Goal: Task Accomplishment & Management: Manage account settings

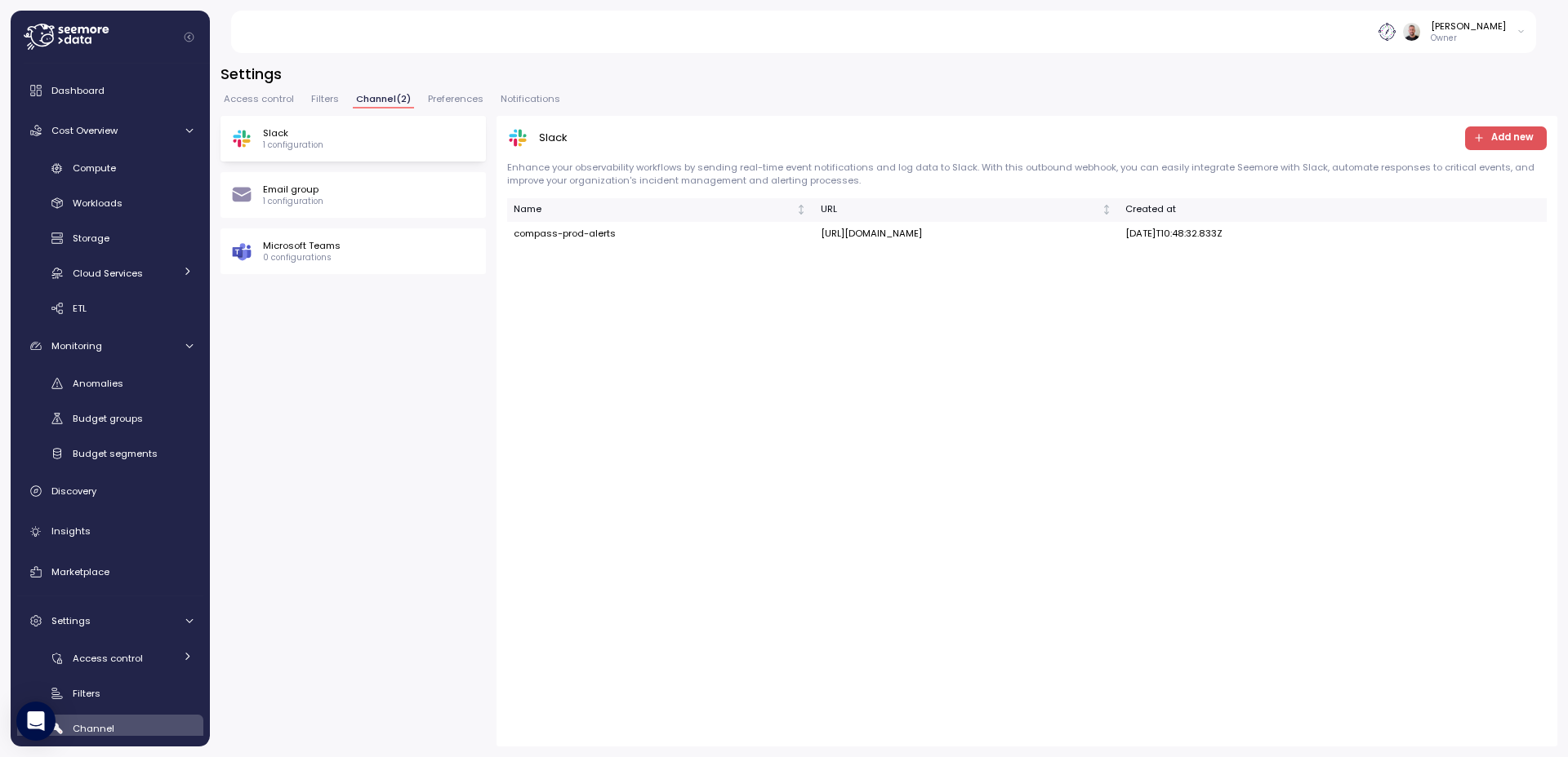
scroll to position [84, 0]
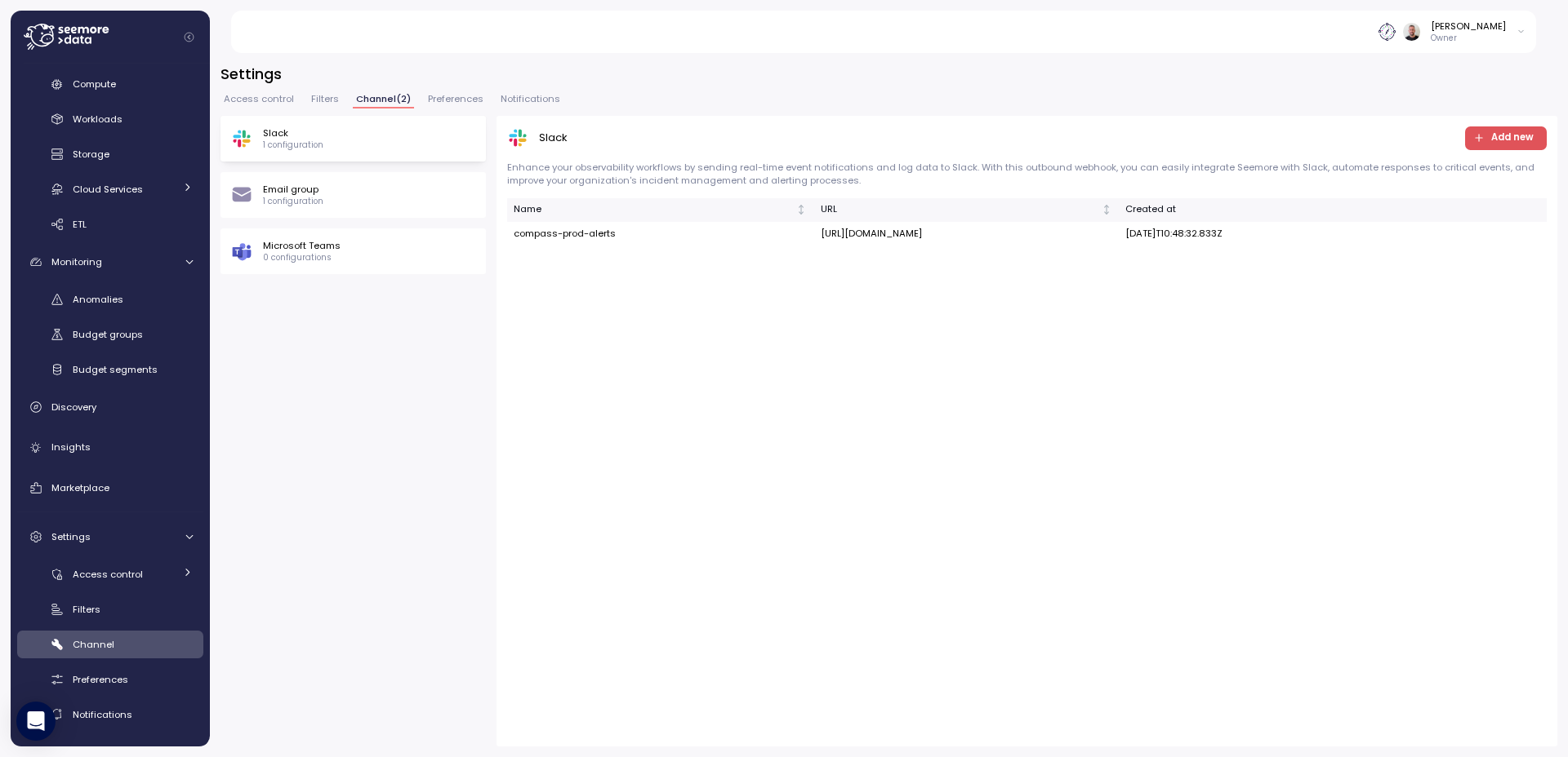
click at [1482, 130] on span "Add new" at bounding box center [1503, 138] width 60 height 22
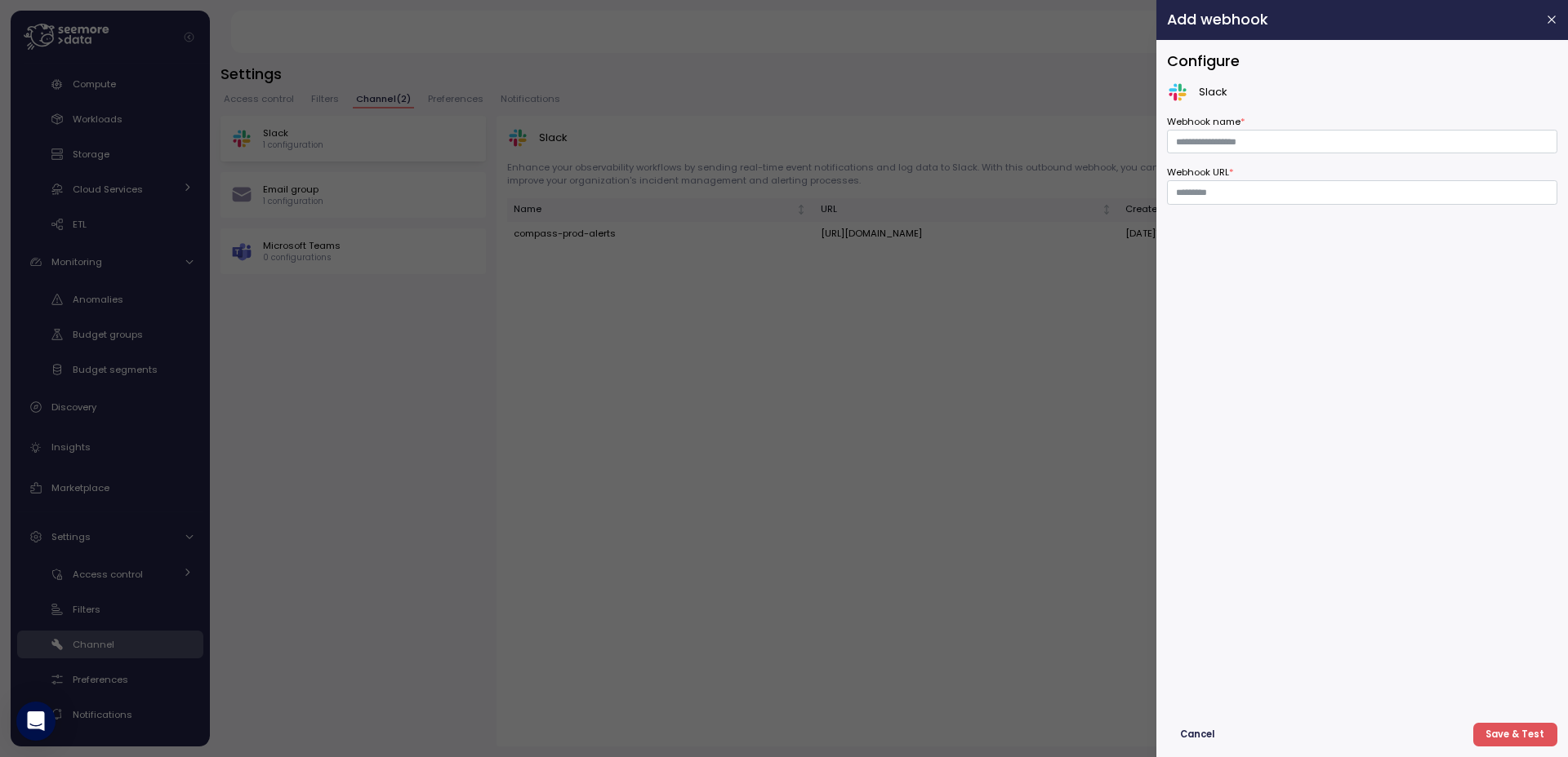
click at [953, 144] on div at bounding box center [784, 378] width 1568 height 757
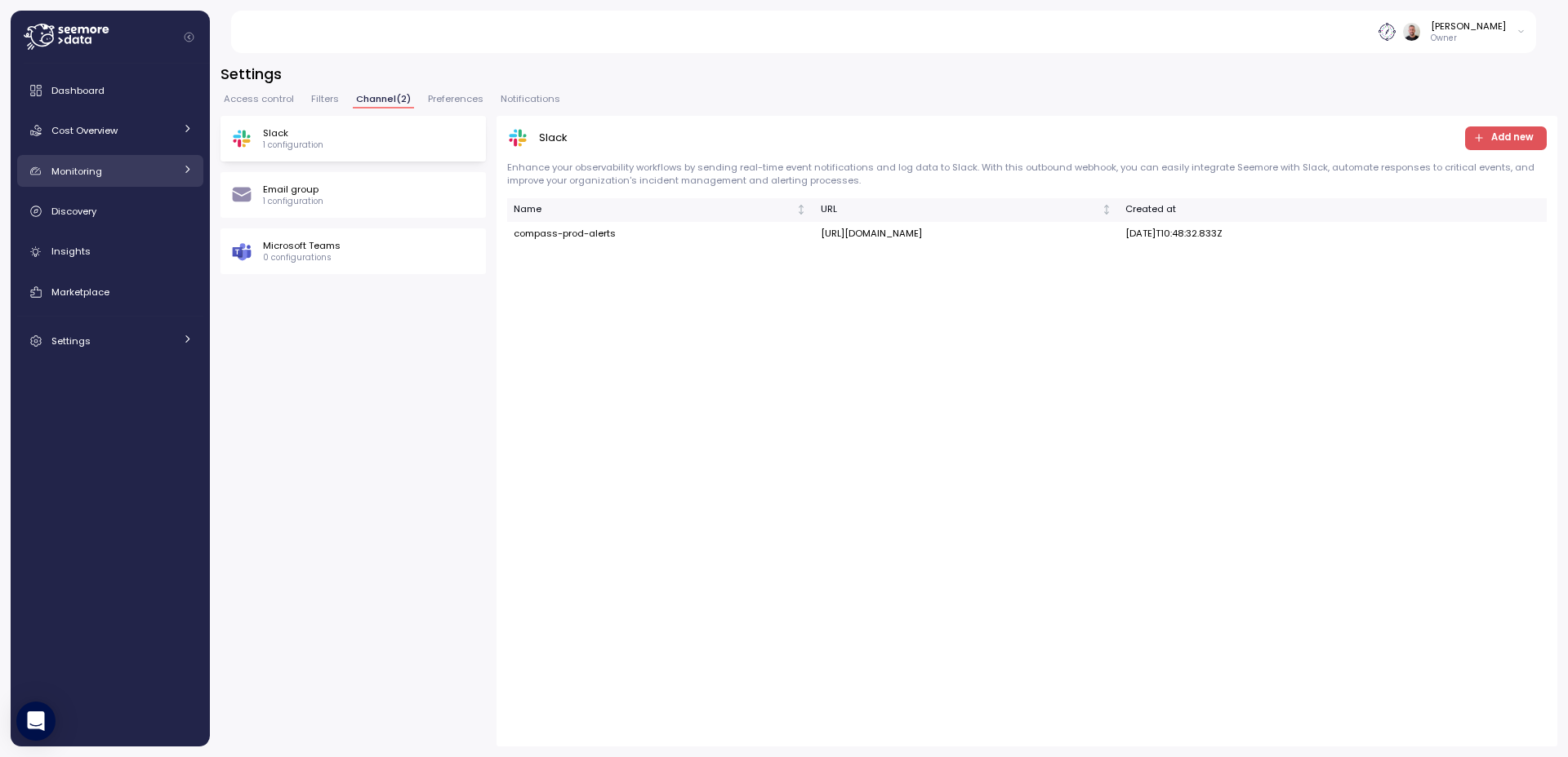
click at [102, 178] on div "Monitoring" at bounding box center [113, 171] width 122 height 16
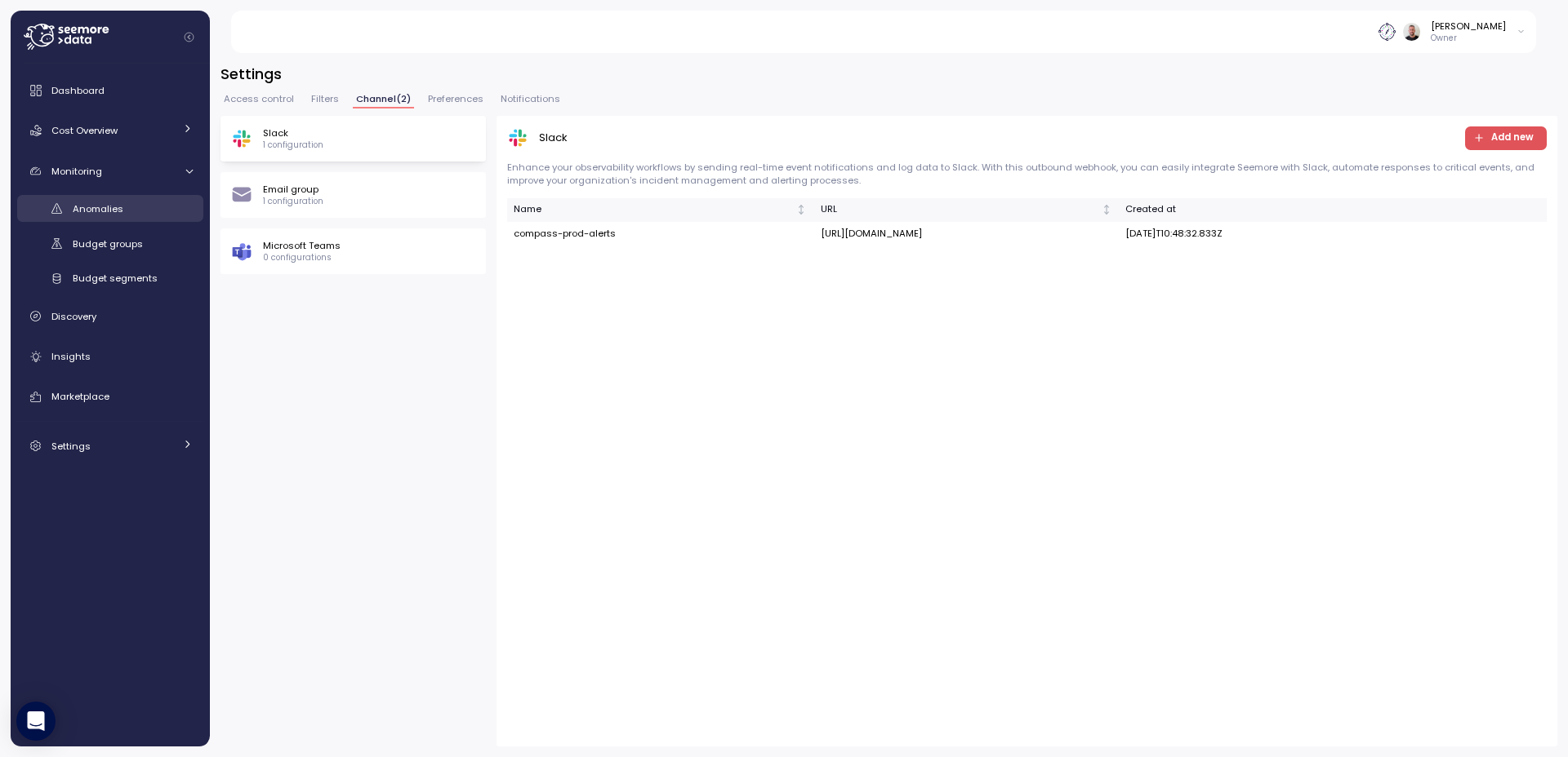
click at [108, 216] on div "Anomalies" at bounding box center [132, 208] width 120 height 16
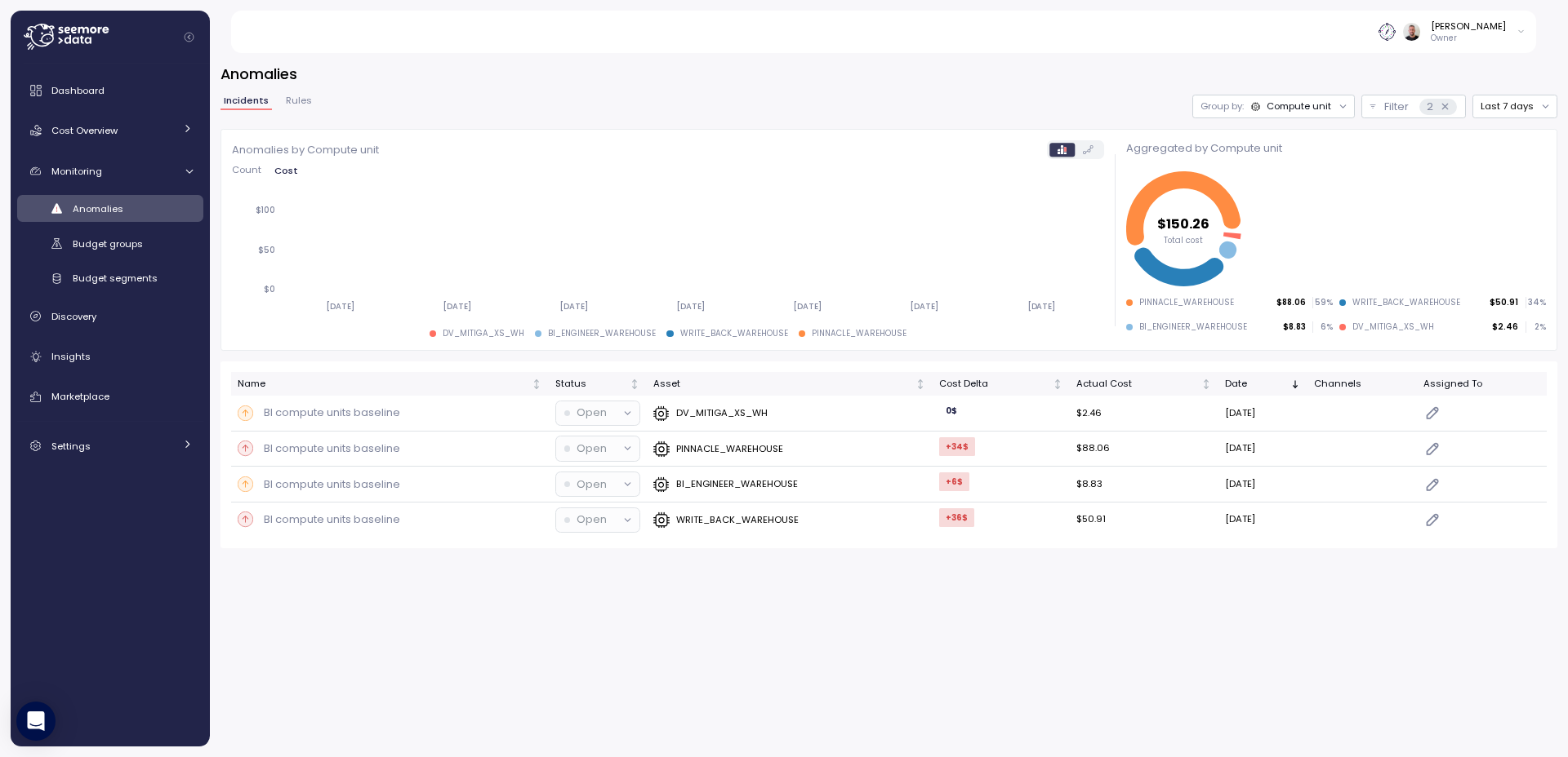
click at [293, 104] on span "Rules" at bounding box center [298, 101] width 26 height 9
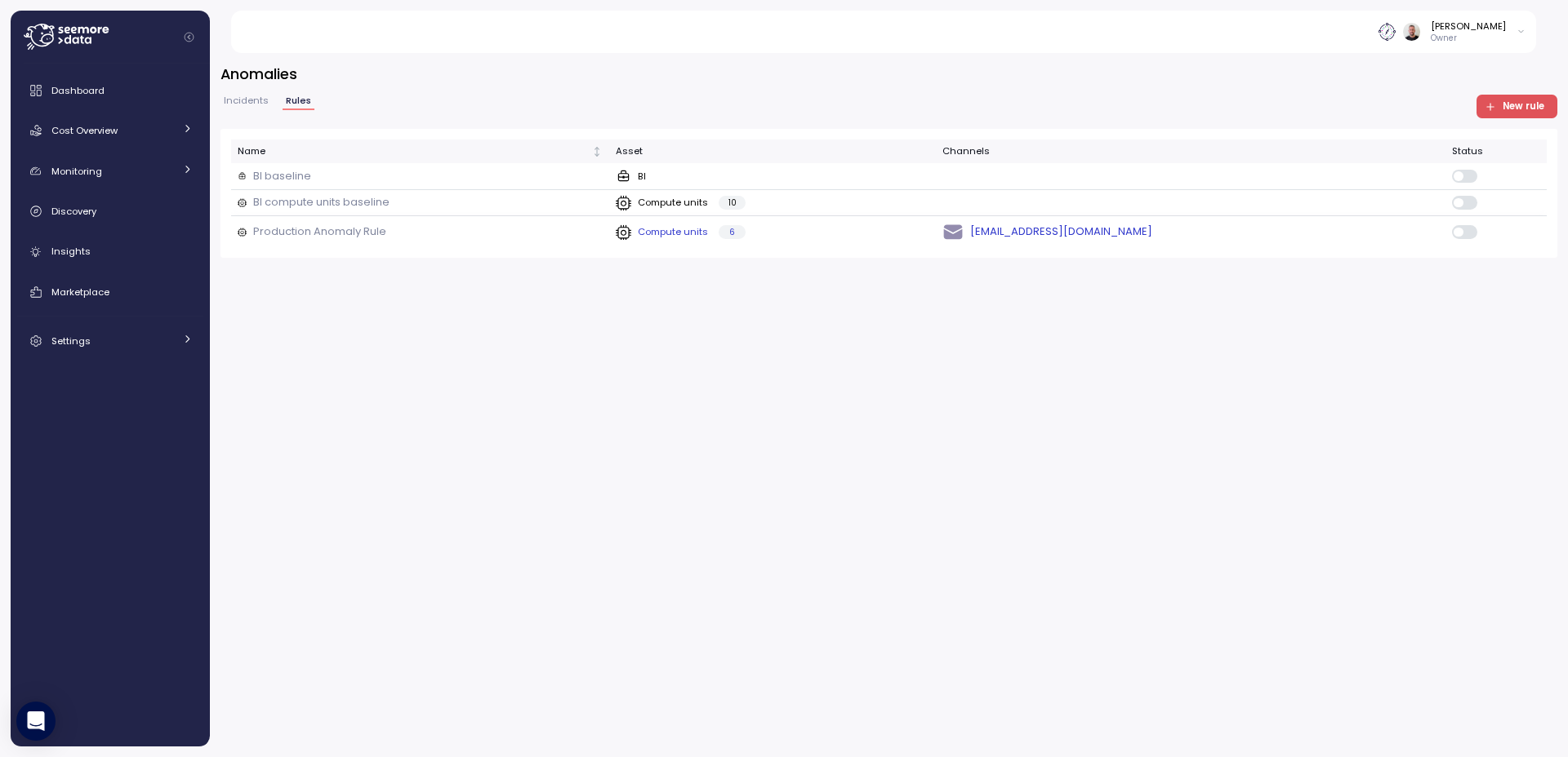
click at [1375, 237] on div "[EMAIL_ADDRESS][DOMAIN_NAME]" at bounding box center [1190, 232] width 497 height 22
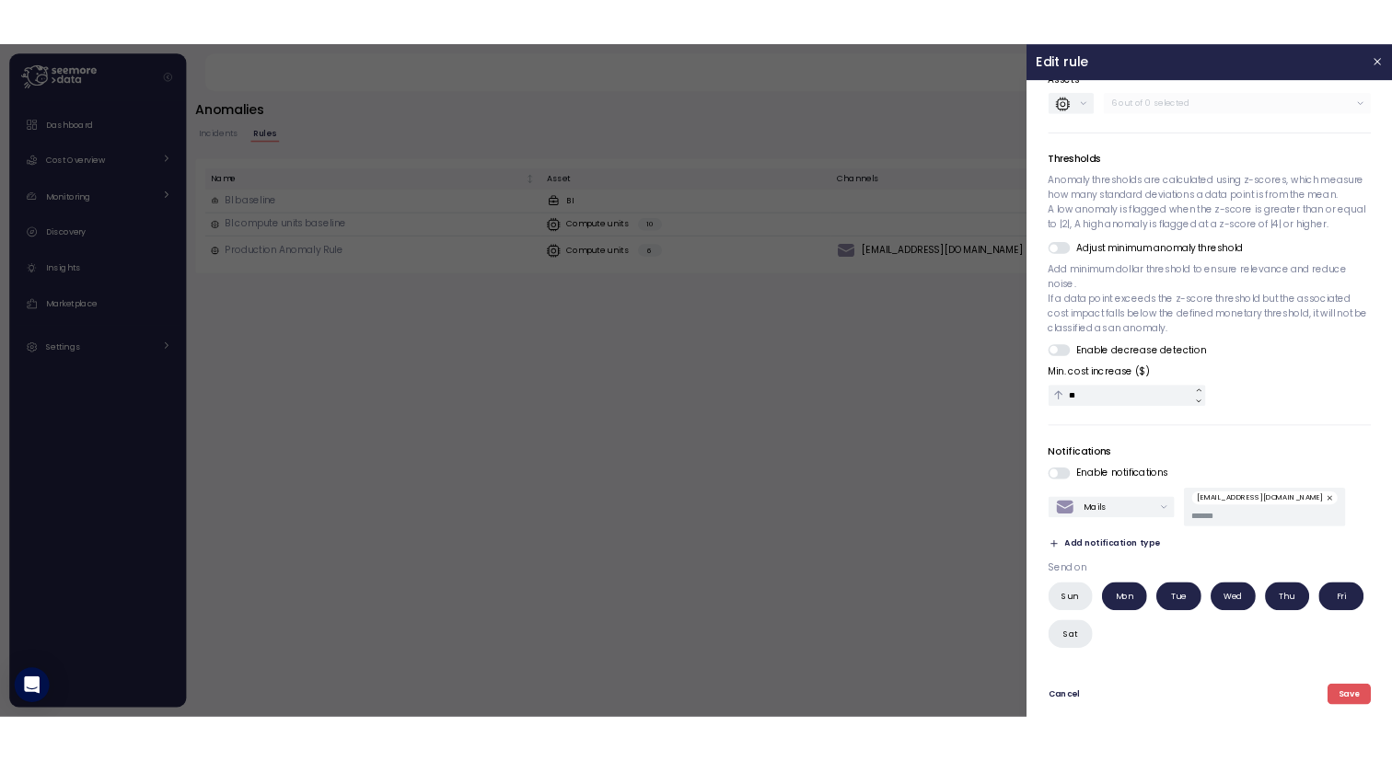
scroll to position [187, 0]
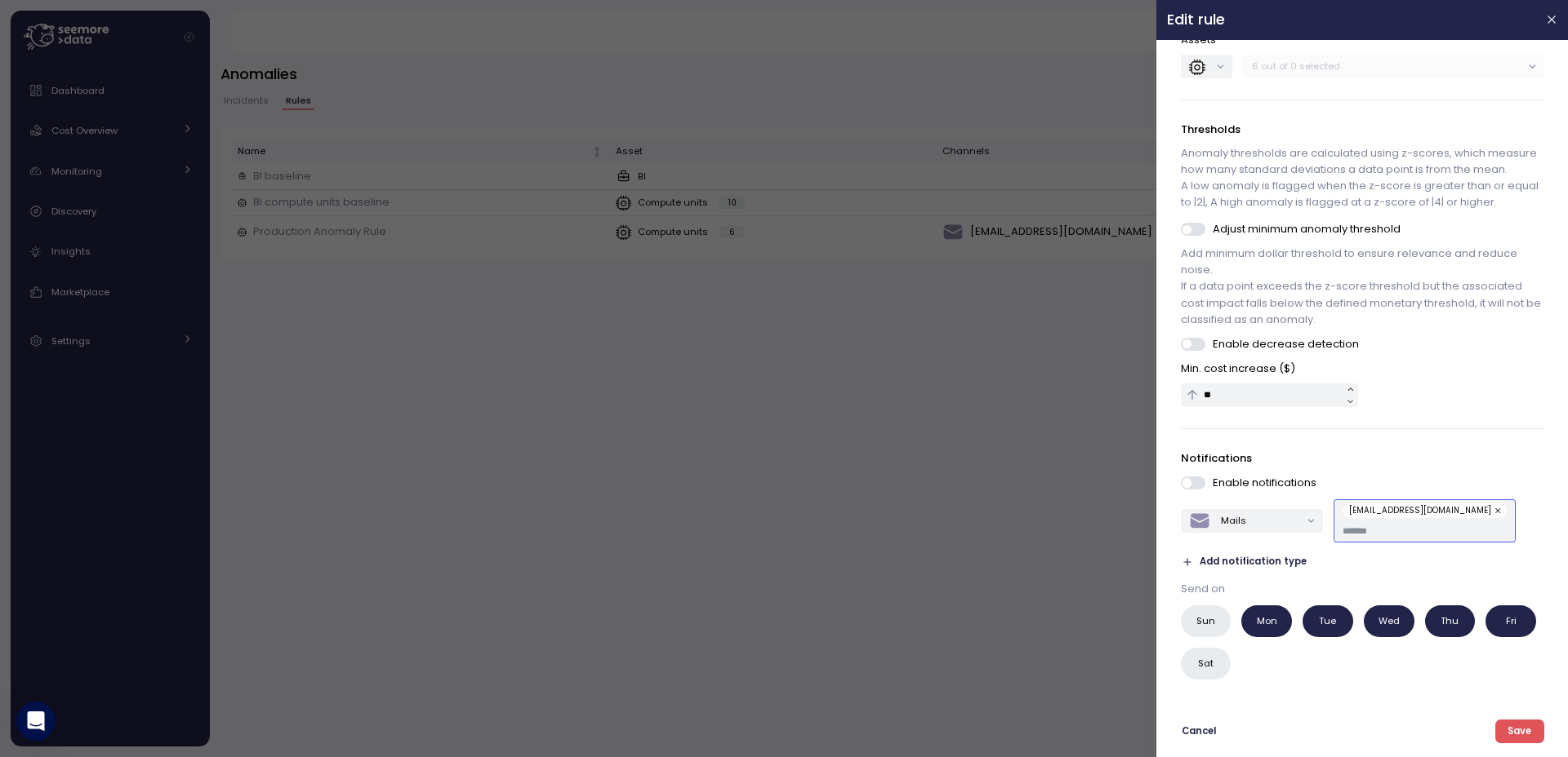
click at [1384, 534] on input "text" at bounding box center [1424, 531] width 164 height 15
click at [1343, 530] on input "text" at bounding box center [1424, 531] width 164 height 15
click at [1268, 524] on button "Mails" at bounding box center [1251, 521] width 142 height 24
click at [1366, 562] on div "Mails compass-prod-alerts@doubleverify.com Add notification type" at bounding box center [1362, 535] width 364 height 72
click at [1254, 561] on span "Add notification type" at bounding box center [1252, 561] width 107 height 15
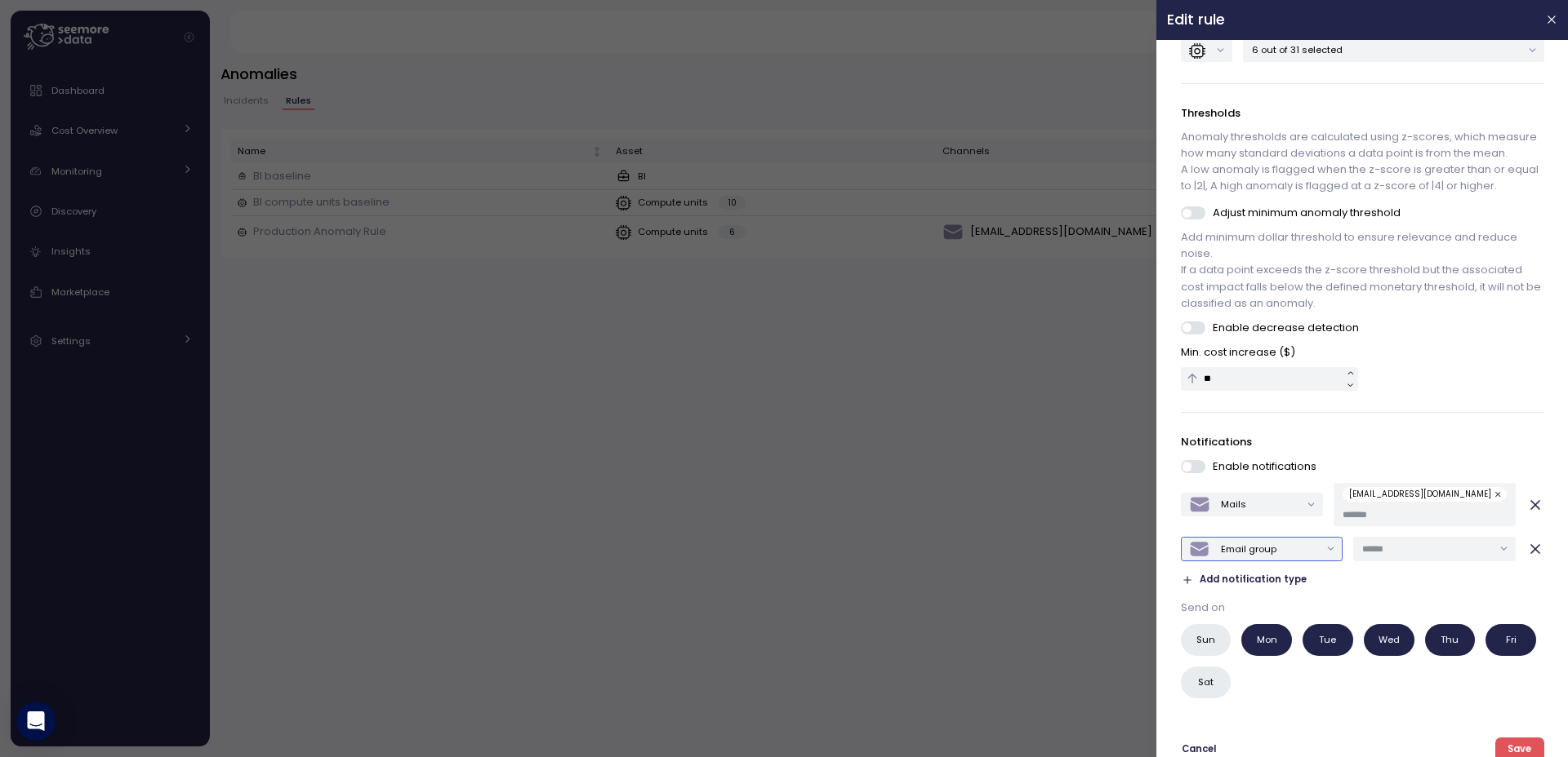
click at [1257, 561] on div "Email group" at bounding box center [1254, 550] width 129 height 22
click at [1266, 604] on div "Slack" at bounding box center [1258, 602] width 143 height 21
click at [1400, 543] on div "Mails compass-prod-alerts@doubleverify.com Slack Add notification type" at bounding box center [1362, 536] width 364 height 106
click at [1404, 557] on input "text" at bounding box center [1427, 549] width 129 height 15
click at [1406, 597] on div "compass-prod-alerts" at bounding box center [1426, 597] width 102 height 13
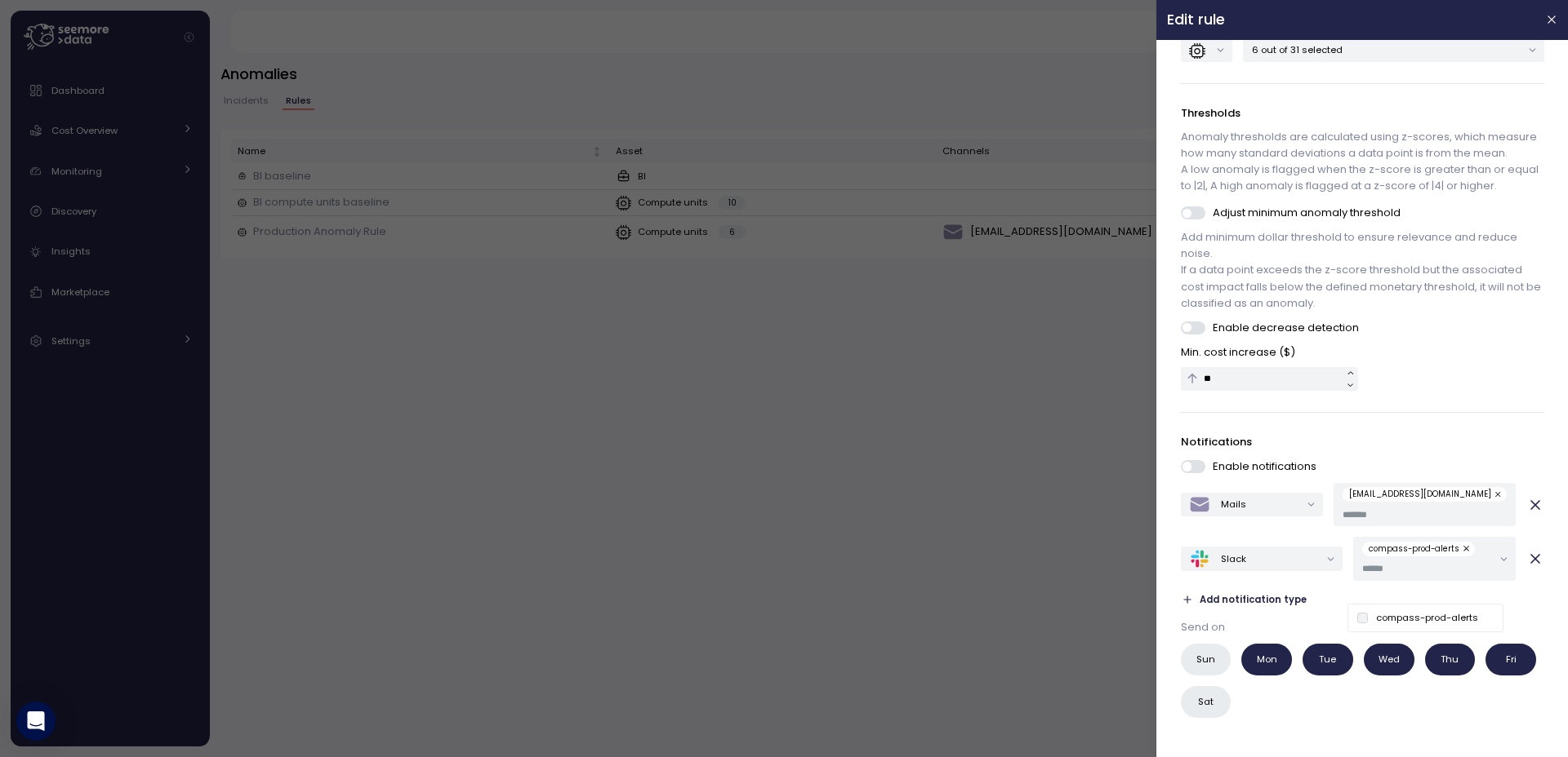
click at [1532, 575] on div "**********" at bounding box center [1362, 308] width 390 height 847
click at [1531, 563] on icon "button" at bounding box center [1534, 558] width 8 height 8
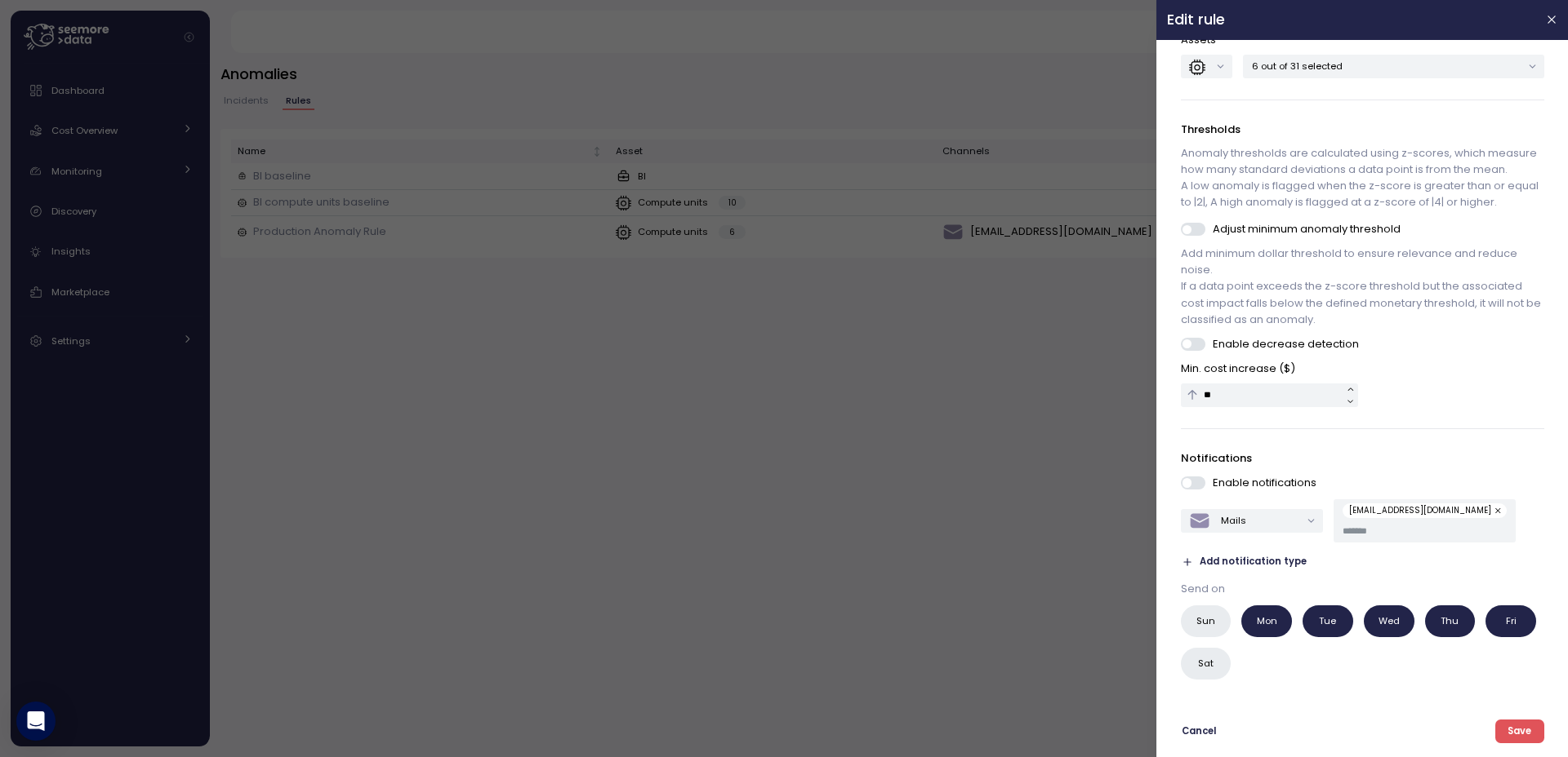
click at [1193, 736] on span "Cancel" at bounding box center [1198, 731] width 35 height 22
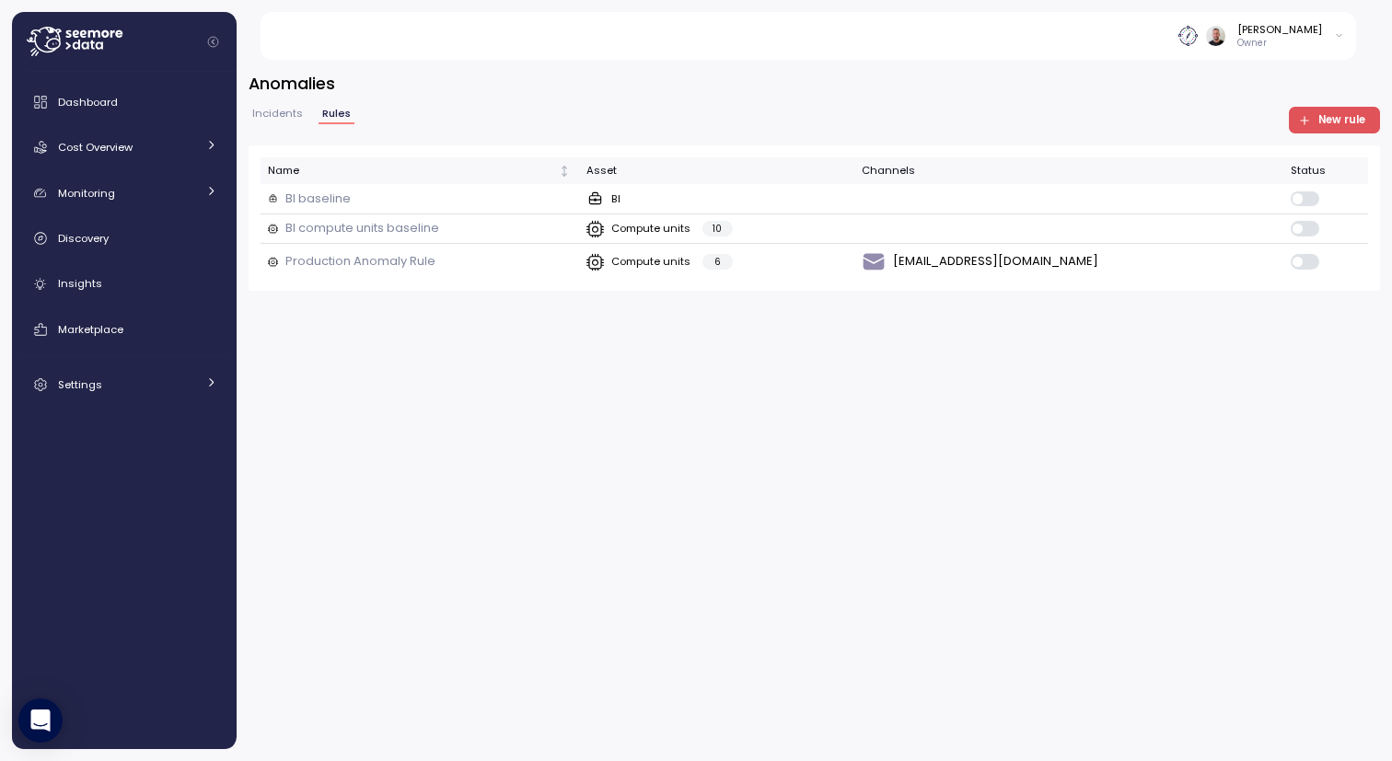
click at [65, 51] on icon at bounding box center [75, 41] width 96 height 29
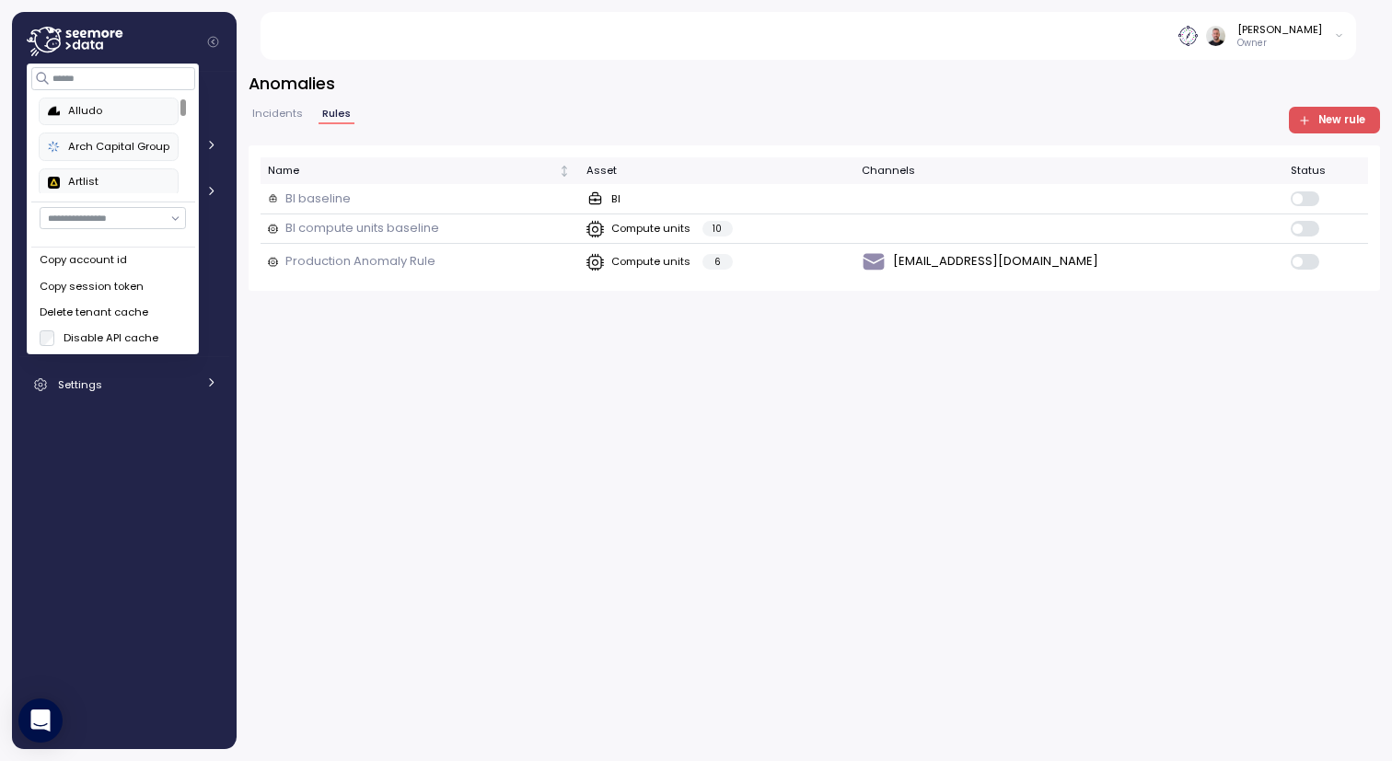
click at [65, 51] on icon at bounding box center [75, 41] width 96 height 29
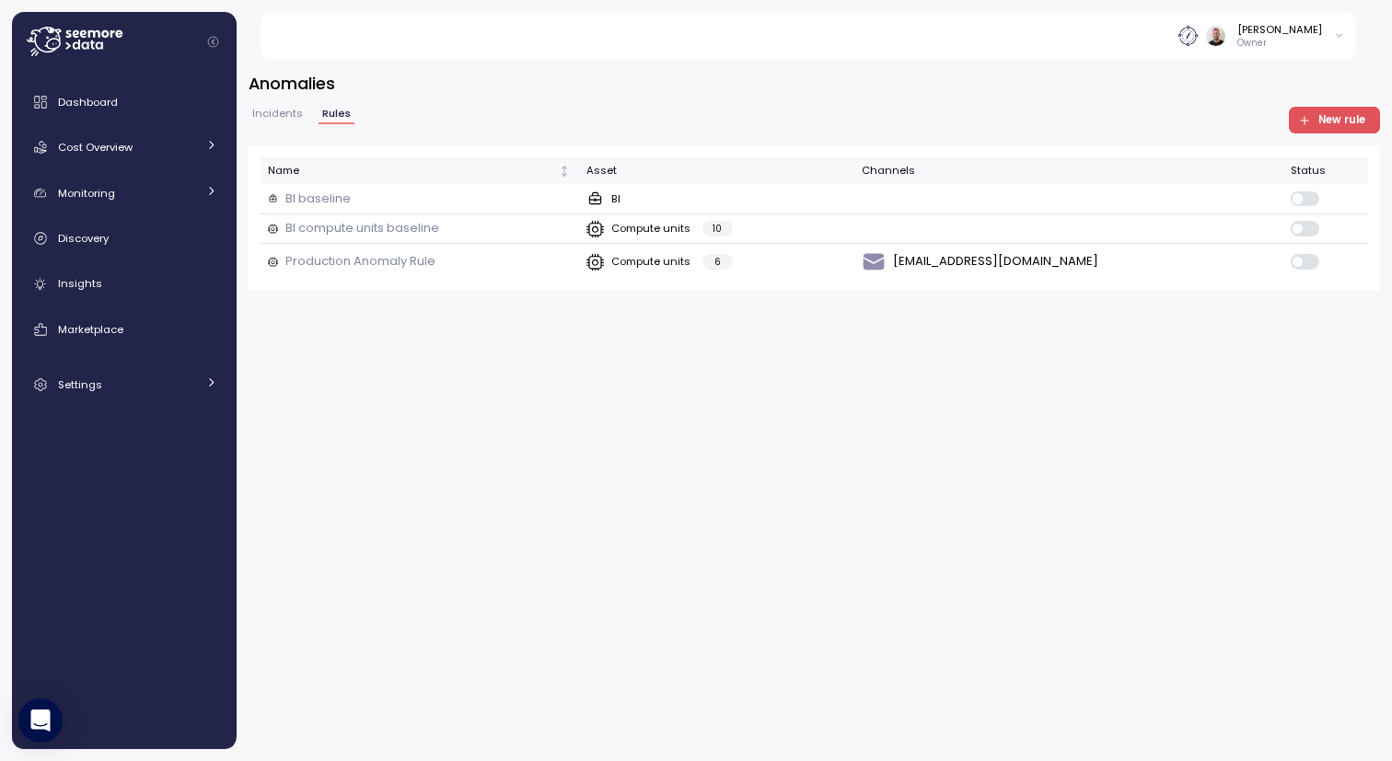
click at [1289, 49] on p "Owner" at bounding box center [1279, 43] width 85 height 13
click at [1273, 70] on div "User settings" at bounding box center [1299, 74] width 71 height 17
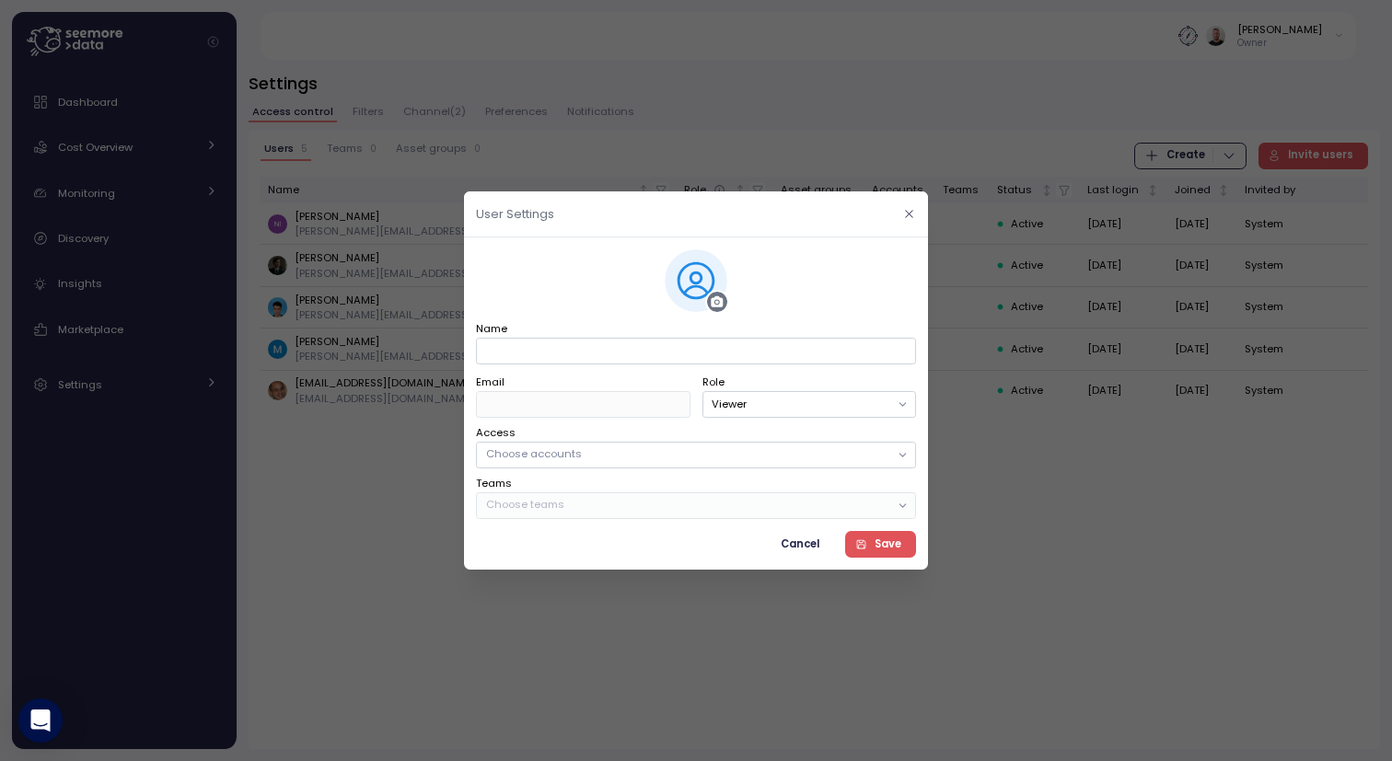
click at [909, 216] on icon "button" at bounding box center [909, 214] width 12 height 12
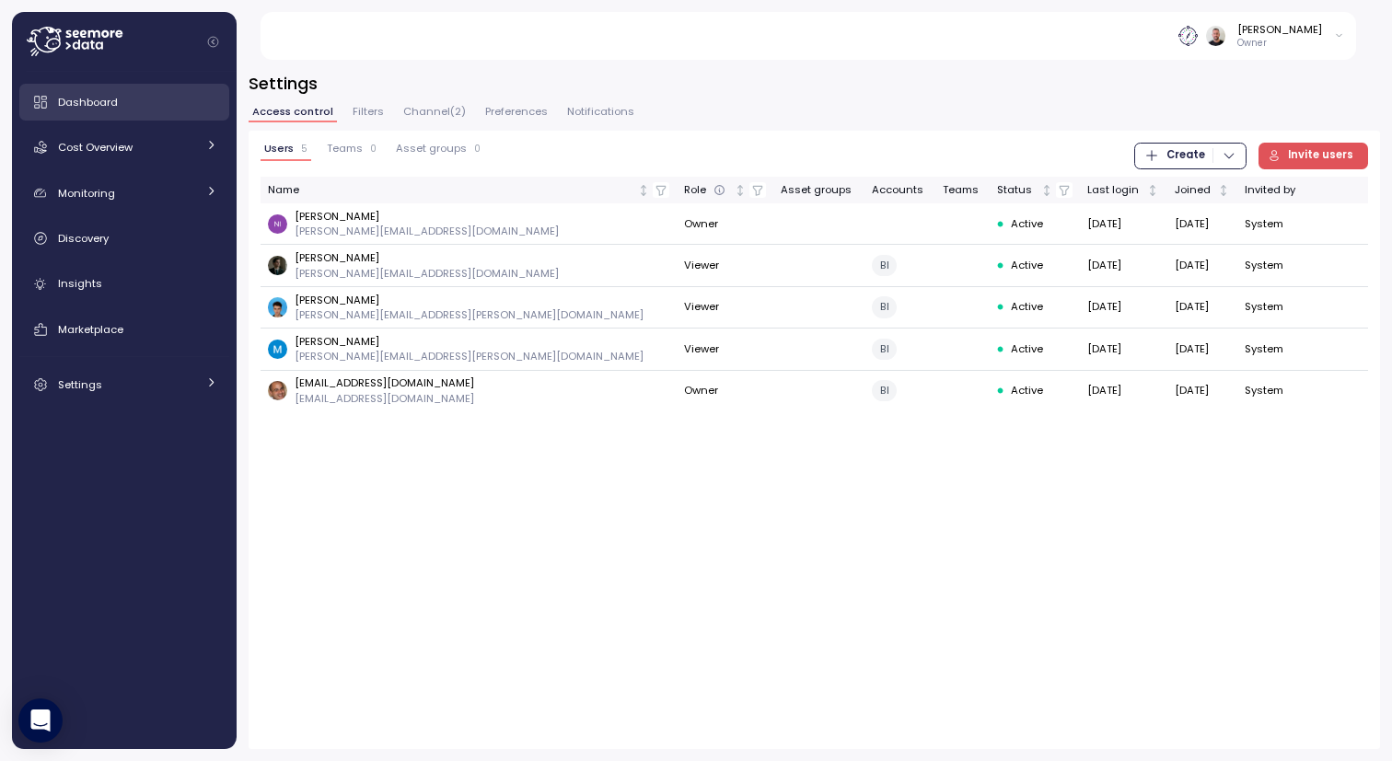
click at [106, 107] on span "Dashboard" at bounding box center [88, 102] width 60 height 15
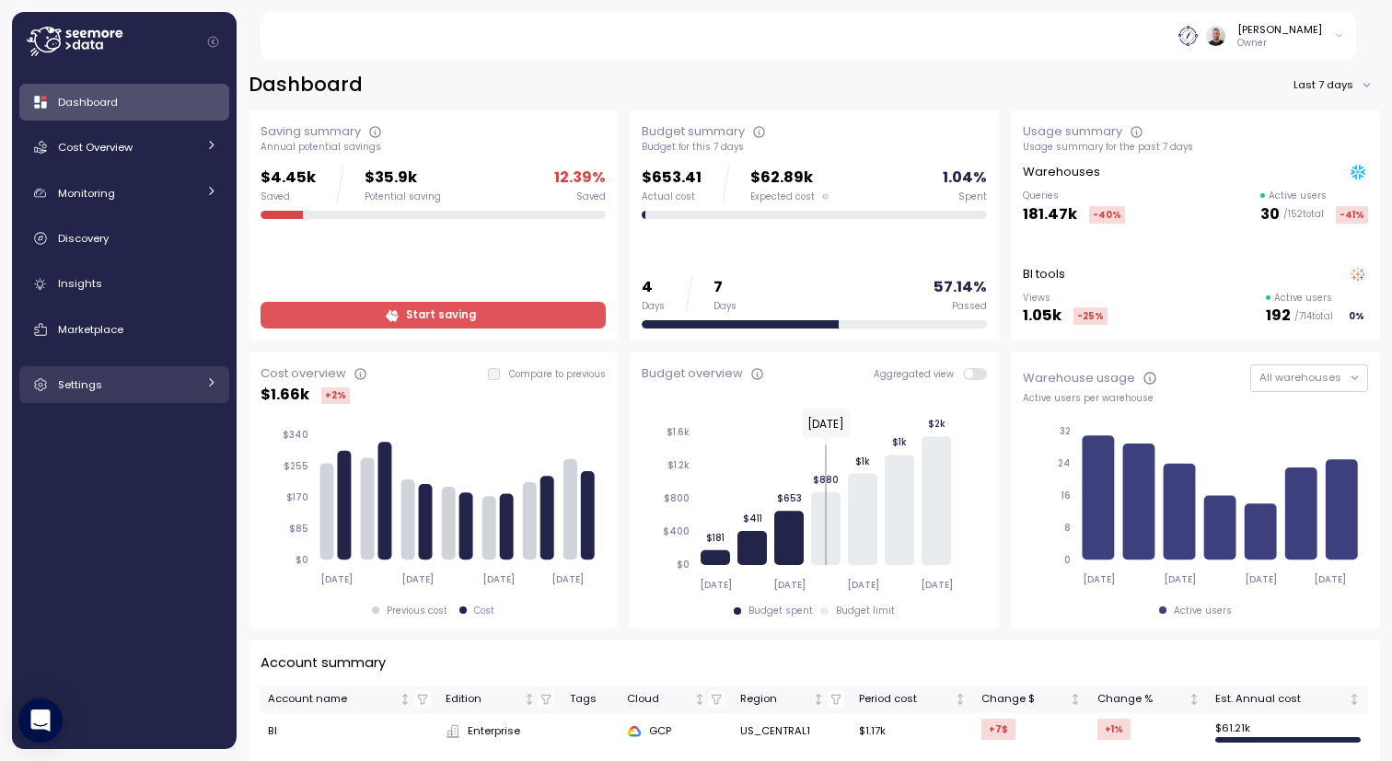
click at [101, 389] on div "Settings" at bounding box center [127, 385] width 138 height 18
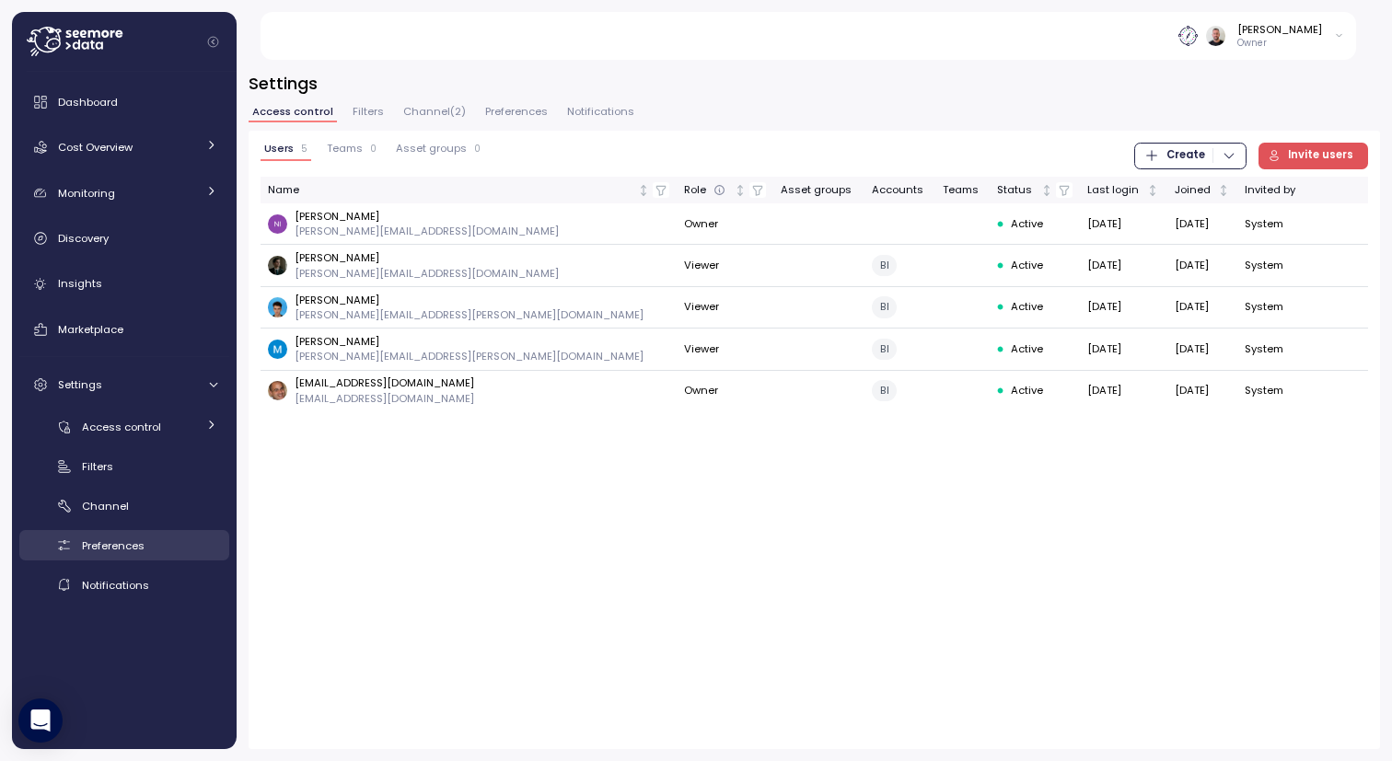
click at [140, 554] on link "Preferences" at bounding box center [124, 545] width 210 height 30
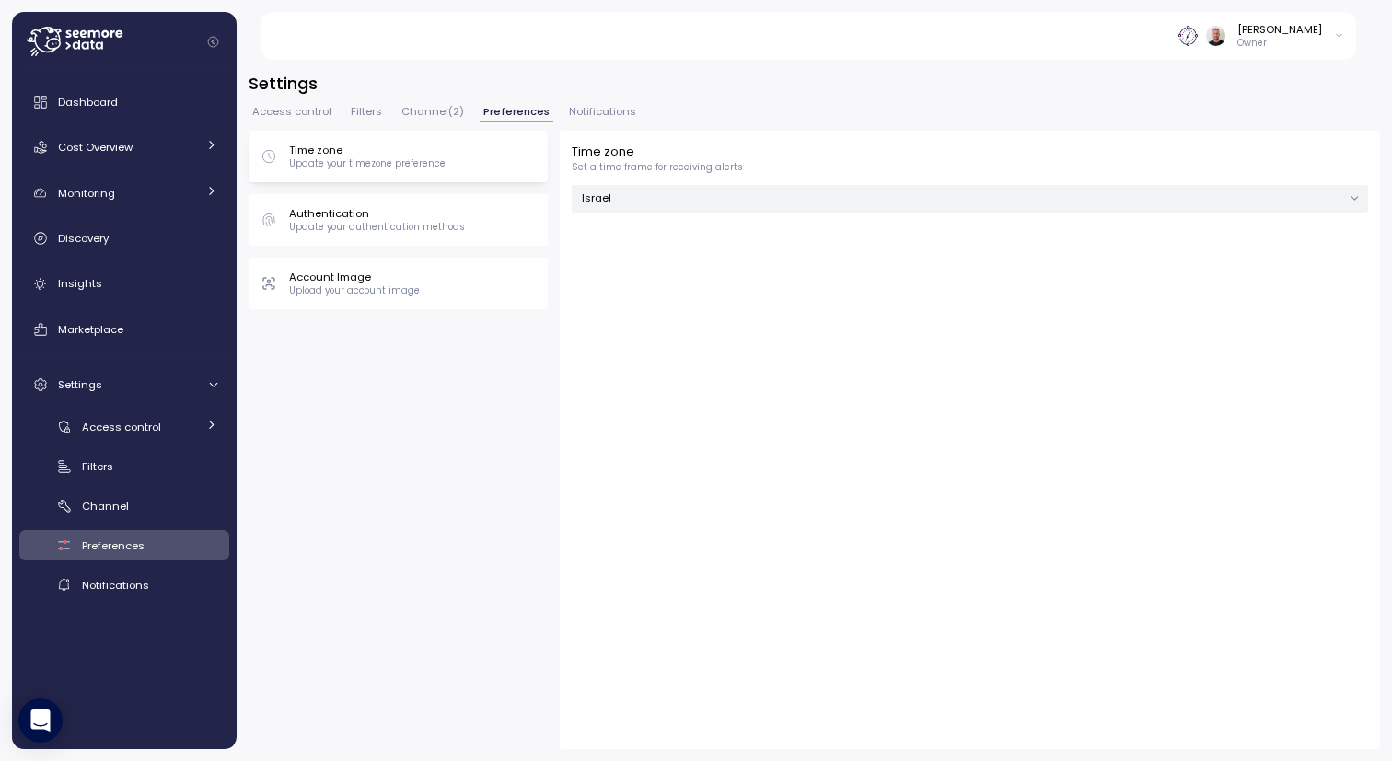
click at [306, 111] on span "Access control" at bounding box center [291, 112] width 79 height 10
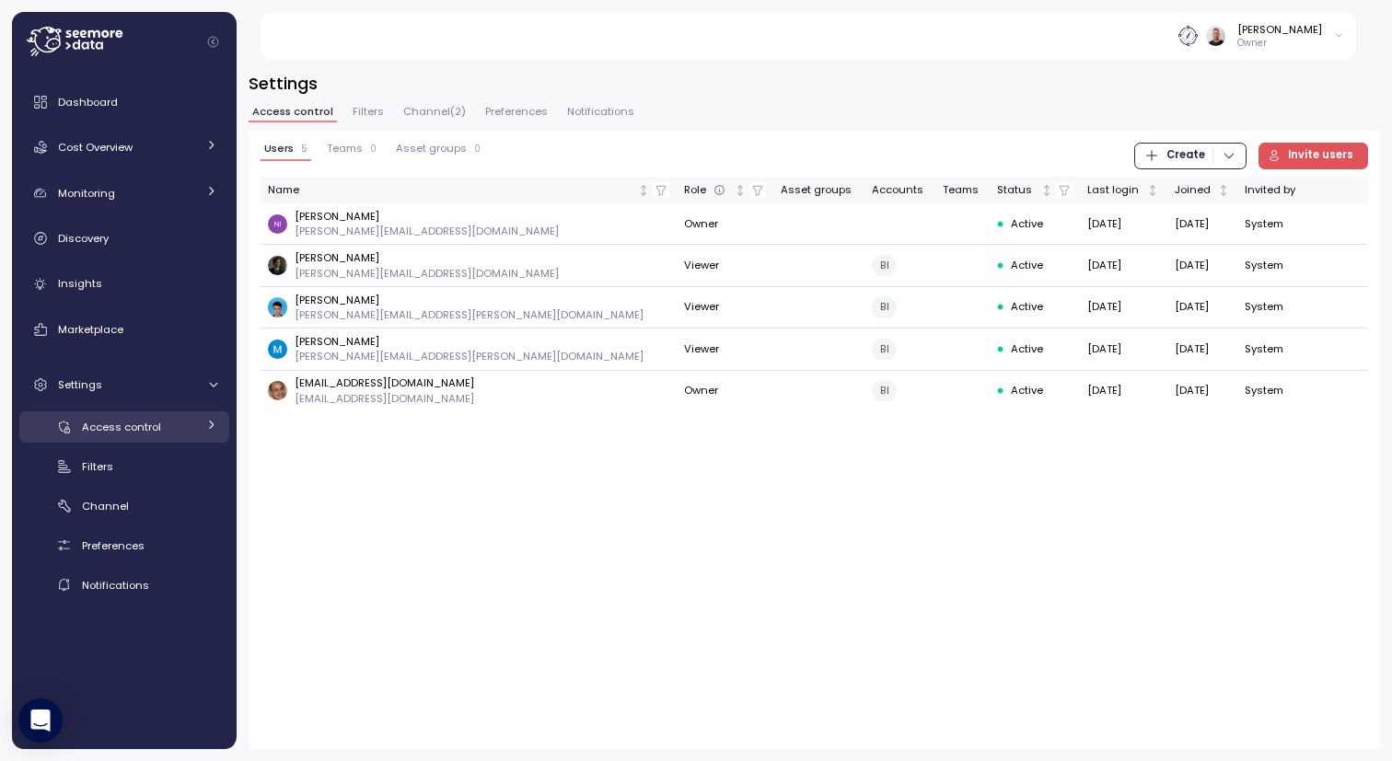
click at [127, 431] on span "Access control" at bounding box center [121, 427] width 79 height 15
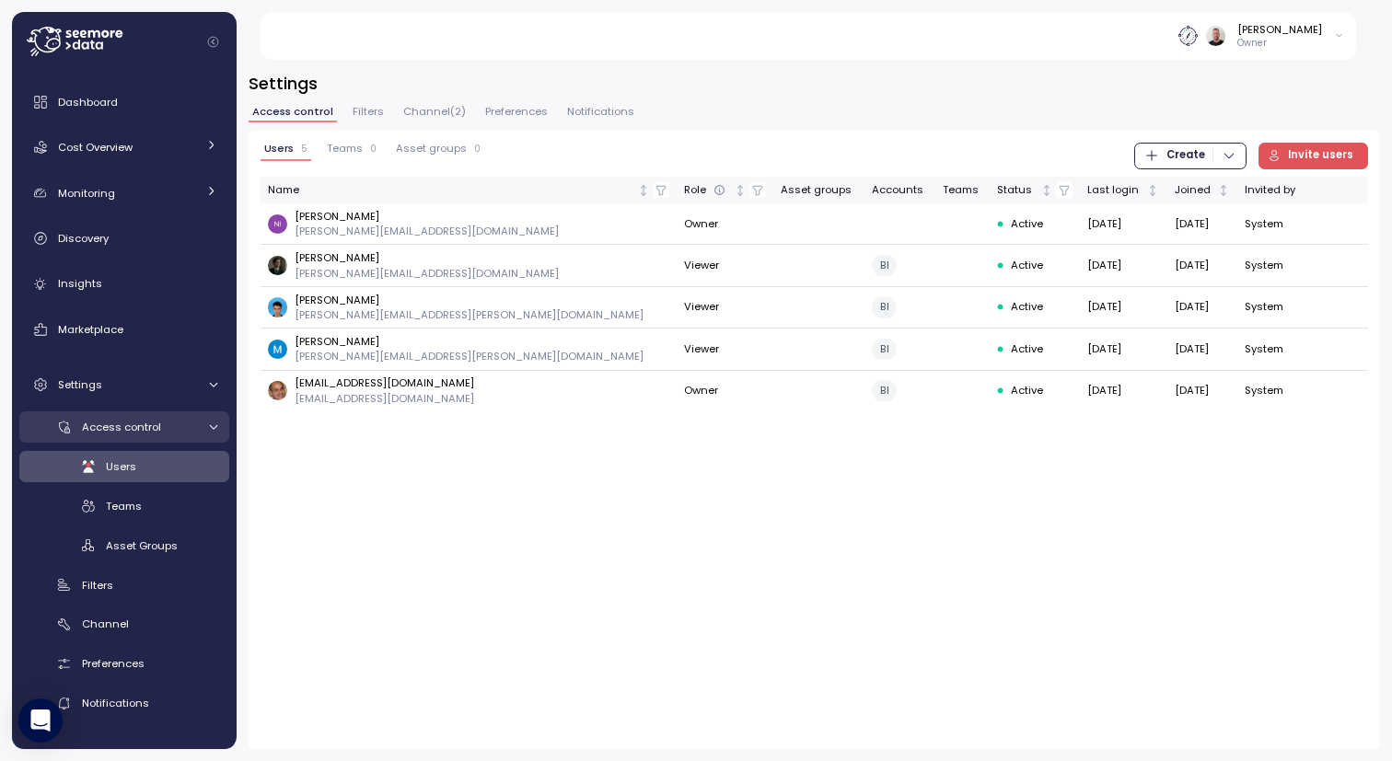
click at [127, 431] on span "Access control" at bounding box center [121, 427] width 79 height 15
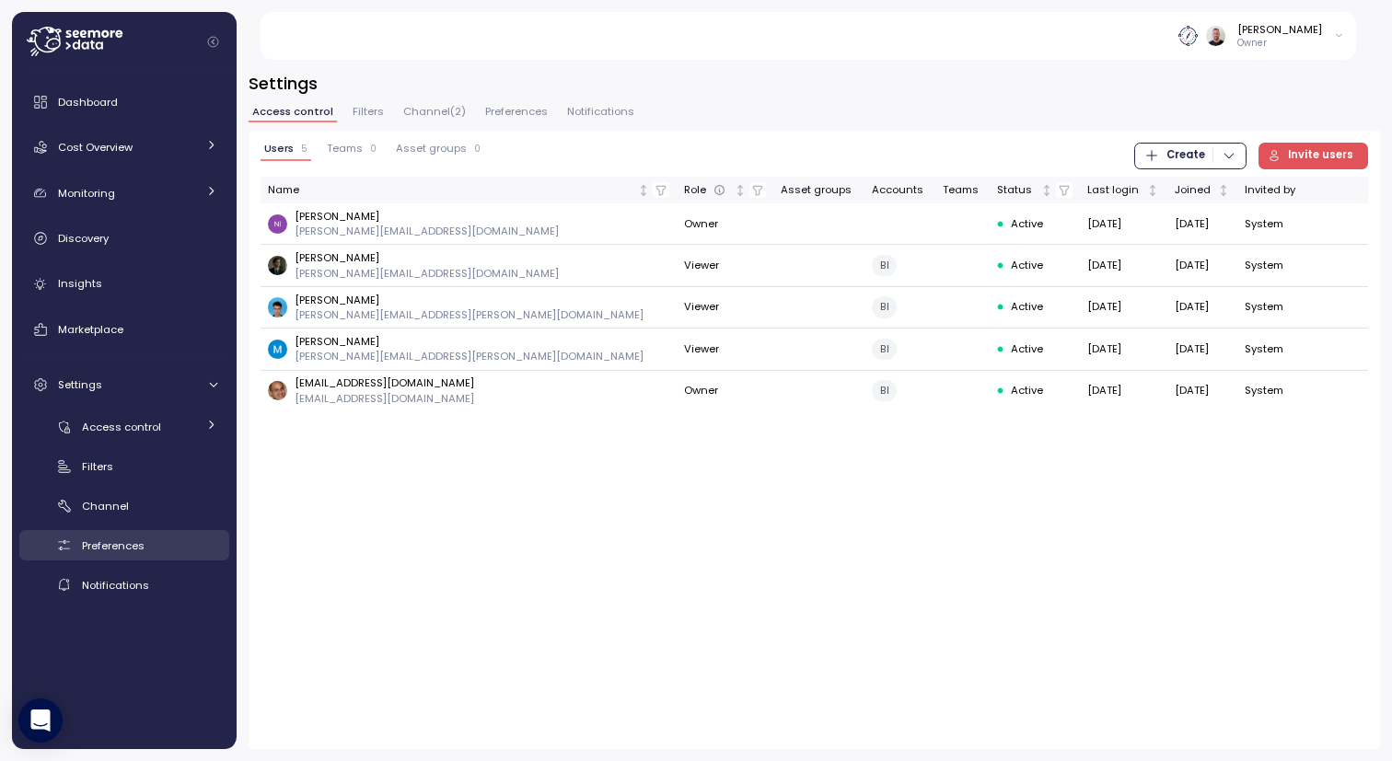
click at [107, 544] on span "Preferences" at bounding box center [113, 546] width 63 height 15
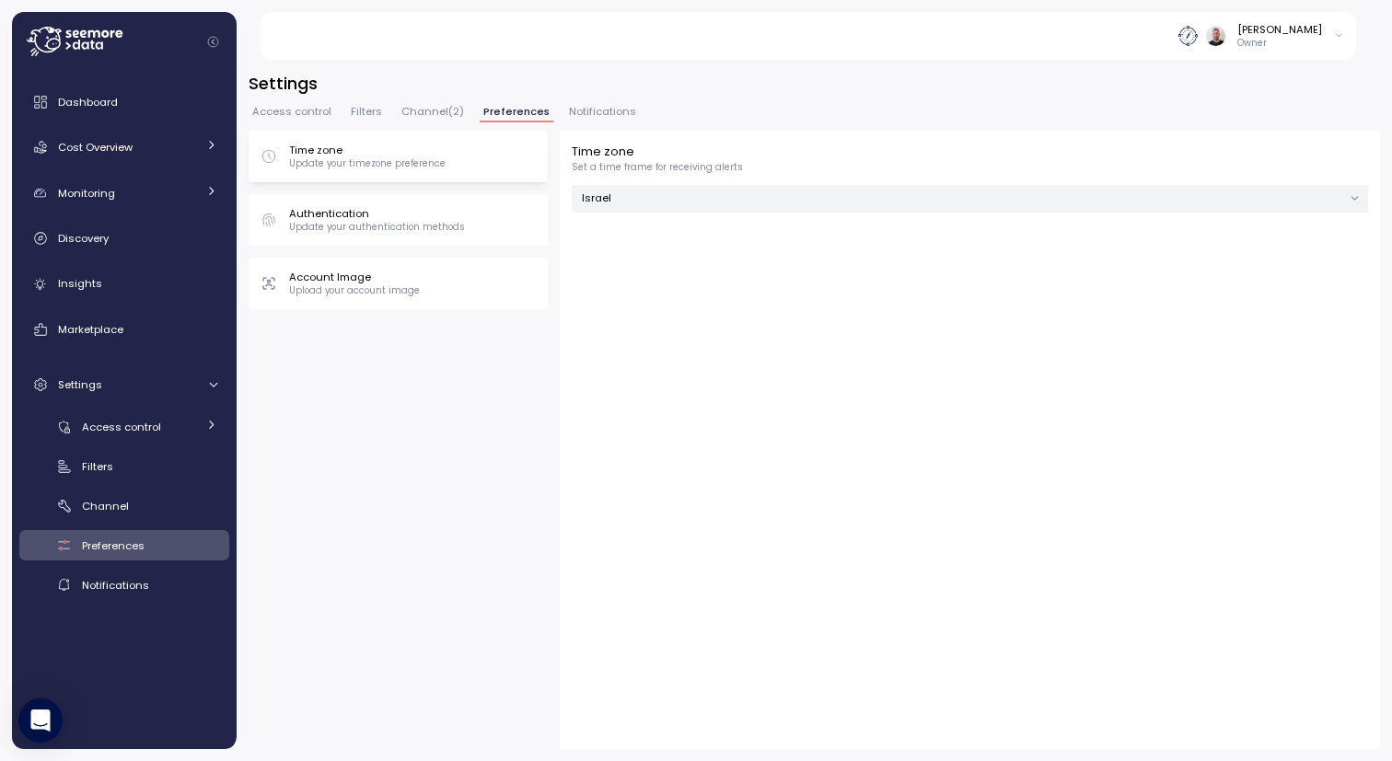
click at [471, 221] on div "Authentication Update your authentication methods" at bounding box center [398, 220] width 275 height 28
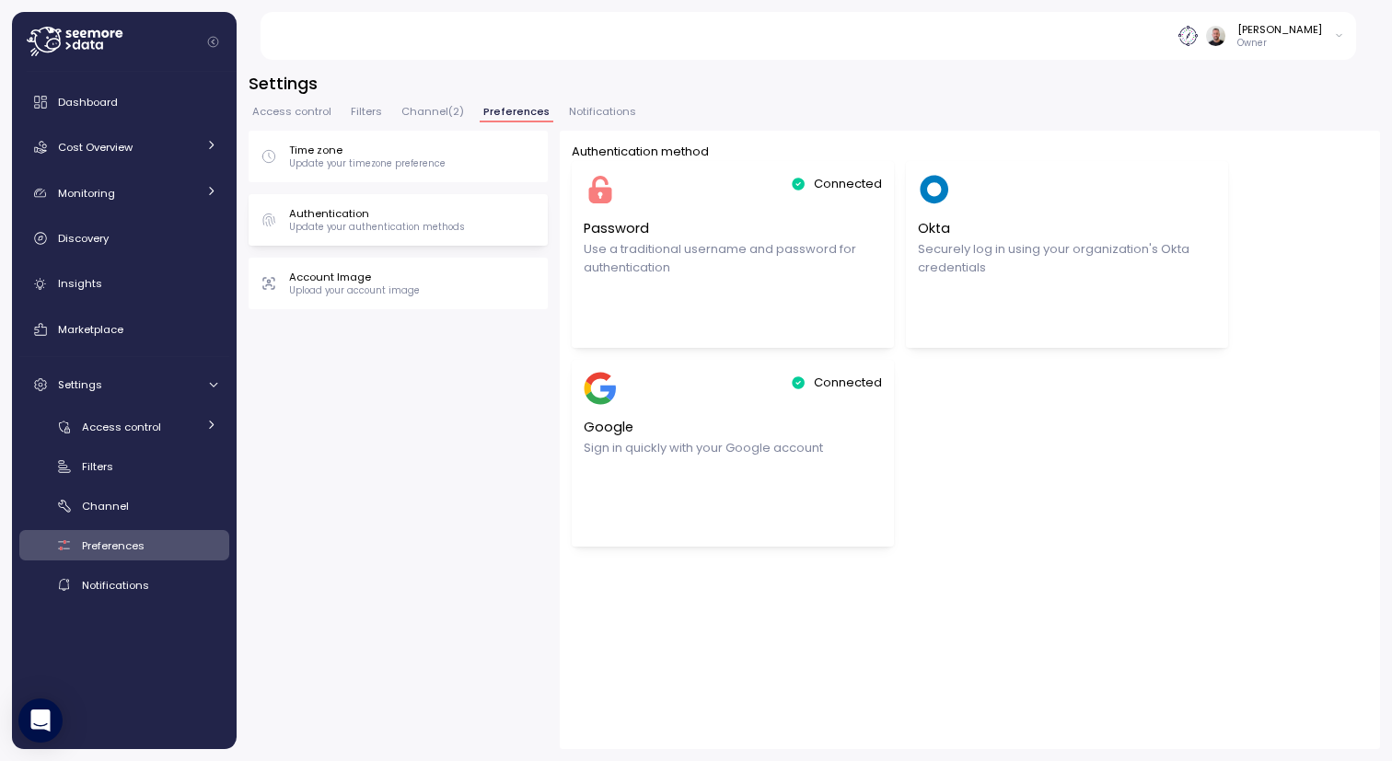
click at [584, 121] on button "Notifications" at bounding box center [602, 115] width 75 height 16
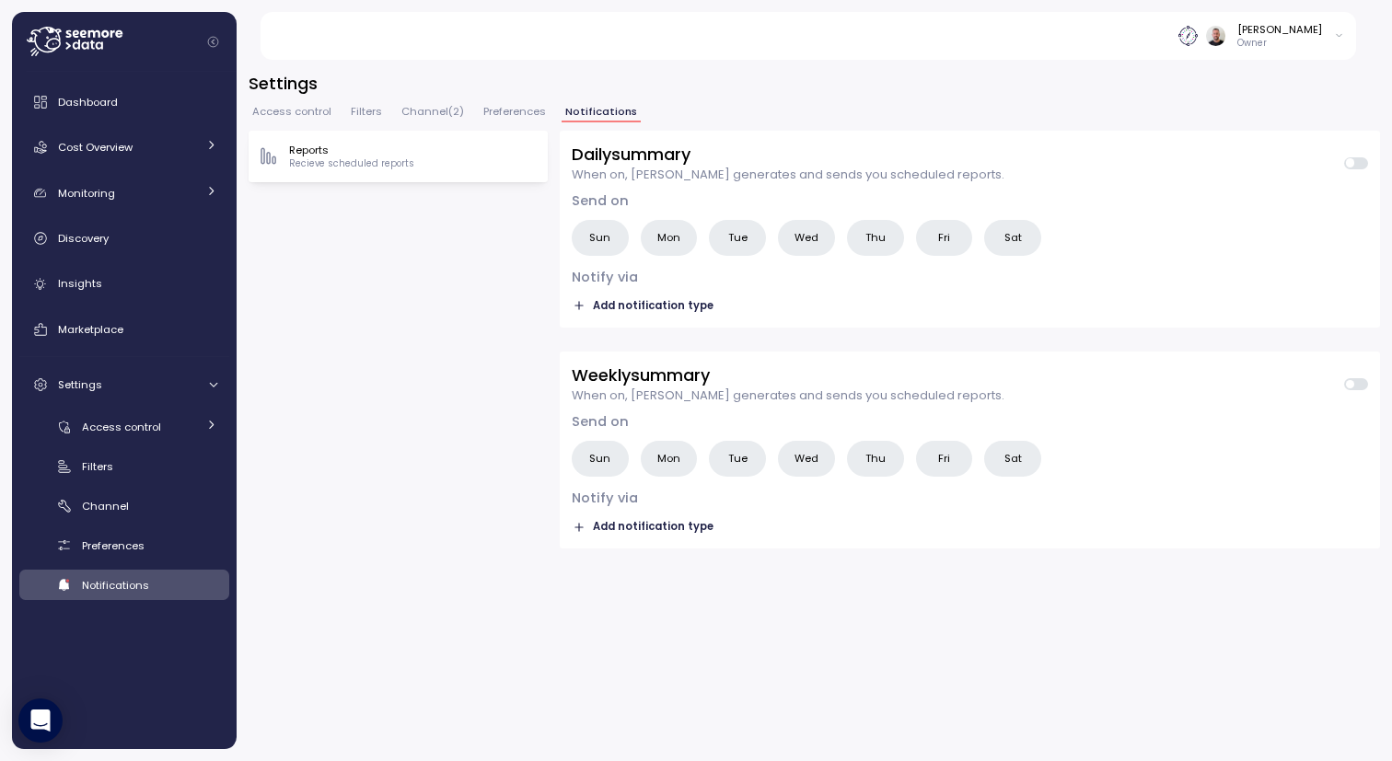
click at [420, 117] on span "Channel ( 2 )" at bounding box center [432, 112] width 63 height 10
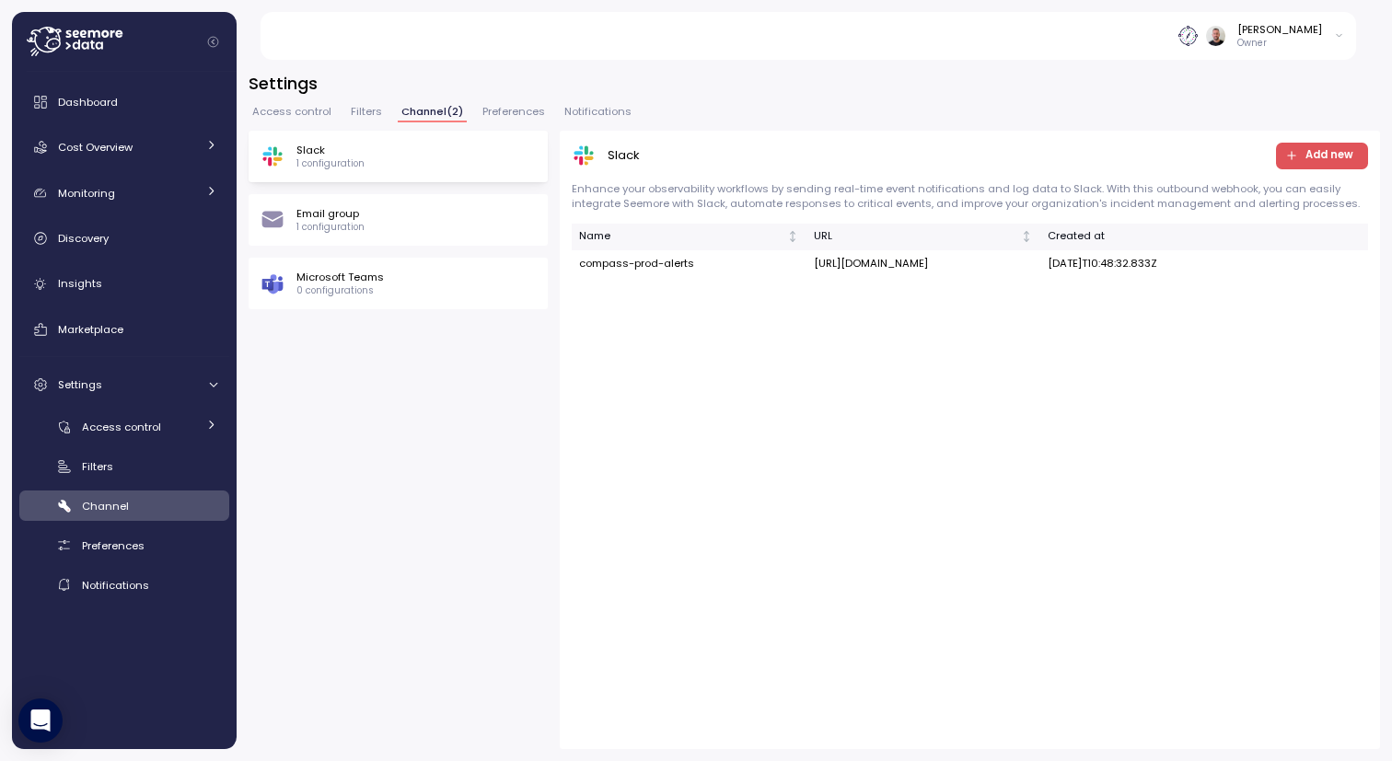
click at [361, 113] on span "Filters" at bounding box center [366, 112] width 31 height 10
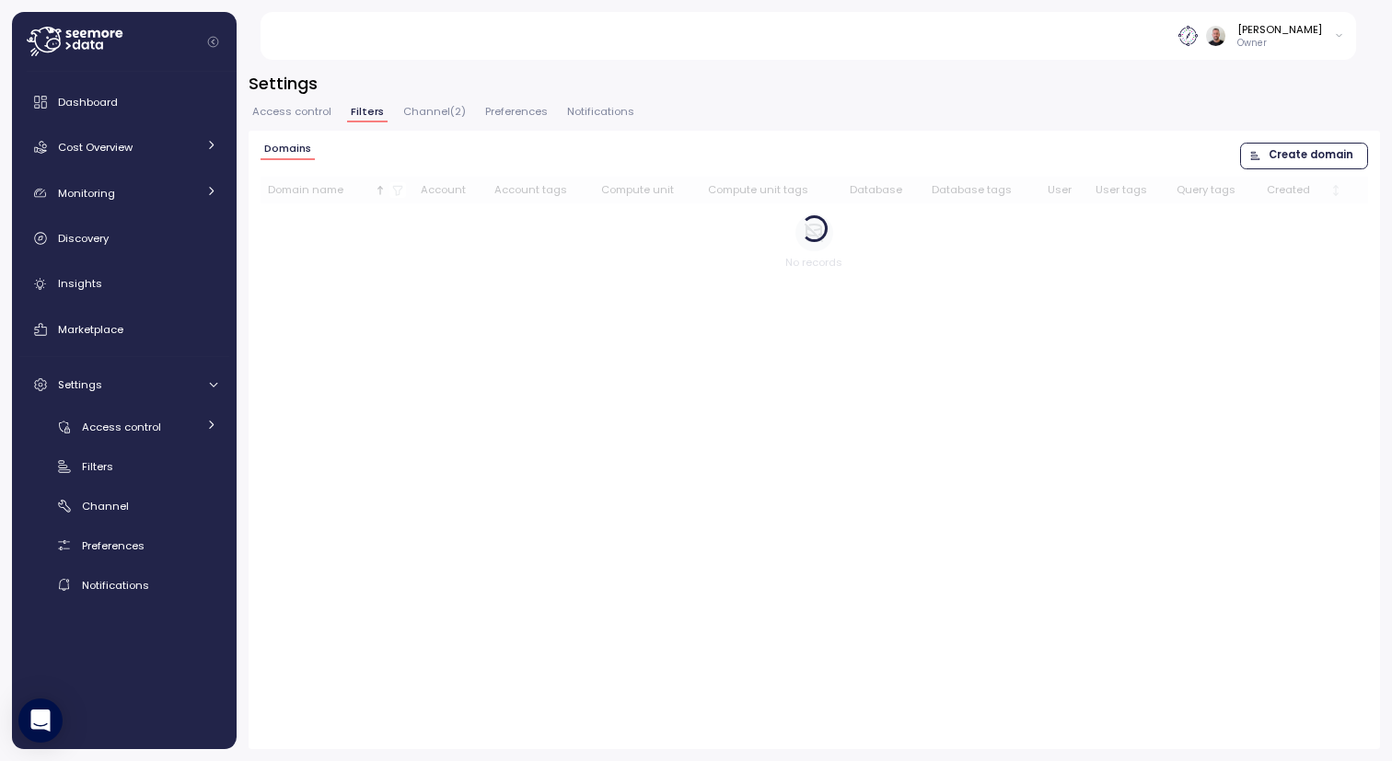
click at [303, 114] on span "Access control" at bounding box center [291, 112] width 79 height 10
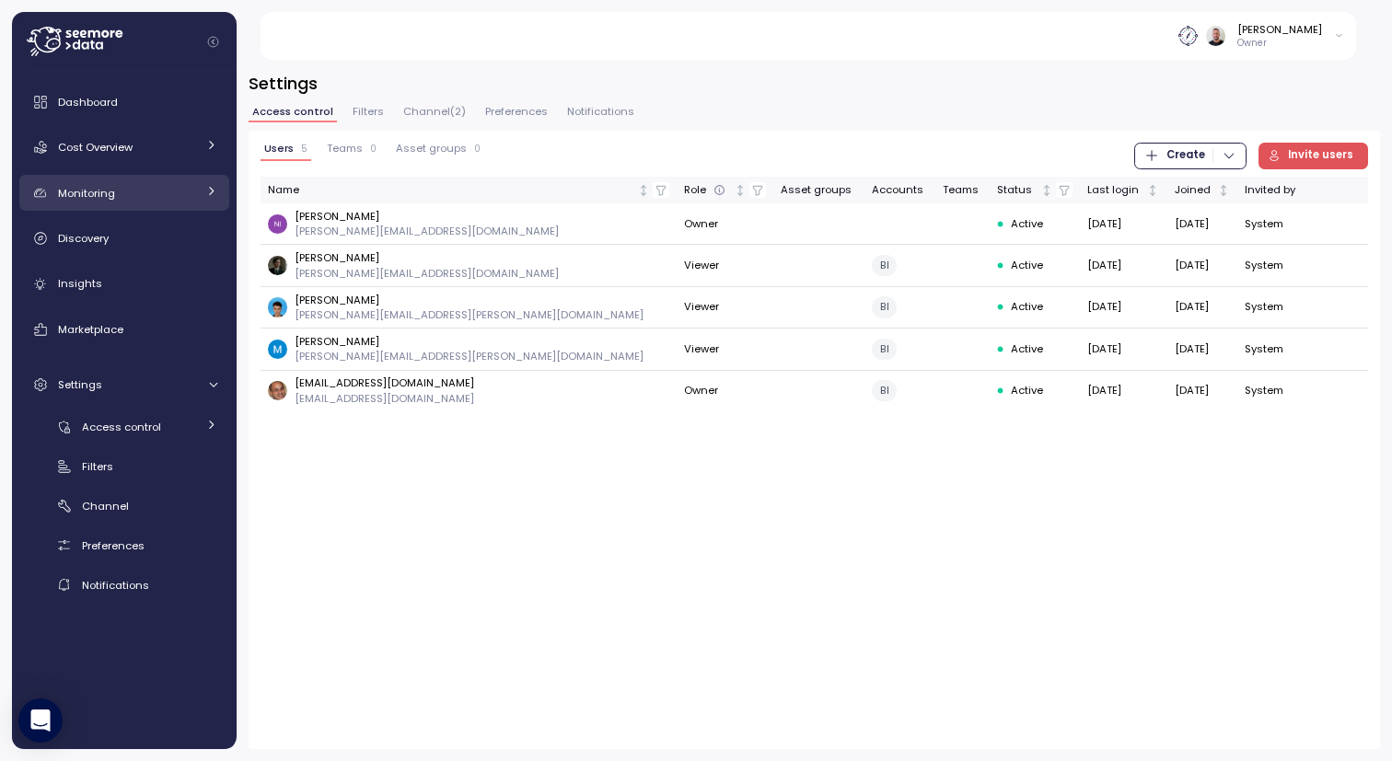
click at [135, 186] on div "Monitoring" at bounding box center [127, 193] width 138 height 18
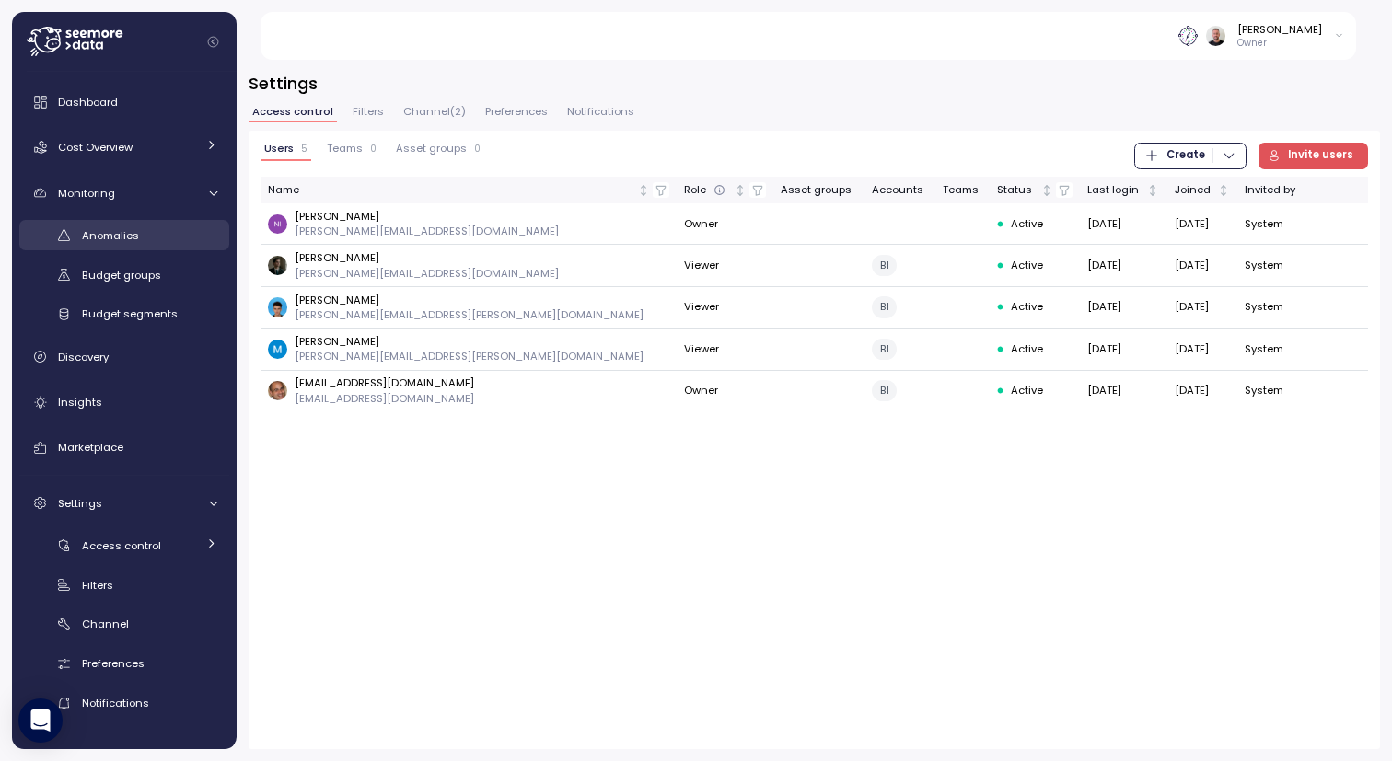
click at [126, 241] on span "Anomalies" at bounding box center [110, 235] width 57 height 15
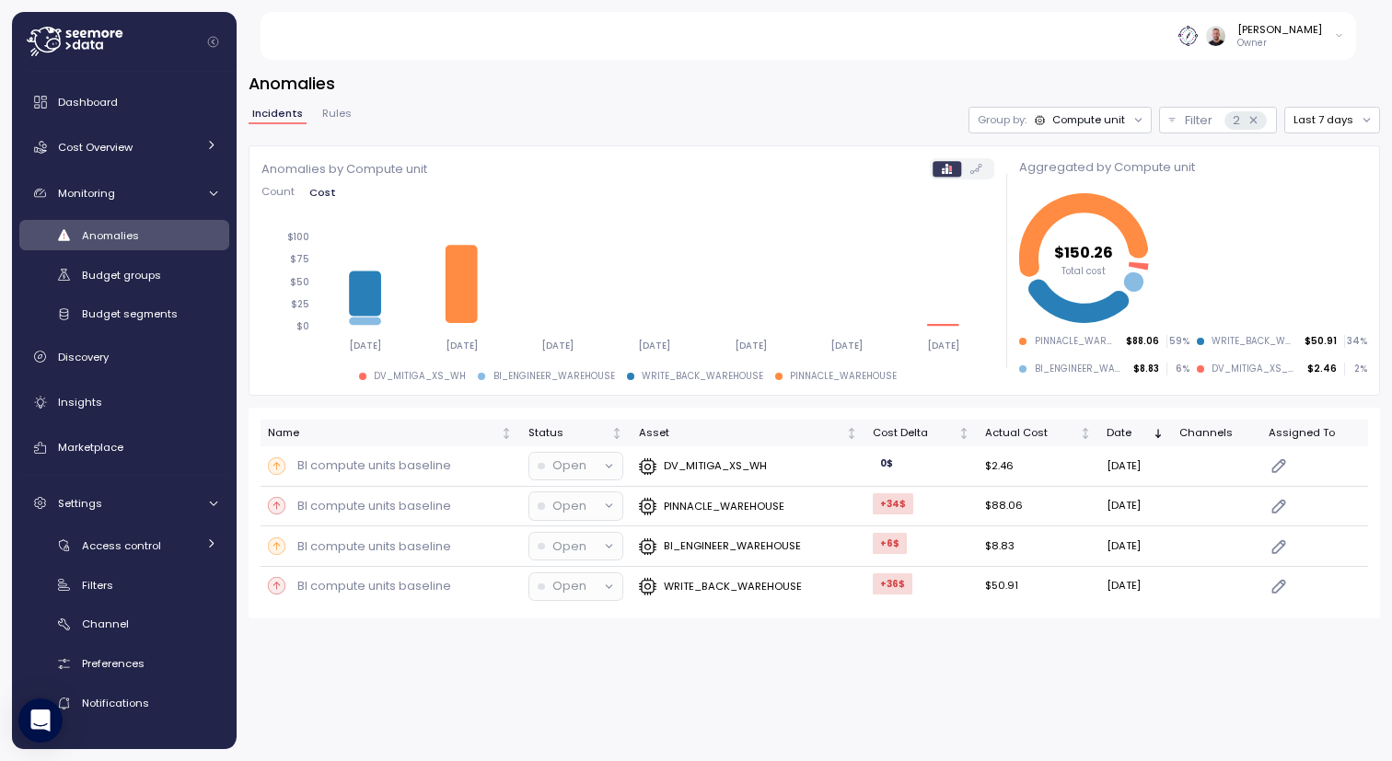
click at [332, 119] on span "Rules" at bounding box center [336, 114] width 29 height 10
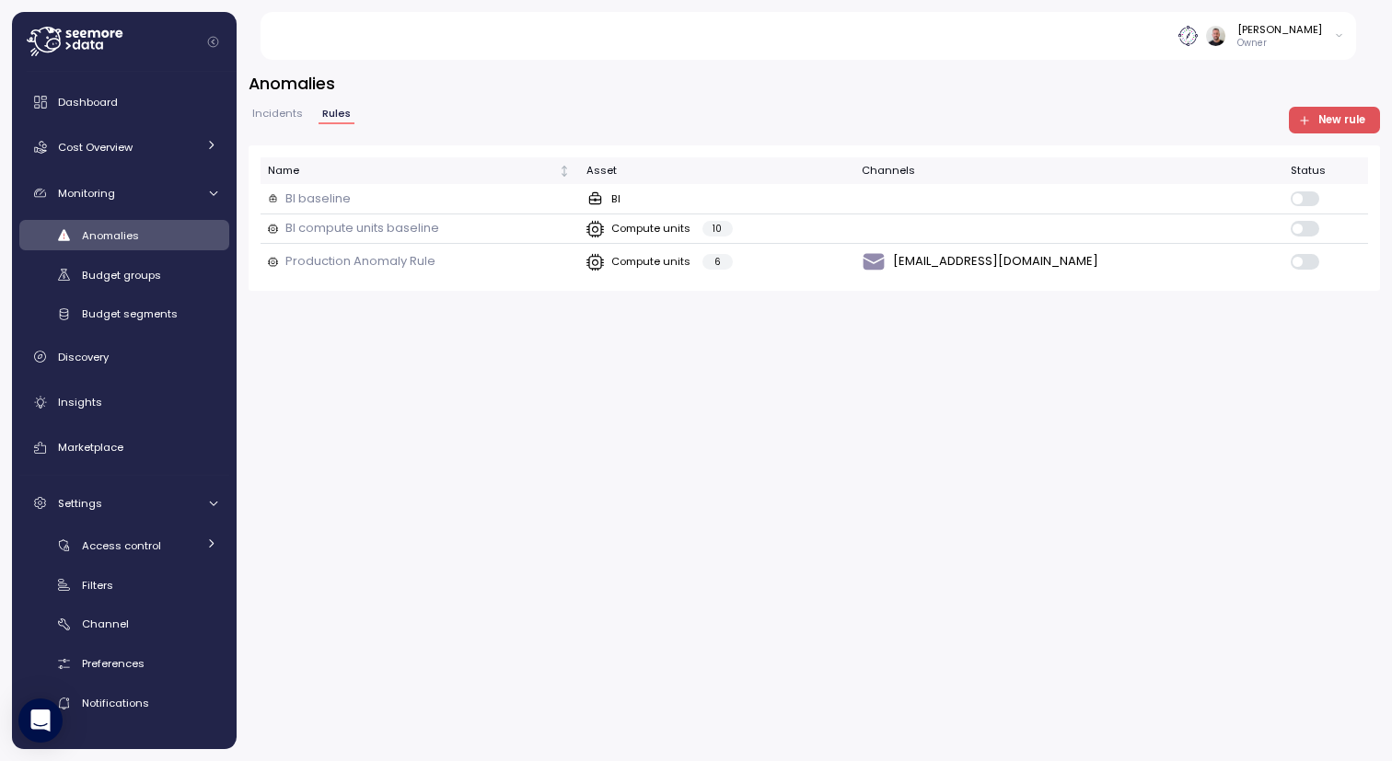
click at [290, 119] on span "Incidents" at bounding box center [277, 114] width 51 height 10
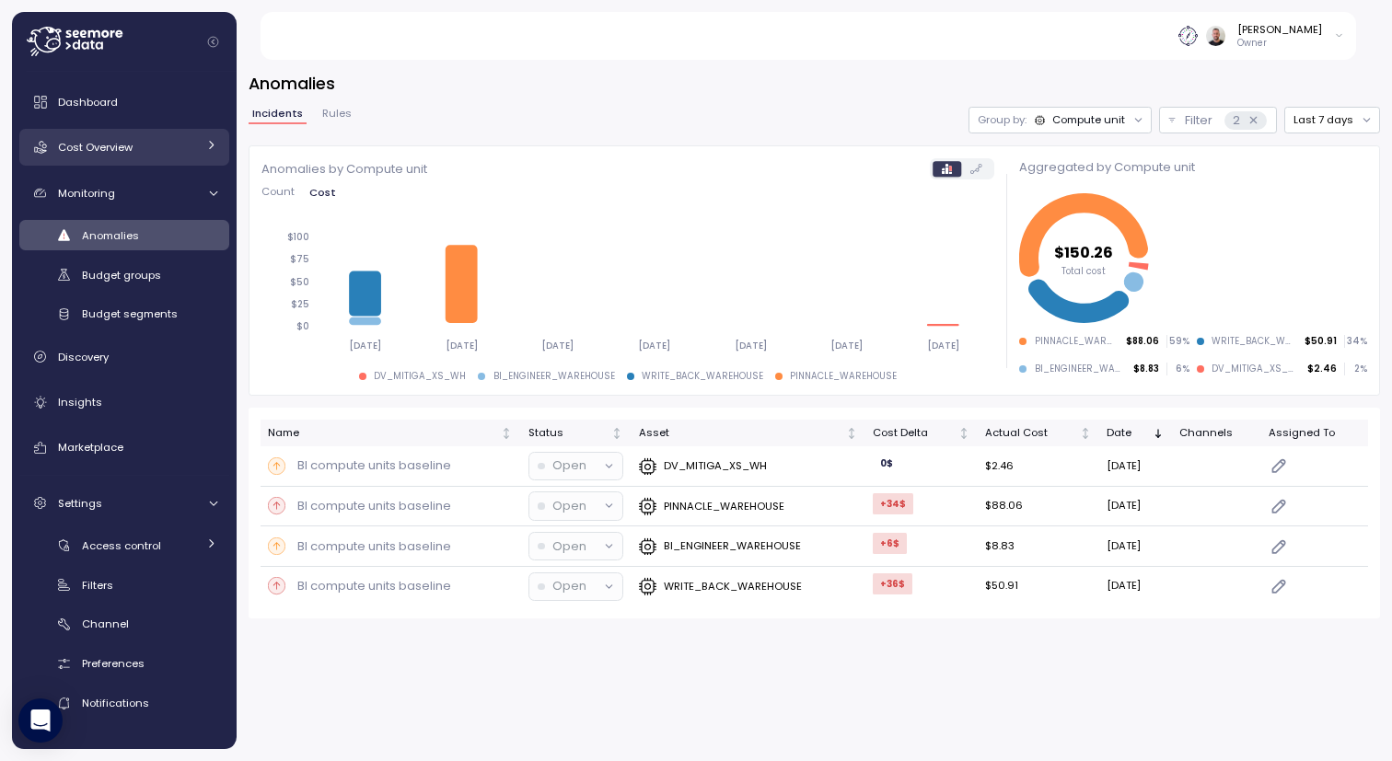
click at [101, 157] on div "Cost Overview" at bounding box center [127, 147] width 138 height 18
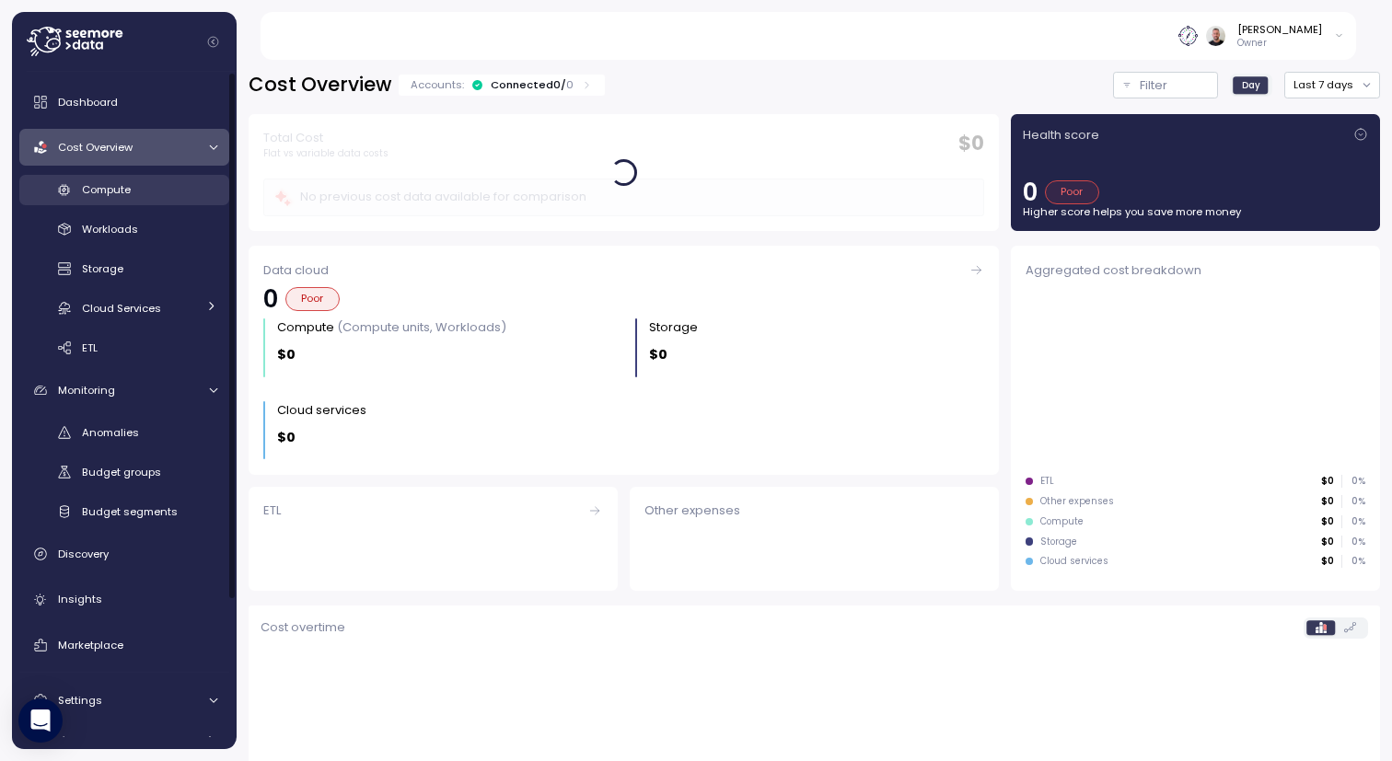
click at [106, 178] on link "Compute" at bounding box center [124, 190] width 210 height 30
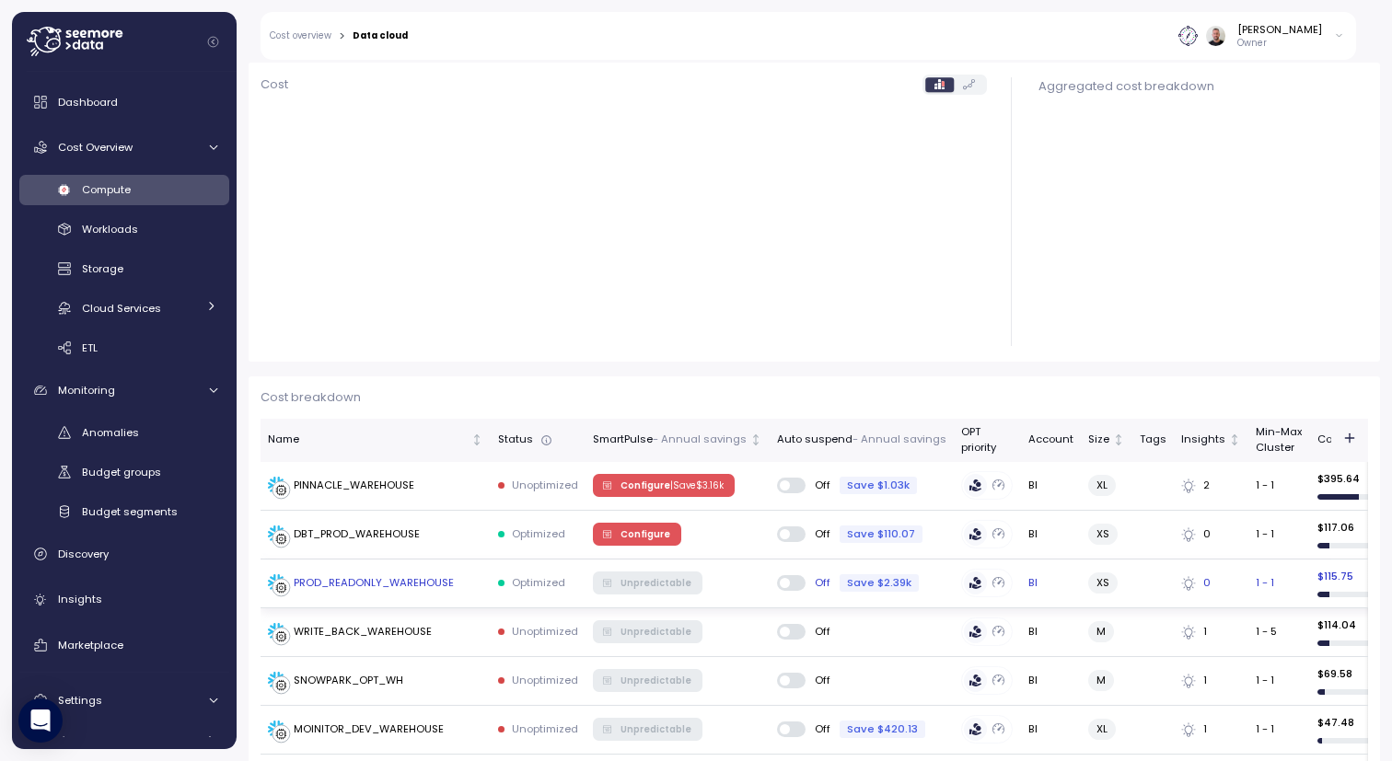
scroll to position [331, 0]
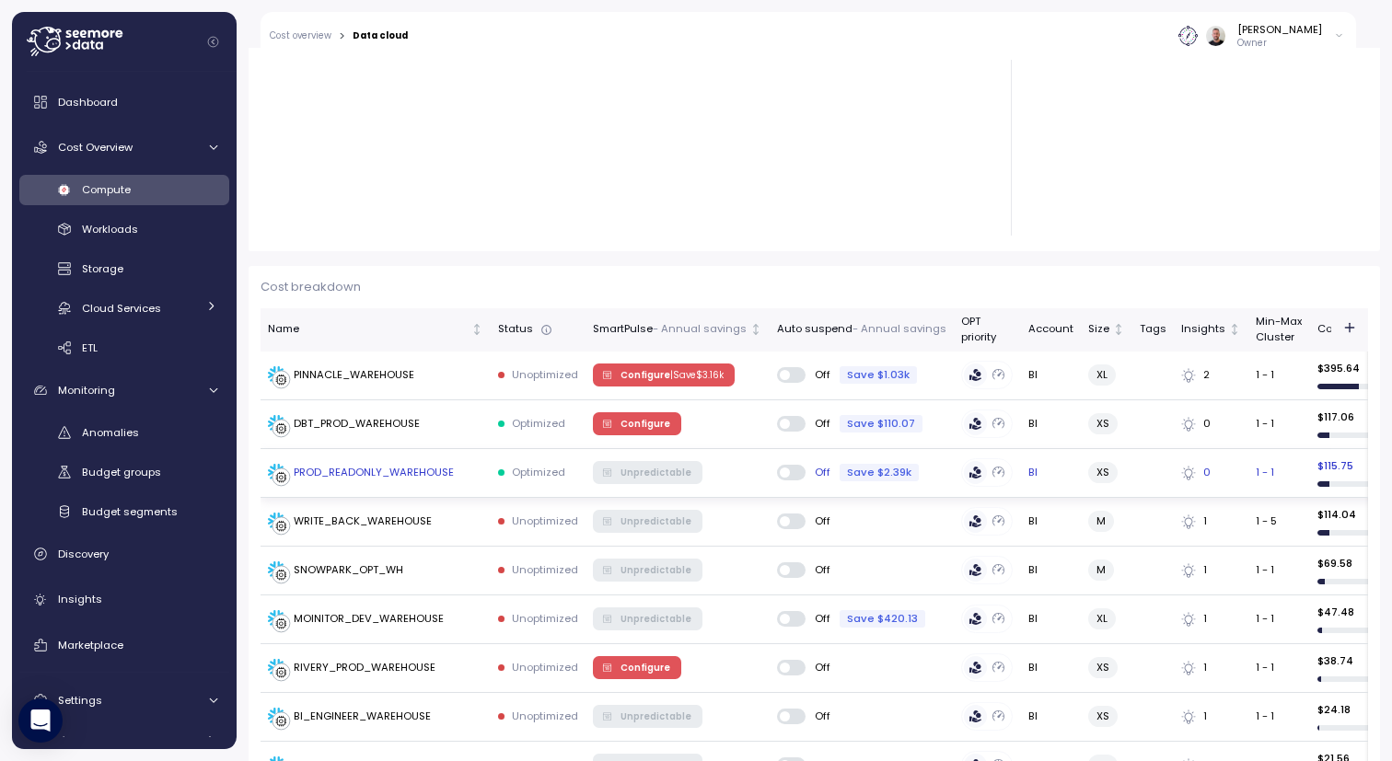
click at [908, 475] on div "Save $2.39k" at bounding box center [879, 472] width 79 height 17
click at [467, 476] on div "PROD_READONLY_WAREHOUSE" at bounding box center [375, 473] width 215 height 18
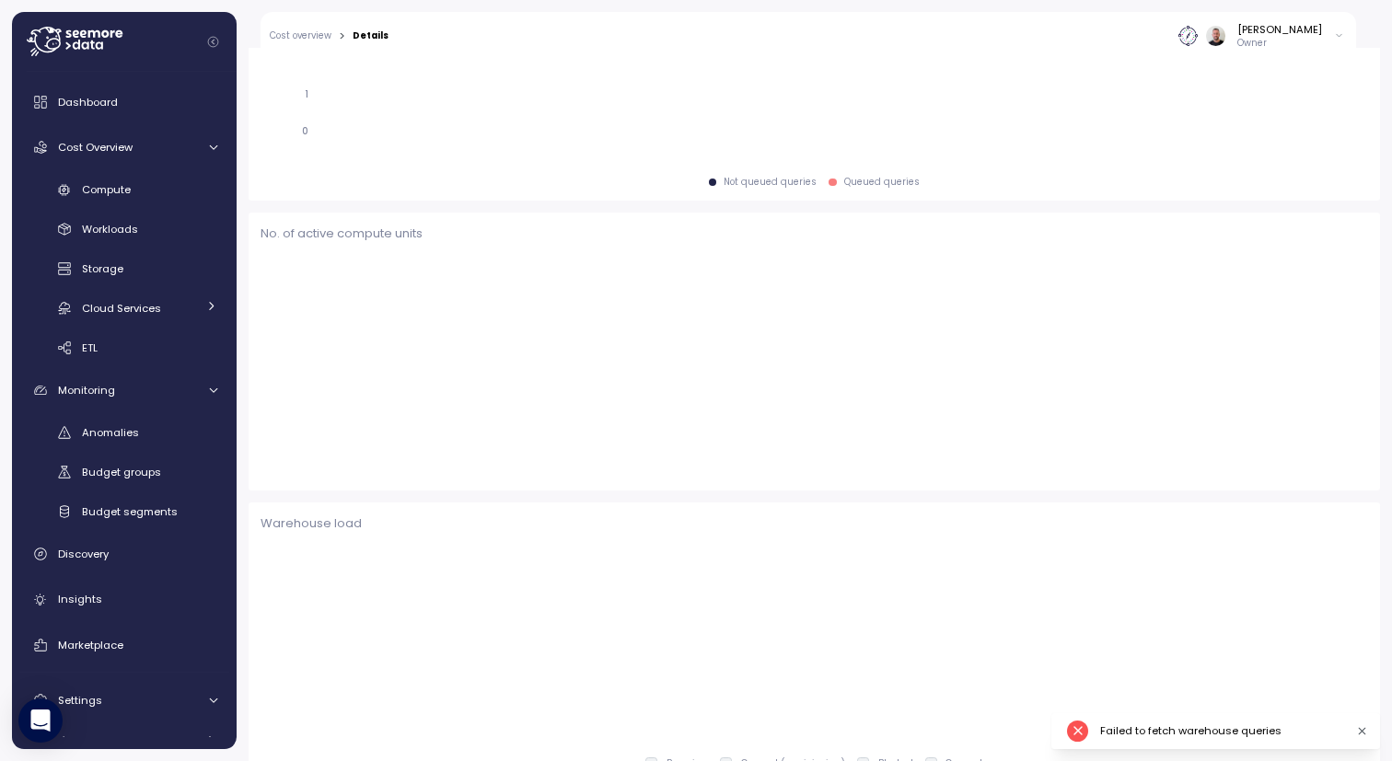
scroll to position [293, 0]
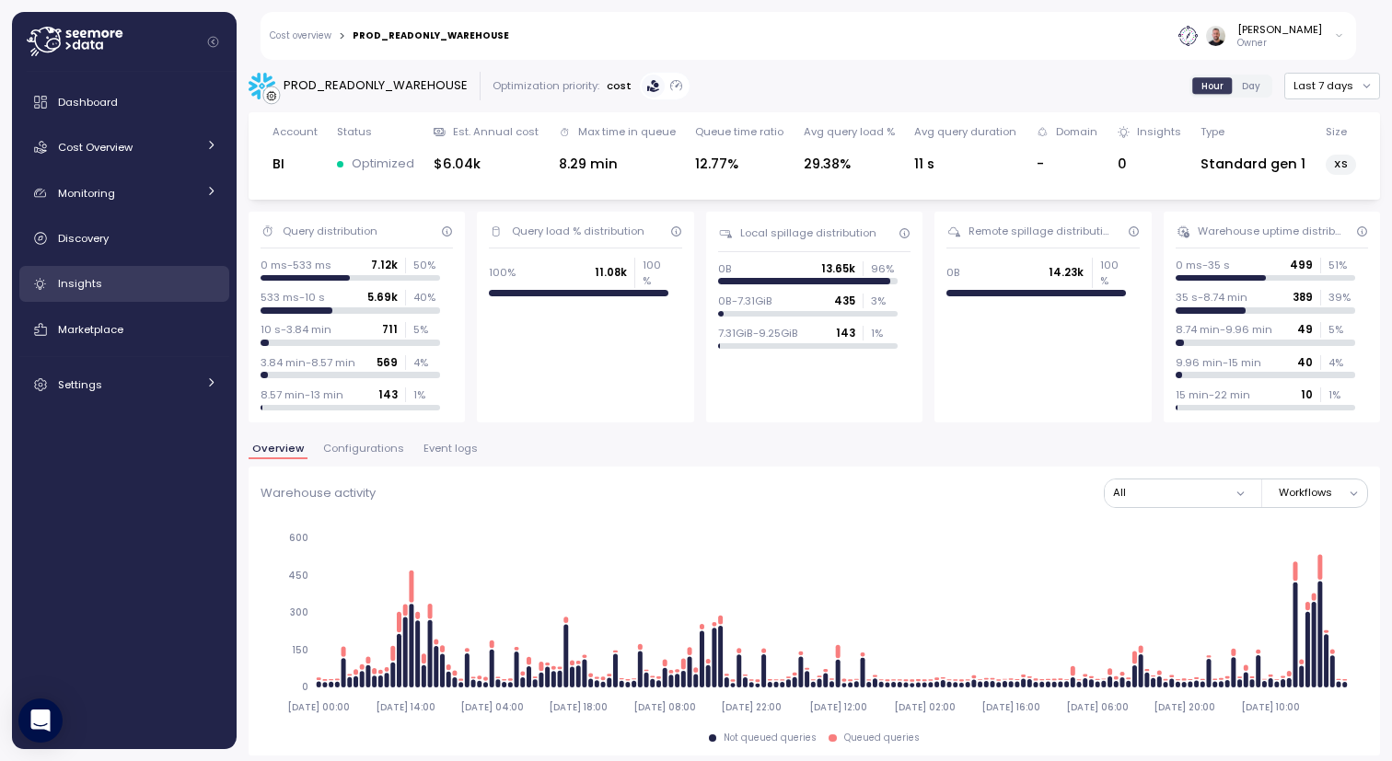
click at [106, 296] on link "Insights" at bounding box center [124, 284] width 210 height 37
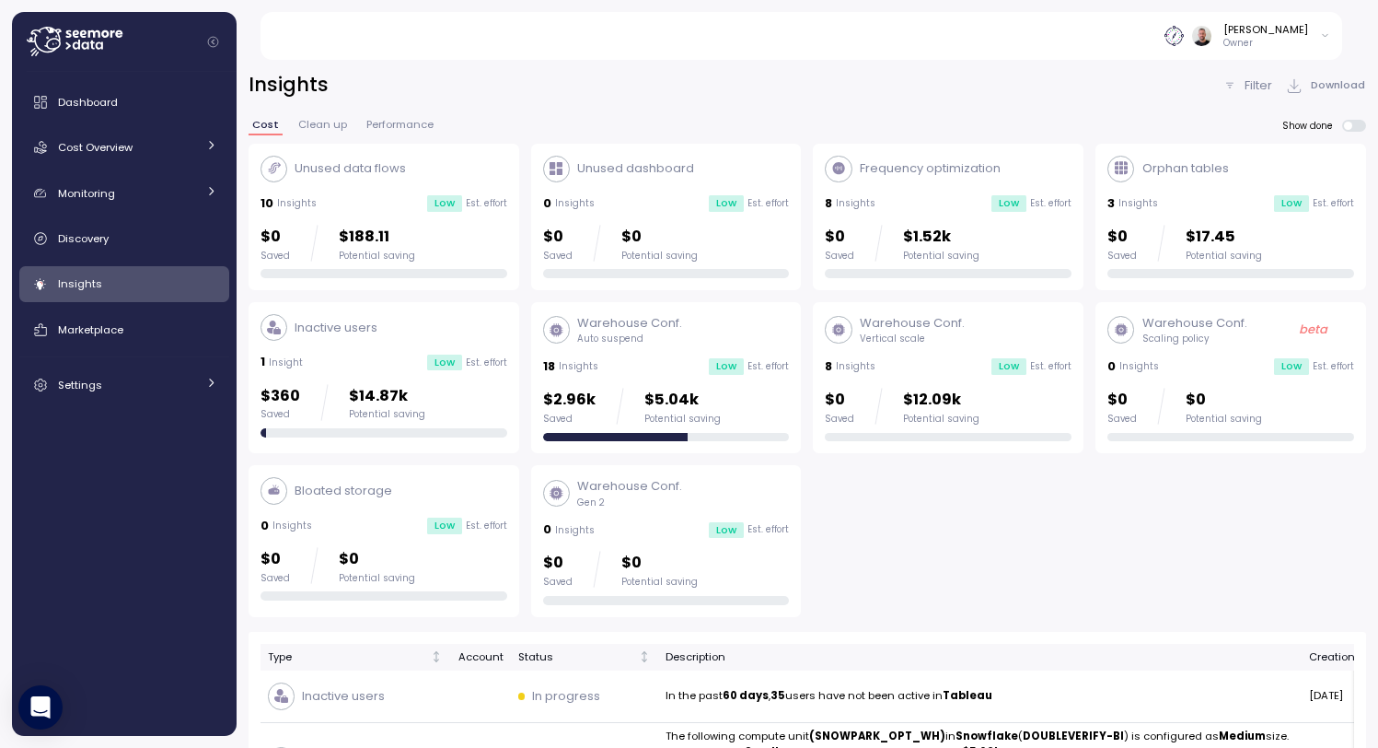
click at [675, 340] on p "Auto suspend" at bounding box center [629, 338] width 105 height 13
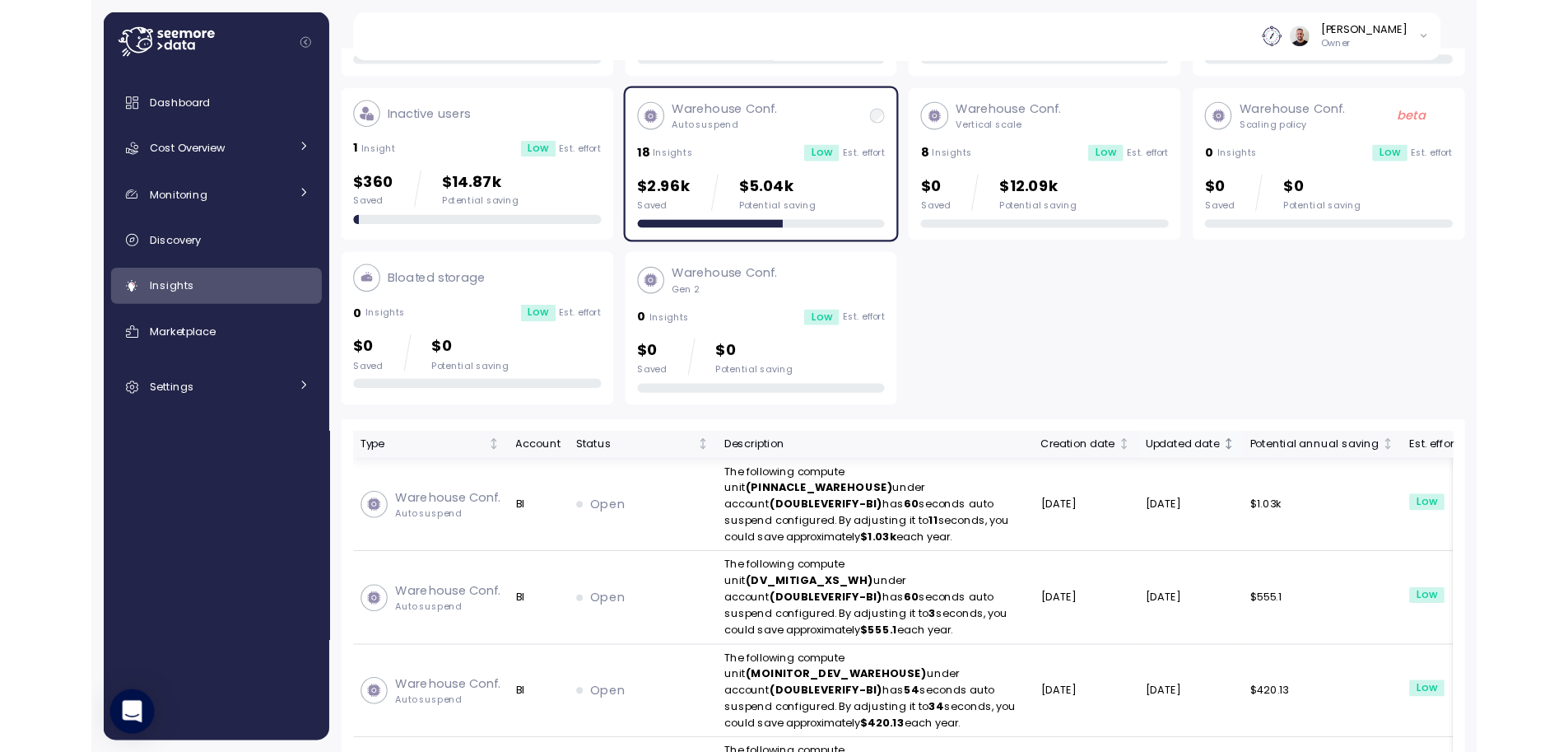
scroll to position [198, 0]
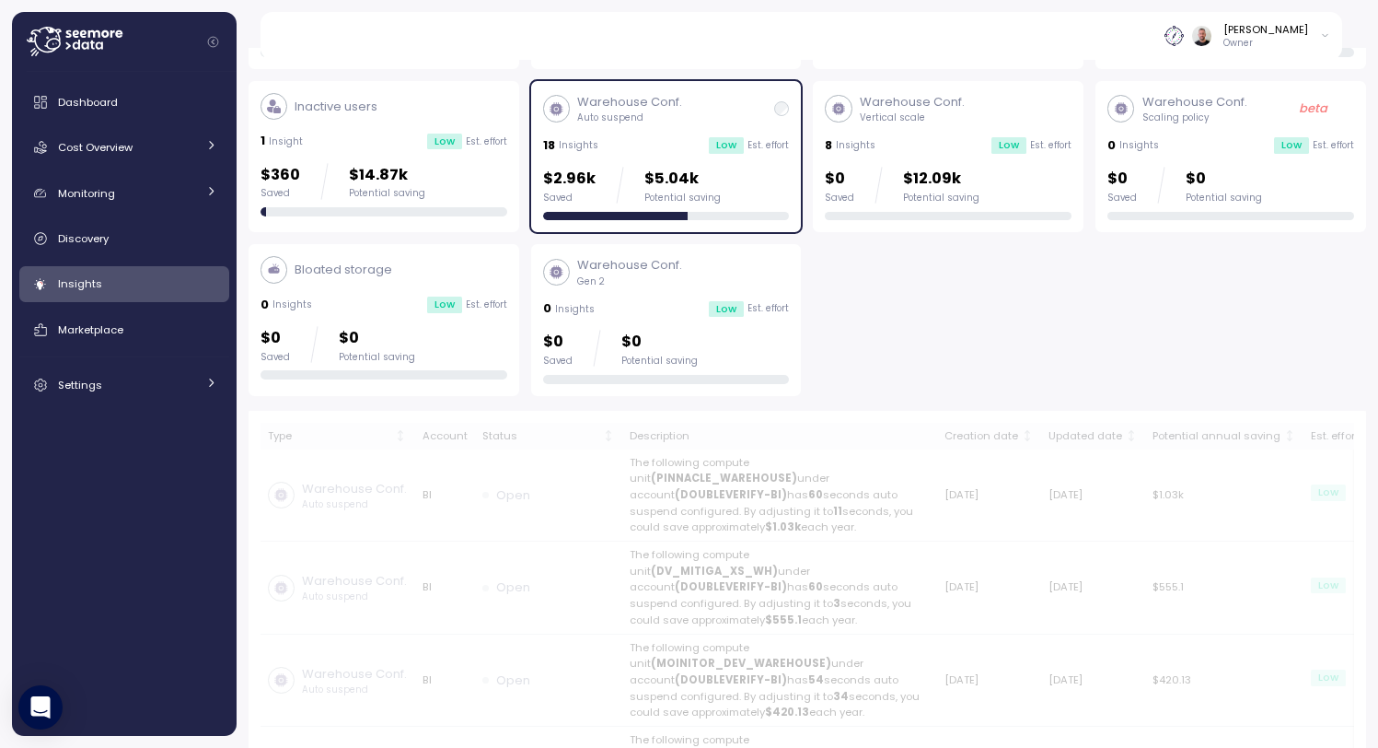
click at [959, 314] on div "Unused data flows 10 Insights Low Est. effort $0 Saved $188.11 Potential saving…" at bounding box center [808, 159] width 1118 height 473
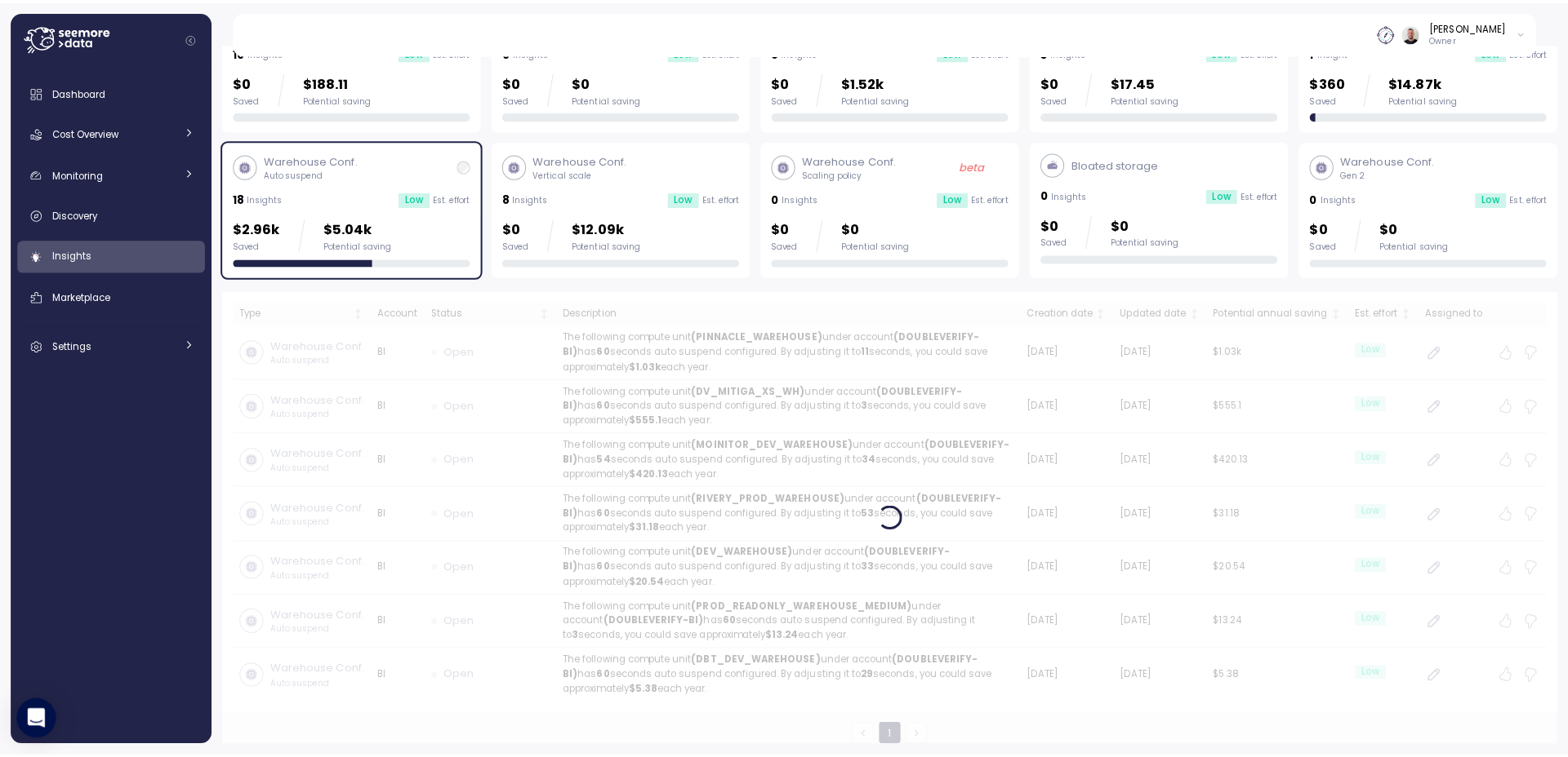
scroll to position [117, 0]
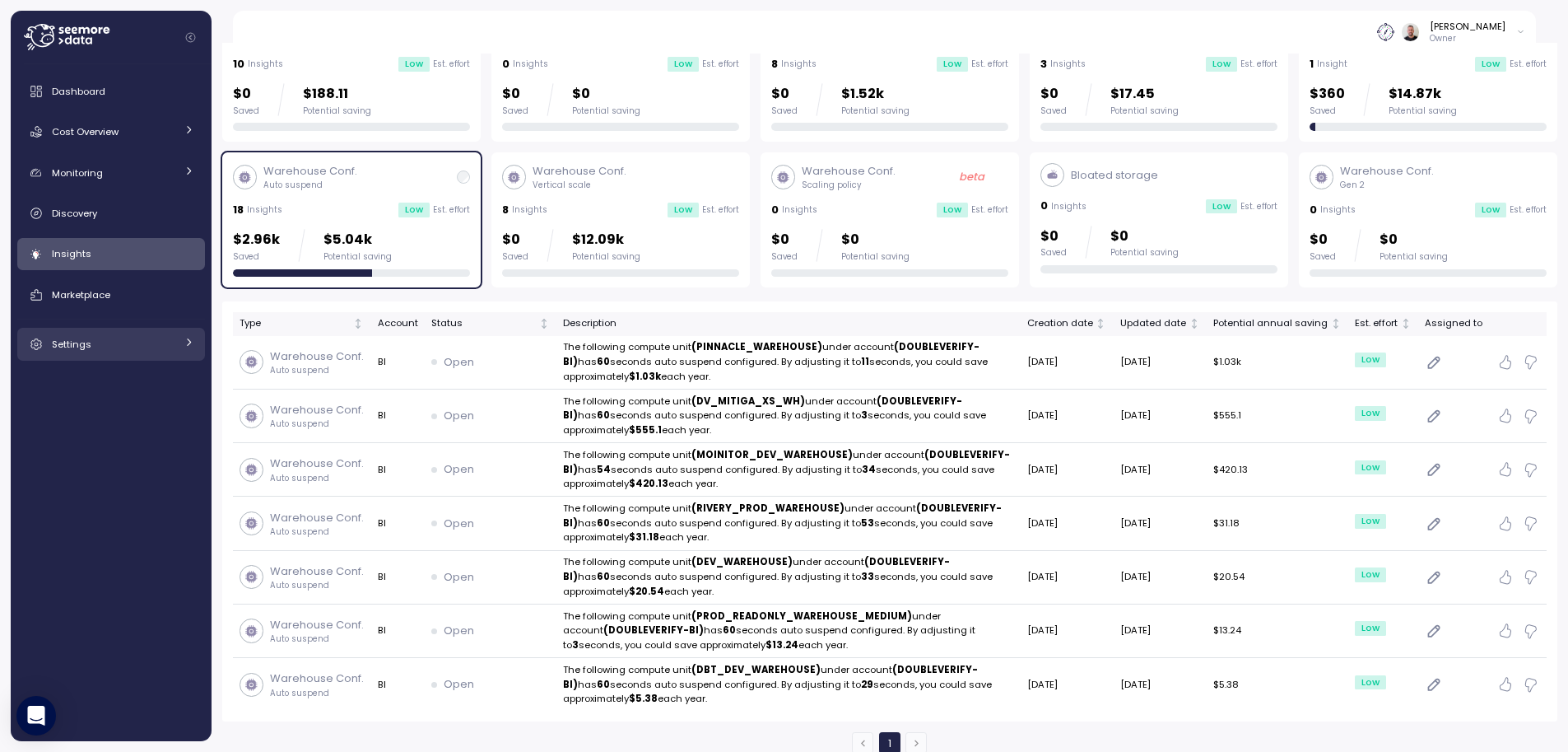
click at [141, 343] on div "Settings" at bounding box center [114, 344] width 123 height 16
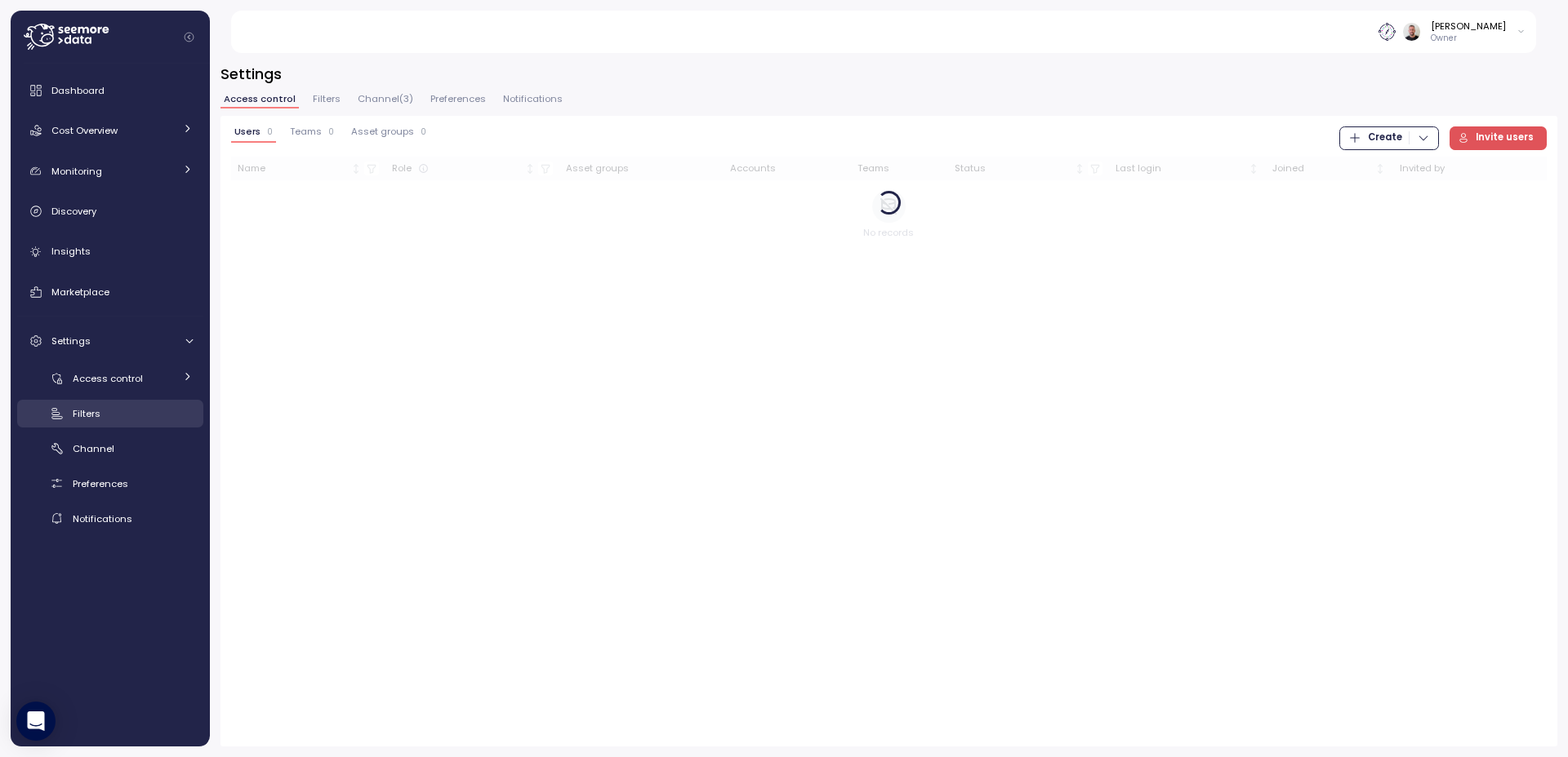
click at [101, 419] on div "Filters" at bounding box center [132, 414] width 120 height 16
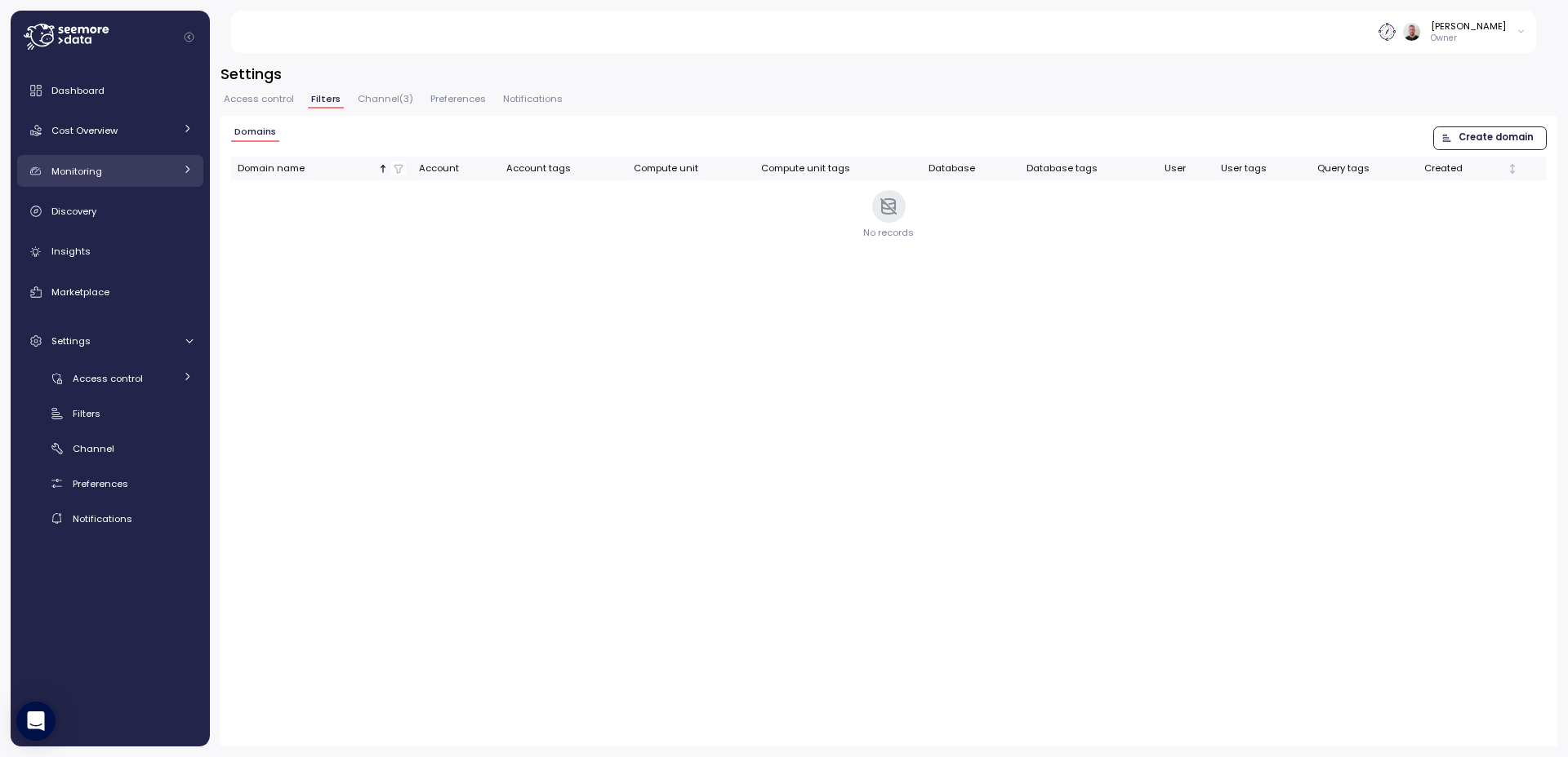
click at [101, 177] on div "Monitoring" at bounding box center [113, 171] width 122 height 16
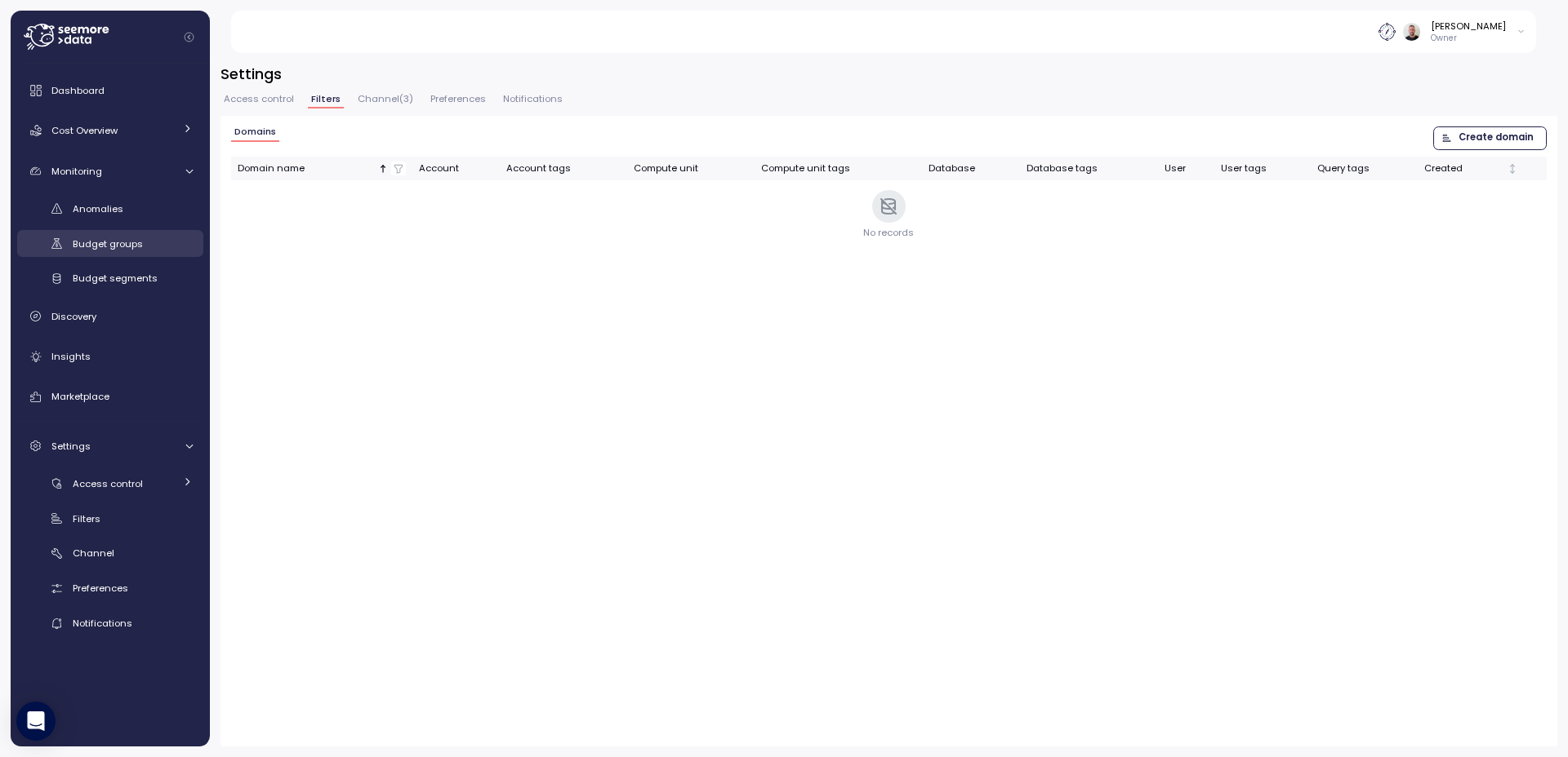
click at [96, 240] on span "Budget groups" at bounding box center [107, 244] width 70 height 13
click at [108, 269] on link "Budget segments" at bounding box center [110, 278] width 186 height 27
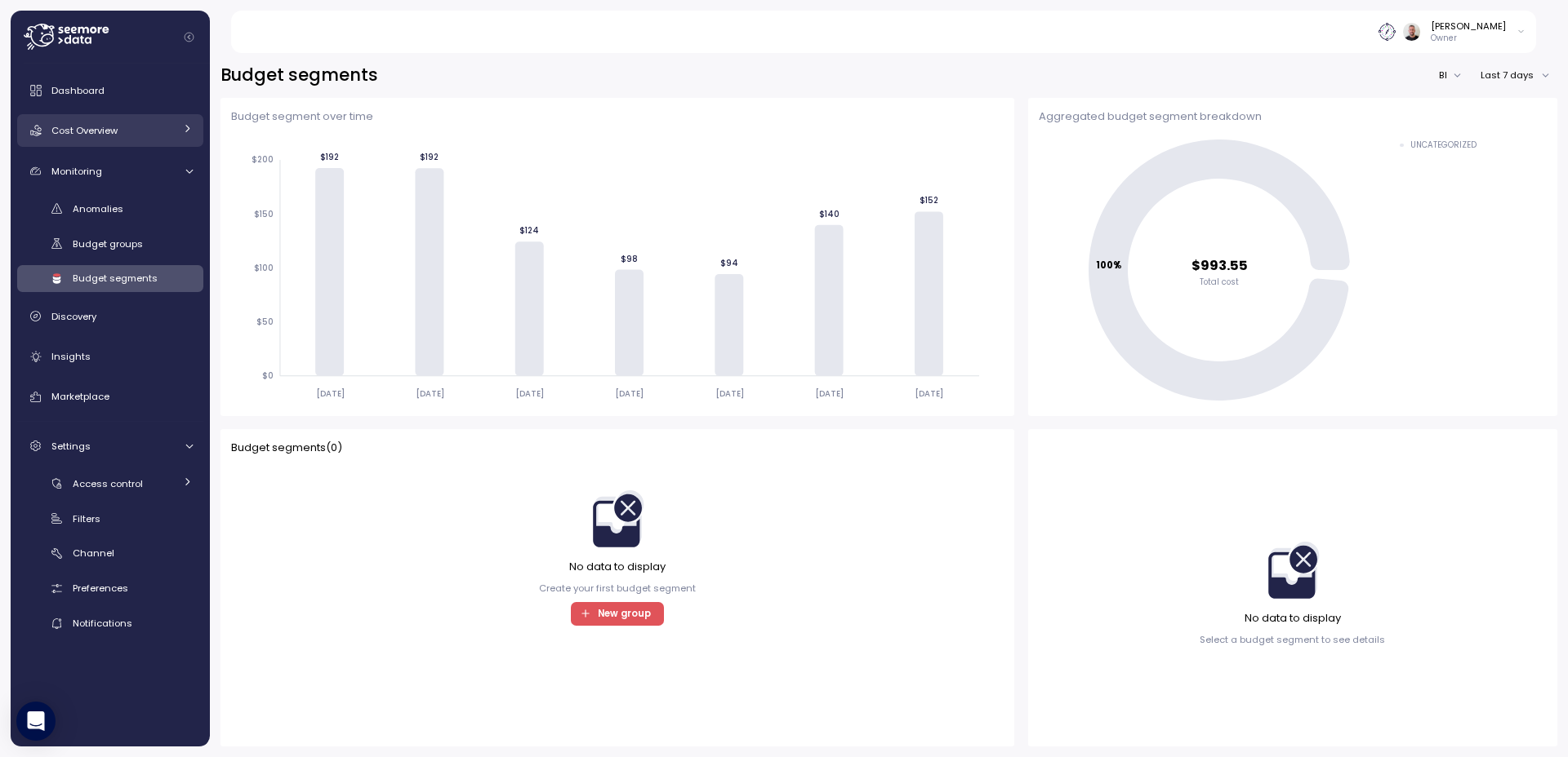
click at [147, 137] on div "Cost Overview" at bounding box center [113, 130] width 122 height 16
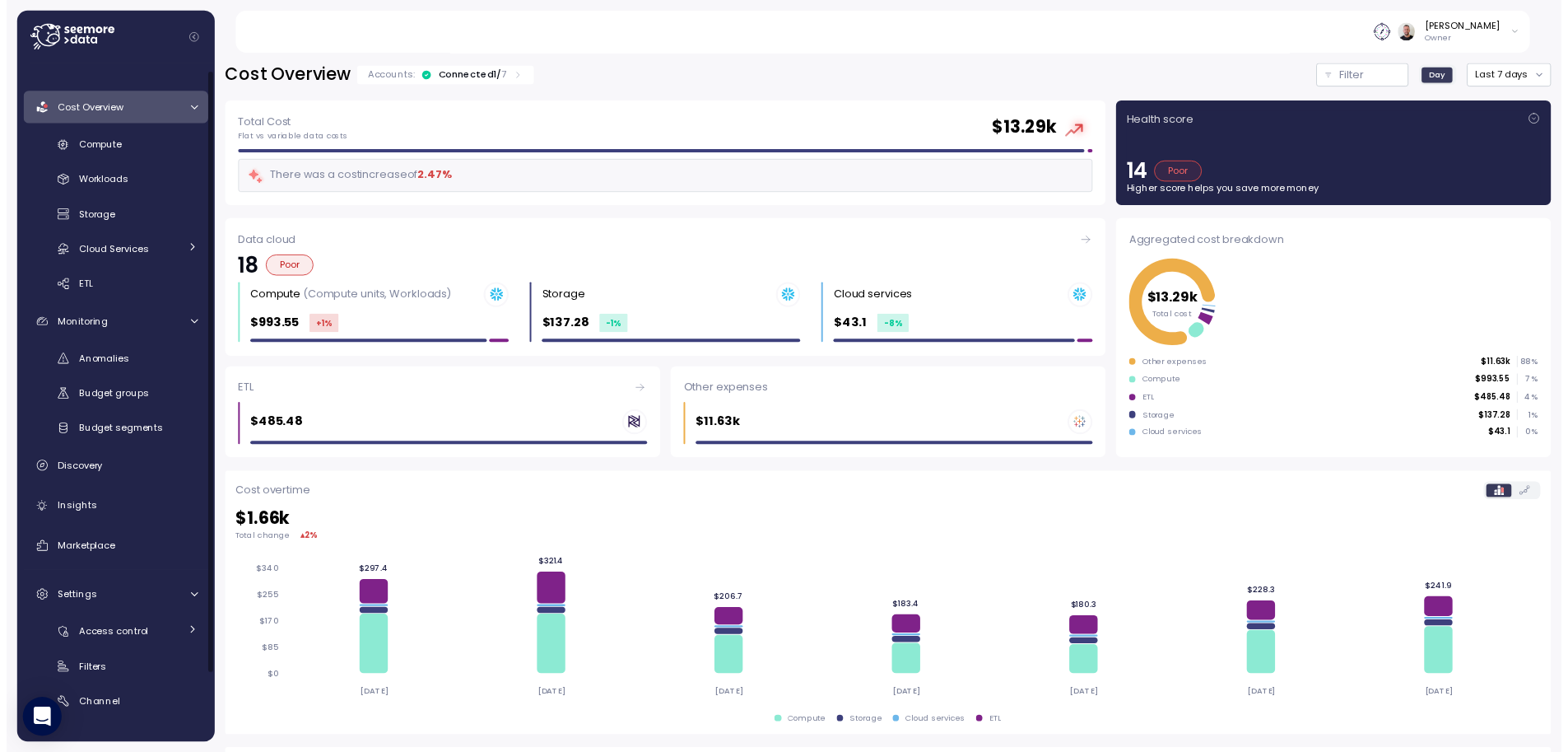
scroll to position [85, 0]
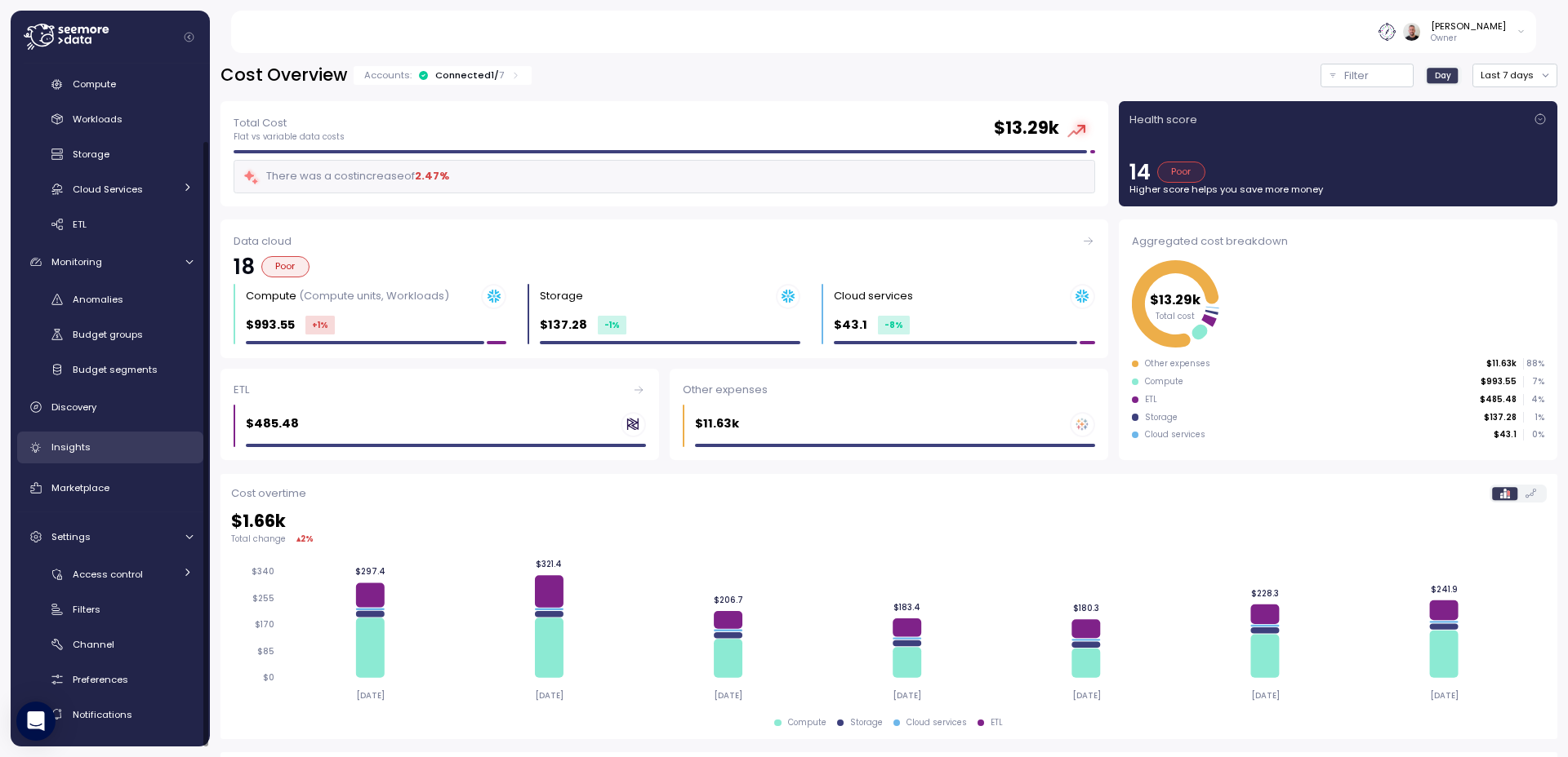
click at [88, 447] on span "Insights" at bounding box center [71, 447] width 39 height 13
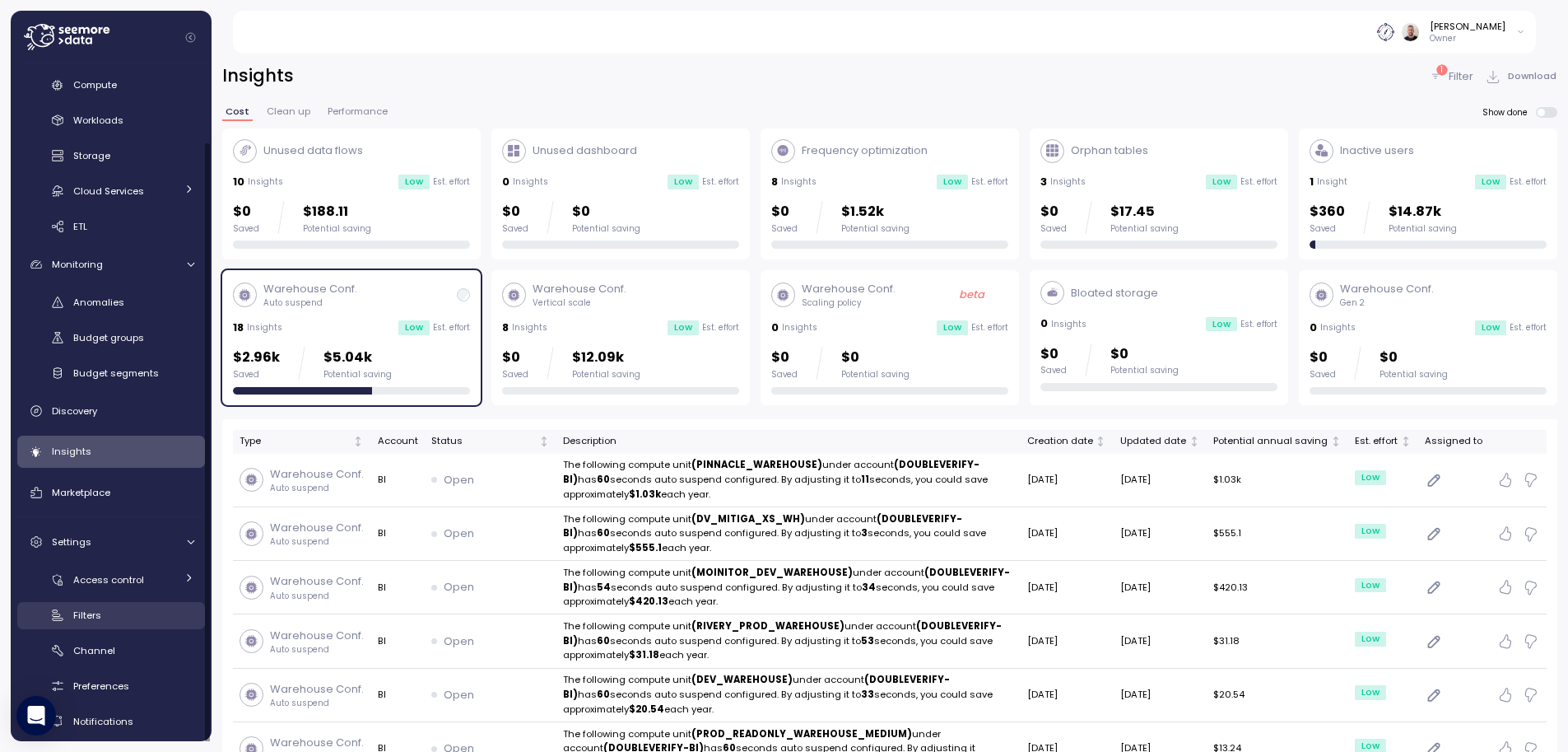
click at [86, 615] on span "Filters" at bounding box center [87, 614] width 28 height 13
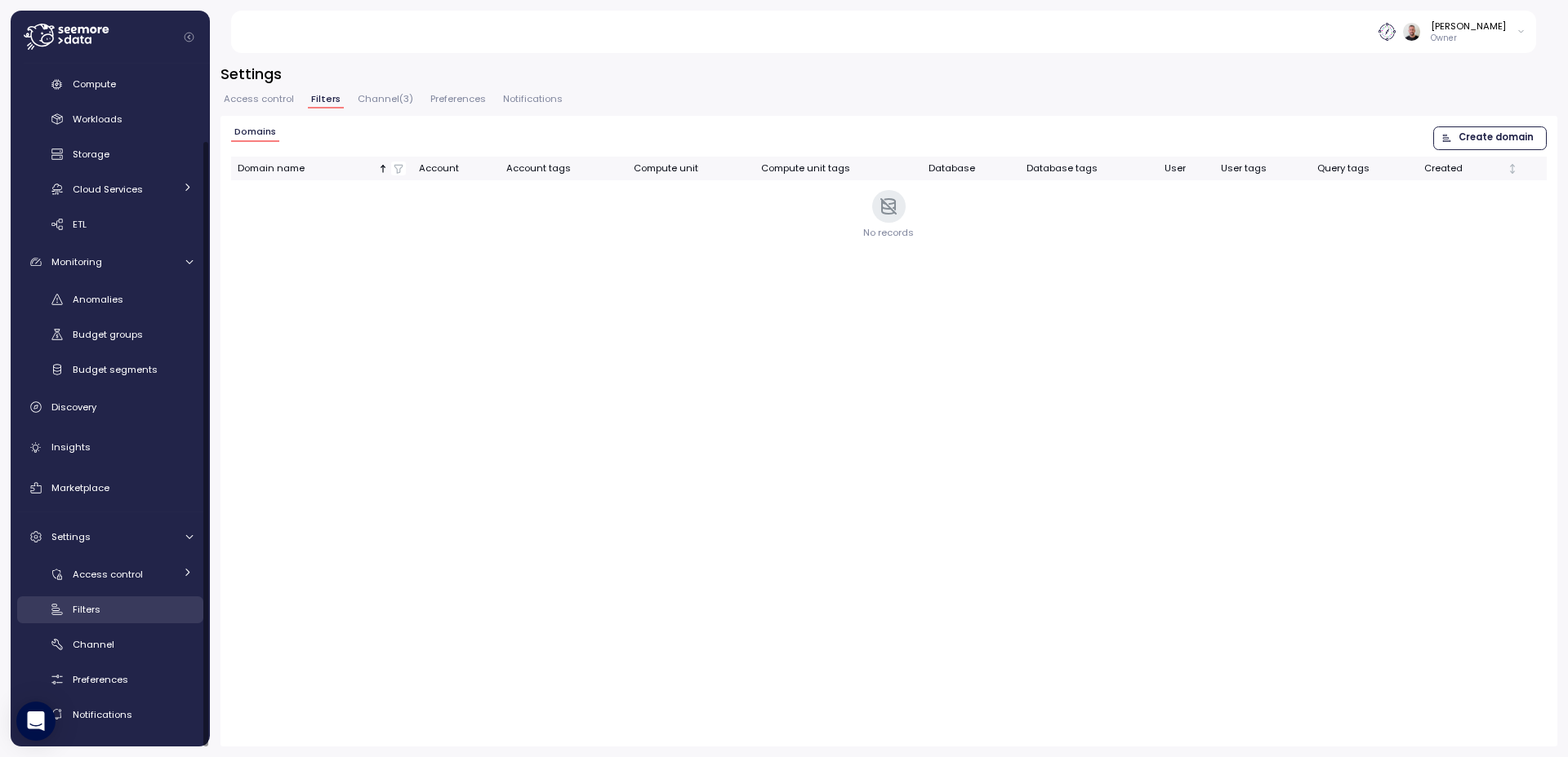
click at [94, 609] on span "Filters" at bounding box center [86, 609] width 27 height 13
click at [100, 122] on span "Workloads" at bounding box center [98, 119] width 50 height 13
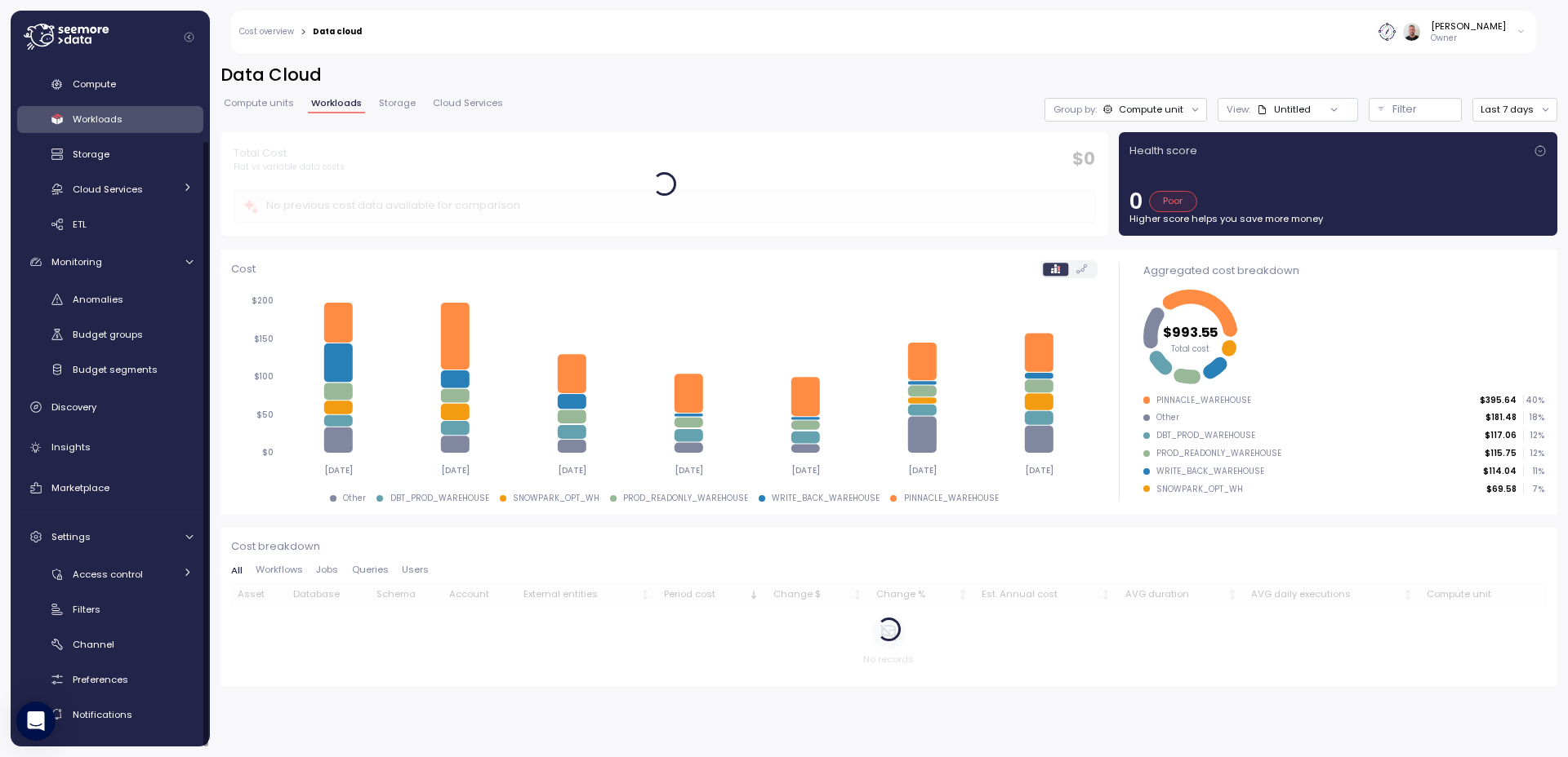
click at [1234, 110] on div "Untitled" at bounding box center [1291, 109] width 36 height 13
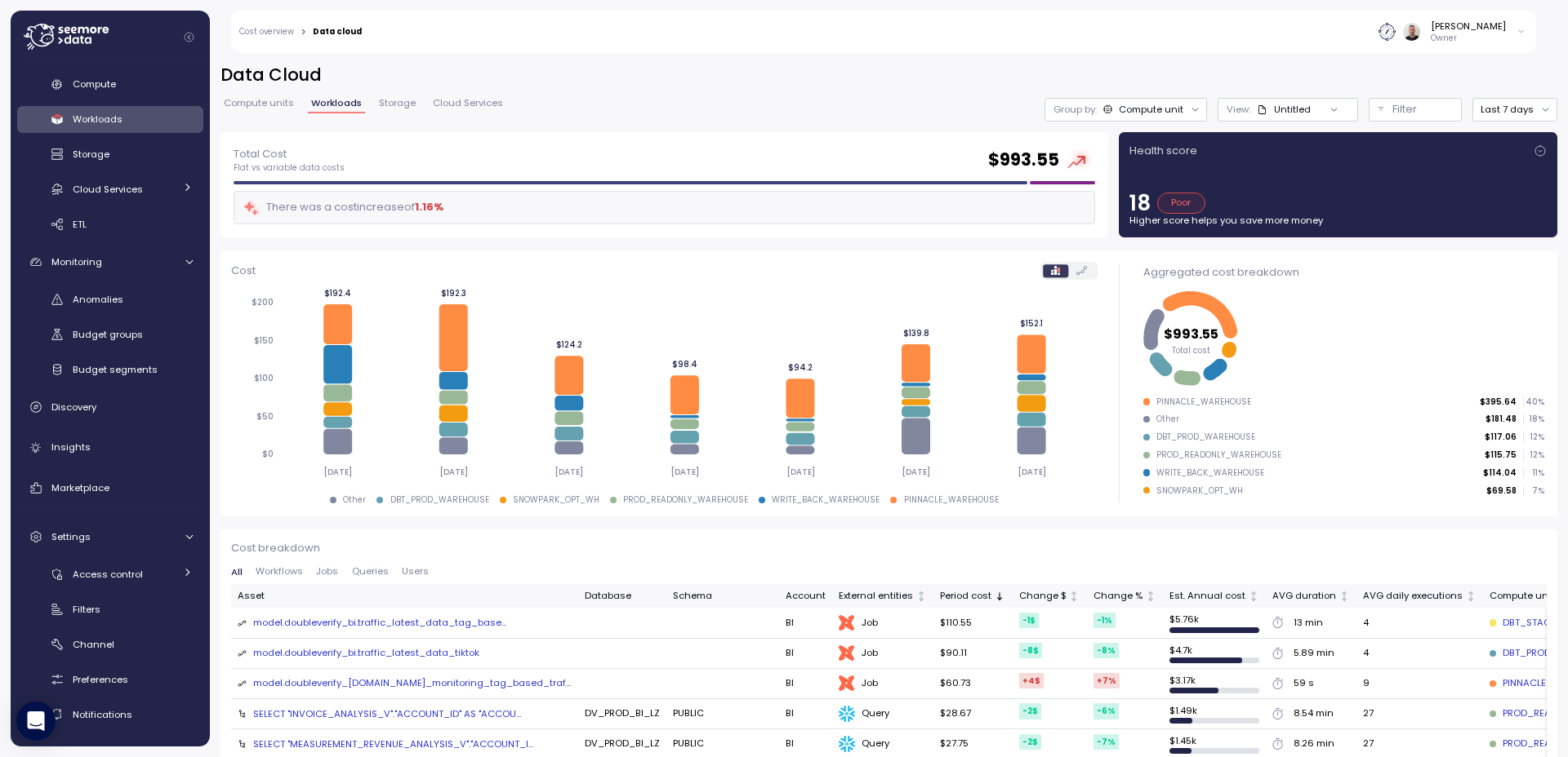
click at [726, 132] on div "Total Cost Flat vs variable data costs $ 993.55 There was a cost increase of 1.…" at bounding box center [664, 185] width 888 height 106
click at [63, 609] on icon at bounding box center [57, 610] width 16 height 16
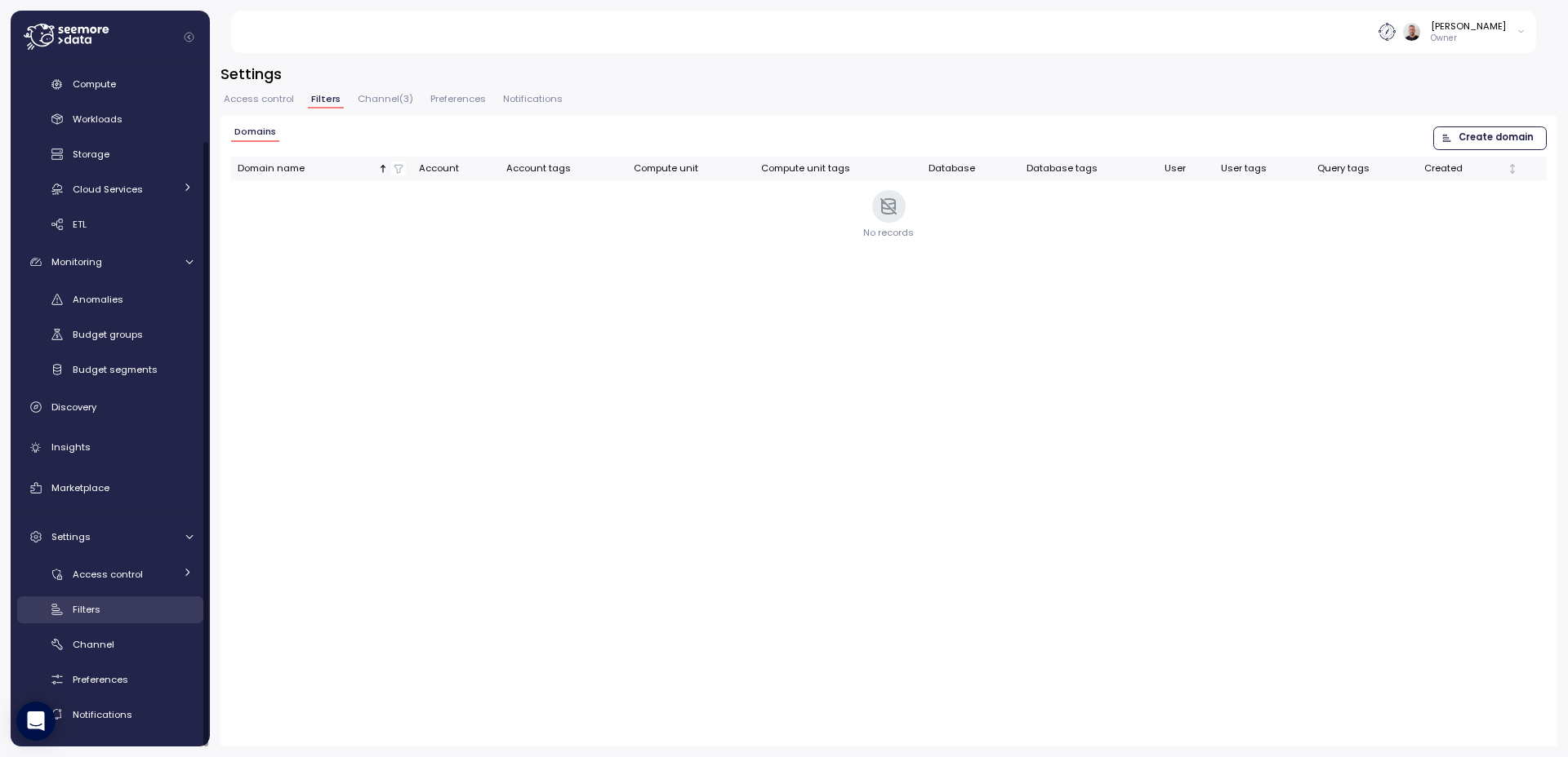
click at [126, 602] on div "Filters" at bounding box center [132, 610] width 120 height 16
click at [105, 371] on span "Budget segments" at bounding box center [115, 370] width 85 height 13
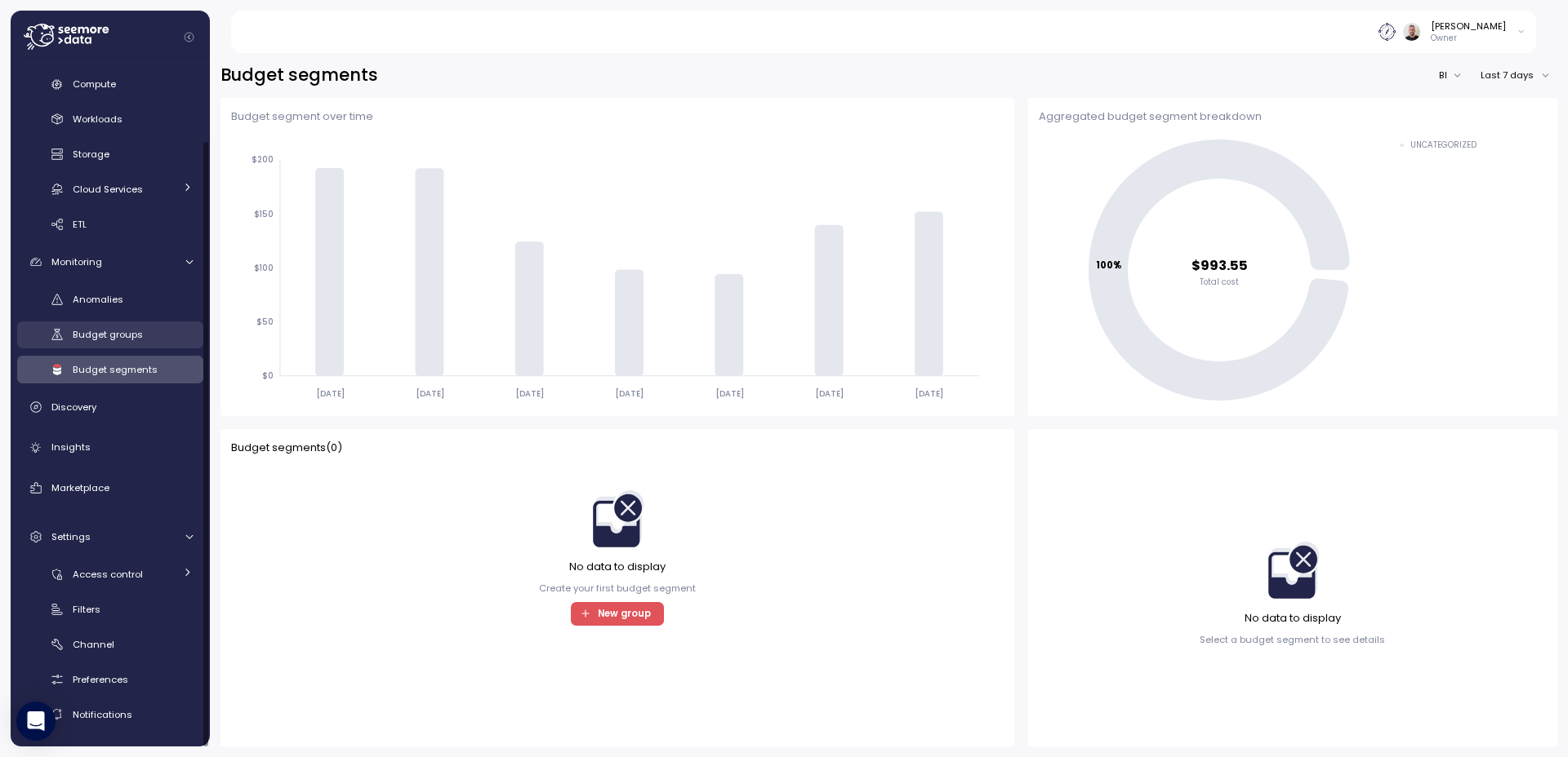
click at [110, 344] on link "Budget groups" at bounding box center [110, 335] width 186 height 27
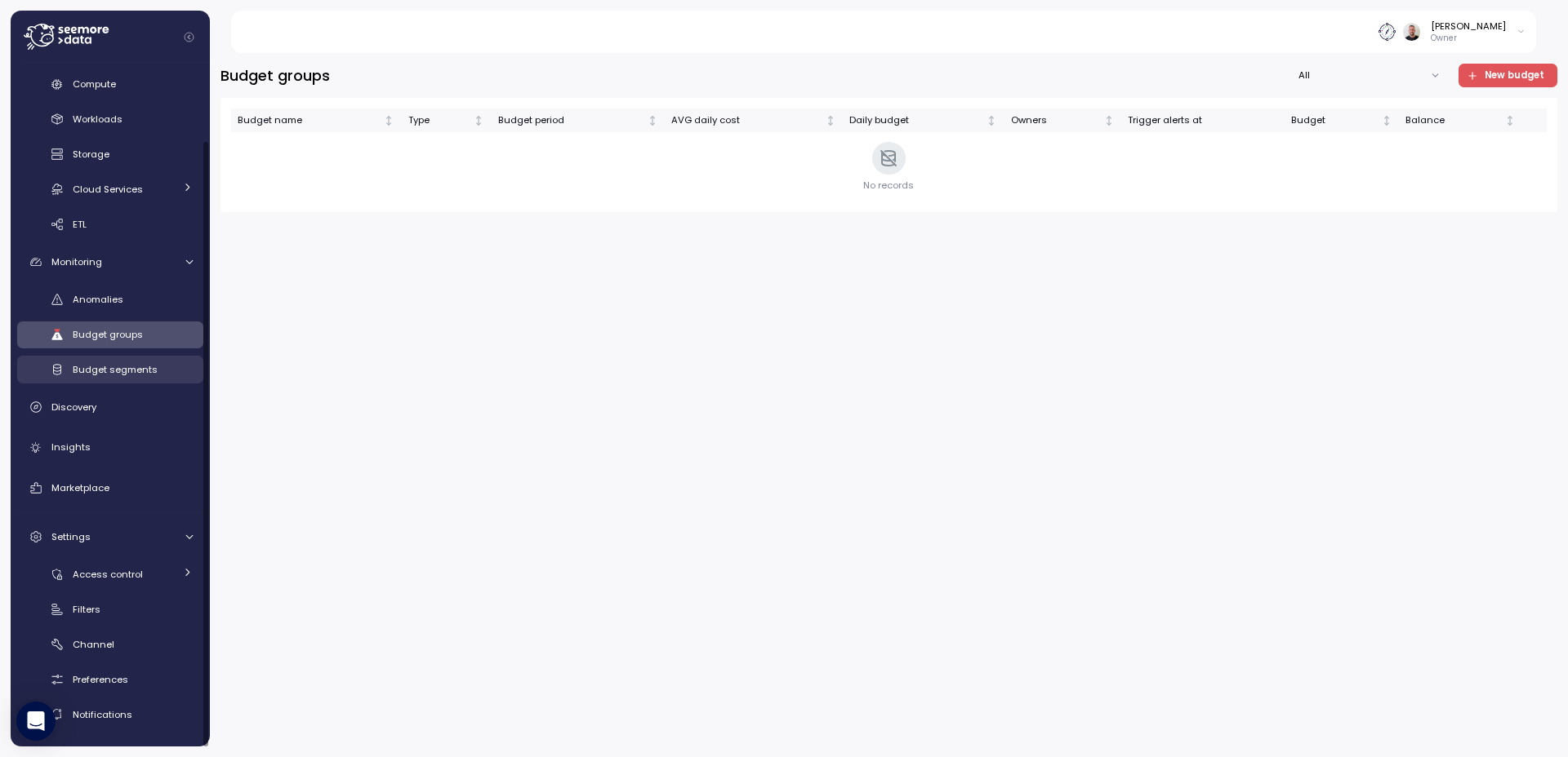
click at [111, 374] on span "Budget segments" at bounding box center [115, 370] width 85 height 13
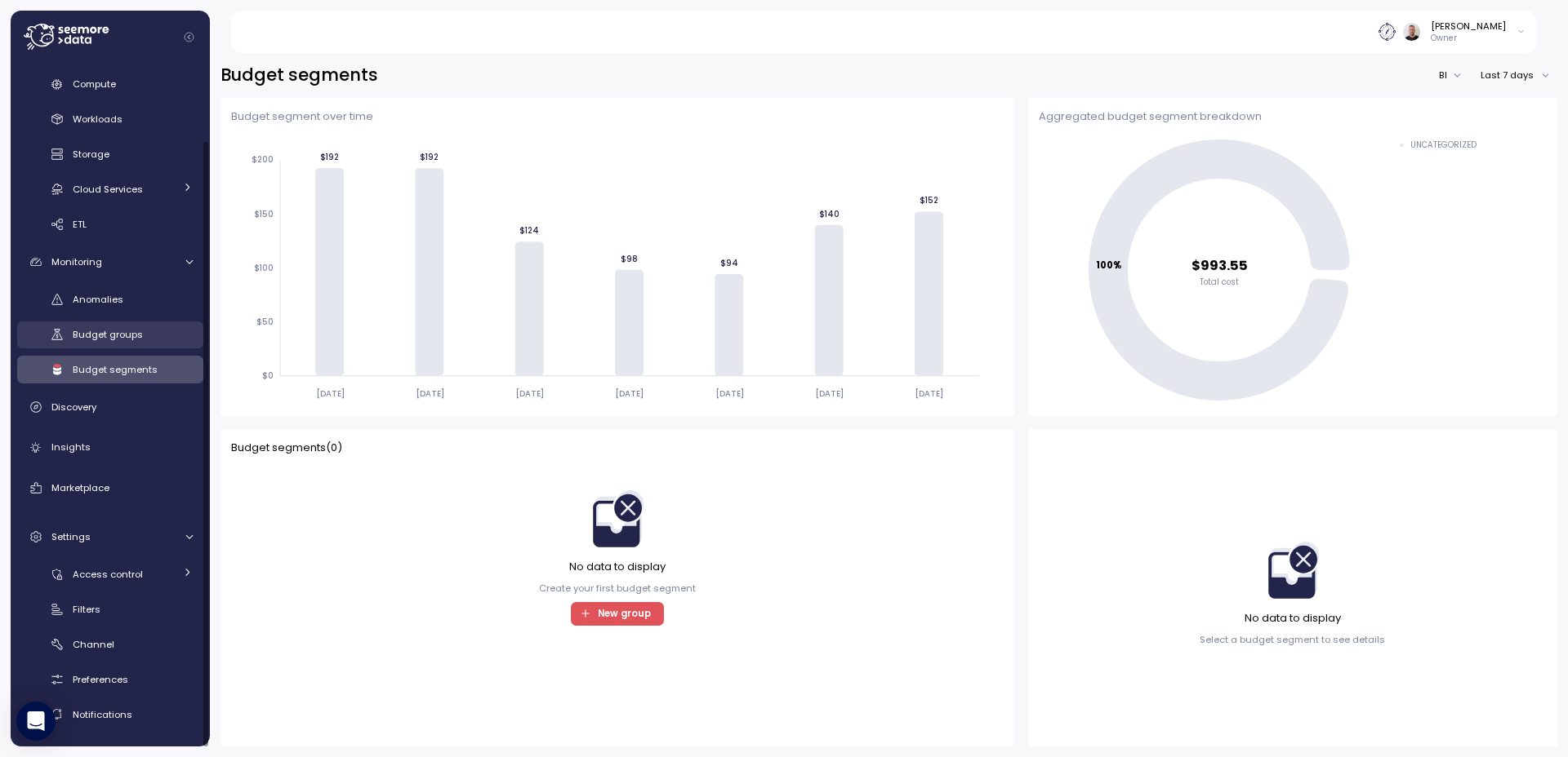
click at [126, 340] on span "Budget groups" at bounding box center [107, 334] width 70 height 13
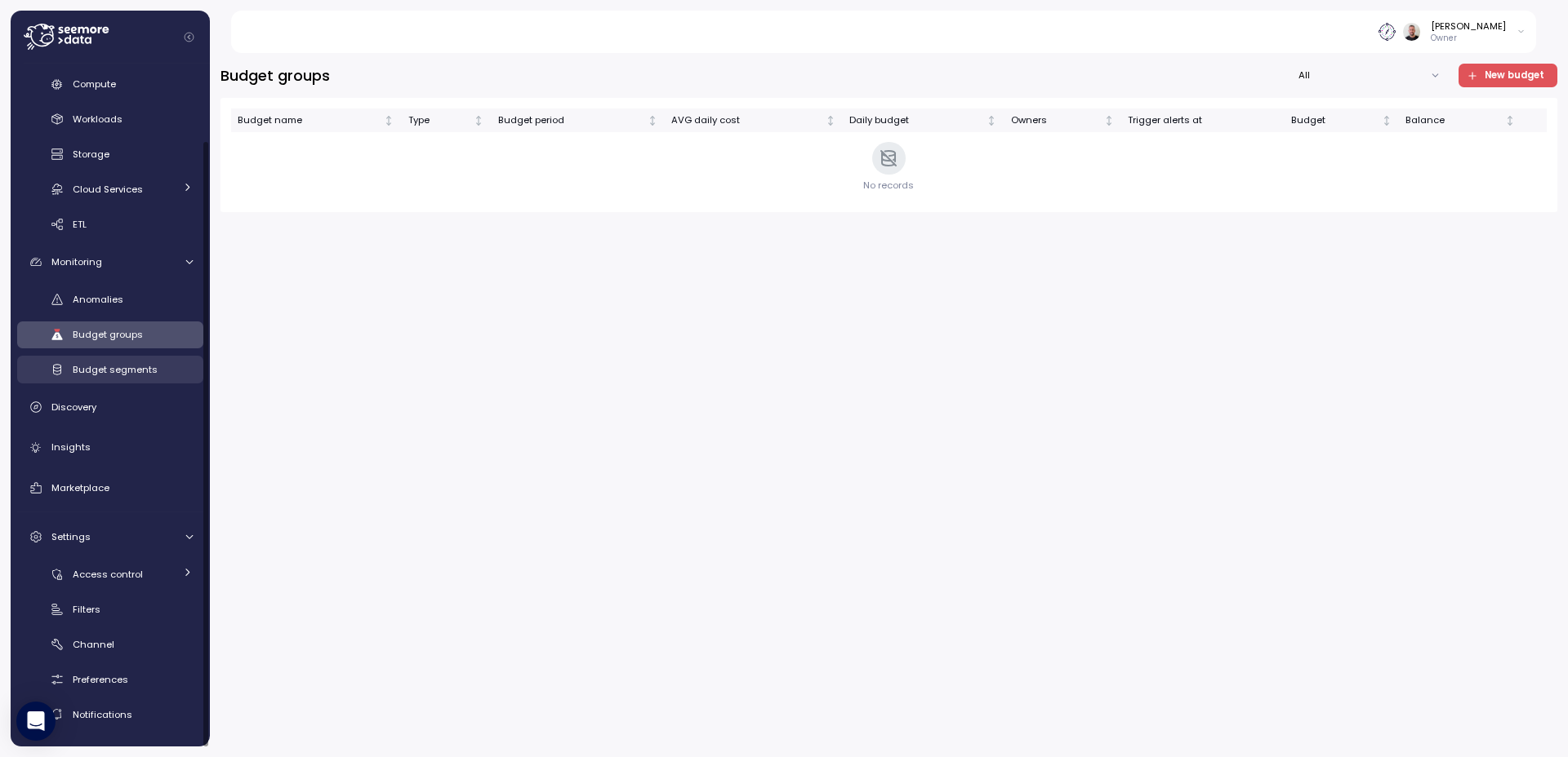
click at [127, 366] on span "Budget segments" at bounding box center [115, 370] width 85 height 13
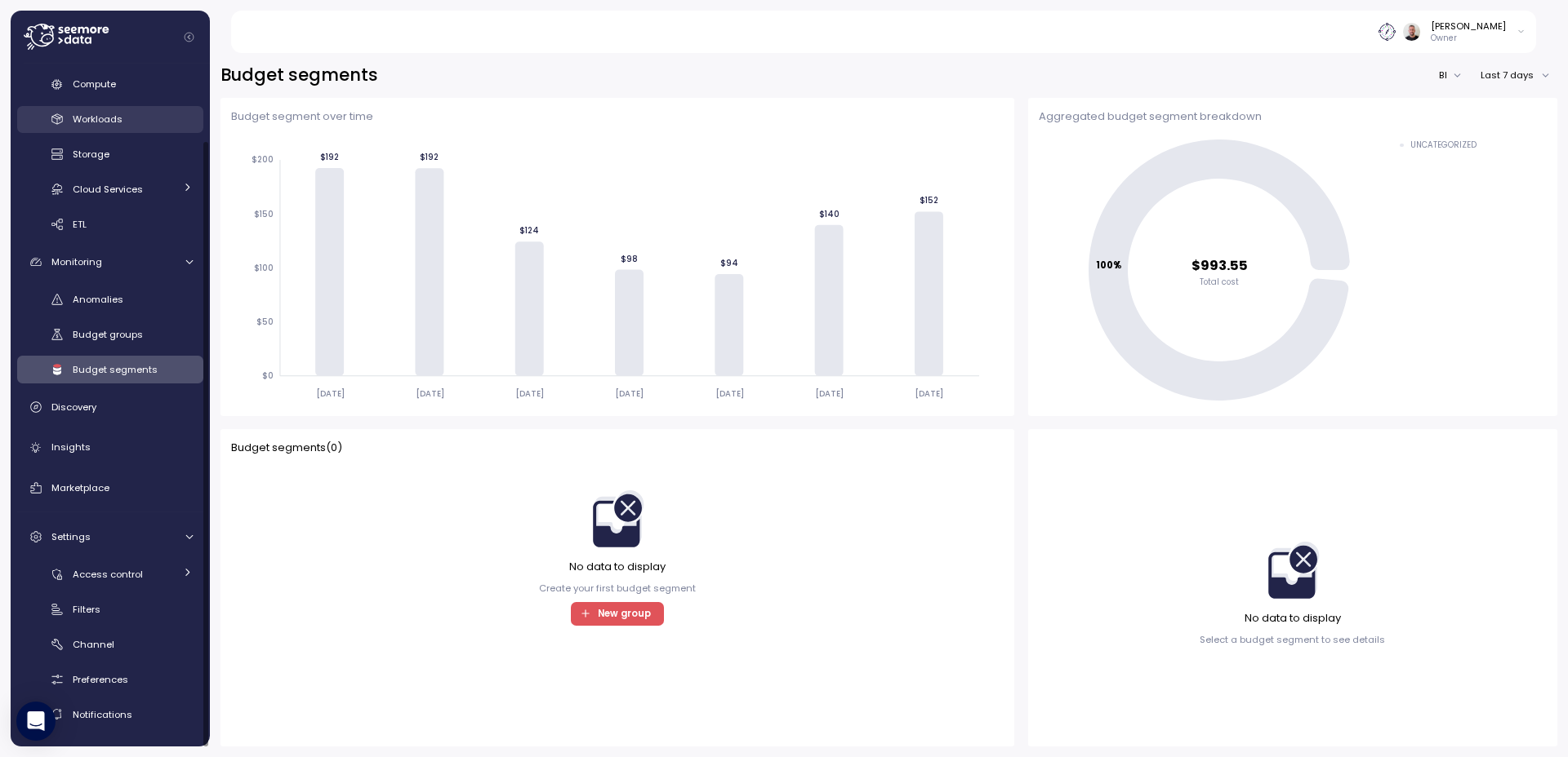
click at [133, 108] on link "Workloads" at bounding box center [110, 120] width 186 height 27
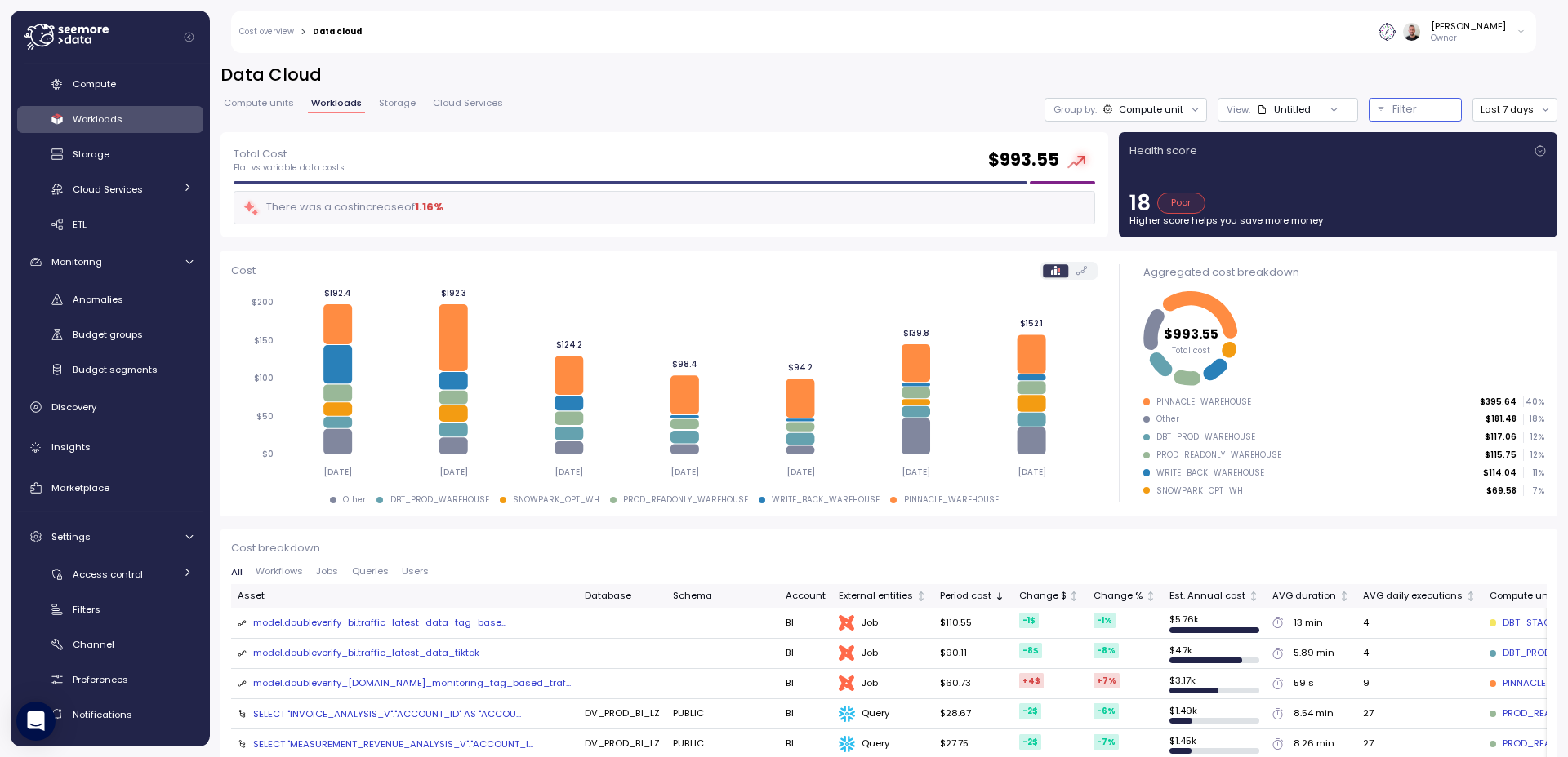
click at [1234, 112] on div "Filter" at bounding box center [1423, 109] width 60 height 16
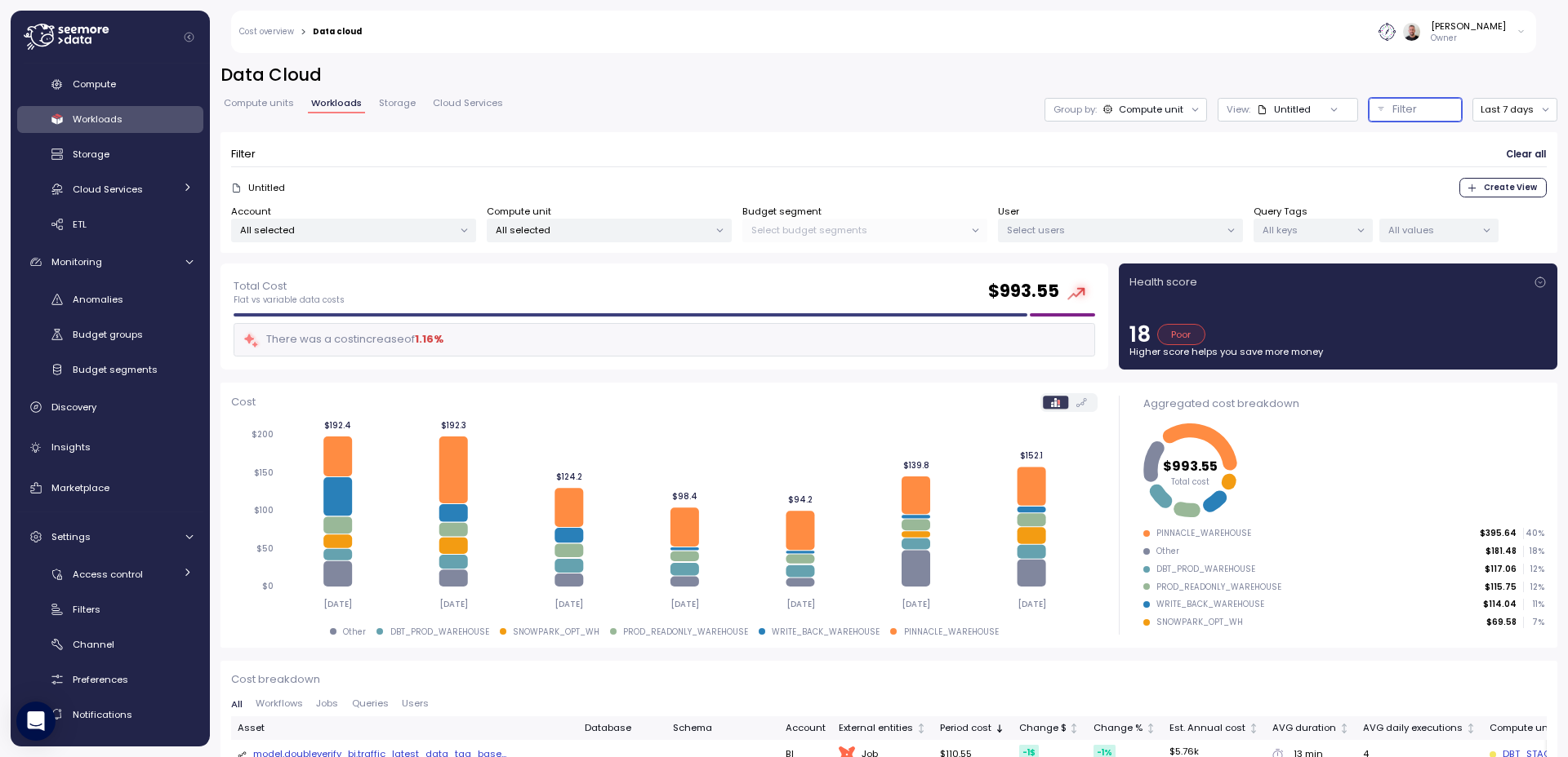
click at [866, 228] on p "Select budget segments" at bounding box center [858, 230] width 213 height 13
click at [97, 364] on span "Budget segments" at bounding box center [115, 370] width 85 height 13
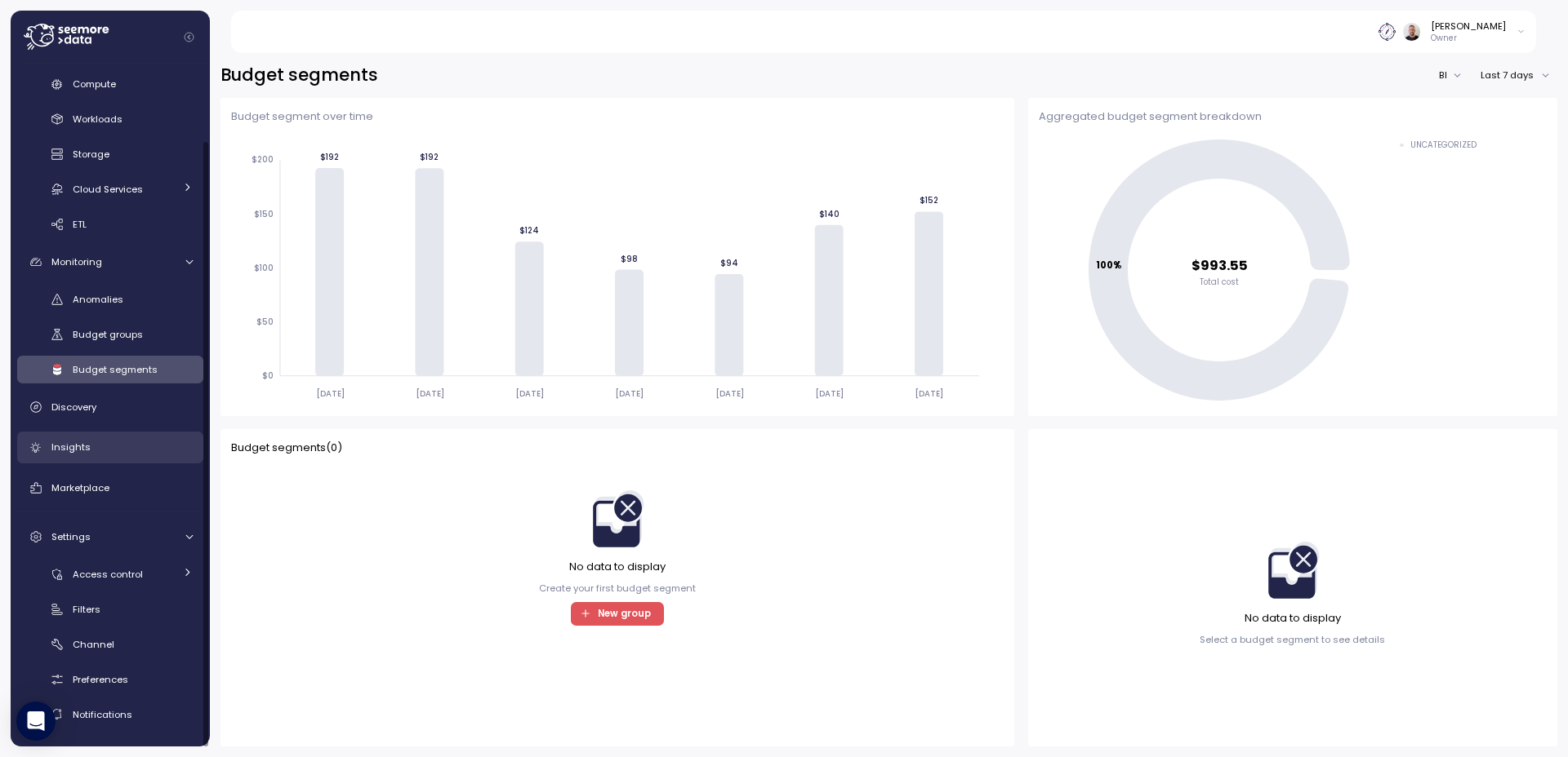
click at [87, 455] on div "Insights" at bounding box center [122, 447] width 141 height 16
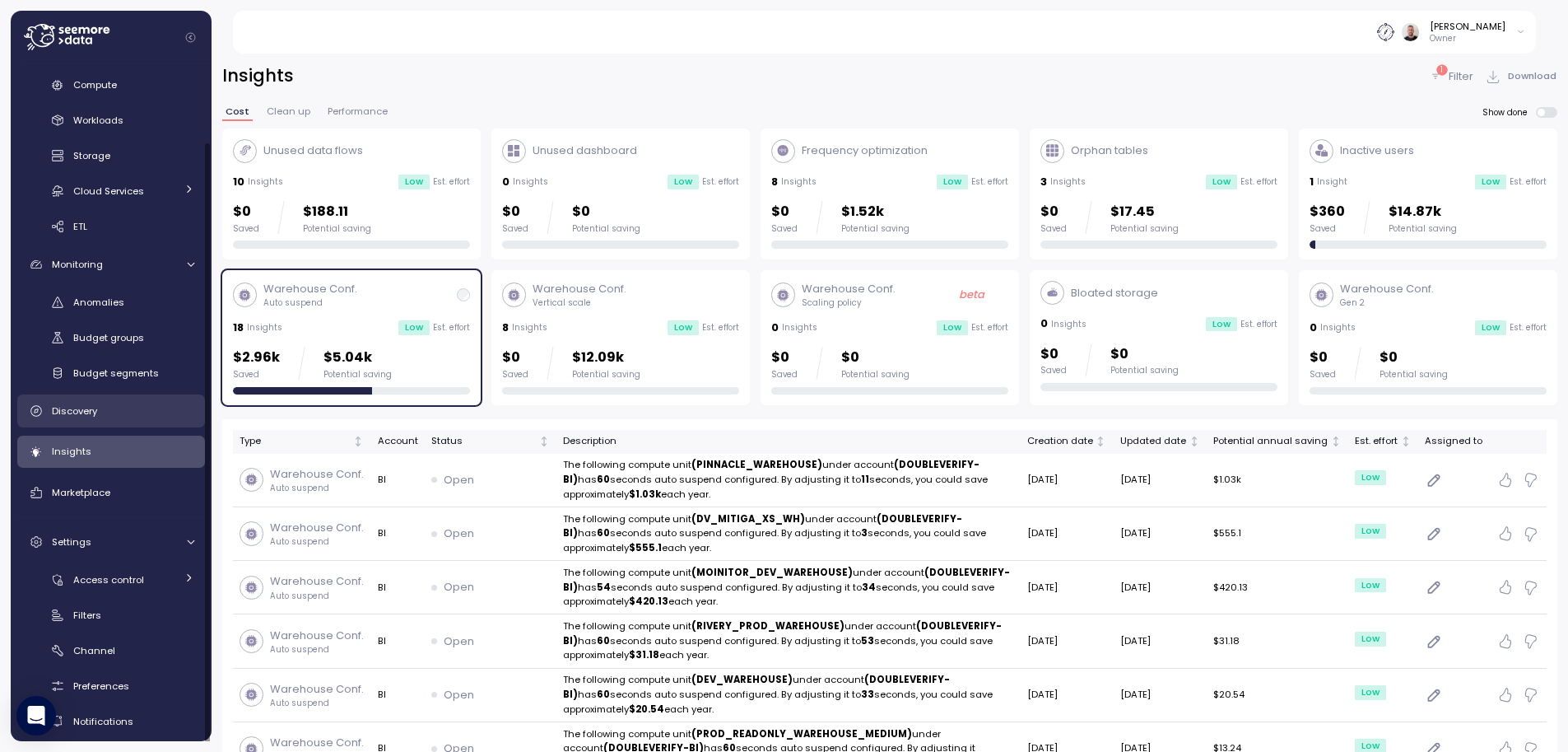
drag, startPoint x: 12, startPoint y: 645, endPoint x: 136, endPoint y: 413, distance: 263.1
click at [93, 87] on span "Compute" at bounding box center [95, 84] width 44 height 13
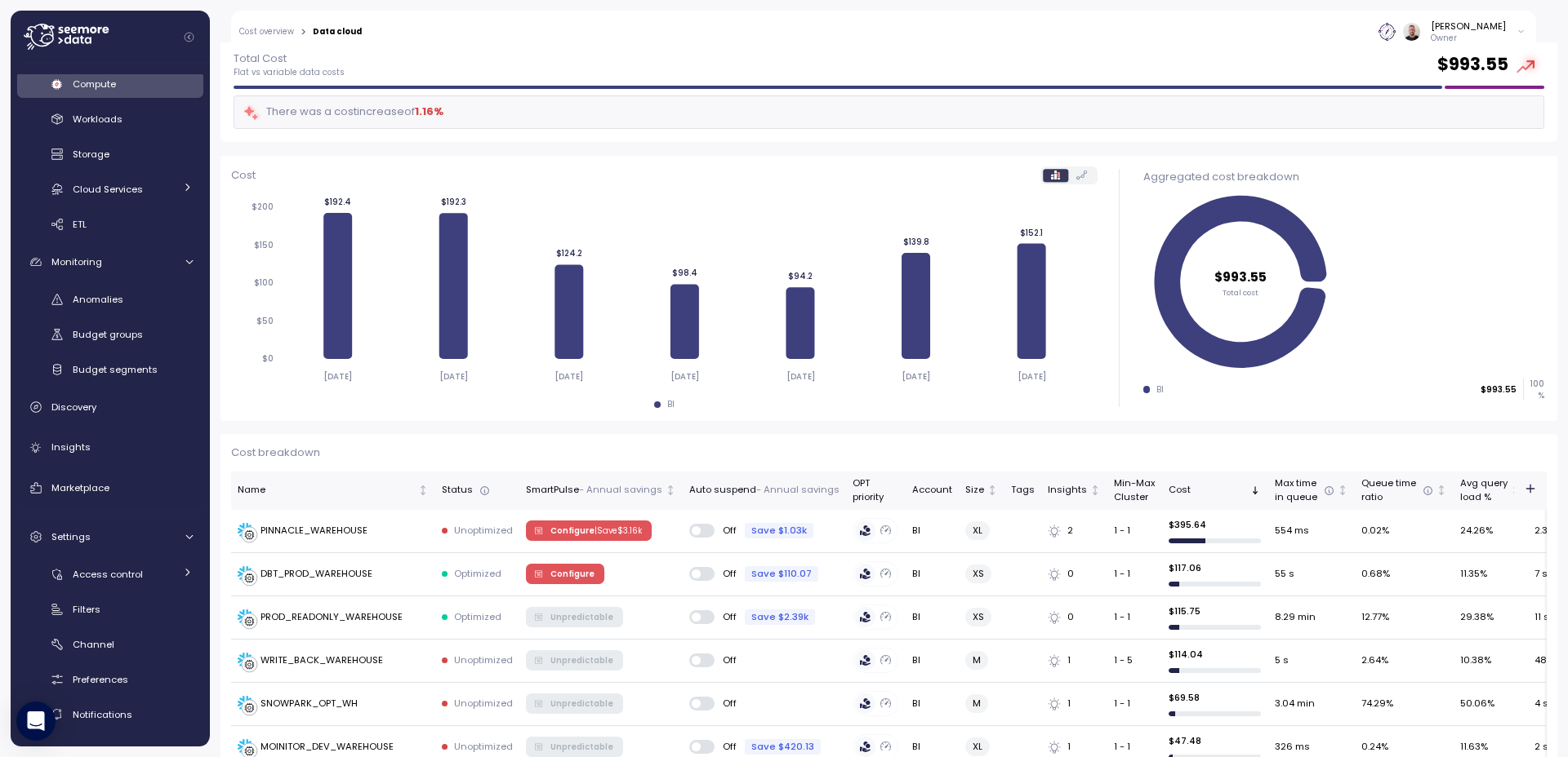
scroll to position [98, 0]
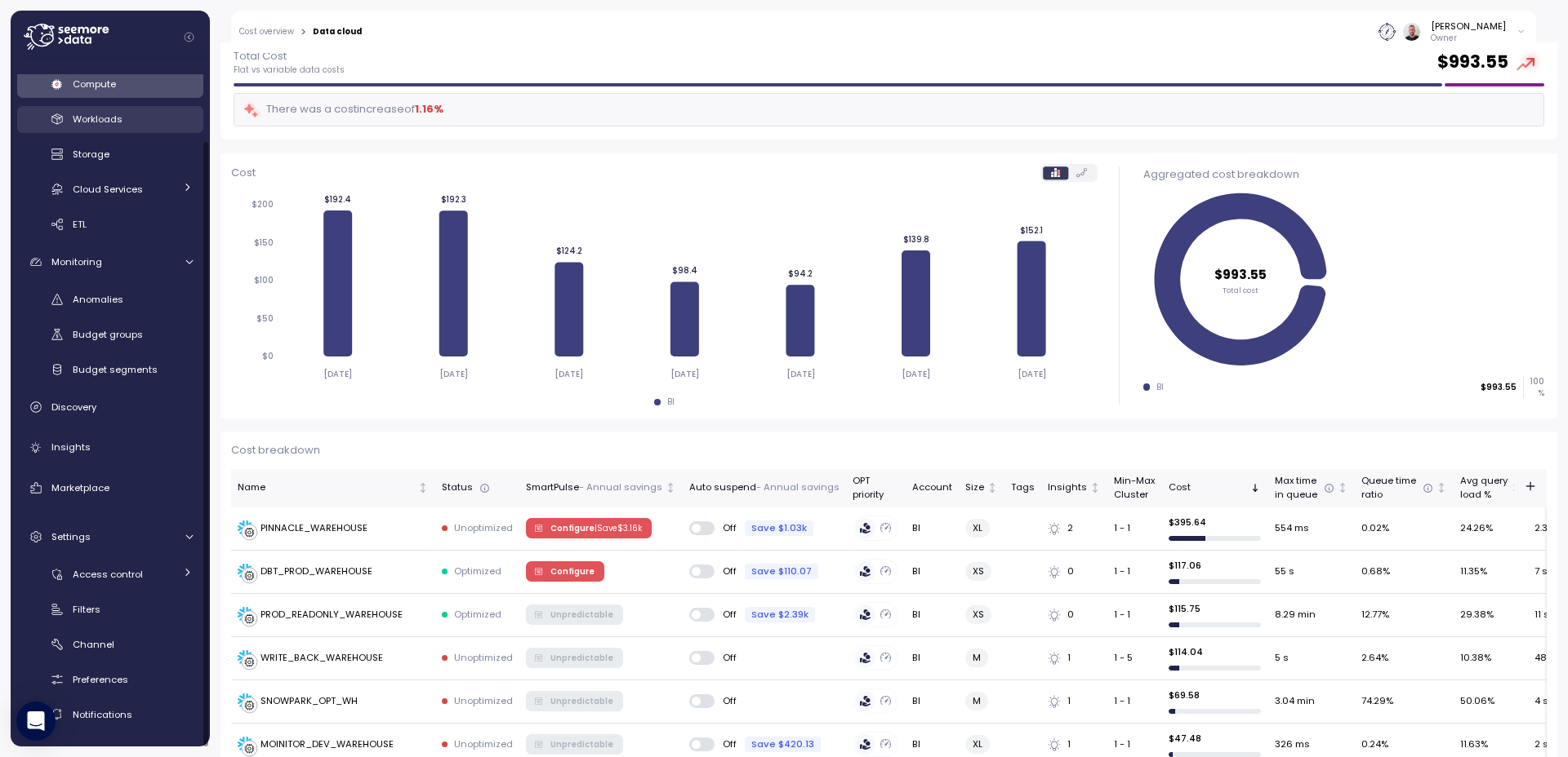
click at [110, 126] on div "Workloads" at bounding box center [132, 119] width 120 height 16
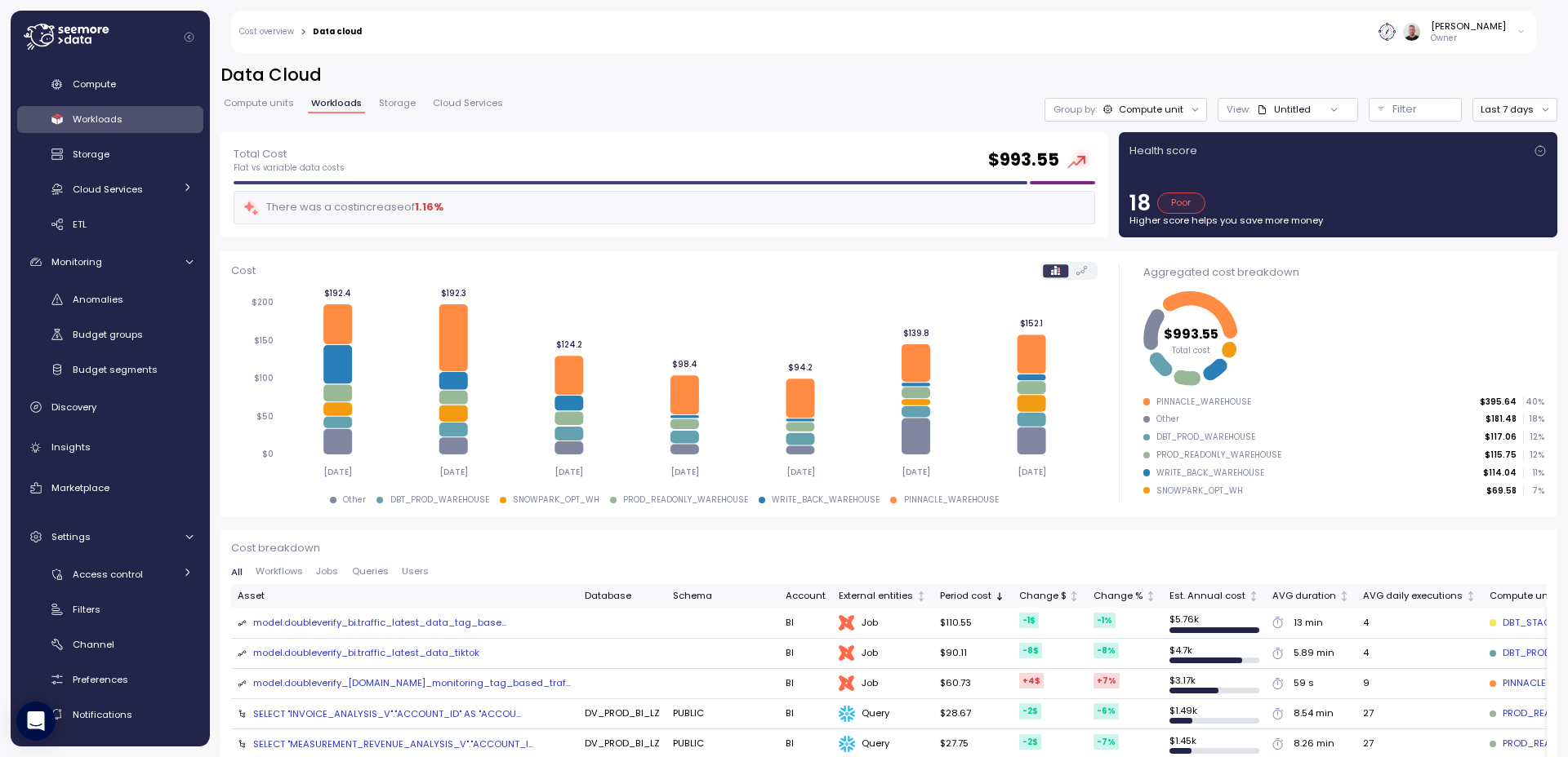
click at [1152, 119] on div "Group by: Compute unit" at bounding box center [1125, 109] width 162 height 24
click at [1125, 170] on div "Tags" at bounding box center [1116, 173] width 98 height 20
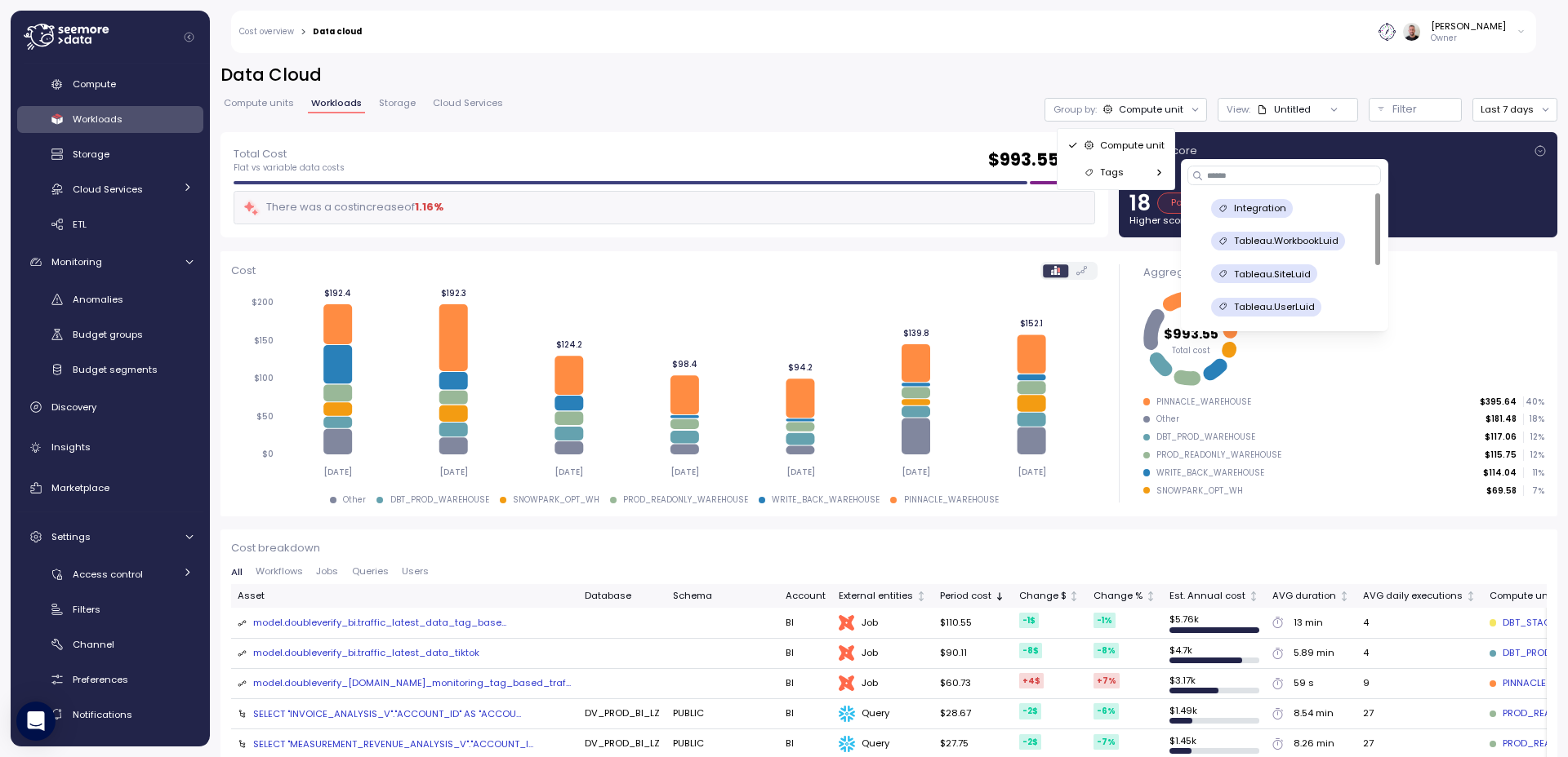
click at [1125, 170] on div "Tags" at bounding box center [1116, 173] width 98 height 20
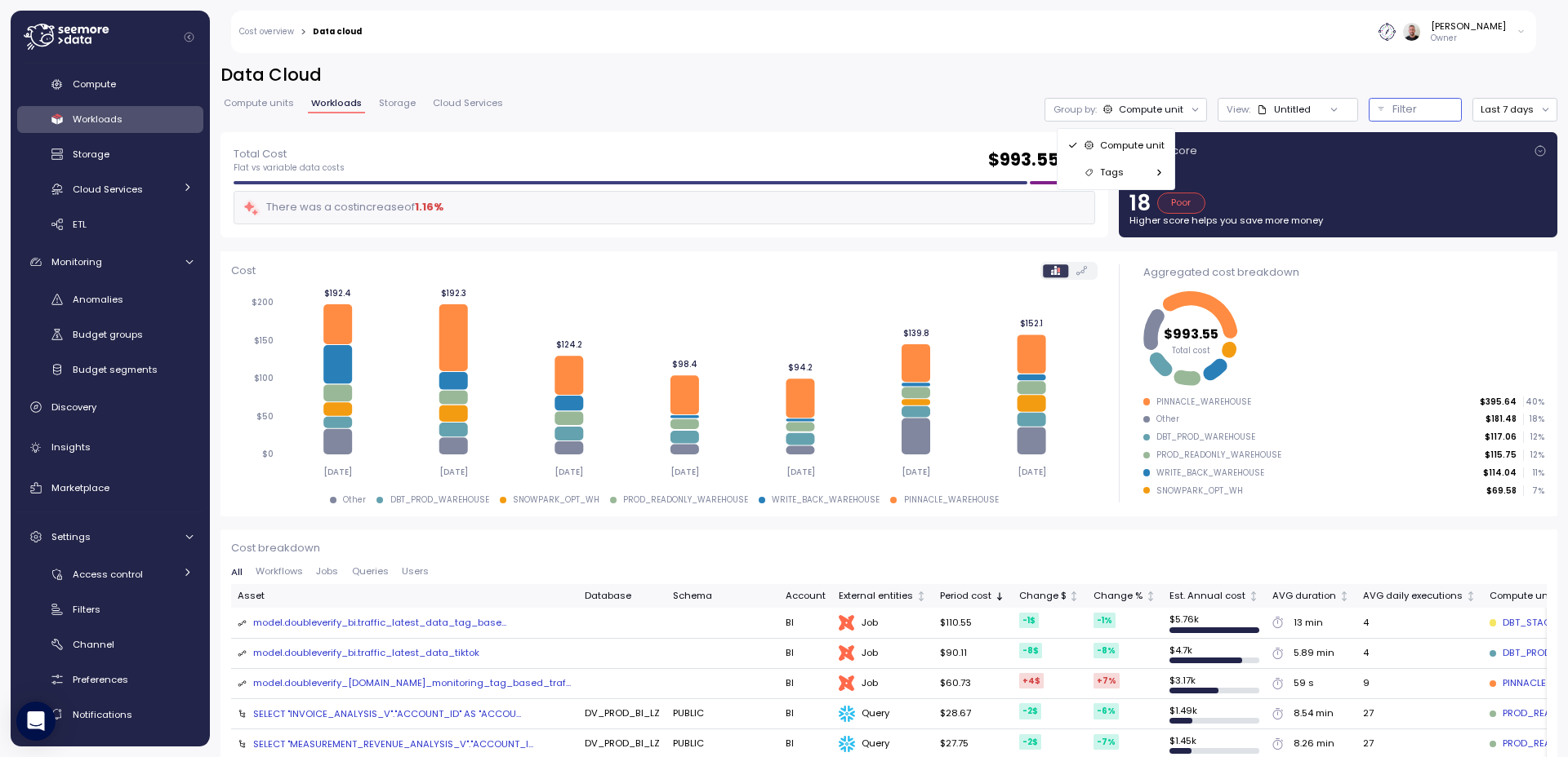
click at [1234, 112] on button "Filter" at bounding box center [1415, 109] width 93 height 24
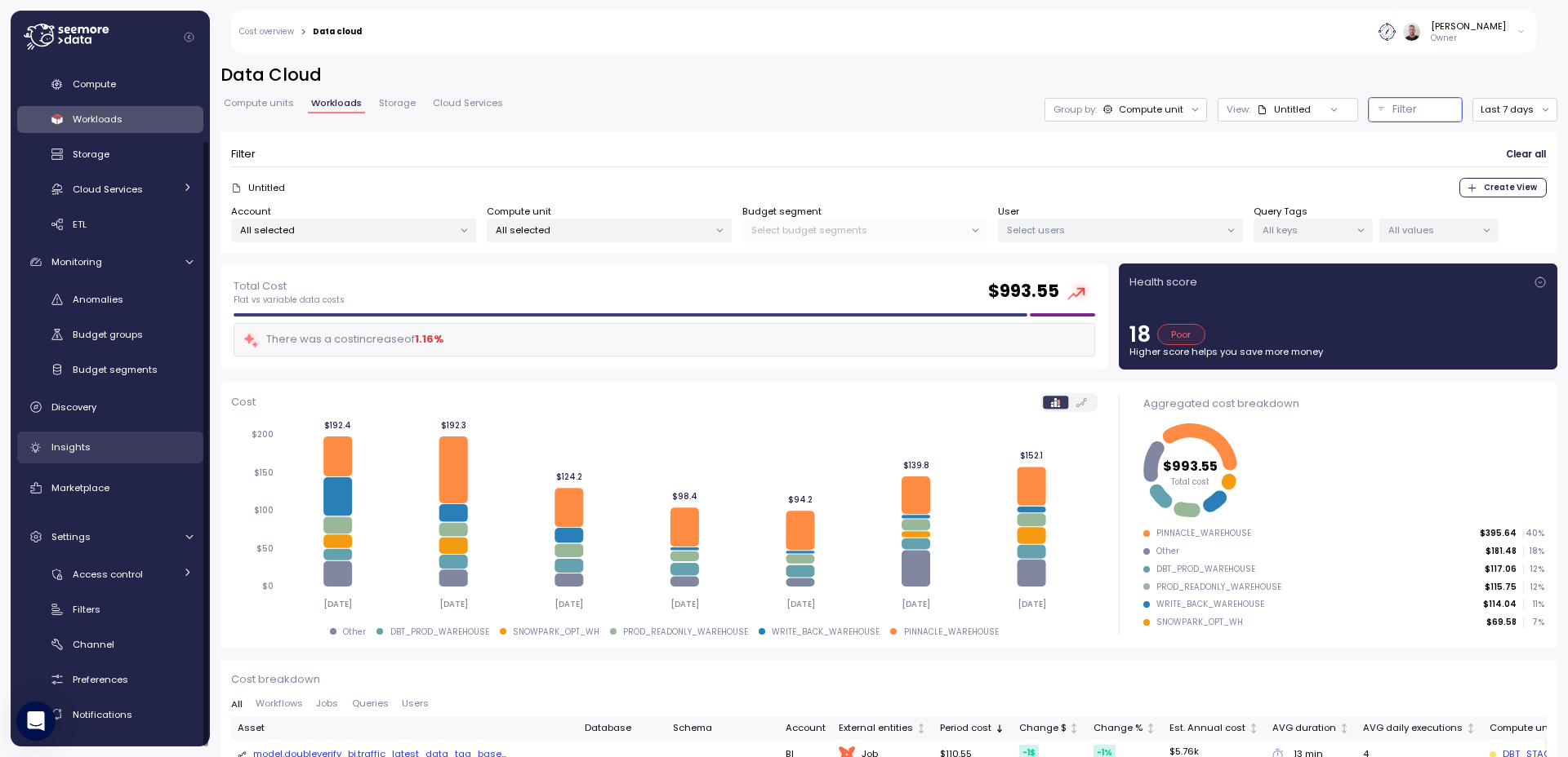
click at [88, 443] on div "Insights" at bounding box center [122, 447] width 141 height 16
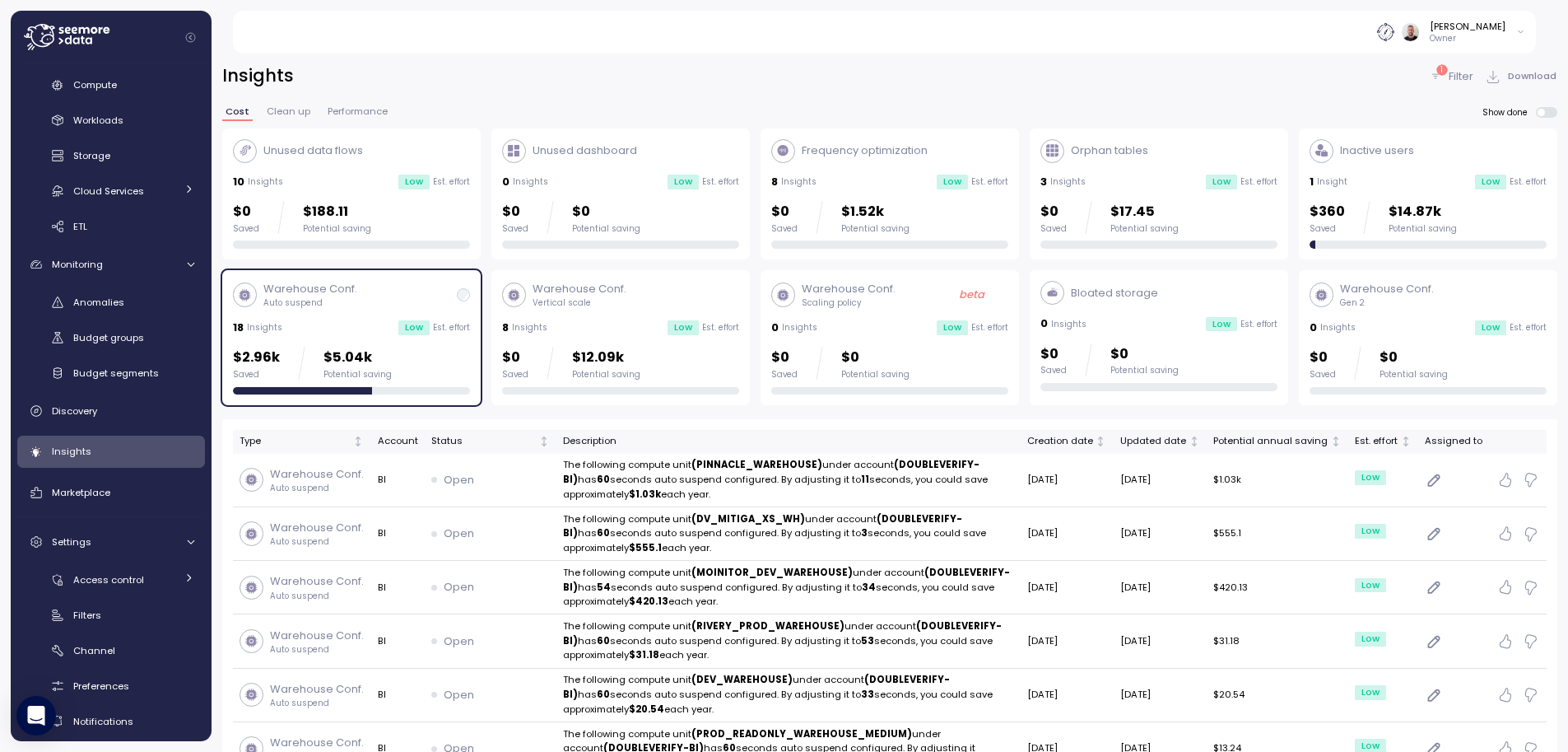
click at [1243, 73] on div "1 Filter" at bounding box center [1451, 76] width 45 height 16
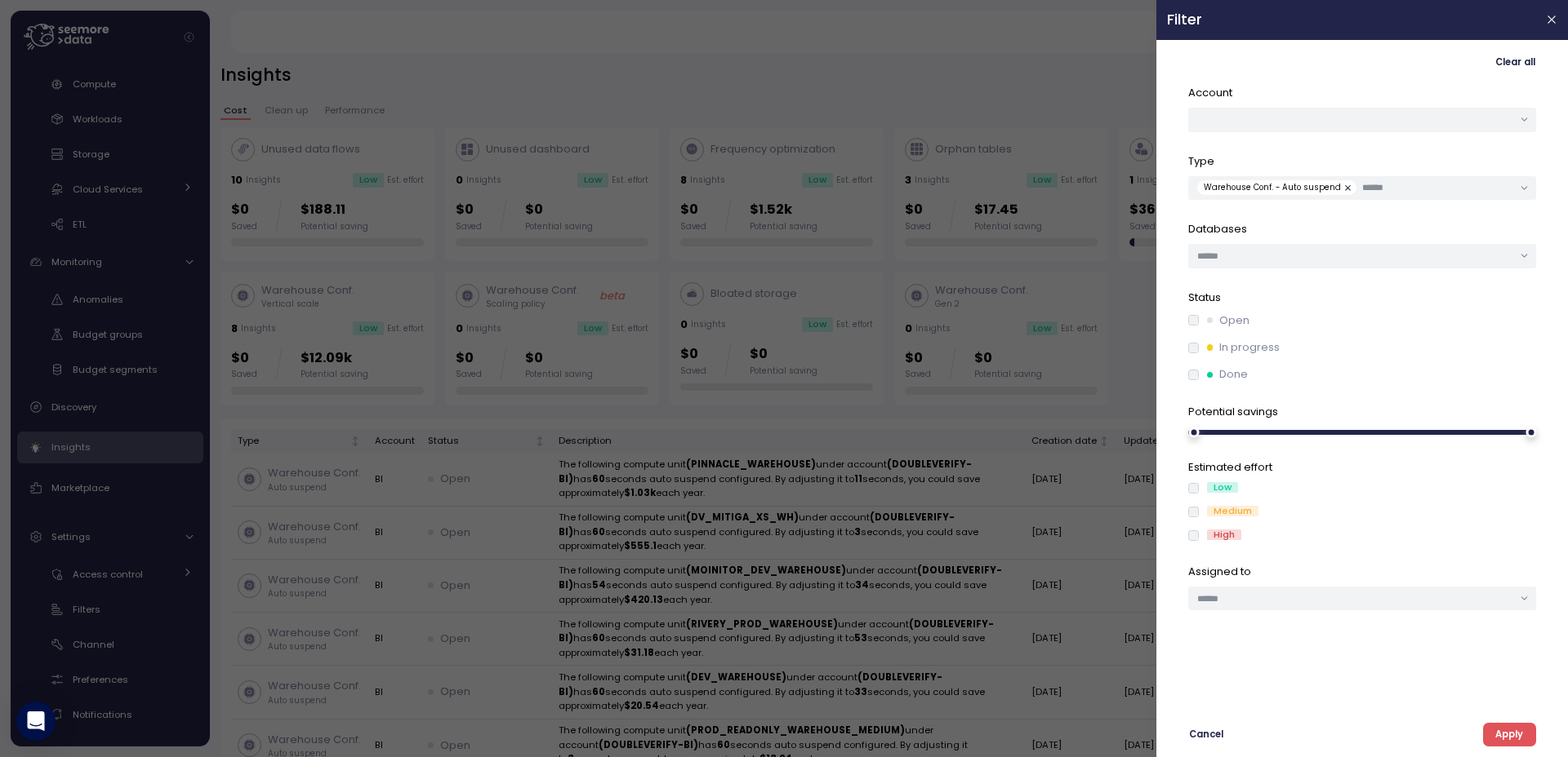
click at [1234, 187] on button "button" at bounding box center [1349, 187] width 16 height 15
click at [1234, 27] on button "button" at bounding box center [1550, 20] width 19 height 19
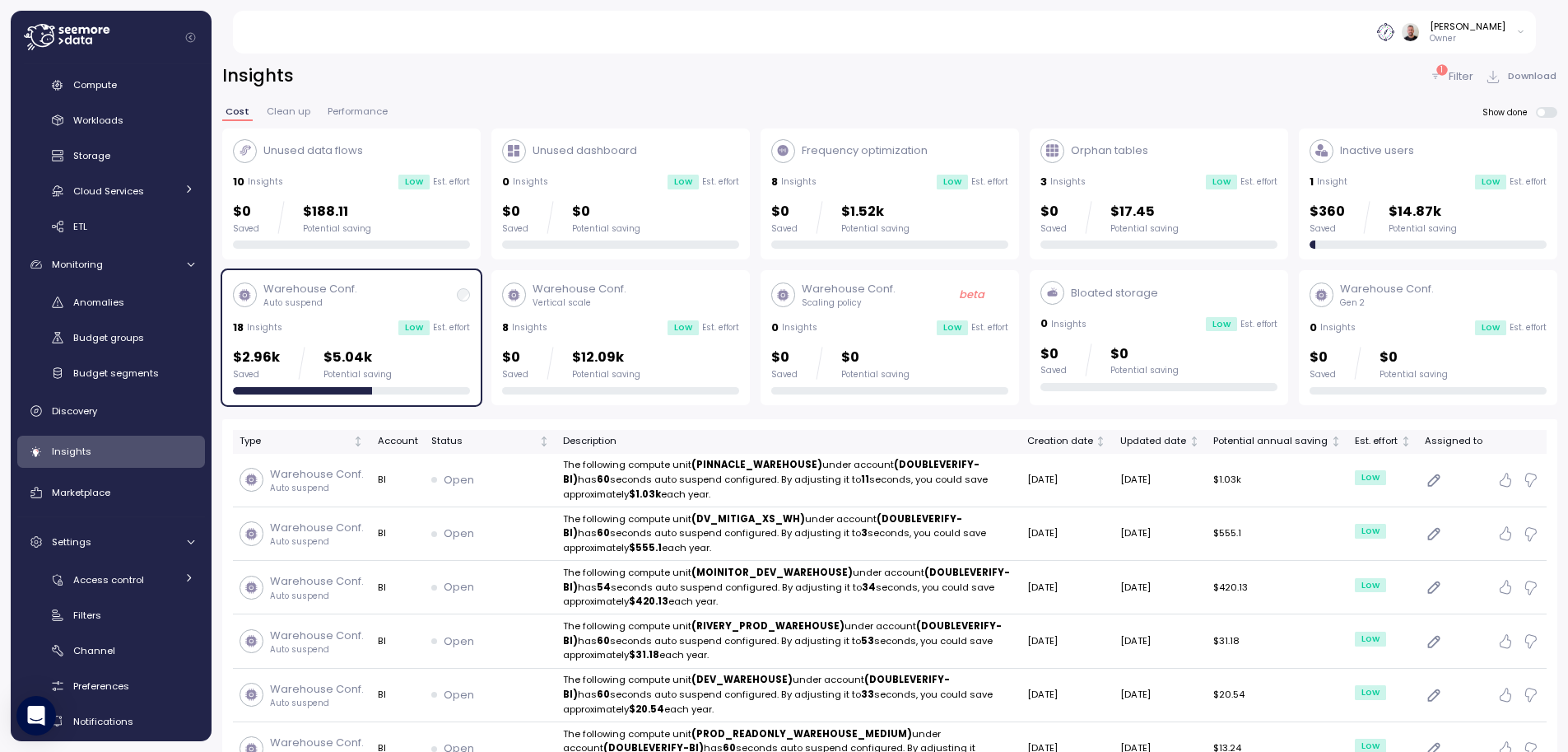
click at [599, 317] on div "Warehouse Conf. Vertical scale 8 Insights Low Est. effort $0 Saved $12.09k Pote…" at bounding box center [620, 337] width 237 height 114
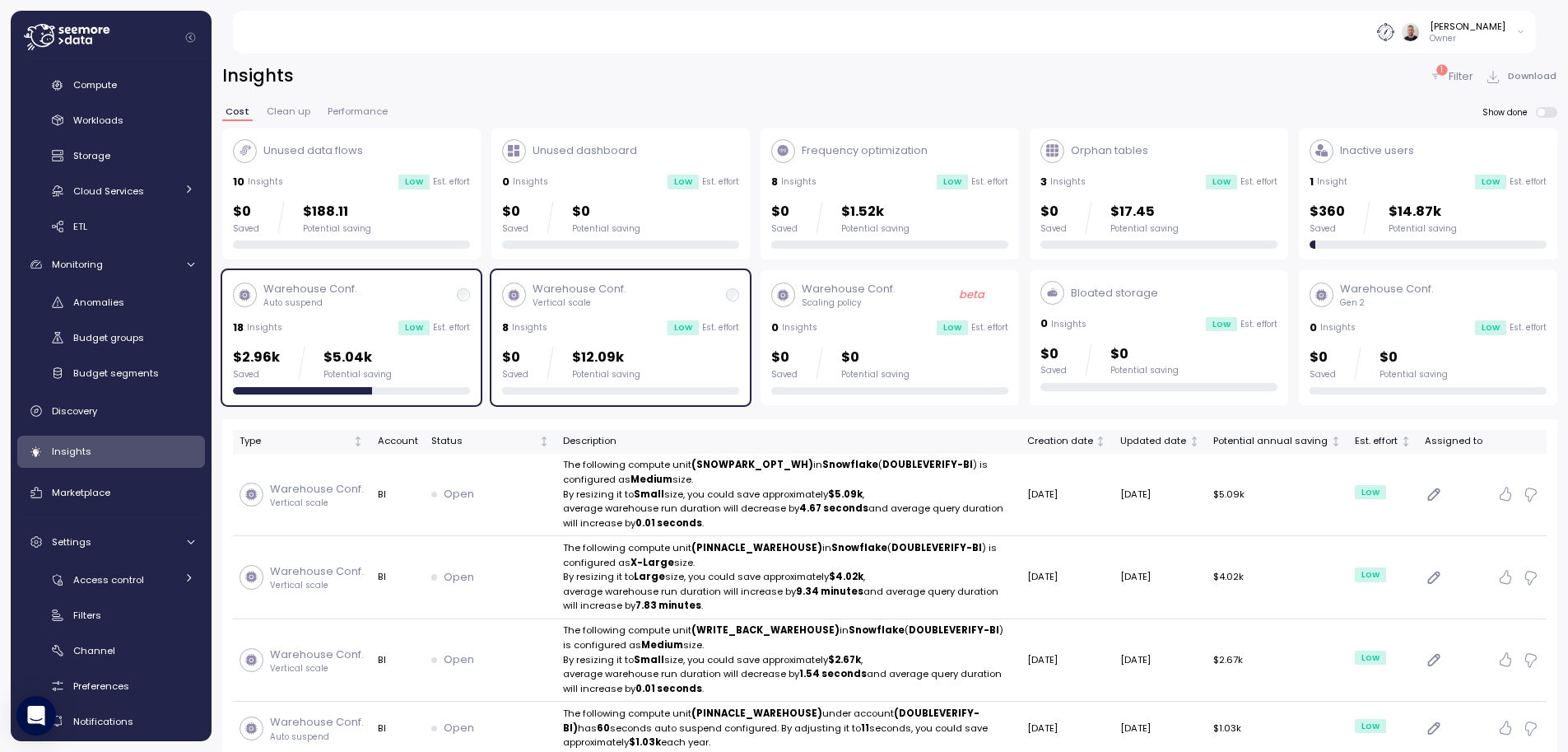
click at [662, 337] on div "Warehouse Conf. Vertical scale 8 Insights Low Est. effort $0 Saved $12.09k Pote…" at bounding box center [620, 337] width 237 height 114
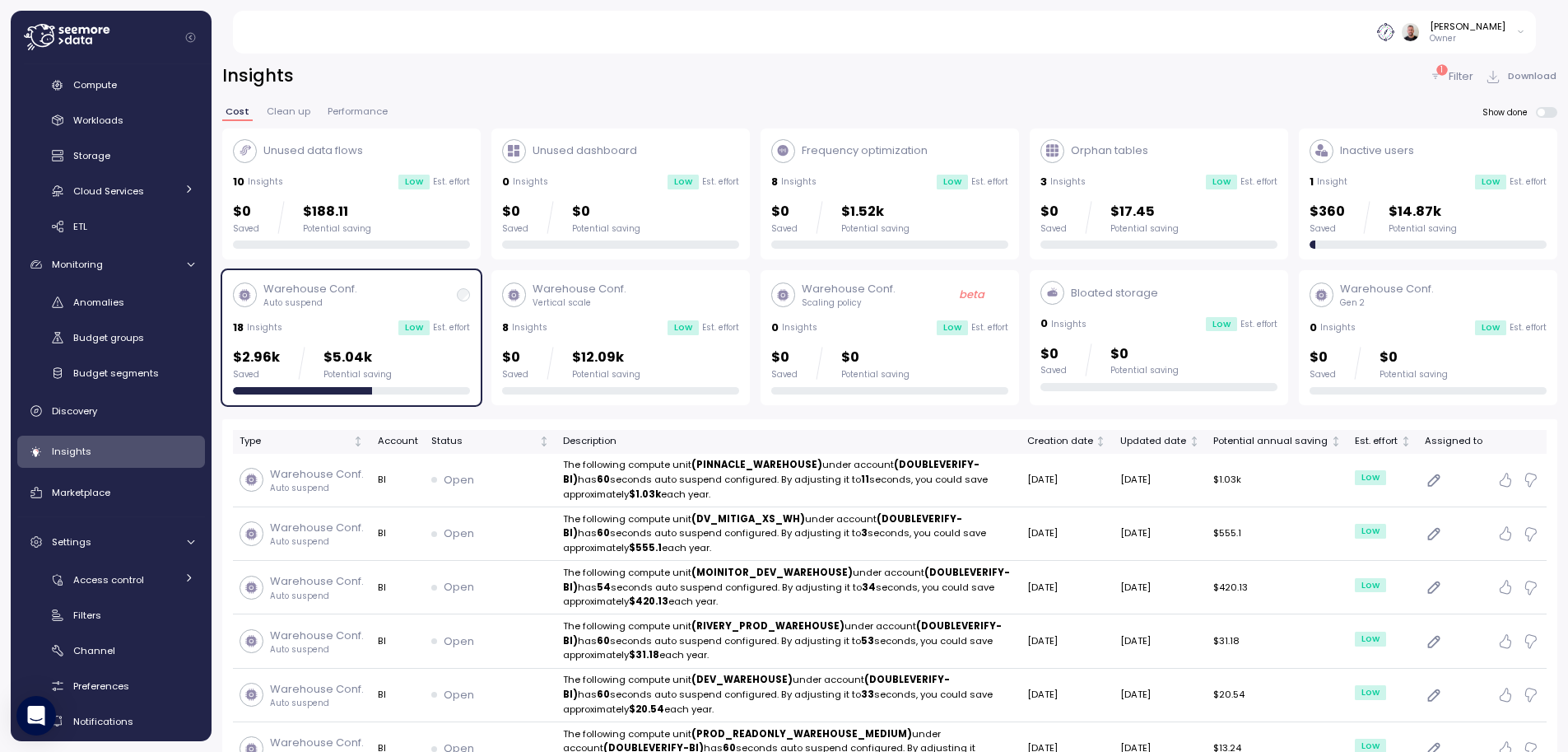
click at [391, 344] on div "Warehouse Conf. Auto suspend 18 Insights Low Est. effort $2.96k Saved $5.04k Po…" at bounding box center [351, 337] width 237 height 114
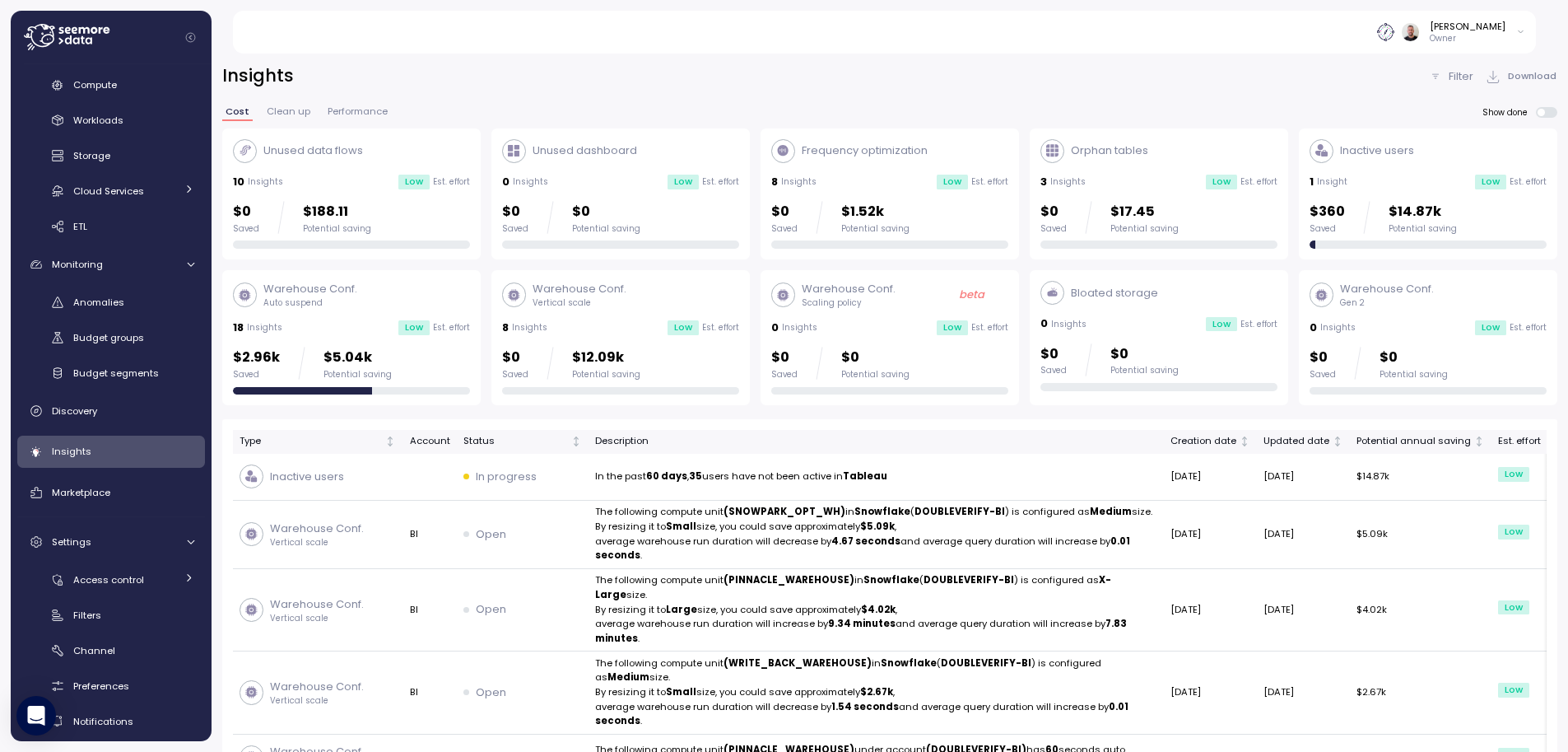
click at [397, 325] on div "18 Insights Low Est. effort" at bounding box center [351, 327] width 237 height 16
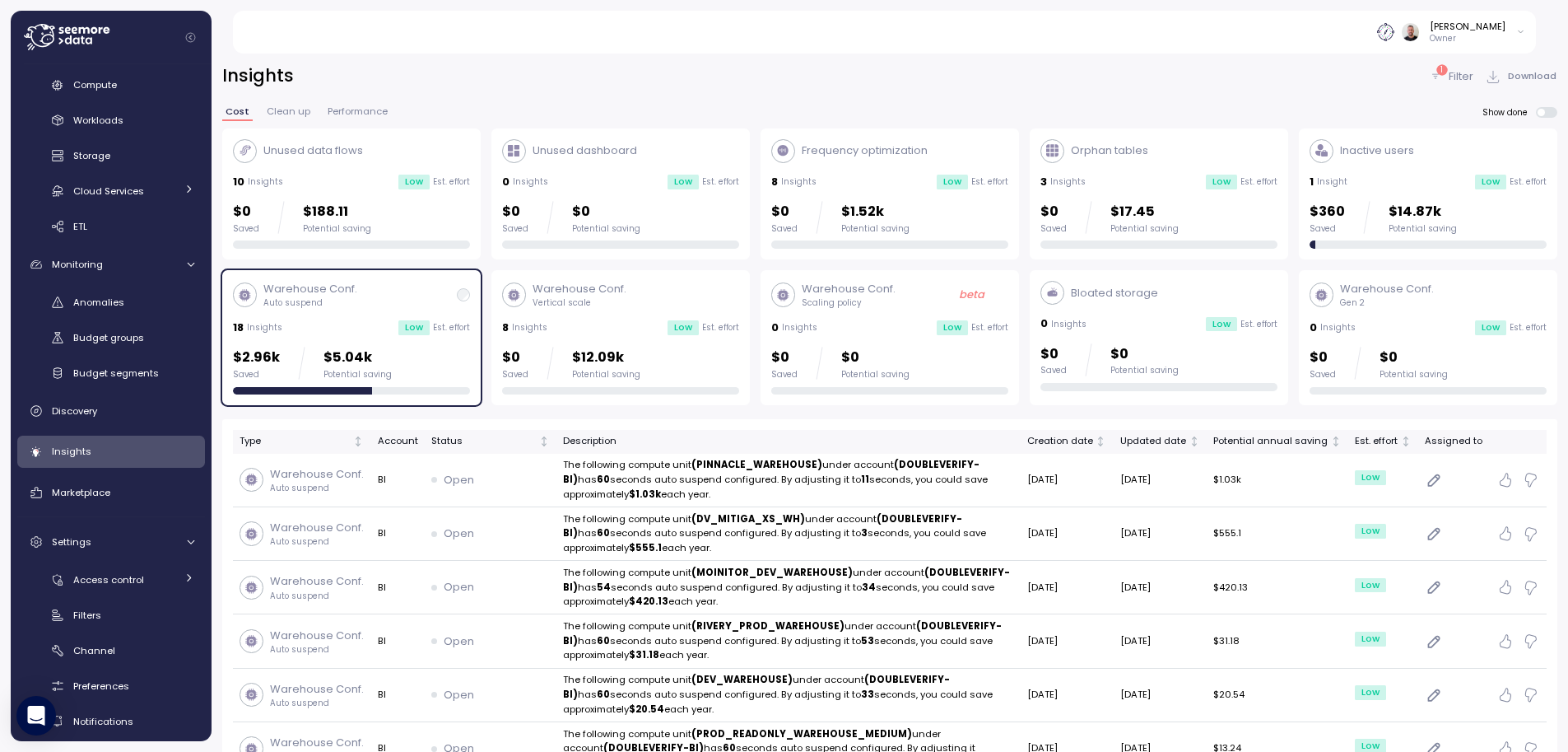
click at [1243, 306] on p "Gen 2" at bounding box center [1387, 302] width 94 height 12
click at [1159, 317] on div "0 Insights Low Est. effort" at bounding box center [1159, 324] width 237 height 16
click at [1243, 306] on div "Warehouse Conf. Gen 2" at bounding box center [1428, 294] width 237 height 28
click at [445, 290] on div "Warehouse Conf. Auto suspend" at bounding box center [351, 294] width 237 height 28
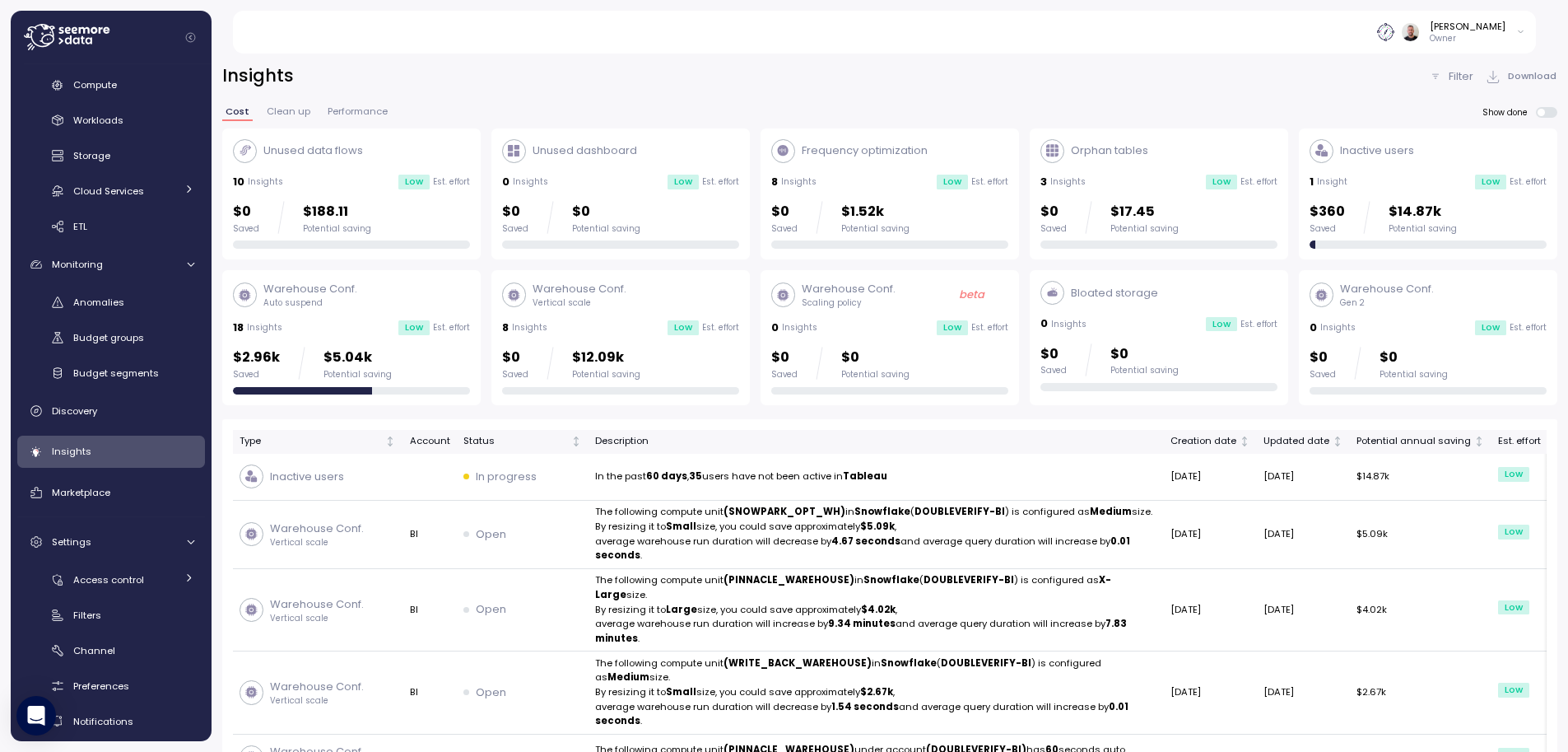
click at [607, 301] on p "Vertical scale" at bounding box center [579, 302] width 94 height 12
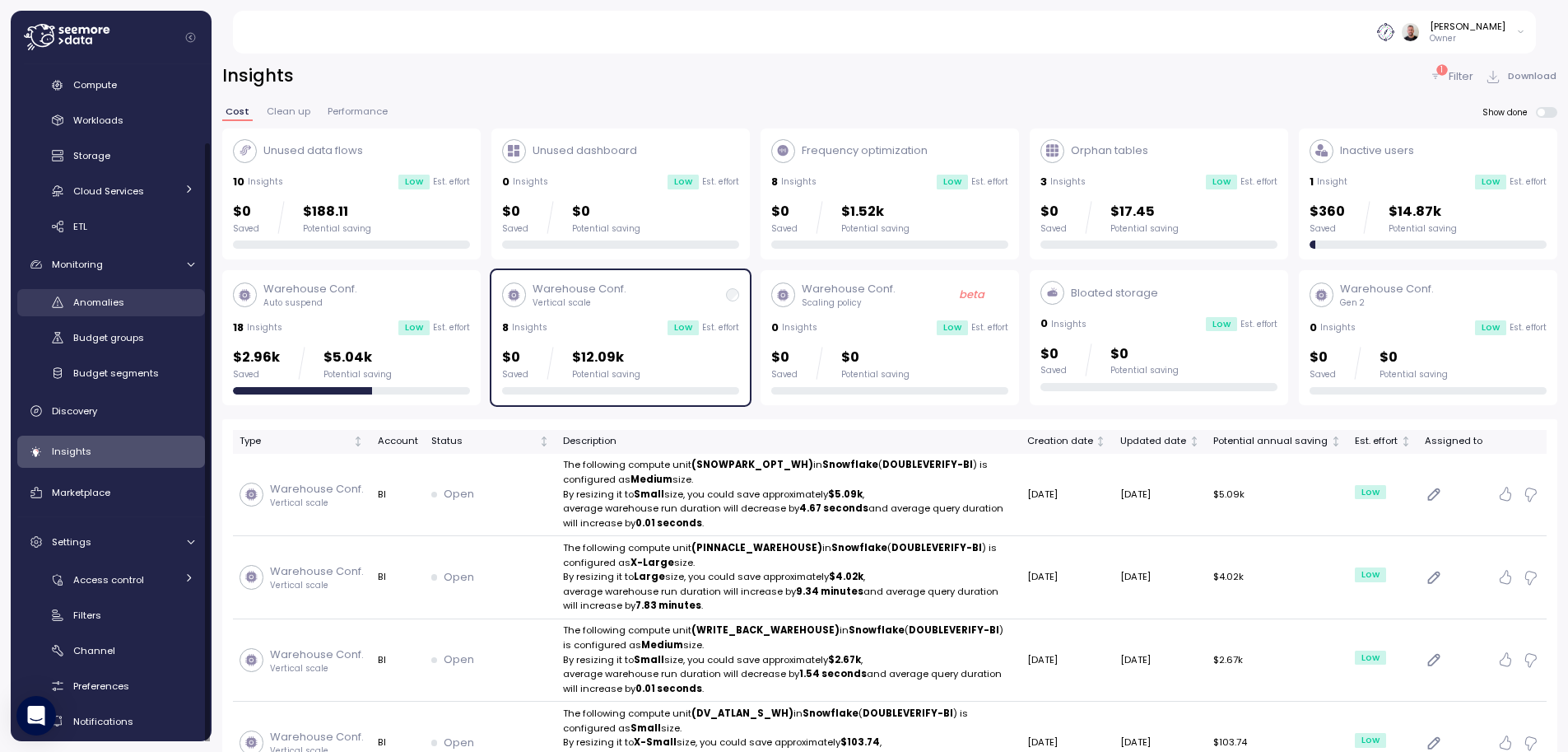
click at [117, 298] on span "Anomalies" at bounding box center [98, 302] width 51 height 13
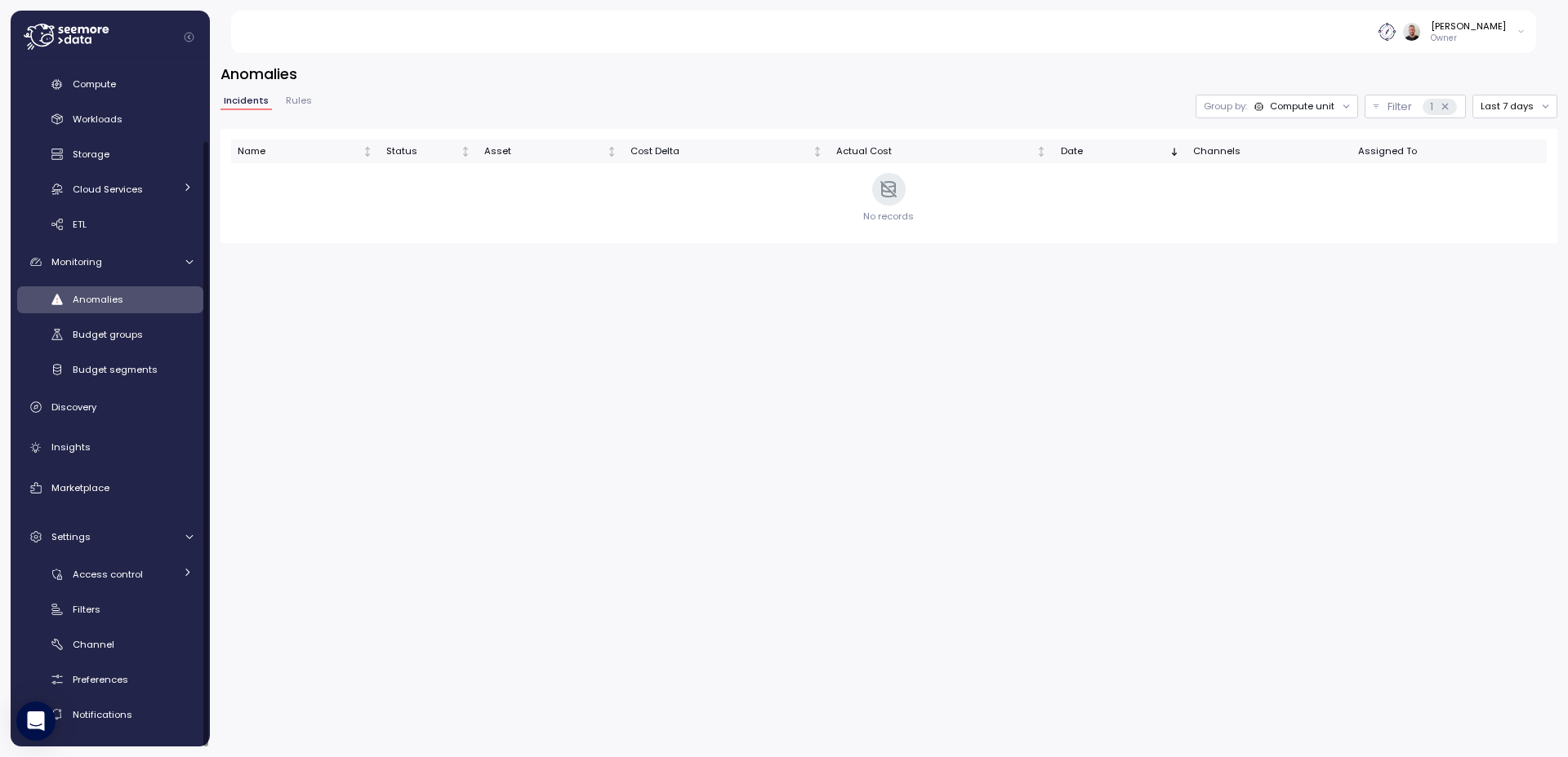
click at [302, 99] on span "Rules" at bounding box center [298, 101] width 26 height 9
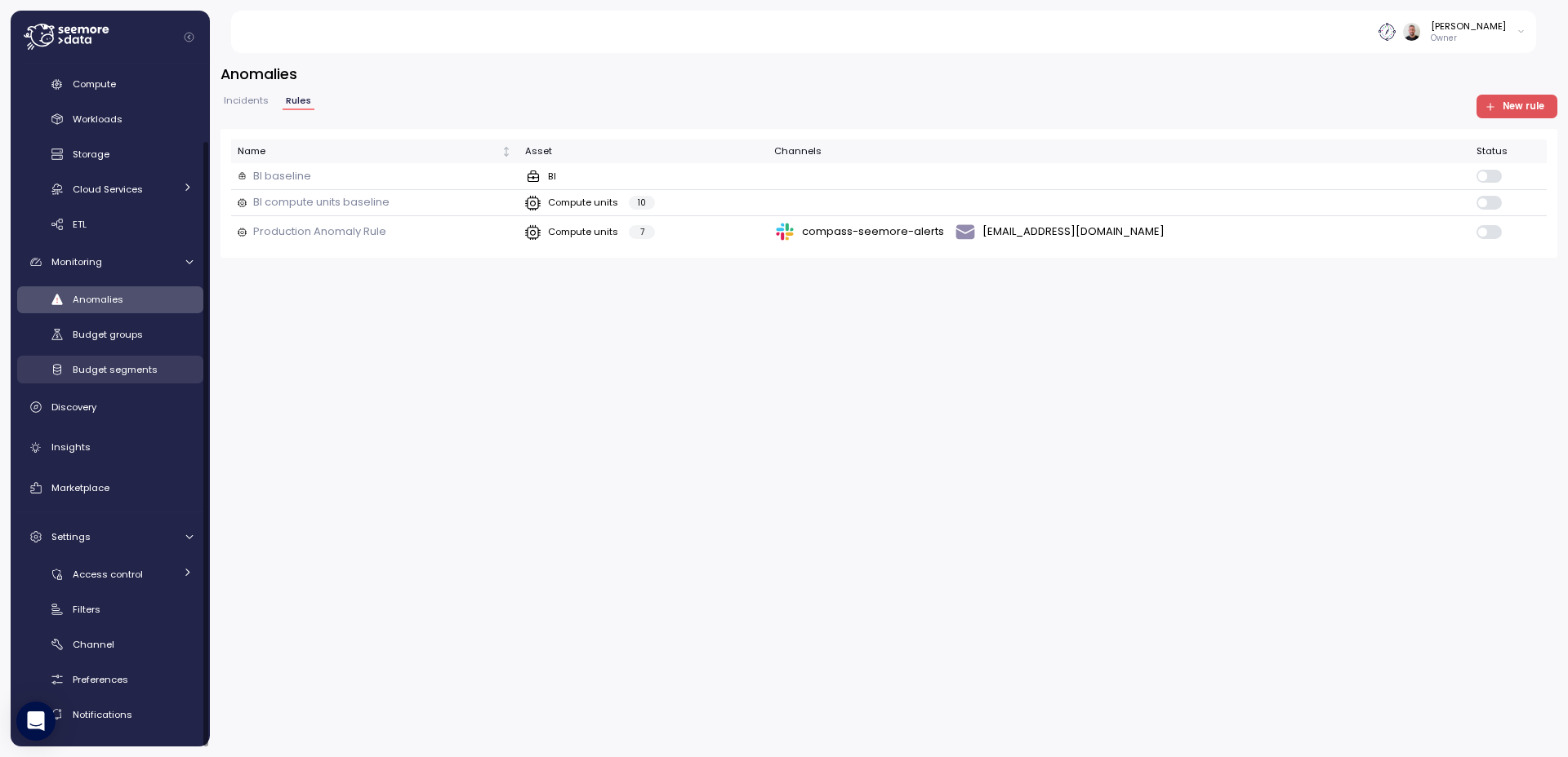
click at [128, 374] on span "Budget segments" at bounding box center [115, 370] width 85 height 13
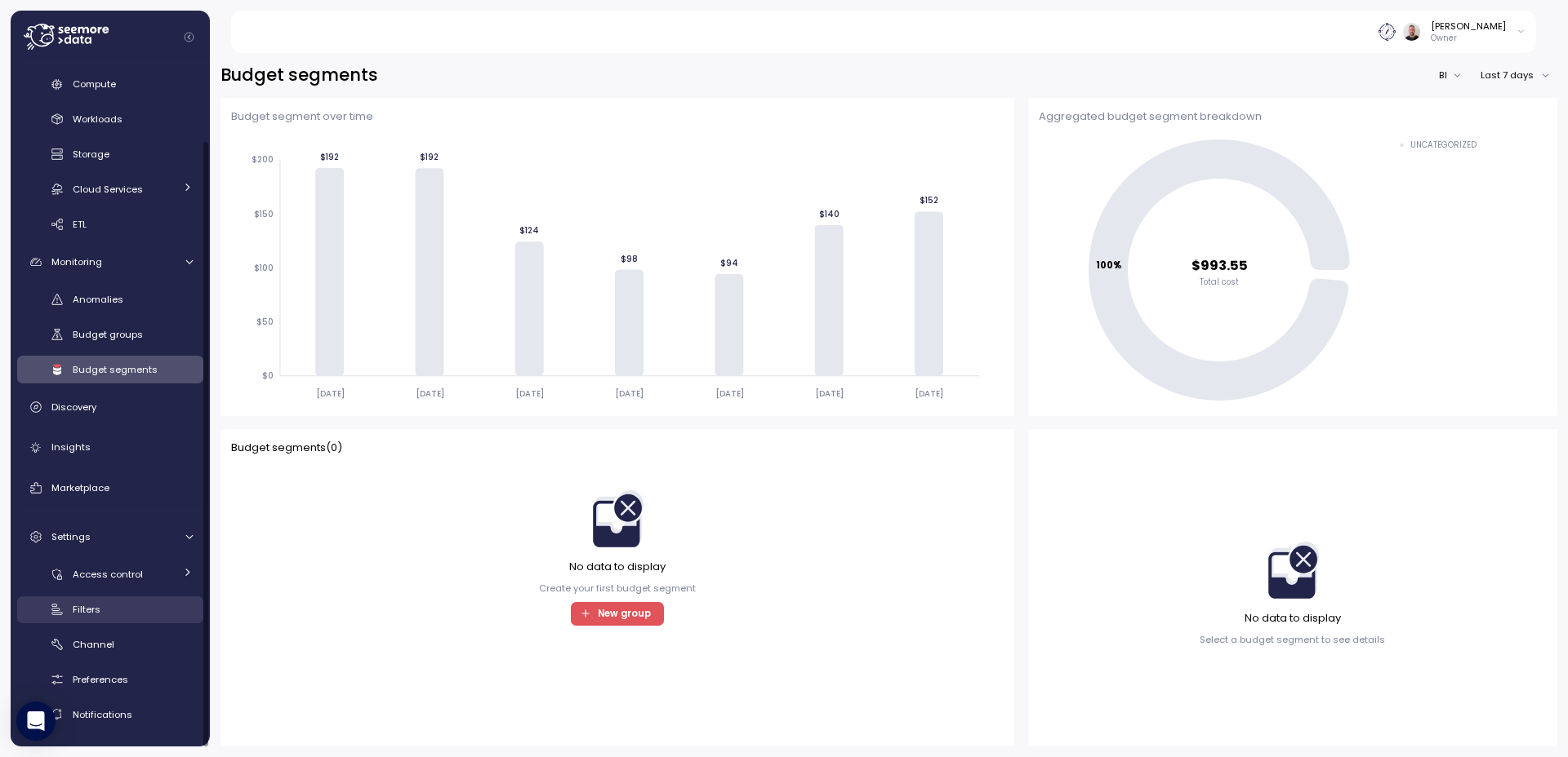
click at [105, 606] on div "Filters" at bounding box center [132, 610] width 120 height 16
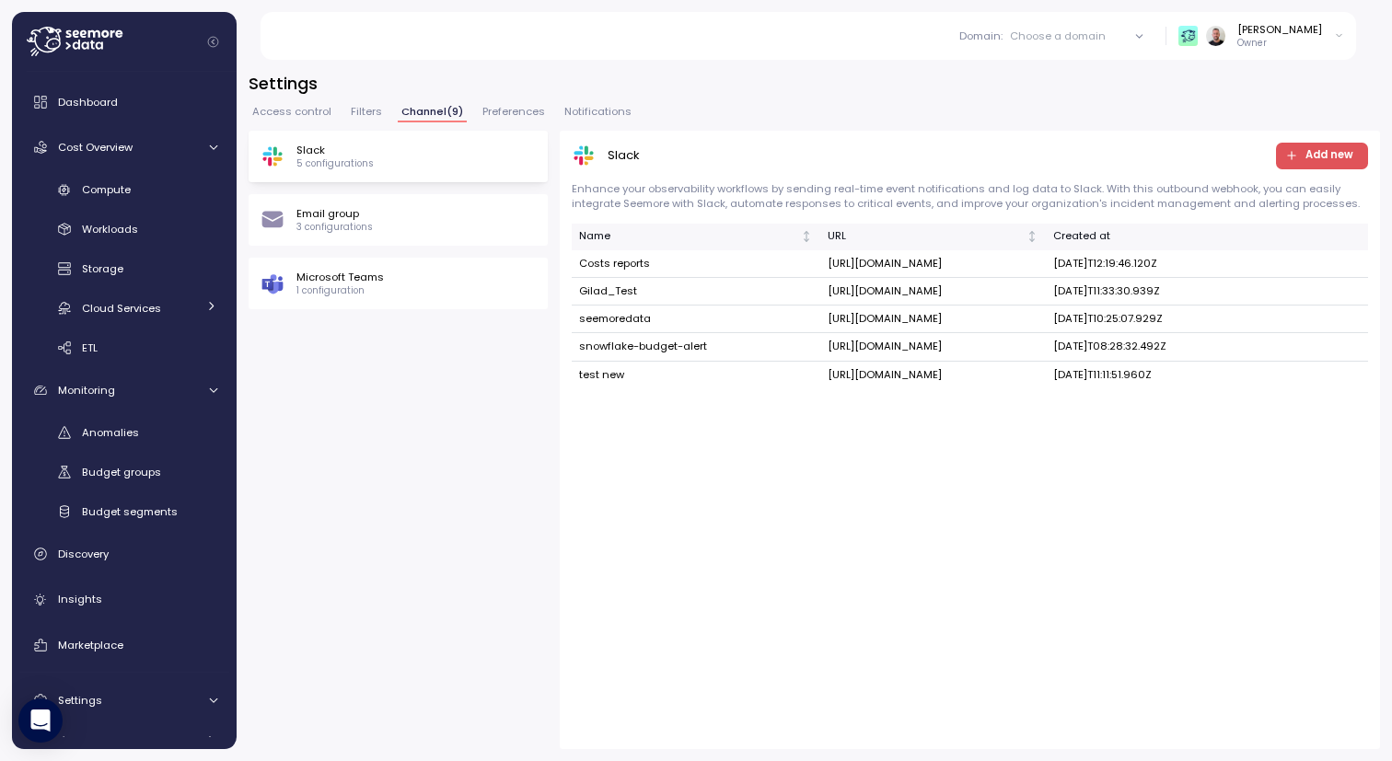
scroll to position [94, 0]
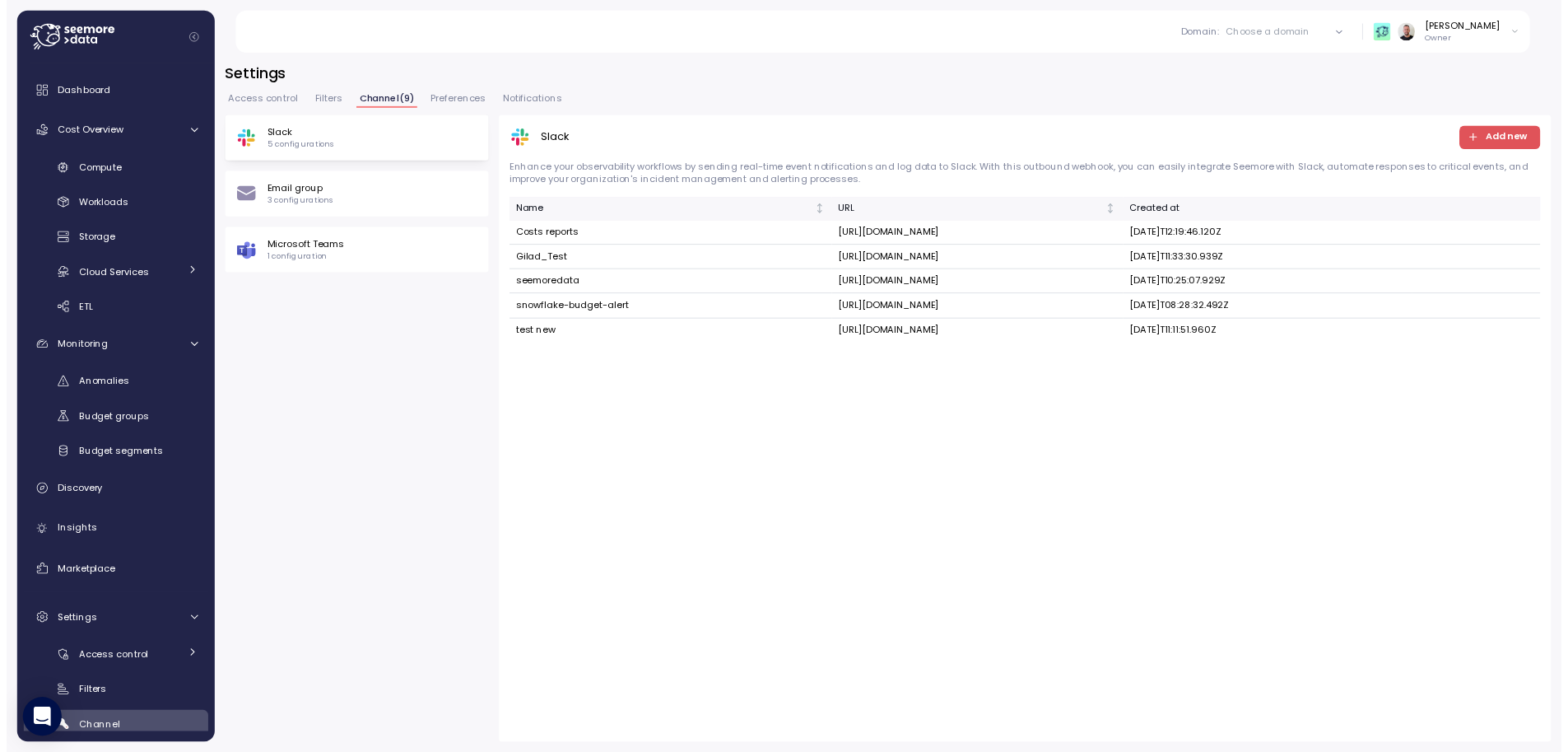
scroll to position [85, 0]
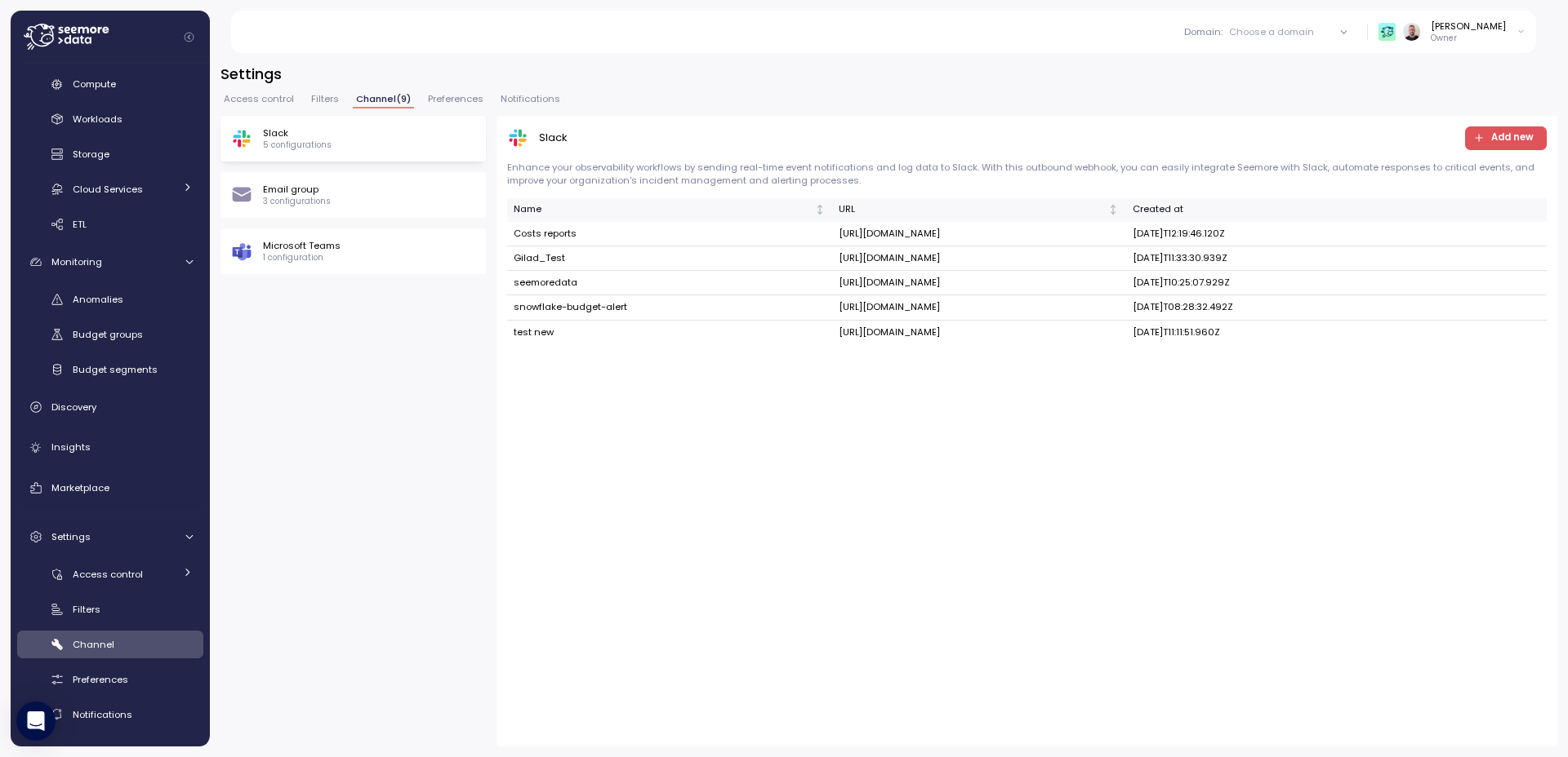
click at [1311, 37] on div "Choose a domain" at bounding box center [1272, 32] width 85 height 13
click at [102, 448] on div "Insights" at bounding box center [122, 447] width 141 height 16
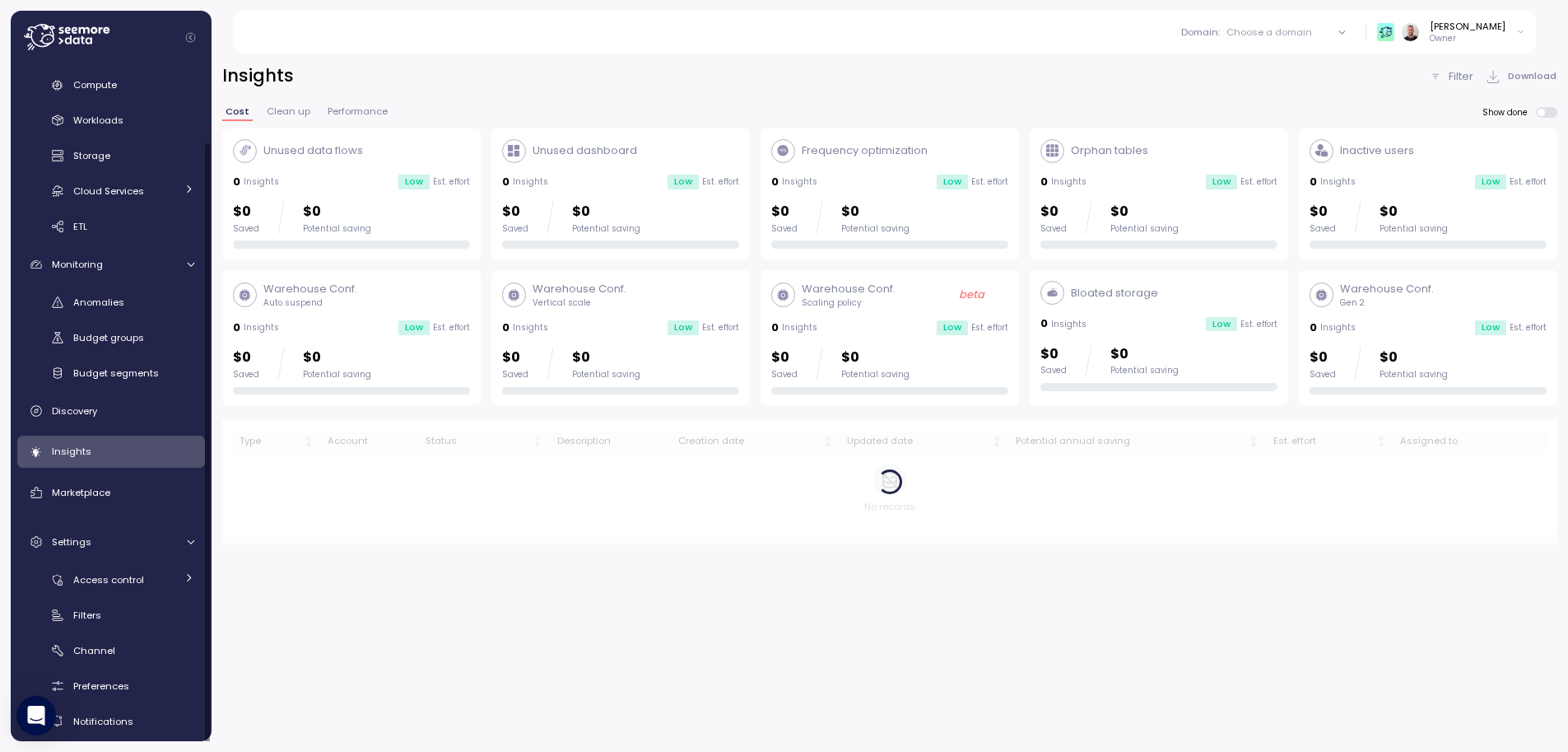
click at [106, 459] on div "Insights" at bounding box center [122, 451] width 142 height 16
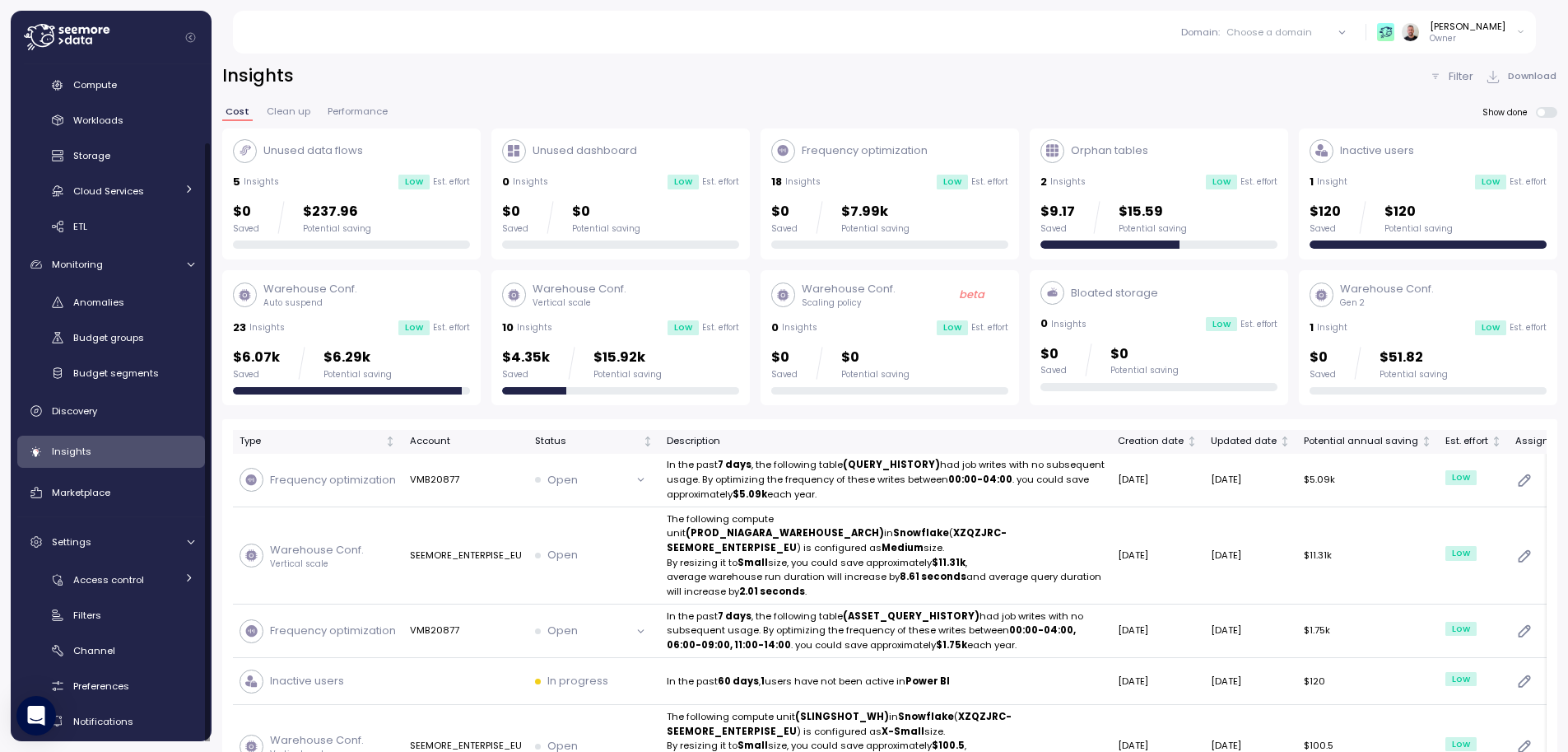
click at [1309, 27] on div "Choose a domain" at bounding box center [1269, 32] width 86 height 13
click at [1292, 121] on div "Staging" at bounding box center [1294, 122] width 167 height 20
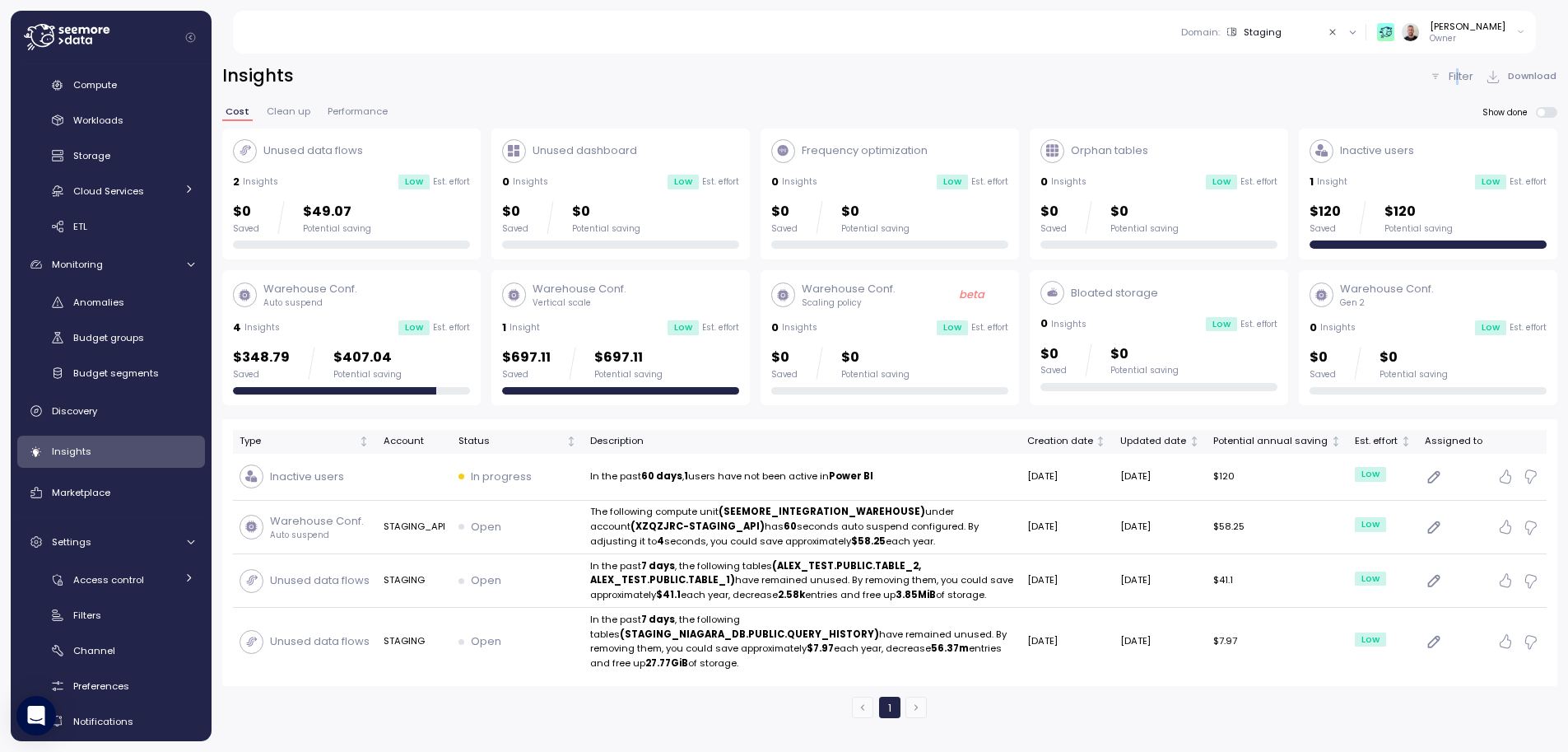
click at [1469, 79] on p "Filter" at bounding box center [1461, 76] width 25 height 16
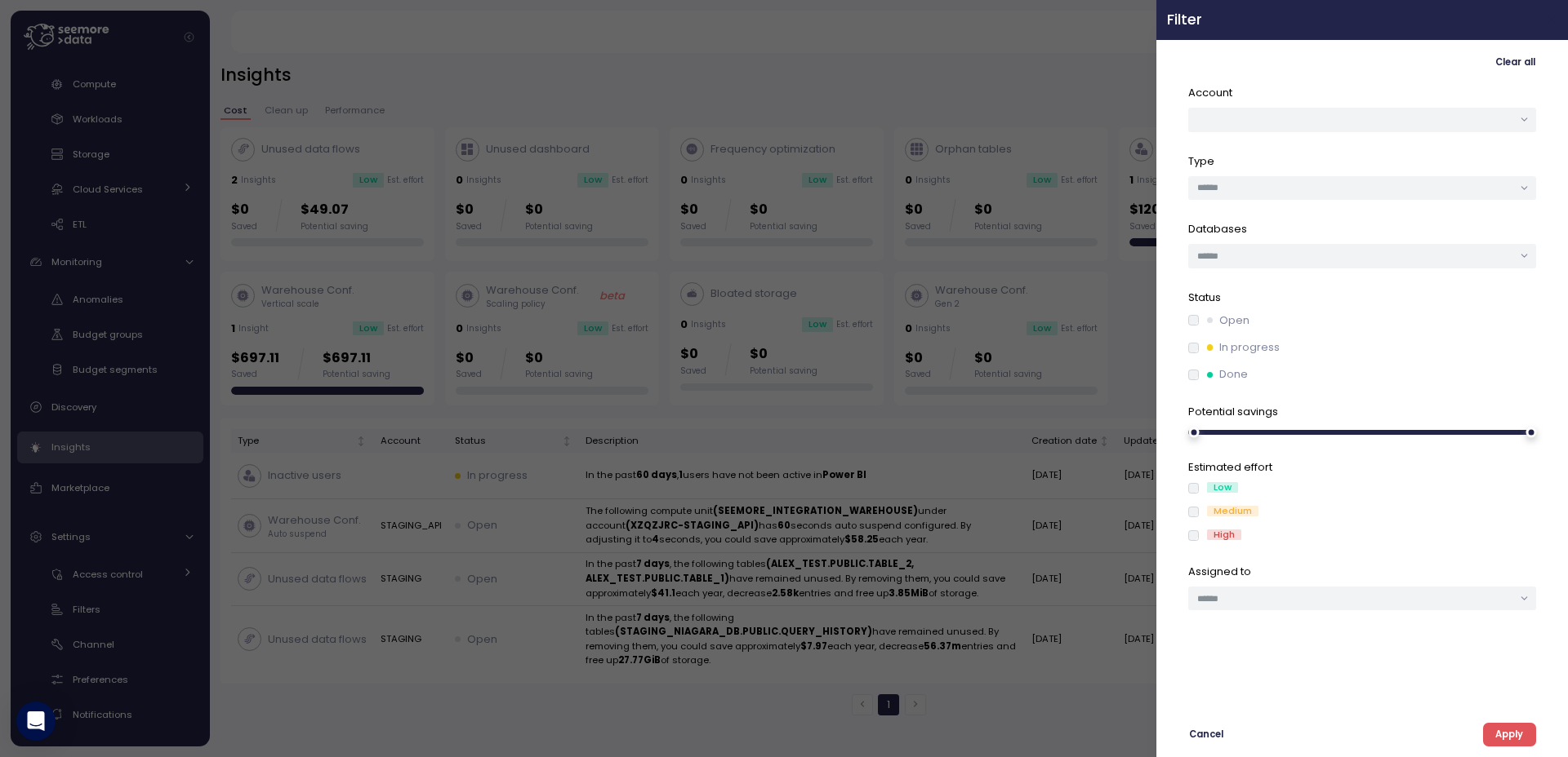
click at [1545, 27] on button "button" at bounding box center [1550, 20] width 19 height 19
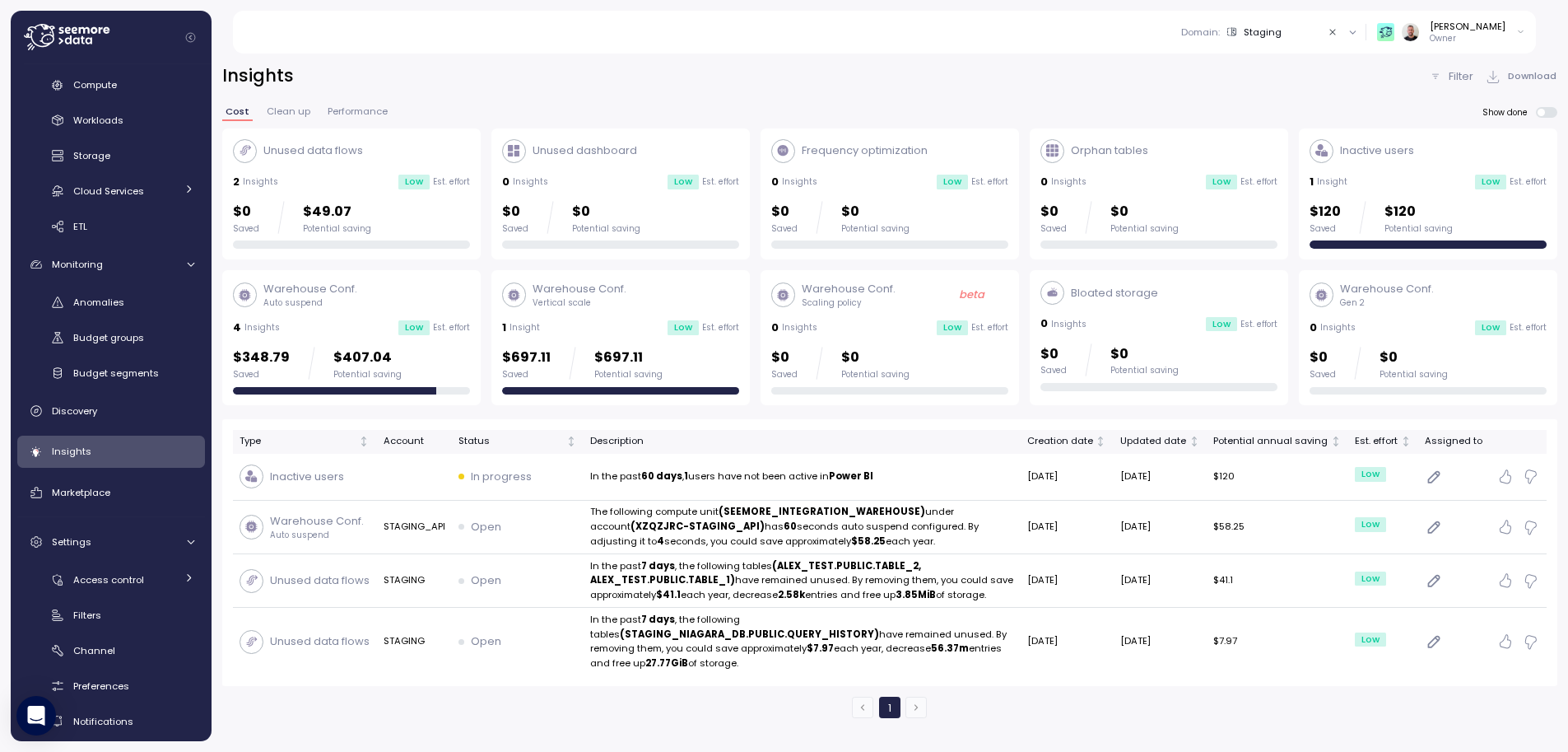
click at [1469, 77] on p "Filter" at bounding box center [1461, 76] width 25 height 16
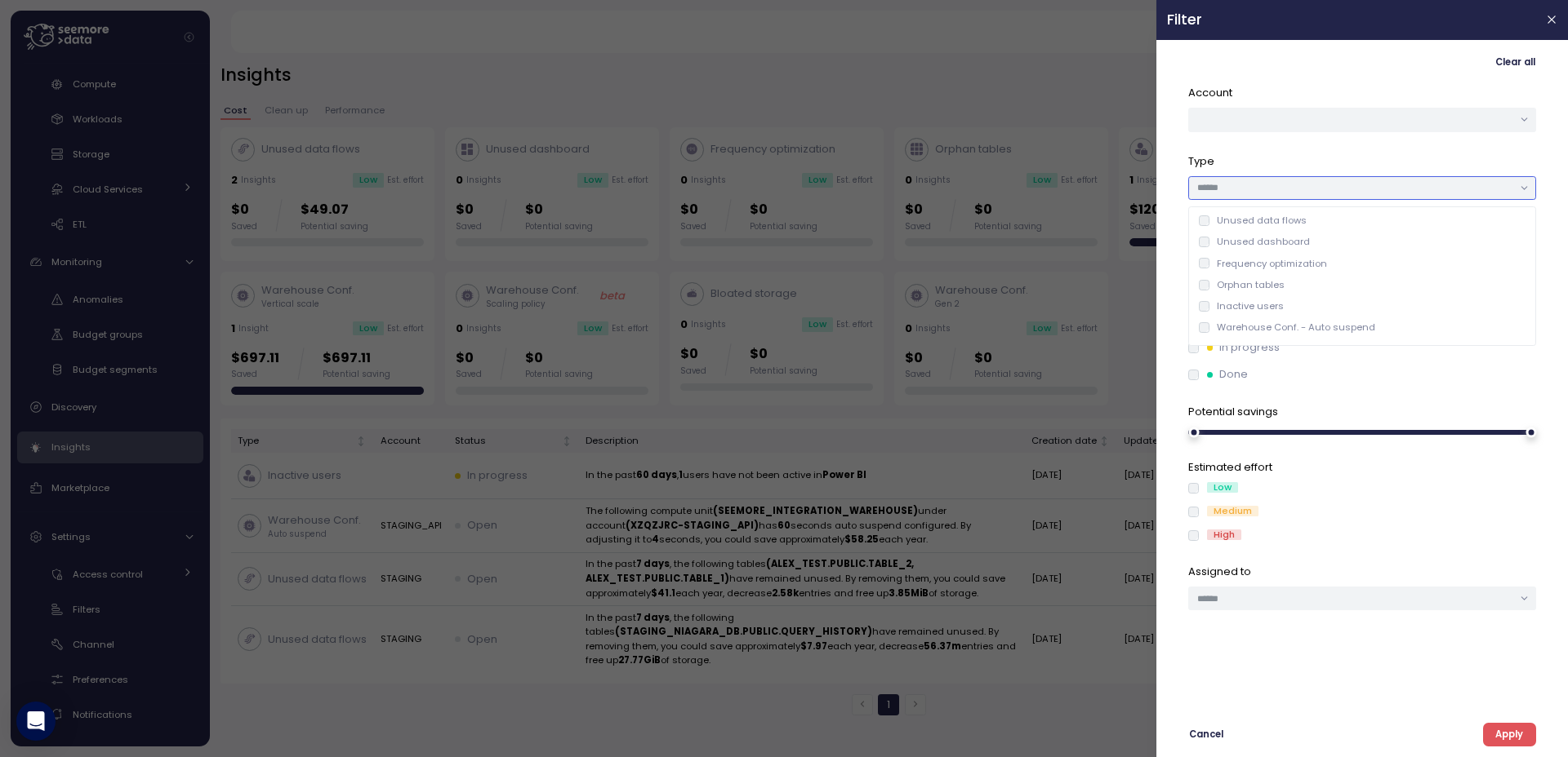
click at [1248, 191] on input "text" at bounding box center [1354, 187] width 315 height 15
click at [1544, 27] on button "button" at bounding box center [1550, 20] width 19 height 19
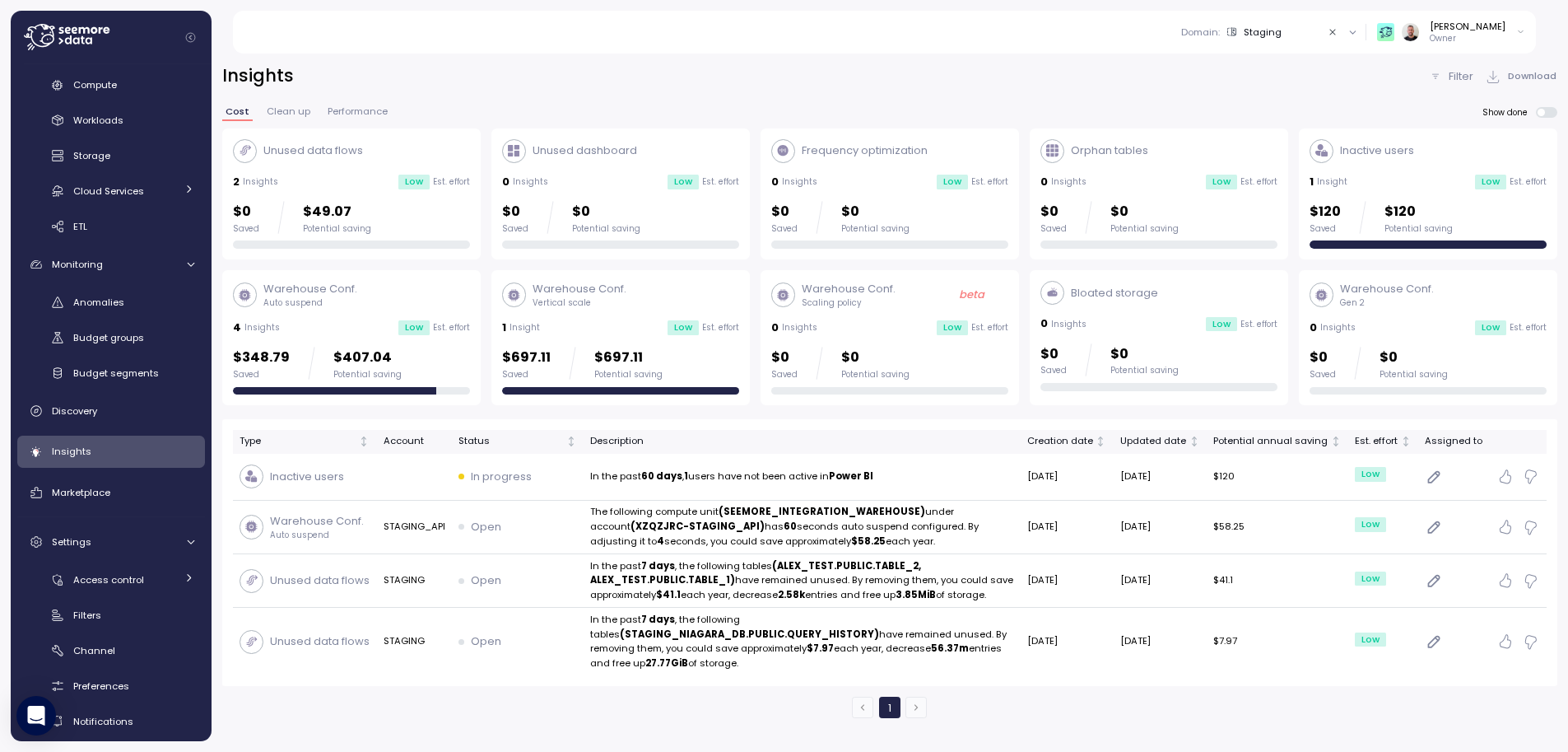
click at [1341, 38] on button "Clear value" at bounding box center [1333, 32] width 15 height 15
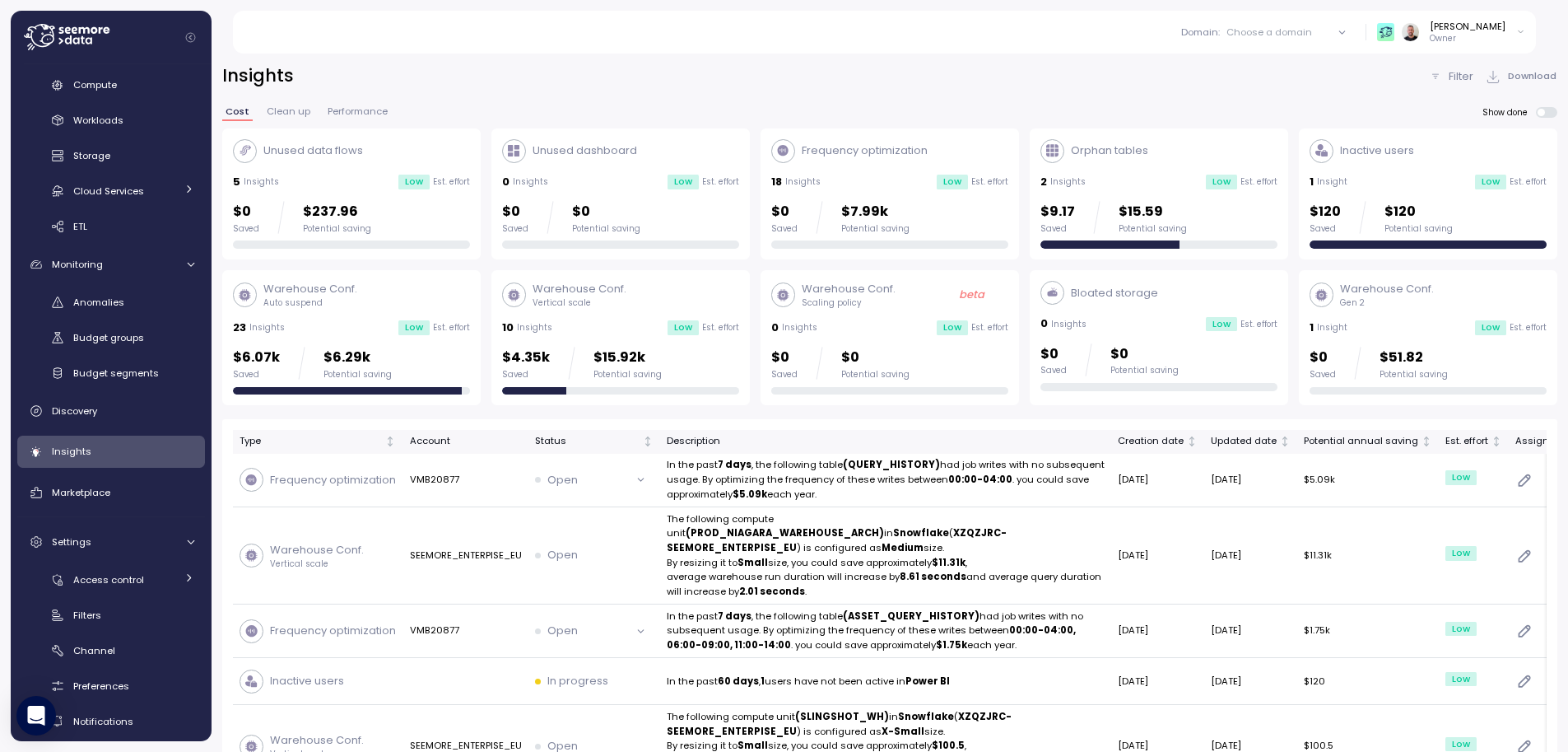
click at [1443, 81] on div "Filter" at bounding box center [1451, 76] width 45 height 16
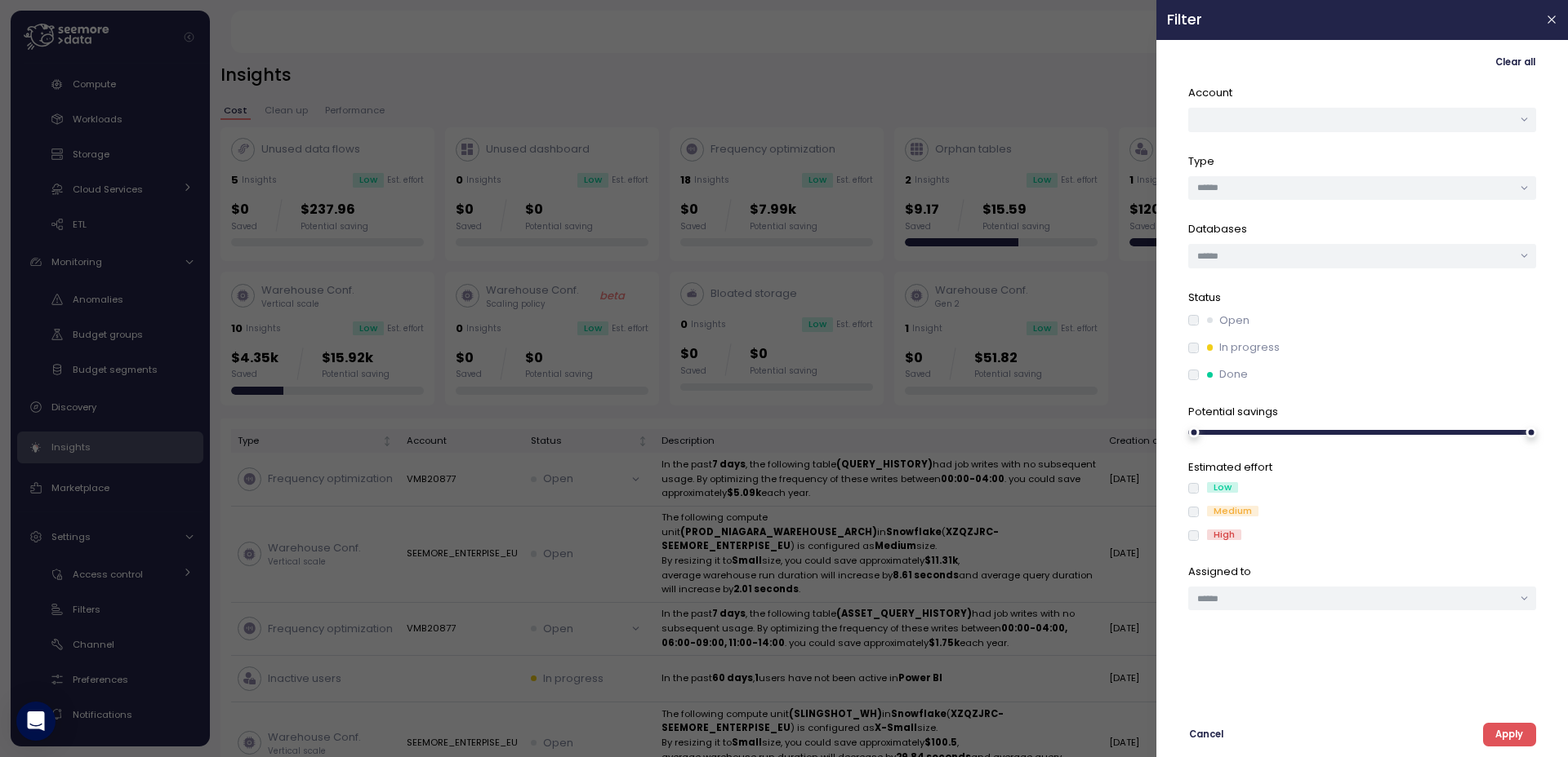
click at [812, 96] on div at bounding box center [784, 378] width 1568 height 757
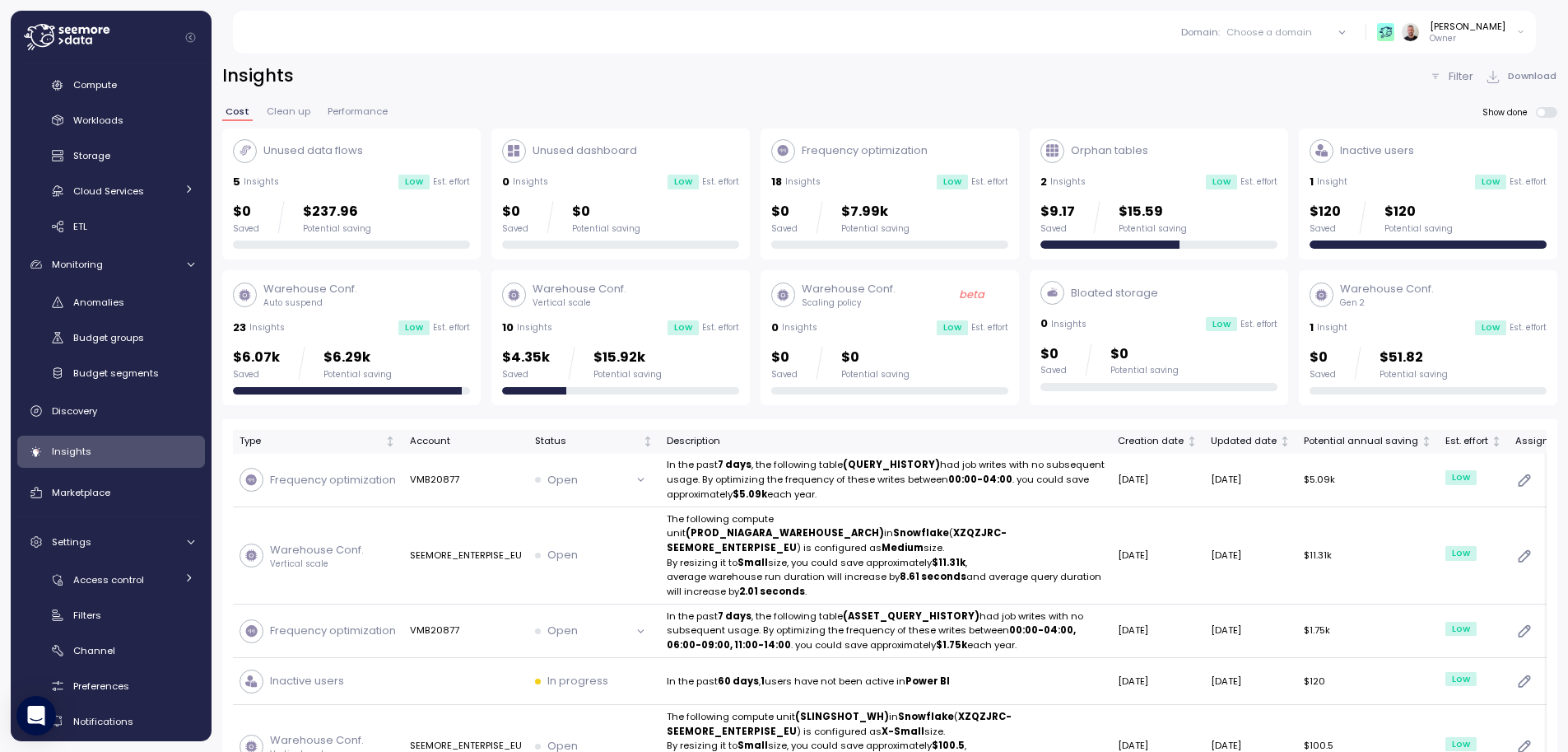
click at [365, 112] on span "Performance" at bounding box center [357, 112] width 60 height 9
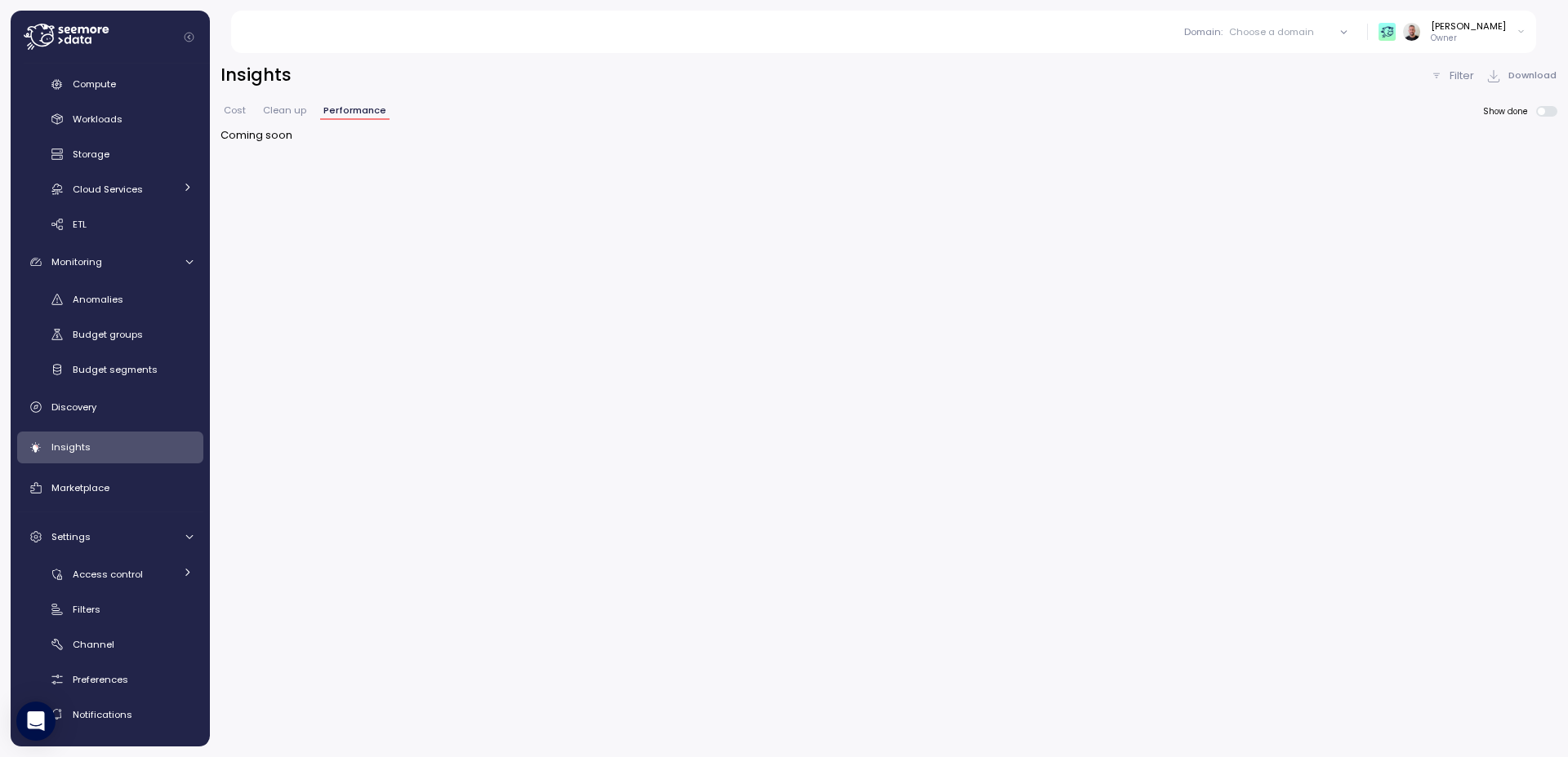
click at [238, 113] on span "Cost" at bounding box center [234, 111] width 22 height 9
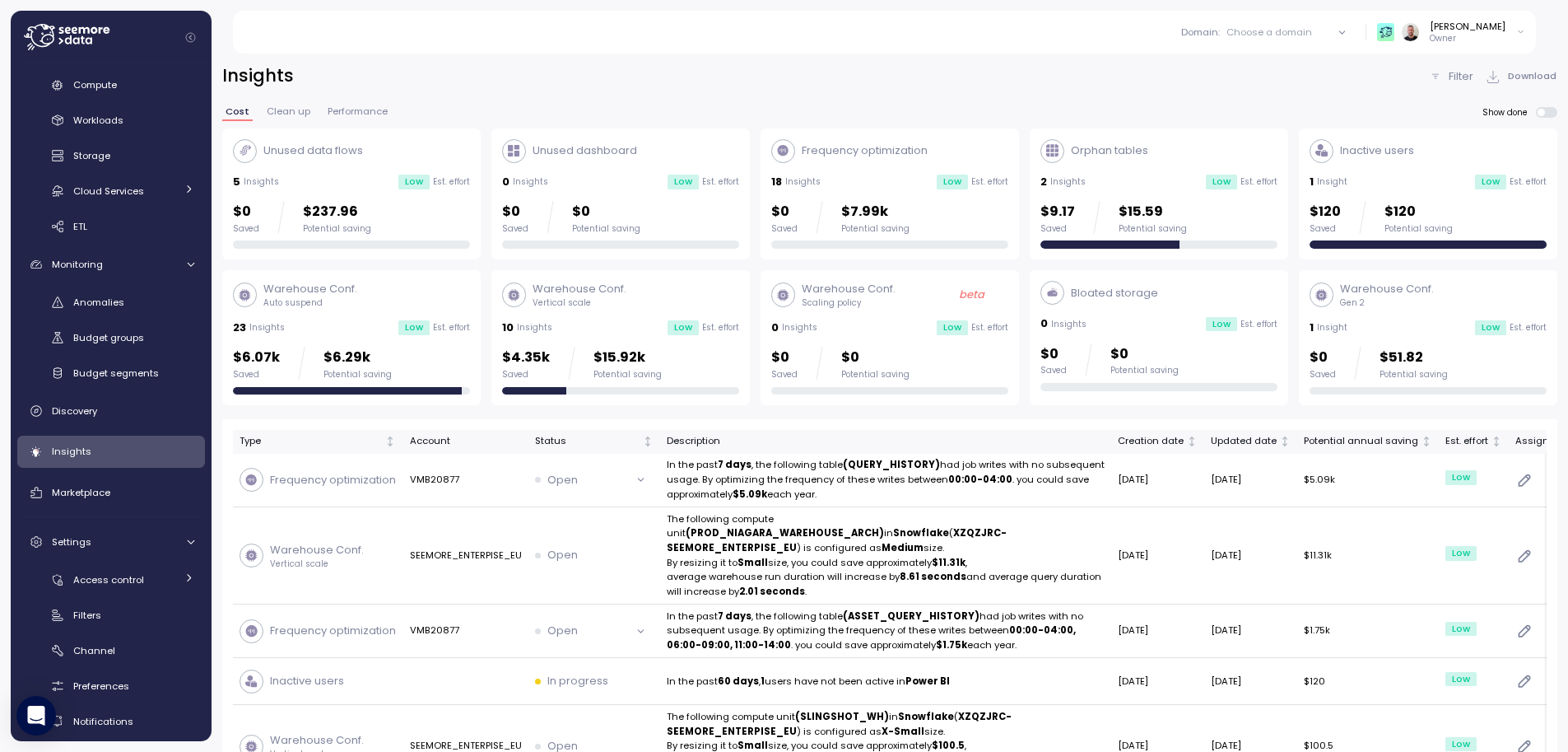
click at [902, 306] on div "Warehouse Conf. Scaling policy beta" at bounding box center [889, 294] width 237 height 28
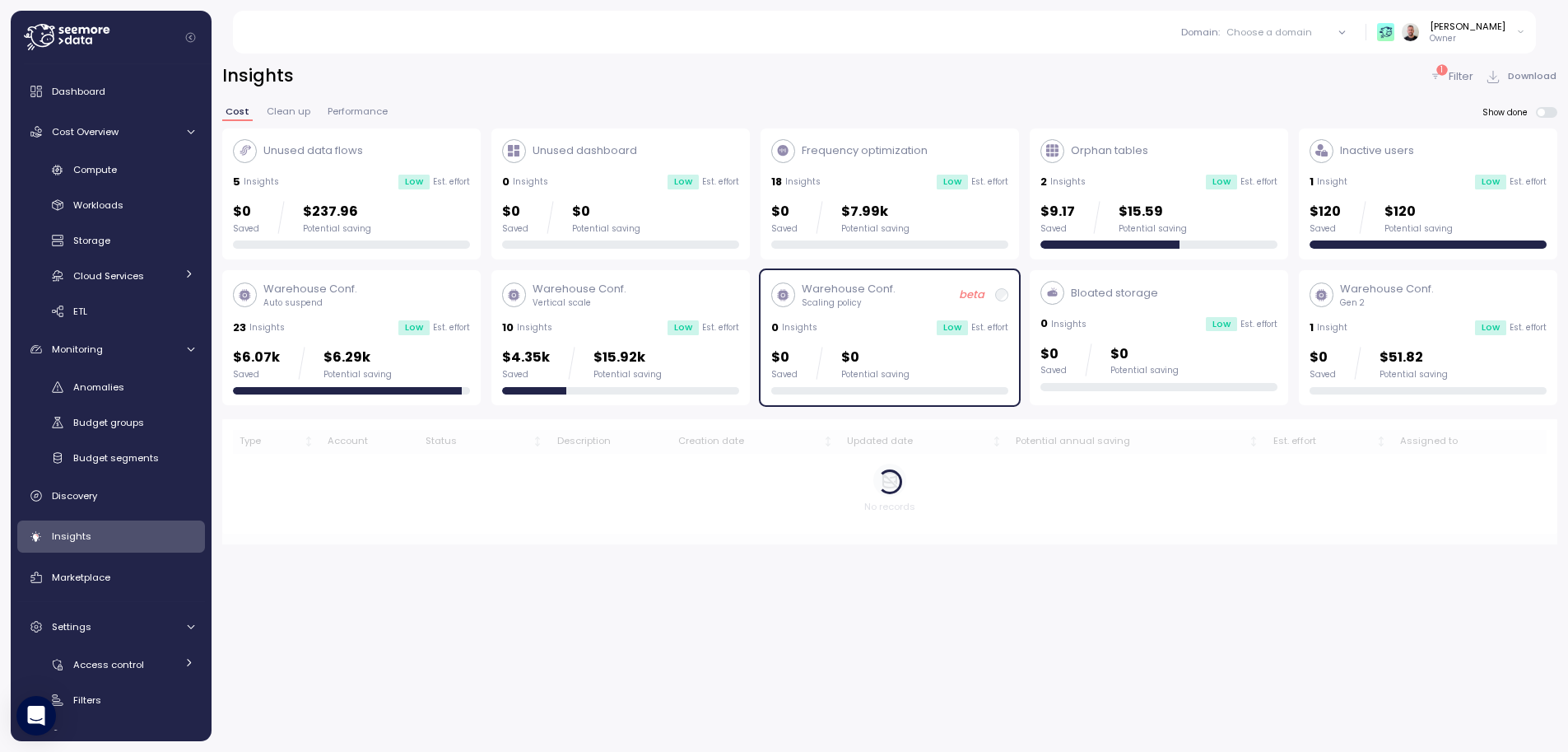
scroll to position [85, 0]
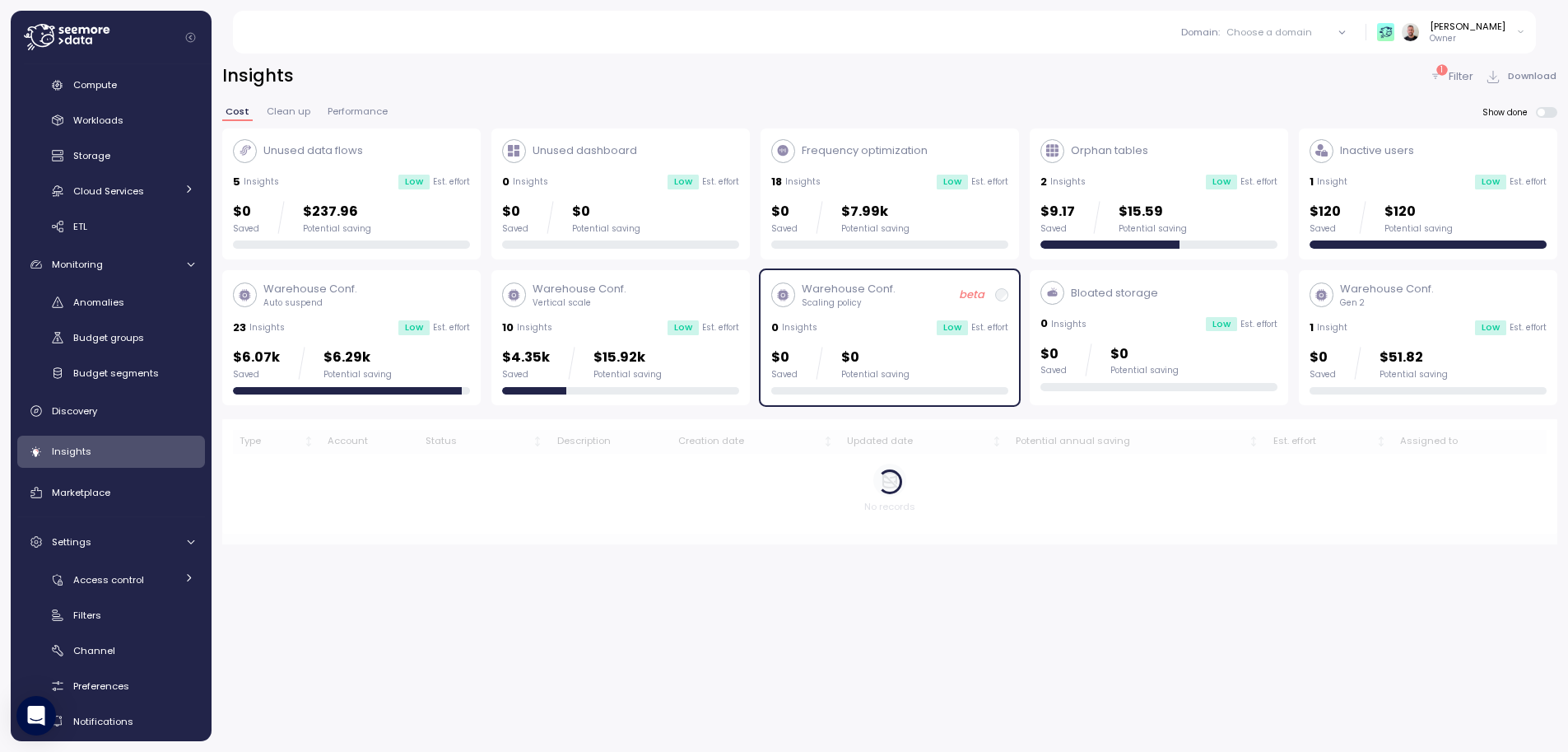
click at [1302, 29] on div "Choose a domain" at bounding box center [1269, 32] width 86 height 13
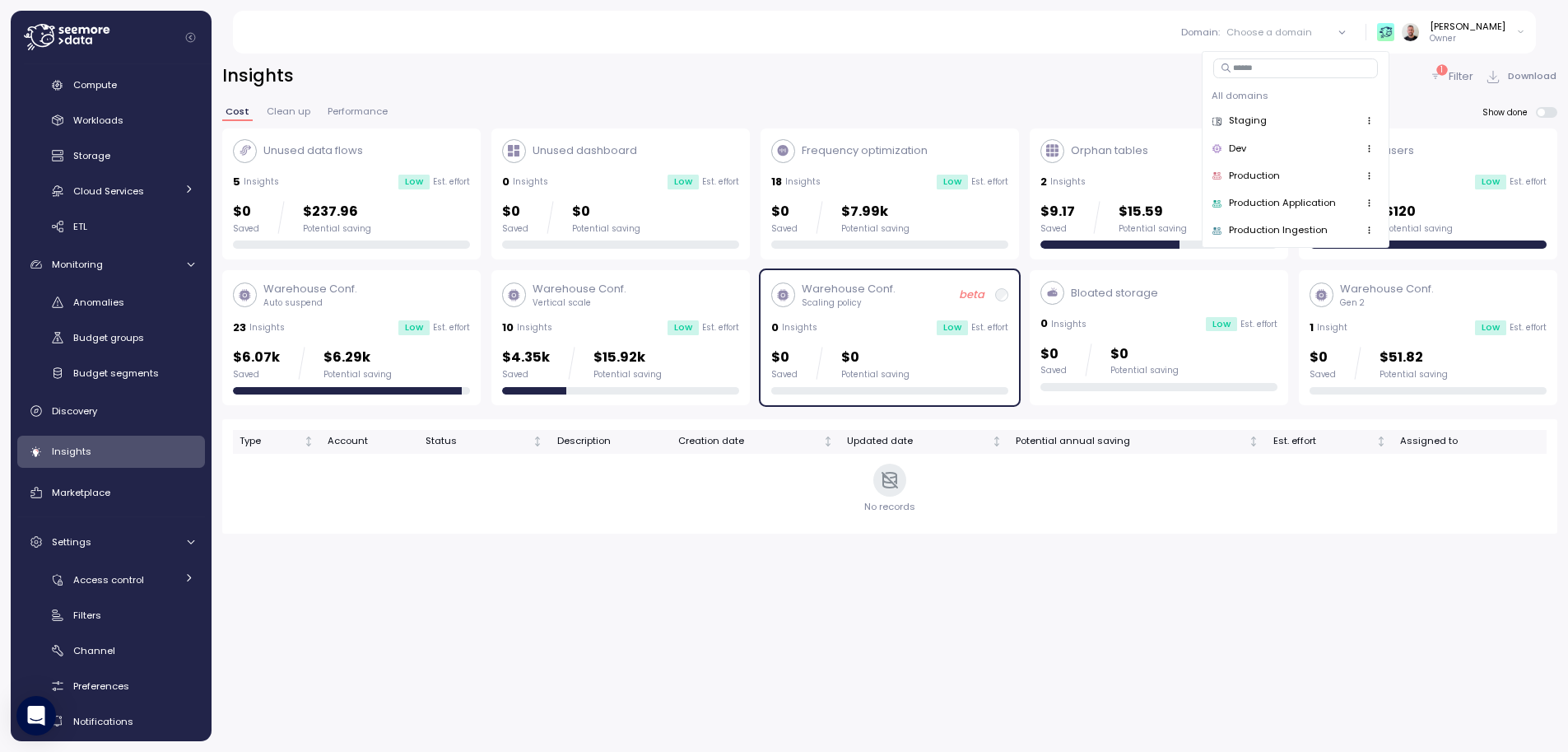
click at [1306, 114] on div "Staging" at bounding box center [1294, 122] width 167 height 20
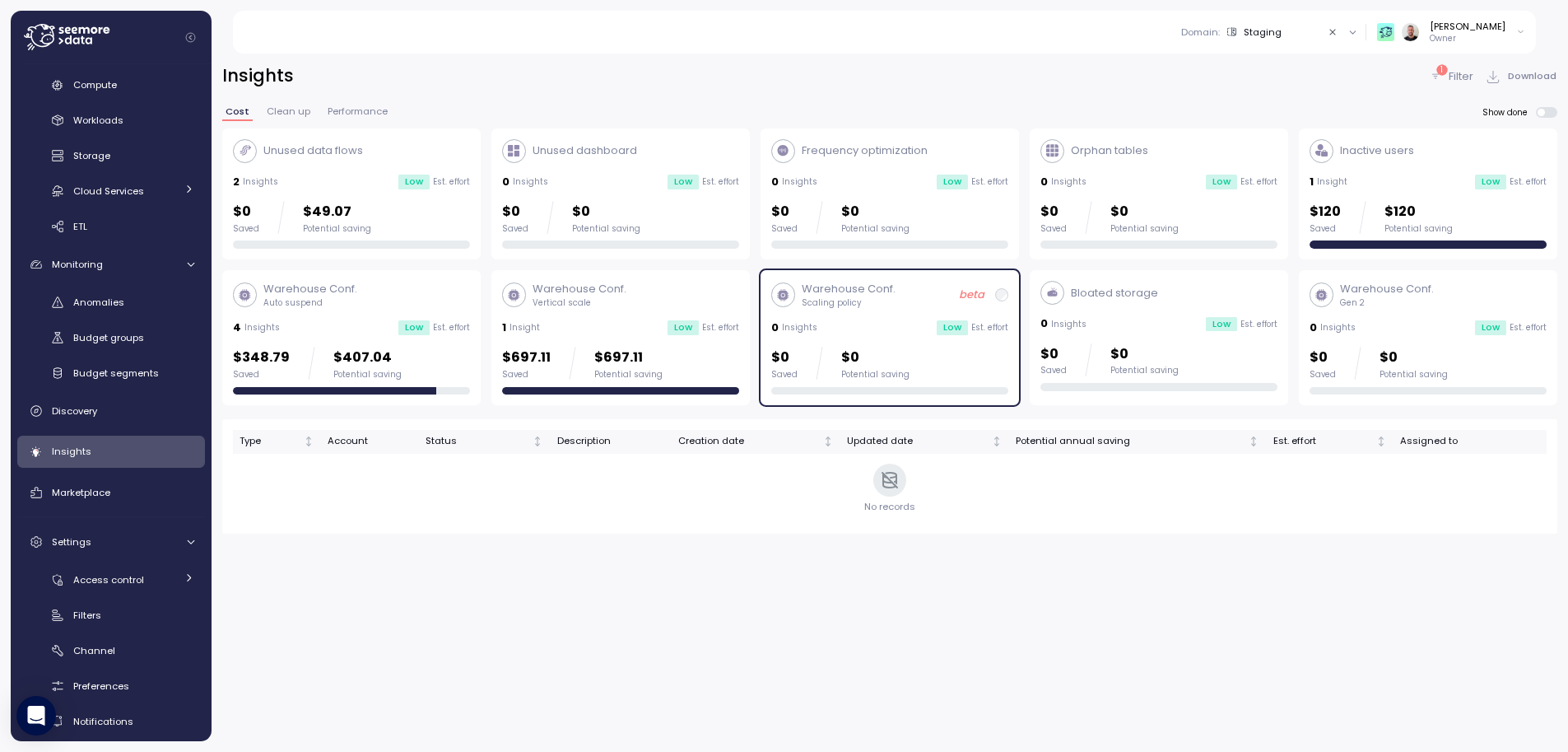
click at [1338, 32] on icon "Clear value" at bounding box center [1333, 32] width 11 height 11
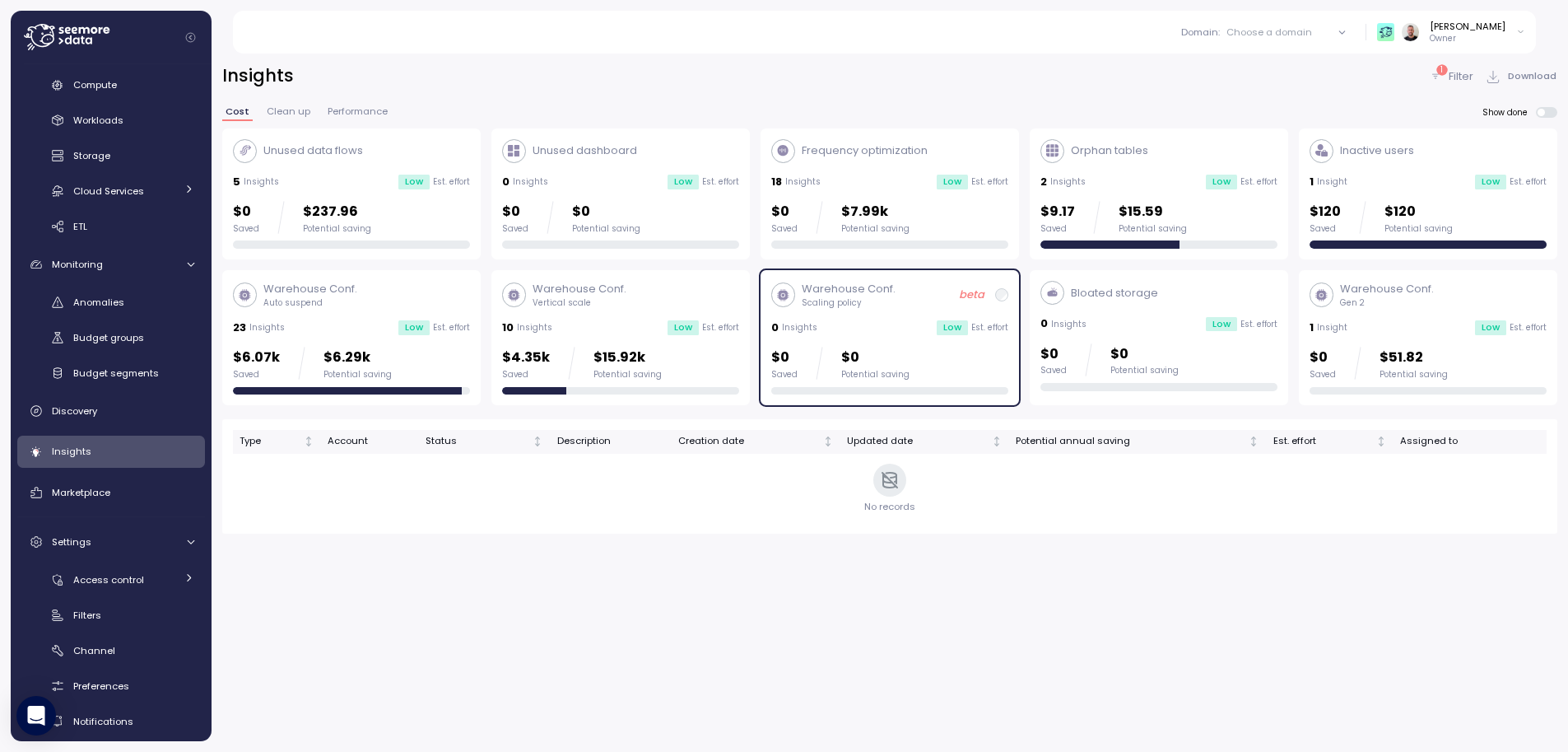
click at [1293, 33] on div "Choose a domain" at bounding box center [1269, 32] width 86 height 13
click at [1261, 146] on div "Dev" at bounding box center [1294, 149] width 167 height 20
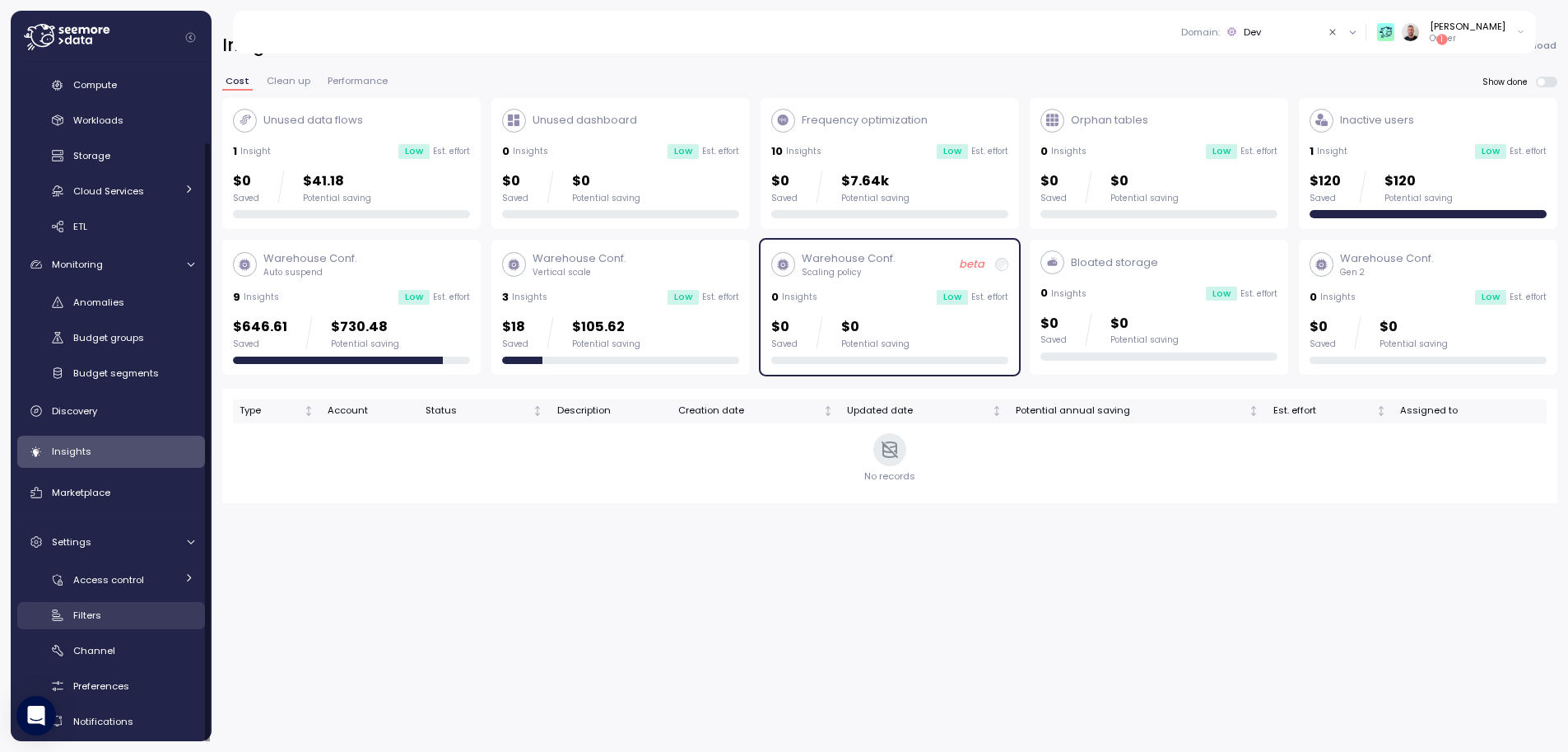
scroll to position [55, 0]
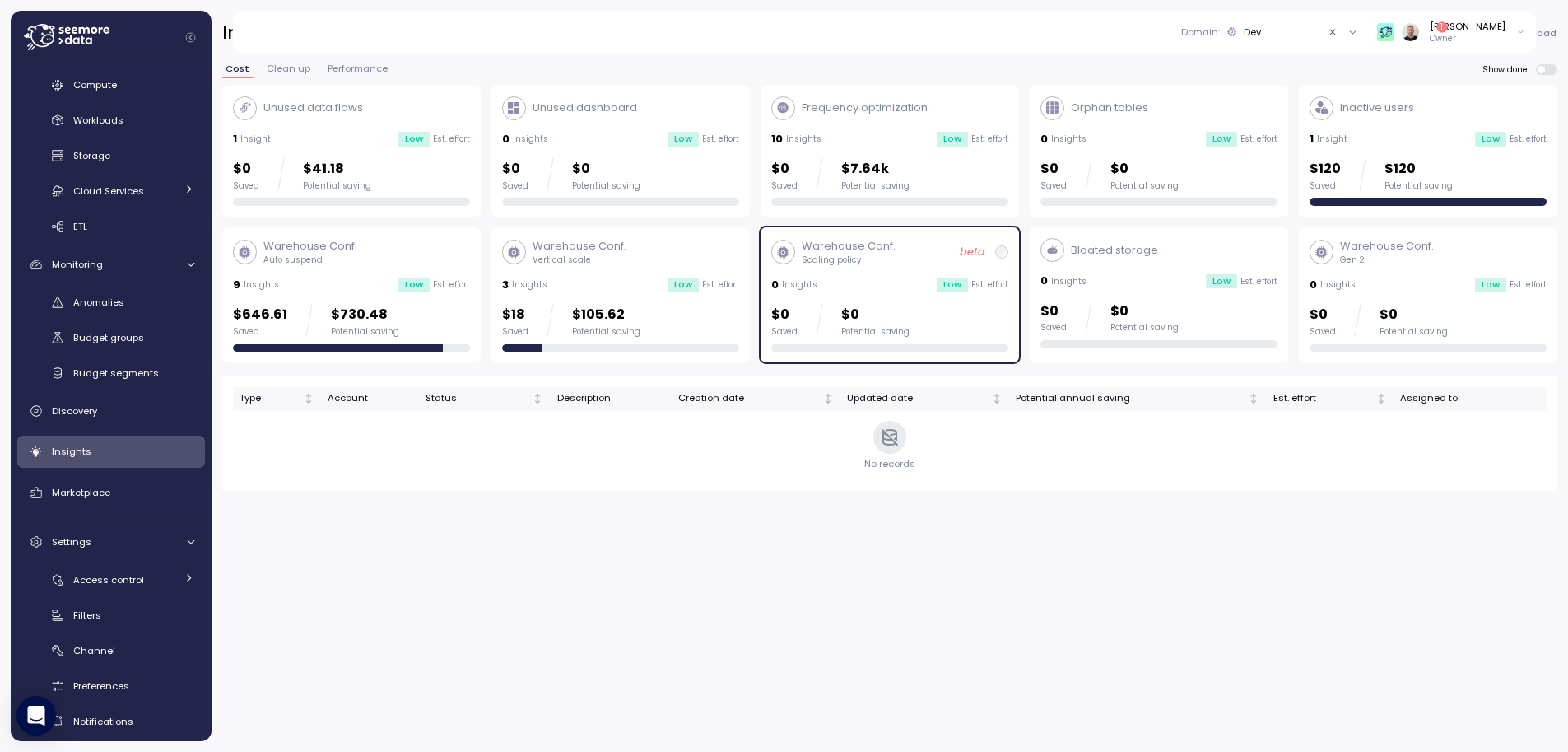
click at [1338, 32] on icon "Clear value" at bounding box center [1333, 32] width 11 height 11
click at [1347, 30] on icon at bounding box center [1342, 32] width 11 height 11
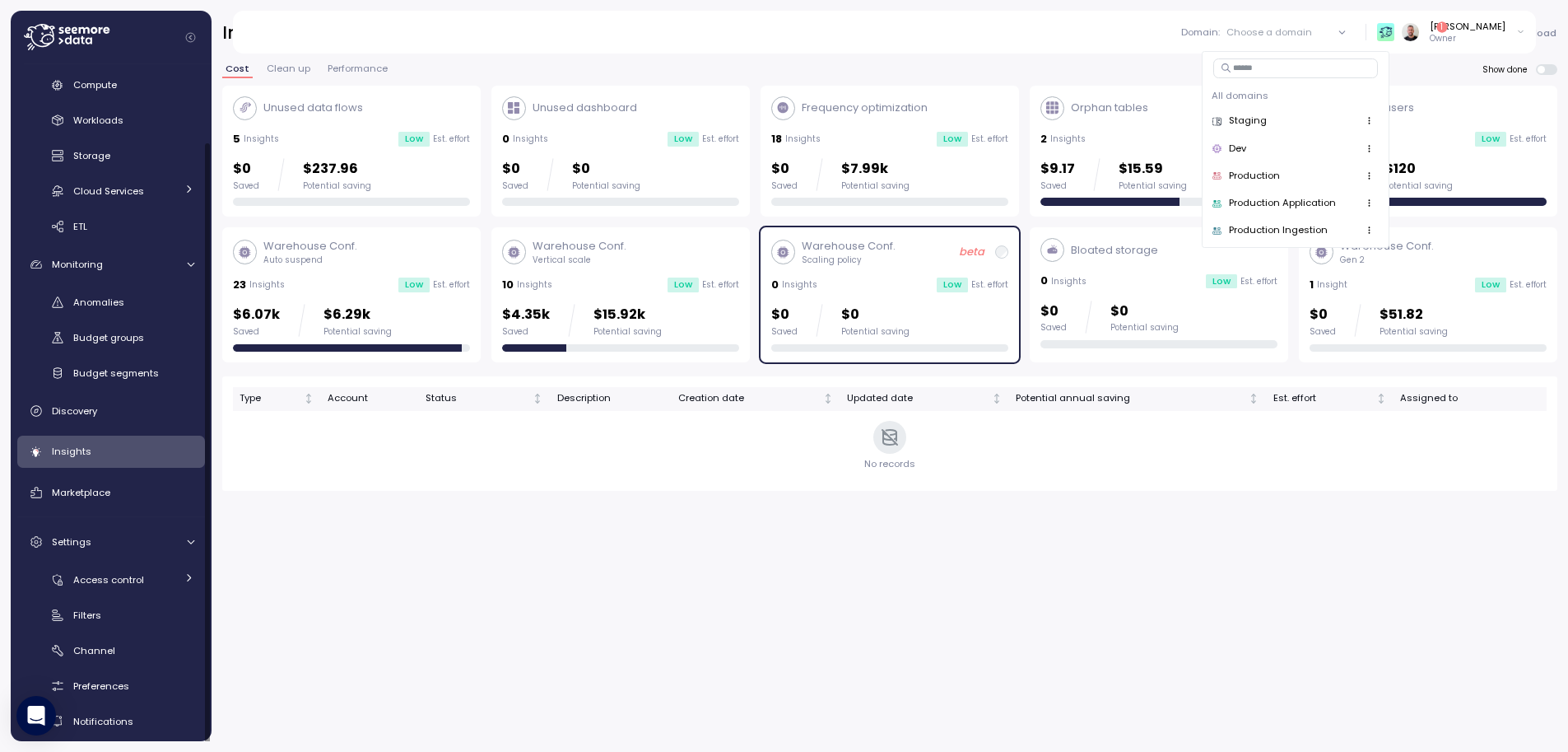
click at [312, 603] on div "Insights 1 Filter Download Cost Clean up Performance Show done Unused data flow…" at bounding box center [889, 354] width 1356 height 709
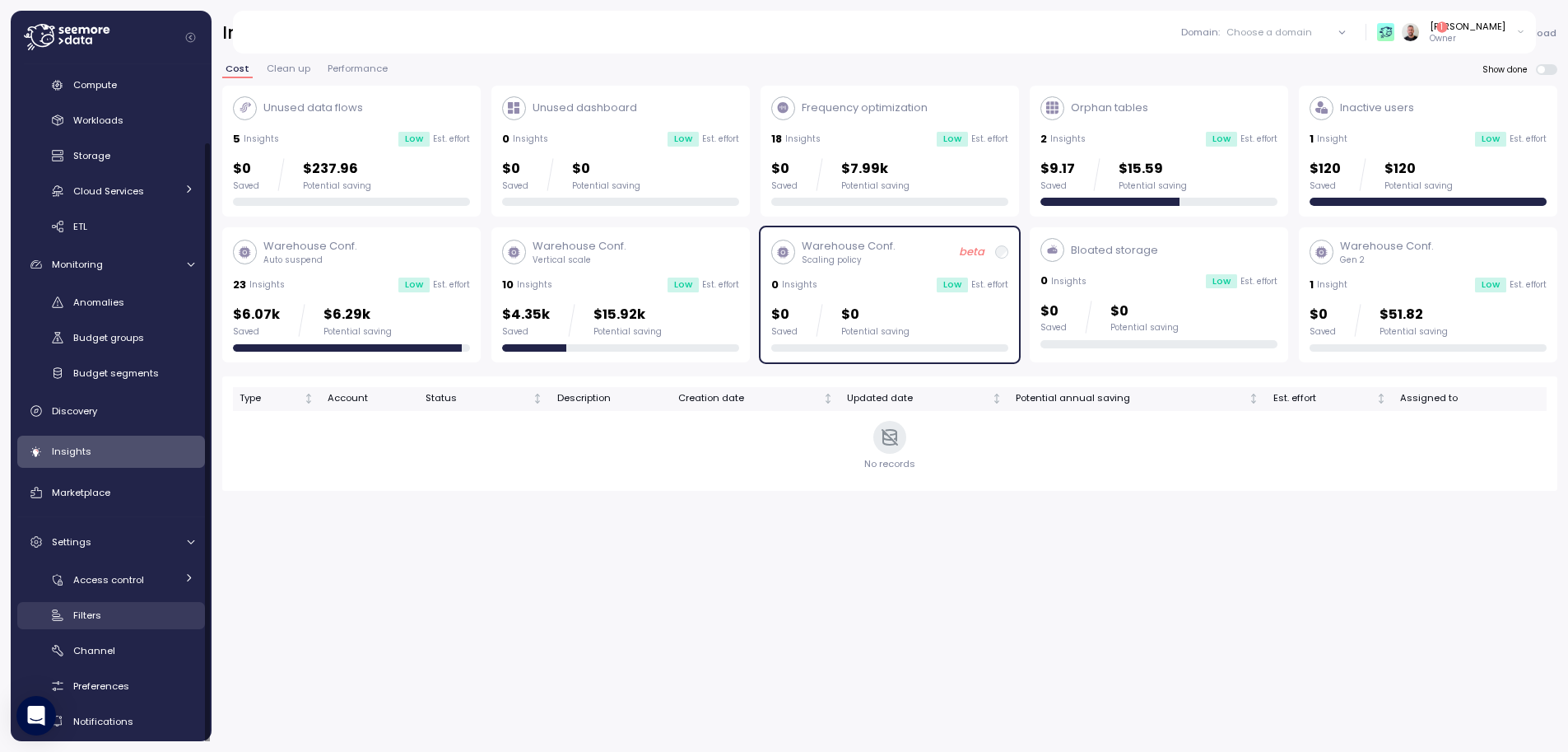
click at [93, 617] on span "Filters" at bounding box center [87, 614] width 28 height 13
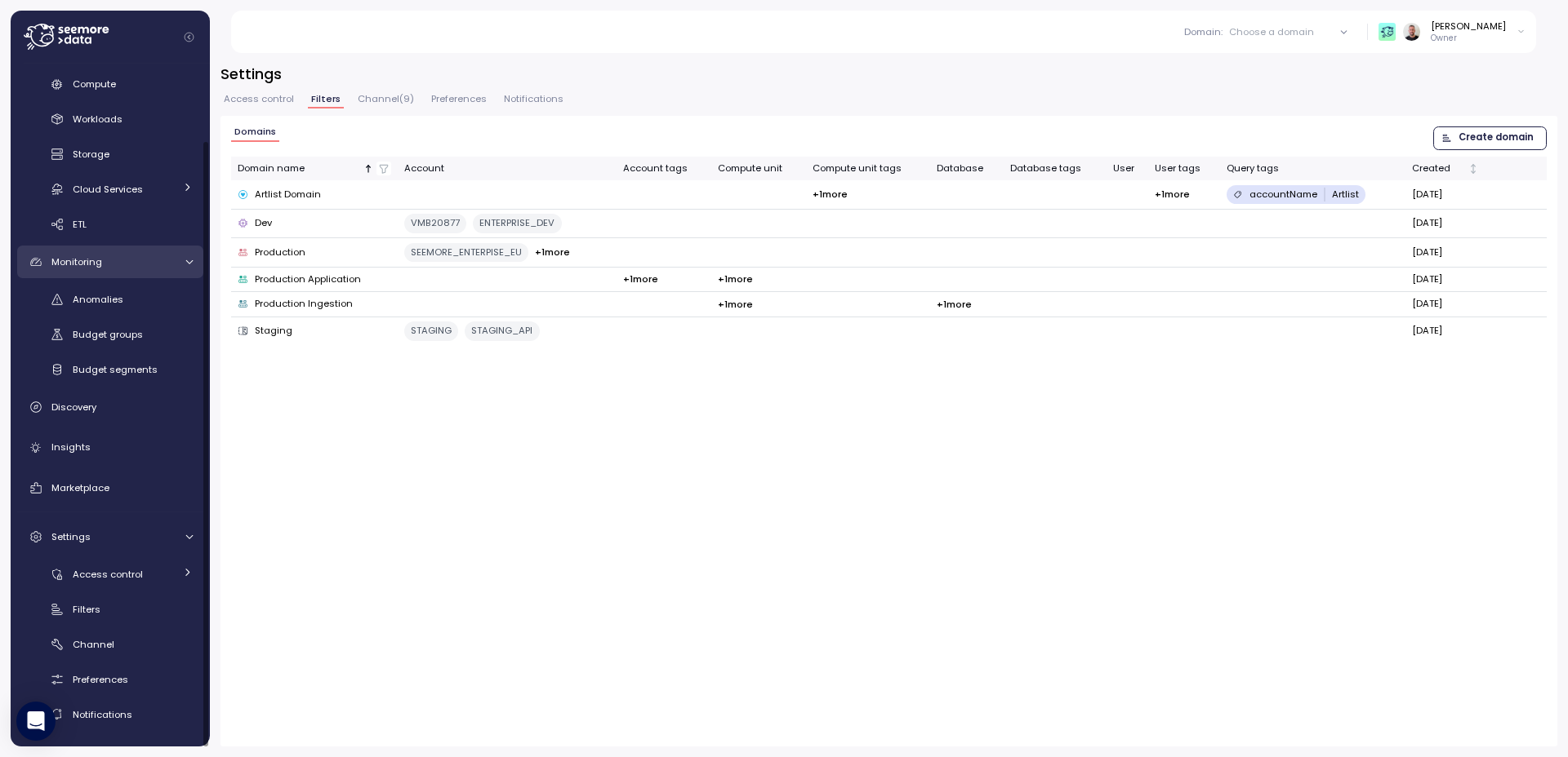
click at [193, 259] on icon at bounding box center [189, 262] width 11 height 11
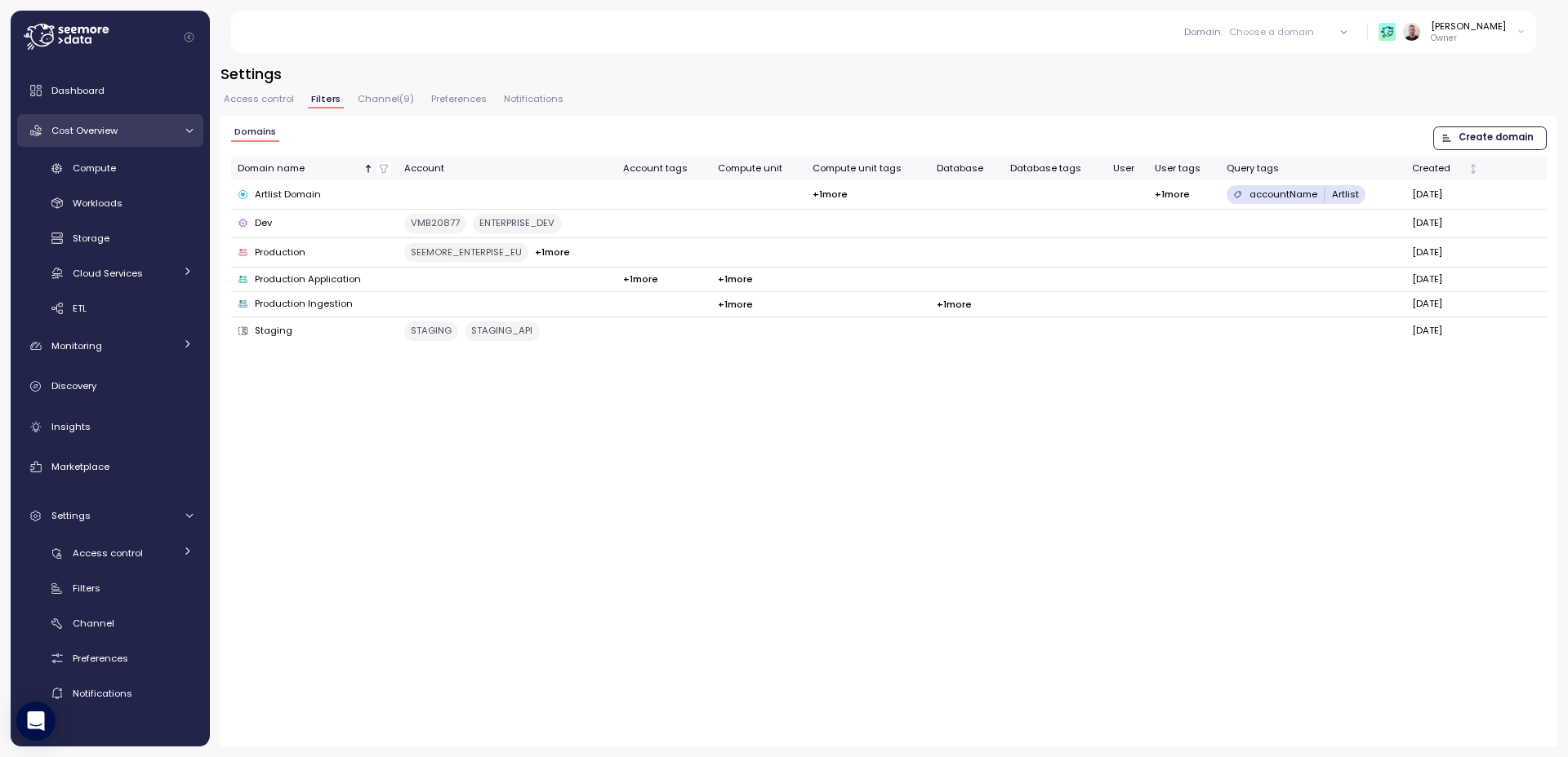
click at [191, 126] on icon at bounding box center [189, 131] width 11 height 11
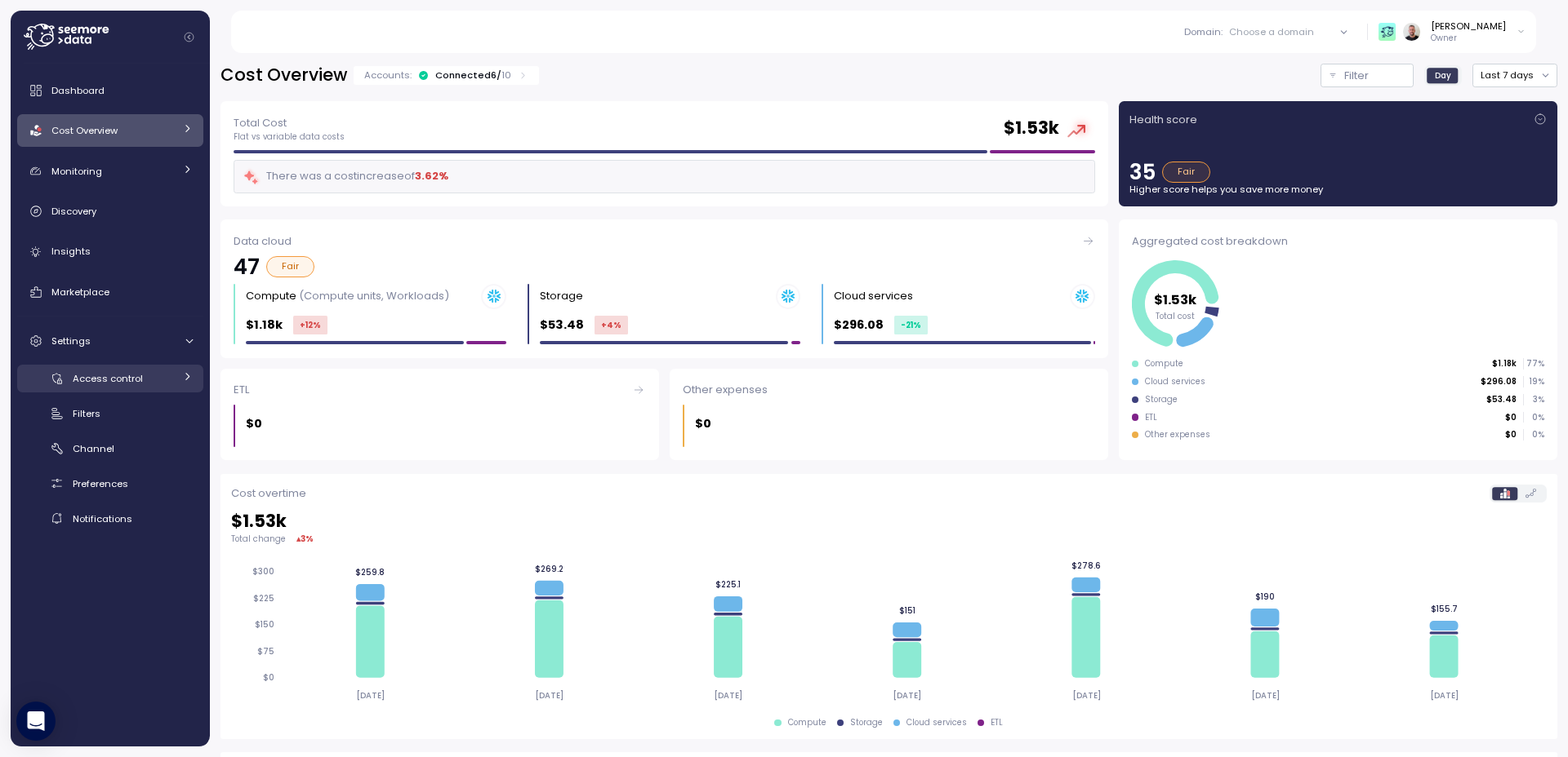
click at [191, 376] on icon at bounding box center [187, 377] width 11 height 11
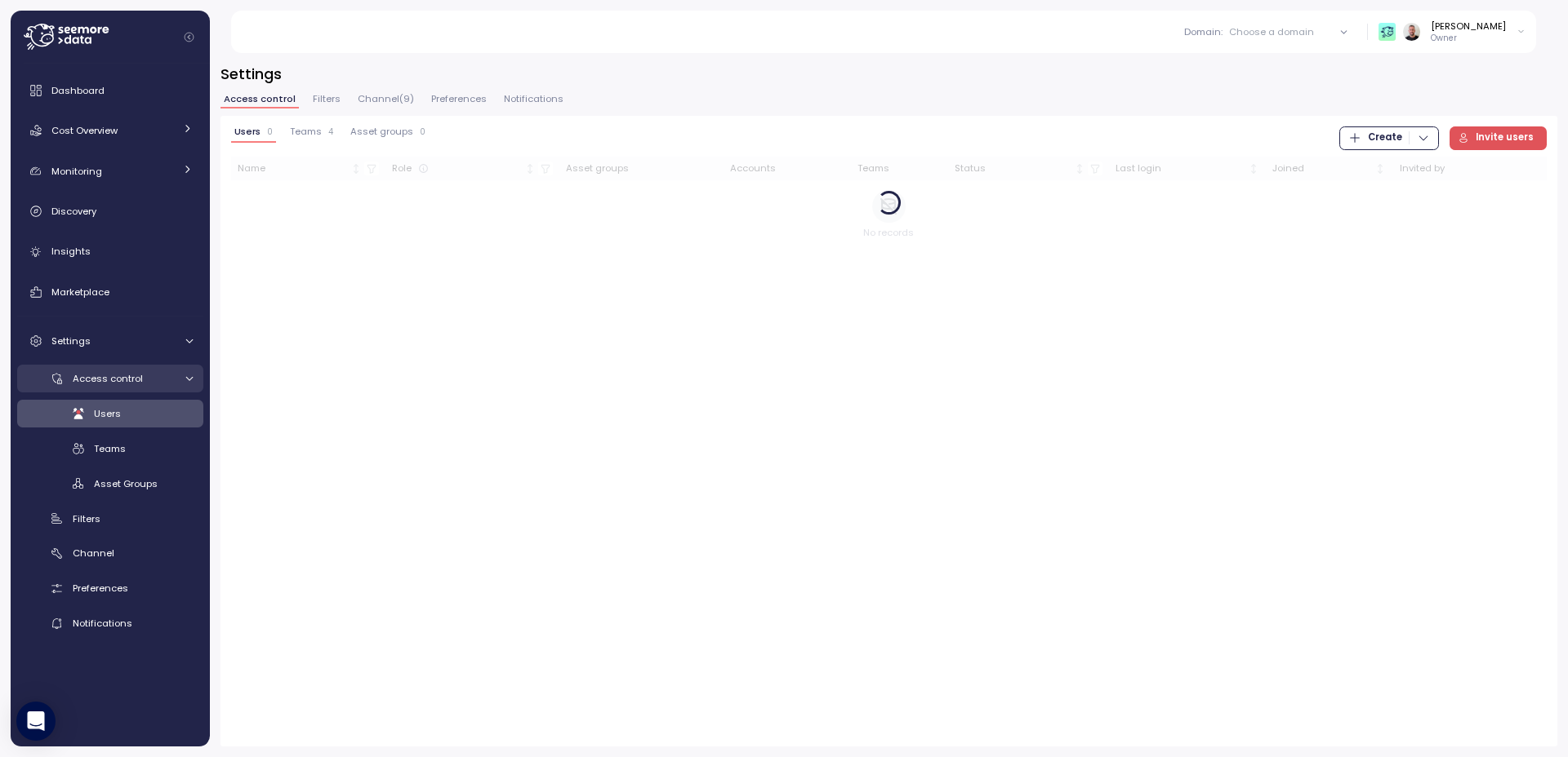
click at [191, 376] on icon at bounding box center [189, 379] width 11 height 11
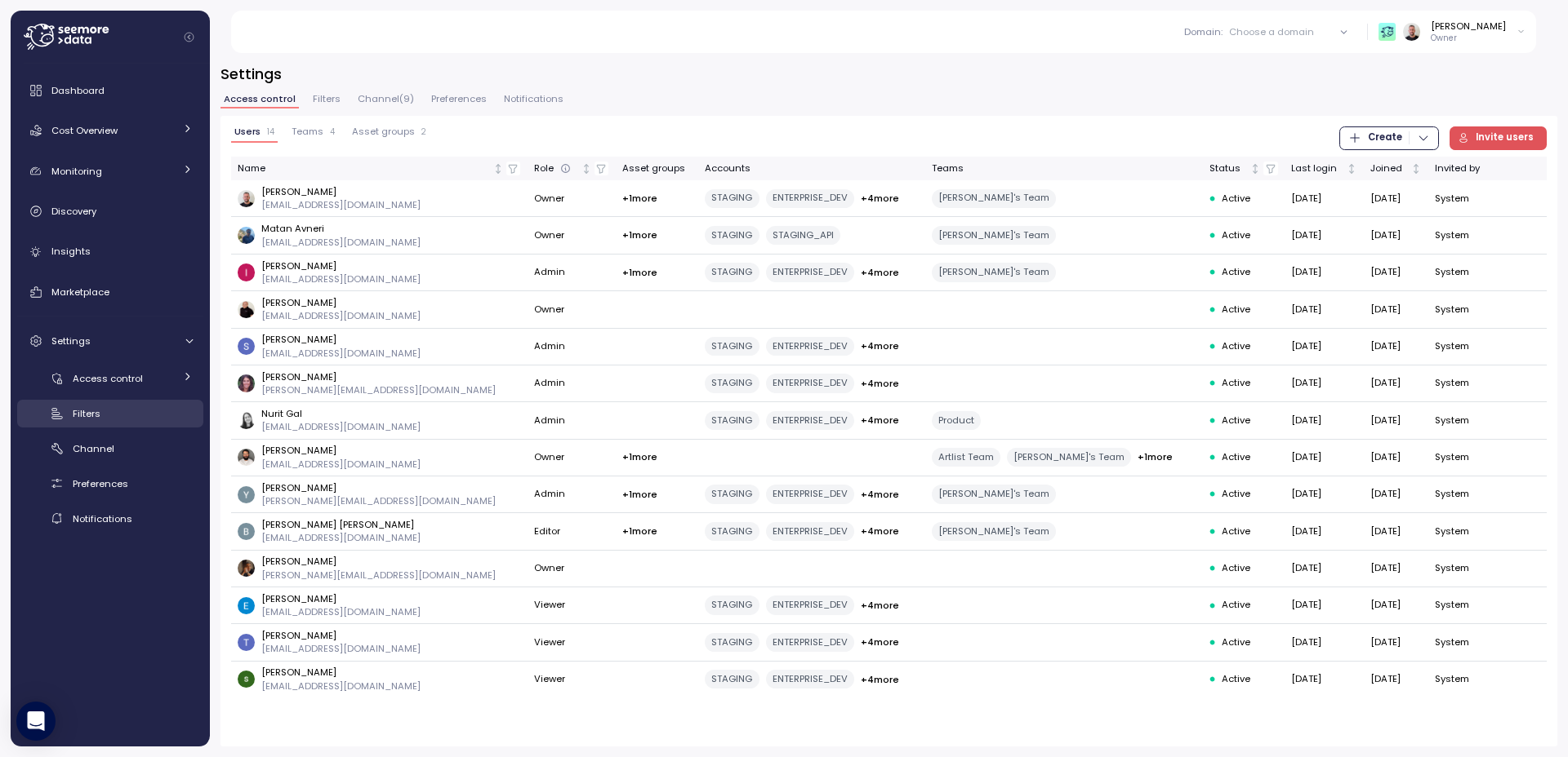
click at [102, 425] on link "Filters" at bounding box center [110, 413] width 186 height 27
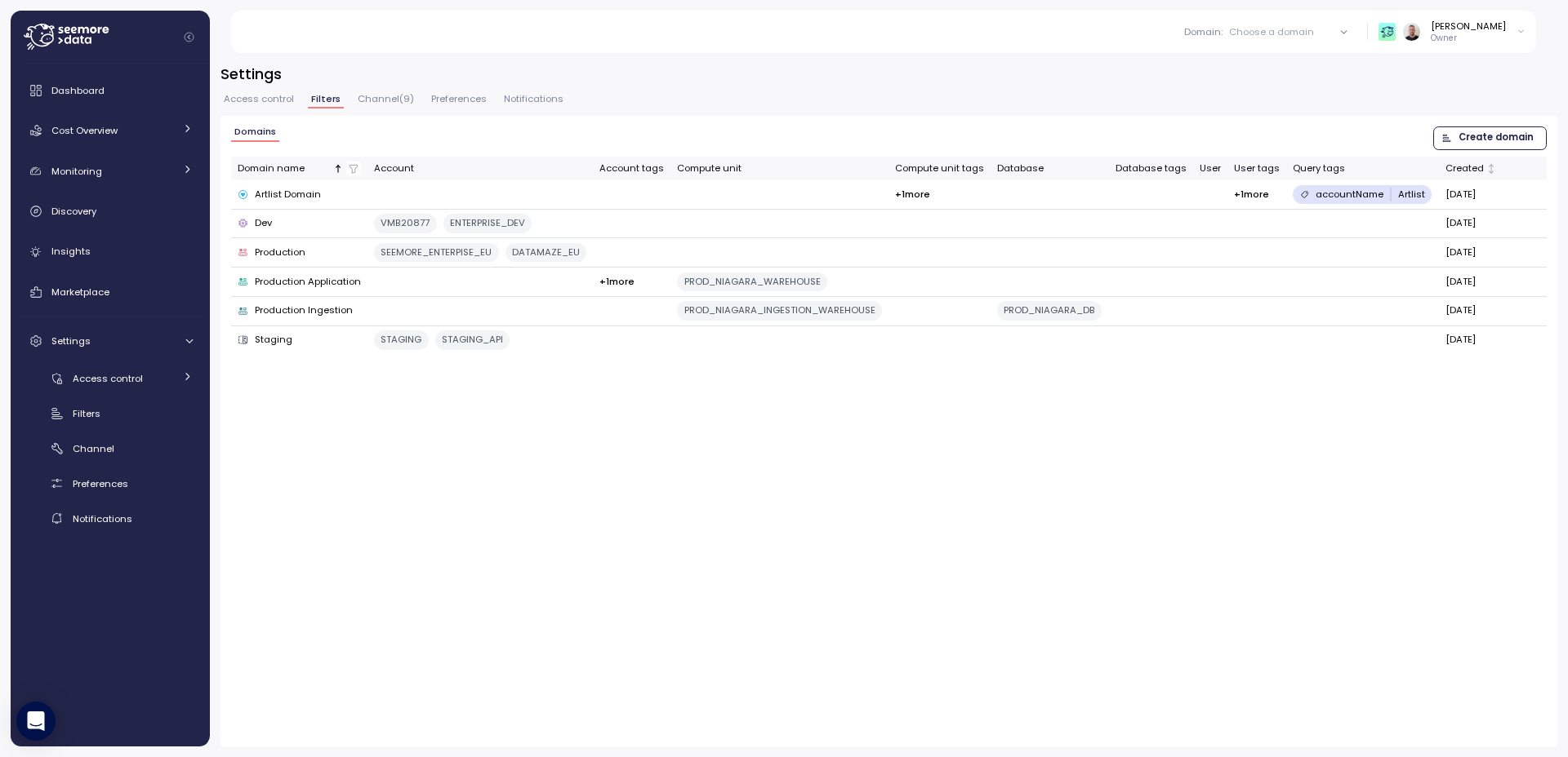
click at [369, 100] on span "Channel ( 9 )" at bounding box center [386, 99] width 57 height 9
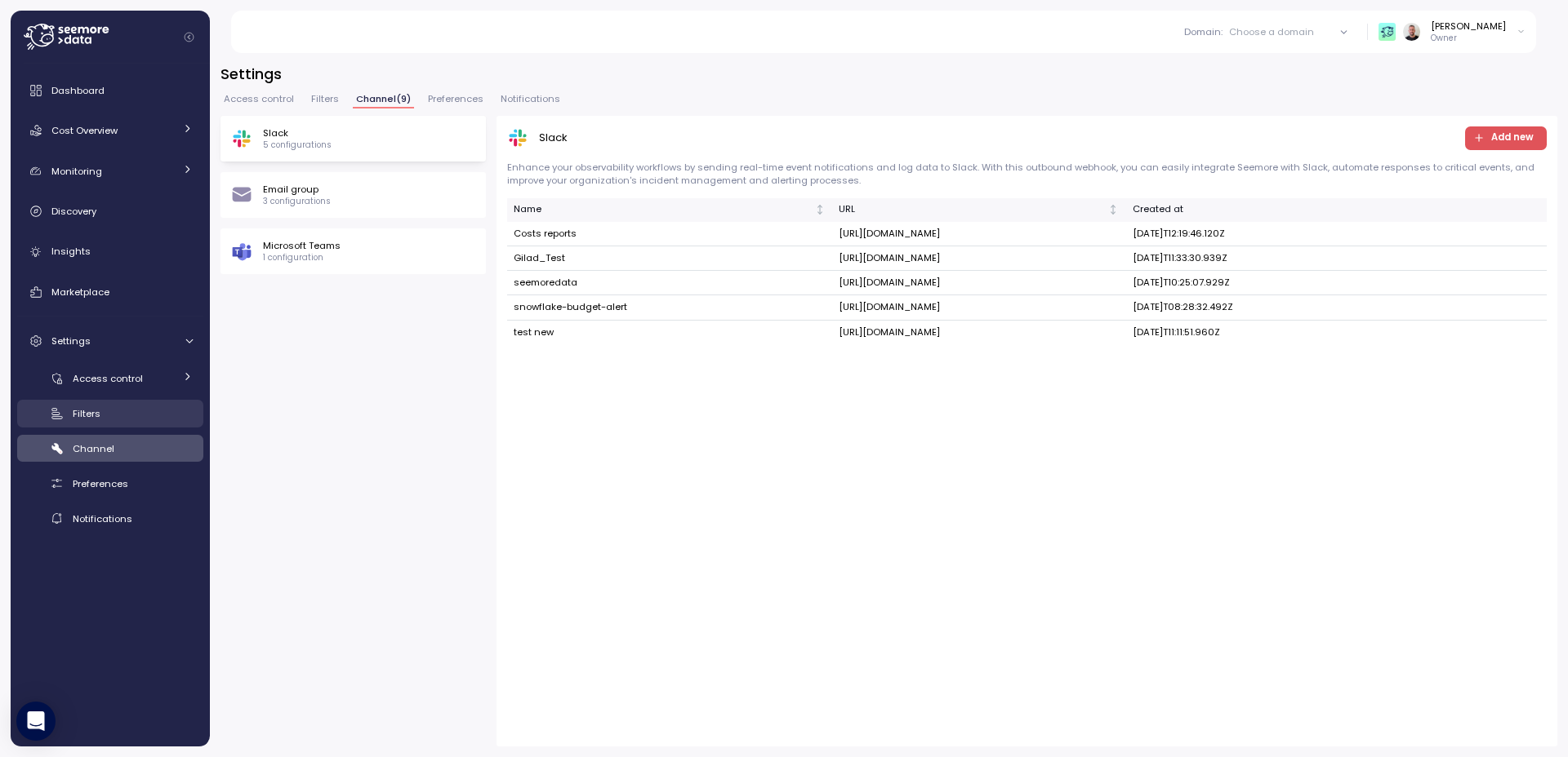
click at [117, 411] on div "Filters" at bounding box center [132, 414] width 120 height 16
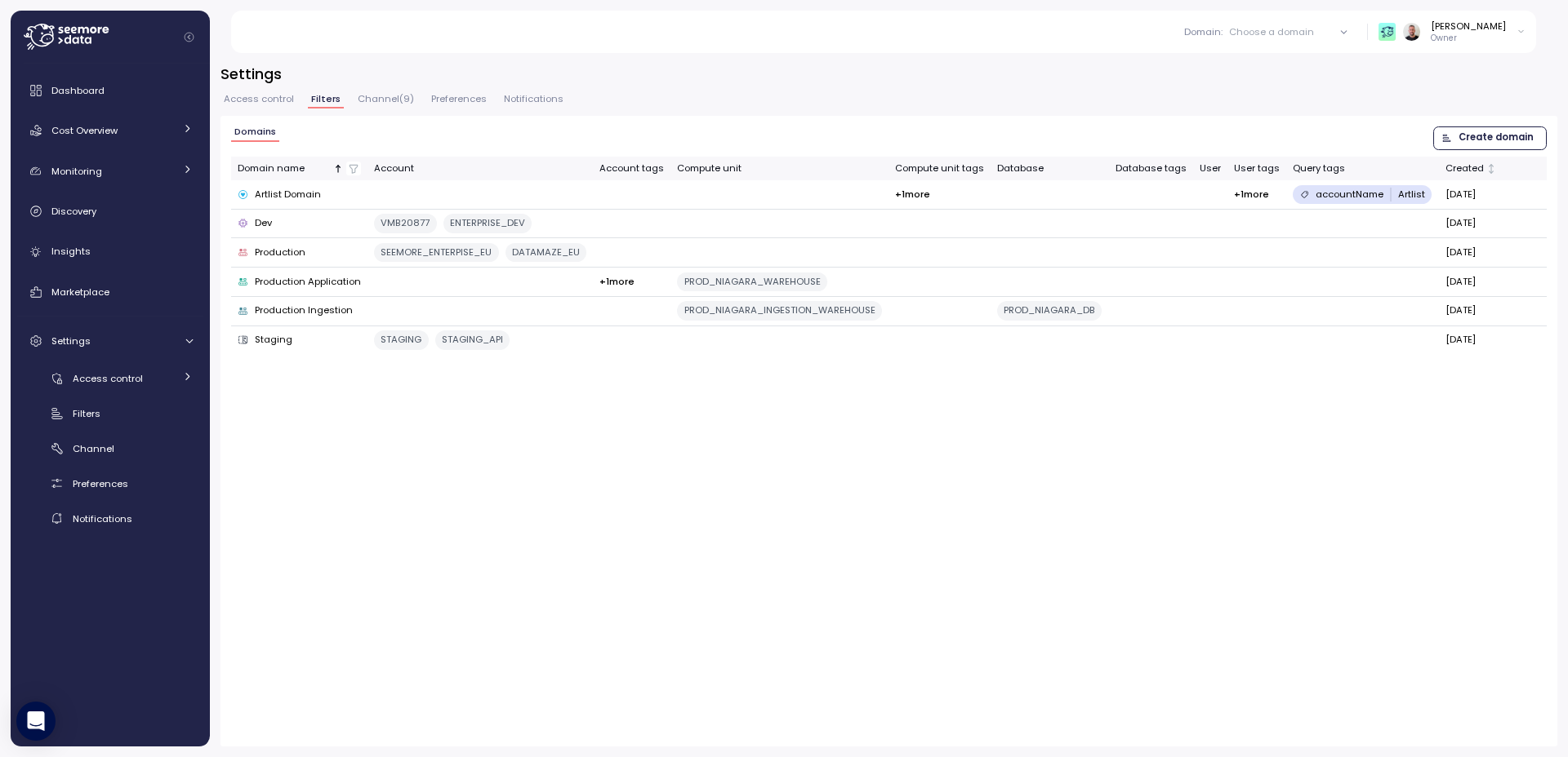
click at [322, 102] on span "Filters" at bounding box center [325, 99] width 29 height 9
click at [1467, 135] on span "Create domain" at bounding box center [1495, 138] width 75 height 22
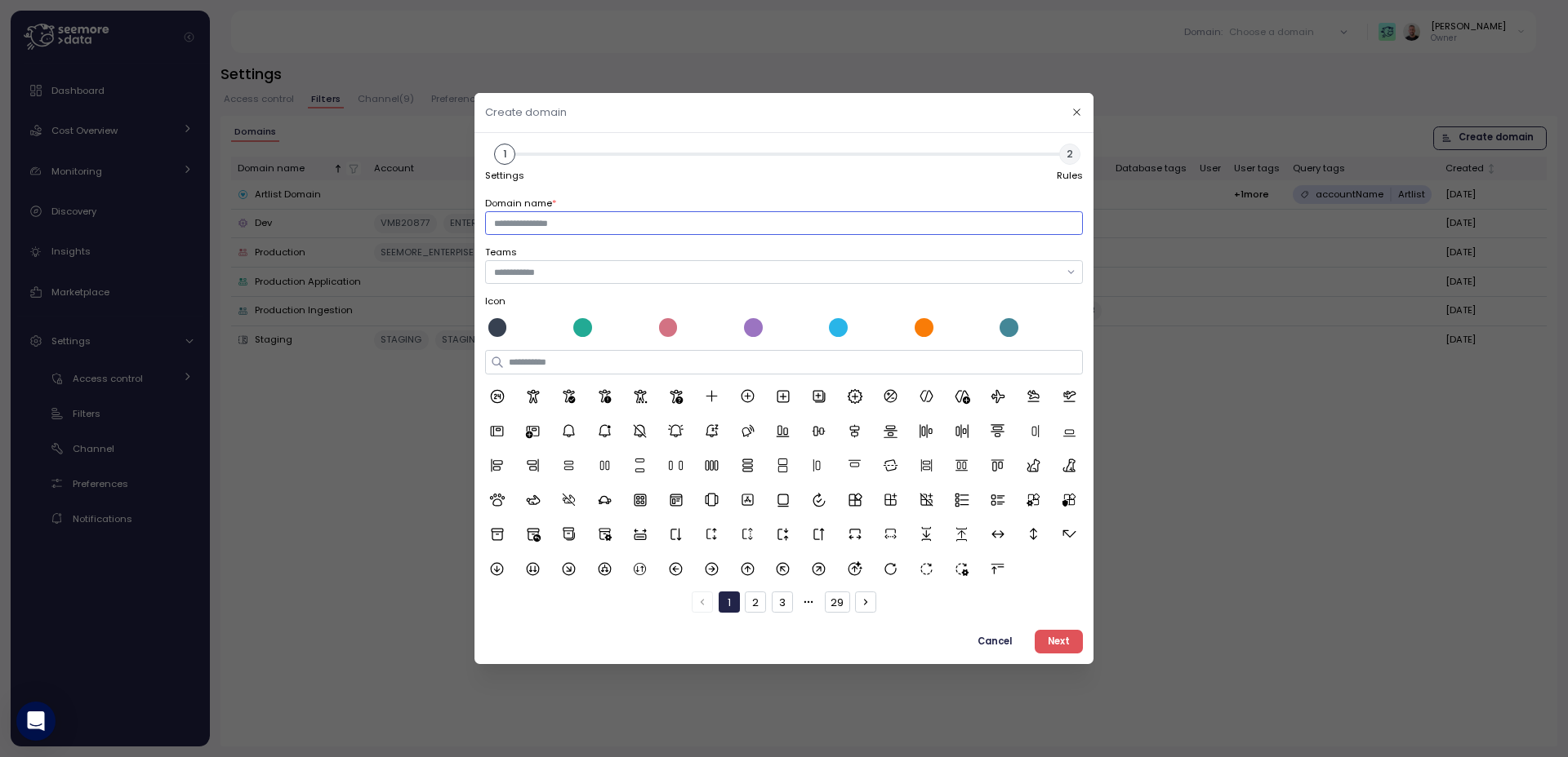
click at [542, 222] on input "Domain name *" at bounding box center [783, 222] width 597 height 24
type input "*****"
click at [564, 273] on input "text" at bounding box center [776, 272] width 565 height 15
click at [586, 278] on input "text" at bounding box center [776, 272] width 565 height 15
type input "**********"
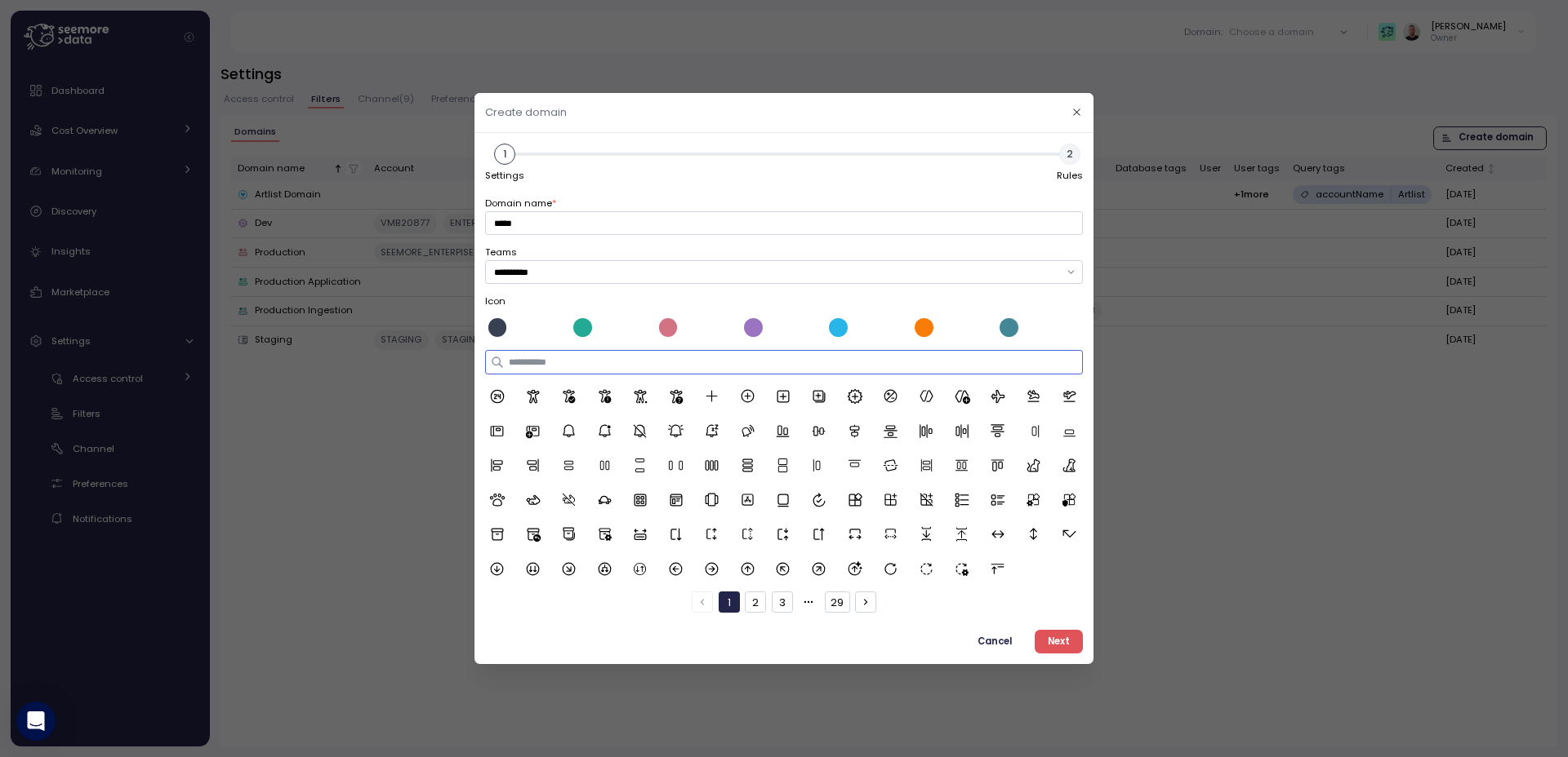
paste input "**********"
type input "**********"
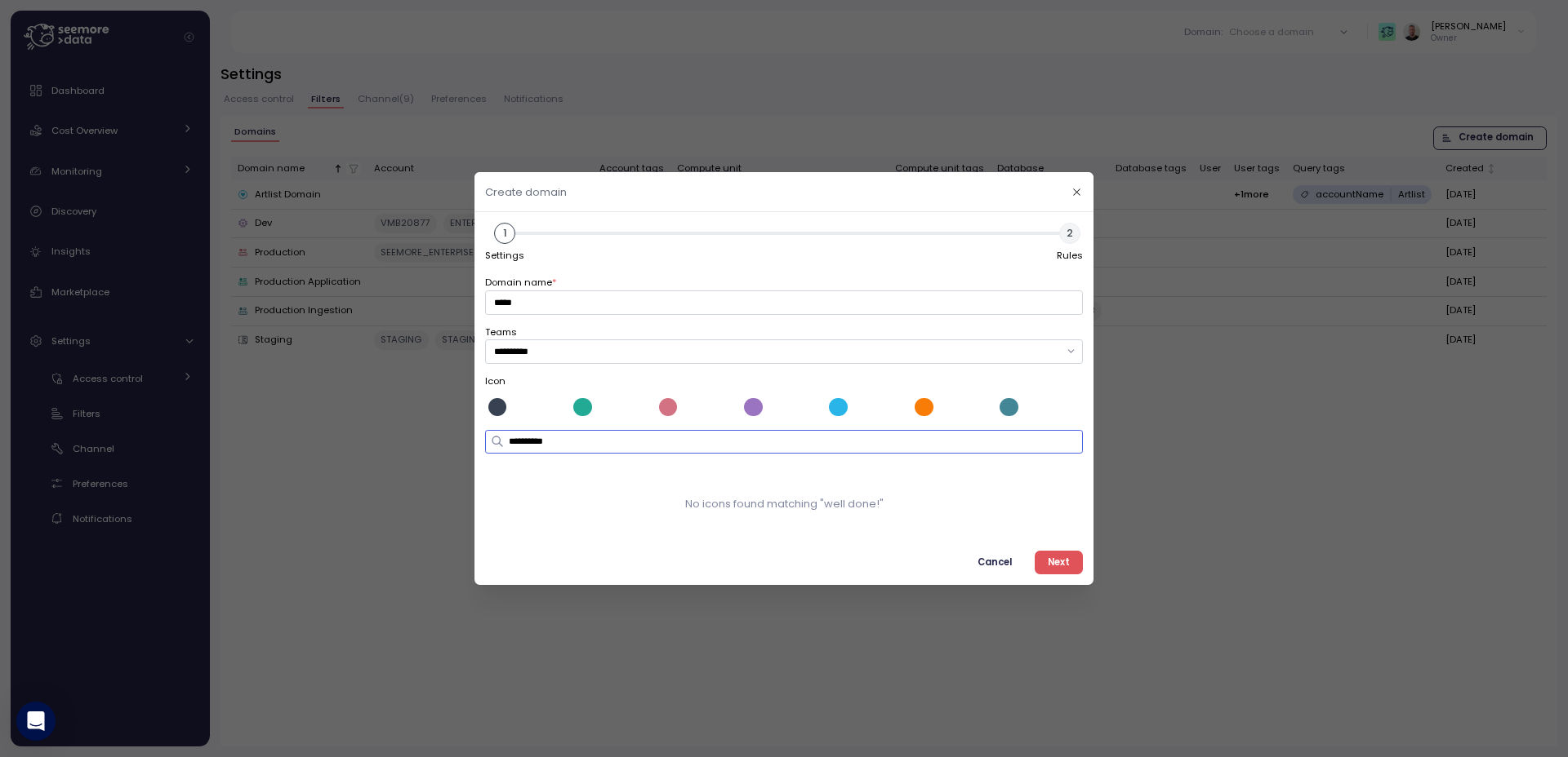
drag, startPoint x: 599, startPoint y: 441, endPoint x: 488, endPoint y: 438, distance: 111.0
click at [488, 438] on div "**********" at bounding box center [783, 441] width 597 height 24
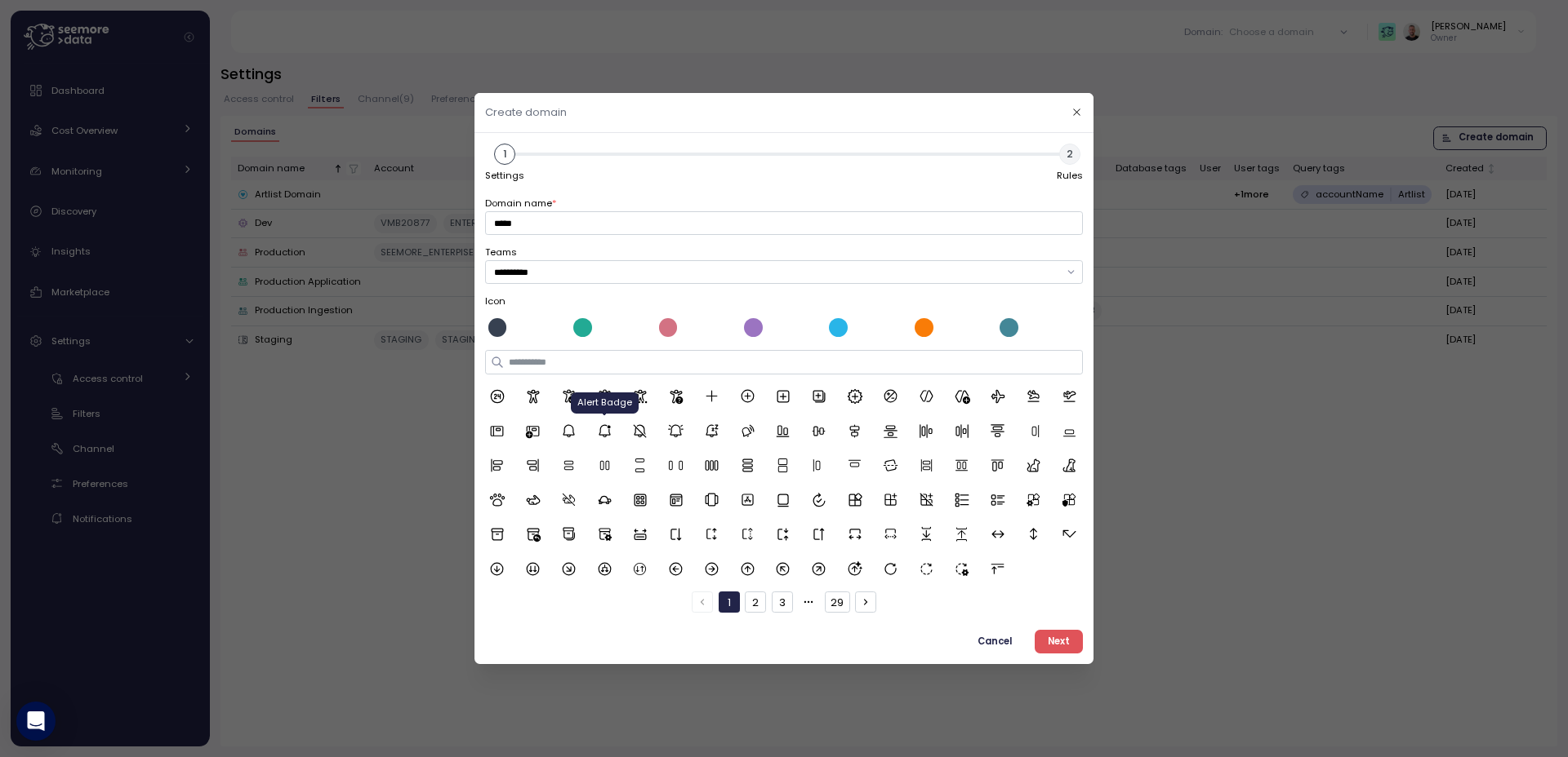
click at [602, 432] on icon at bounding box center [605, 432] width 16 height 16
click at [674, 327] on div at bounding box center [668, 327] width 19 height 19
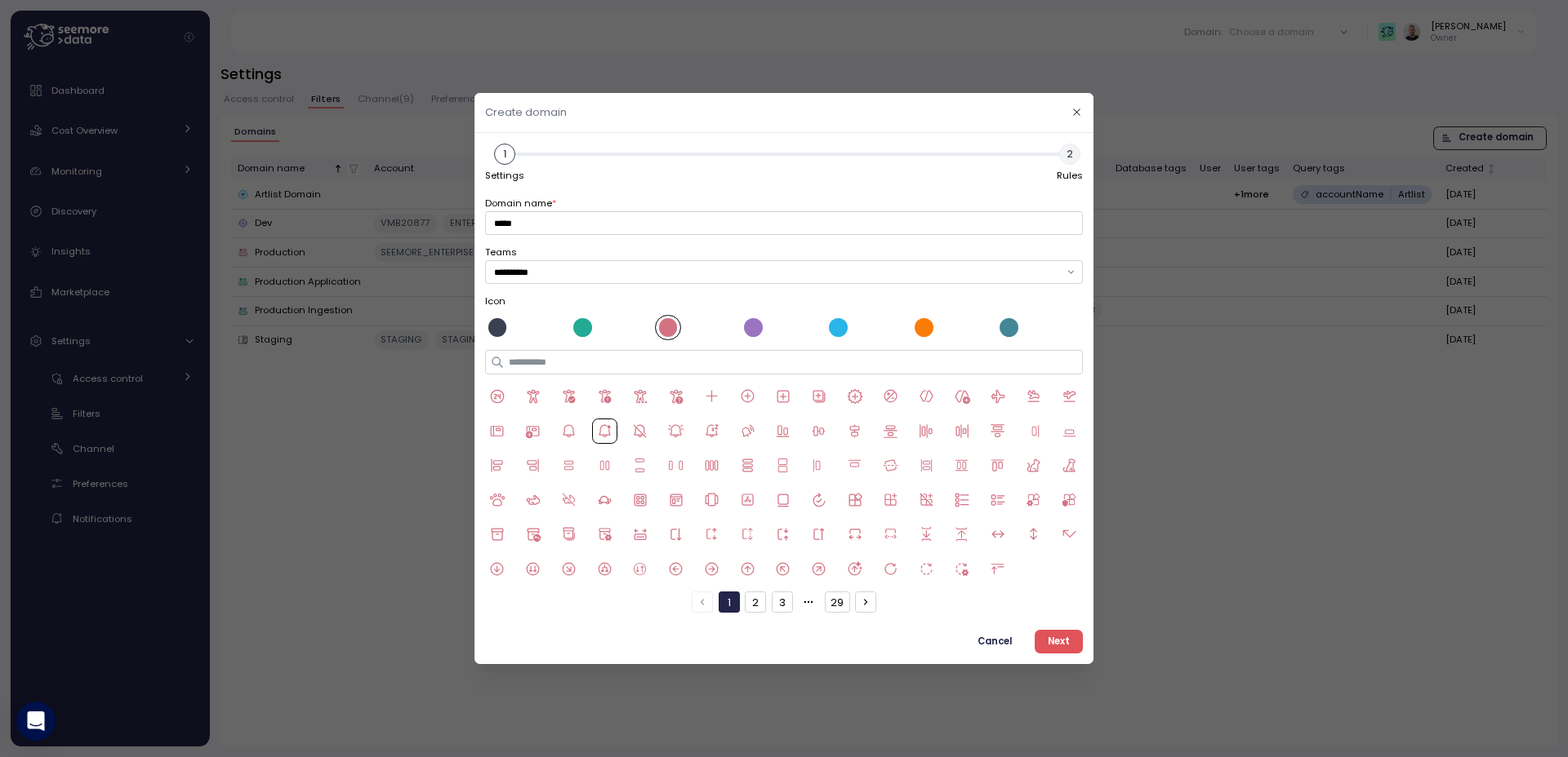
click at [919, 326] on div at bounding box center [923, 327] width 19 height 19
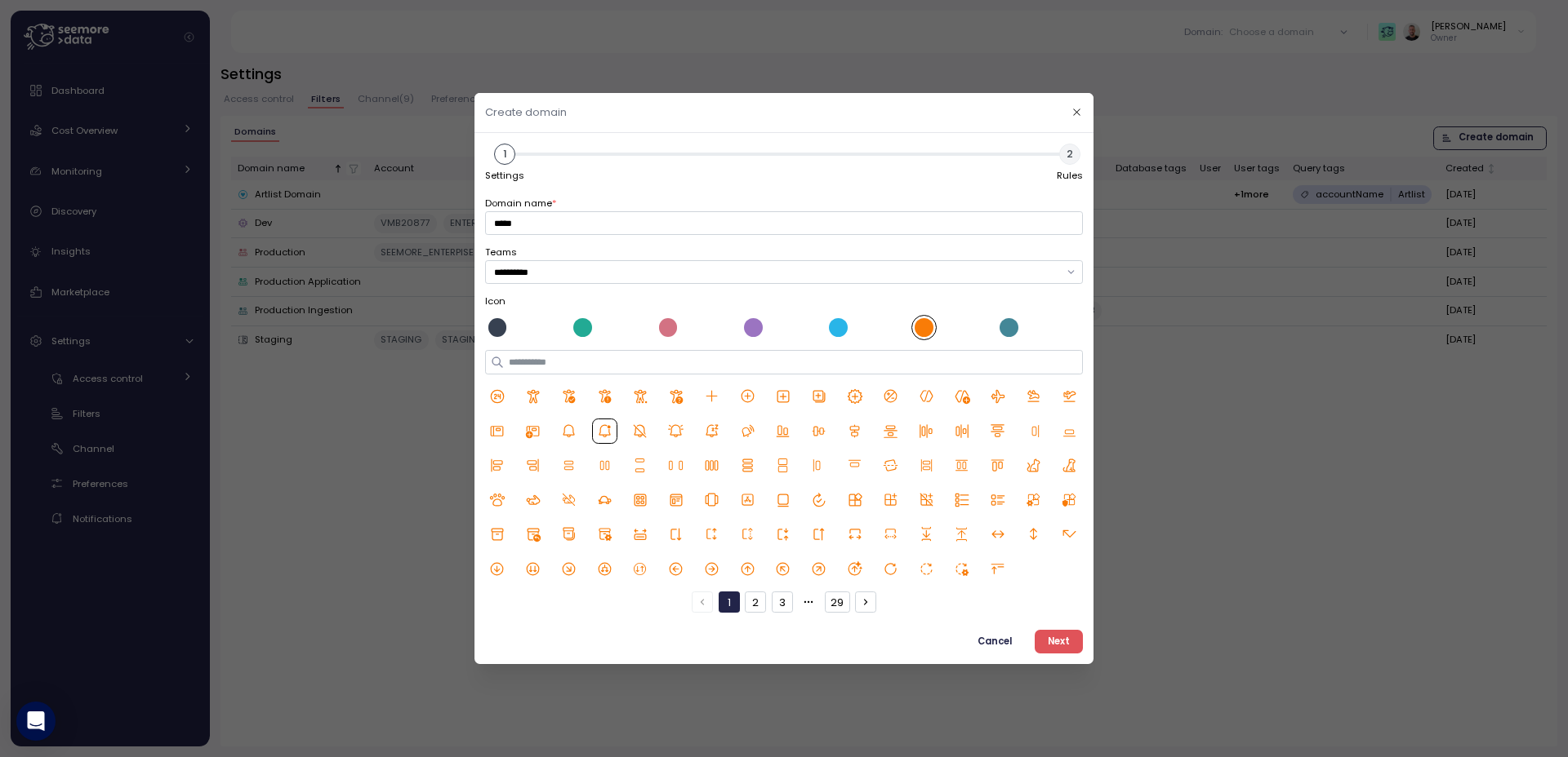
click at [1064, 644] on span "Next" at bounding box center [1058, 642] width 22 height 22
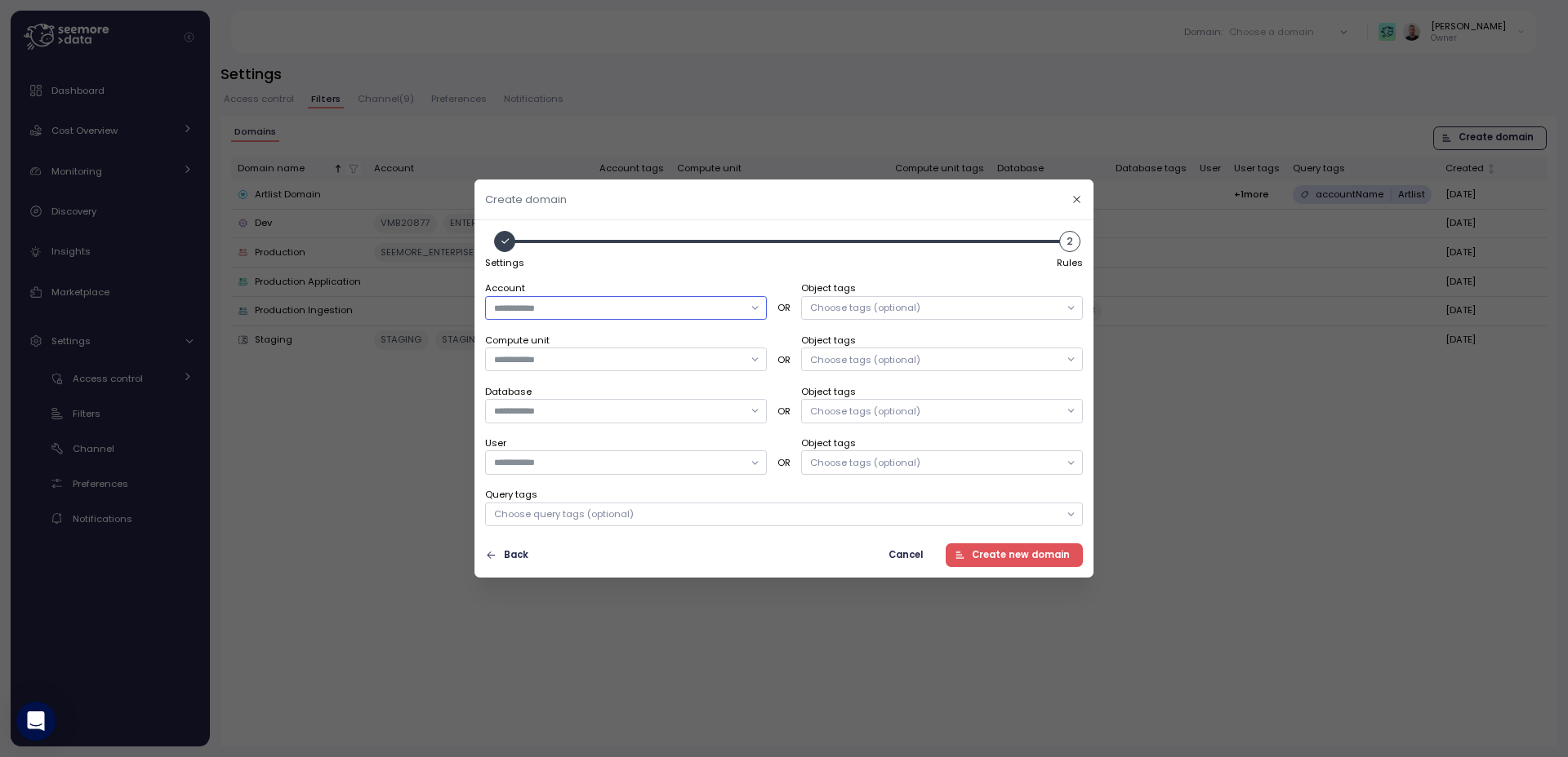
click at [680, 307] on input "text" at bounding box center [618, 308] width 249 height 15
click at [633, 202] on header "Create domain" at bounding box center [783, 200] width 618 height 41
click at [1075, 203] on icon "button" at bounding box center [1077, 199] width 11 height 11
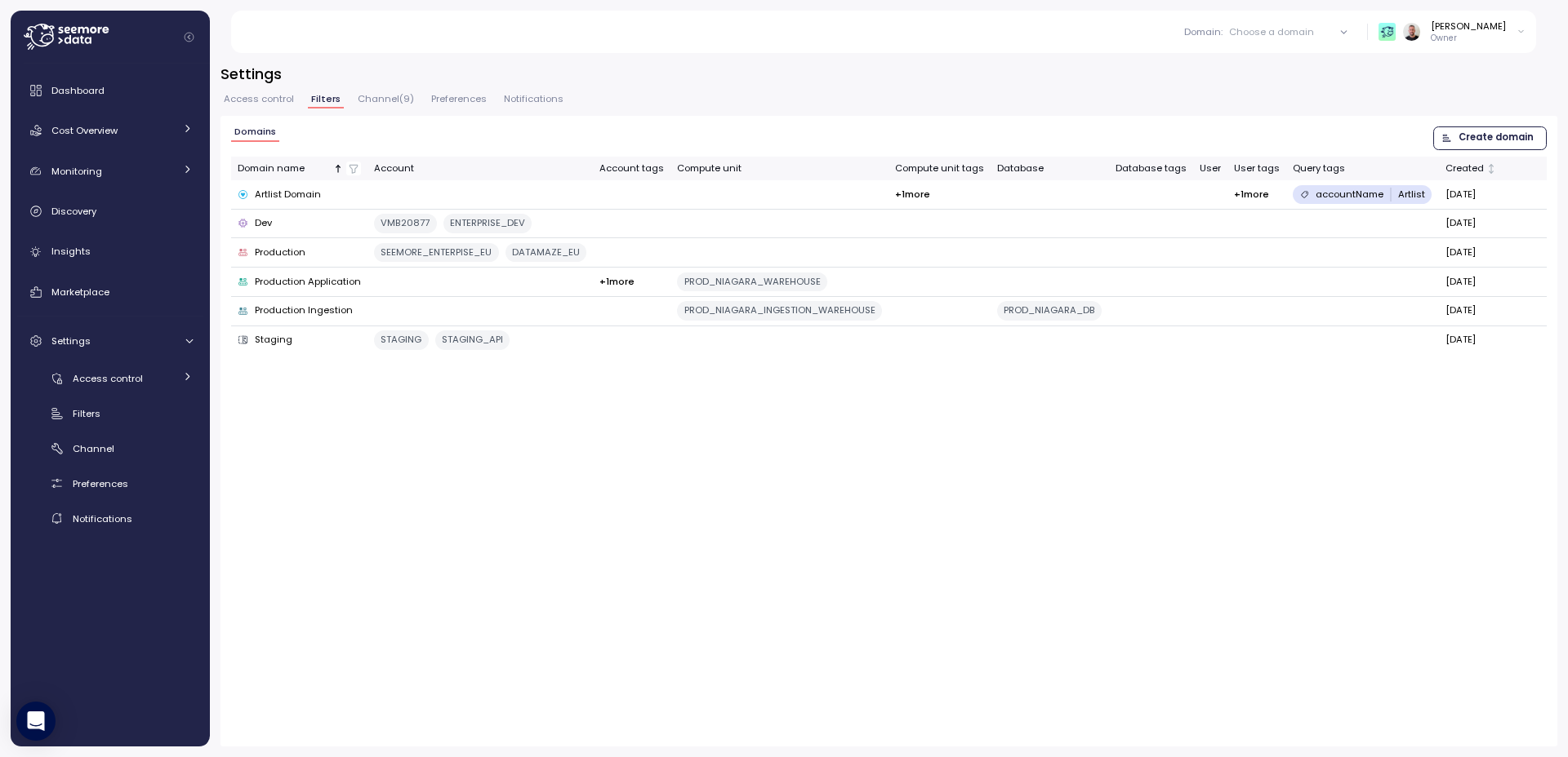
click at [708, 539] on div "Domains Create domain Domain name Account Account tags Compute unit Compute uni…" at bounding box center [889, 432] width 1337 height 631
click at [109, 415] on div "Filters" at bounding box center [132, 414] width 120 height 16
click at [1472, 147] on span "Create domain" at bounding box center [1495, 138] width 75 height 22
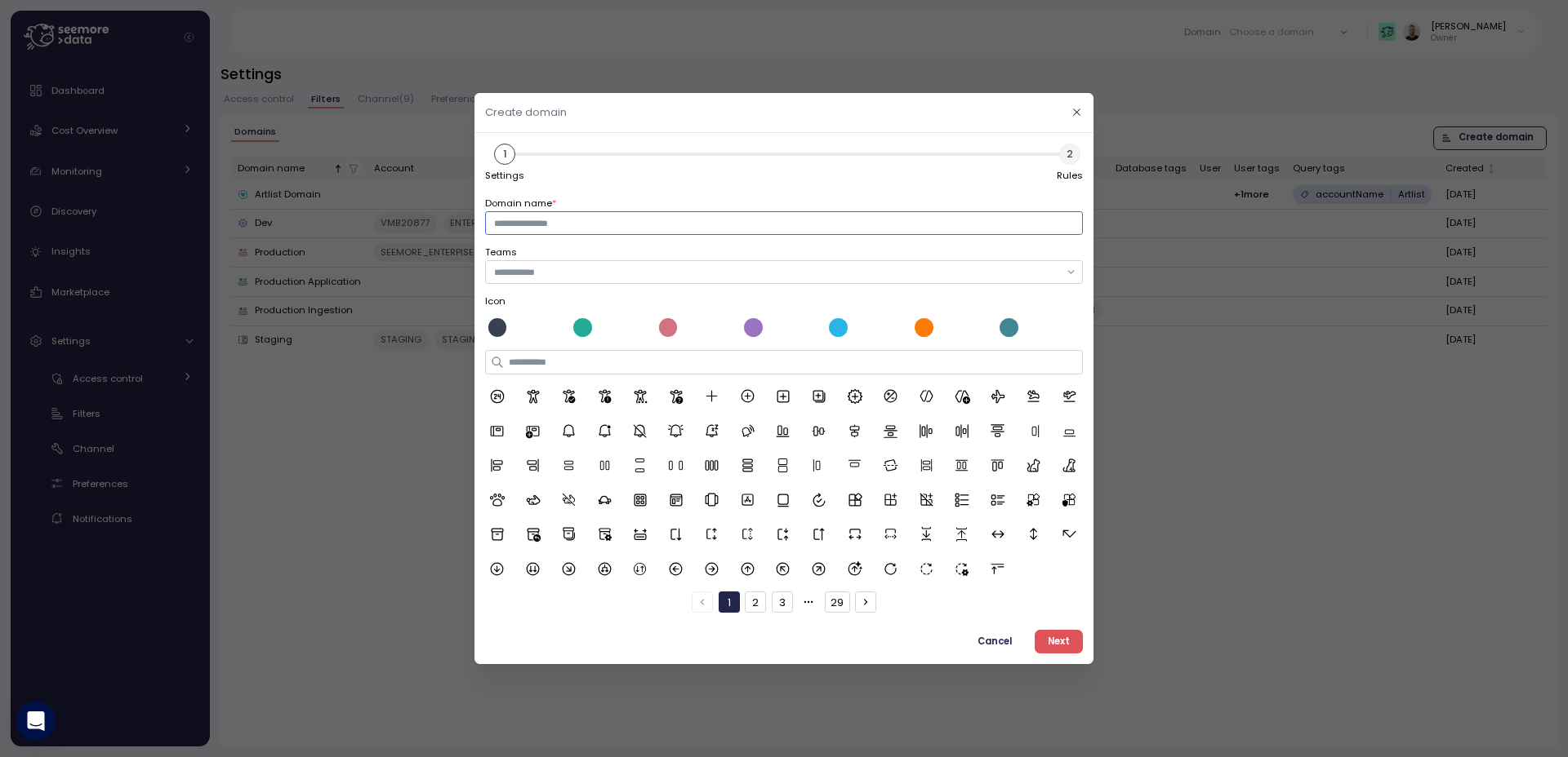
click at [545, 229] on input "Domain name *" at bounding box center [783, 222] width 597 height 24
click at [1080, 111] on icon "button" at bounding box center [1077, 113] width 11 height 11
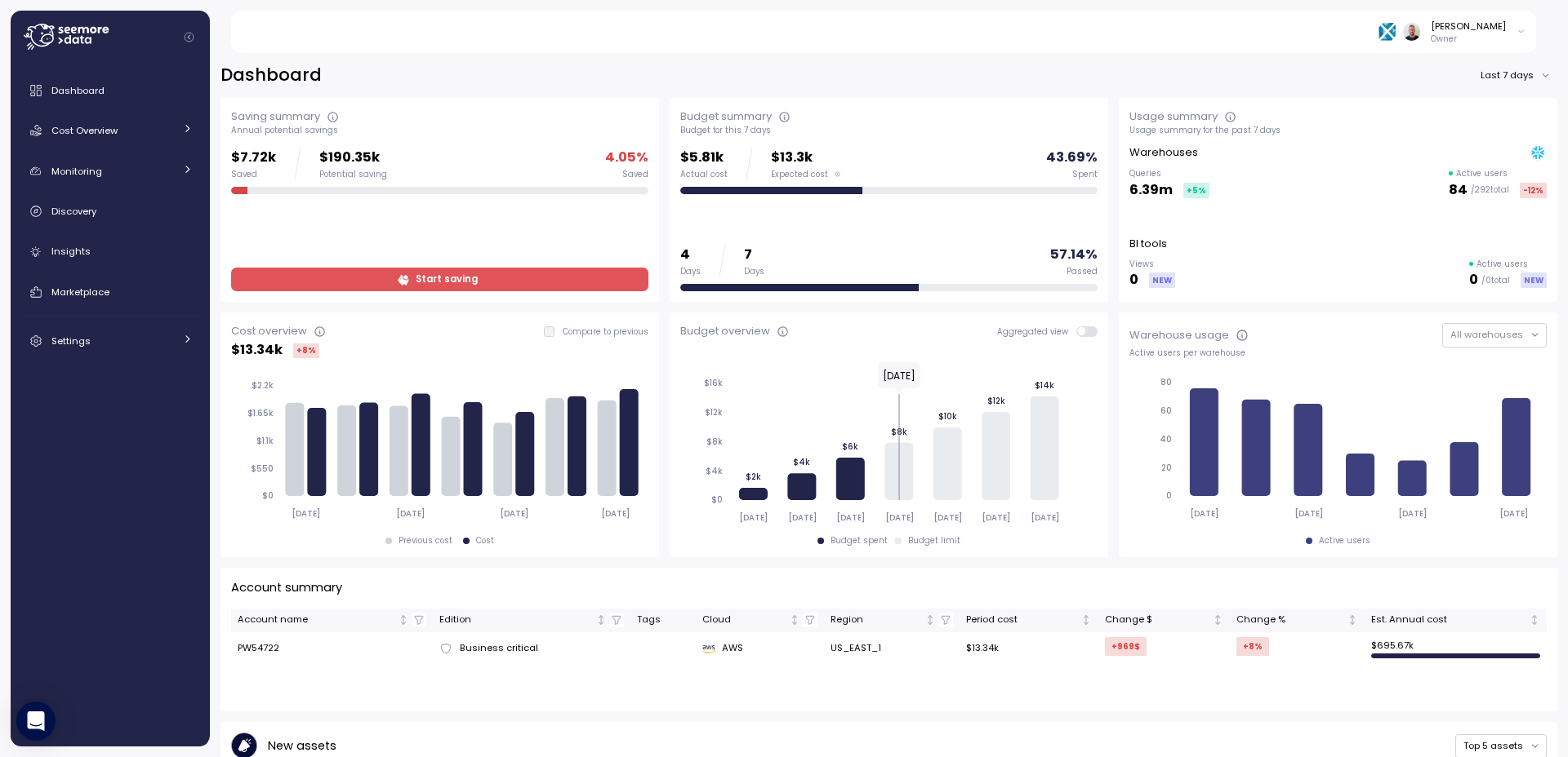
click at [88, 36] on icon at bounding box center [67, 36] width 85 height 26
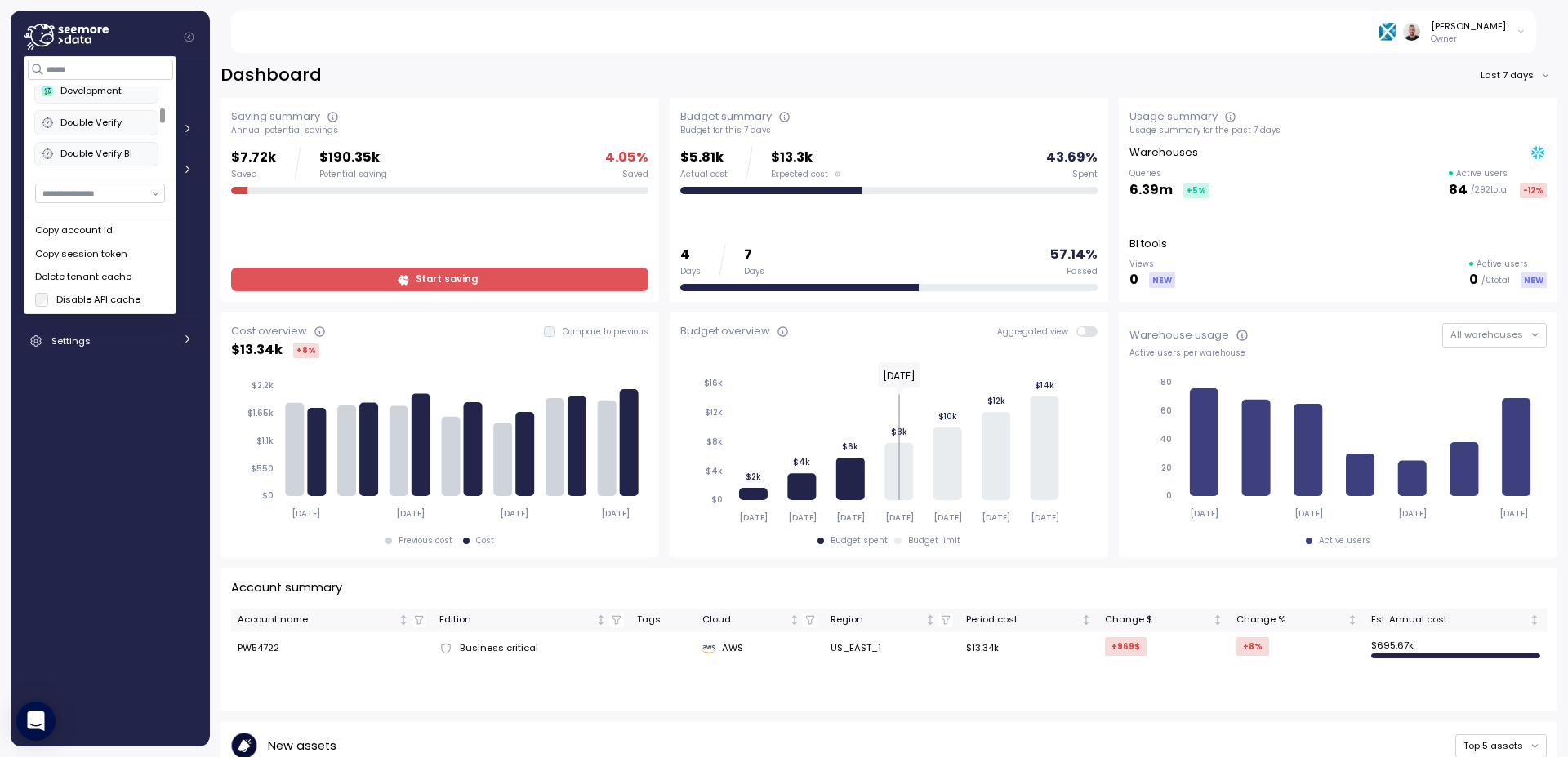
scroll to position [183, 0]
click at [123, 137] on div "Double Verify BI" at bounding box center [96, 136] width 107 height 15
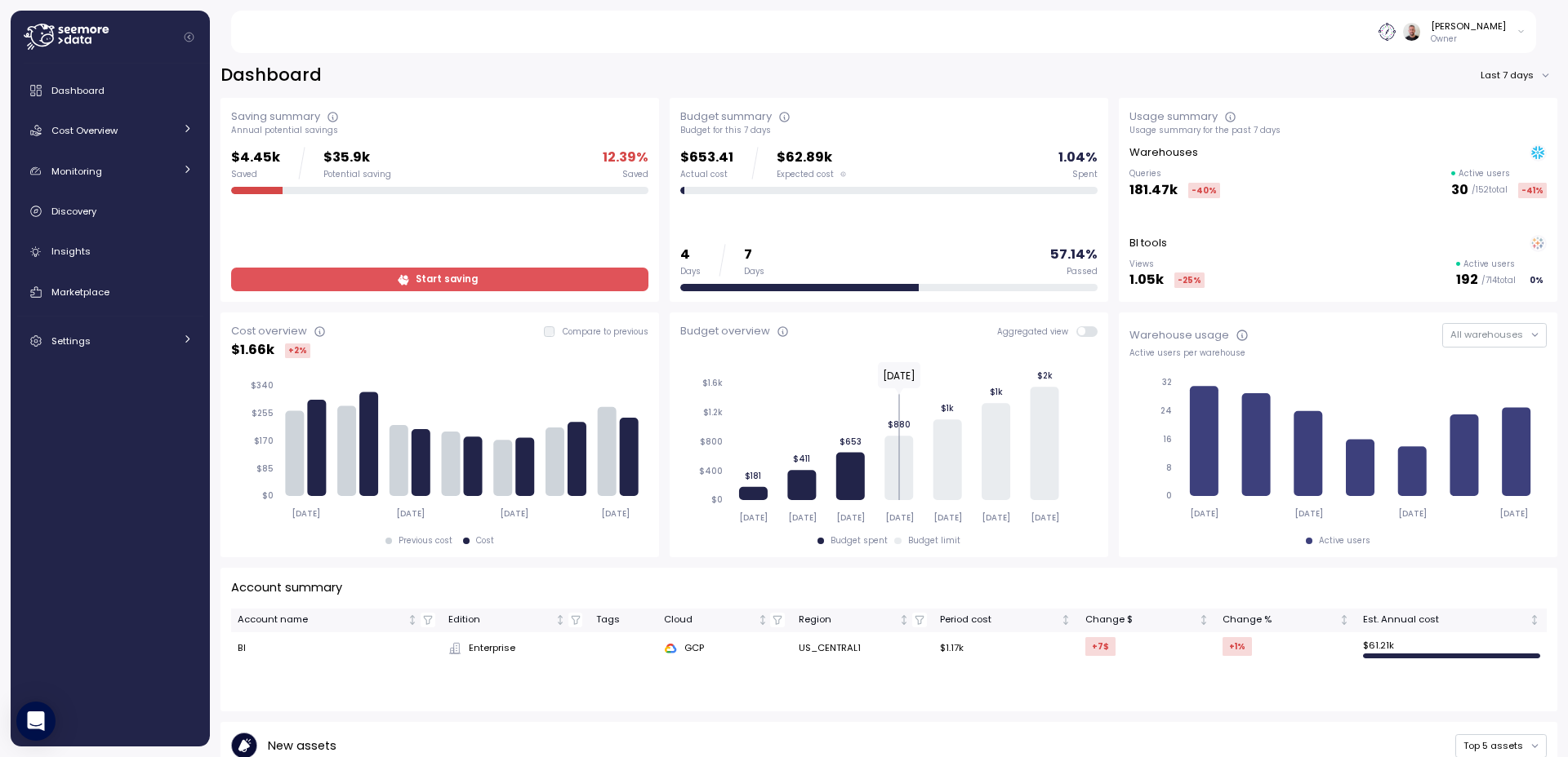
click at [74, 42] on icon at bounding box center [75, 39] width 6 height 6
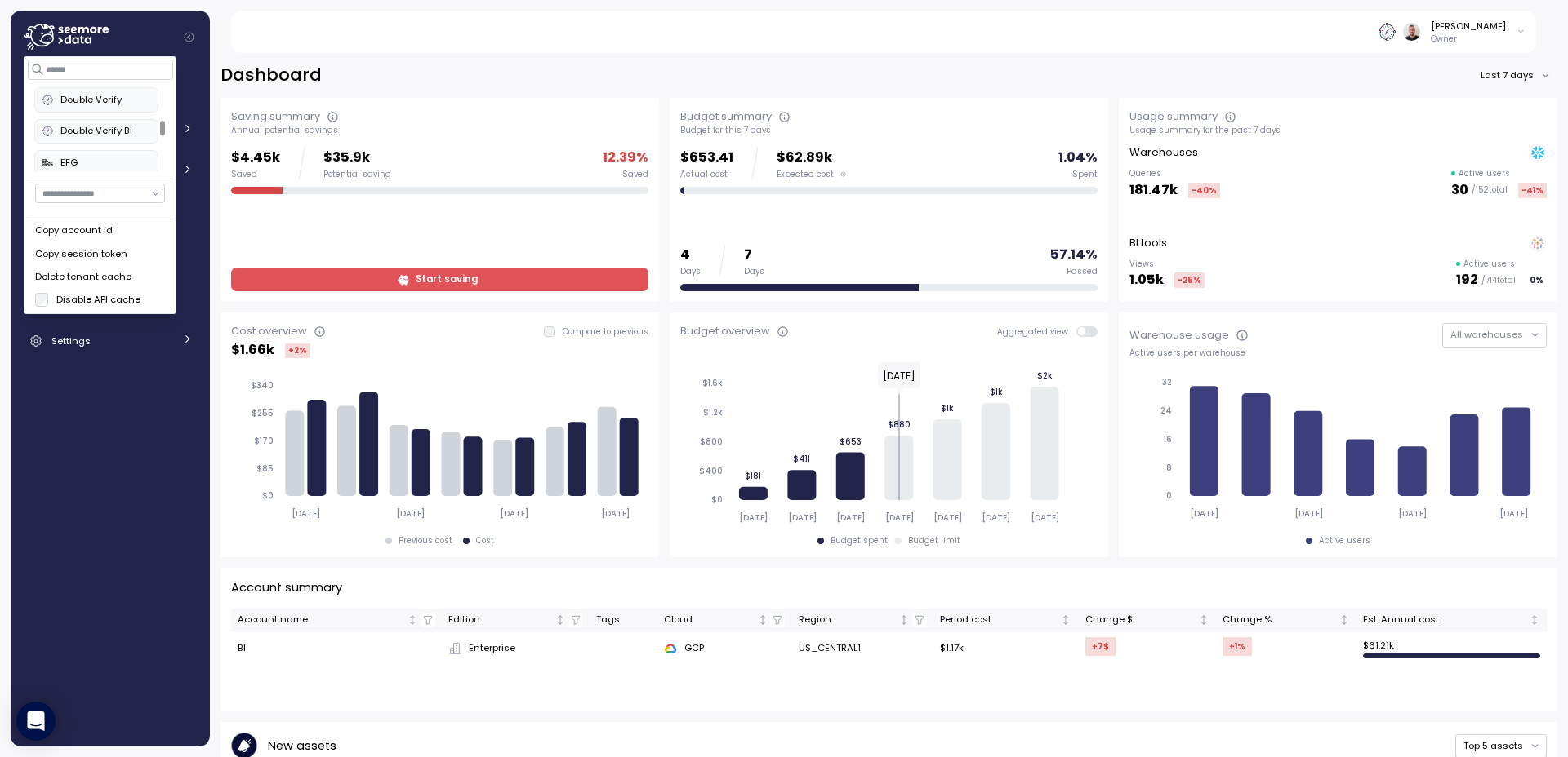
scroll to position [185, 0]
click at [91, 105] on div "Double Verify" at bounding box center [96, 103] width 107 height 15
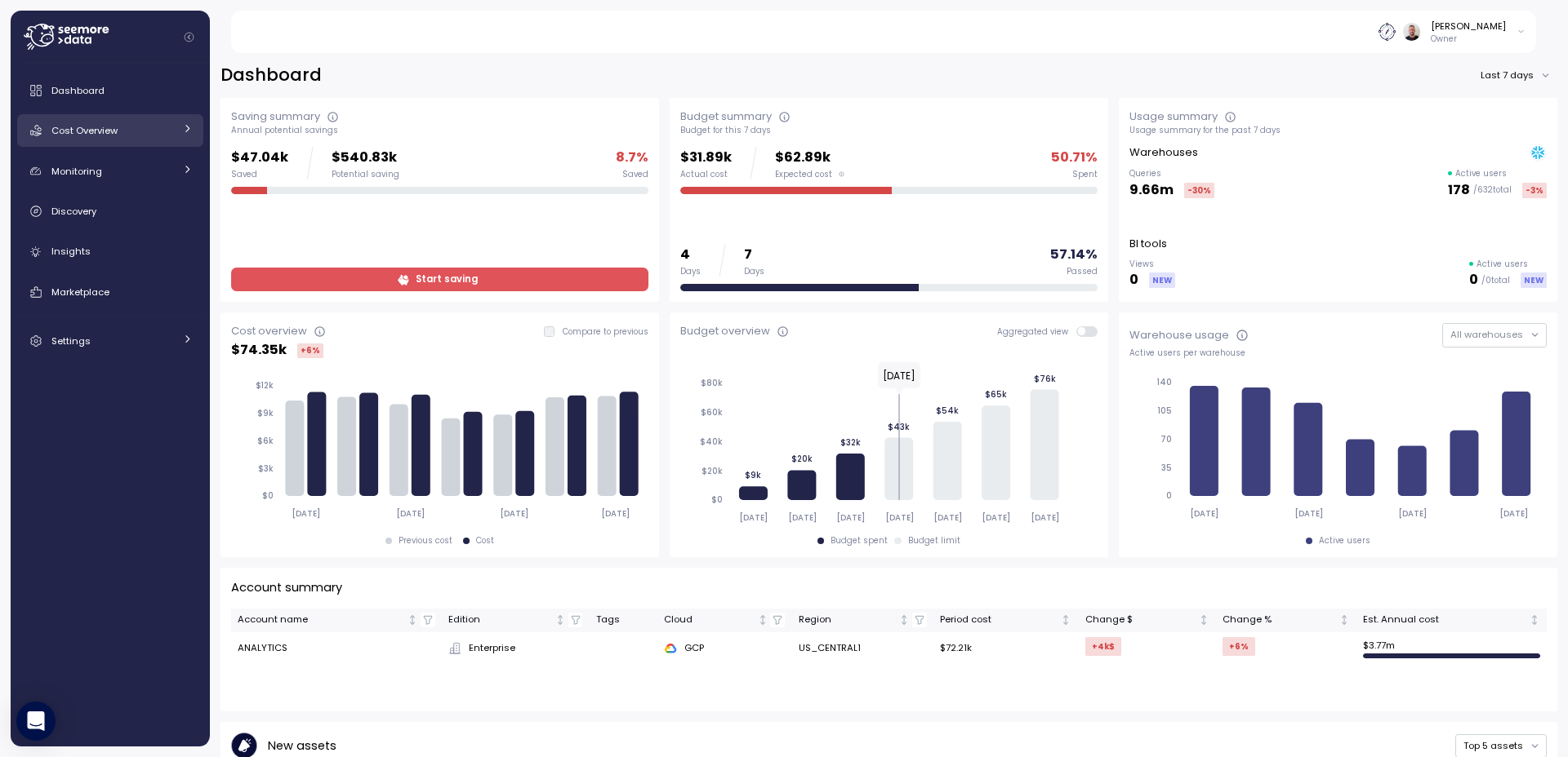
click at [173, 134] on div "Cost Overview" at bounding box center [113, 130] width 122 height 16
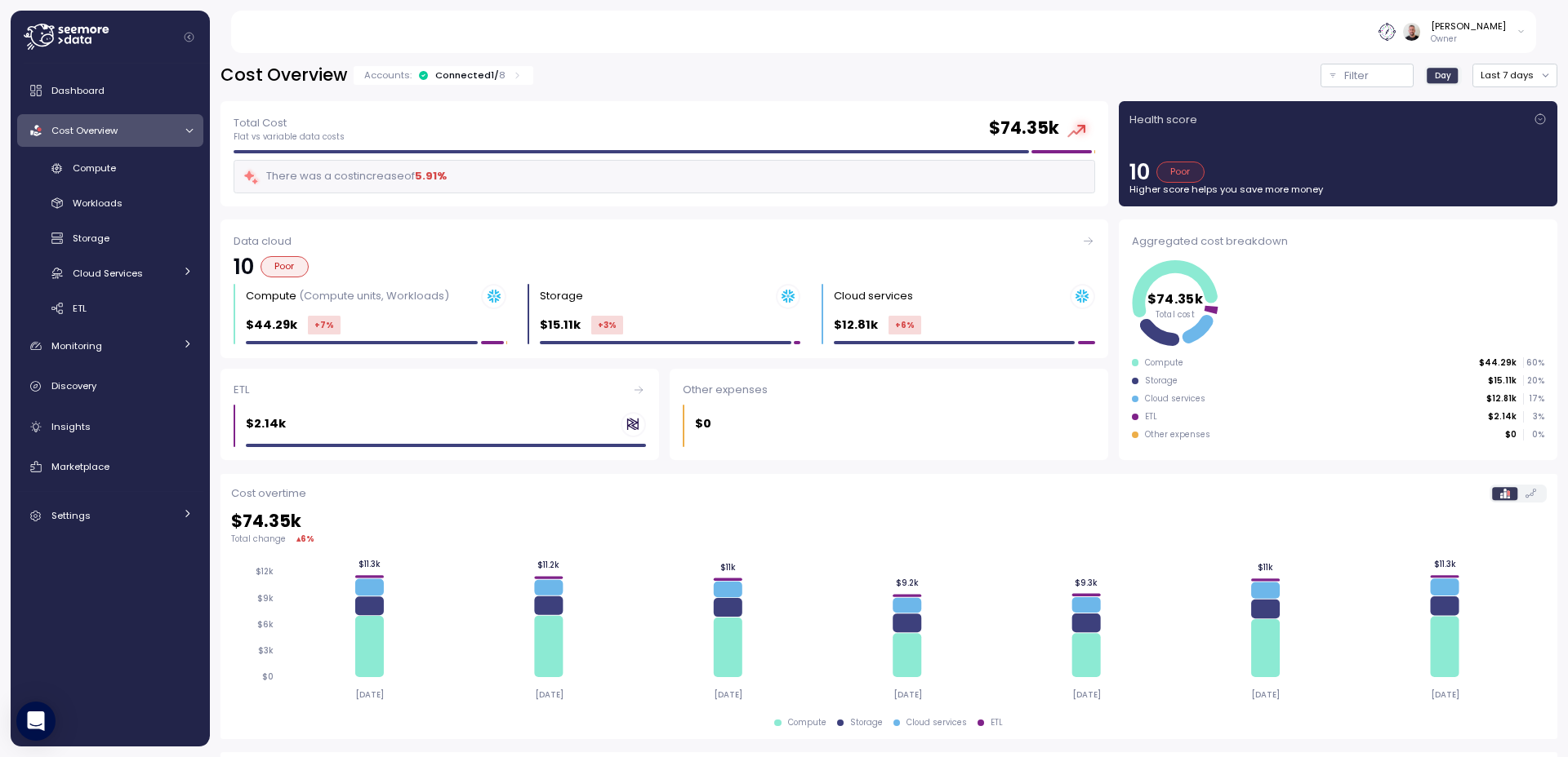
click at [173, 134] on div "Cost Overview" at bounding box center [113, 130] width 122 height 16
click at [1362, 77] on div "Filter" at bounding box center [1374, 75] width 60 height 16
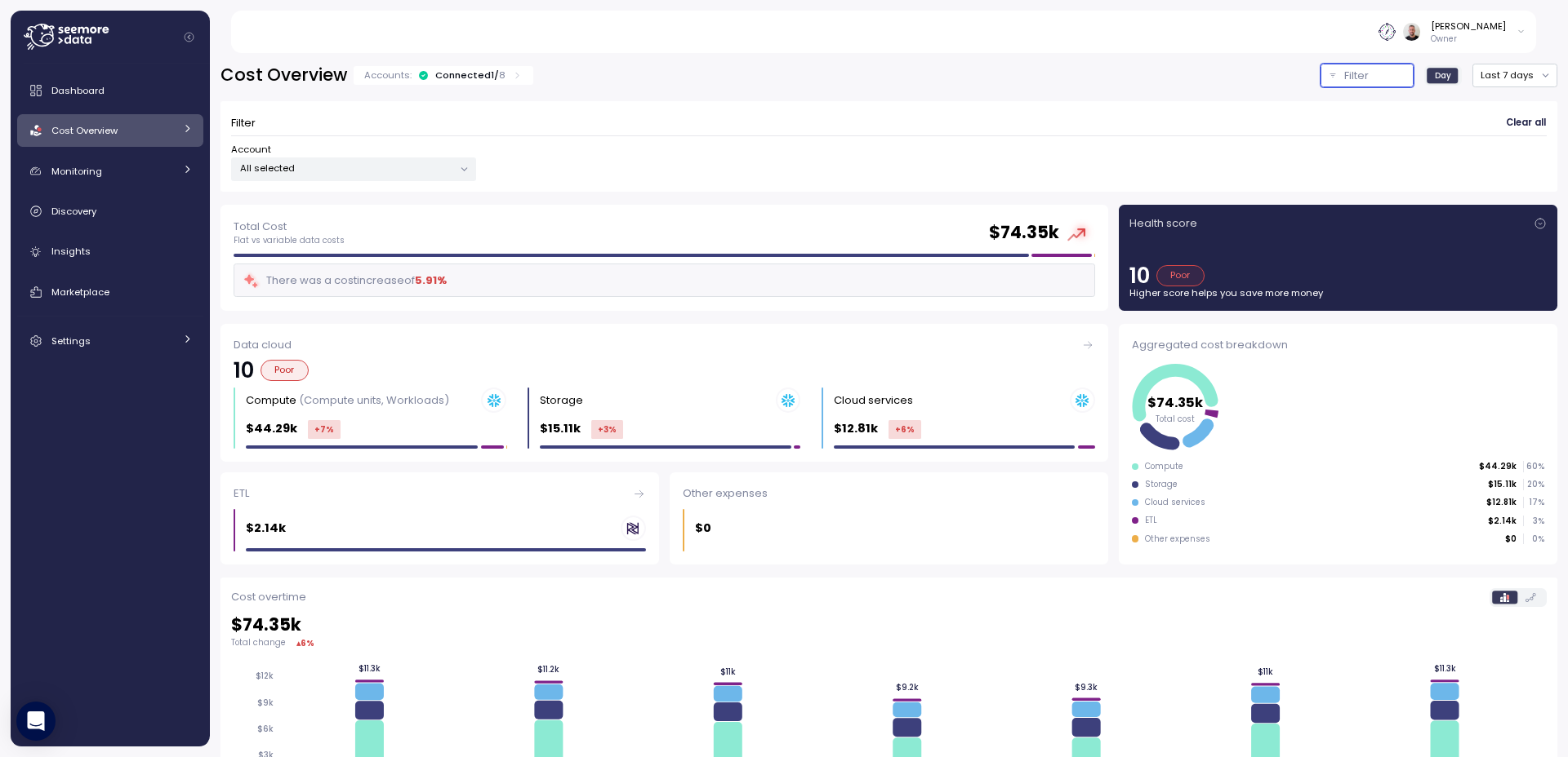
click at [377, 177] on div "All selected" at bounding box center [354, 169] width 245 height 24
click at [834, 151] on div "Account All selected" at bounding box center [889, 161] width 1315 height 38
click at [1480, 72] on button "Last 7 days" at bounding box center [1515, 75] width 85 height 24
click at [1514, 196] on div "Last 30 days" at bounding box center [1510, 193] width 60 height 13
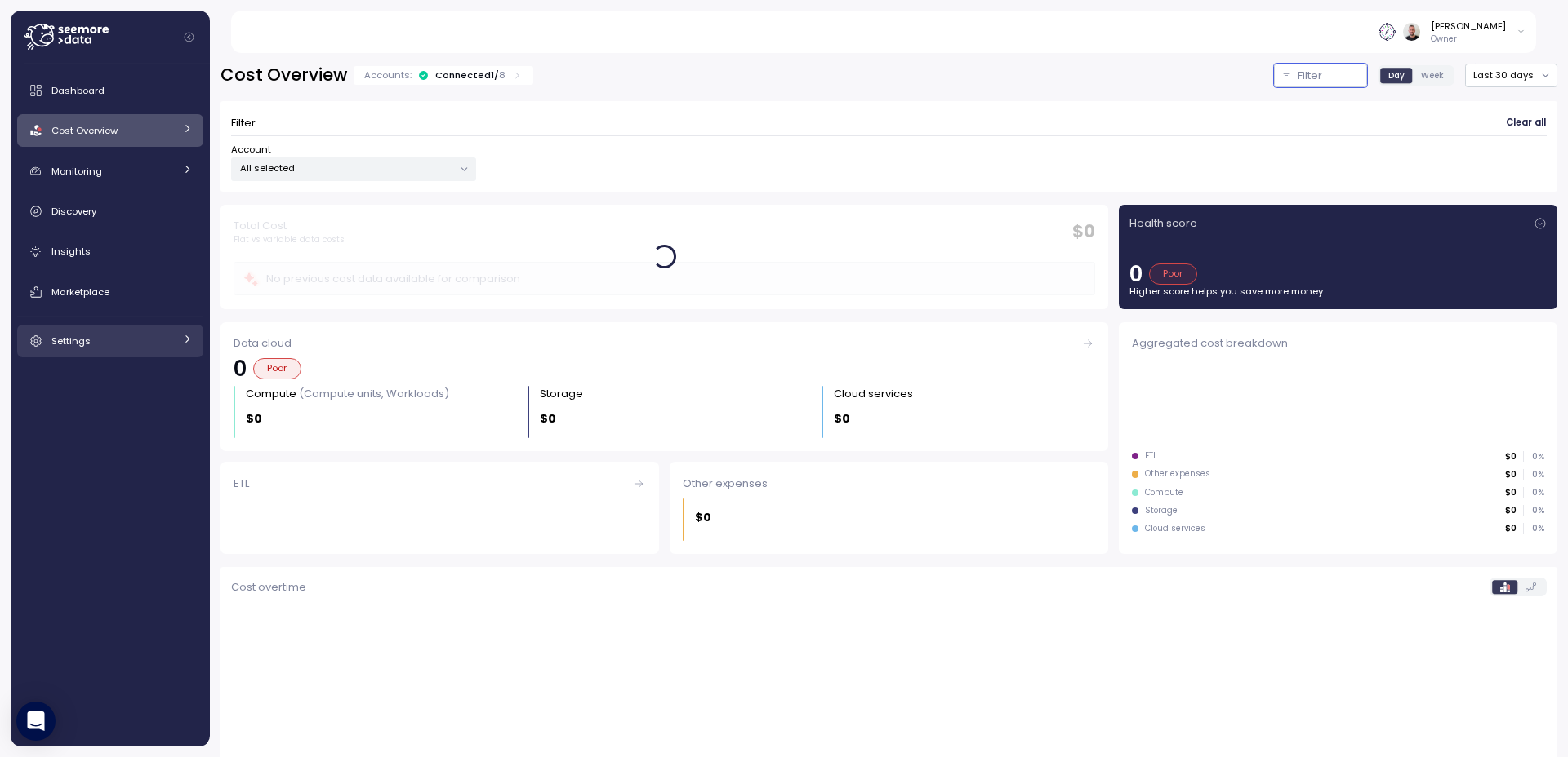
click at [129, 337] on div "Settings" at bounding box center [113, 341] width 122 height 16
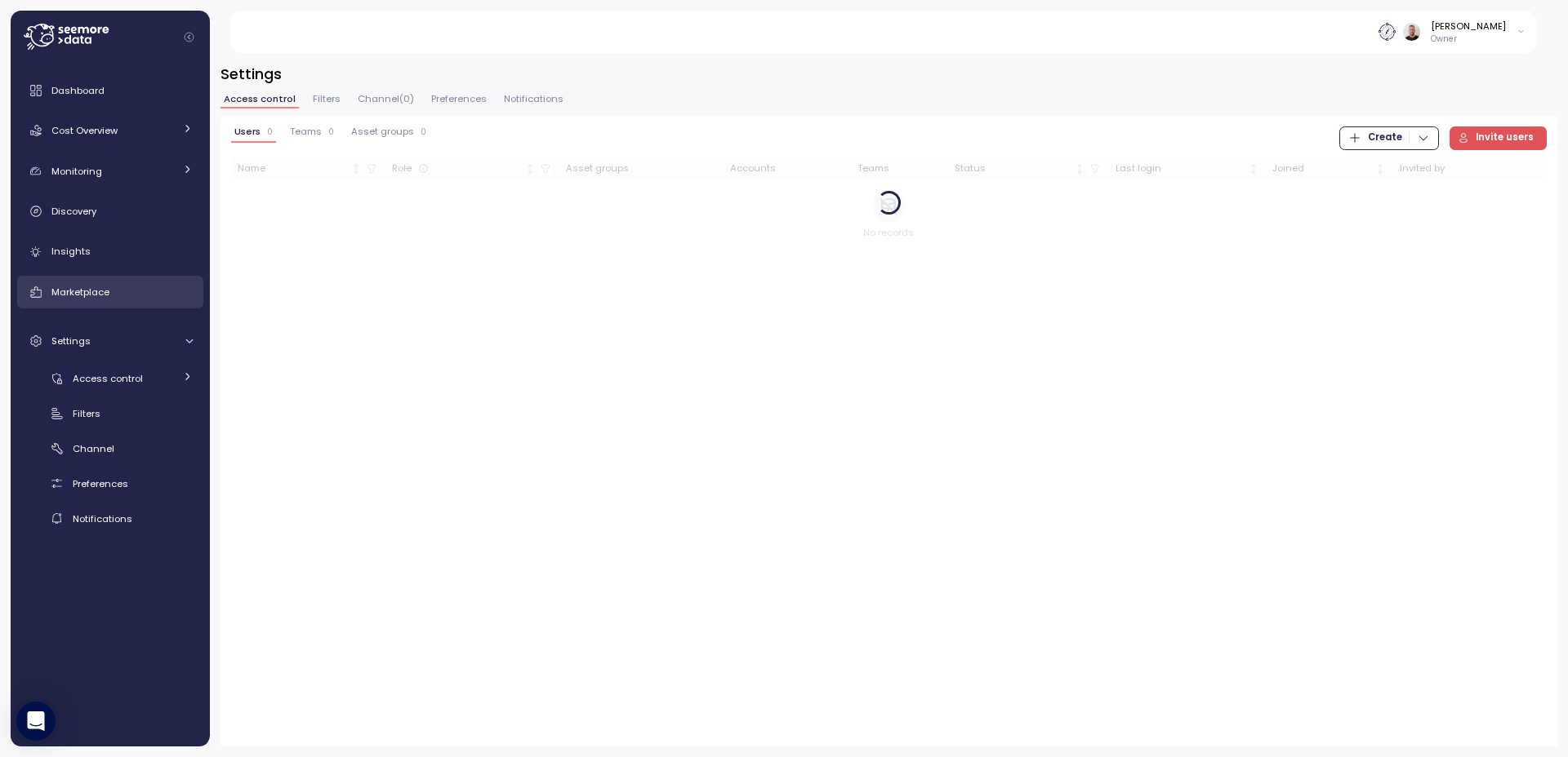
click at [129, 303] on link "Marketplace" at bounding box center [110, 292] width 186 height 33
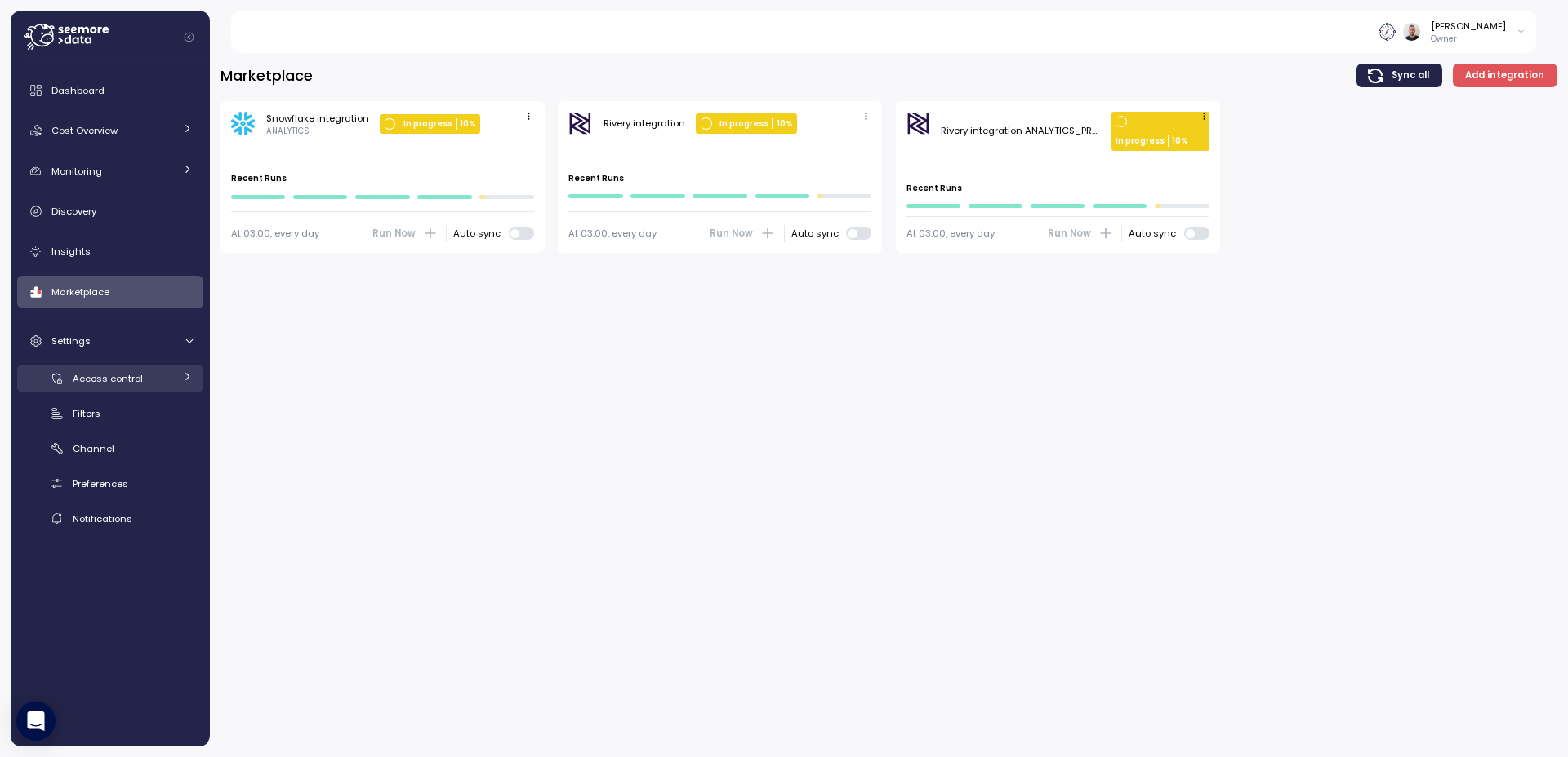
click at [114, 384] on span "Access control" at bounding box center [107, 378] width 70 height 13
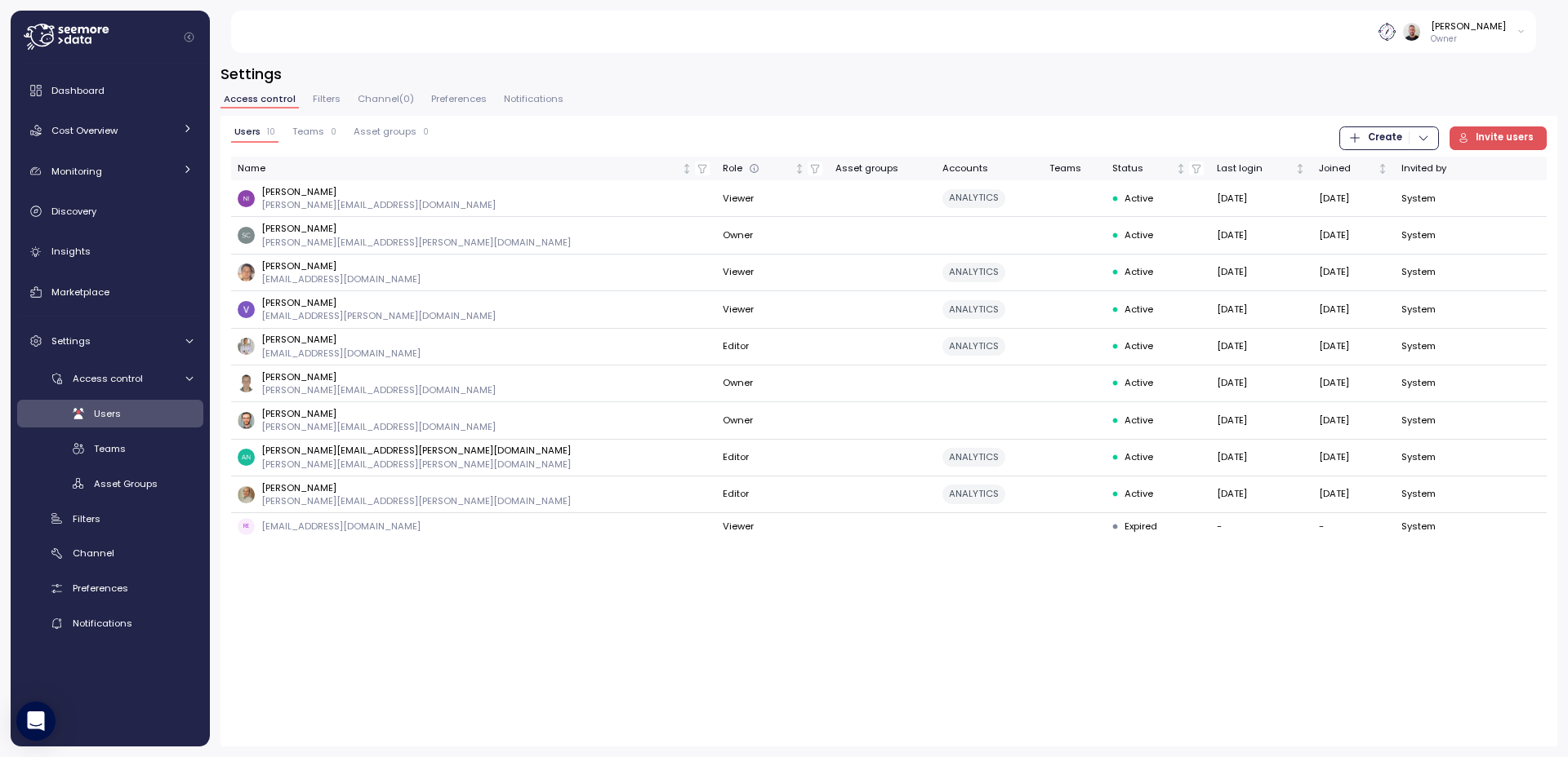
click at [451, 100] on span "Preferences" at bounding box center [459, 99] width 56 height 9
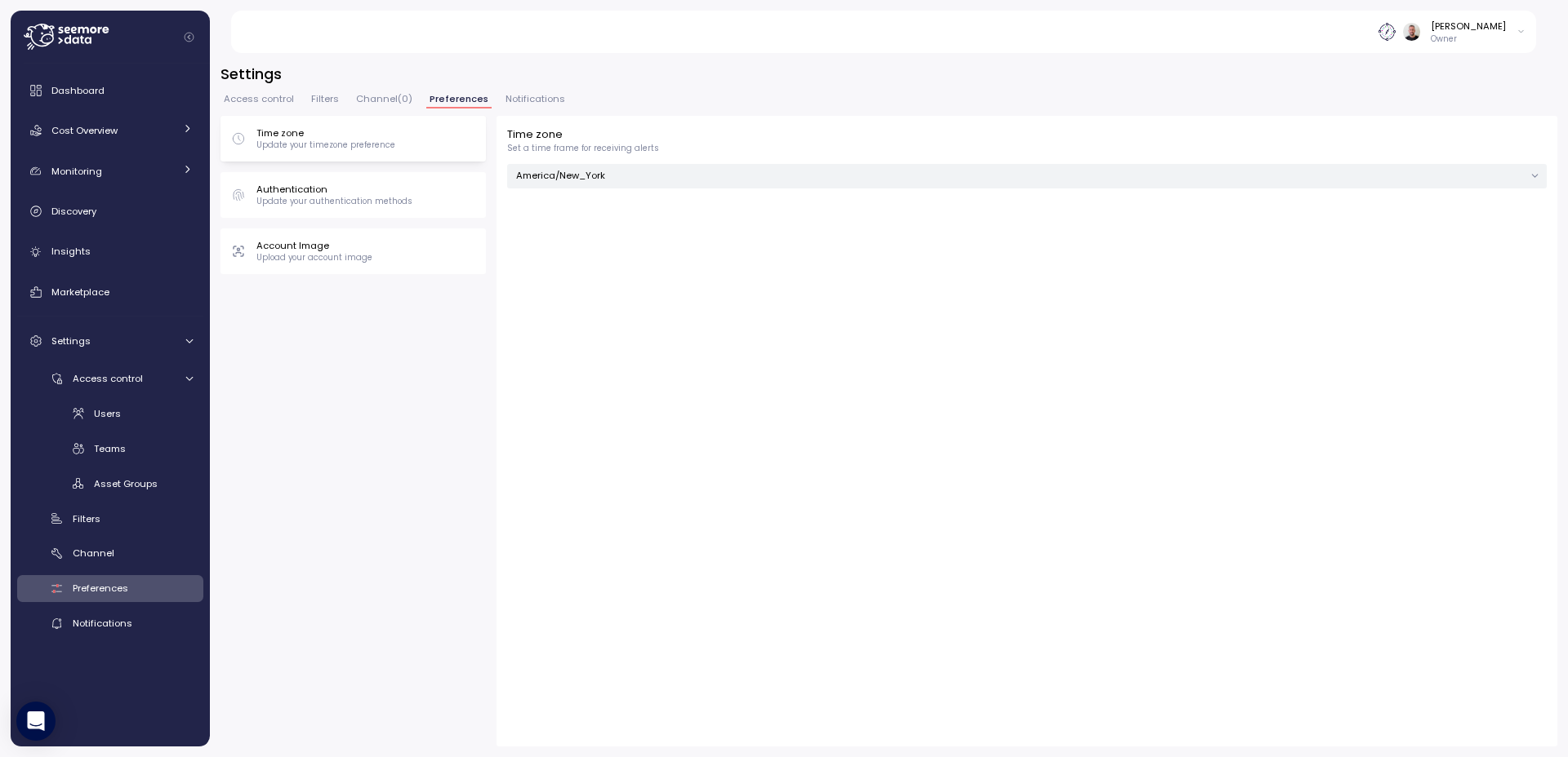
click at [326, 200] on p "Update your authentication methods" at bounding box center [334, 201] width 156 height 12
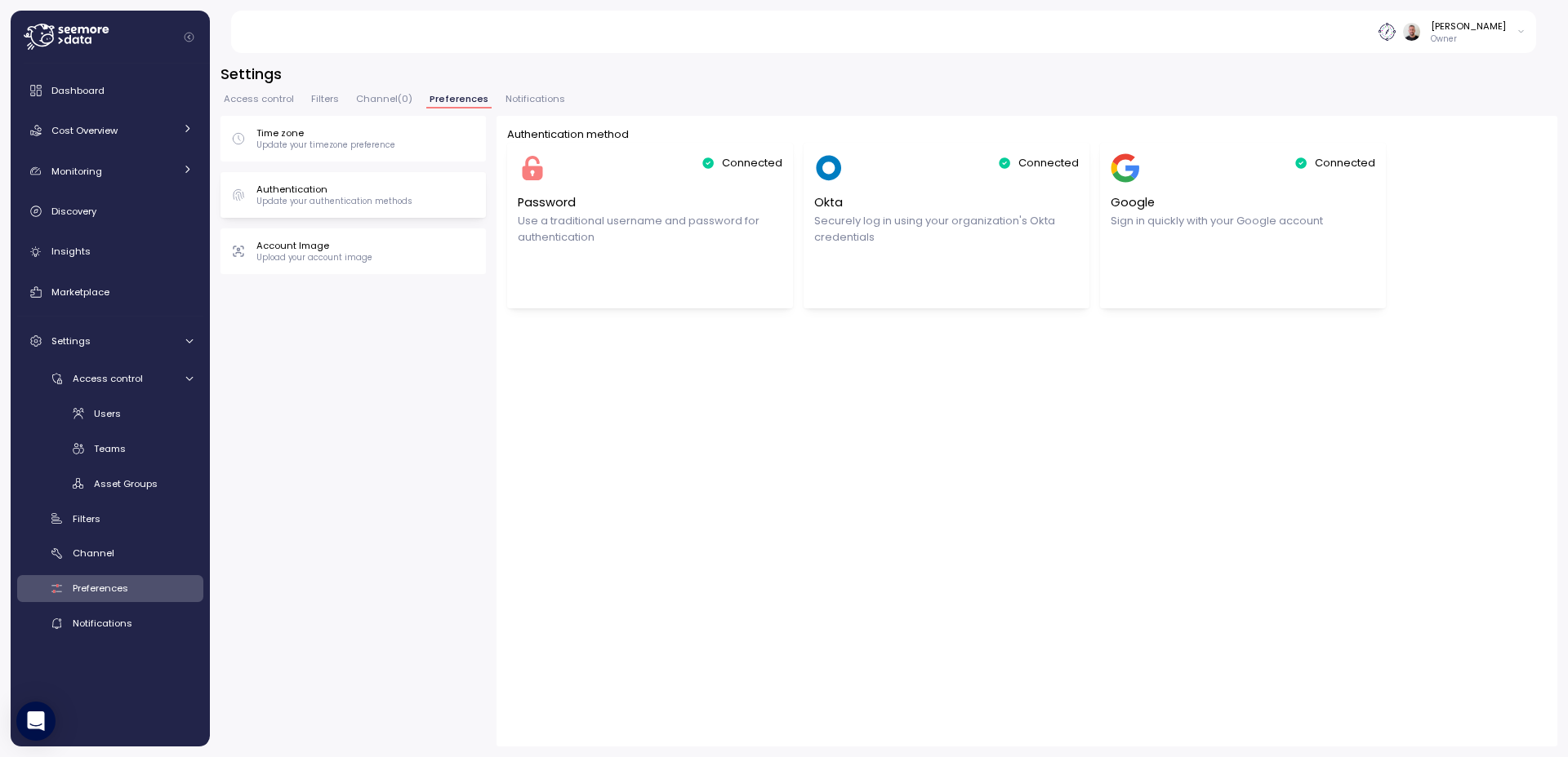
click at [314, 142] on p "Update your timezone preference" at bounding box center [325, 144] width 139 height 12
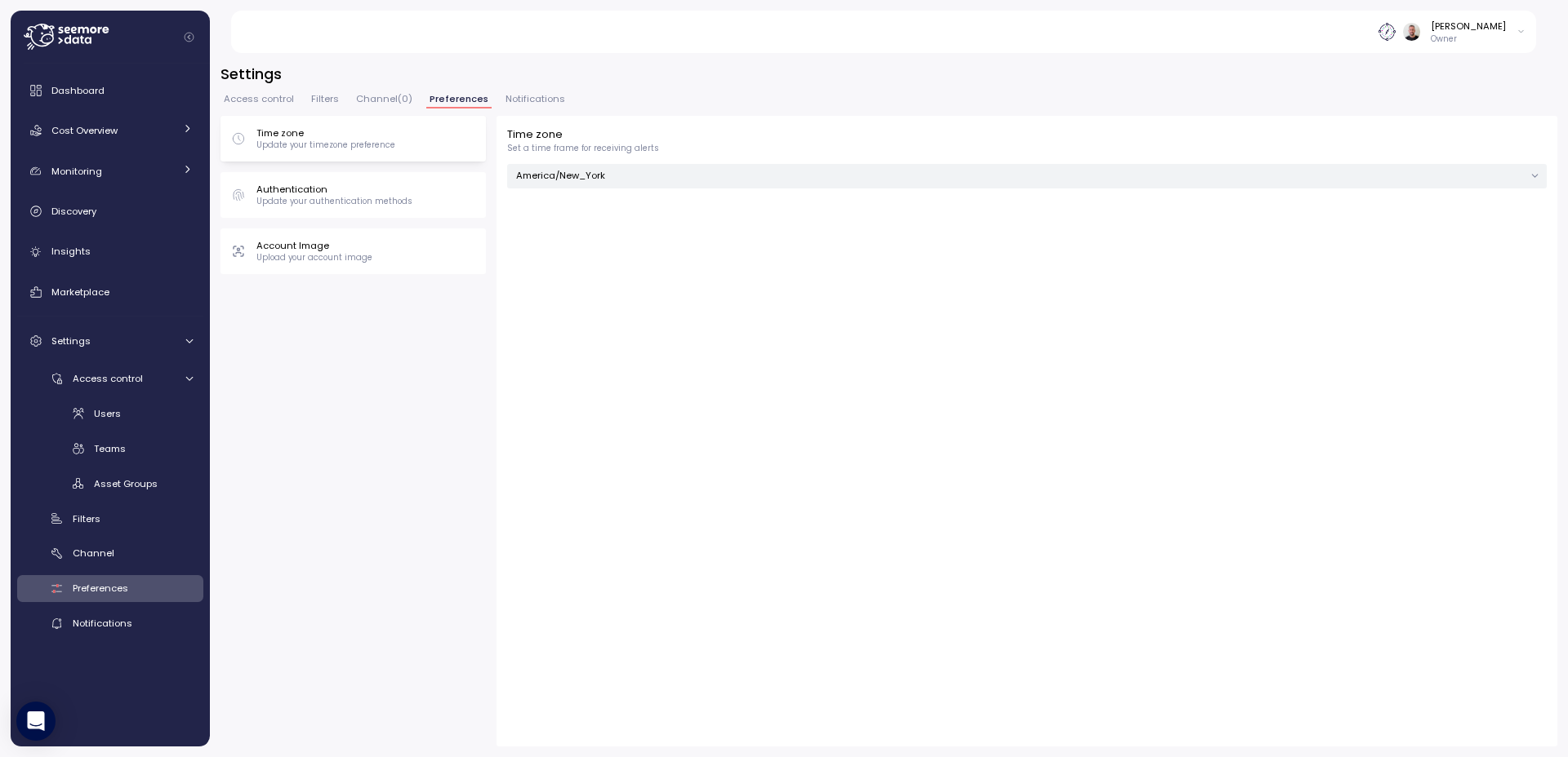
click at [326, 262] on p "Upload your account image" at bounding box center [314, 257] width 116 height 12
click at [306, 137] on p "Time zone" at bounding box center [325, 133] width 139 height 13
click at [369, 96] on span "Channel ( 0 )" at bounding box center [384, 99] width 57 height 9
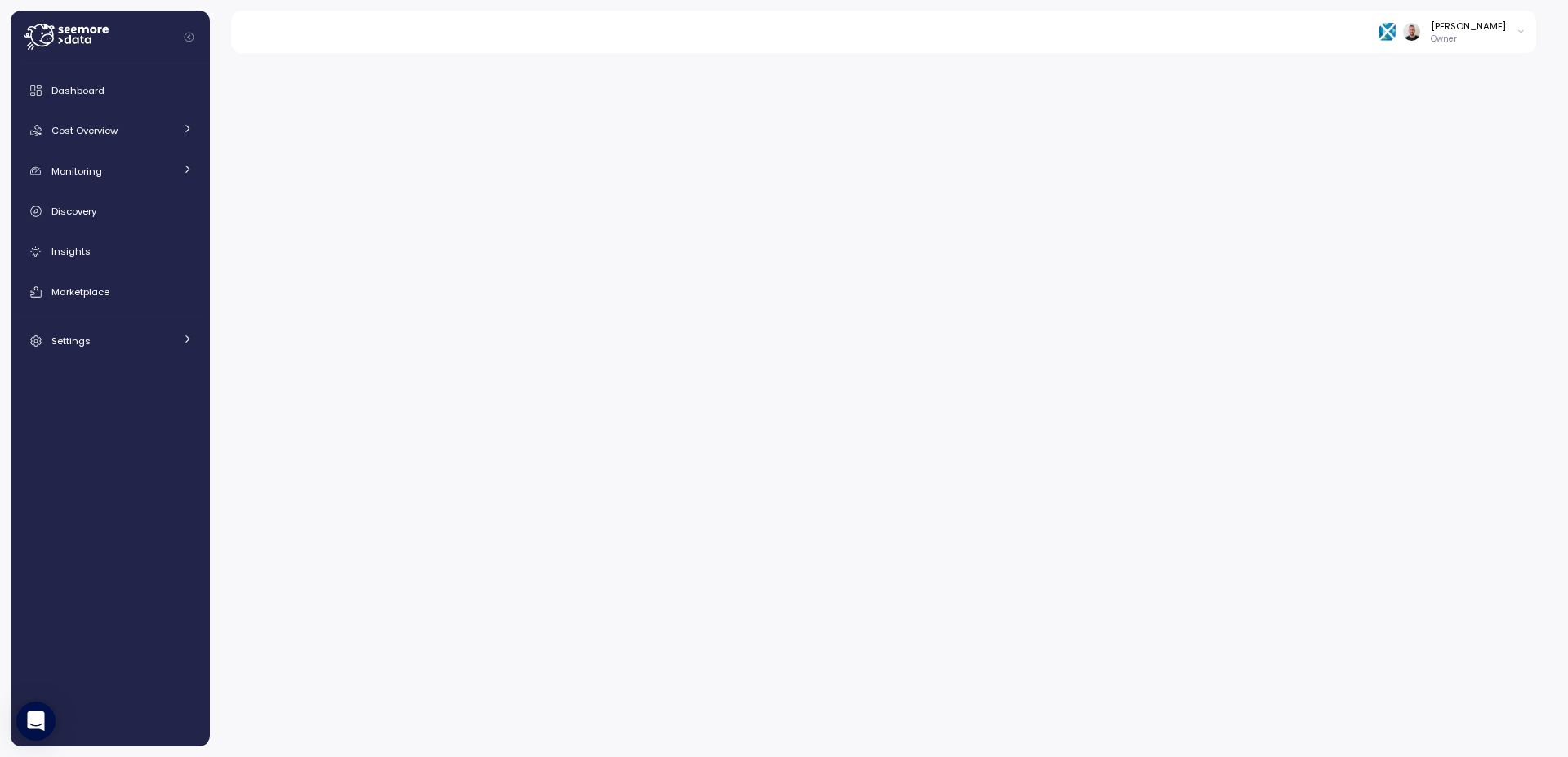
click at [80, 37] on icon at bounding box center [82, 40] width 4 height 8
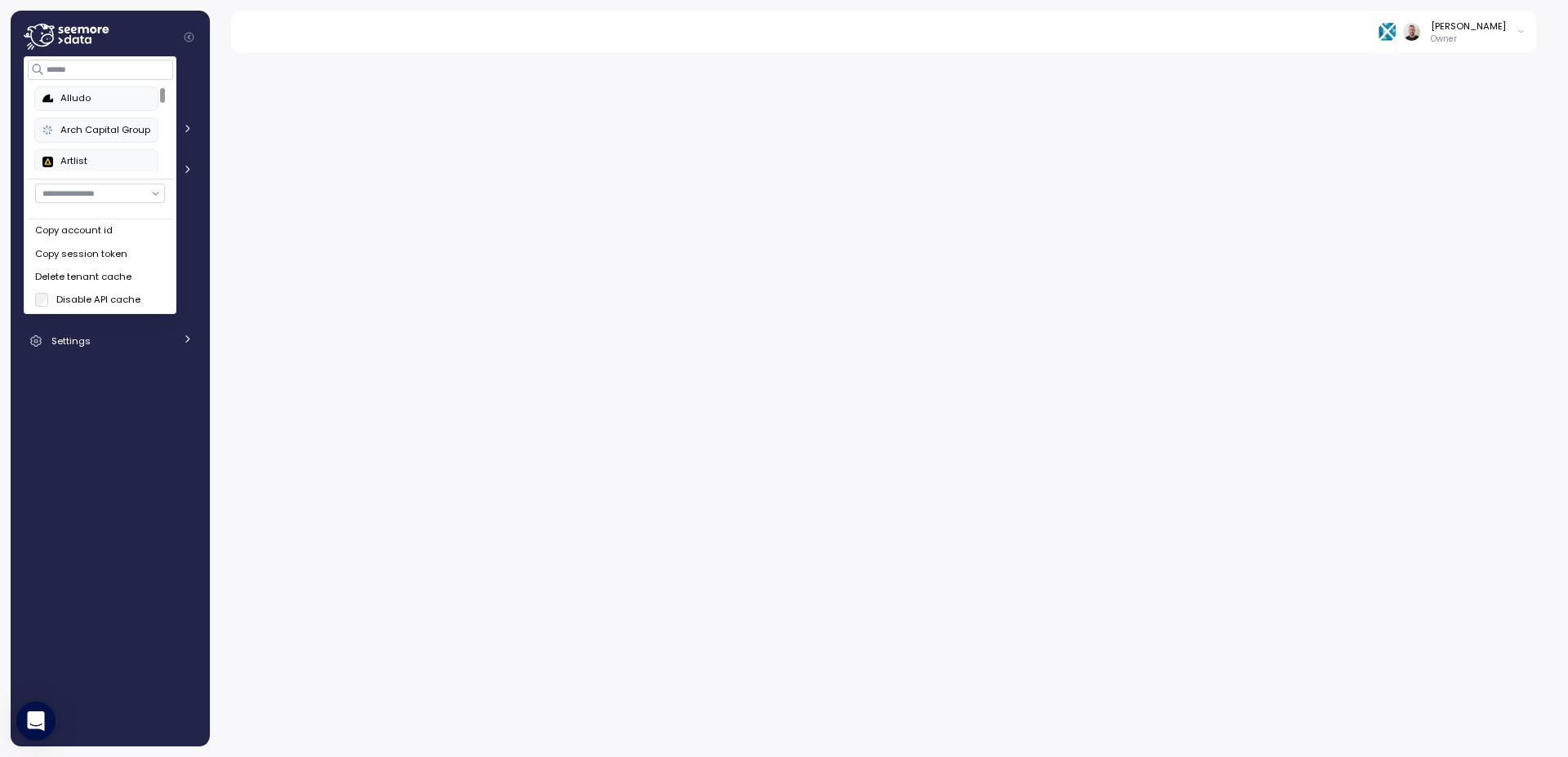
click at [147, 196] on input "button" at bounding box center [100, 193] width 129 height 20
click at [149, 193] on input "button" at bounding box center [100, 193] width 129 height 20
click at [161, 92] on div at bounding box center [162, 95] width 5 height 15
click at [78, 103] on button "EFG" at bounding box center [97, 96] width 125 height 25
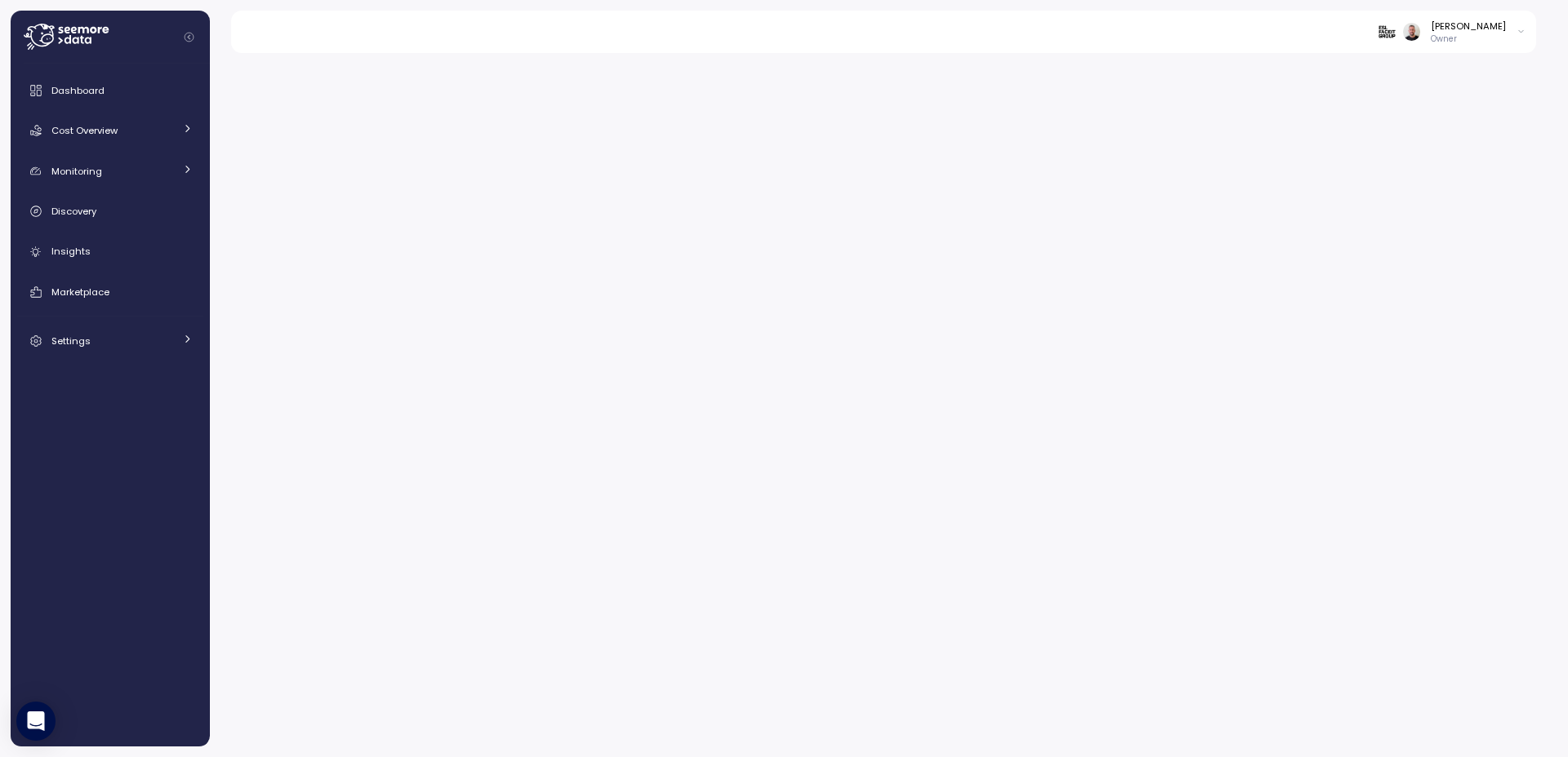
click at [389, 308] on div at bounding box center [889, 400] width 1358 height 715
click at [68, 94] on span "Dashboard" at bounding box center [78, 90] width 53 height 13
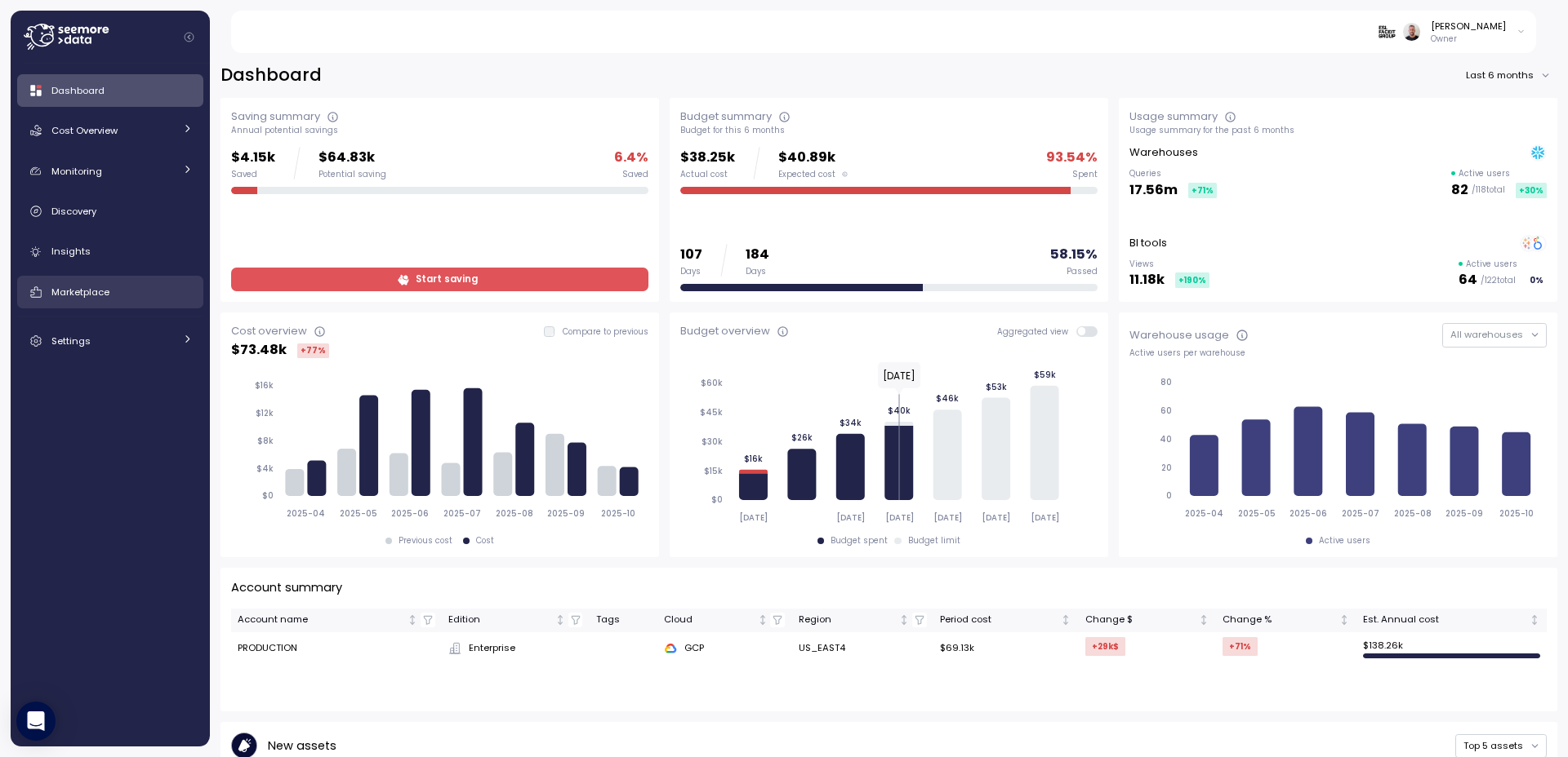
click at [100, 305] on link "Marketplace" at bounding box center [110, 292] width 186 height 33
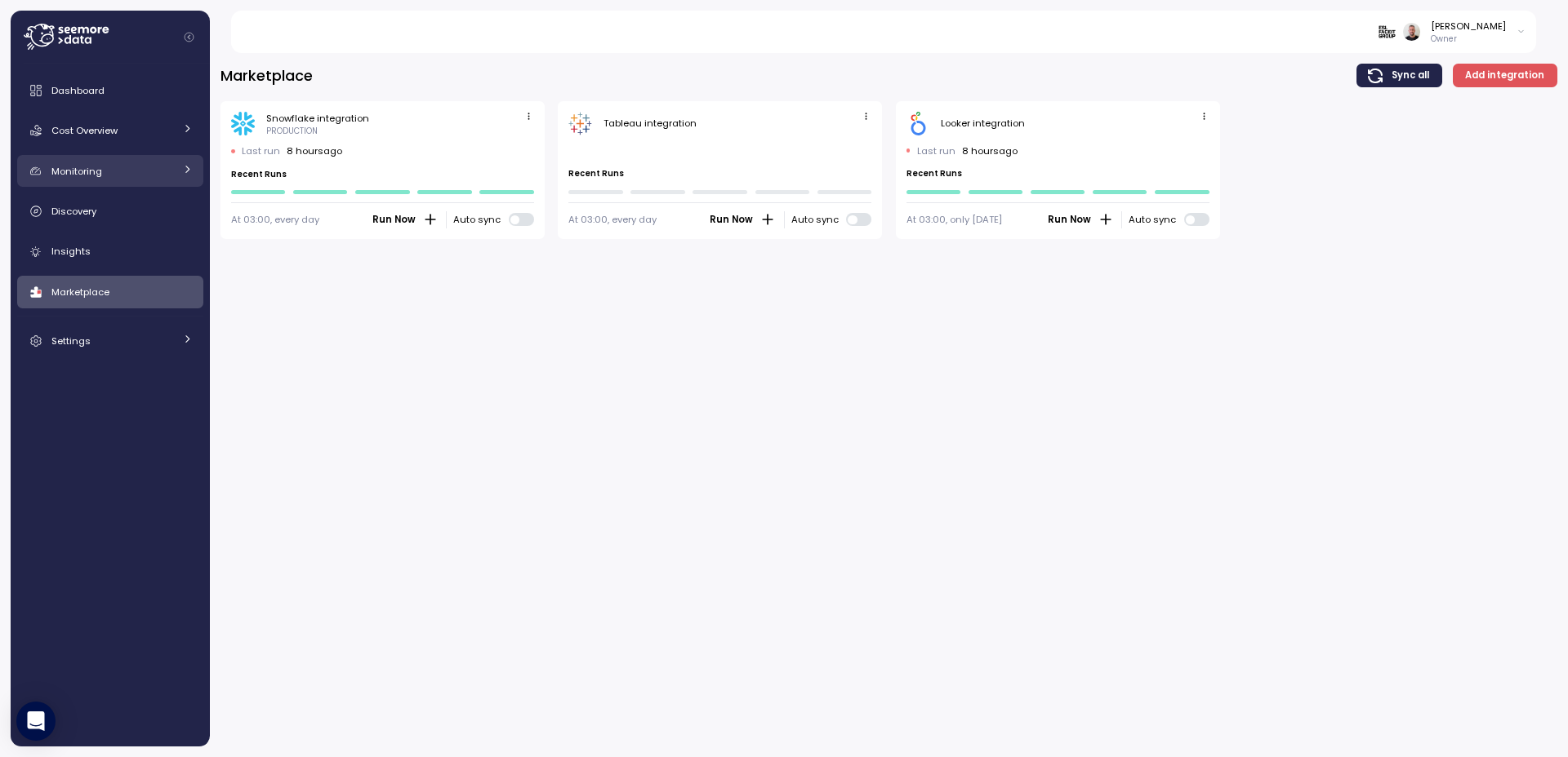
click at [87, 160] on link "Monitoring" at bounding box center [110, 171] width 186 height 33
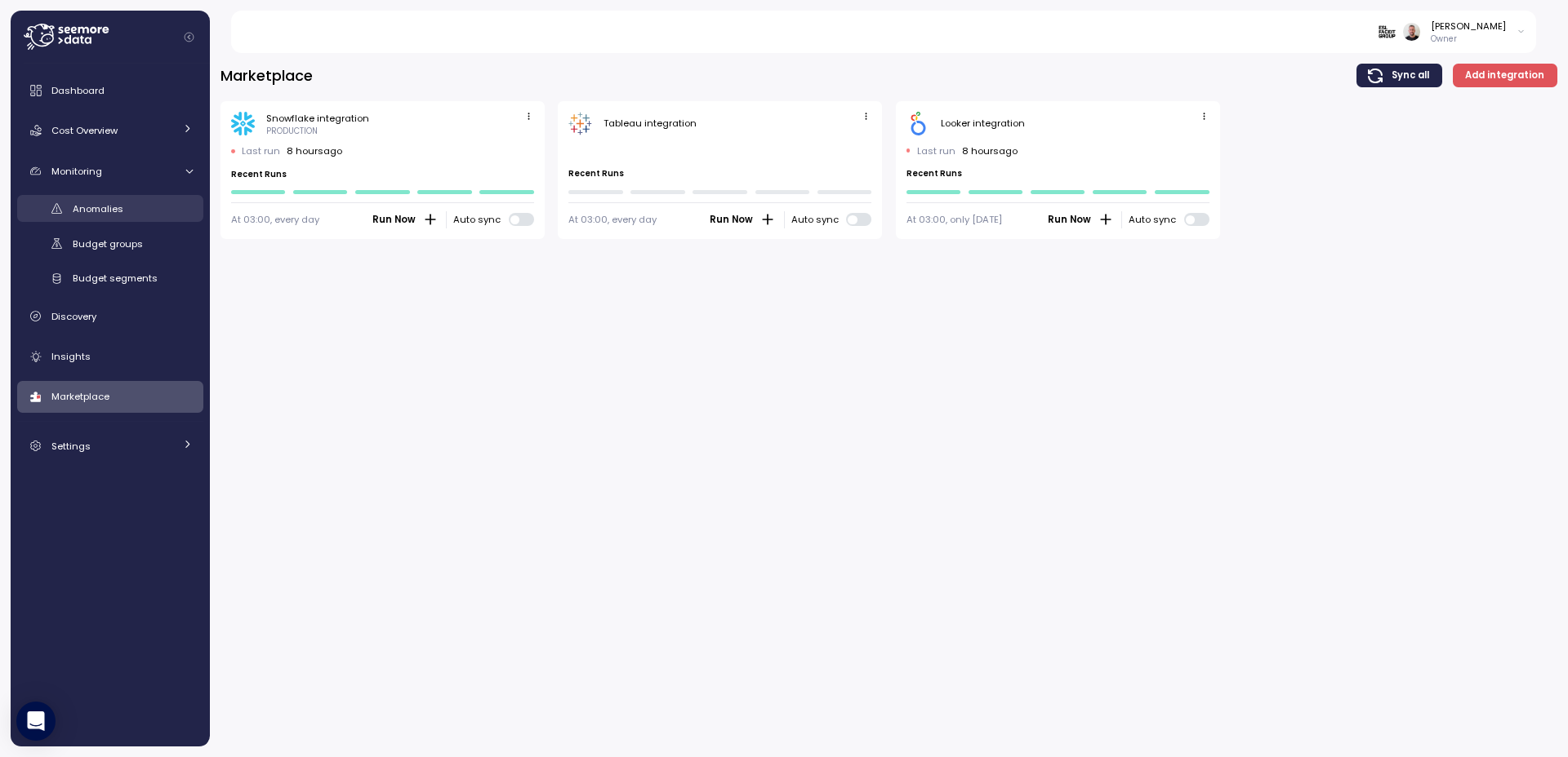
click at [108, 217] on link "Anomalies" at bounding box center [110, 208] width 186 height 27
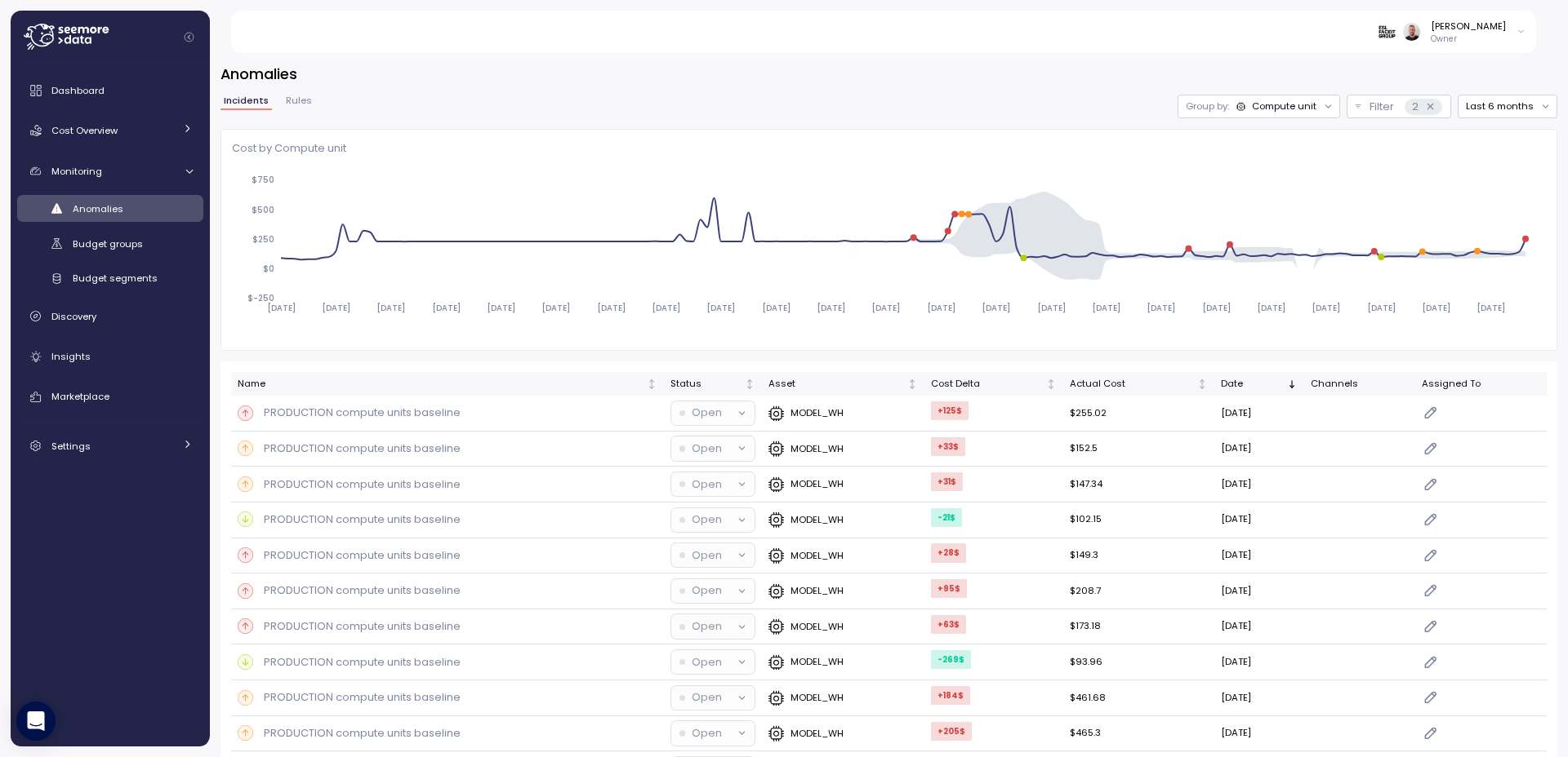
click at [290, 98] on span "Rules" at bounding box center [298, 101] width 26 height 9
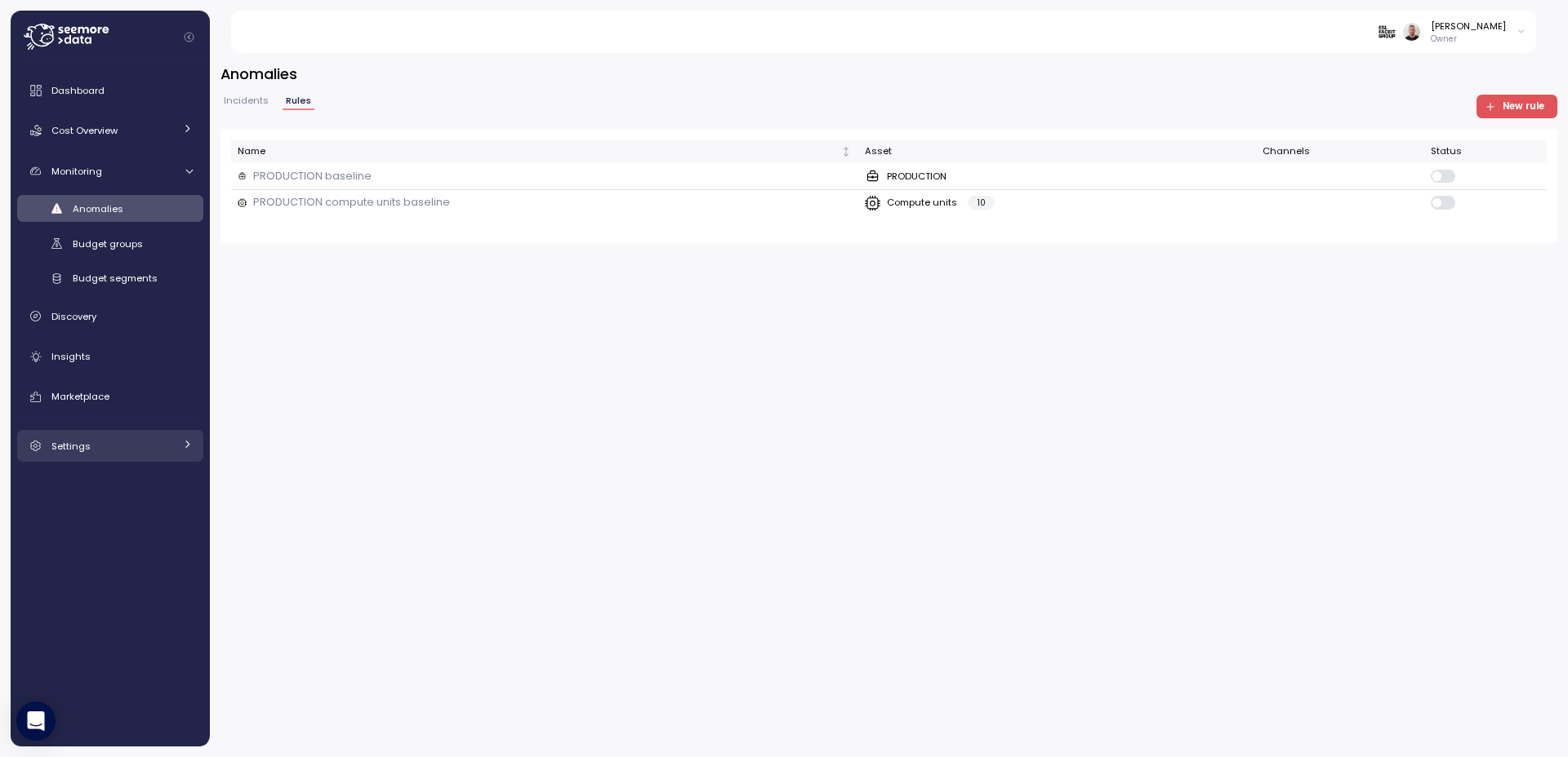
click at [95, 449] on div "Settings" at bounding box center [113, 446] width 122 height 16
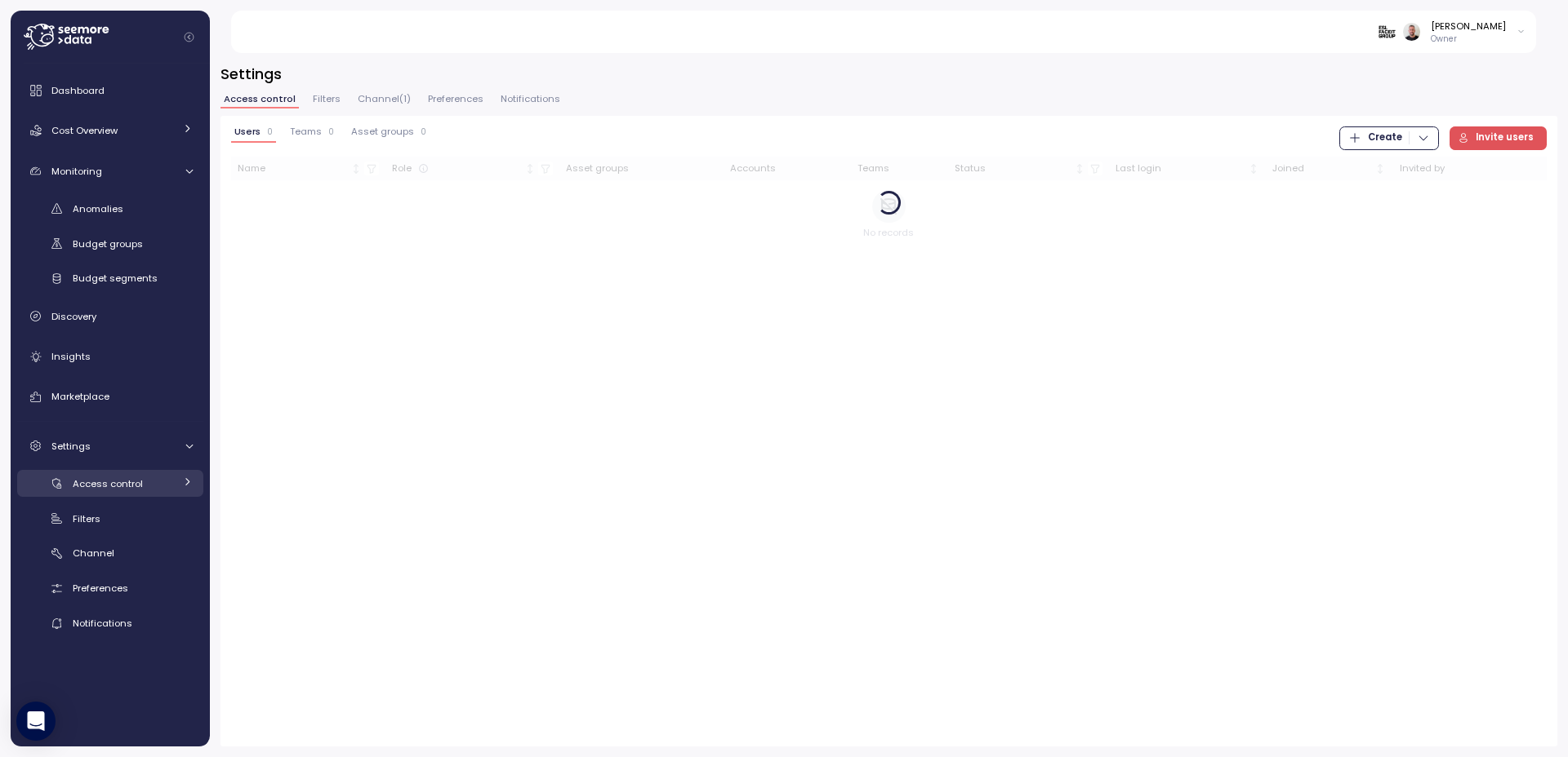
click at [113, 490] on div "Access control" at bounding box center [123, 484] width 101 height 16
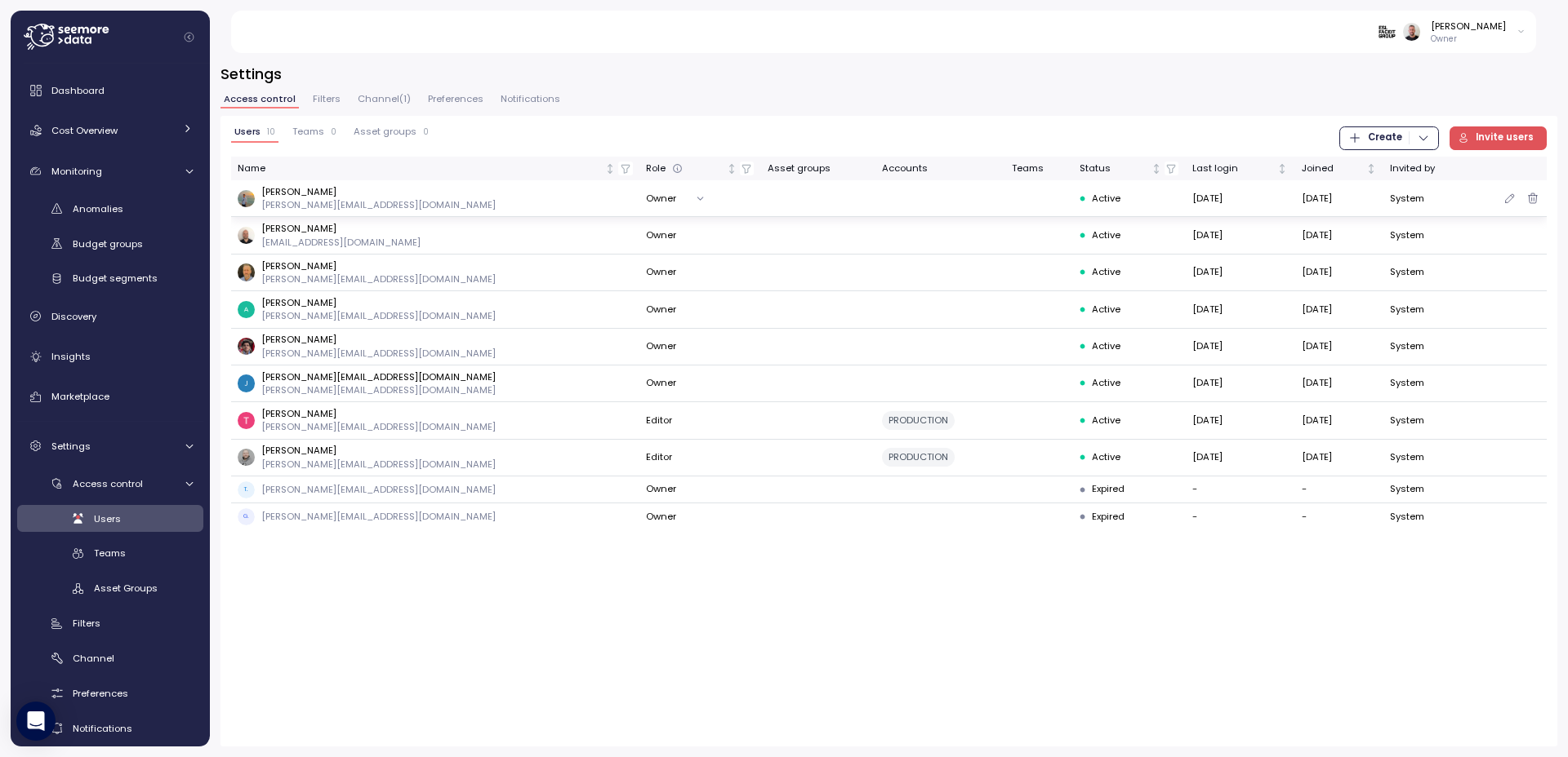
drag, startPoint x: 264, startPoint y: 191, endPoint x: 343, endPoint y: 191, distance: 79.0
click at [343, 191] on p "Damian Siemieniak" at bounding box center [379, 191] width 234 height 13
click at [342, 192] on p "Damian Siemieniak" at bounding box center [379, 191] width 234 height 13
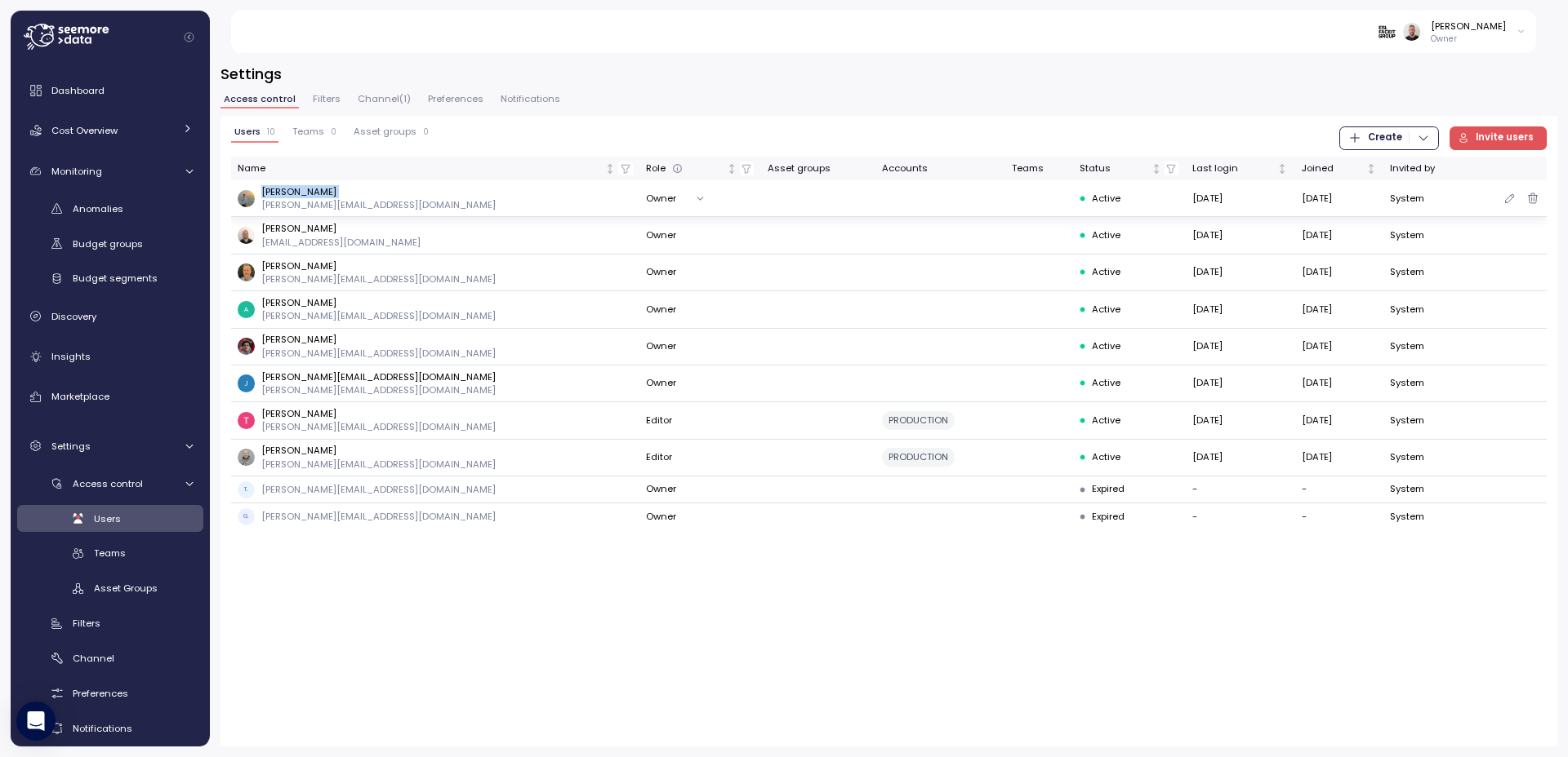
copy p "Damian Siemieniak"
click at [365, 95] on span "Channel ( 1 )" at bounding box center [384, 99] width 53 height 9
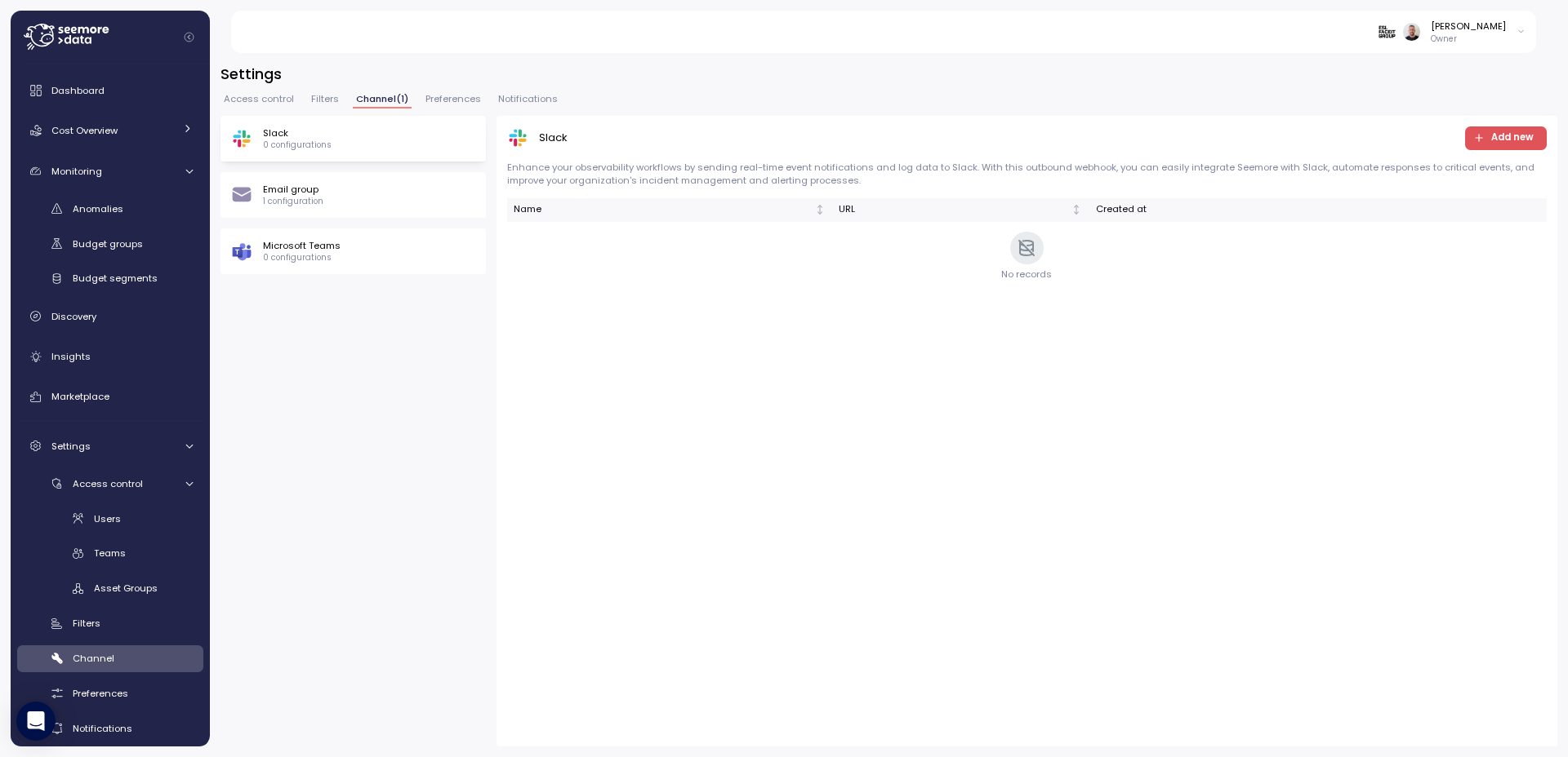
click at [367, 203] on div "Email group 1 configuration" at bounding box center [353, 195] width 244 height 25
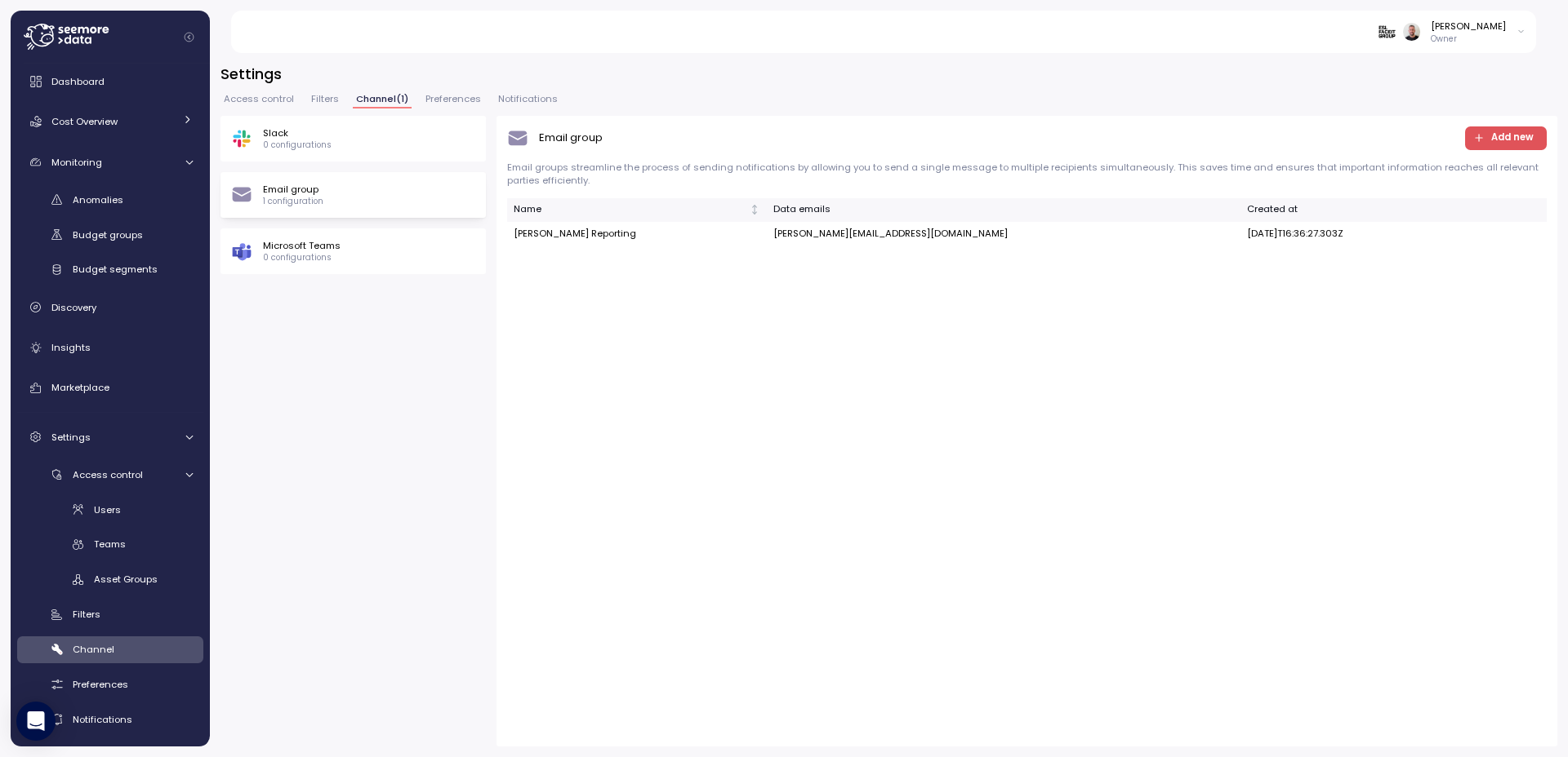
scroll to position [14, 0]
click at [87, 346] on span "Insights" at bounding box center [71, 342] width 39 height 13
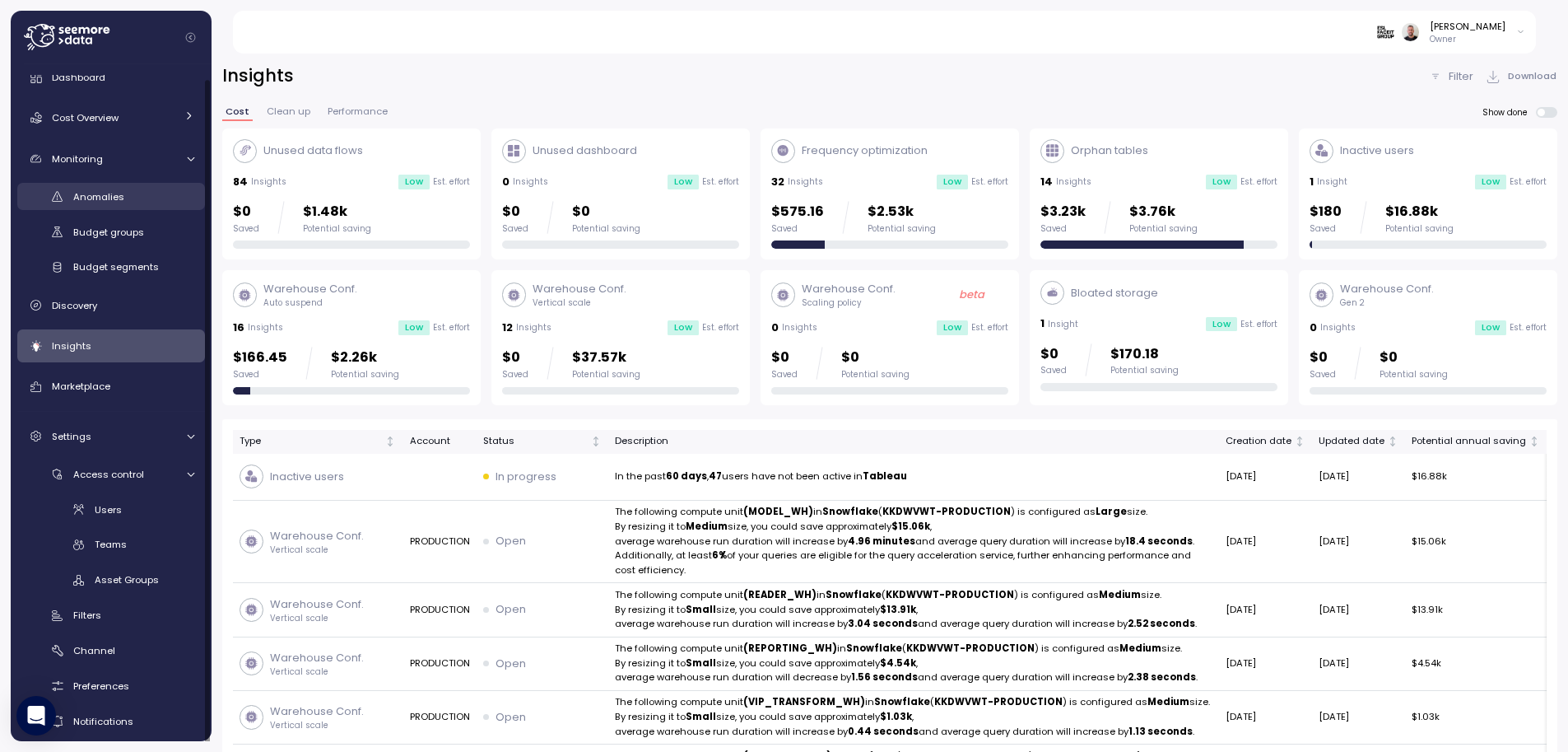
click at [110, 197] on span "Anomalies" at bounding box center [98, 197] width 51 height 13
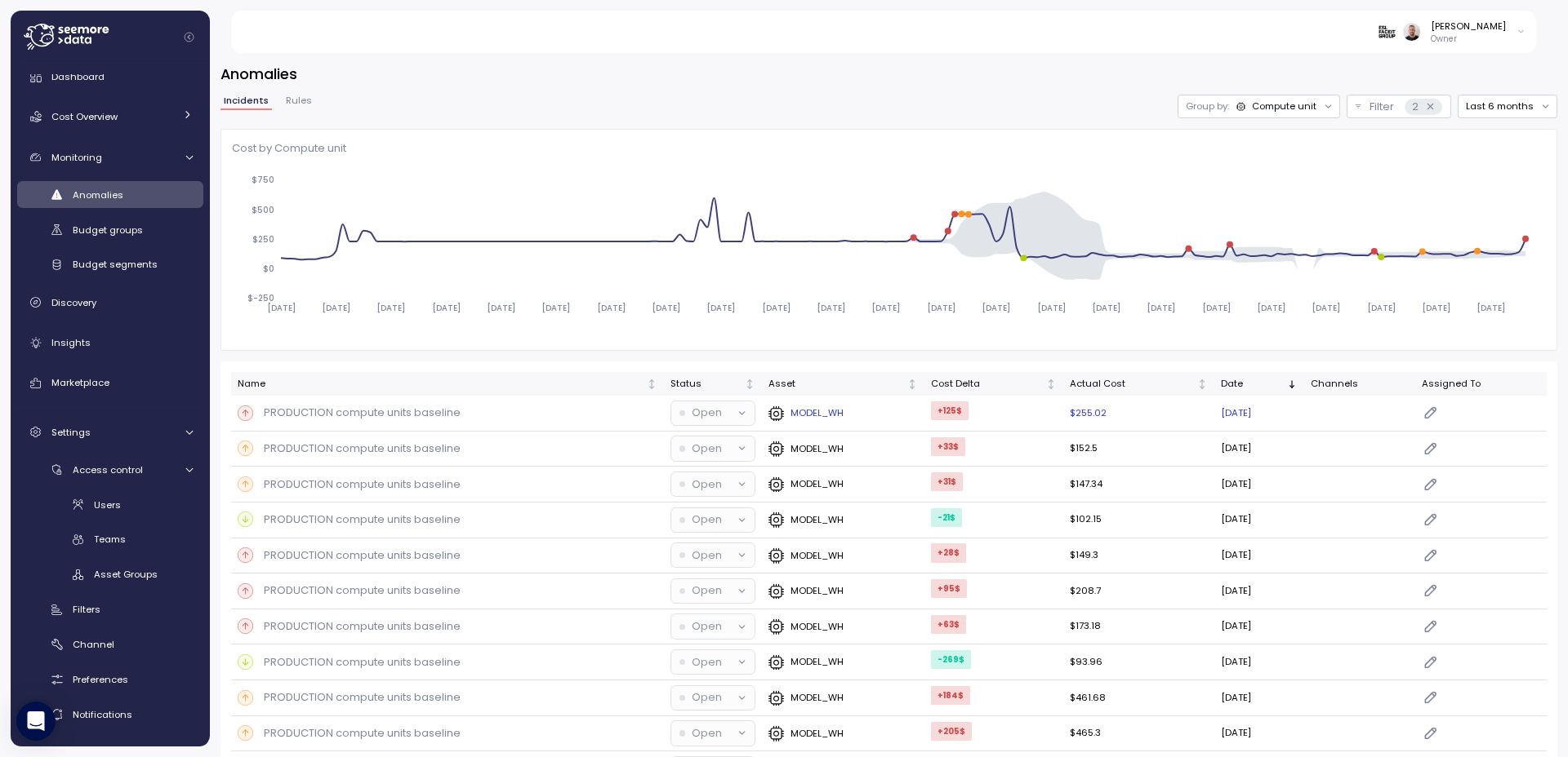
click at [798, 417] on p "MODEL_WH" at bounding box center [817, 413] width 53 height 13
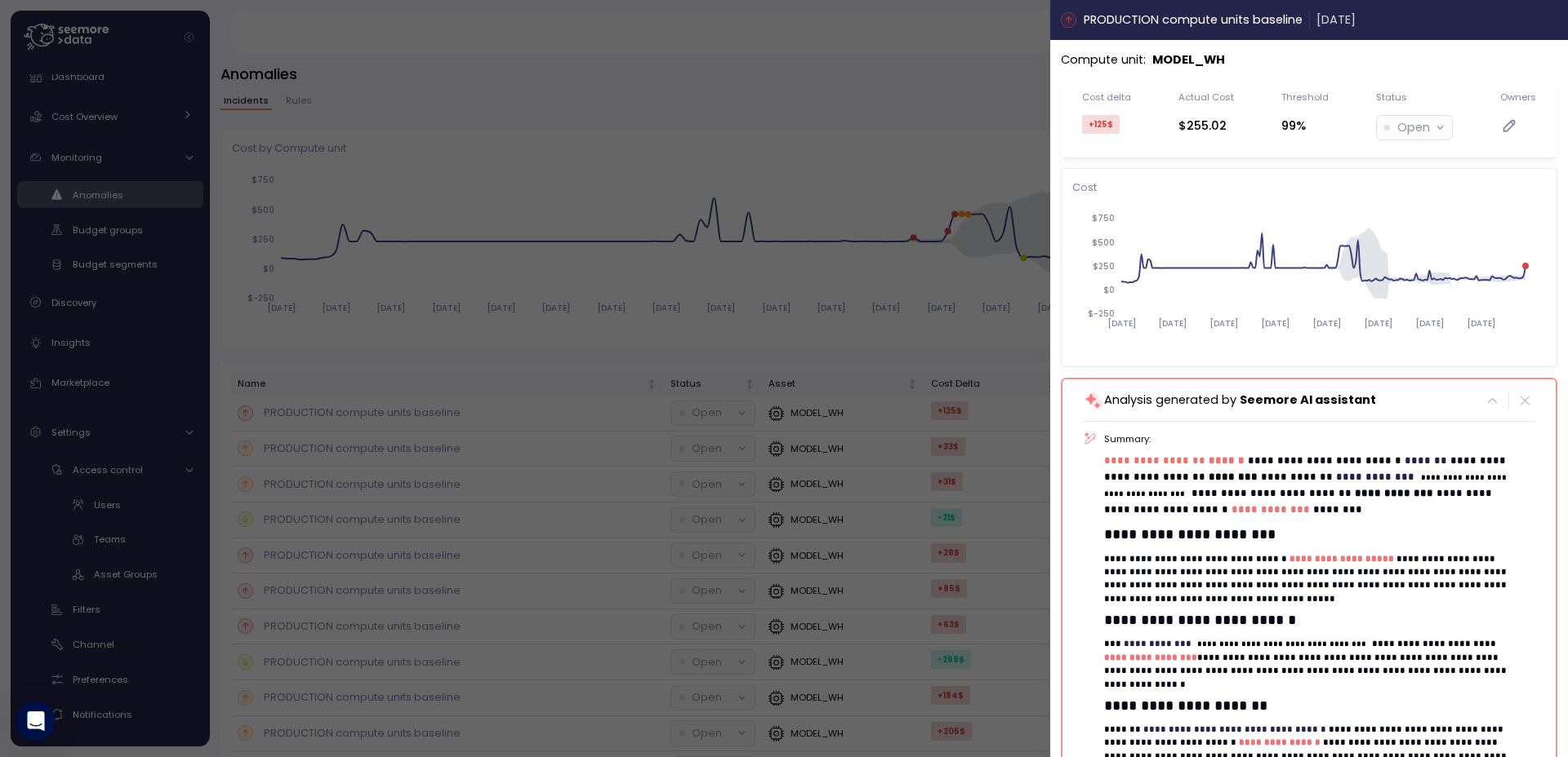
click at [1545, 24] on icon "button" at bounding box center [1551, 20] width 13 height 13
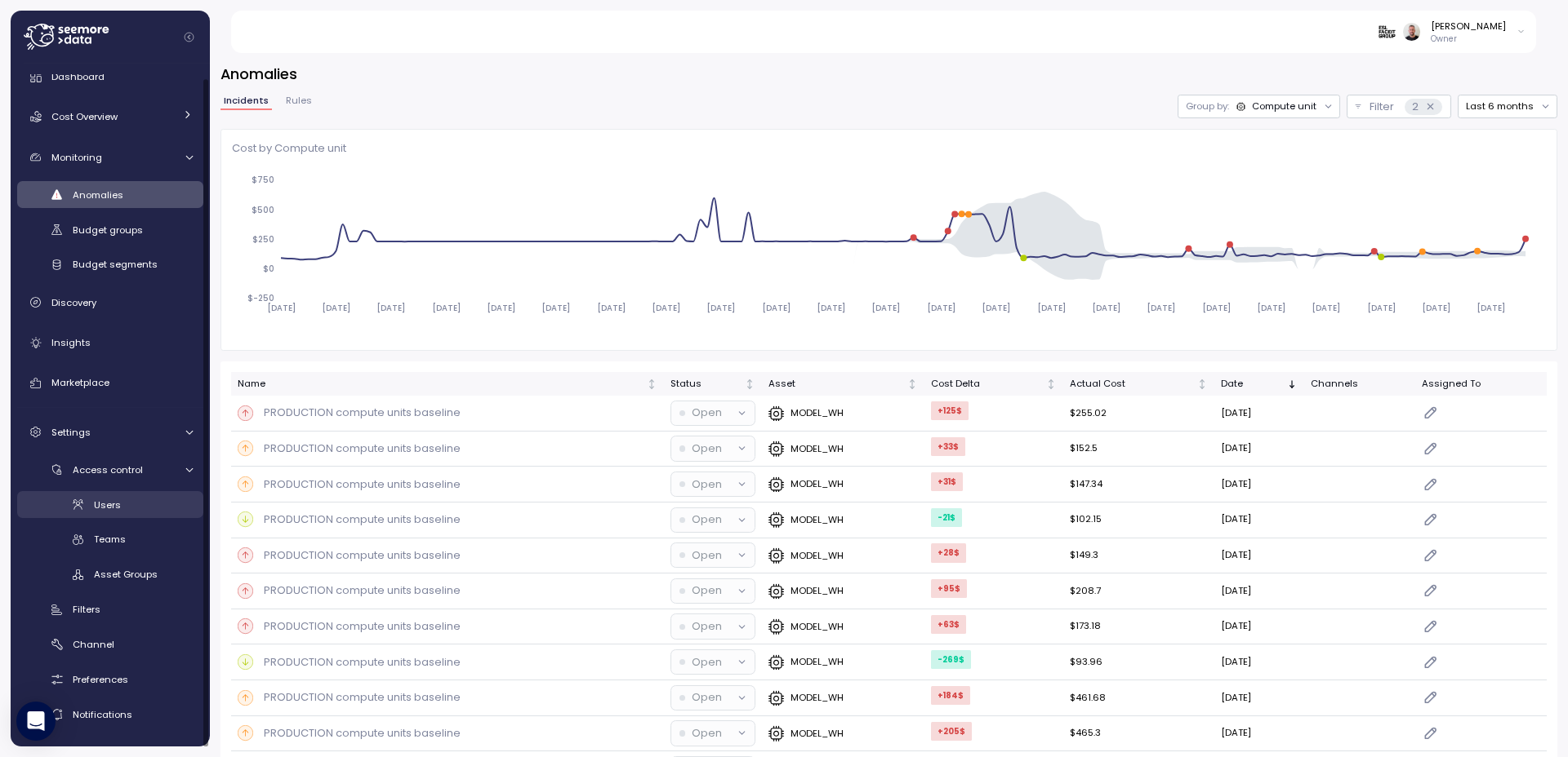
click at [120, 500] on div "Users" at bounding box center [143, 505] width 98 height 16
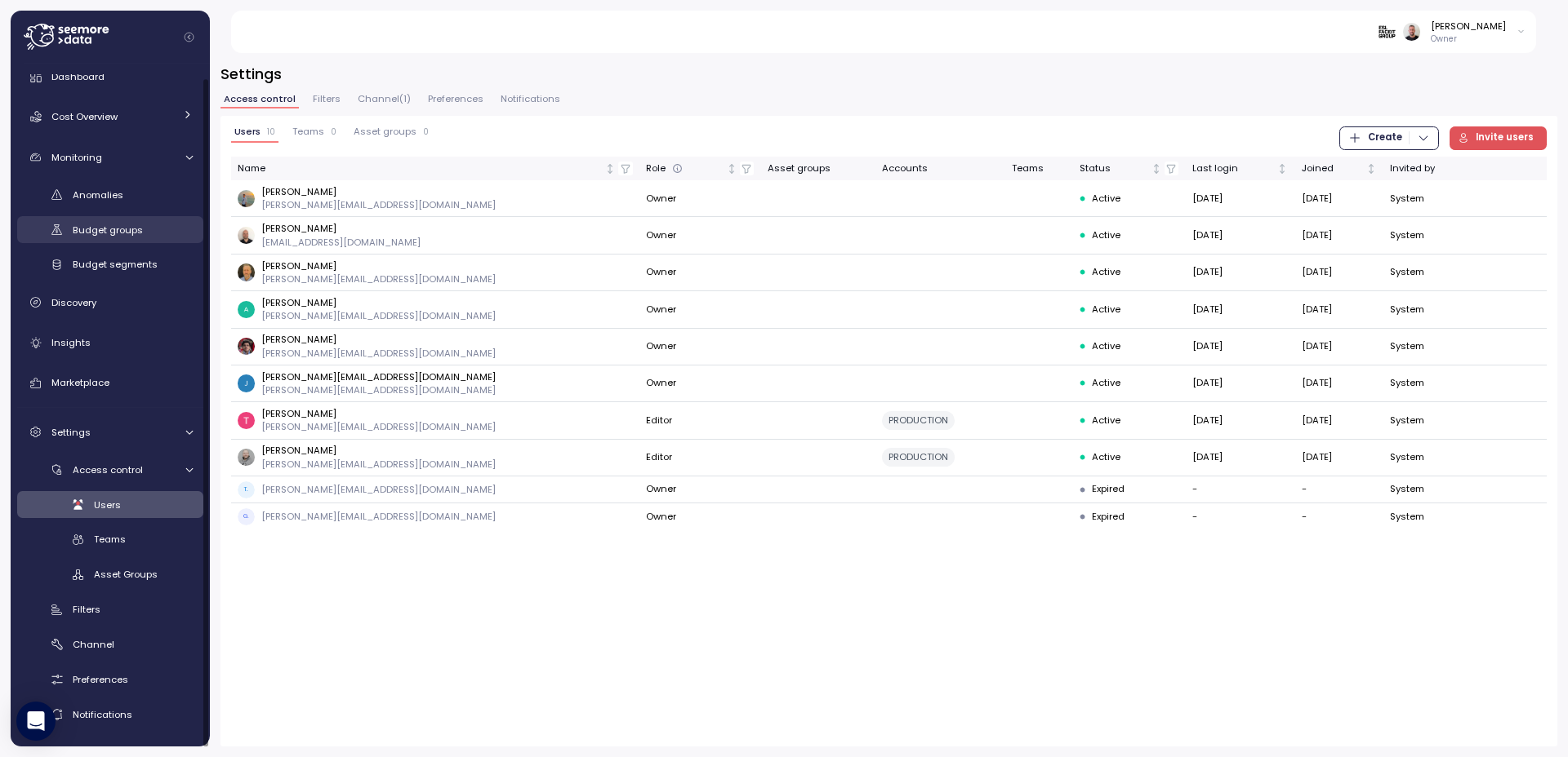
click at [145, 230] on div "Budget groups" at bounding box center [132, 230] width 120 height 16
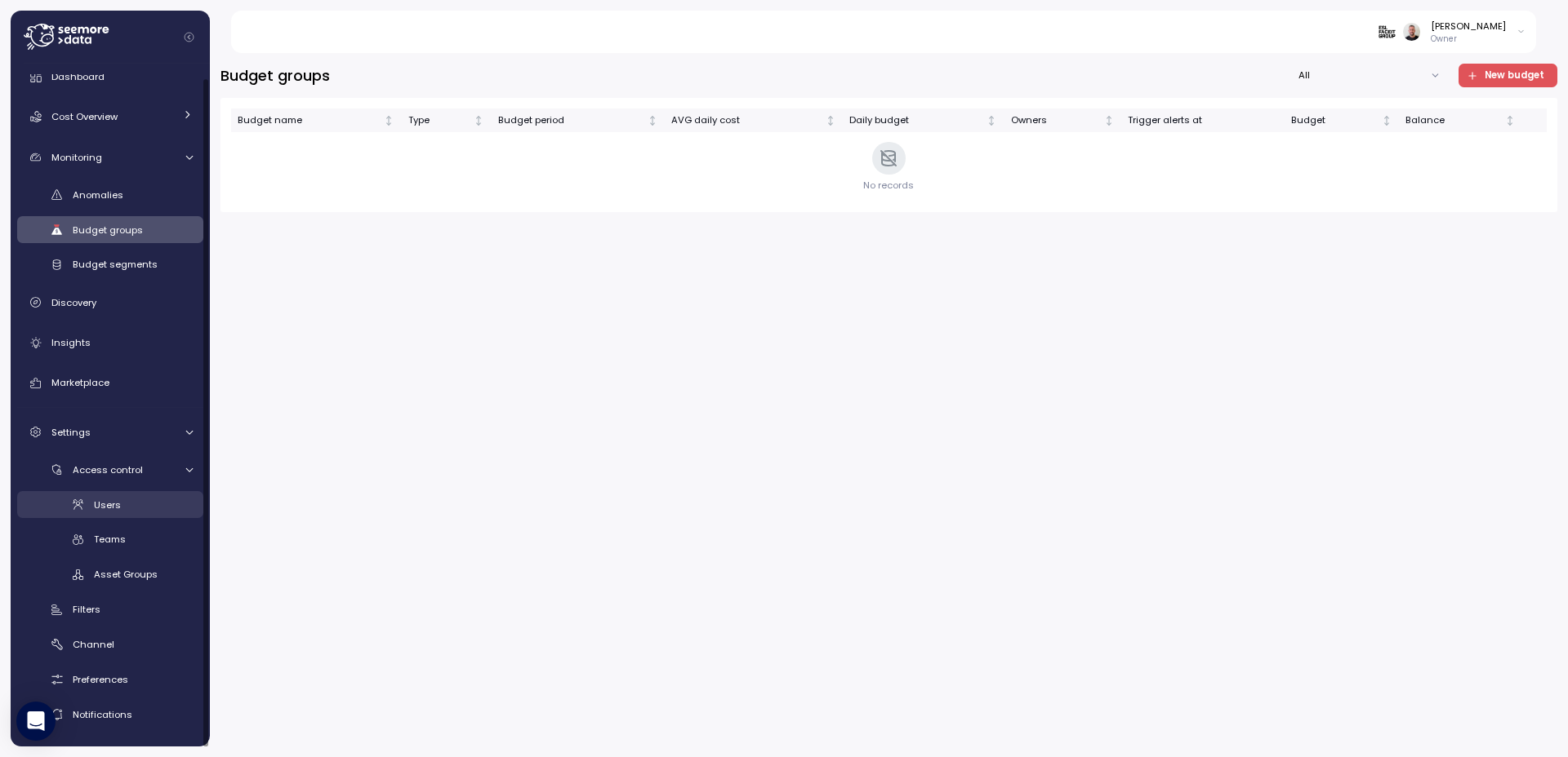
click at [125, 506] on div "Users" at bounding box center [143, 505] width 98 height 16
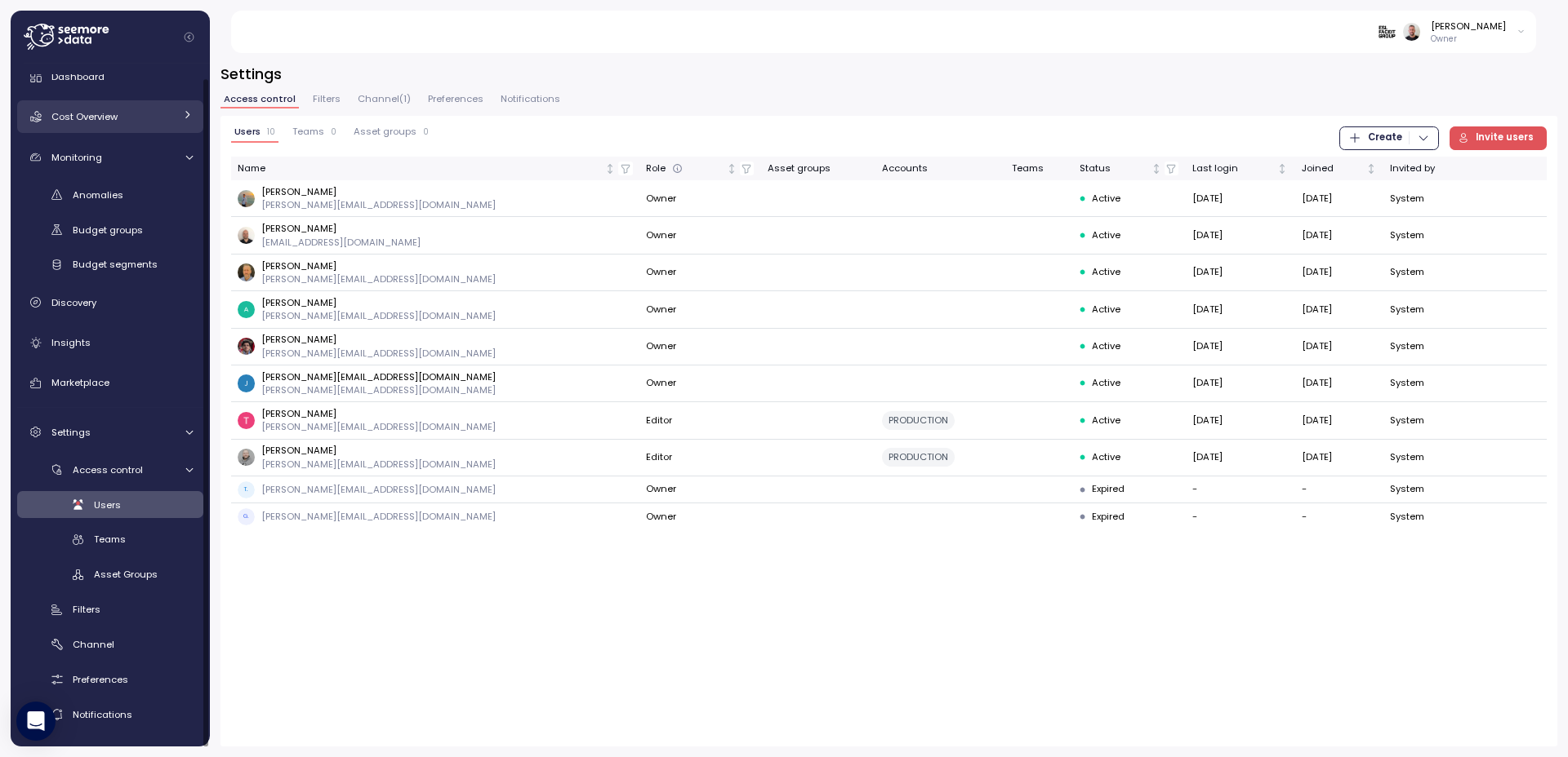
click at [98, 117] on span "Cost Overview" at bounding box center [84, 116] width 67 height 13
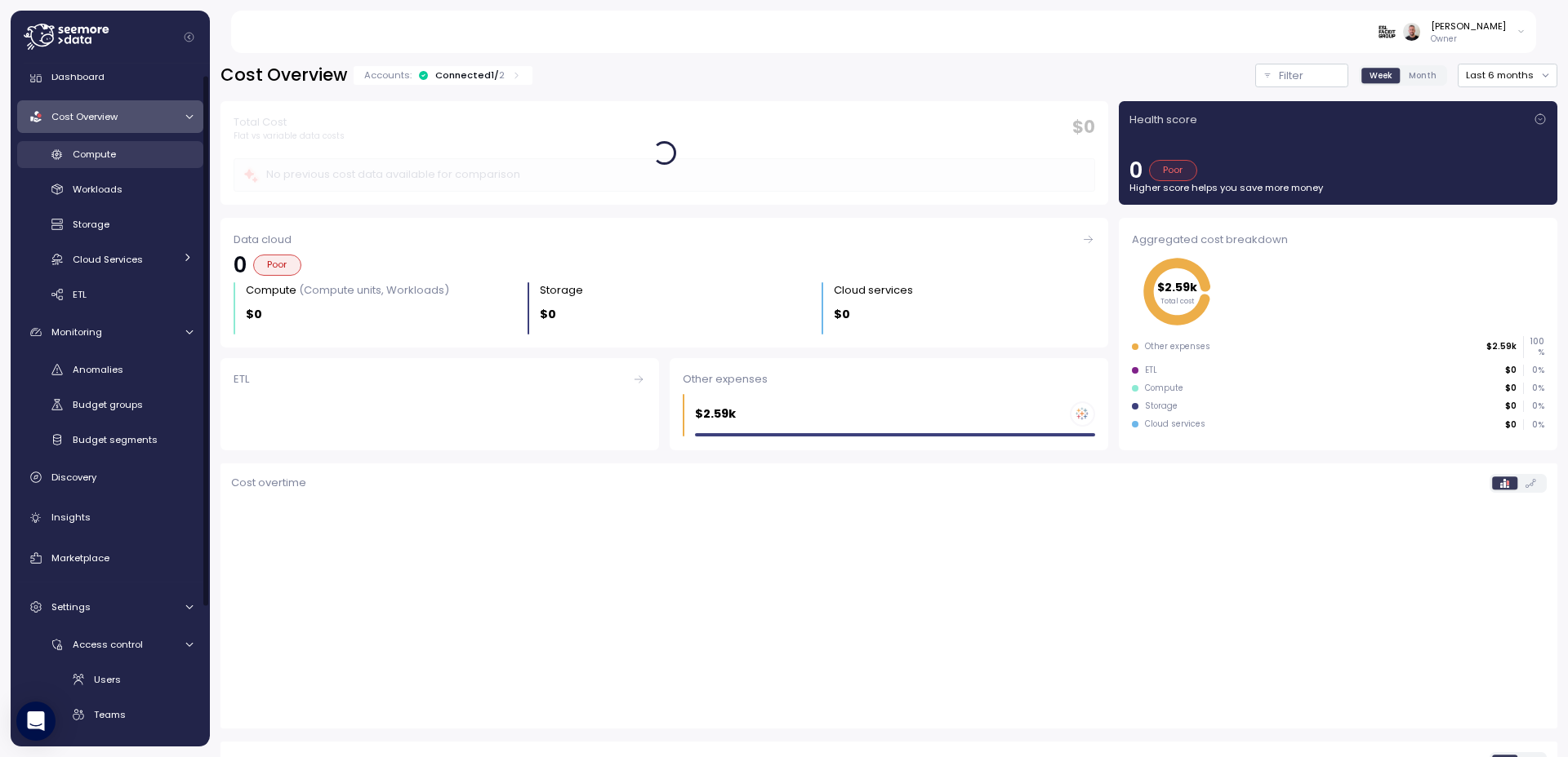
click at [102, 146] on div "Compute" at bounding box center [132, 154] width 120 height 16
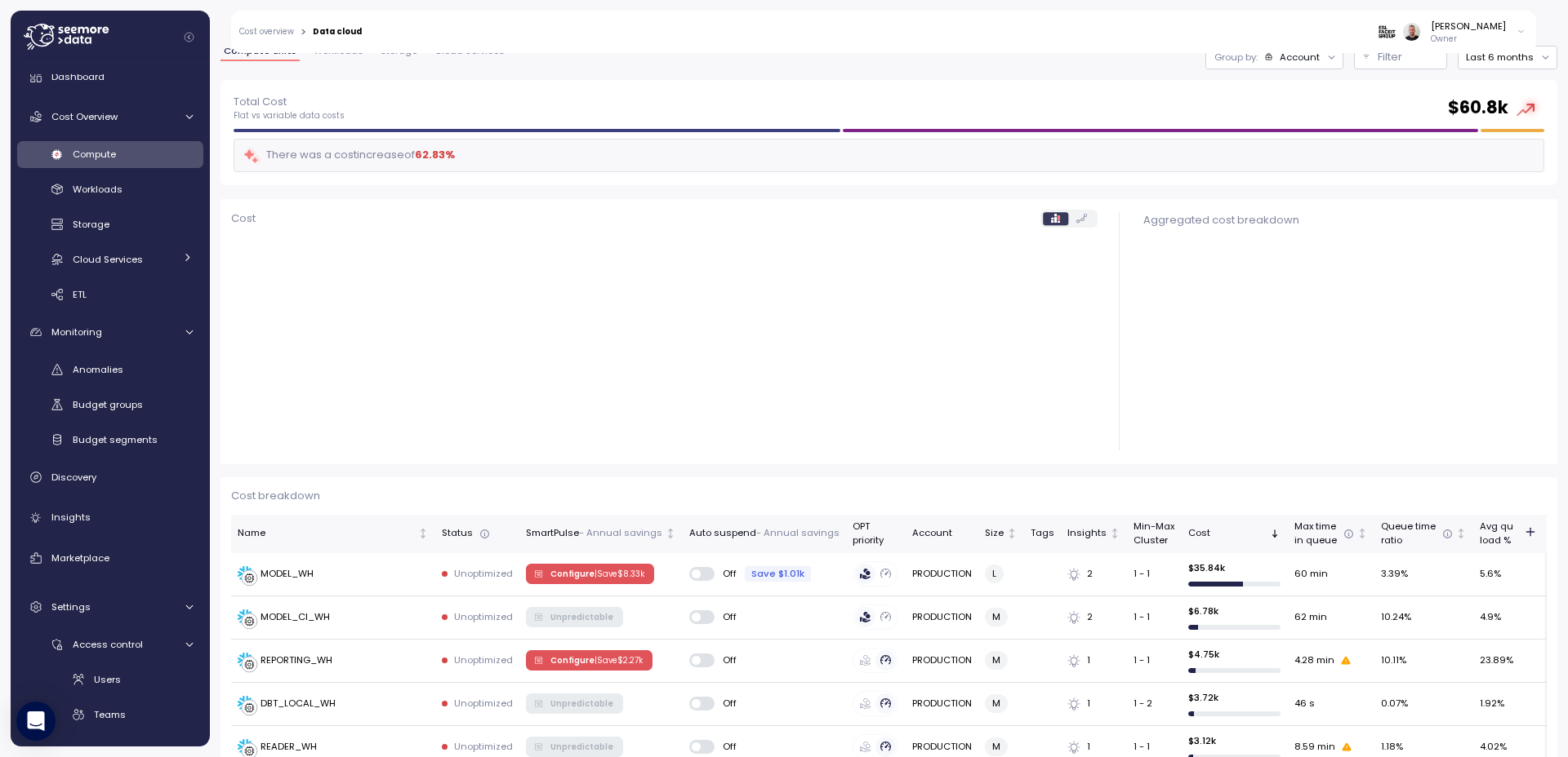
scroll to position [196, 0]
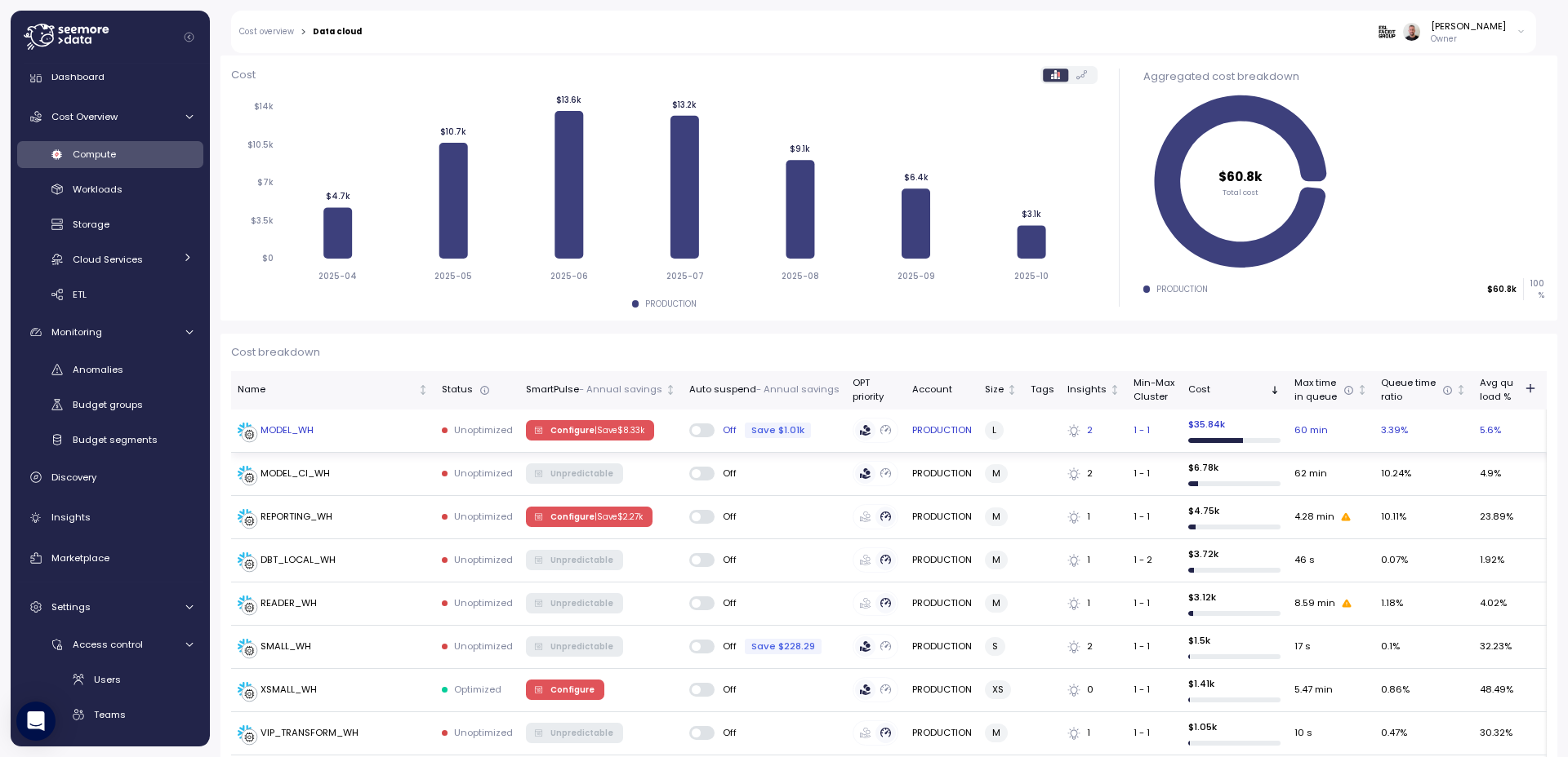
click at [278, 429] on div "MODEL_WH" at bounding box center [287, 431] width 53 height 14
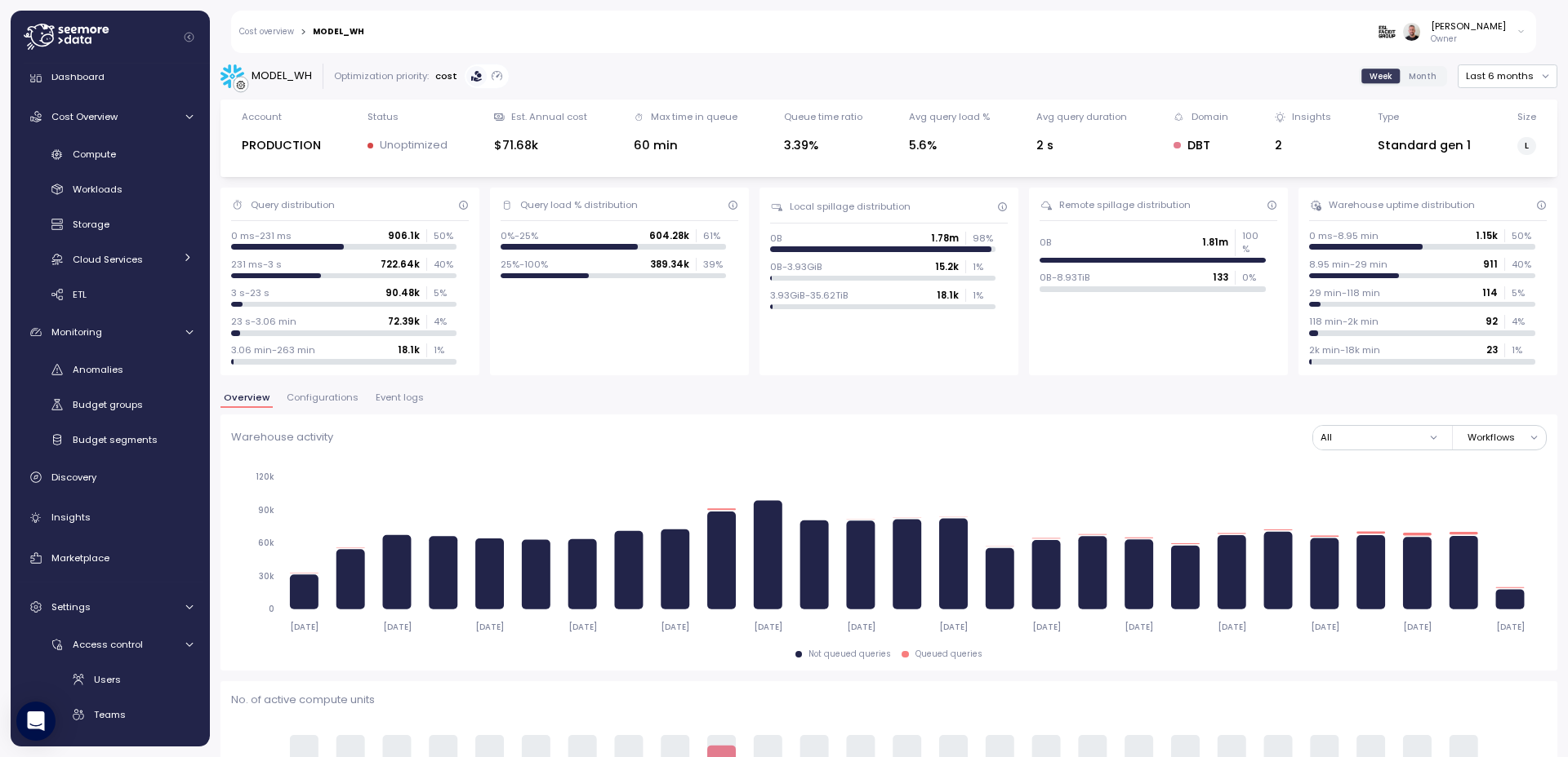
click at [315, 402] on span "Configurations" at bounding box center [322, 398] width 72 height 9
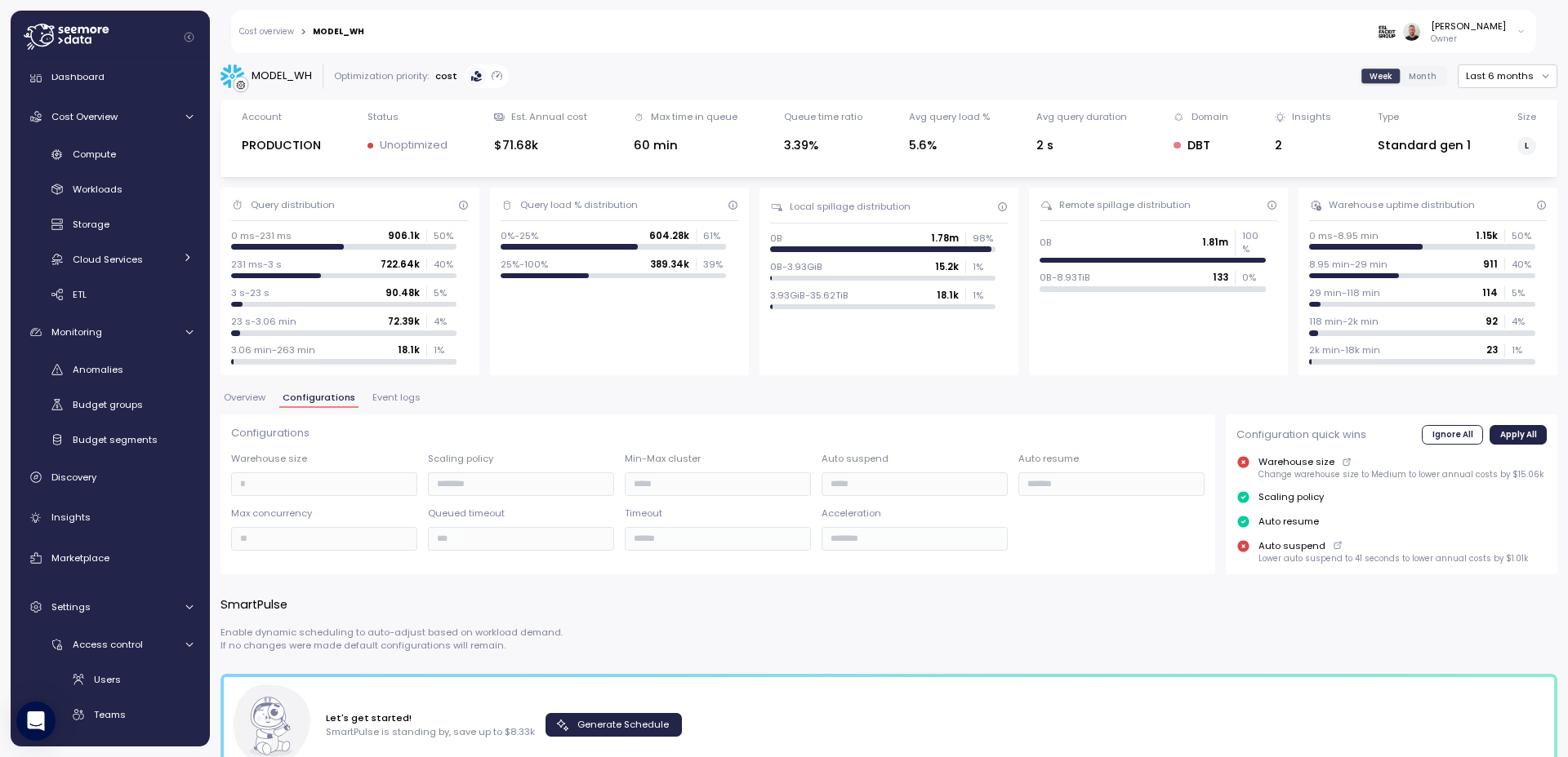
click at [248, 401] on span "Overview" at bounding box center [244, 398] width 42 height 9
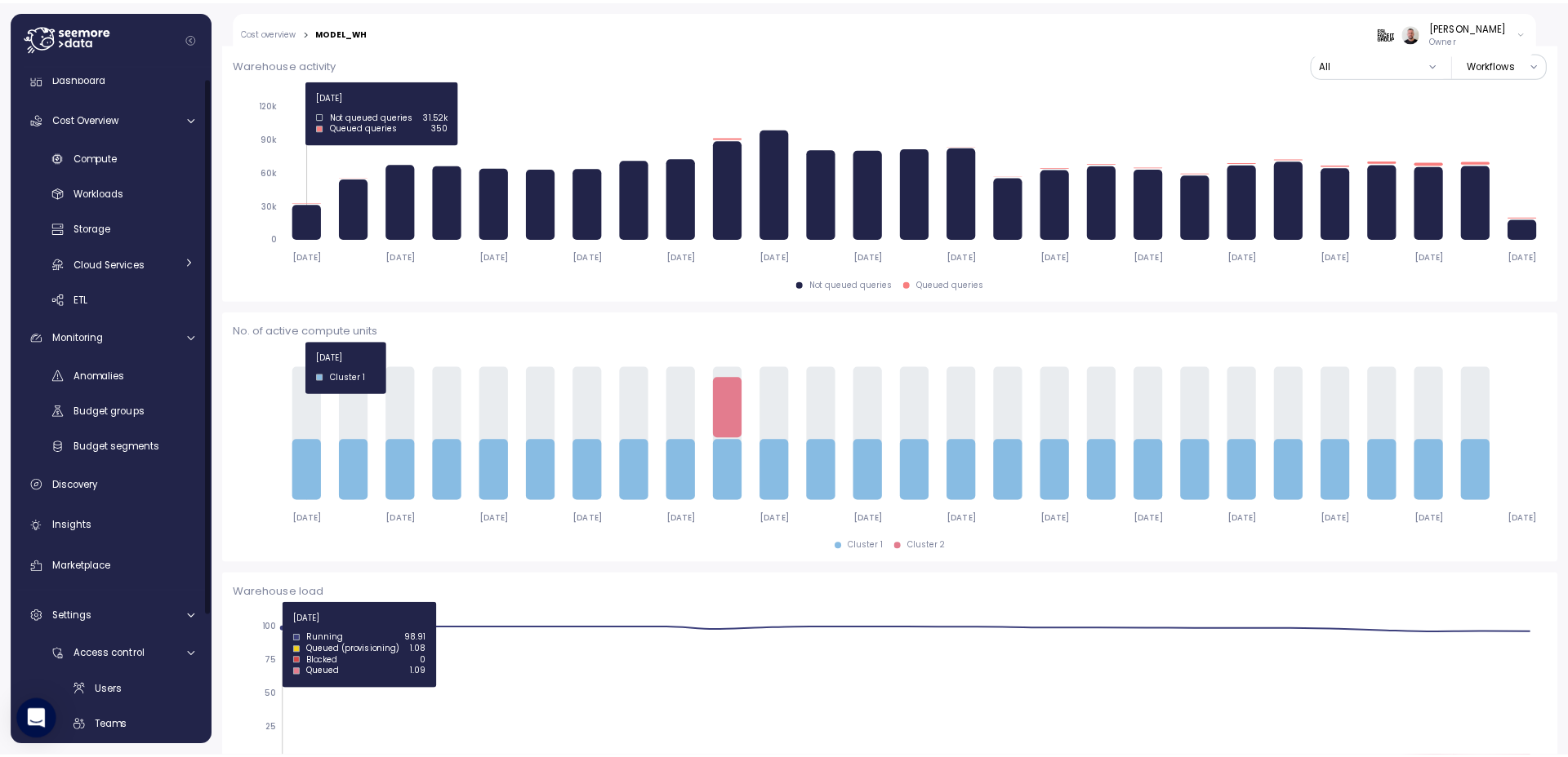
scroll to position [98, 0]
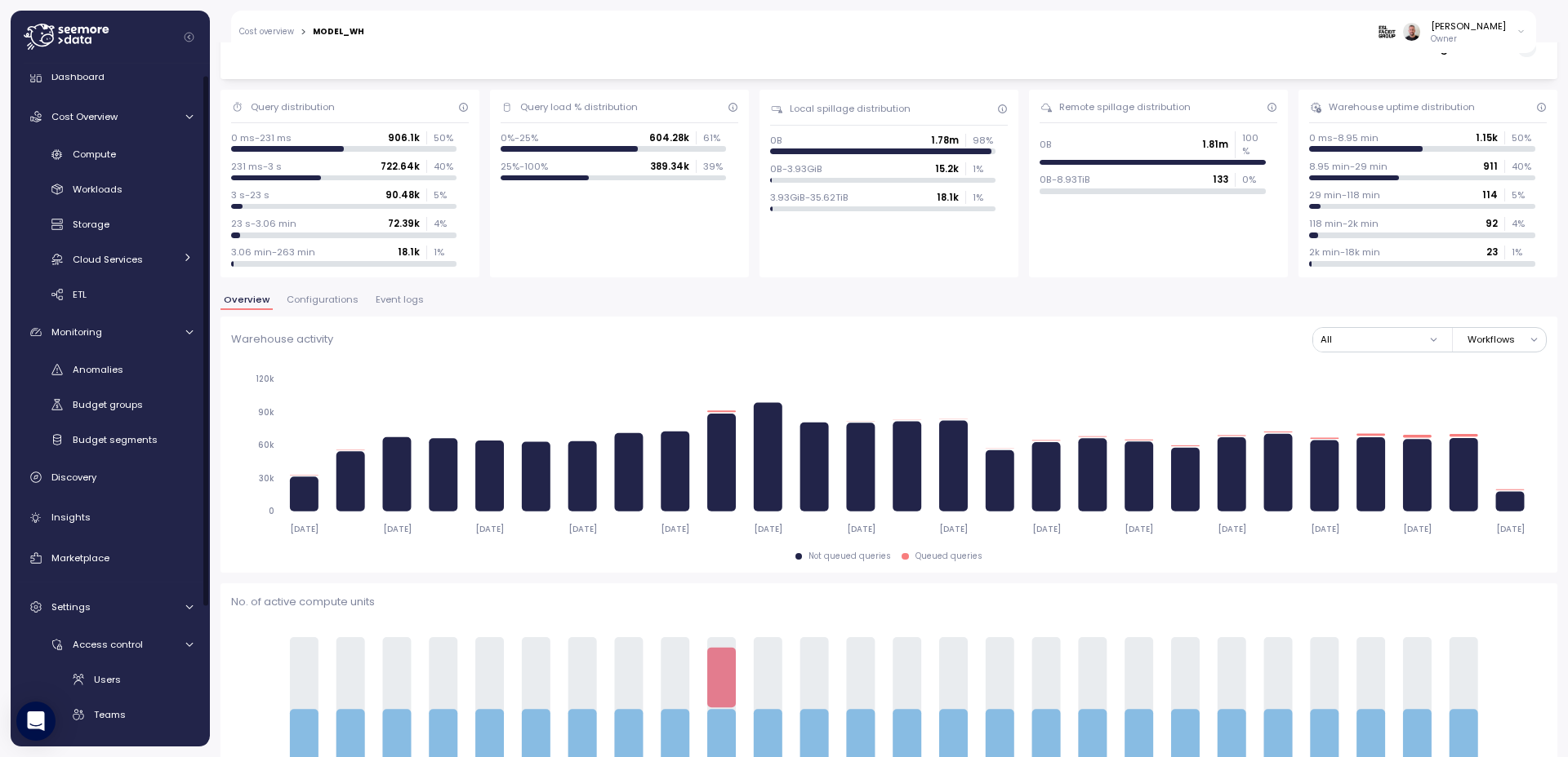
click at [273, 30] on link "Cost overview" at bounding box center [267, 31] width 55 height 8
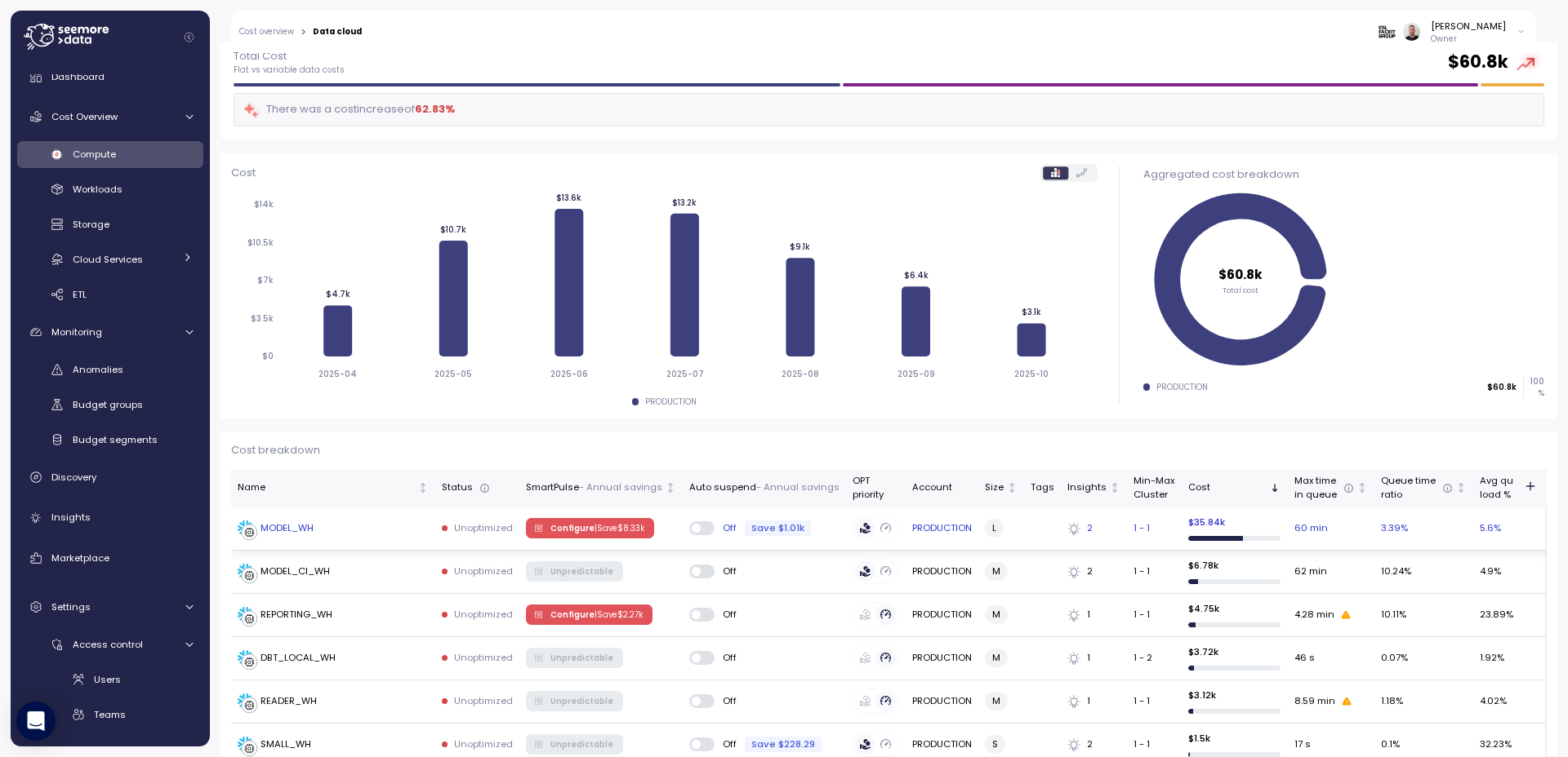
click at [692, 530] on span at bounding box center [696, 528] width 9 height 9
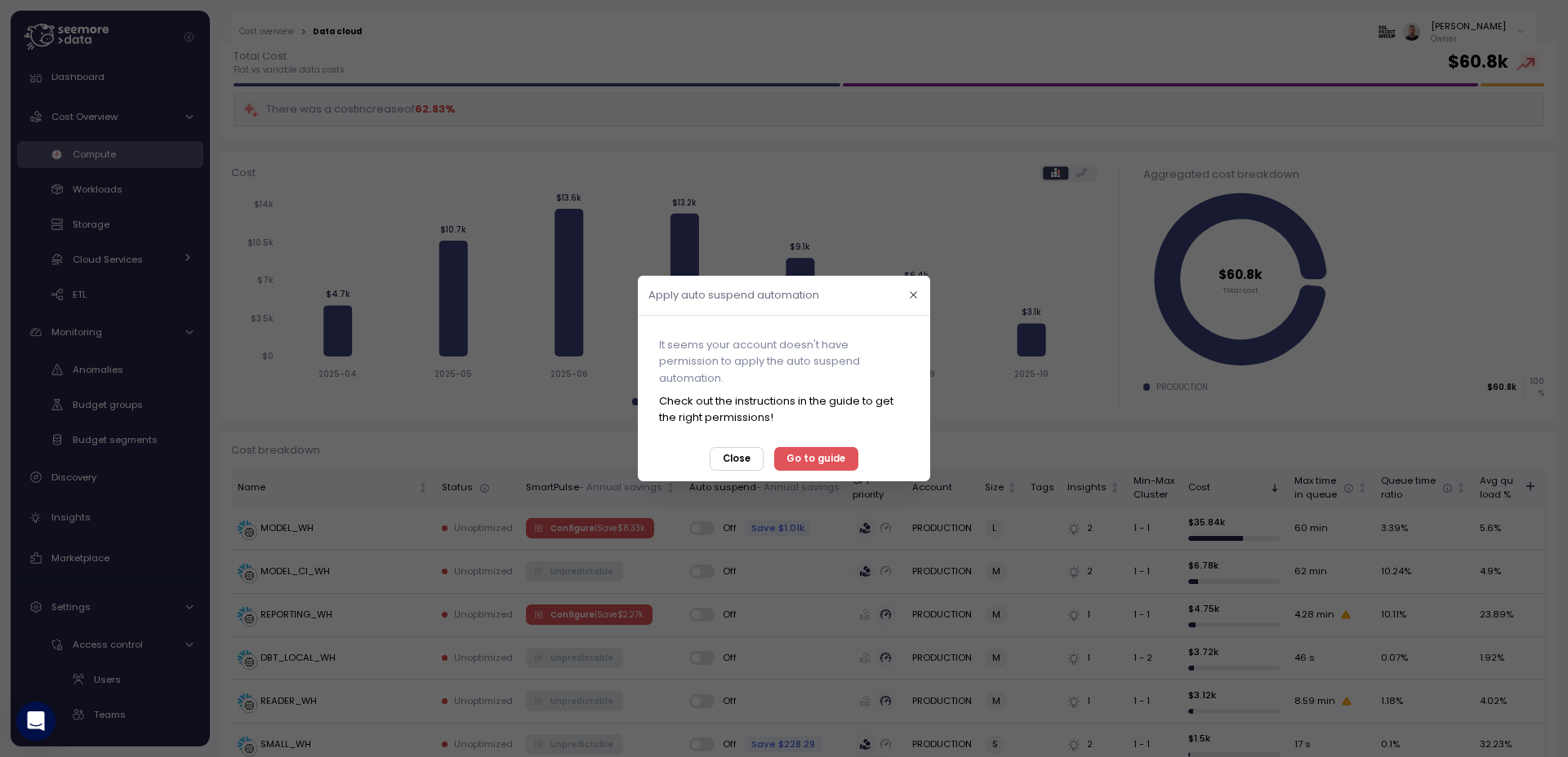
click at [807, 451] on span "Go to guide" at bounding box center [816, 458] width 59 height 22
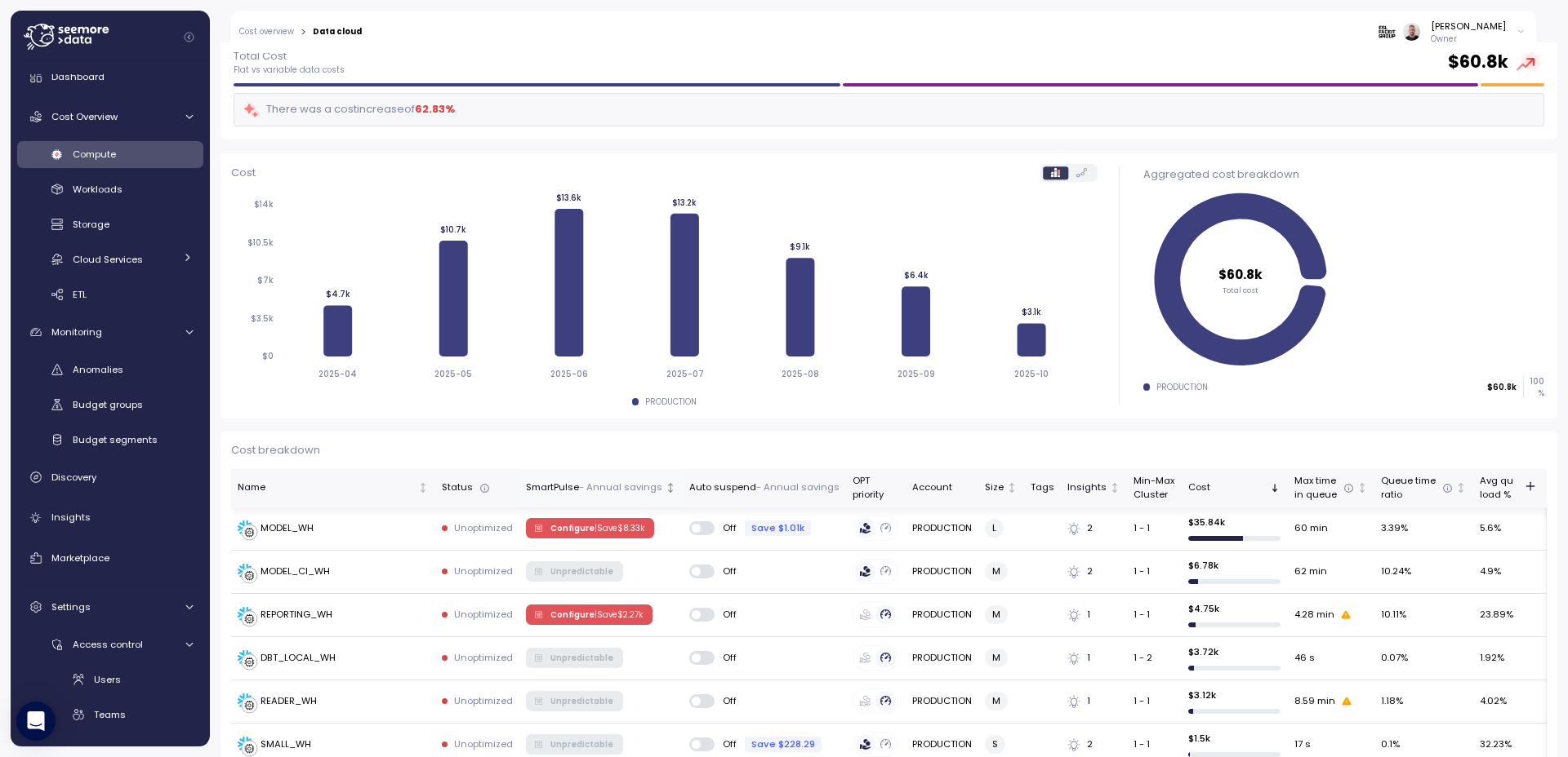
click at [654, 491] on p "- Annual savings" at bounding box center [621, 488] width 83 height 15
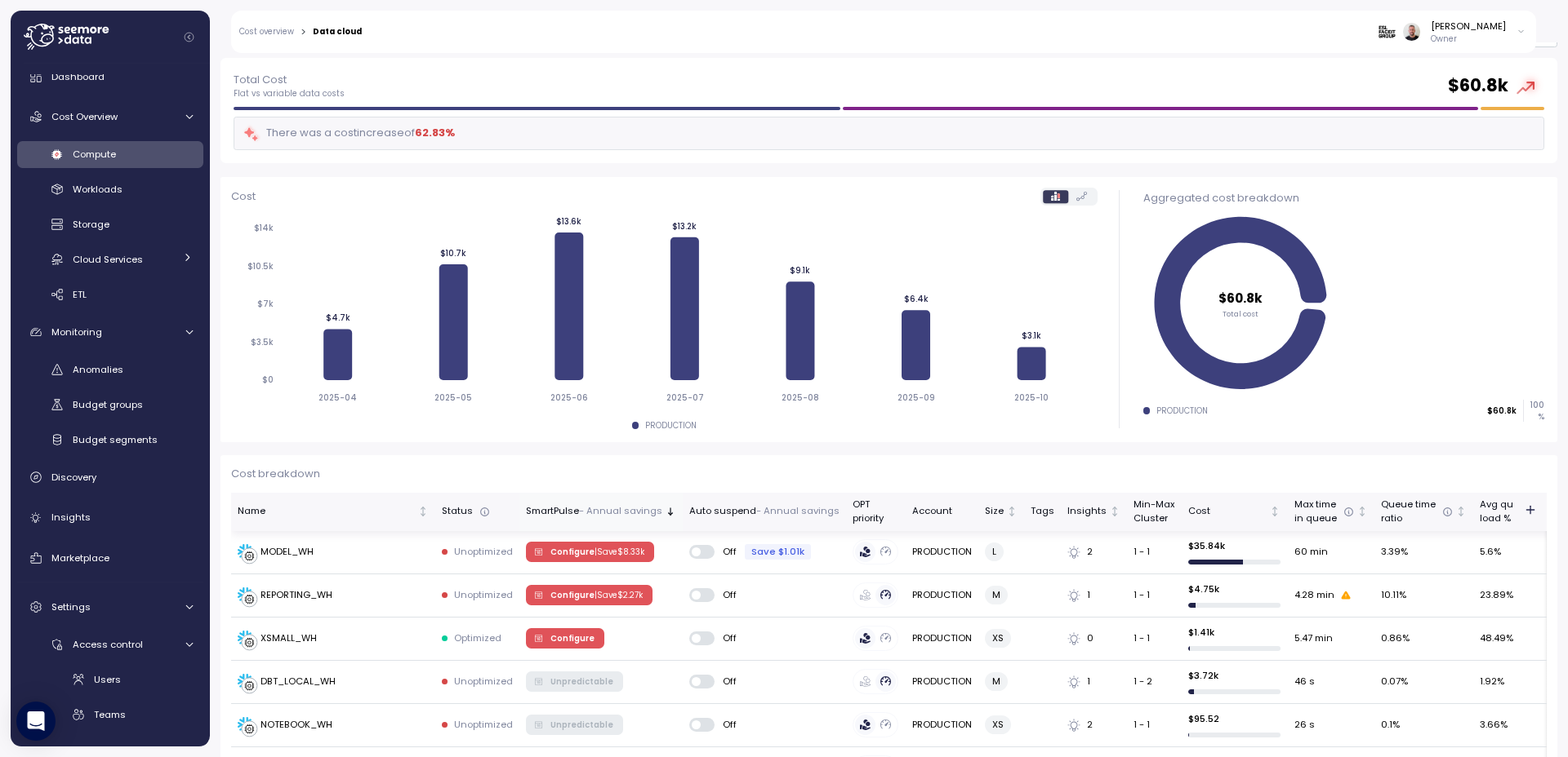
scroll to position [293, 0]
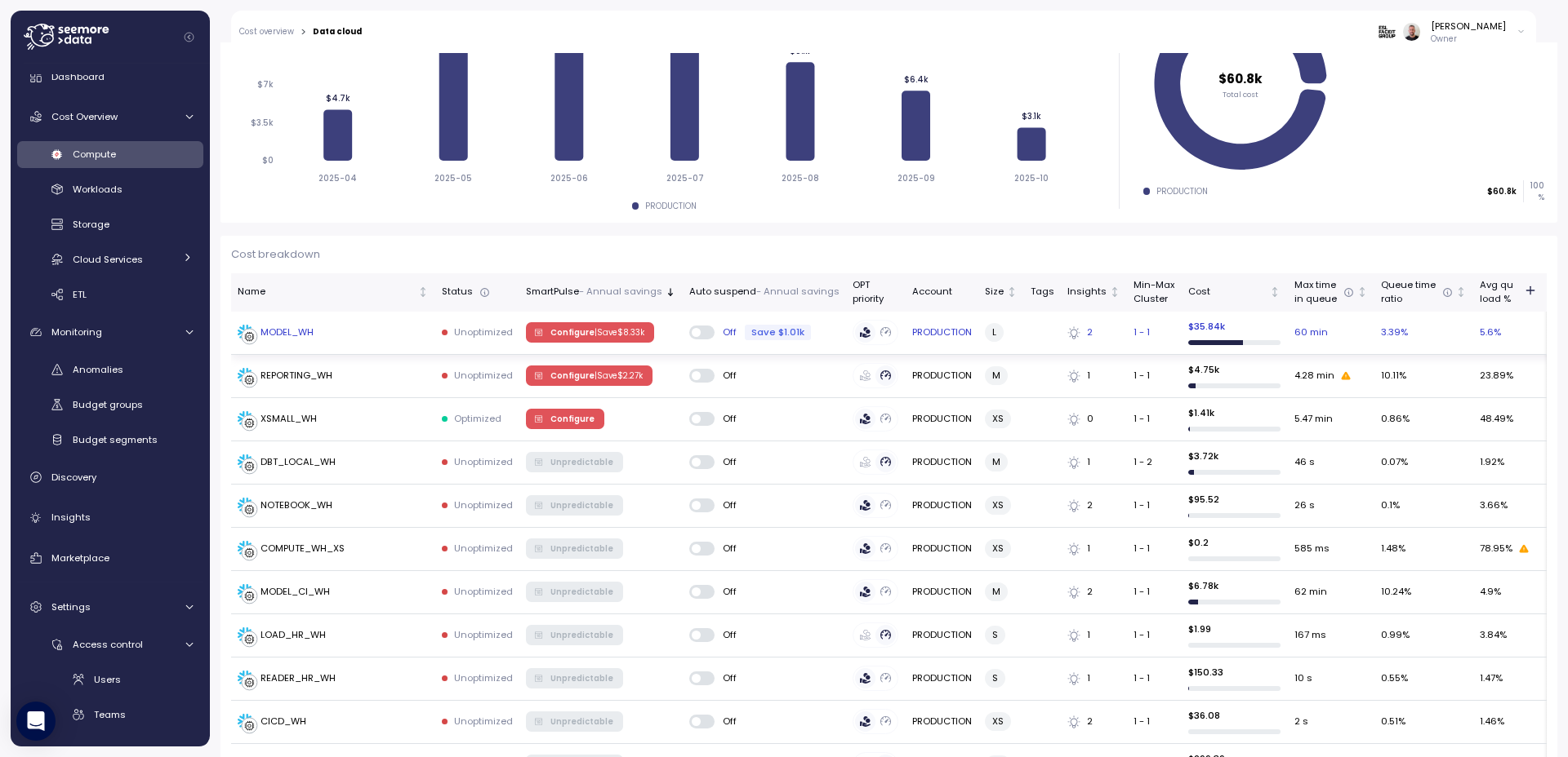
click at [568, 337] on span "Configure | Save $ 8.33k" at bounding box center [598, 332] width 94 height 18
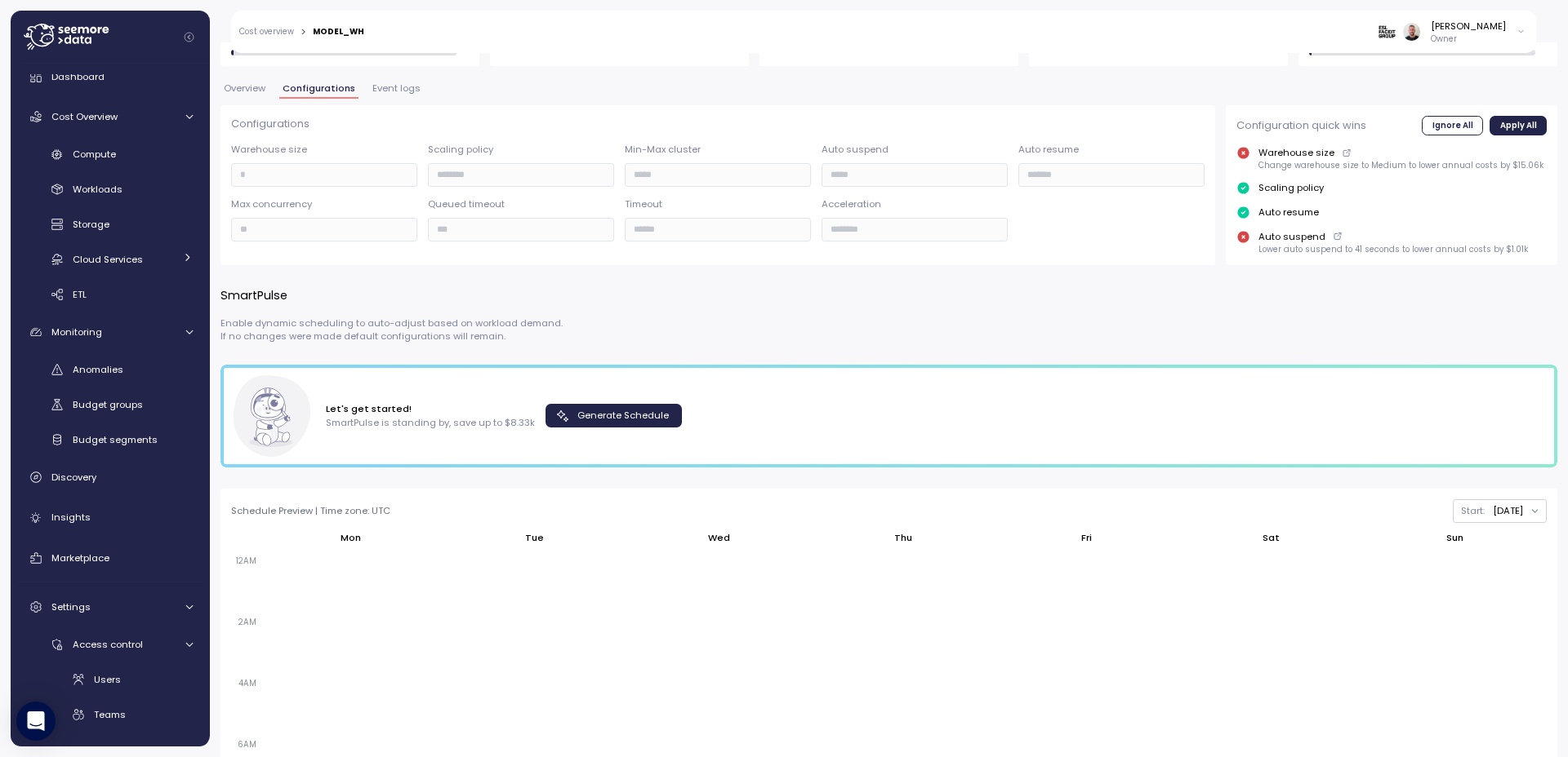
scroll to position [293, 0]
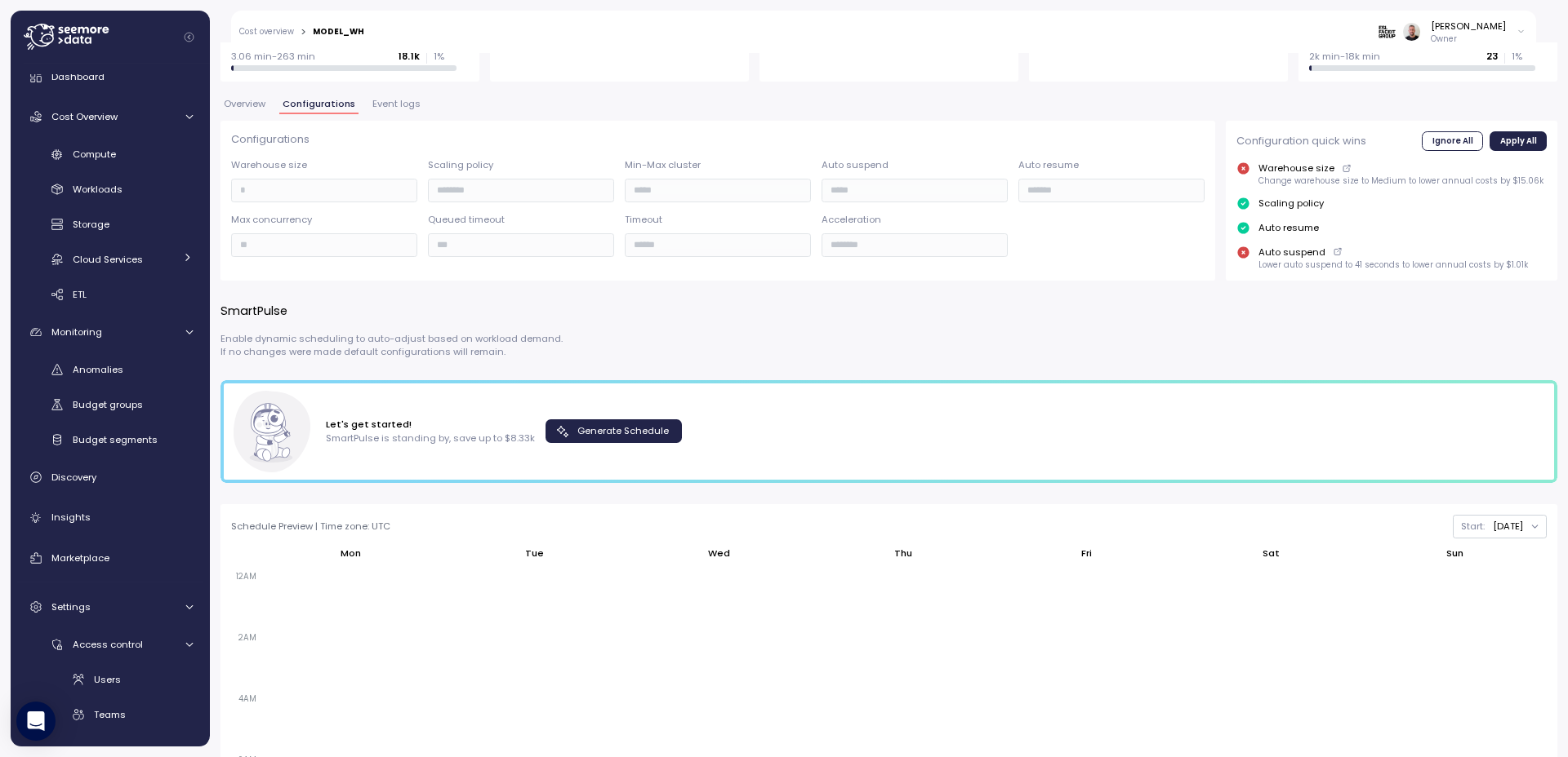
click at [615, 429] on span "Generate Schedule" at bounding box center [623, 431] width 91 height 22
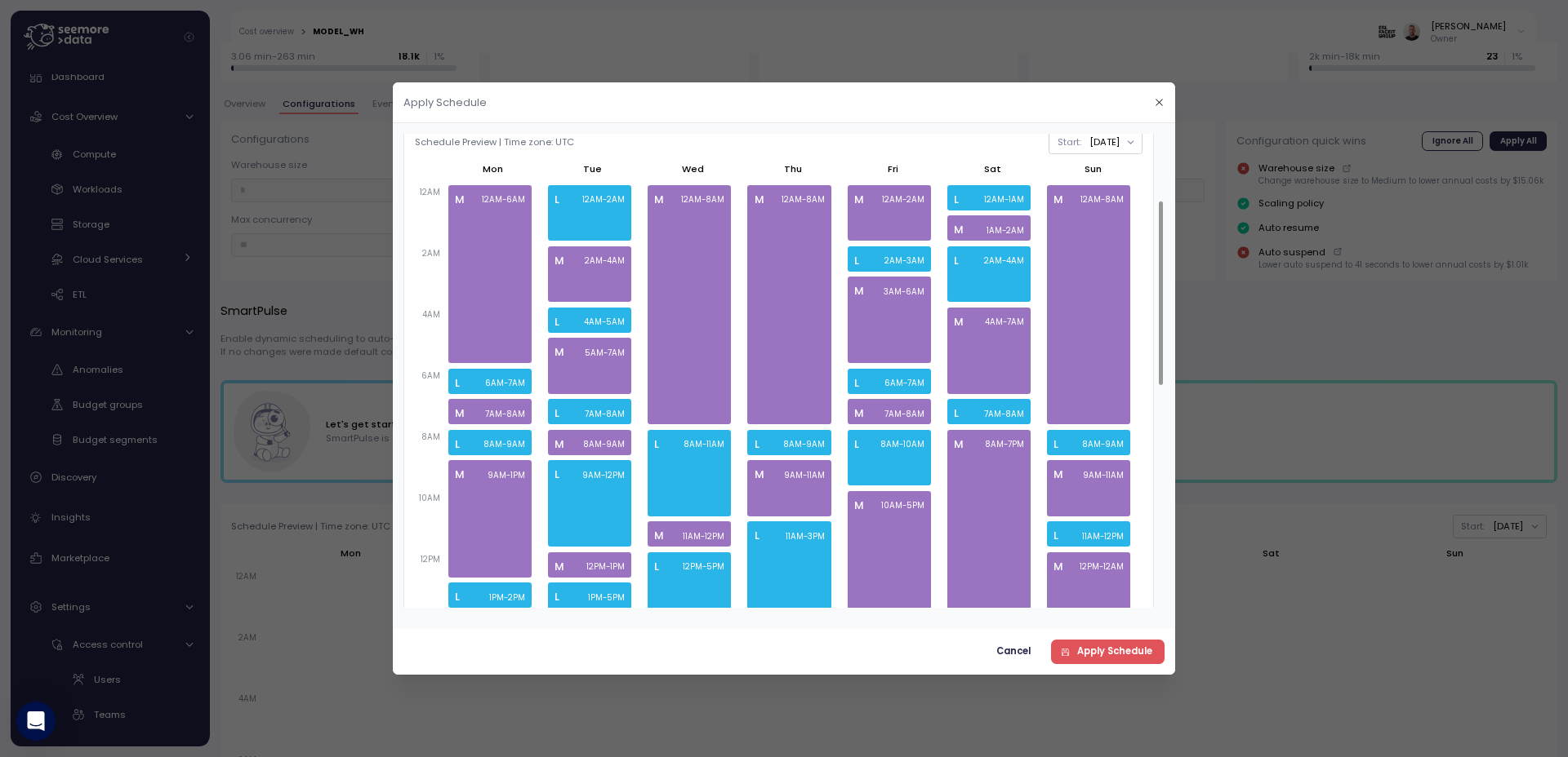
scroll to position [98, 0]
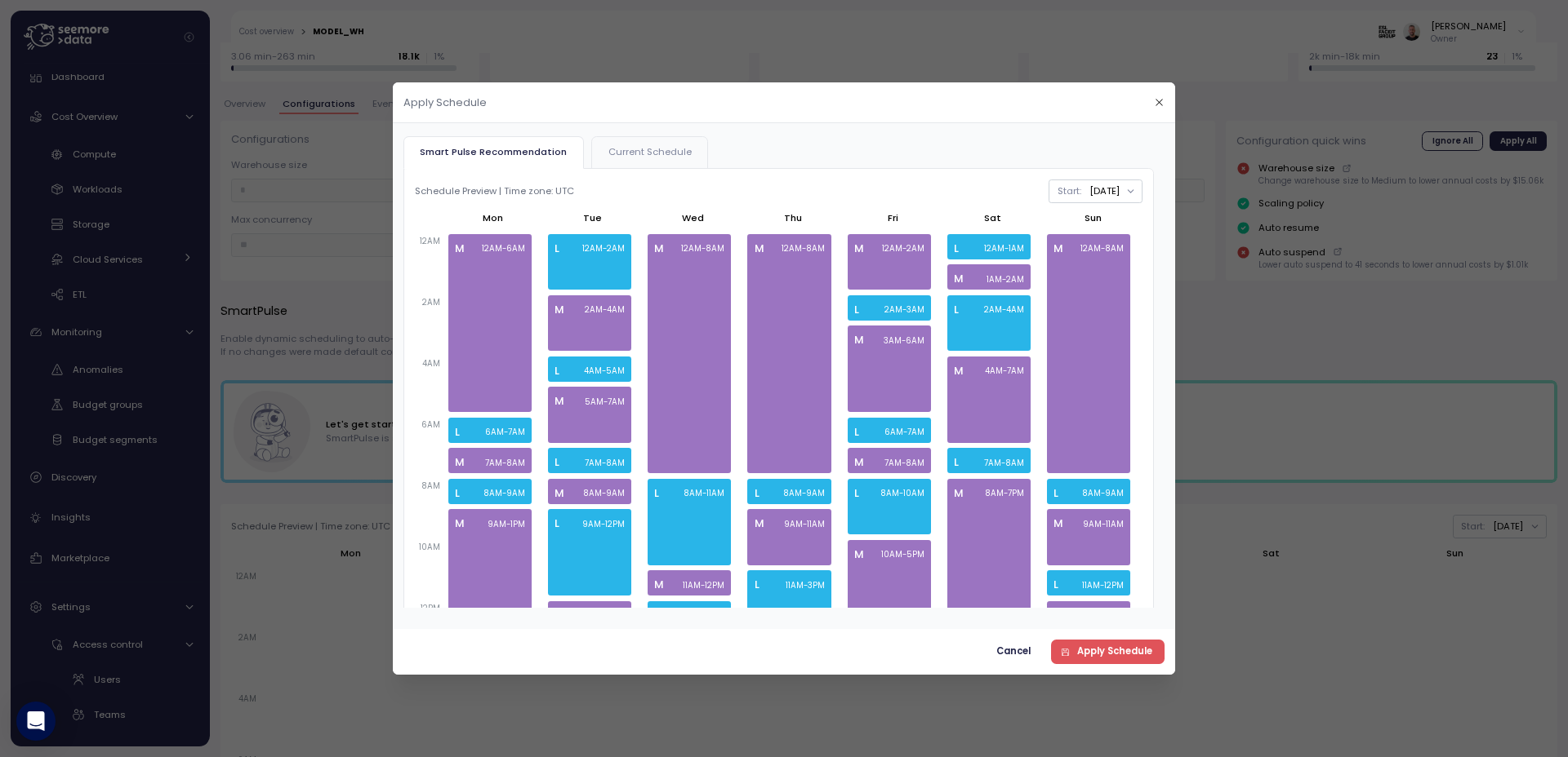
click at [1150, 113] on header "Apply Schedule" at bounding box center [784, 103] width 783 height 41
click at [625, 149] on span "Current Schedule" at bounding box center [650, 152] width 83 height 9
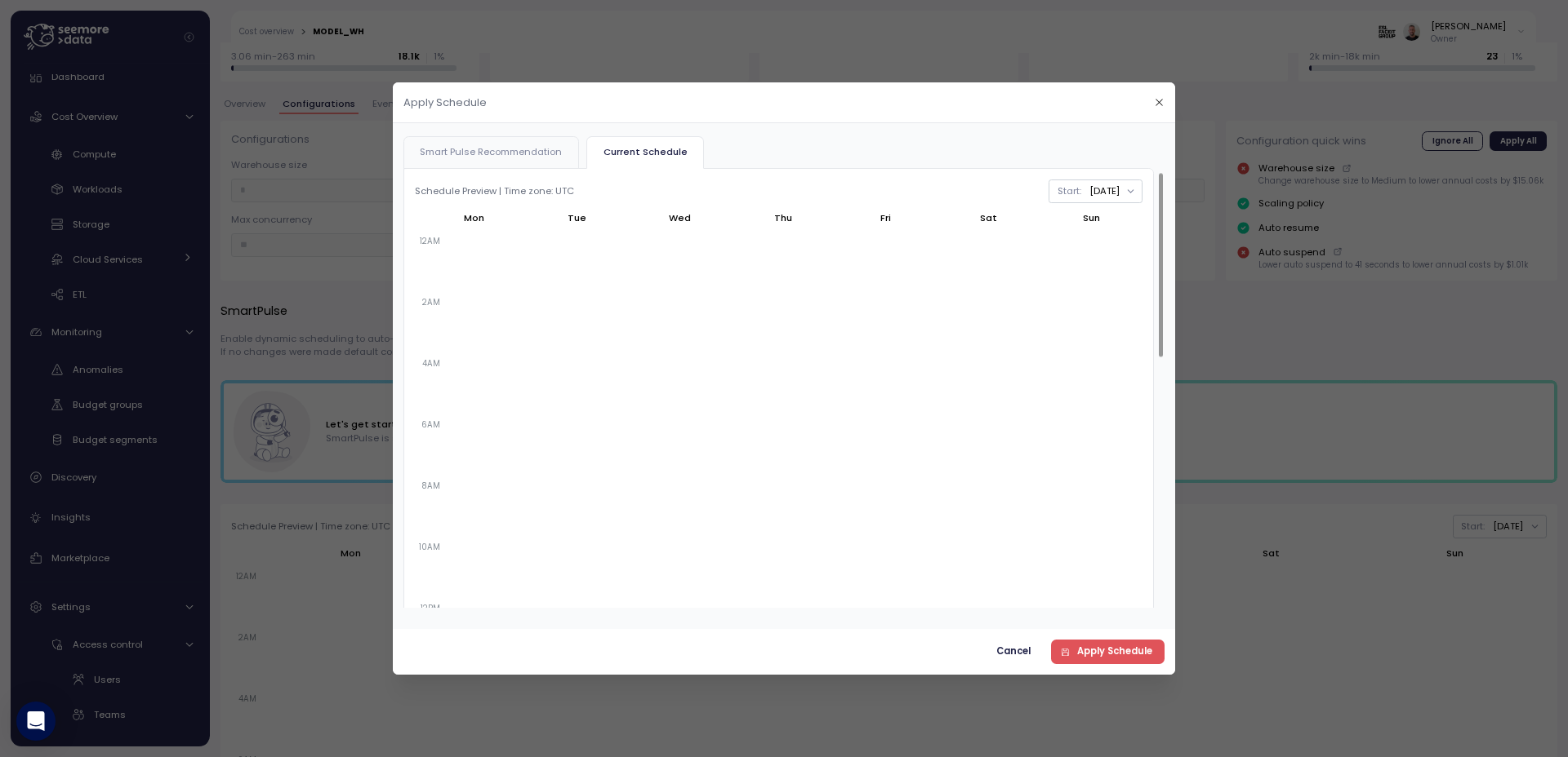
click at [526, 157] on span "Smart Pulse Recommendation" at bounding box center [490, 152] width 142 height 9
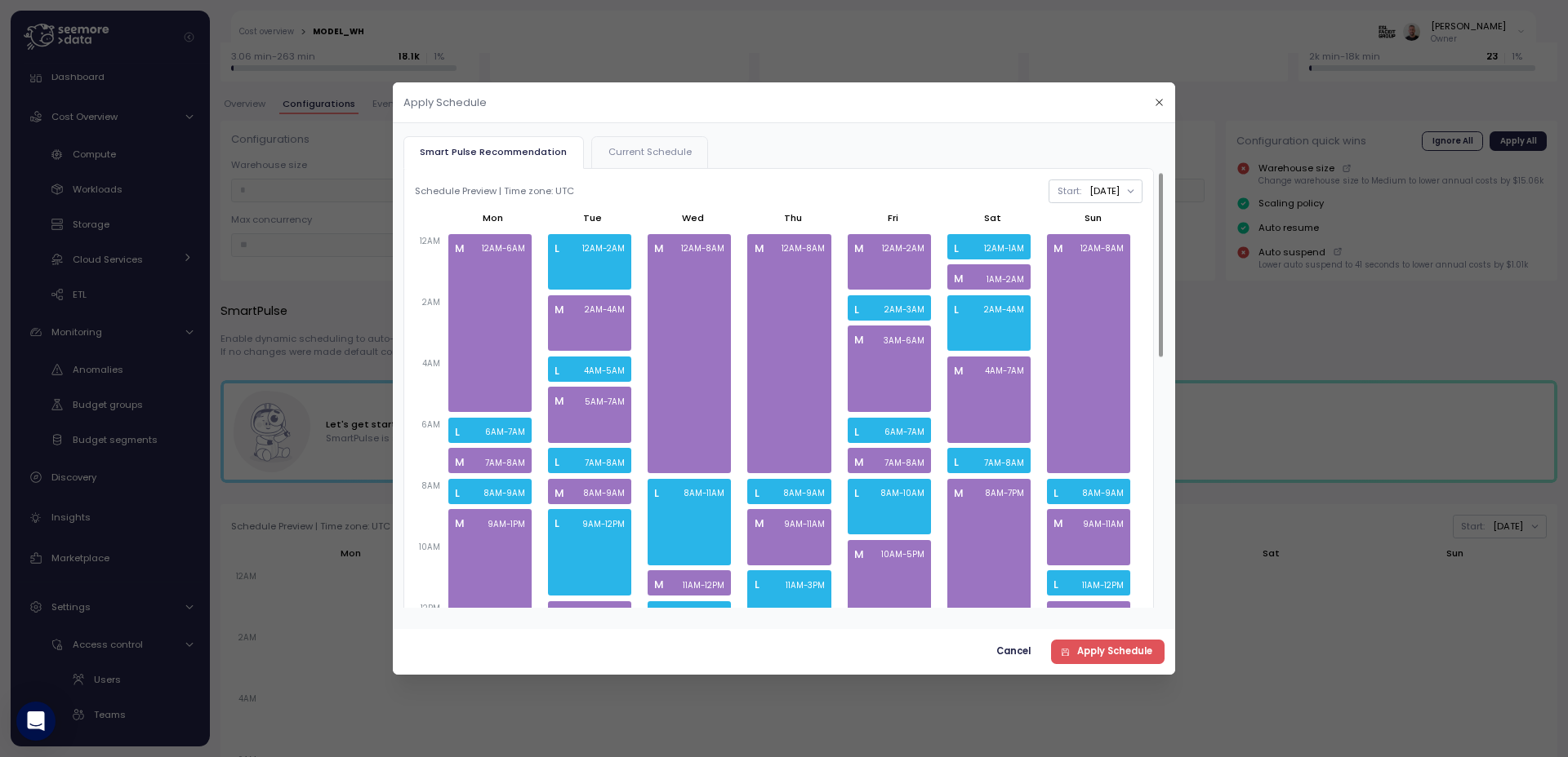
drag, startPoint x: 1163, startPoint y: 98, endPoint x: 938, endPoint y: 187, distance: 242.0
click at [1163, 99] on icon "button" at bounding box center [1159, 103] width 11 height 11
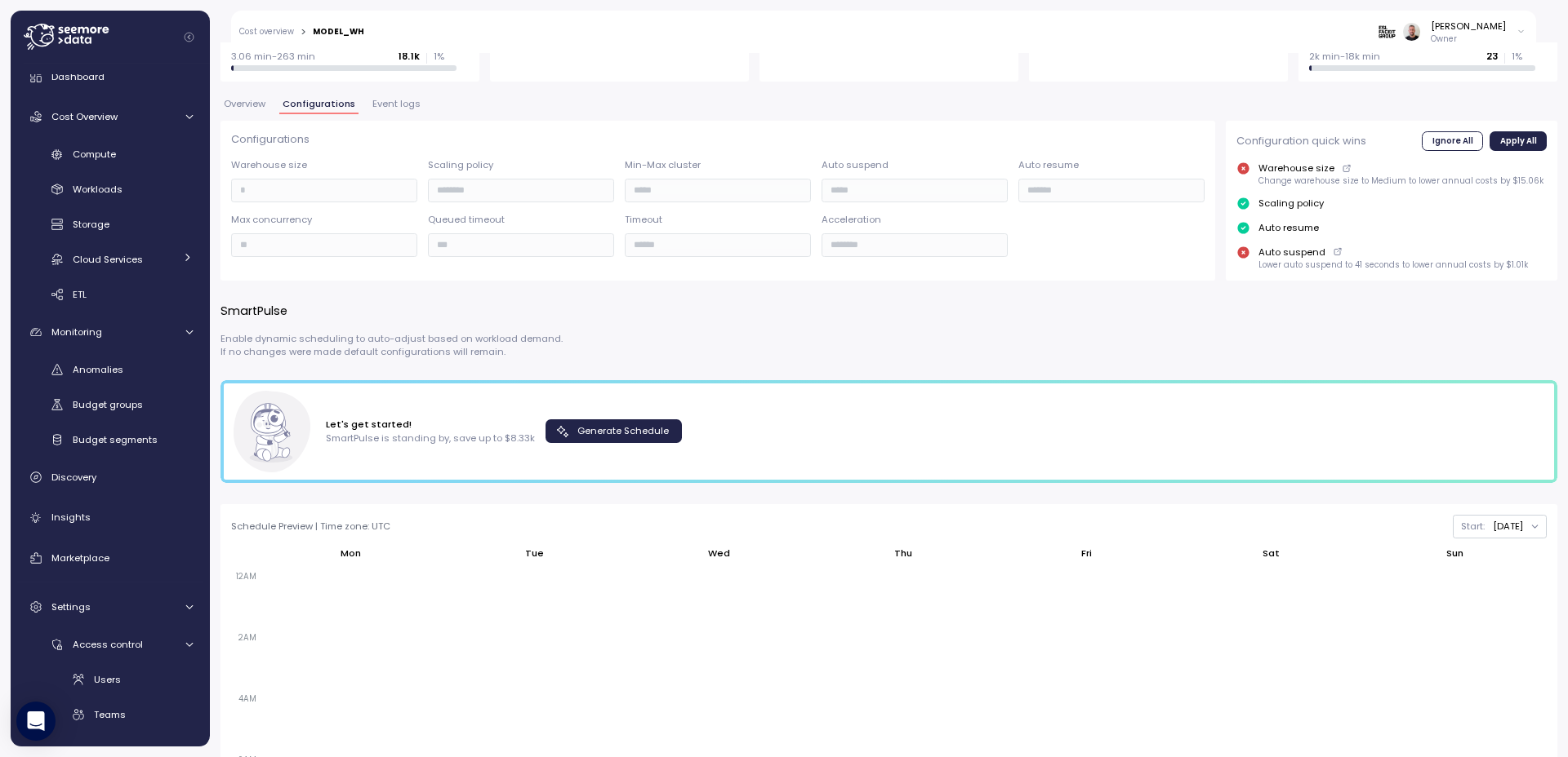
click at [649, 431] on span "Generate Schedule" at bounding box center [623, 431] width 91 height 22
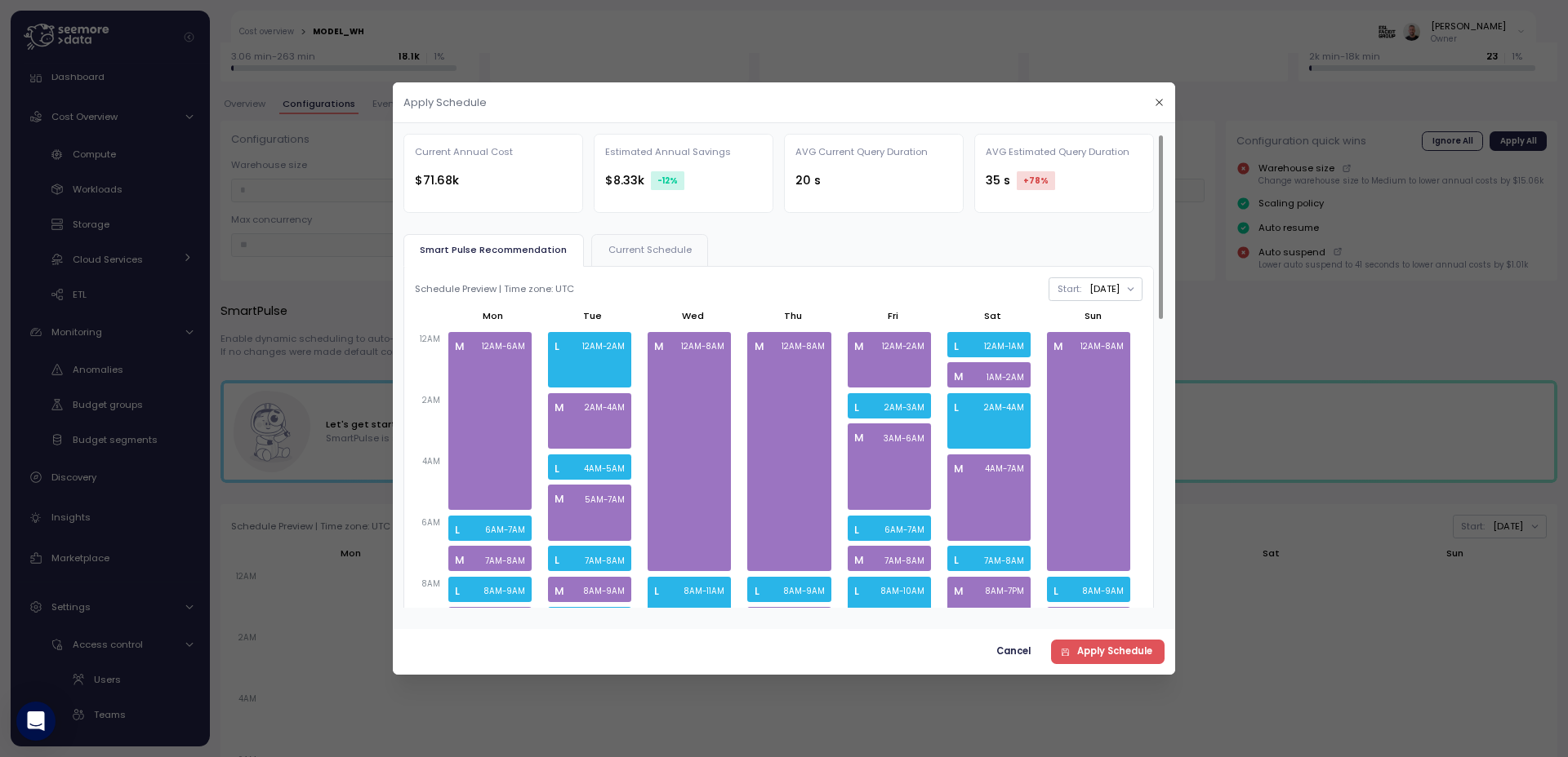
click at [1163, 104] on icon "button" at bounding box center [1159, 103] width 11 height 11
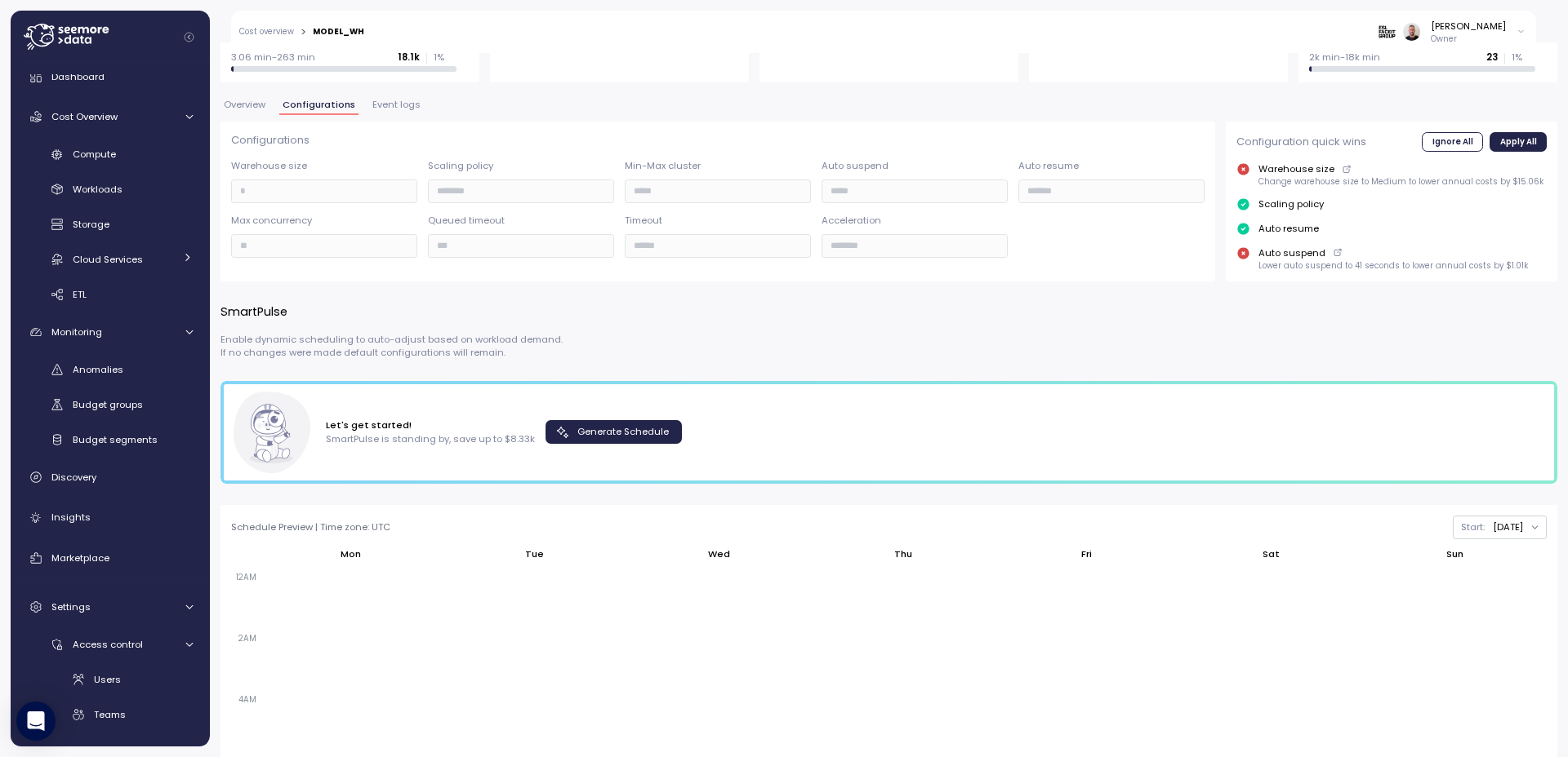
scroll to position [293, 0]
click at [618, 430] on span "Generate Schedule" at bounding box center [623, 431] width 91 height 22
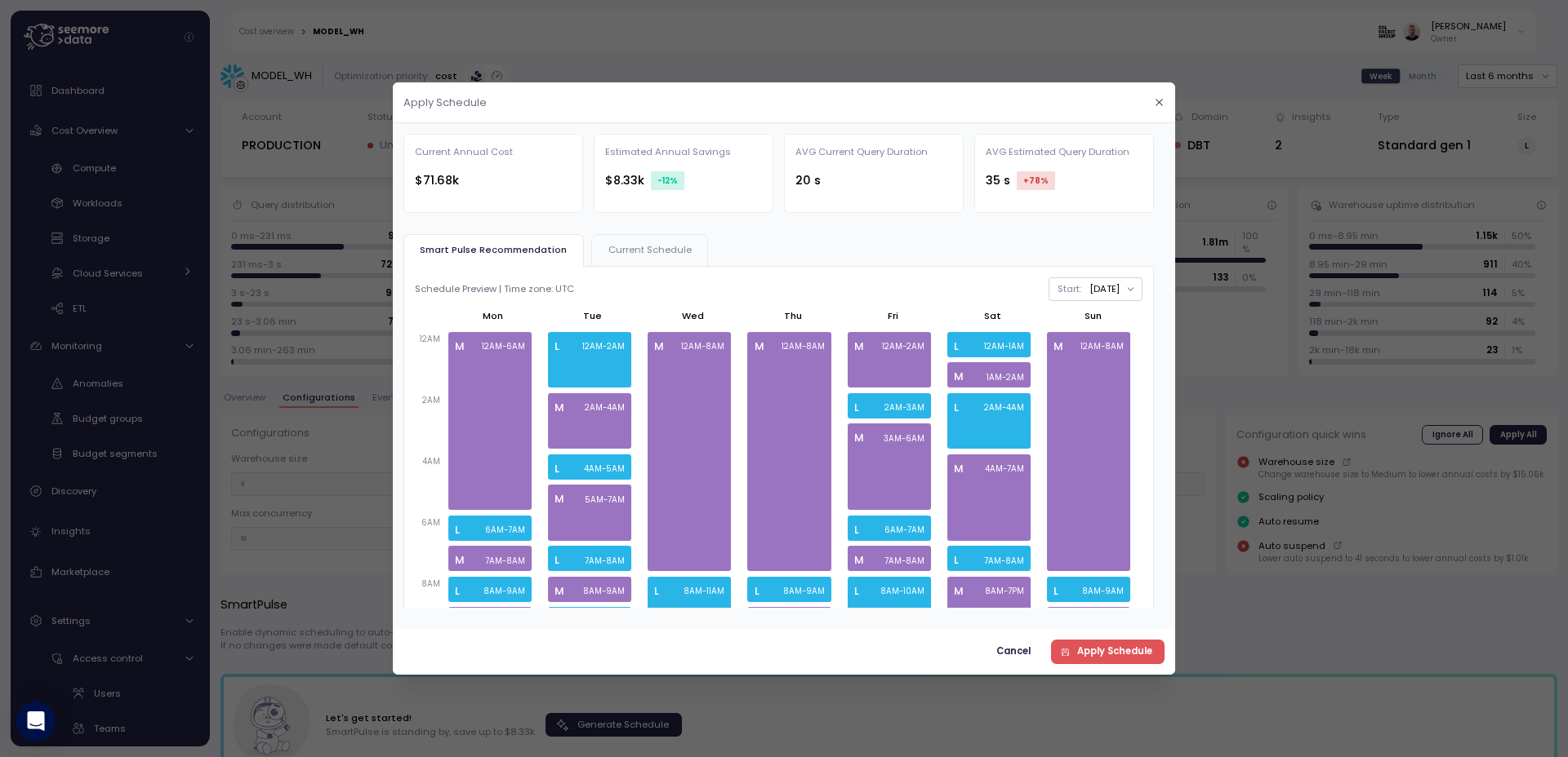
scroll to position [293, 0]
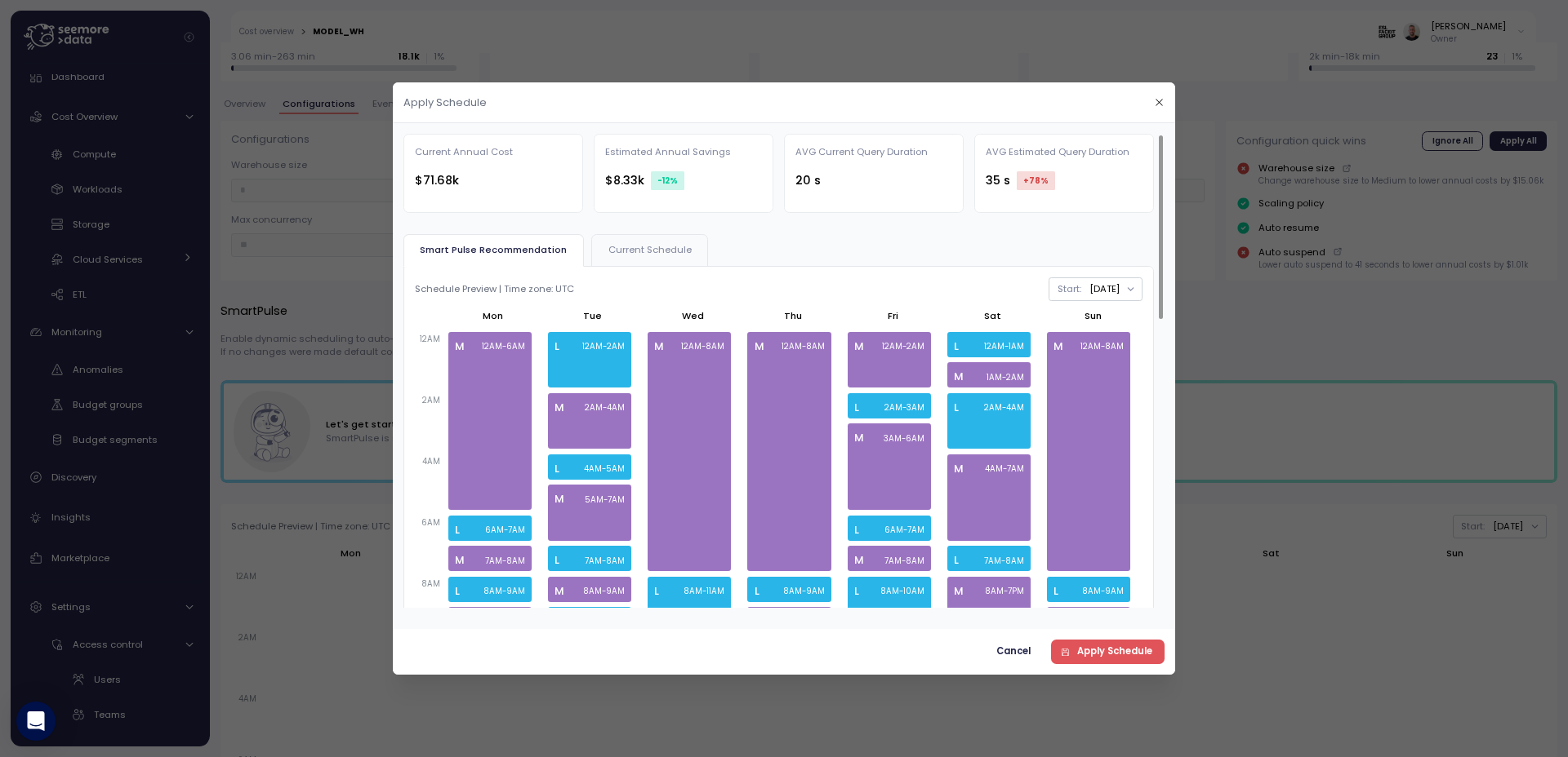
click at [1162, 106] on icon "button" at bounding box center [1159, 103] width 11 height 11
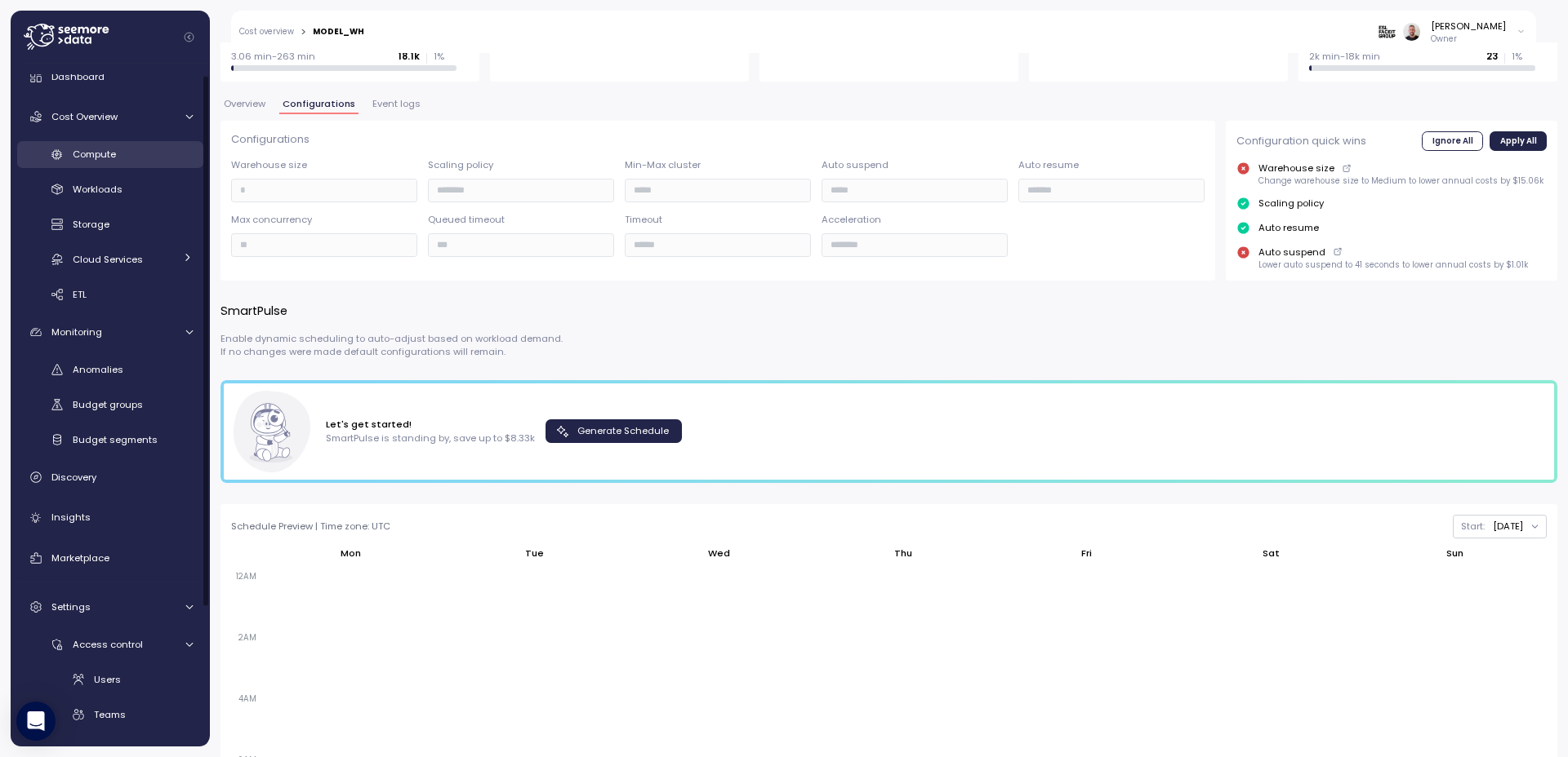
click at [108, 160] on span "Compute" at bounding box center [94, 154] width 43 height 13
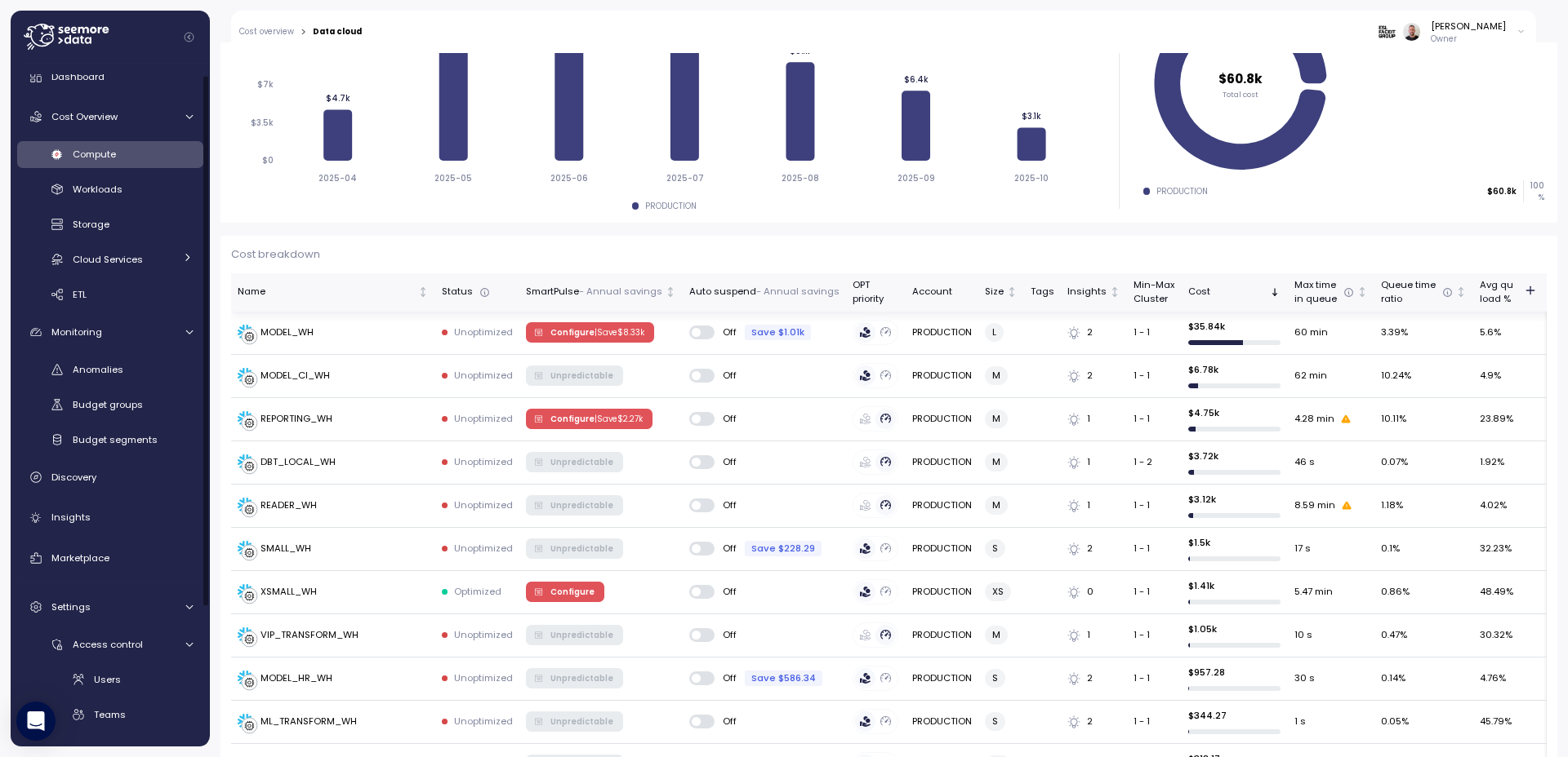
click at [805, 293] on p "- Annual savings" at bounding box center [798, 292] width 83 height 15
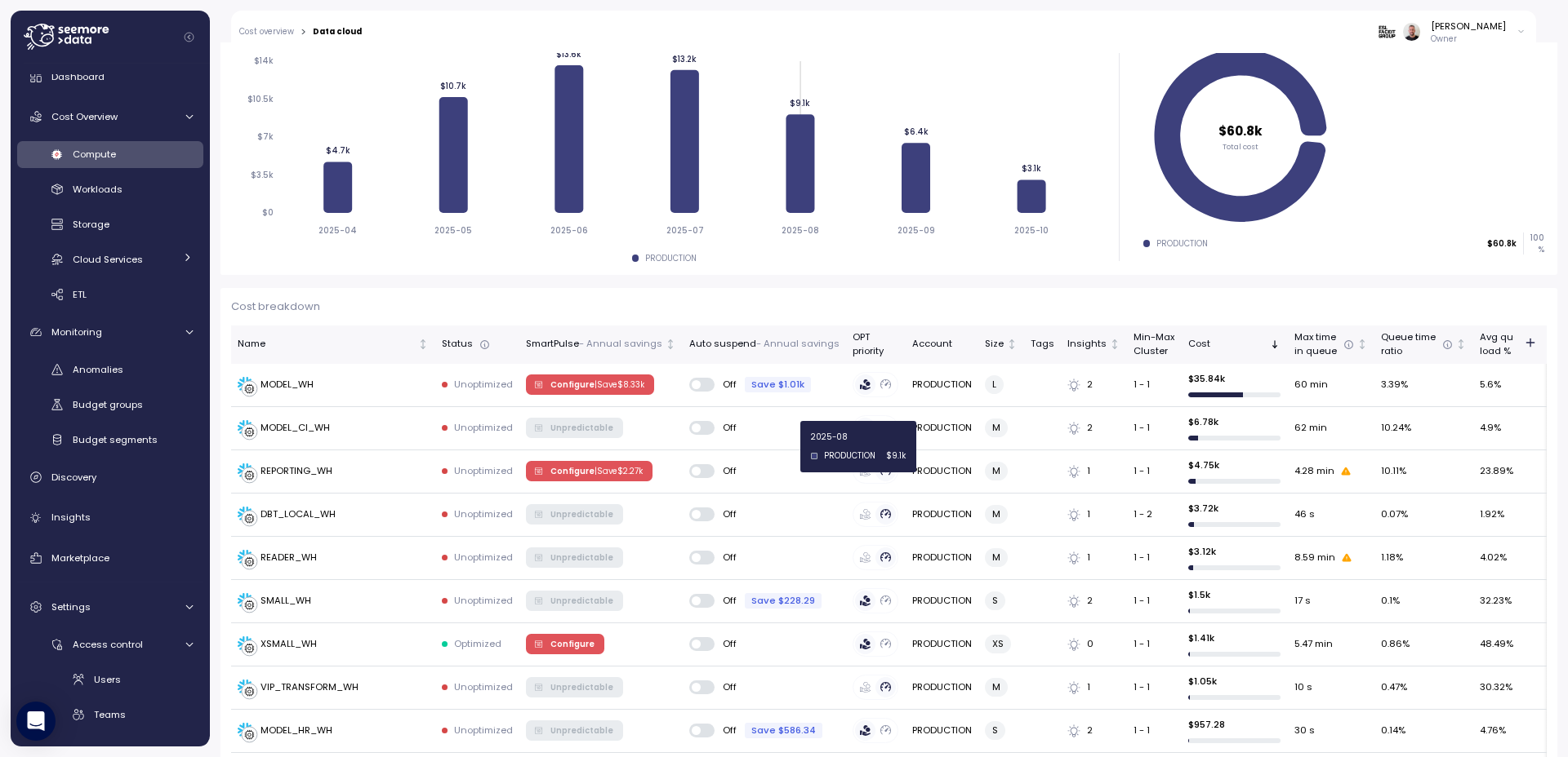
scroll to position [392, 0]
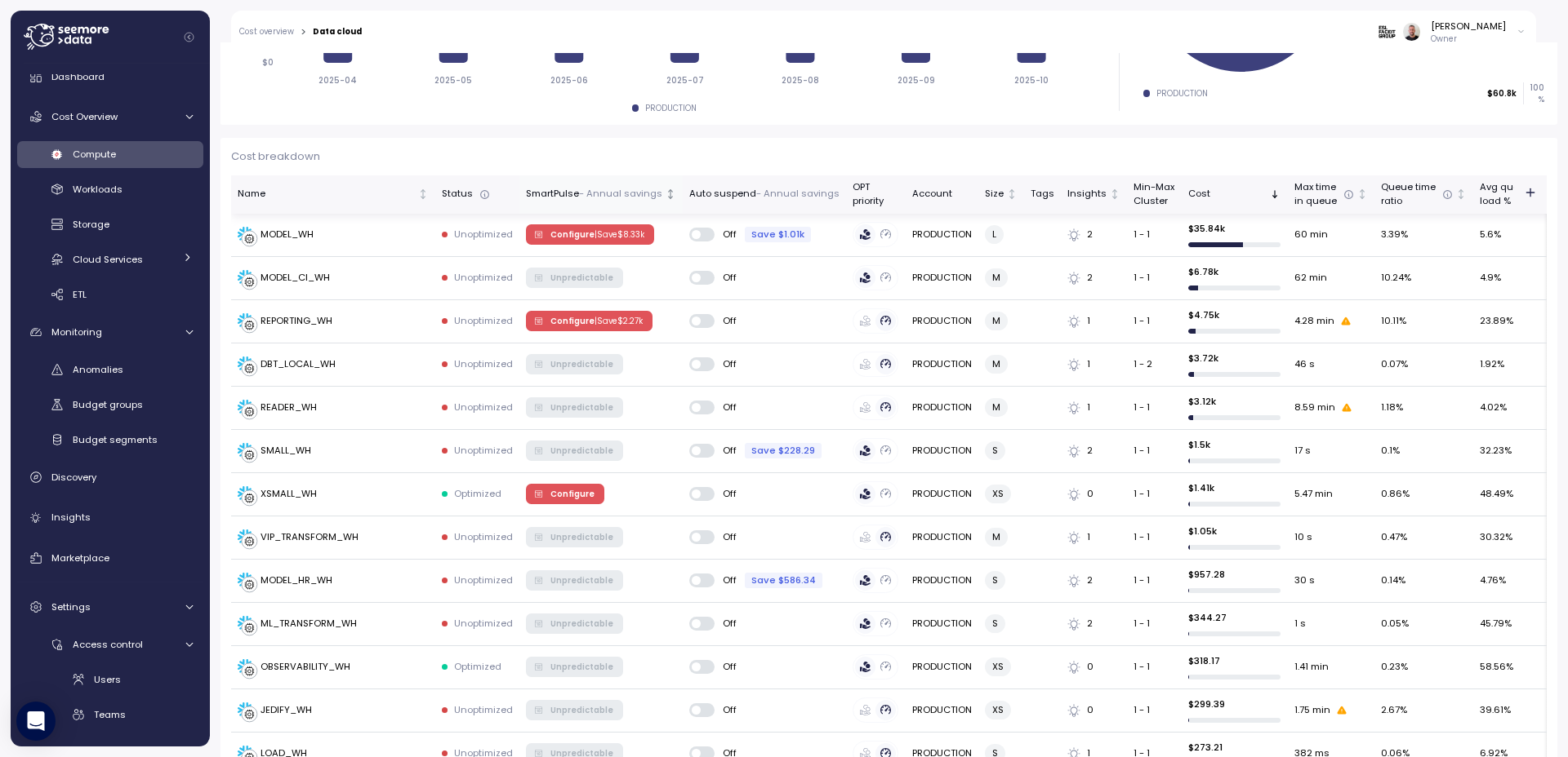
click at [604, 192] on p "- Annual savings" at bounding box center [621, 194] width 83 height 15
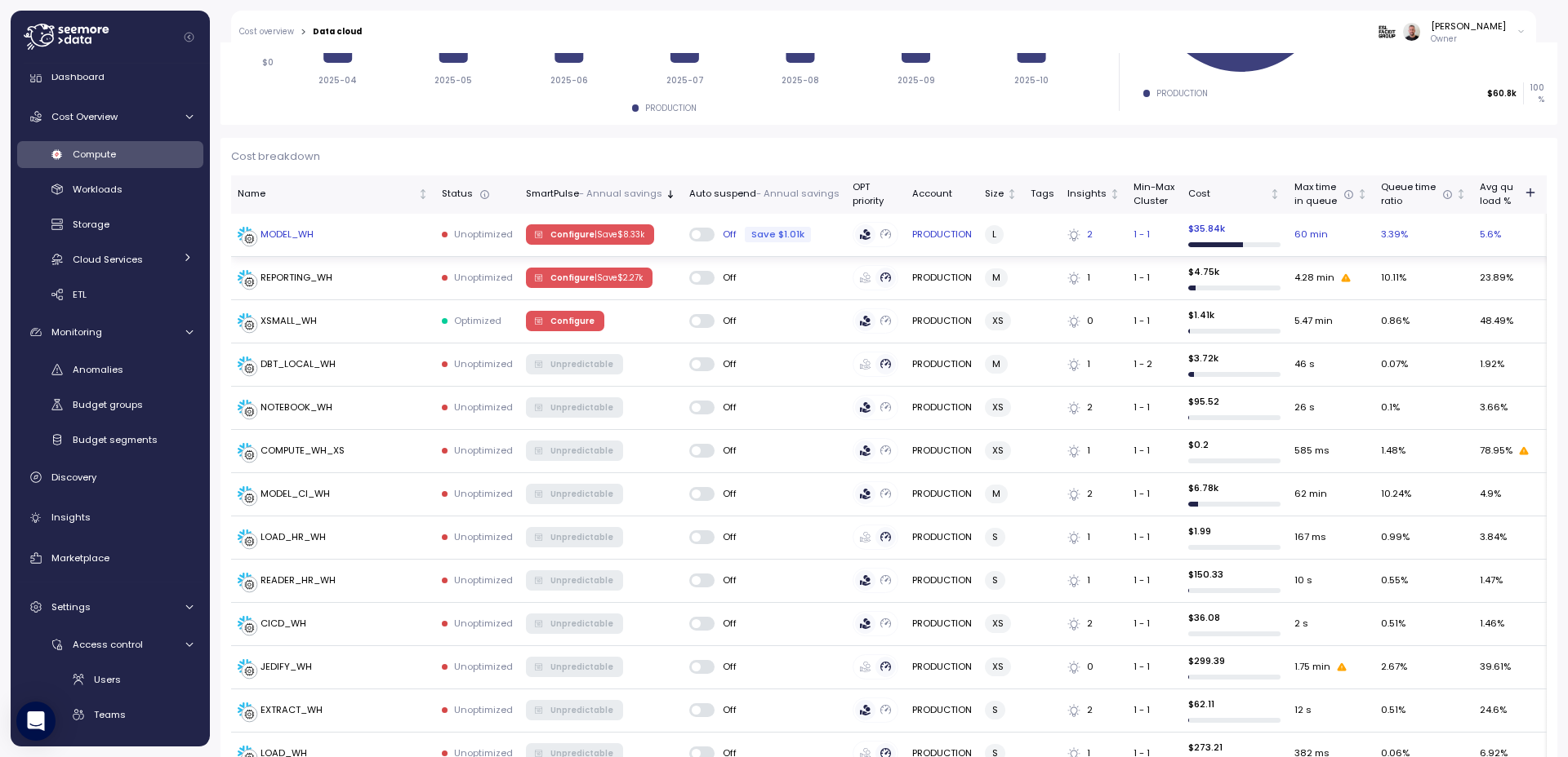
click at [594, 235] on p "| Save $ 8.33k" at bounding box center [619, 235] width 50 height 12
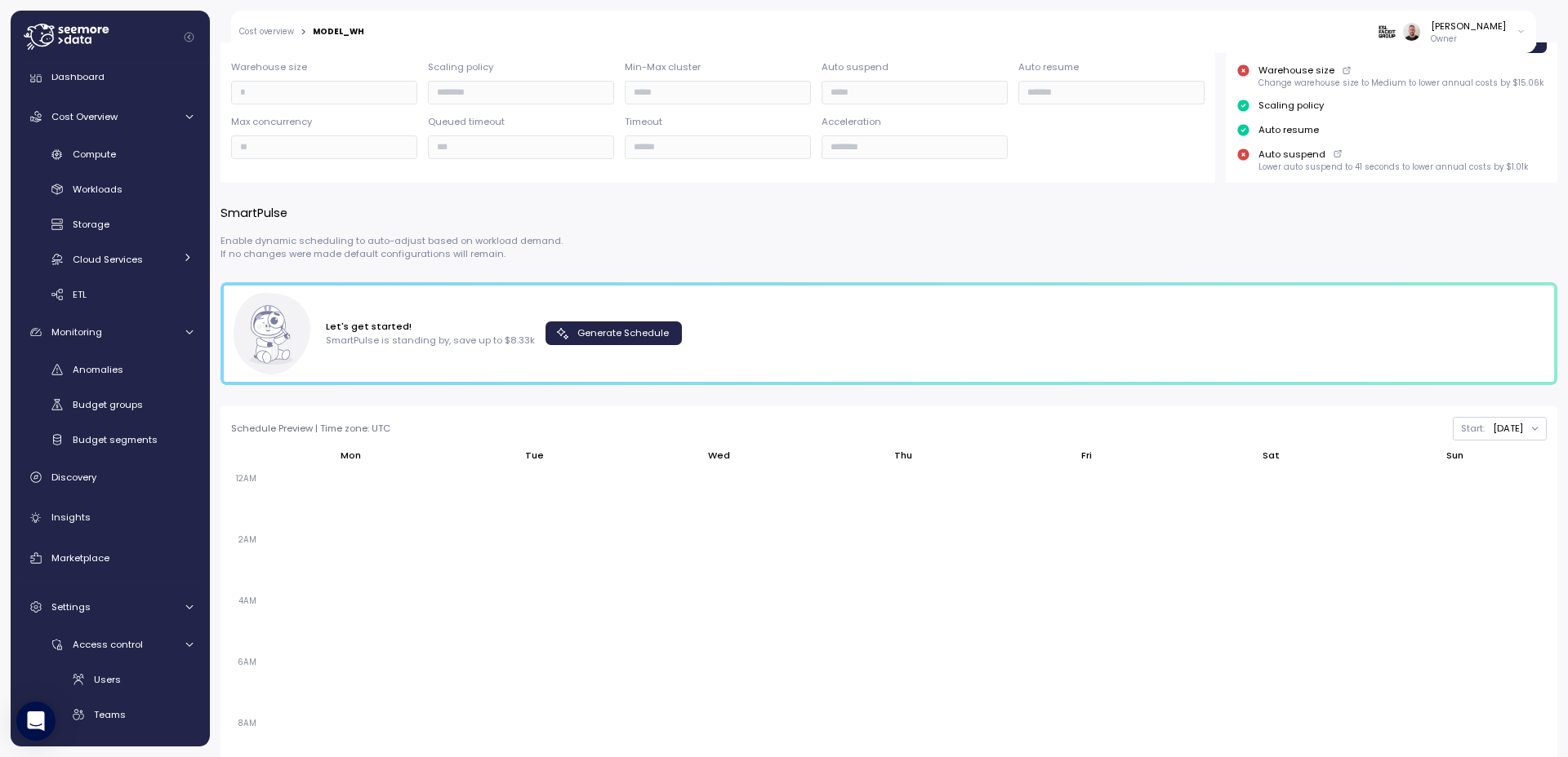
click at [599, 341] on span "Generate Schedule" at bounding box center [623, 333] width 91 height 22
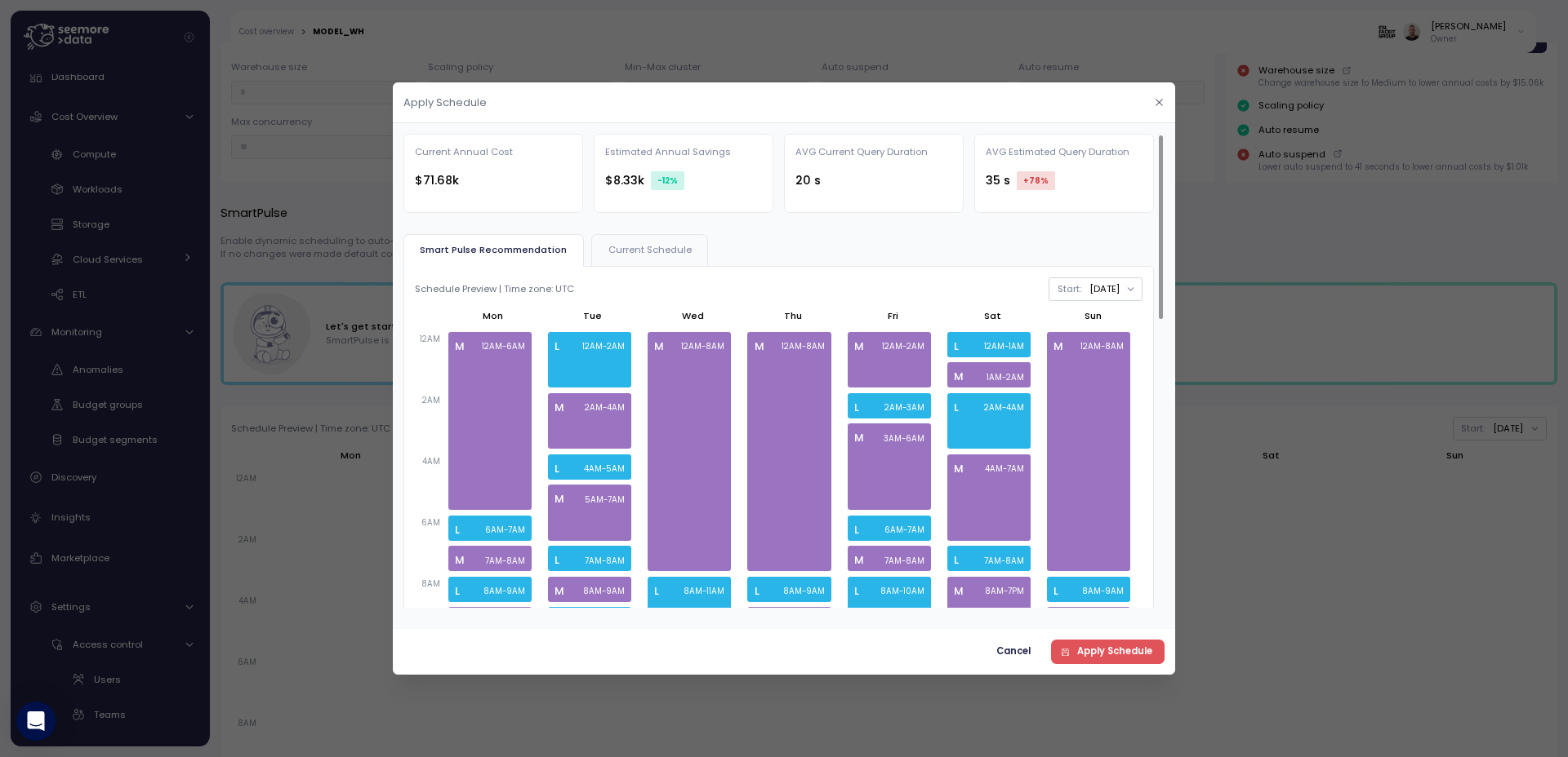
click at [1154, 105] on icon "button" at bounding box center [1159, 103] width 11 height 11
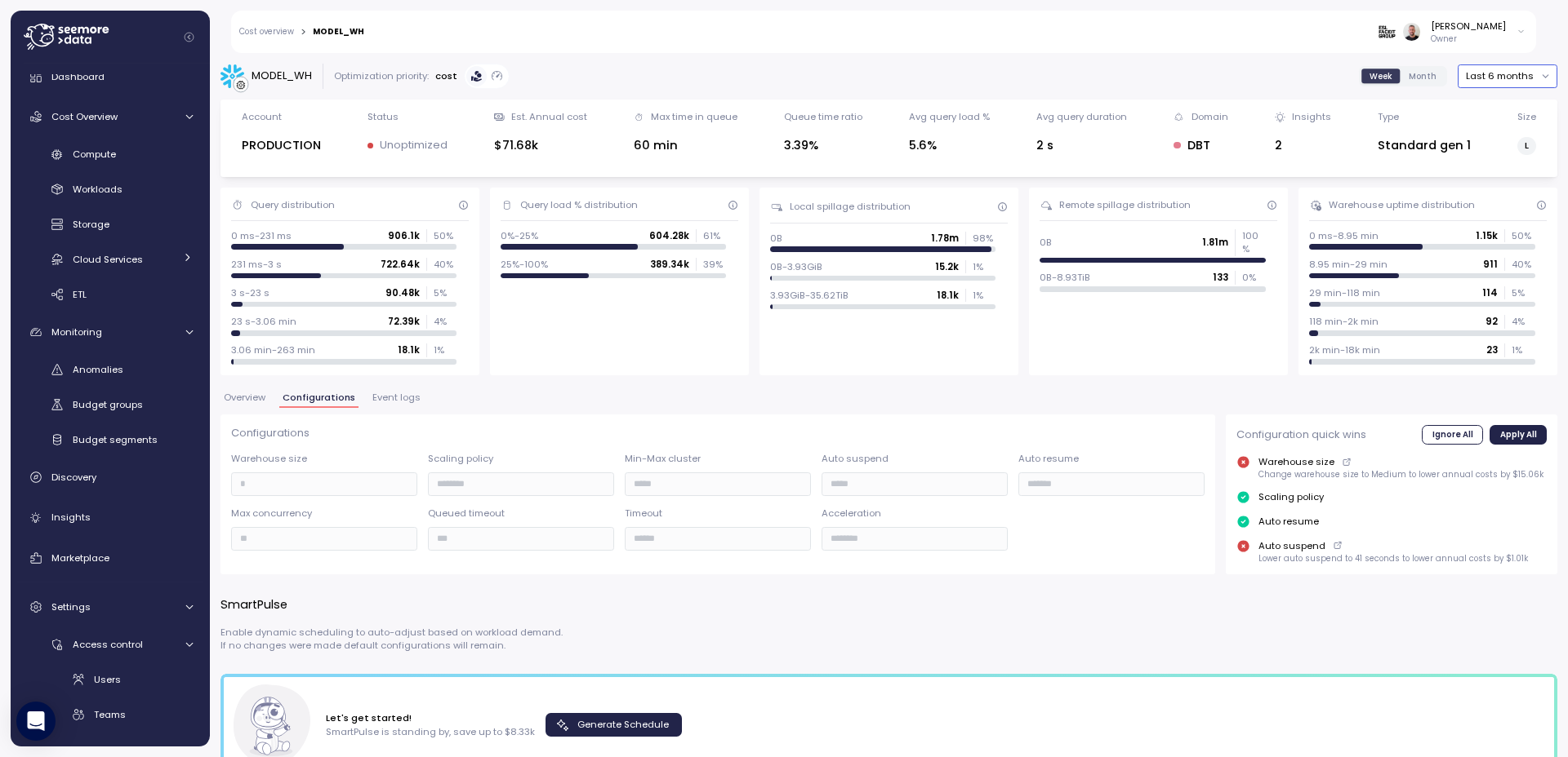
click at [1501, 77] on button "Last 6 months" at bounding box center [1507, 76] width 99 height 24
click at [1505, 221] on div "Last year" at bounding box center [1494, 220] width 43 height 13
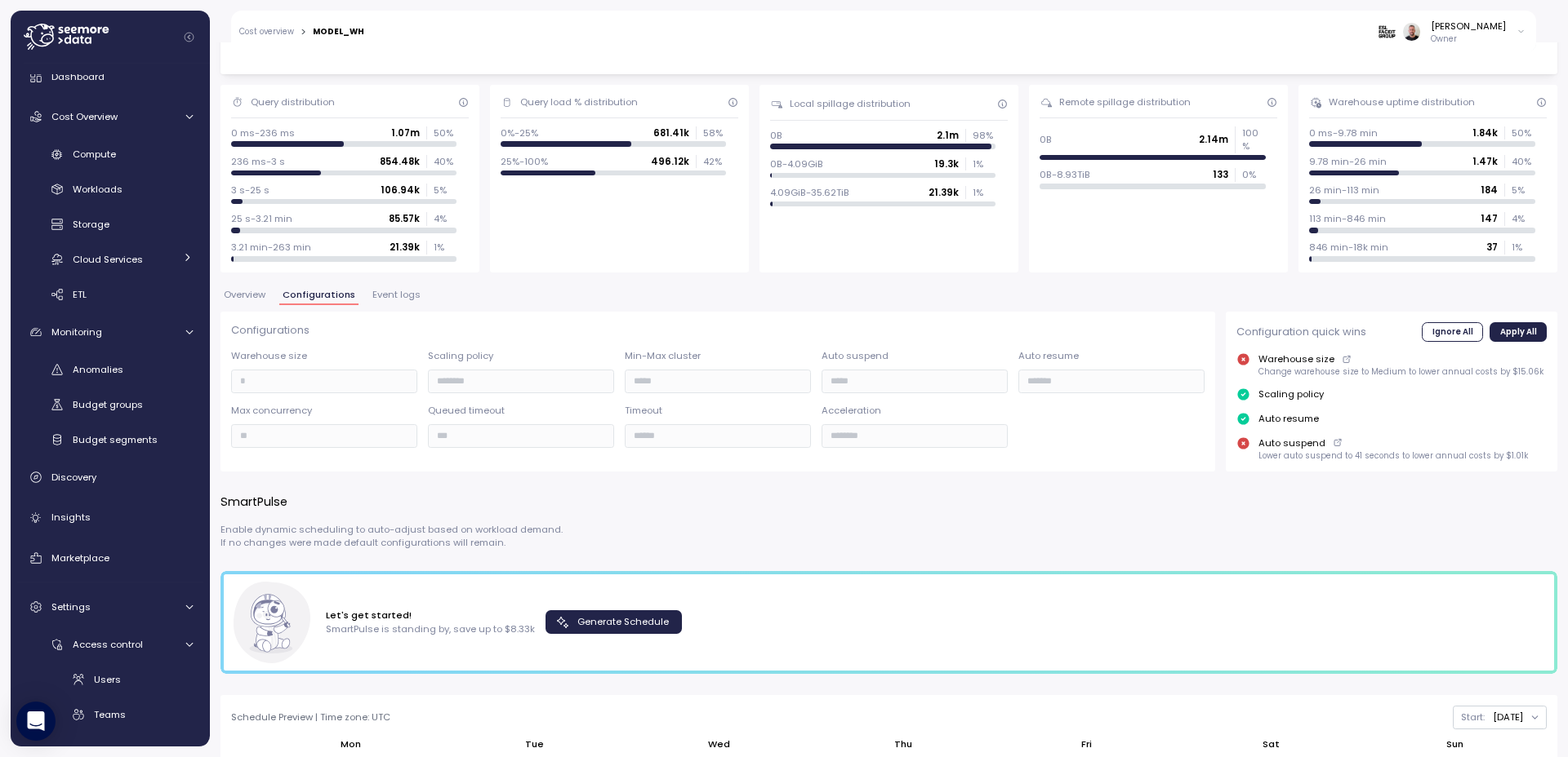
scroll to position [98, 0]
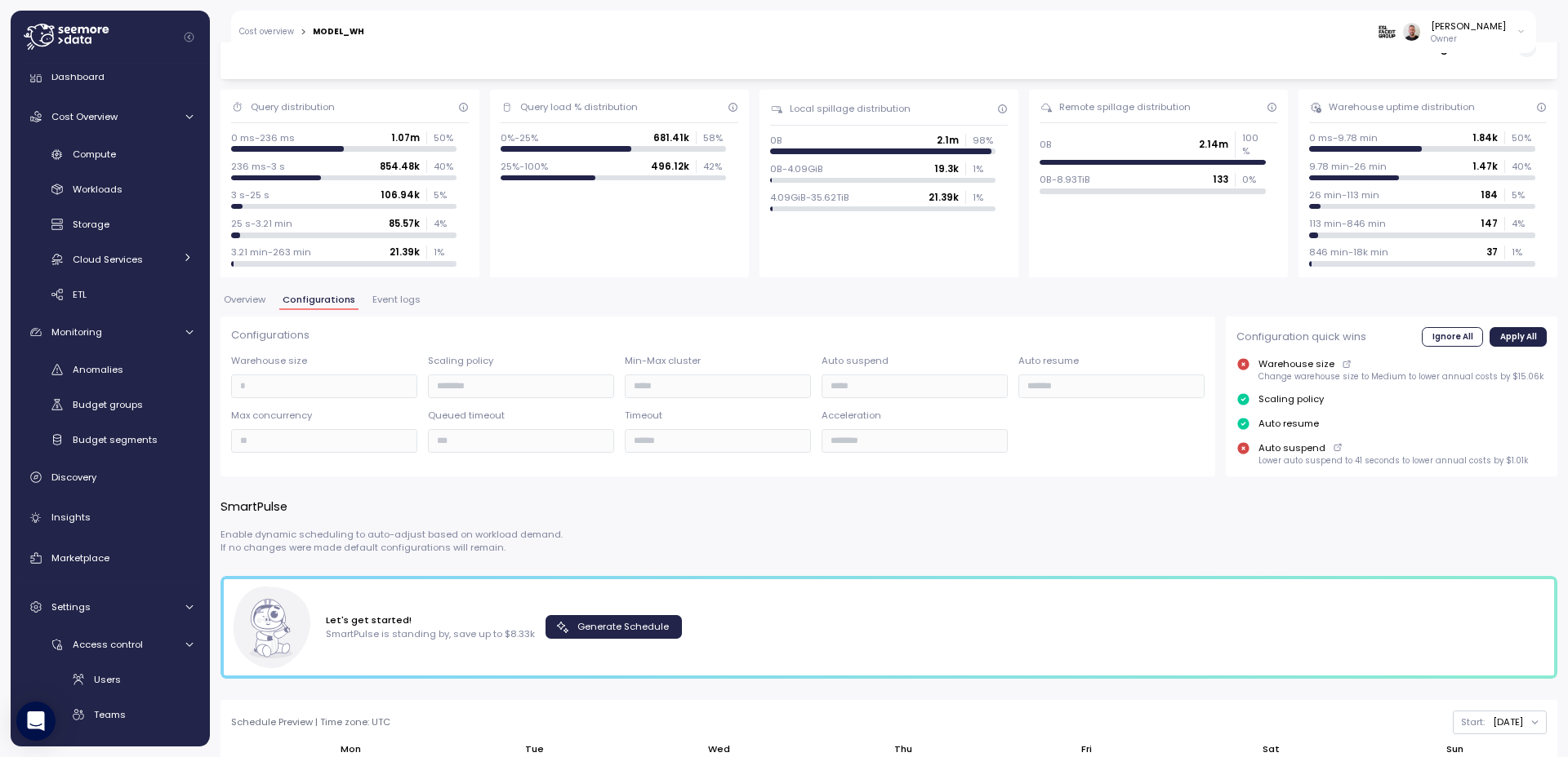
click at [247, 298] on span "Overview" at bounding box center [244, 300] width 42 height 9
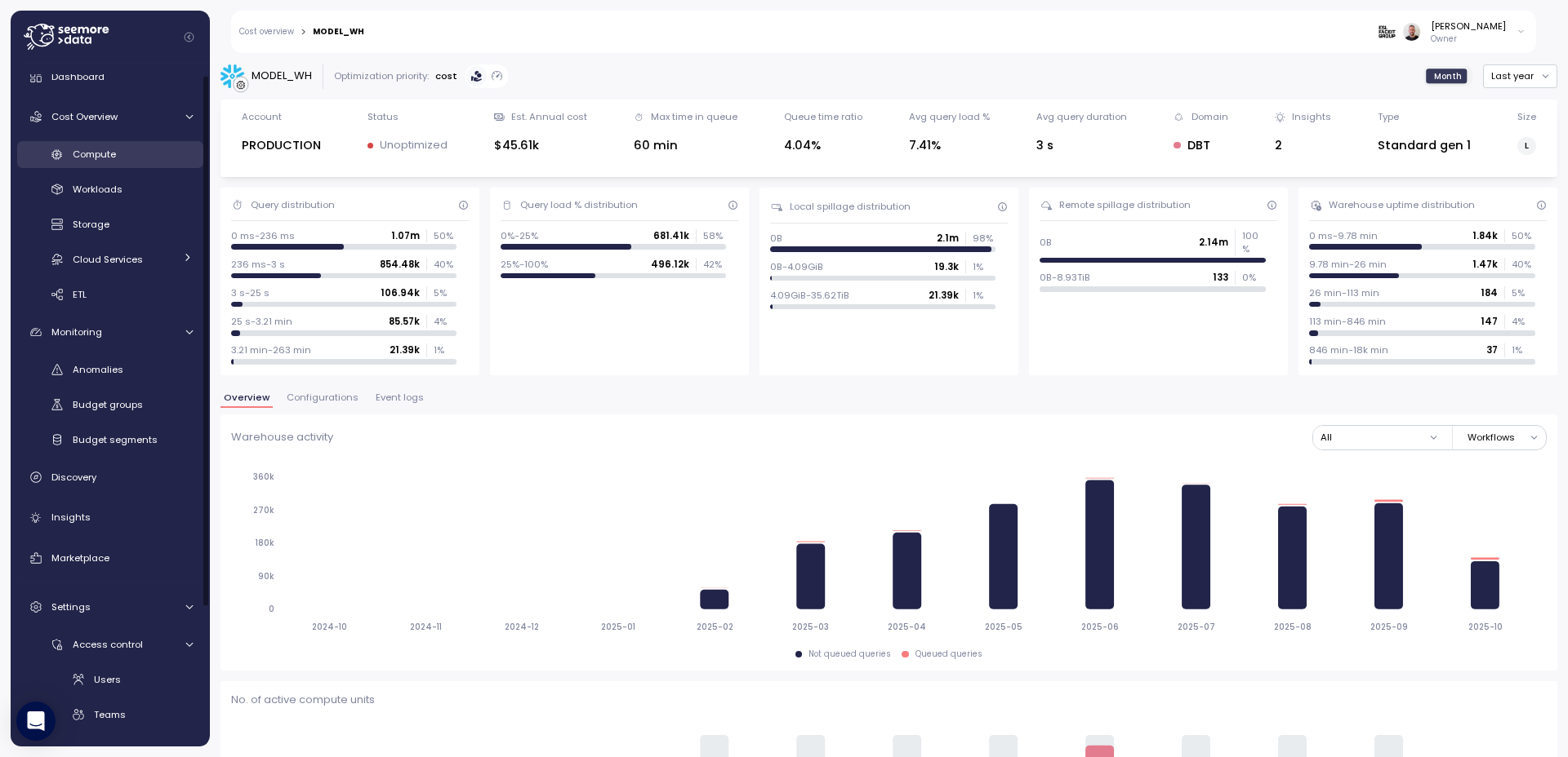
click at [106, 150] on span "Compute" at bounding box center [94, 154] width 43 height 13
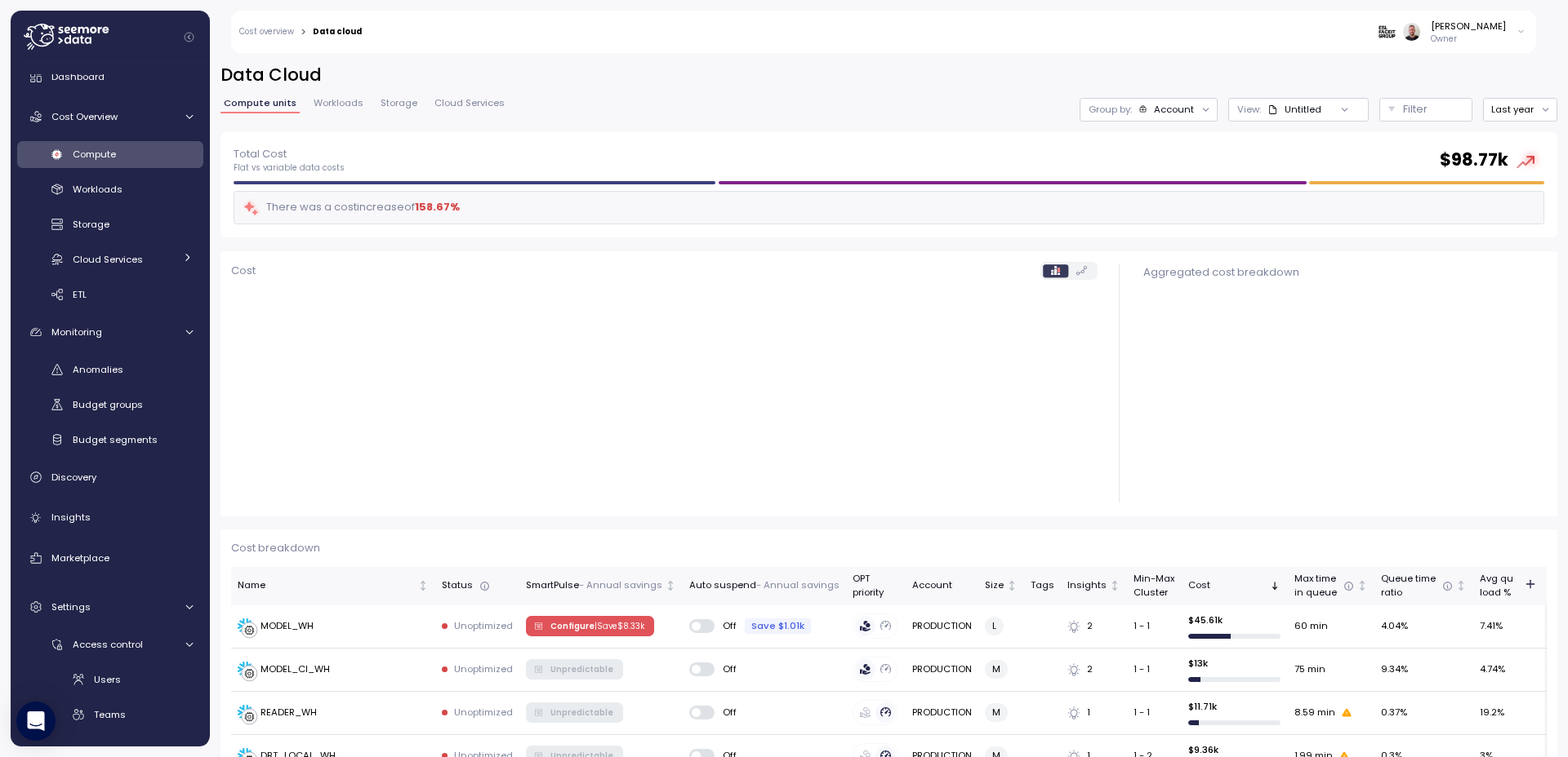
scroll to position [98, 0]
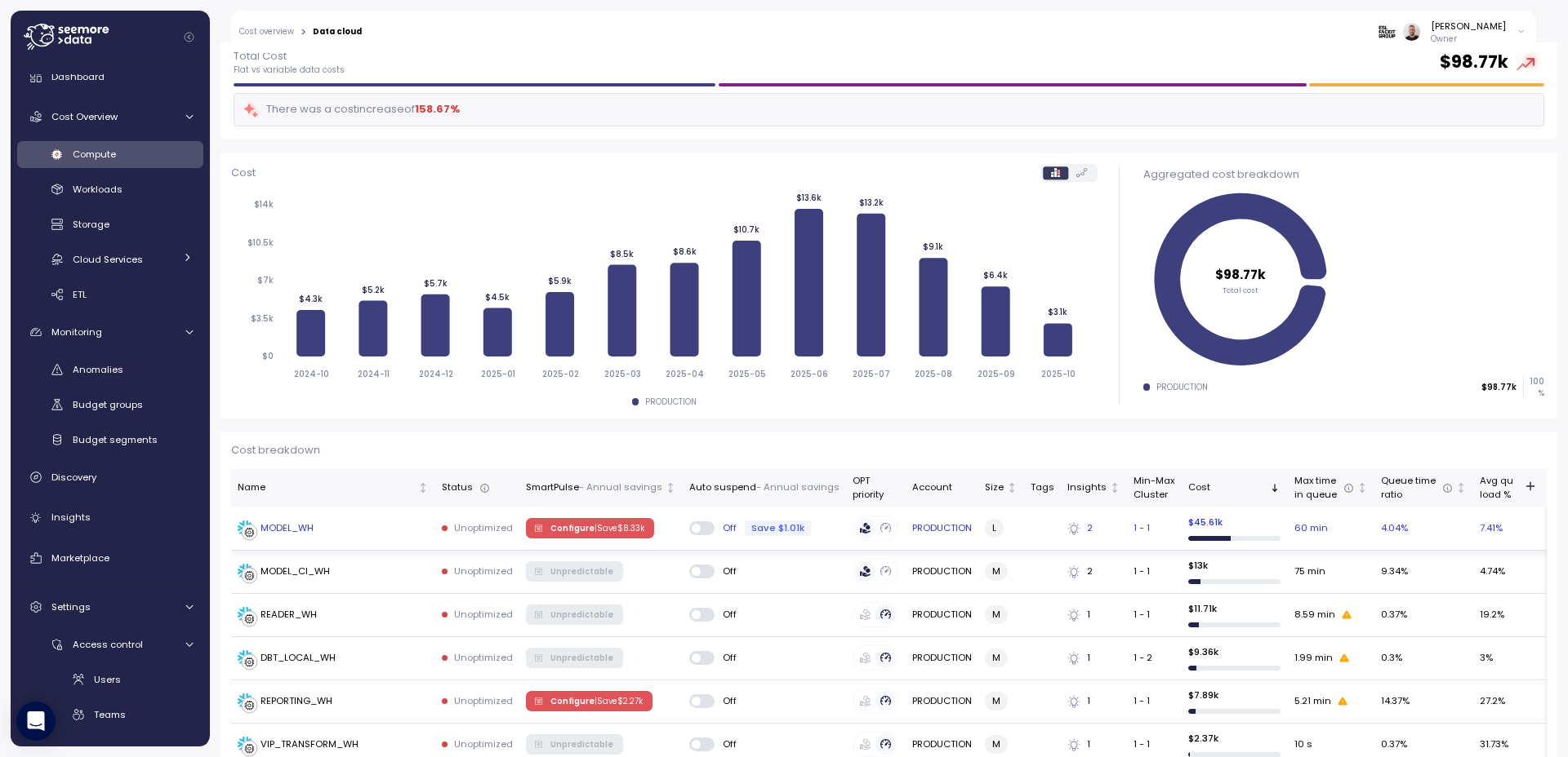
click at [372, 544] on td "MODEL_WH" at bounding box center [333, 529] width 204 height 43
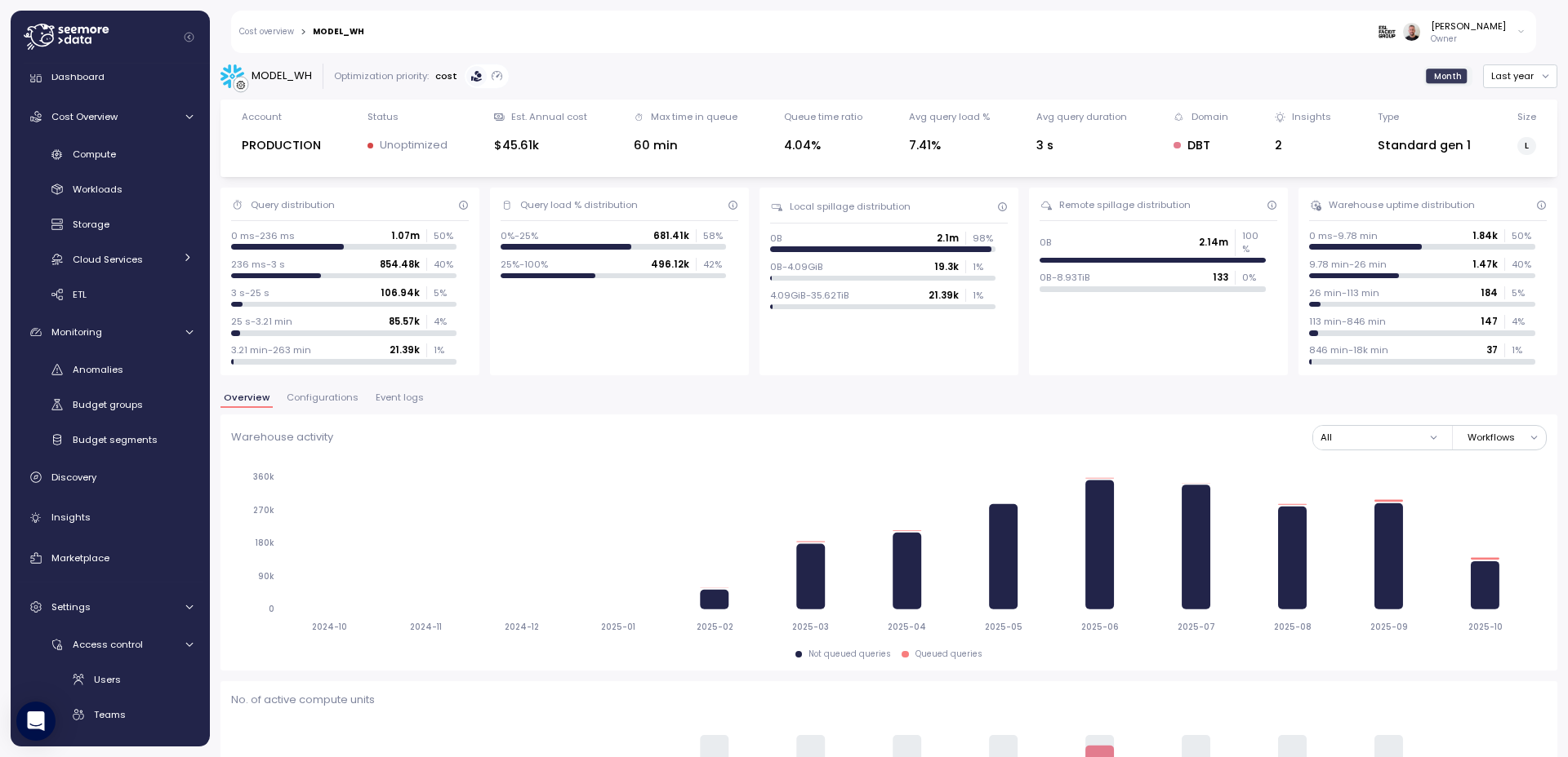
click at [327, 405] on button "Configurations" at bounding box center [322, 401] width 78 height 14
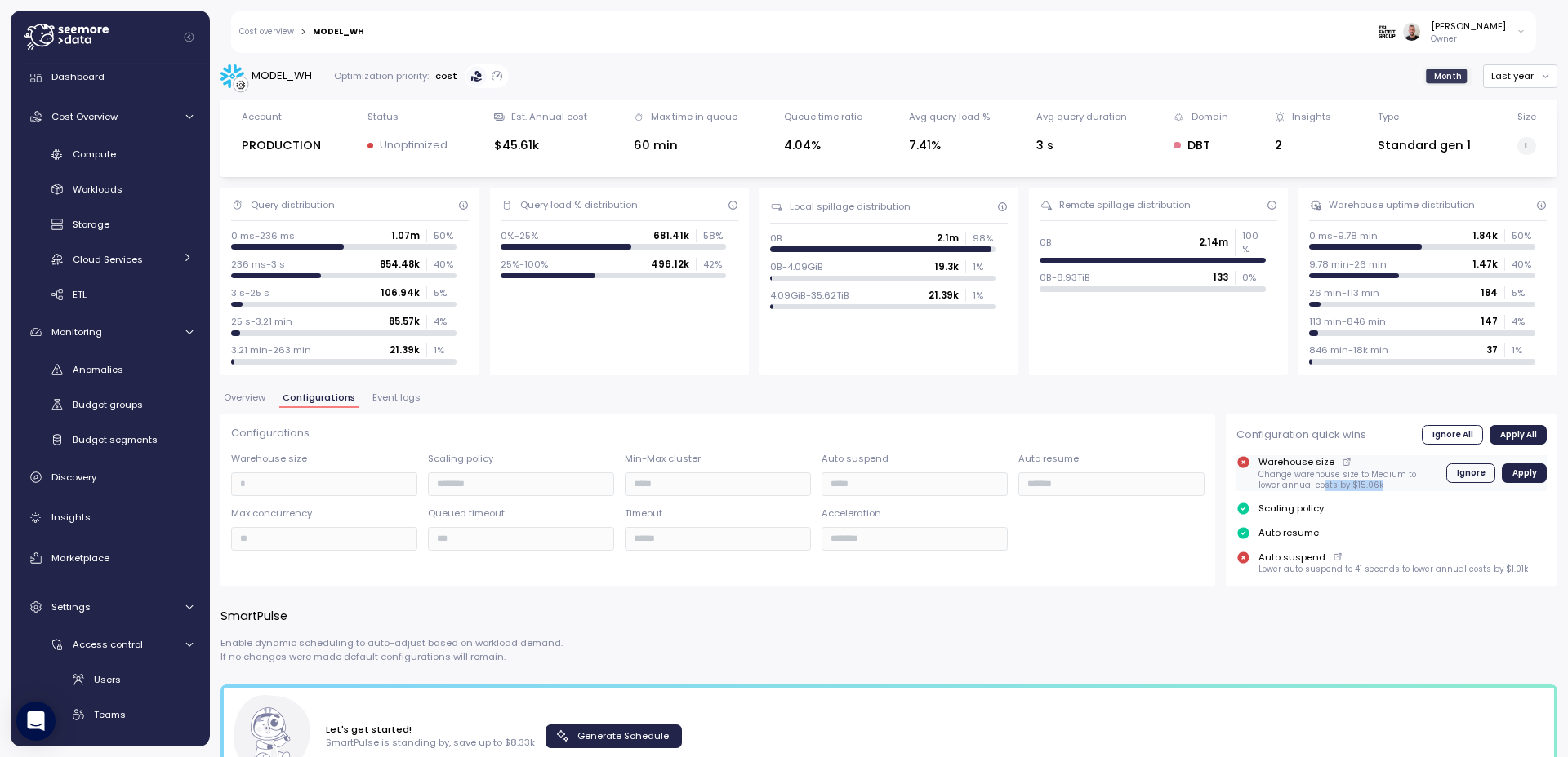
drag, startPoint x: 1353, startPoint y: 484, endPoint x: 1290, endPoint y: 480, distance: 63.1
click at [1290, 480] on p "Change warehouse size to Medium to lower annual costs by $15.06k" at bounding box center [1347, 480] width 178 height 22
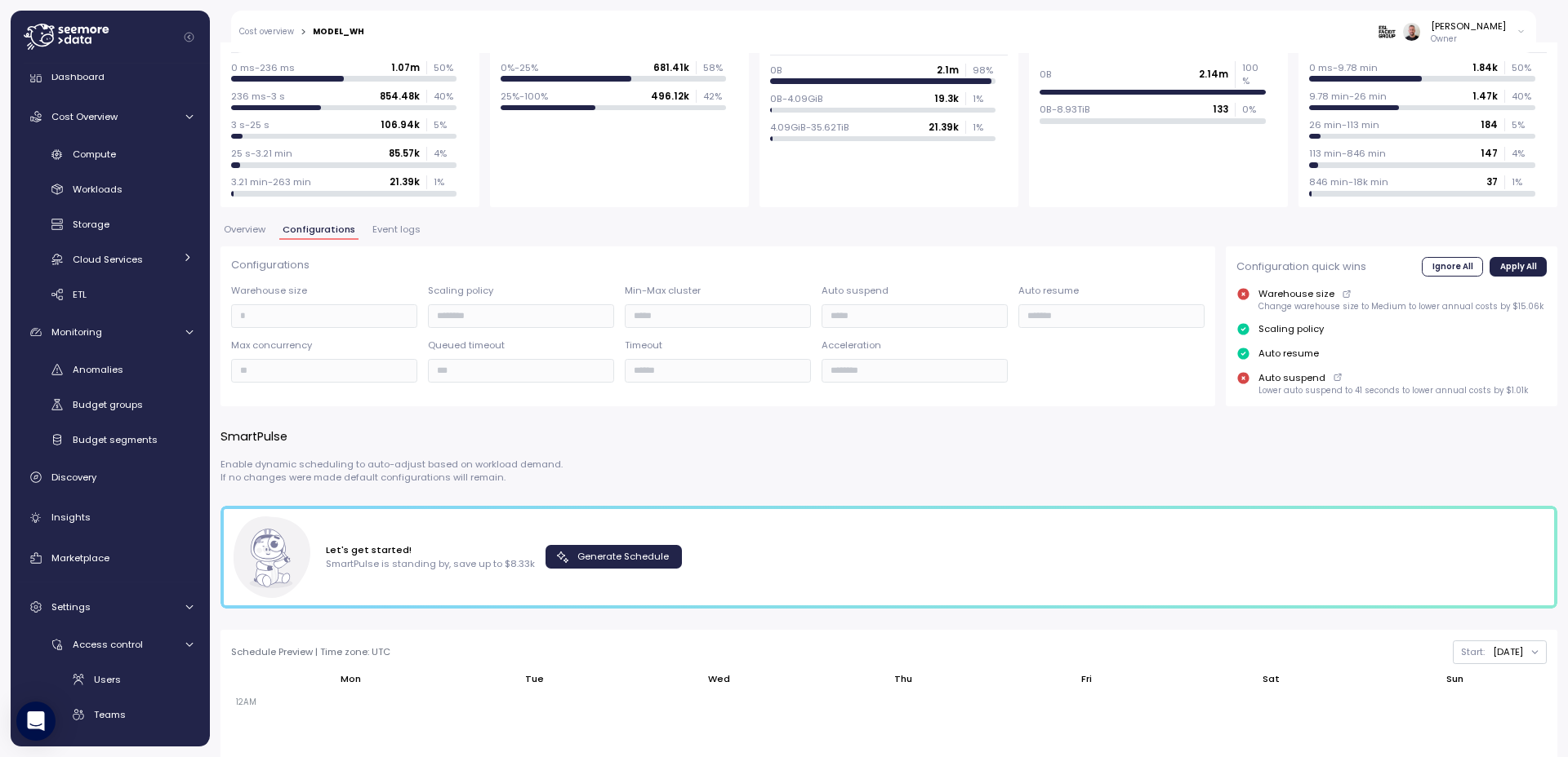
scroll to position [293, 0]
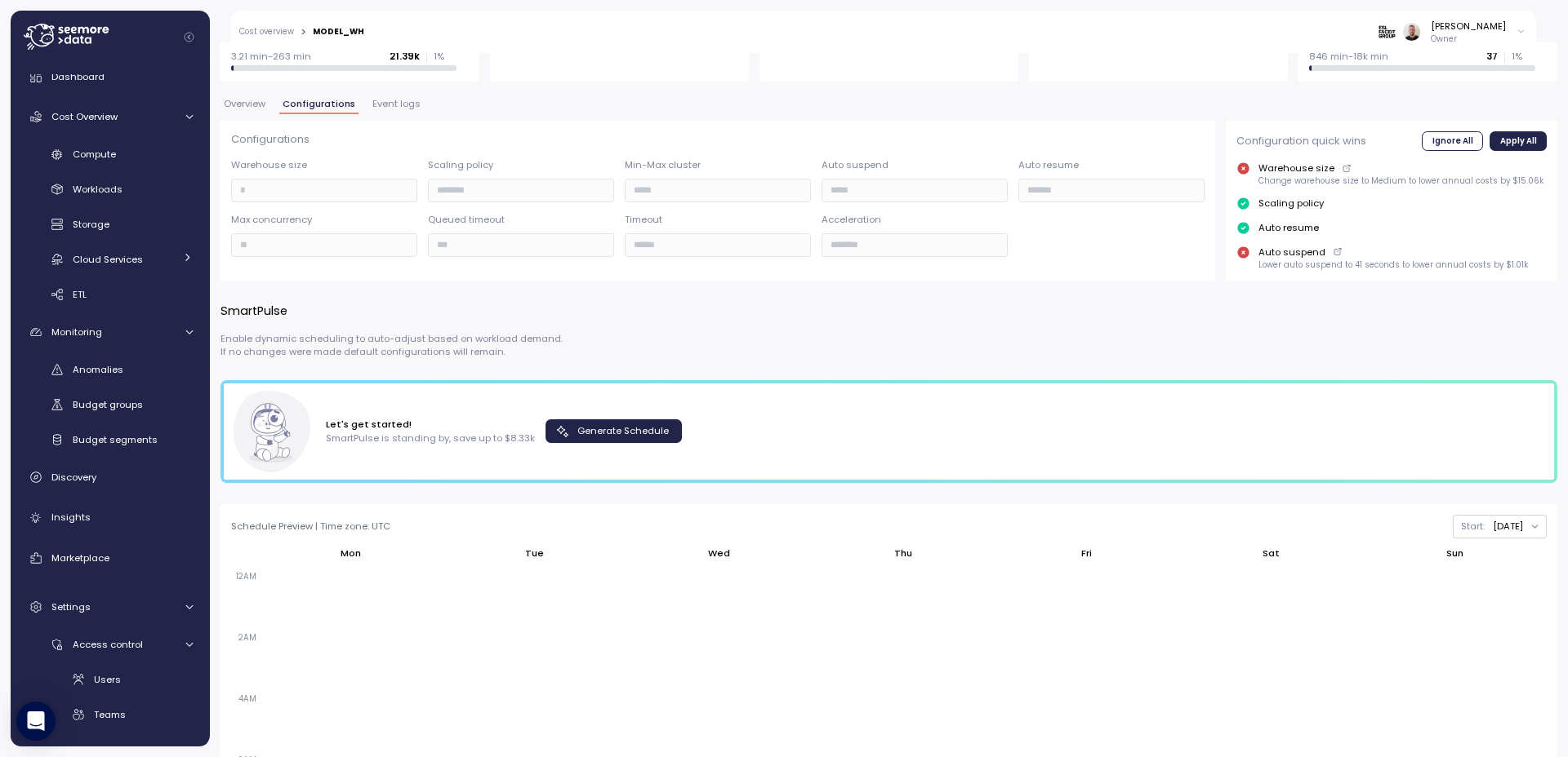
click at [583, 433] on span "Generate Schedule" at bounding box center [623, 431] width 91 height 22
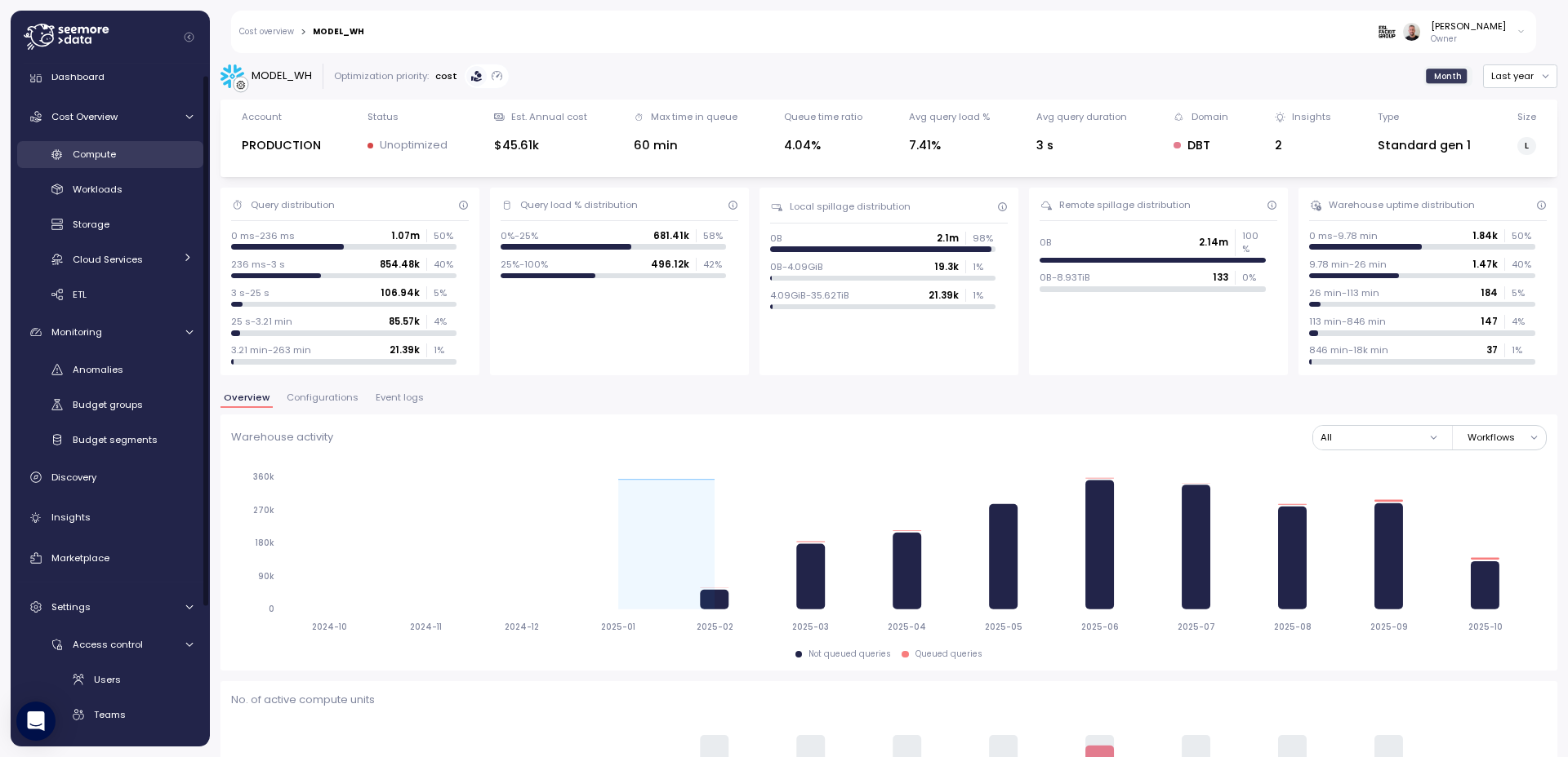
click at [122, 152] on div "Compute" at bounding box center [132, 154] width 120 height 16
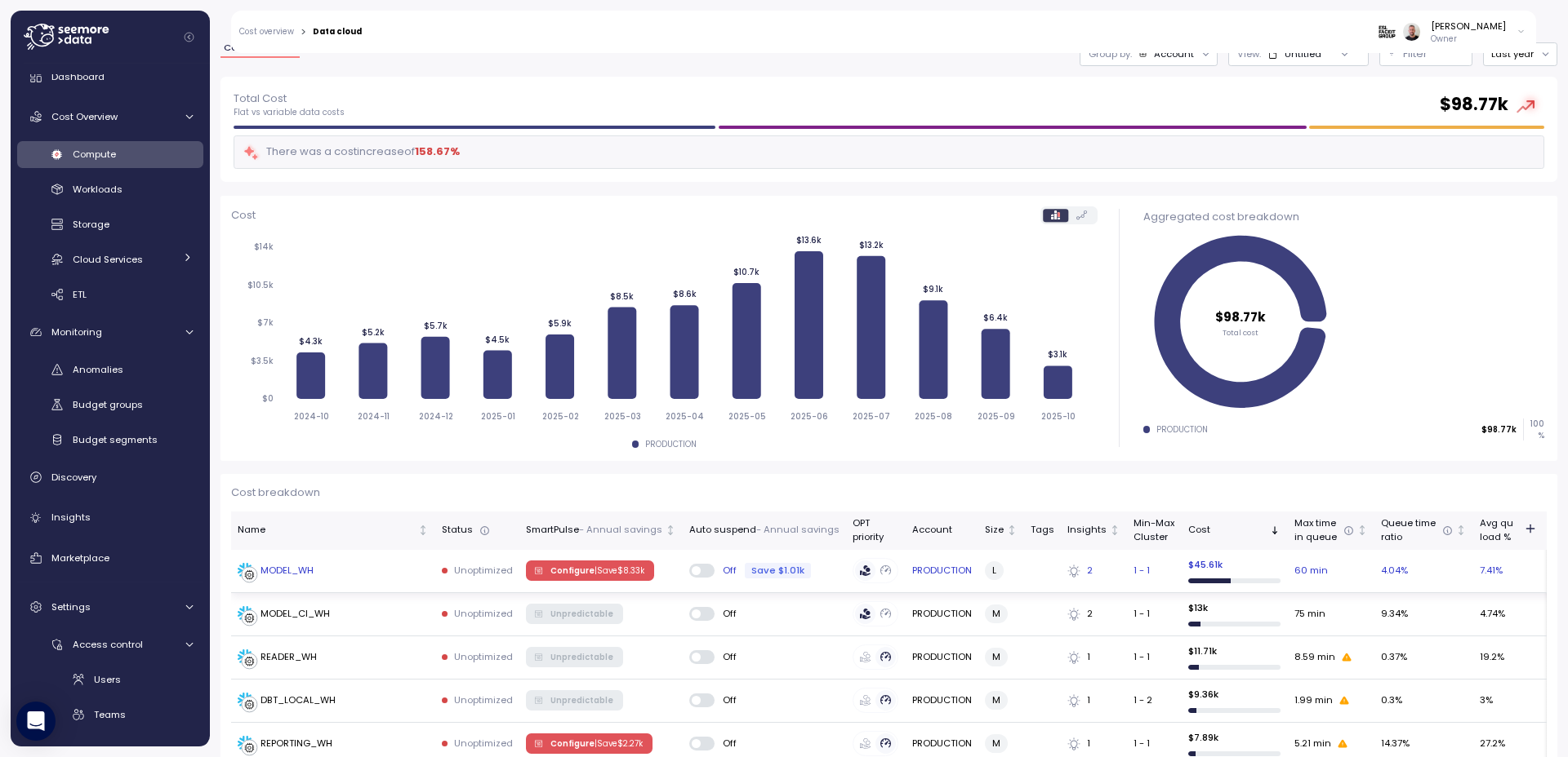
scroll to position [196, 0]
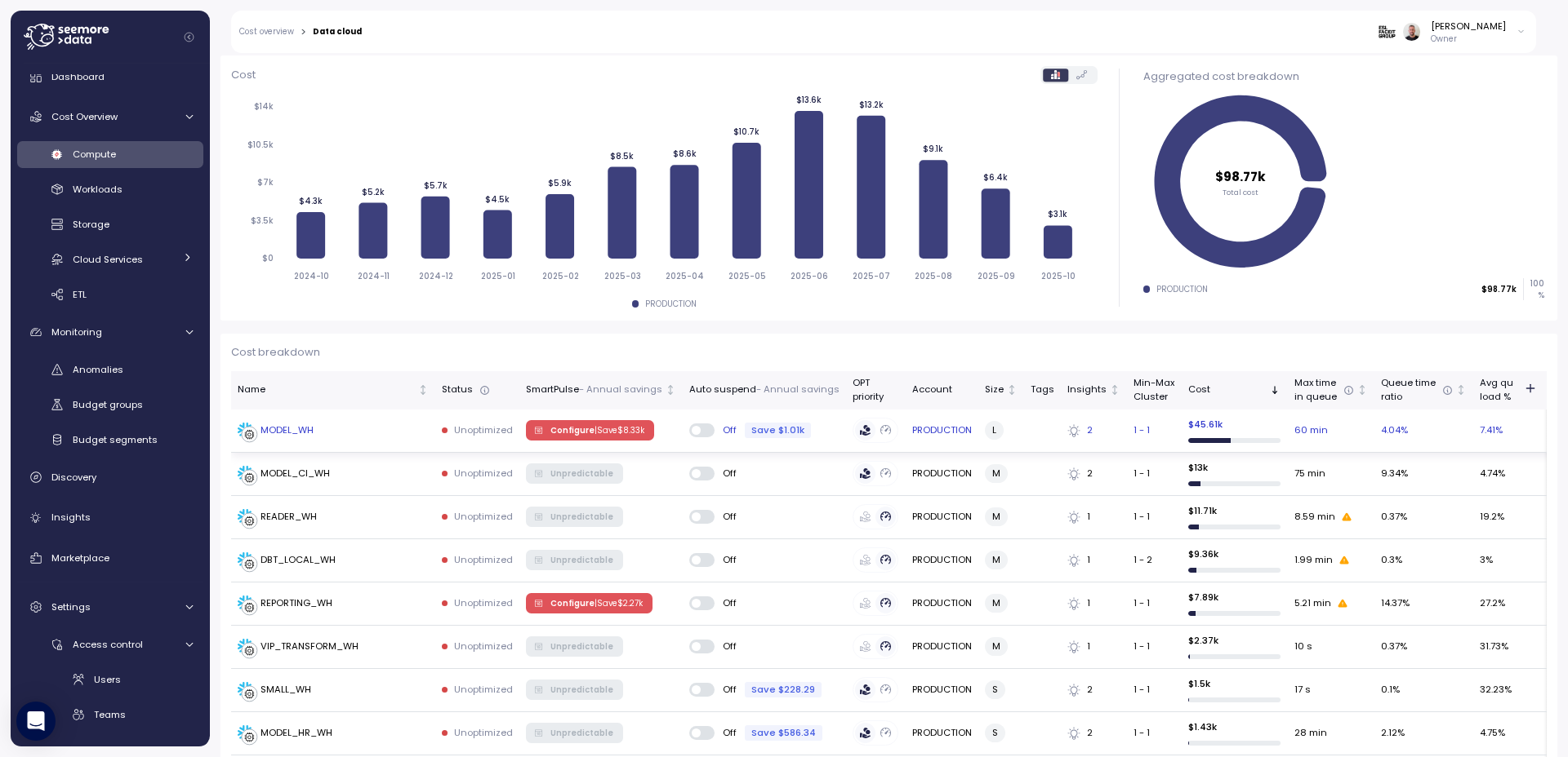
click at [408, 426] on div "MODEL_WH" at bounding box center [333, 431] width 191 height 16
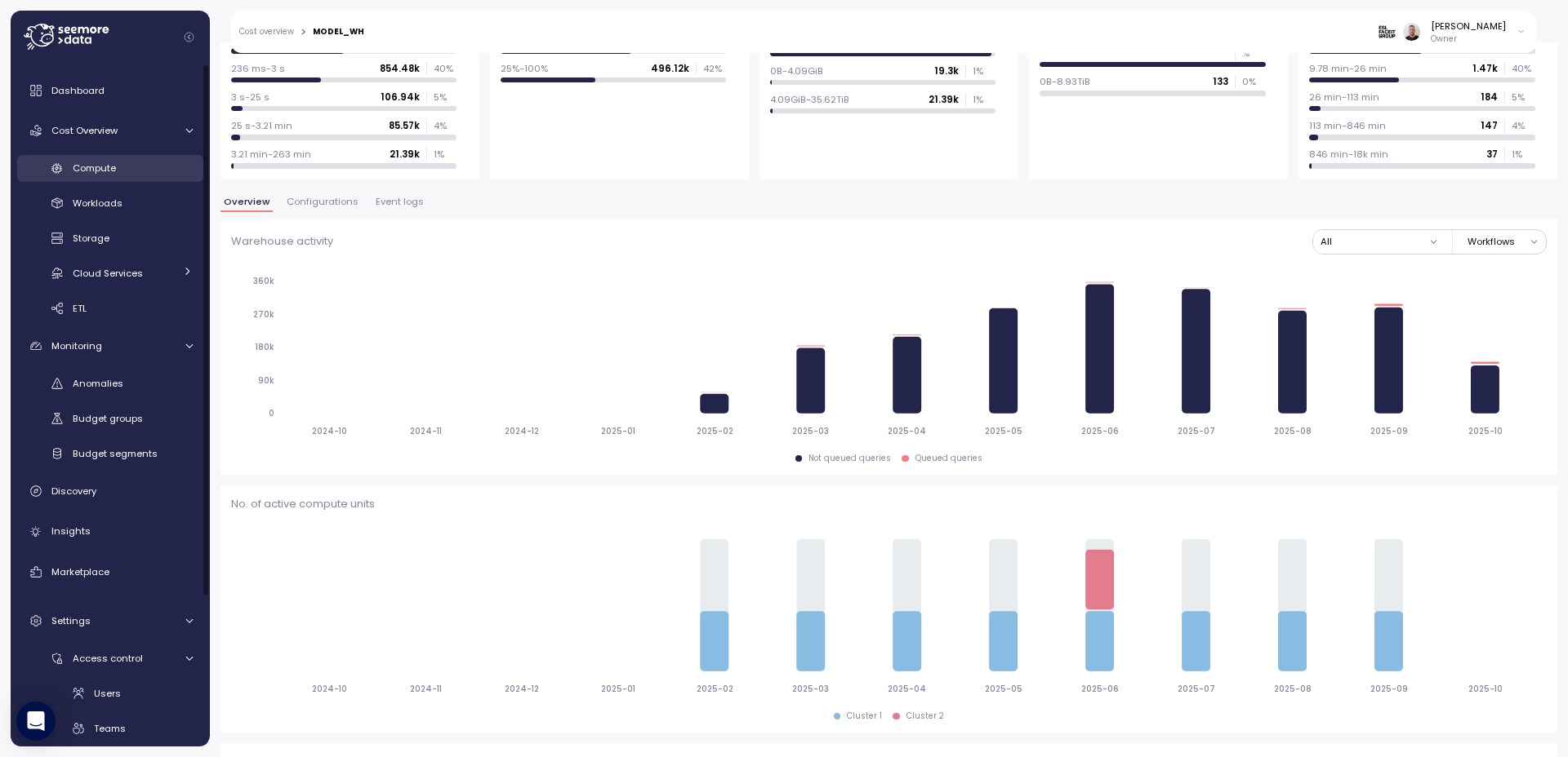
click at [116, 162] on span "Compute" at bounding box center [94, 168] width 43 height 13
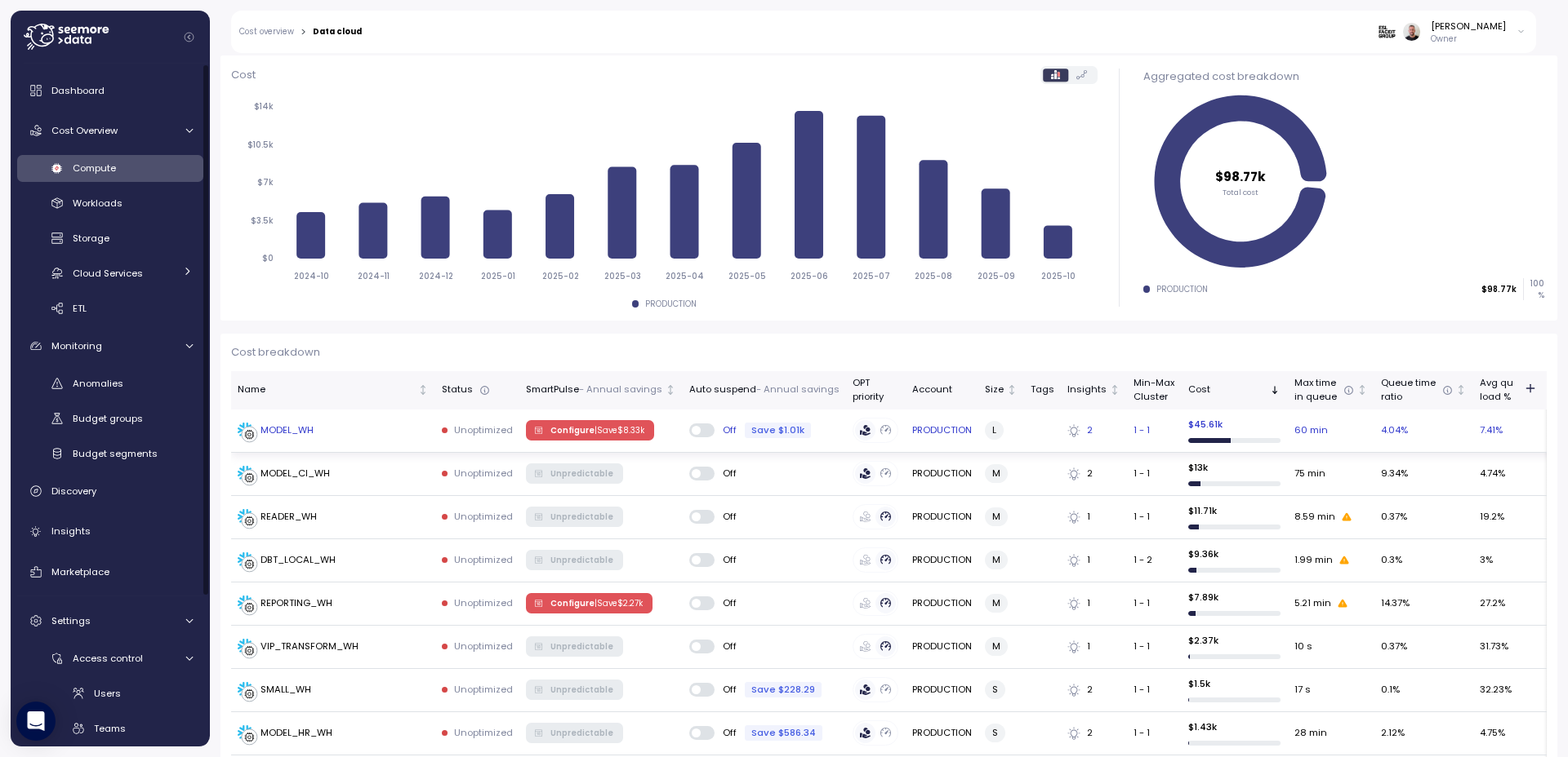
click at [598, 434] on p "| Save $ 8.33k" at bounding box center [619, 431] width 50 height 12
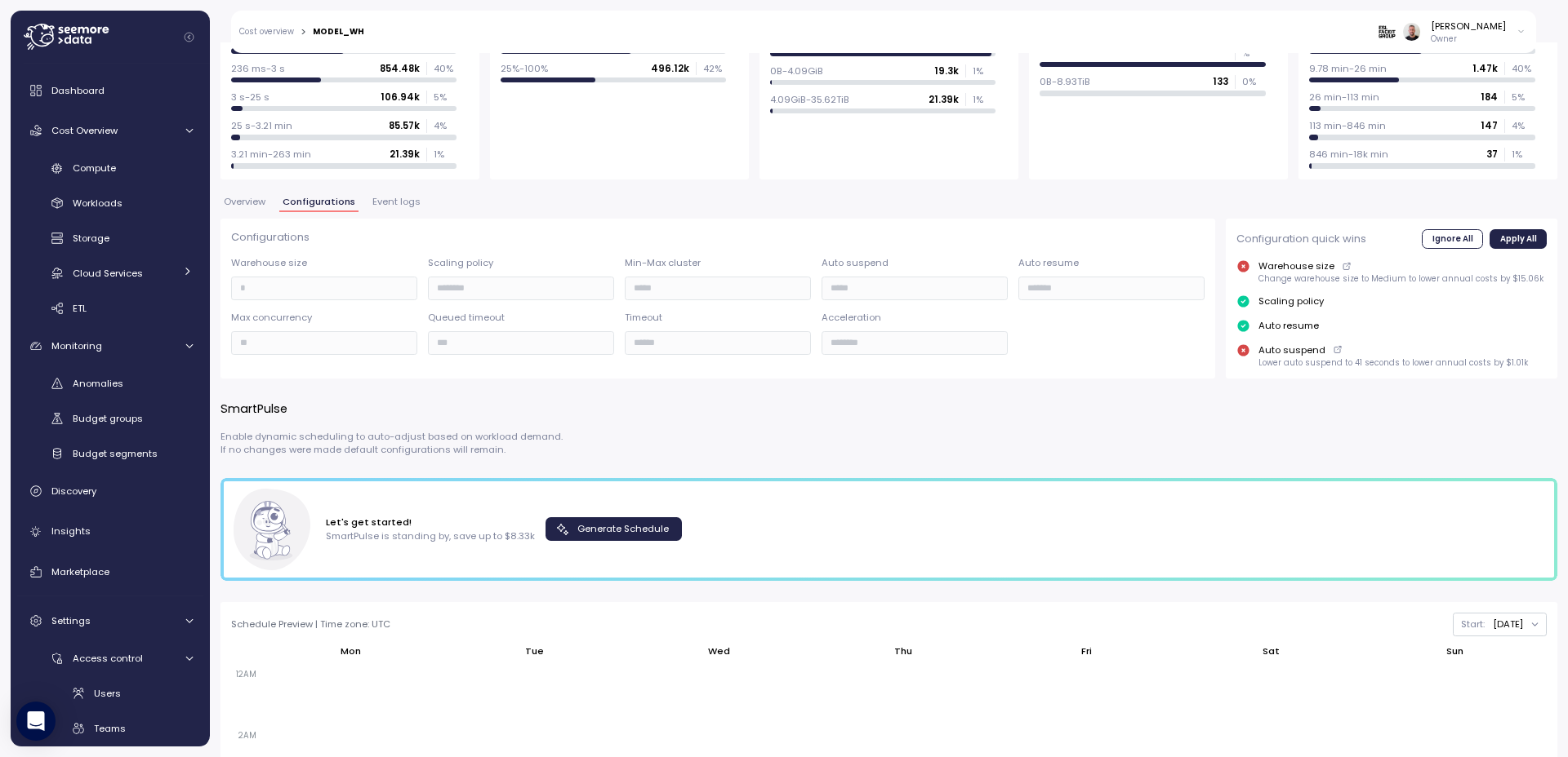
click at [607, 531] on span "Generate Schedule" at bounding box center [623, 529] width 91 height 22
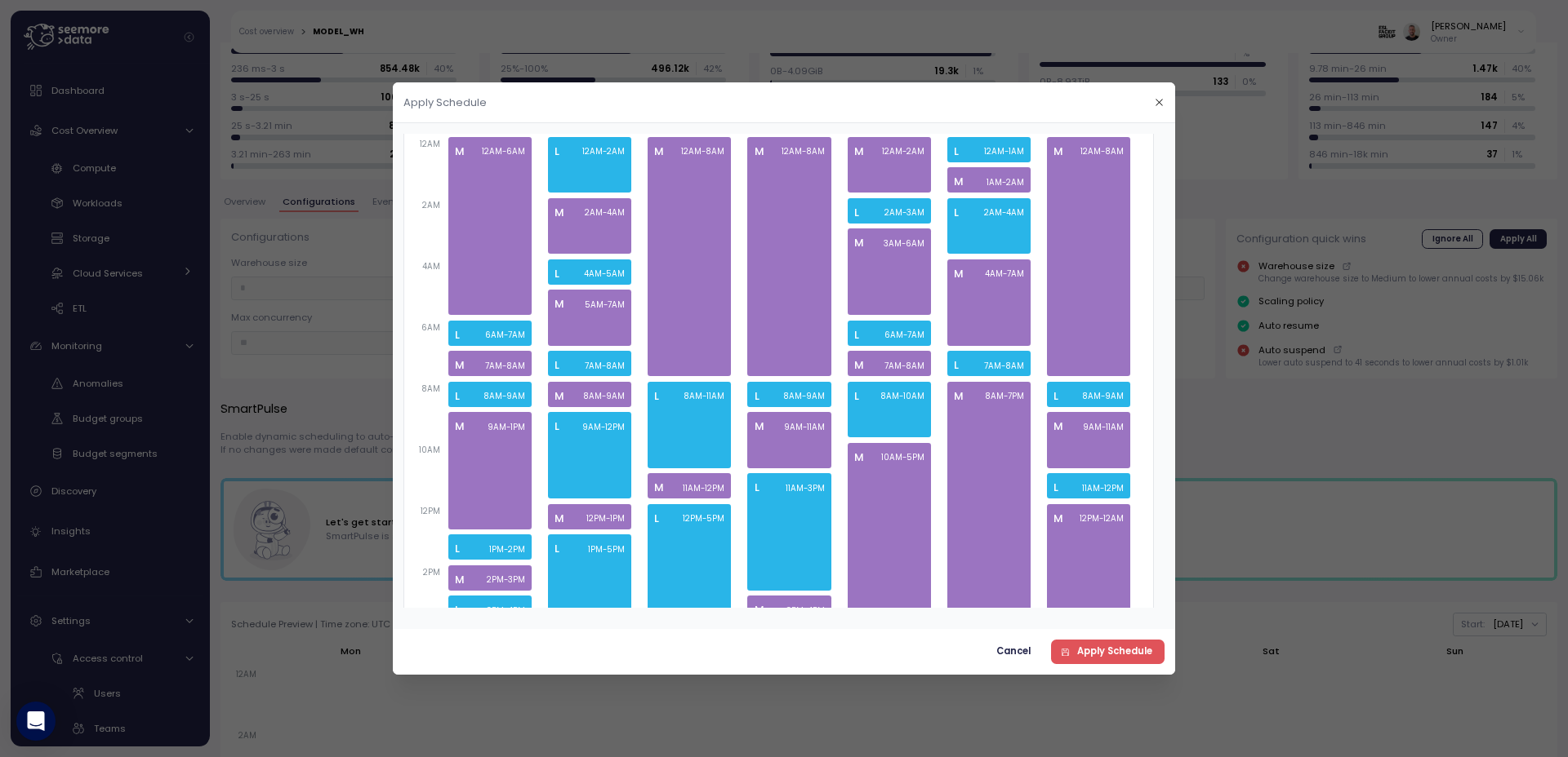
scroll to position [196, 0]
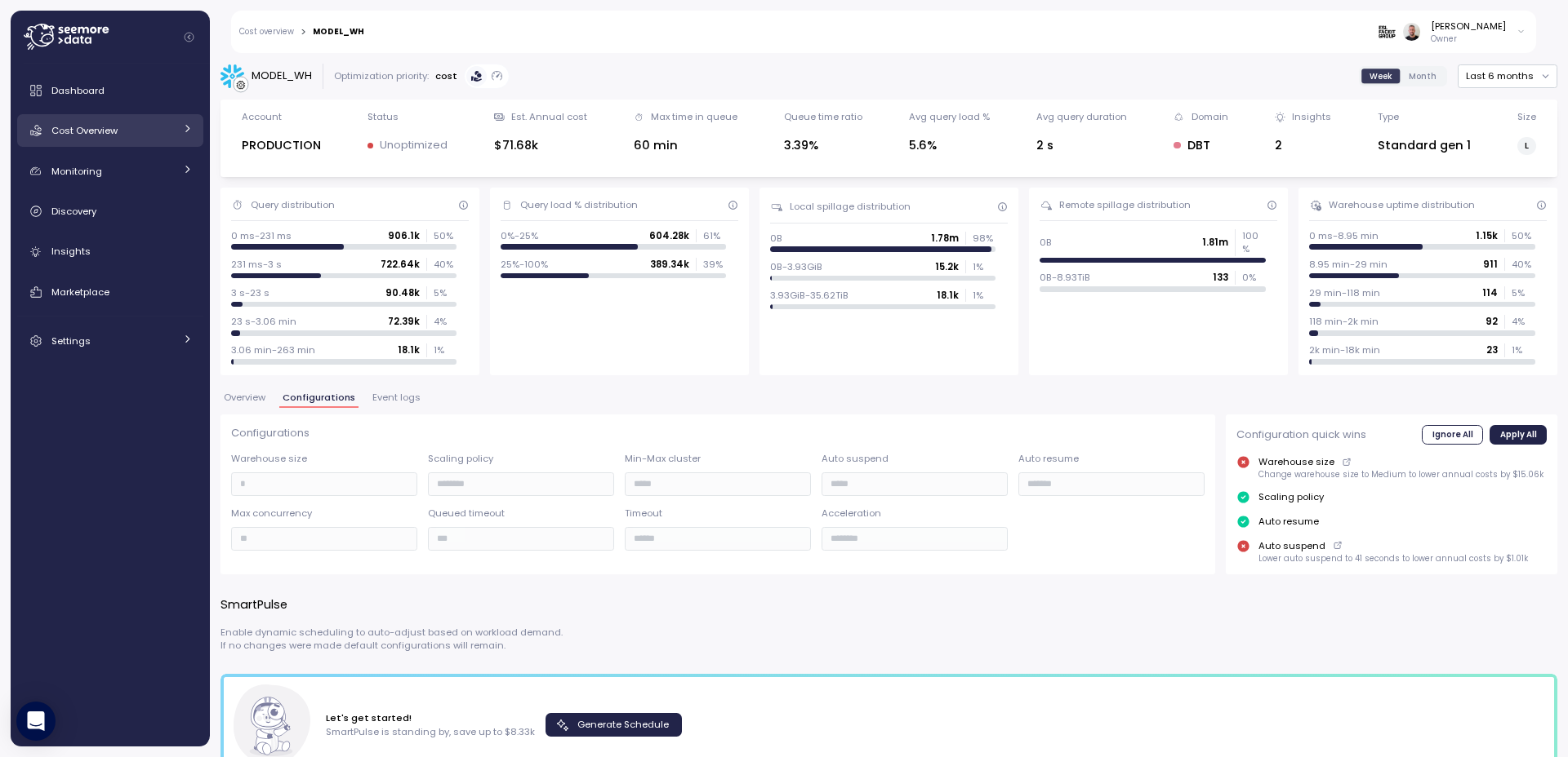
click at [111, 132] on span "Cost Overview" at bounding box center [84, 130] width 67 height 13
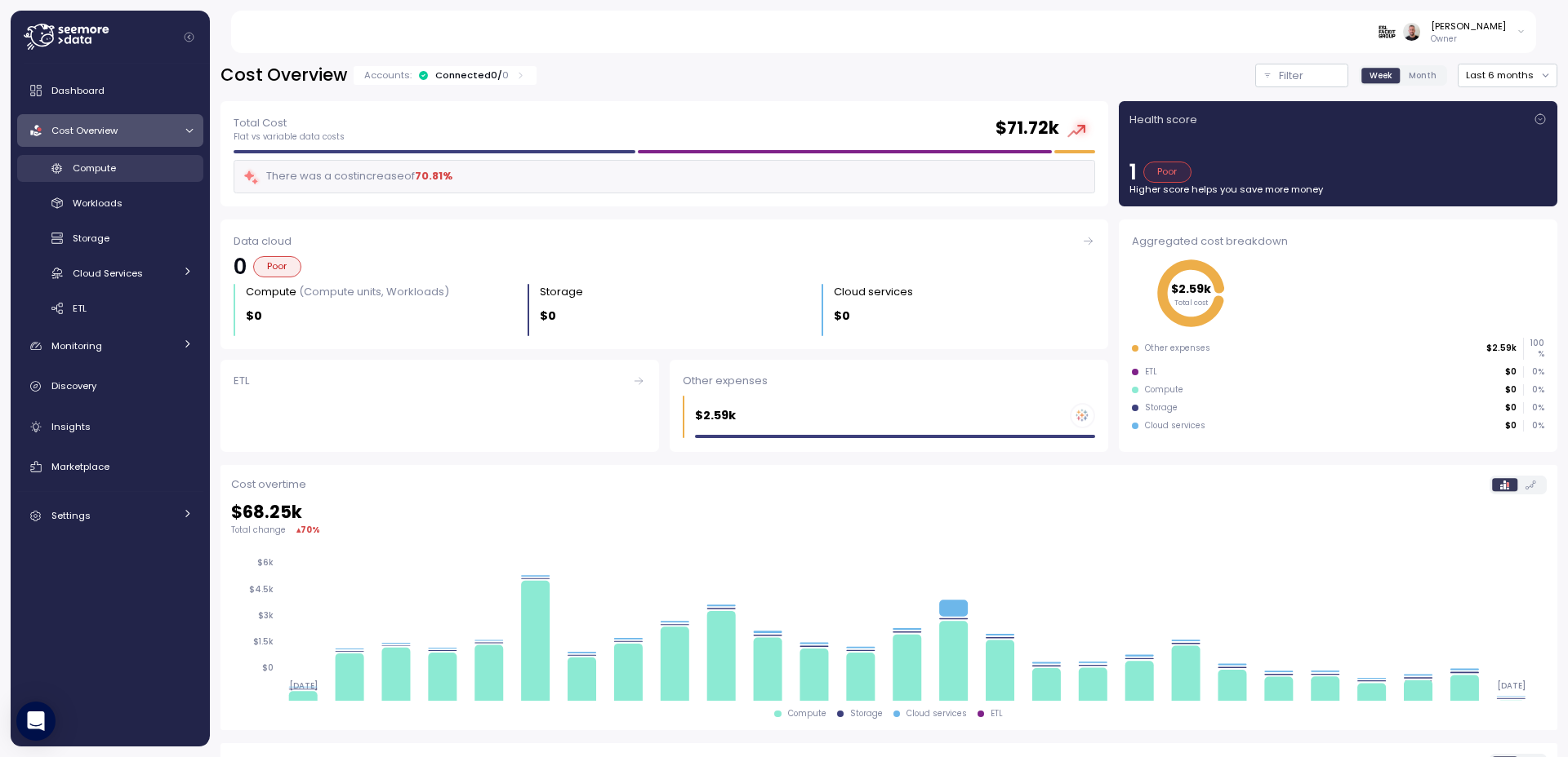
click at [106, 172] on span "Compute" at bounding box center [94, 168] width 43 height 13
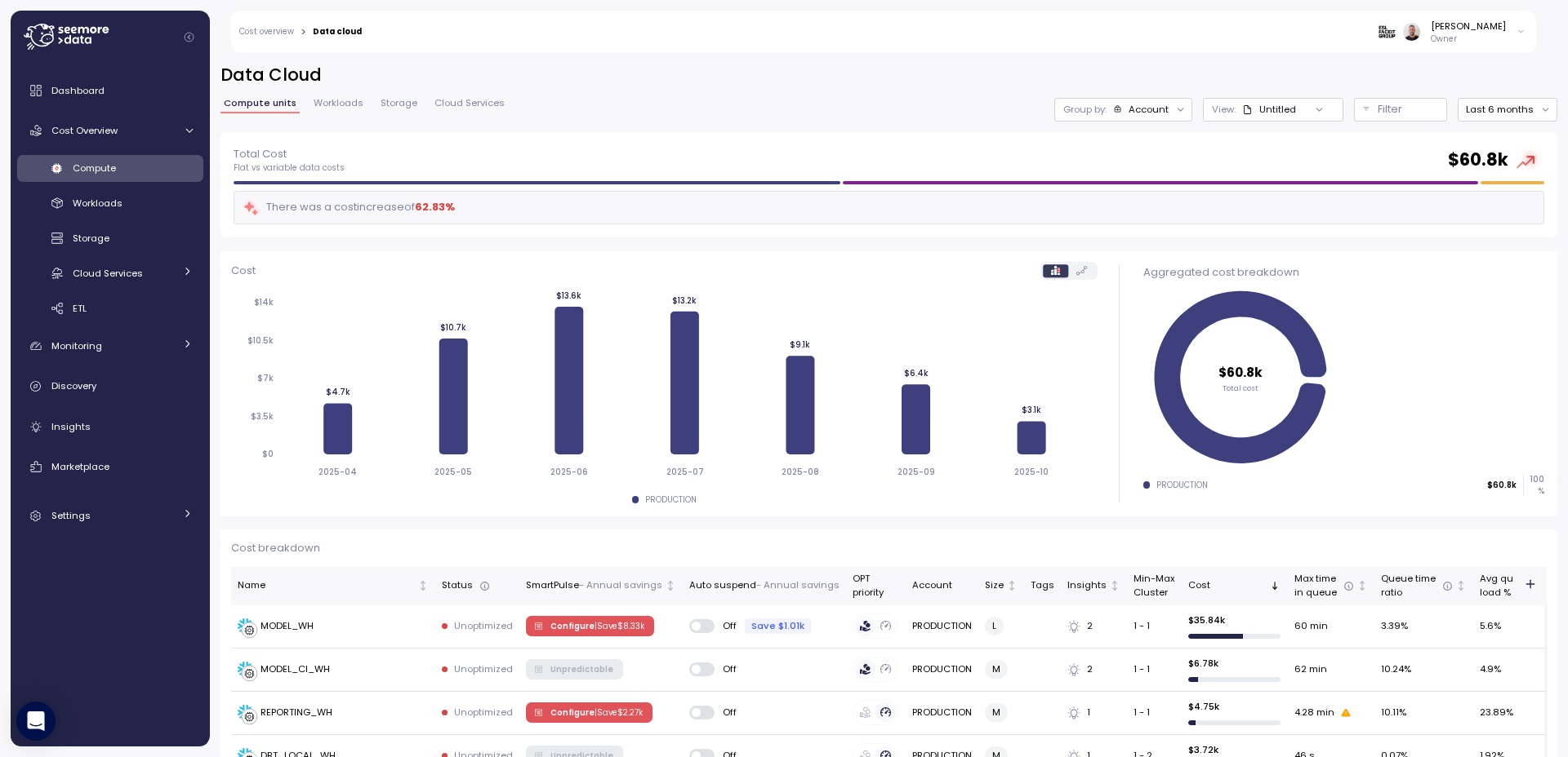
click at [100, 170] on span "Compute" at bounding box center [94, 168] width 43 height 13
click at [91, 200] on span "Workloads" at bounding box center [98, 203] width 50 height 13
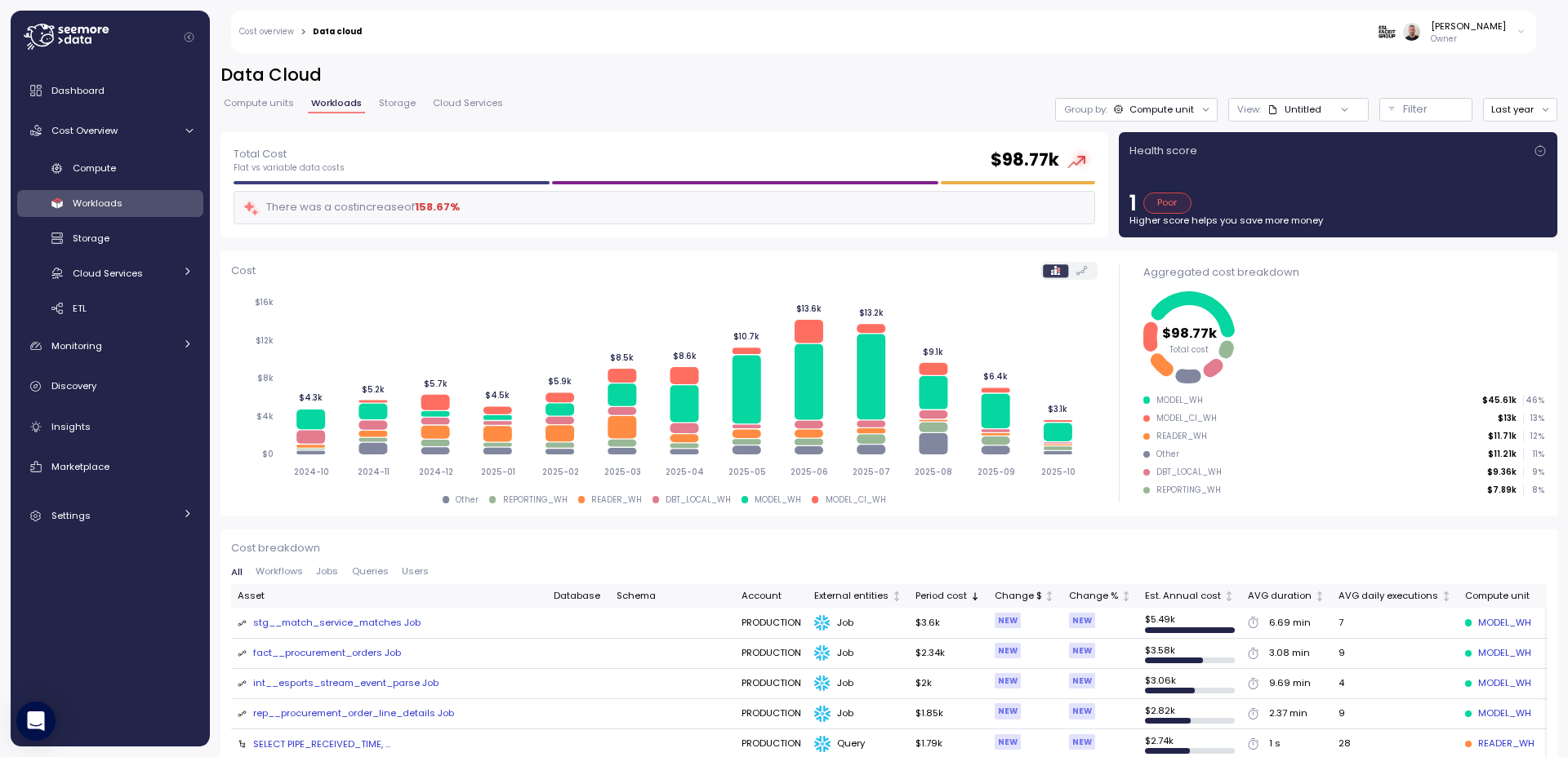
click at [1156, 400] on div "MODEL_WH" at bounding box center [1180, 401] width 46 height 12
click at [1321, 109] on div at bounding box center [1345, 109] width 46 height 23
click at [1308, 111] on div "View : Untitled" at bounding box center [1298, 109] width 140 height 24
click at [1306, 110] on div "Untitled" at bounding box center [1302, 110] width 36 height 14
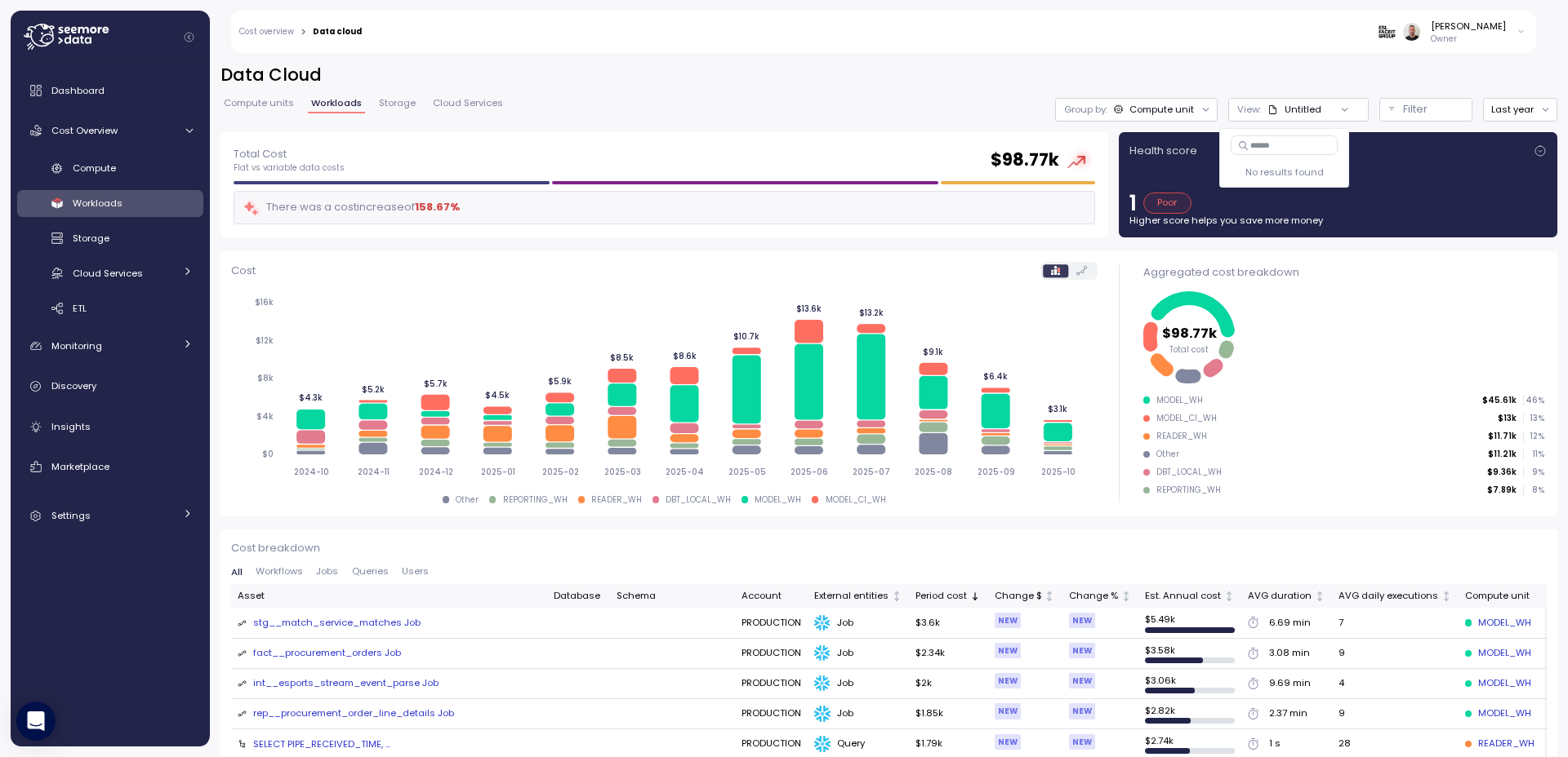
click at [359, 127] on div "Total Cost Flat vs variable data costs $ 98.77k There was a cost increase of 15…" at bounding box center [663, 185] width 898 height 117
click at [273, 102] on span "Compute units" at bounding box center [258, 103] width 70 height 9
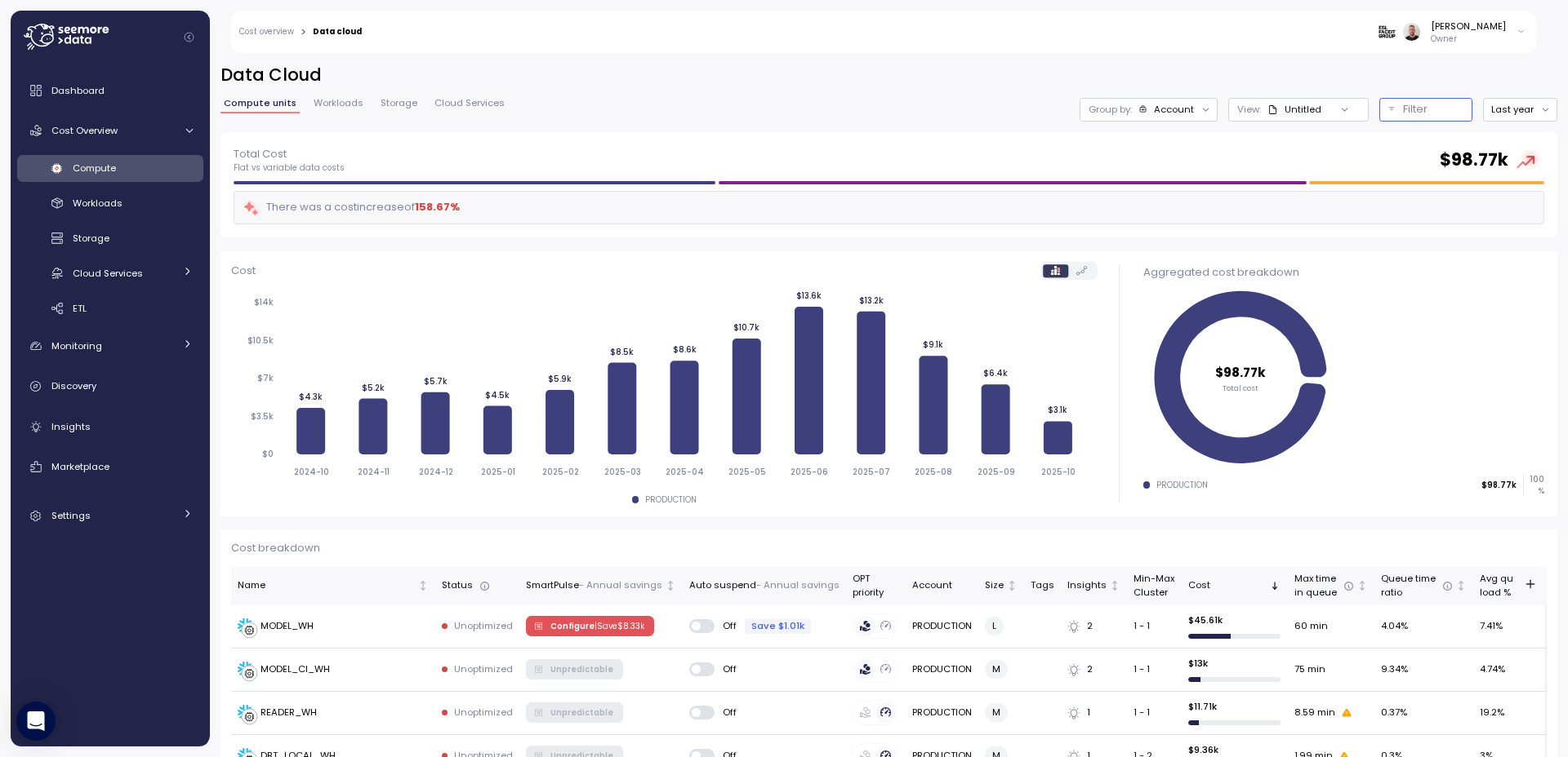
click at [1379, 107] on button "Filter" at bounding box center [1425, 109] width 93 height 24
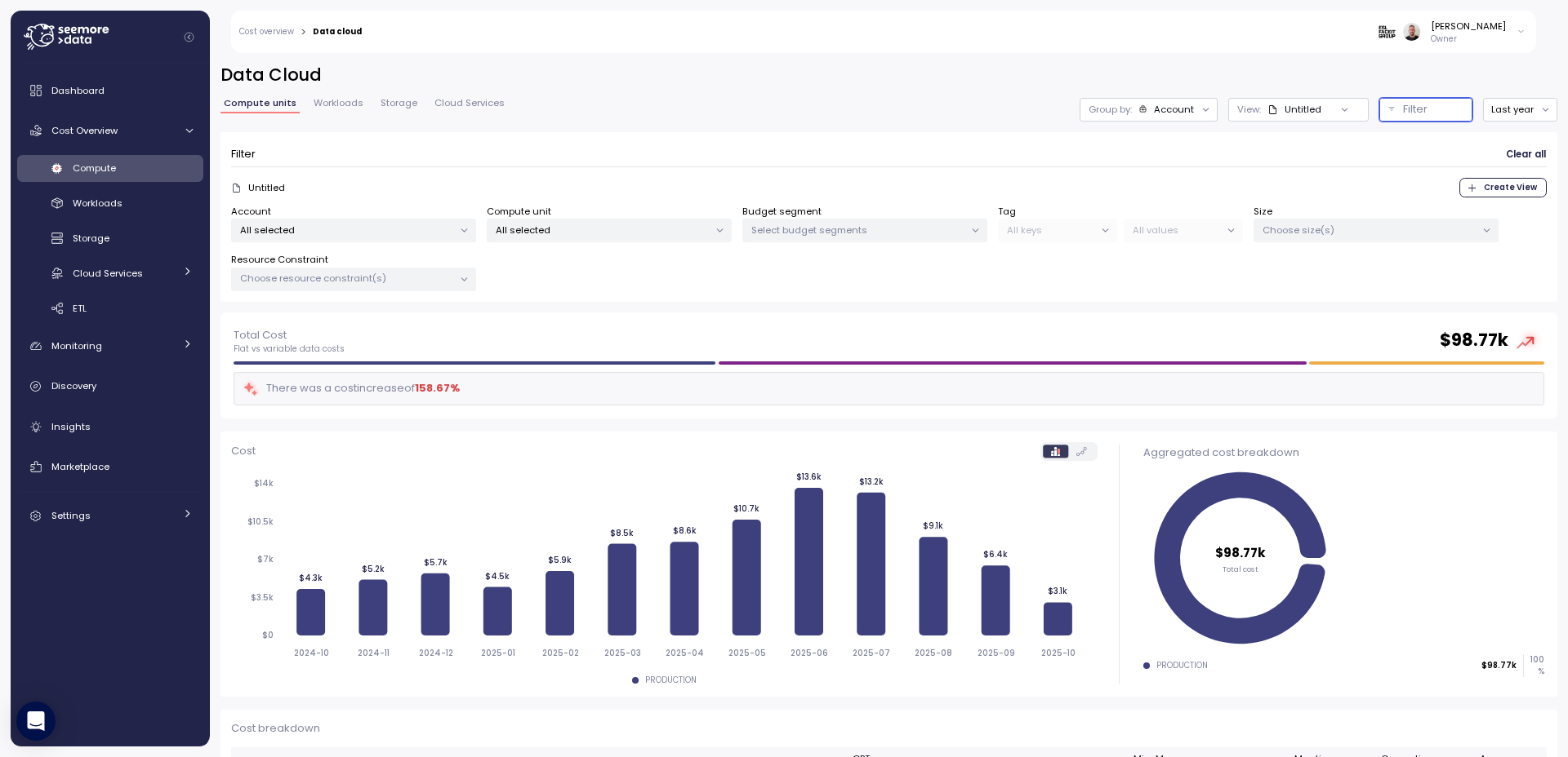
click at [679, 231] on p "All selected" at bounding box center [602, 230] width 213 height 13
click at [573, 272] on input at bounding box center [609, 267] width 230 height 20
type input "*"
type input "******"
click at [692, 374] on button "only" at bounding box center [702, 374] width 39 height 20
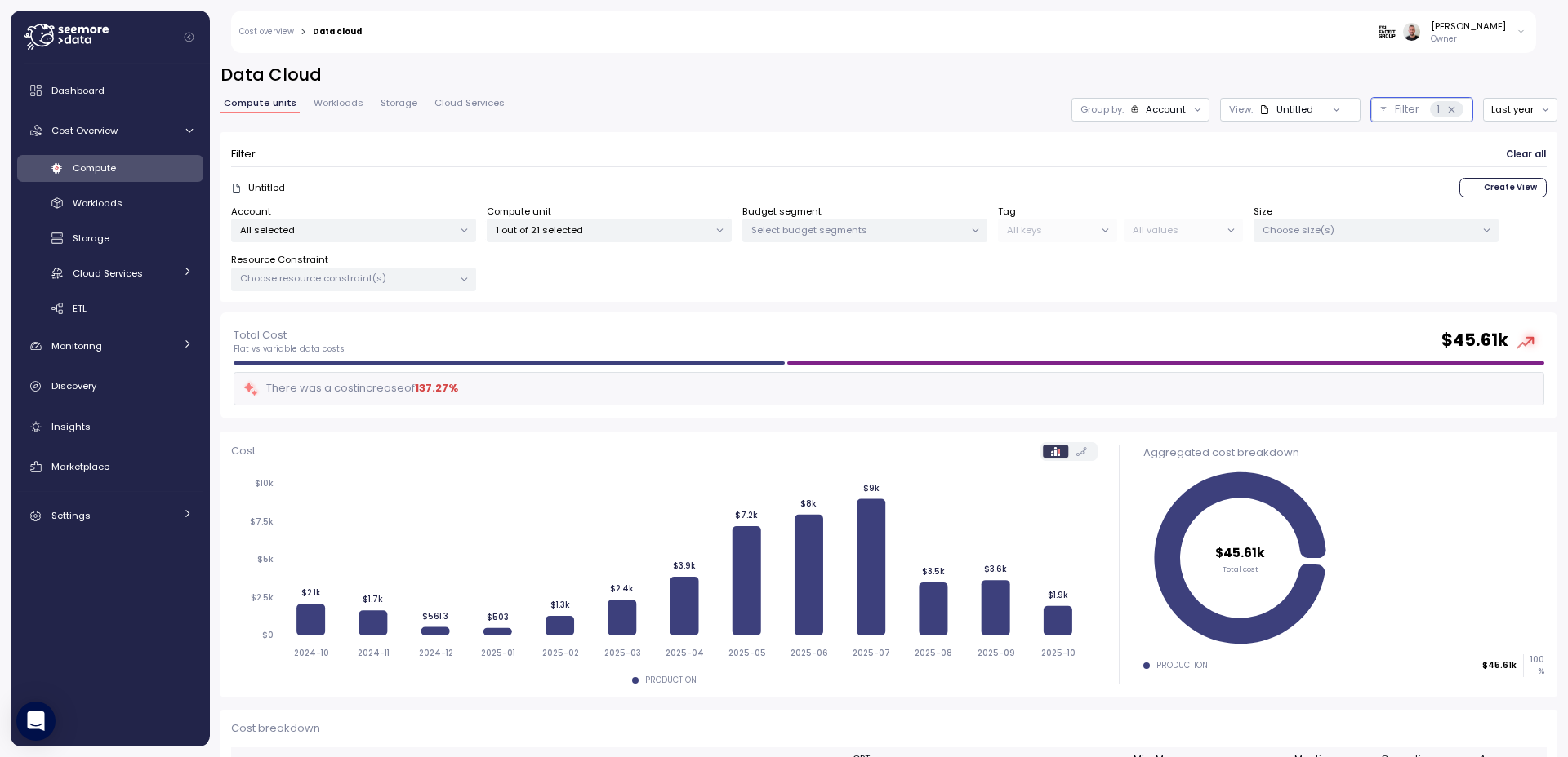
click at [635, 126] on div "Data Cloud Compute units Workloads Storage Cloud Services Group by: Account Vie…" at bounding box center [889, 188] width 1337 height 249
click at [1501, 106] on button "Last year" at bounding box center [1520, 109] width 74 height 24
click at [1510, 187] on div "Last 7 days" at bounding box center [1511, 184] width 53 height 13
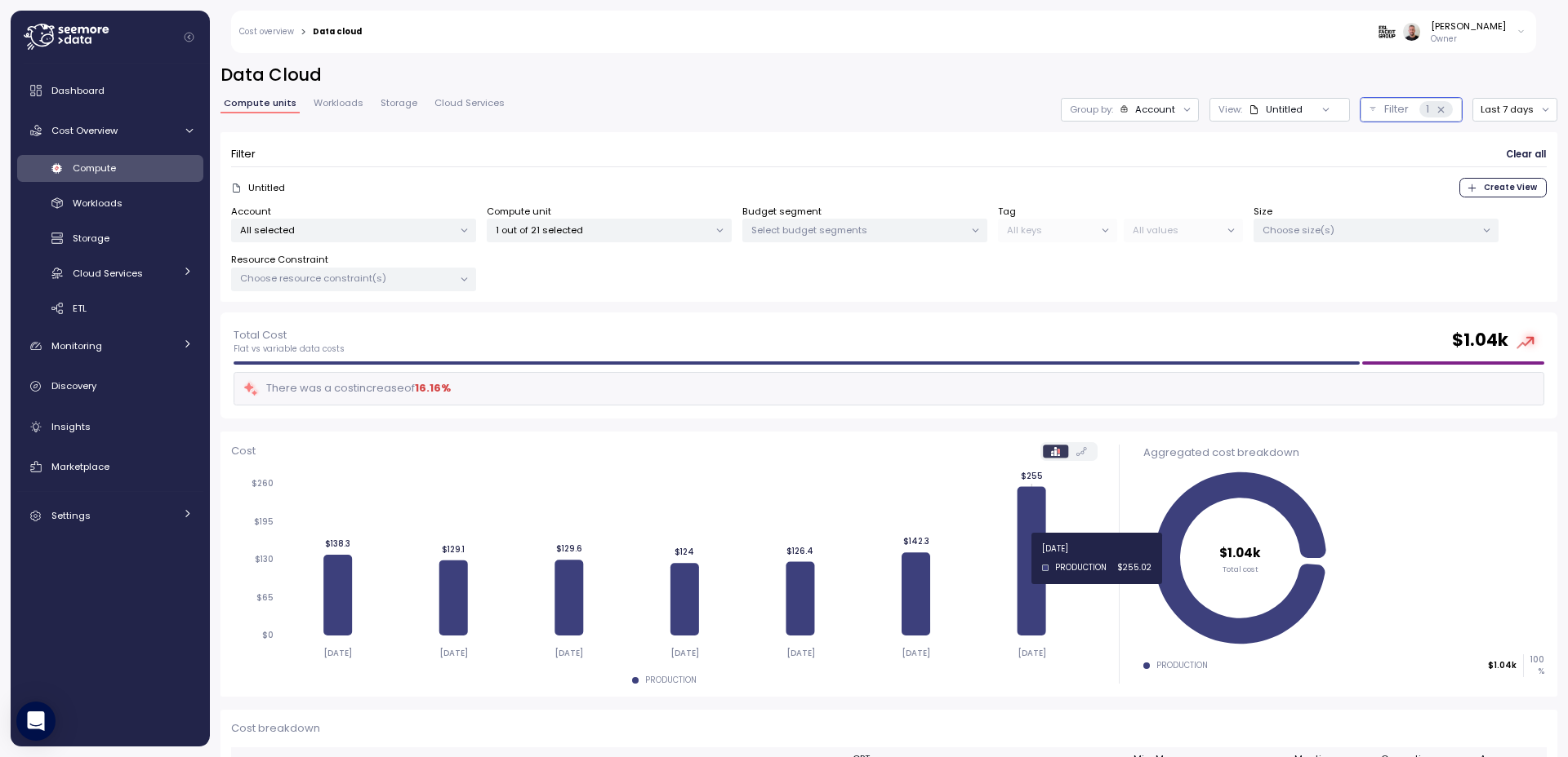
click at [1023, 558] on icon at bounding box center [1031, 561] width 28 height 149
click at [1030, 524] on icon at bounding box center [1031, 561] width 28 height 149
click at [1494, 102] on button "Last 7 days" at bounding box center [1515, 109] width 85 height 24
click at [1515, 164] on div "Last 3 days" at bounding box center [1507, 163] width 54 height 13
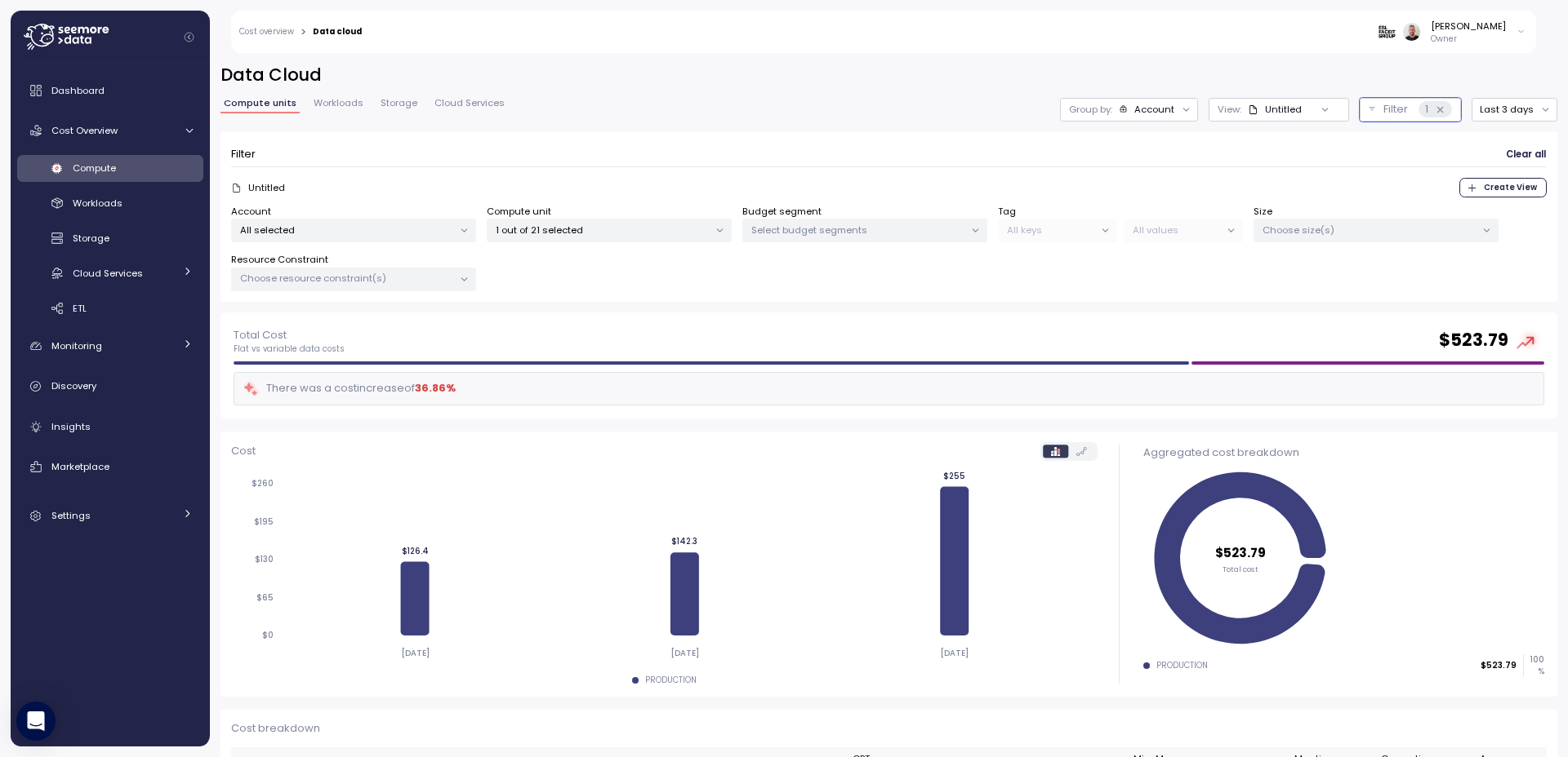
click at [327, 105] on span "Workloads" at bounding box center [339, 103] width 50 height 9
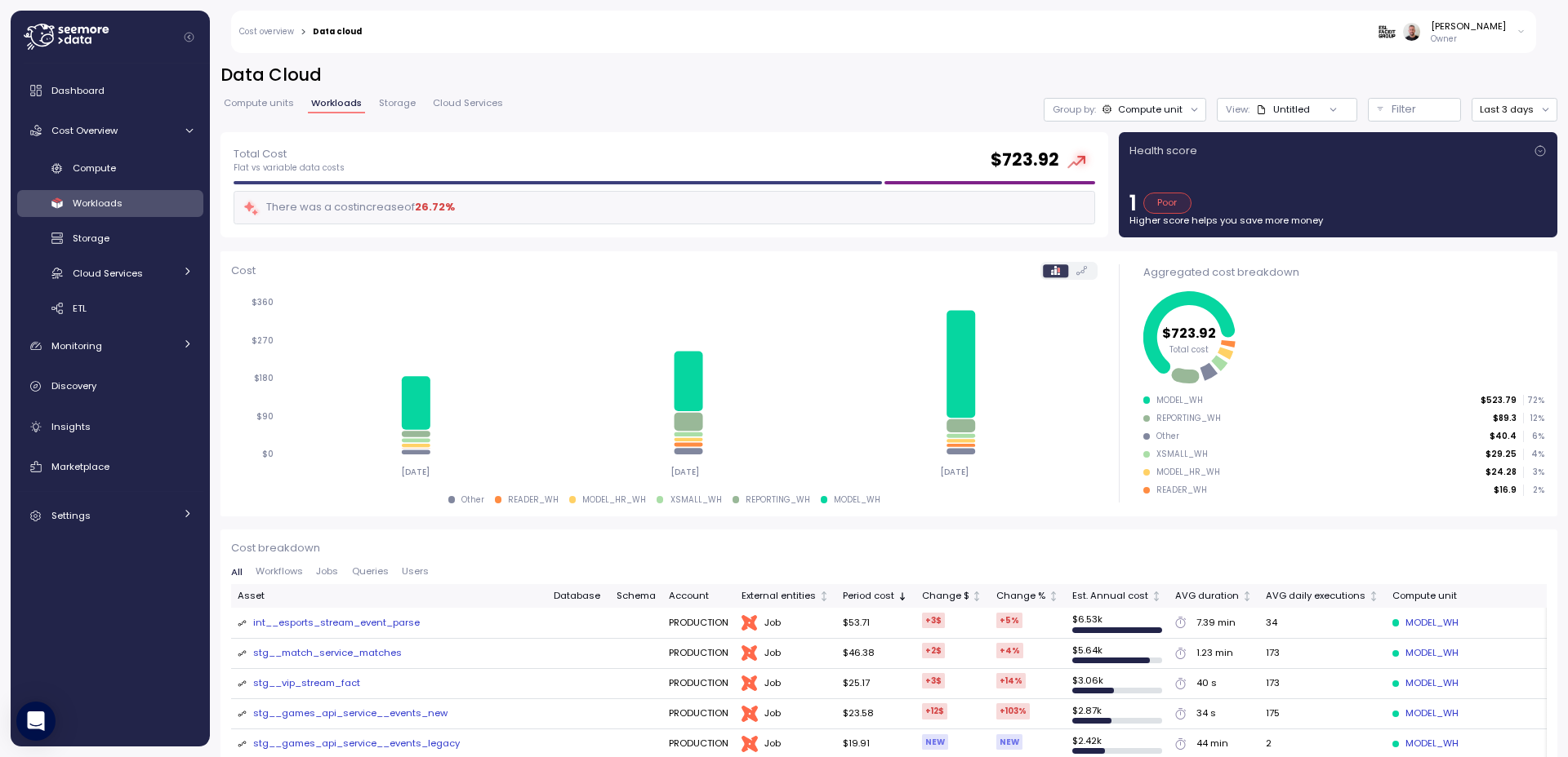
click at [1339, 105] on div at bounding box center [1333, 109] width 46 height 23
click at [1331, 108] on div at bounding box center [1333, 109] width 46 height 23
click at [1328, 109] on icon at bounding box center [1333, 110] width 11 height 11
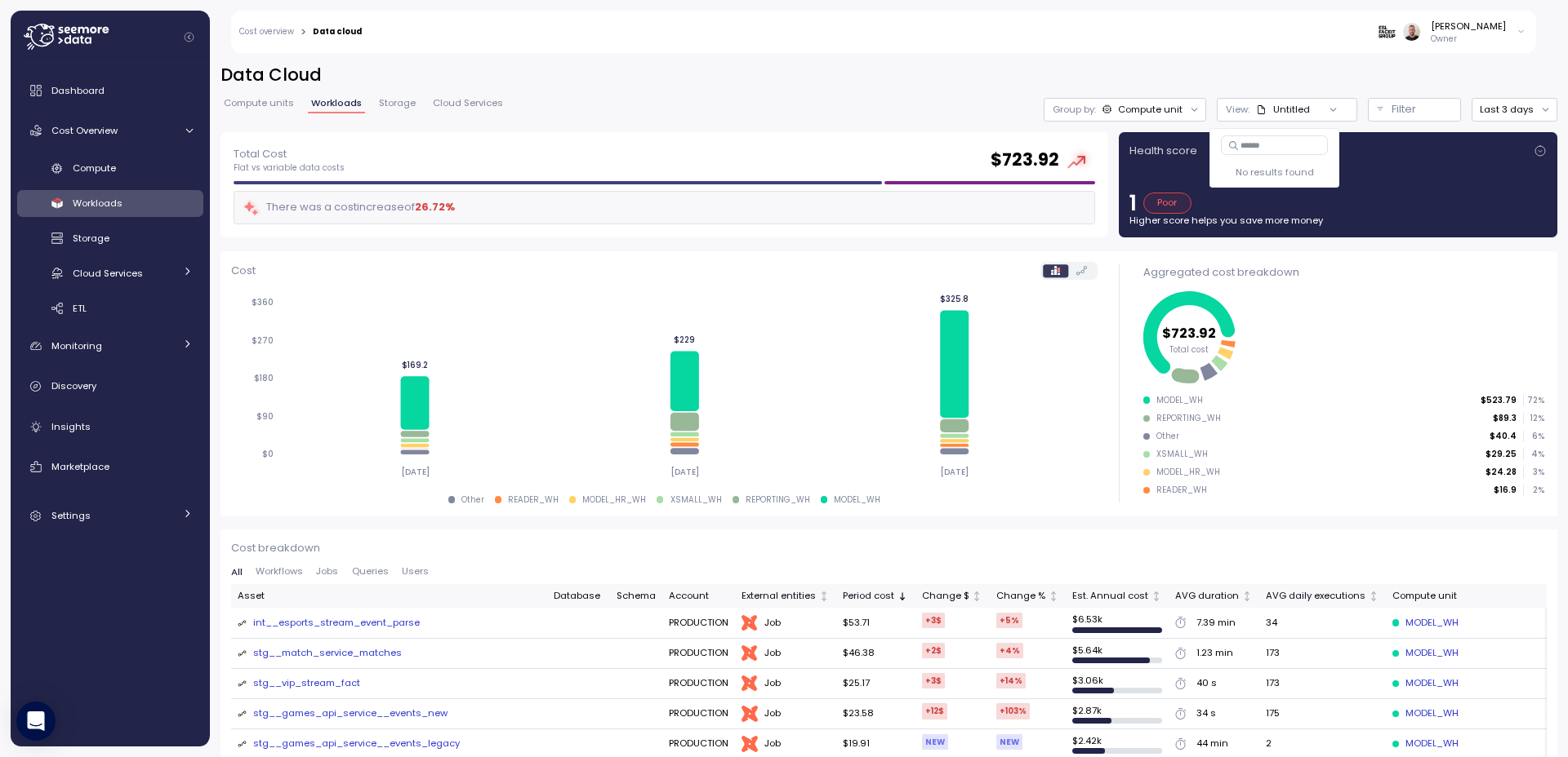
click at [1316, 109] on div at bounding box center [1333, 109] width 46 height 23
click at [1438, 118] on button "Filter" at bounding box center [1414, 109] width 93 height 24
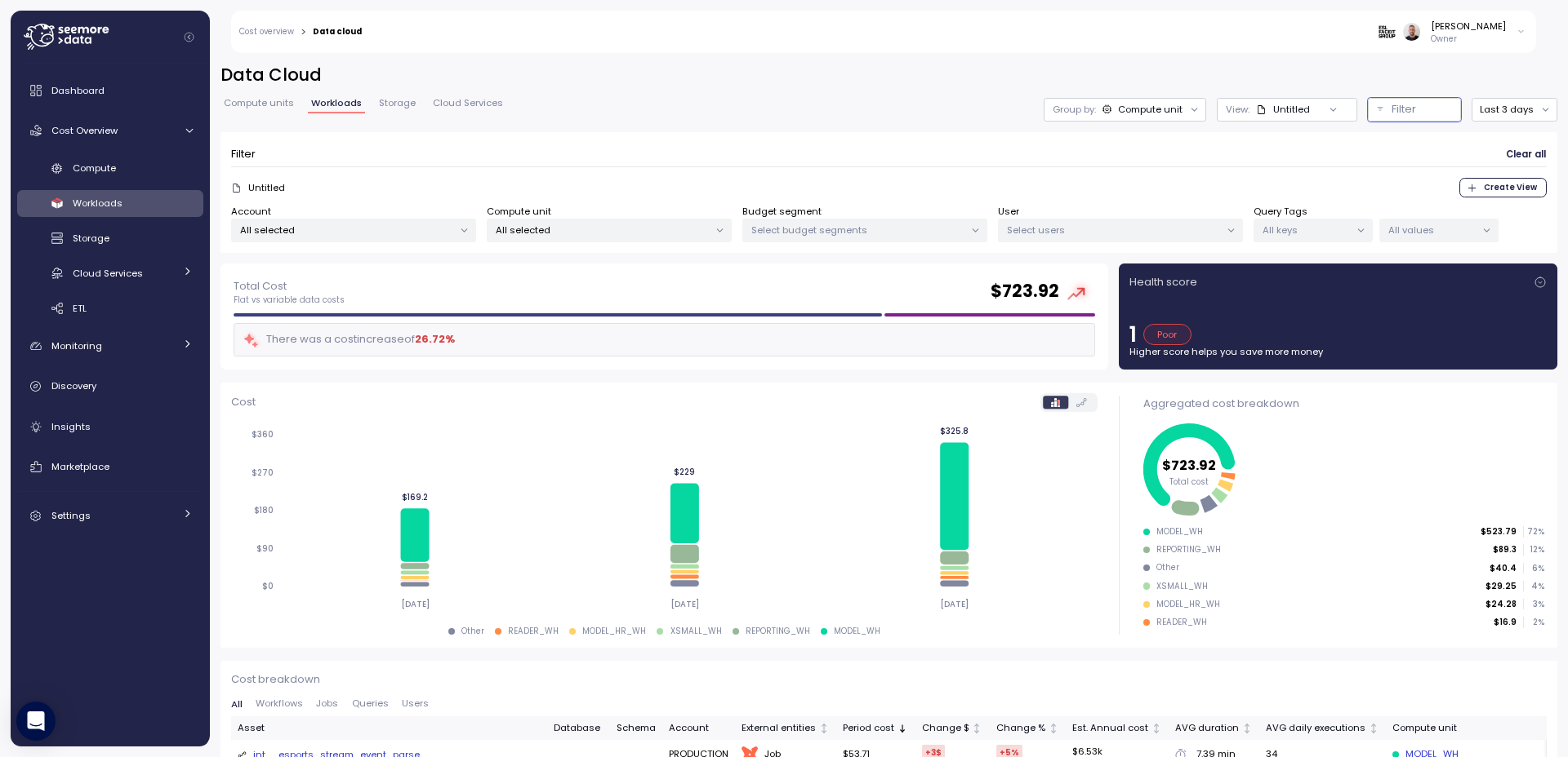
click at [1171, 531] on div "MODEL_WH" at bounding box center [1180, 532] width 46 height 12
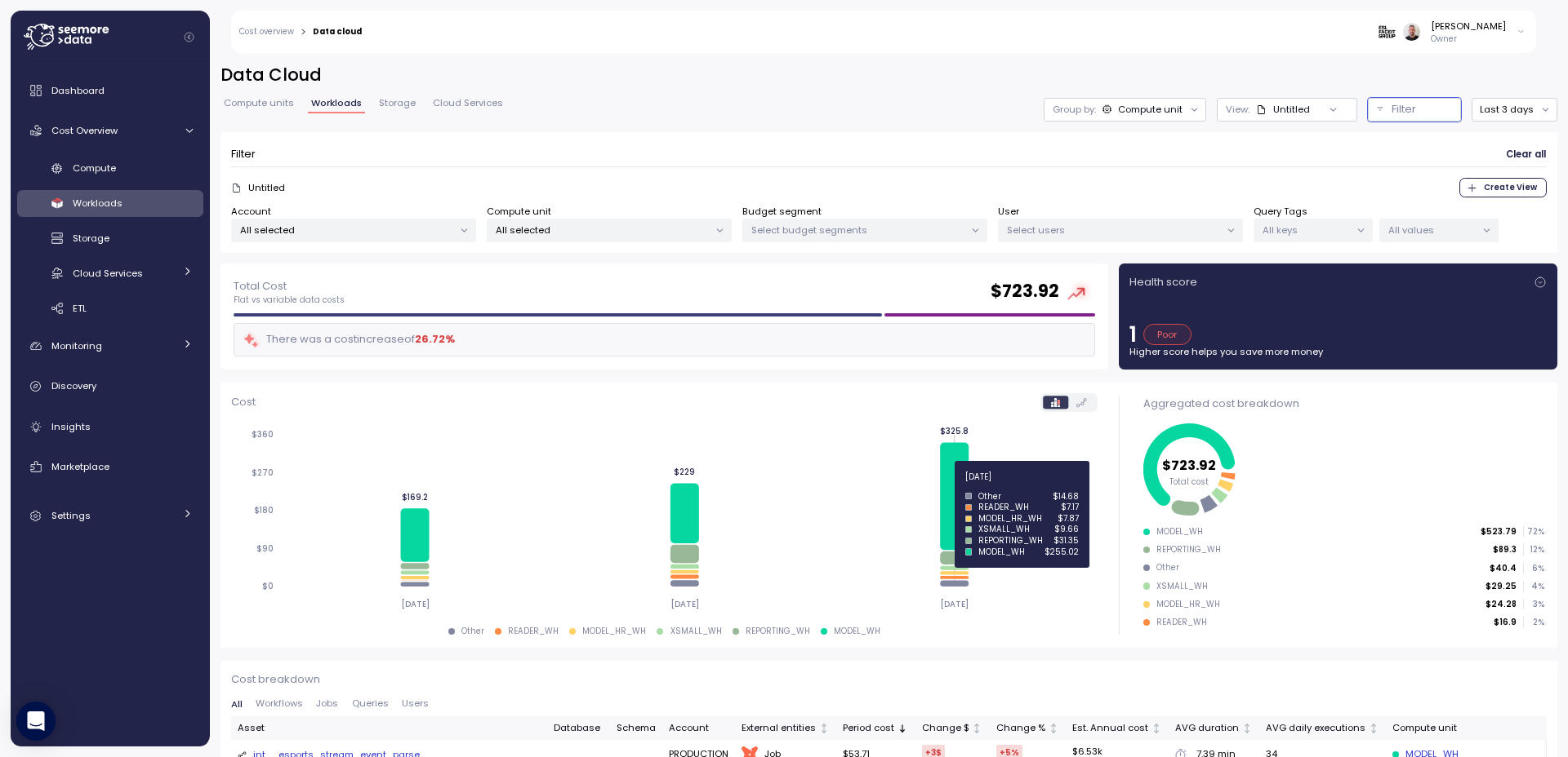
click at [951, 485] on icon at bounding box center [954, 496] width 28 height 108
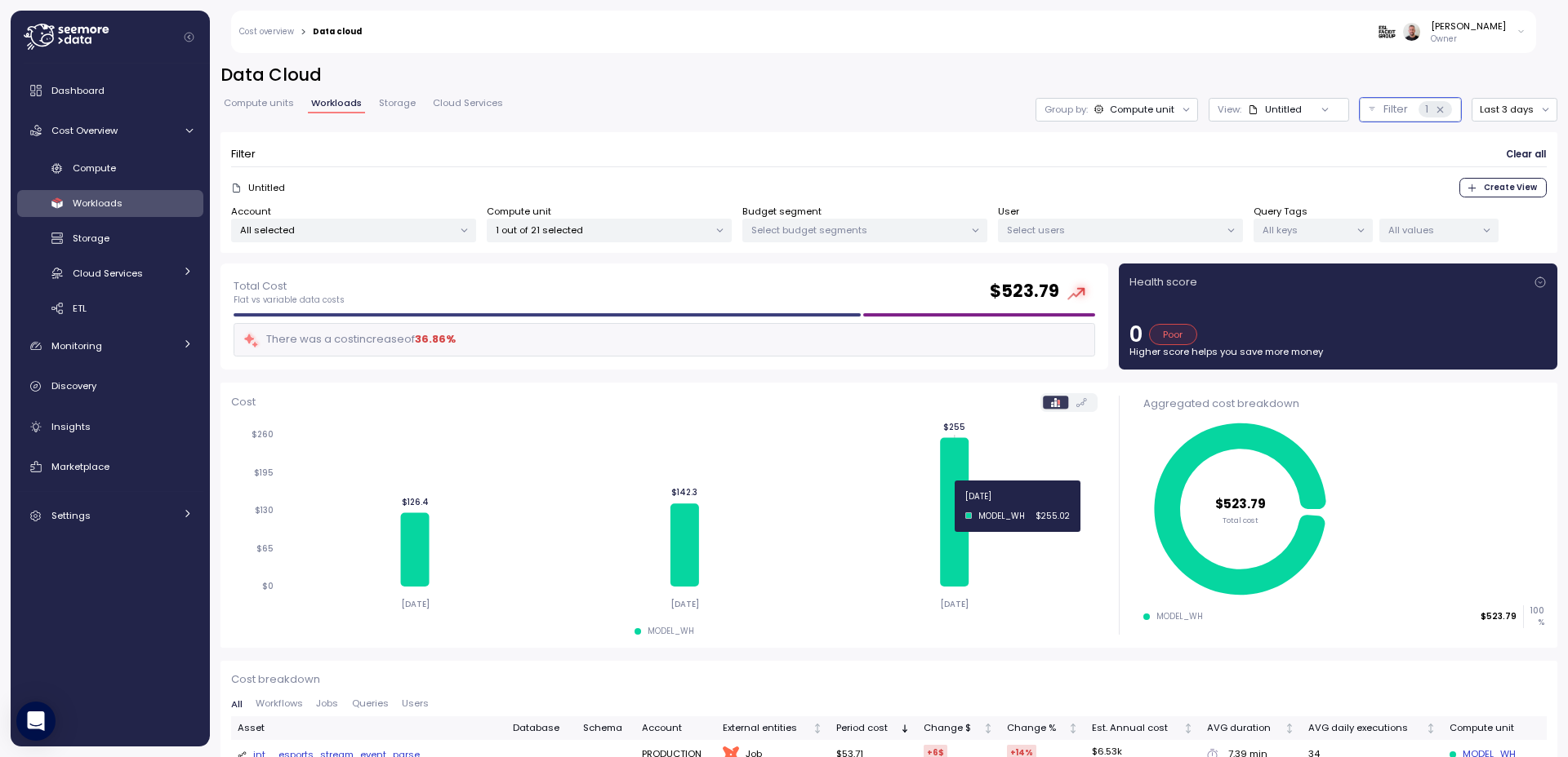
click at [940, 503] on icon at bounding box center [954, 512] width 28 height 149
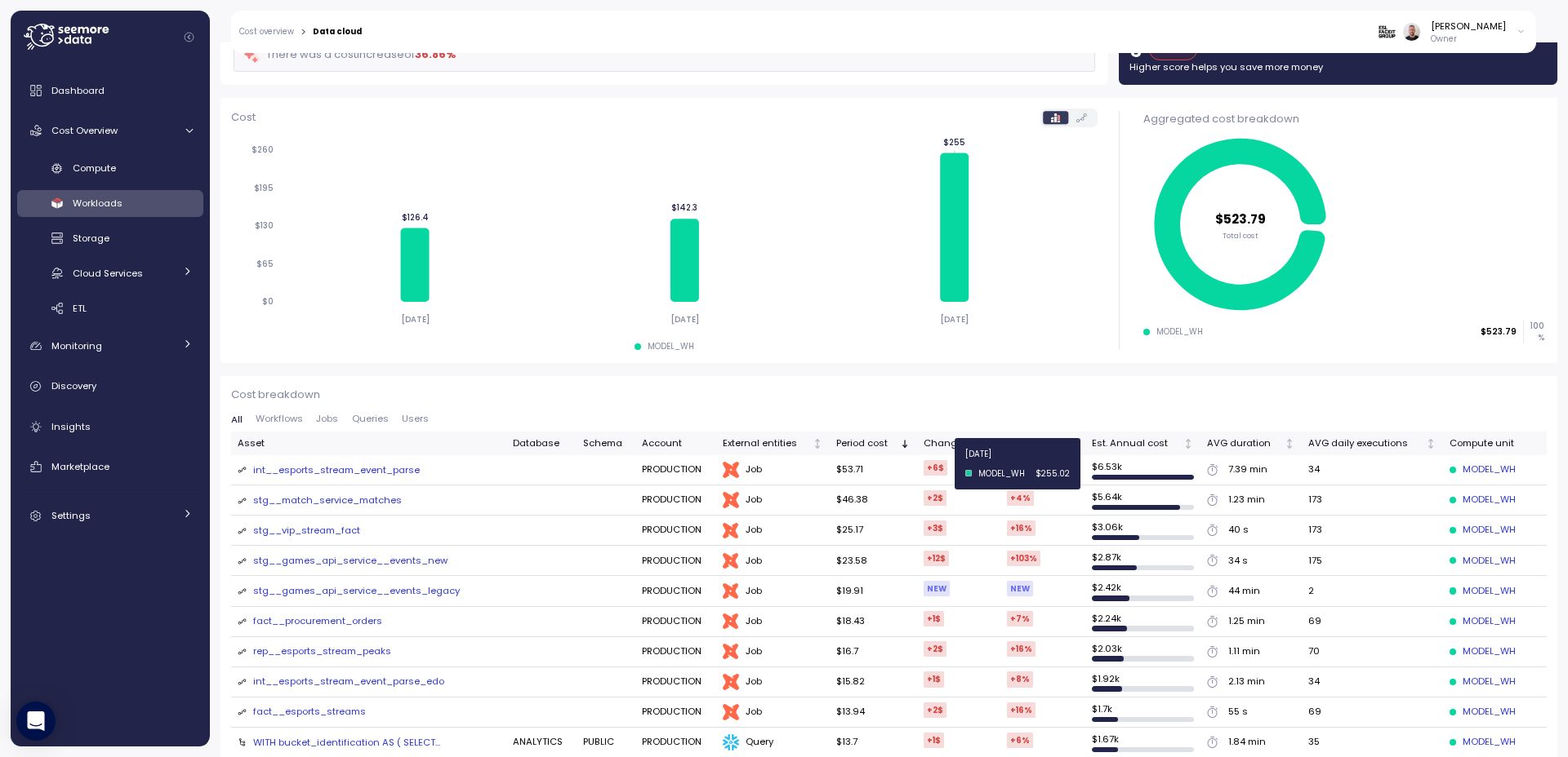
scroll to position [293, 0]
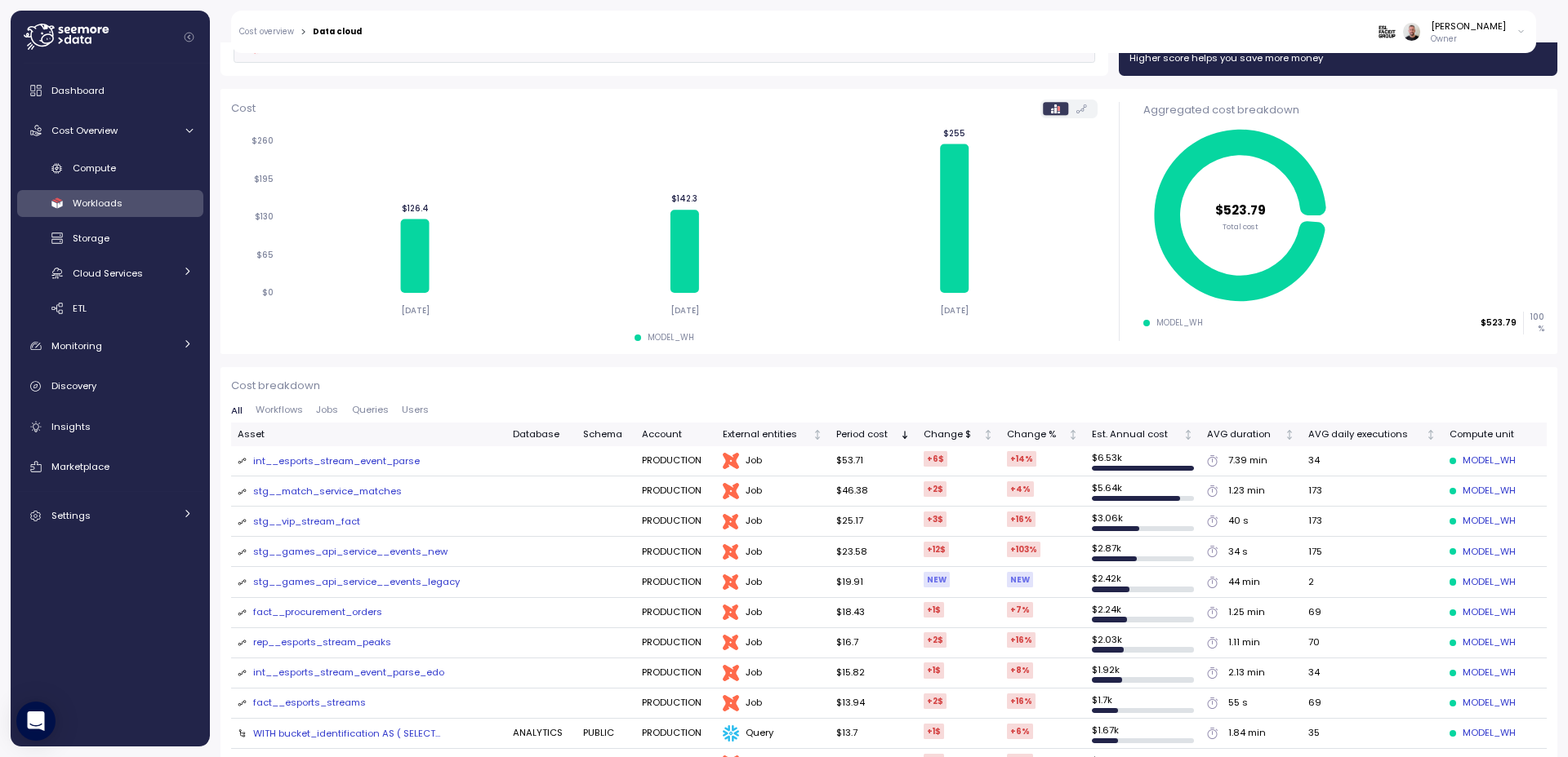
click at [281, 412] on span "Workflows" at bounding box center [278, 410] width 47 height 9
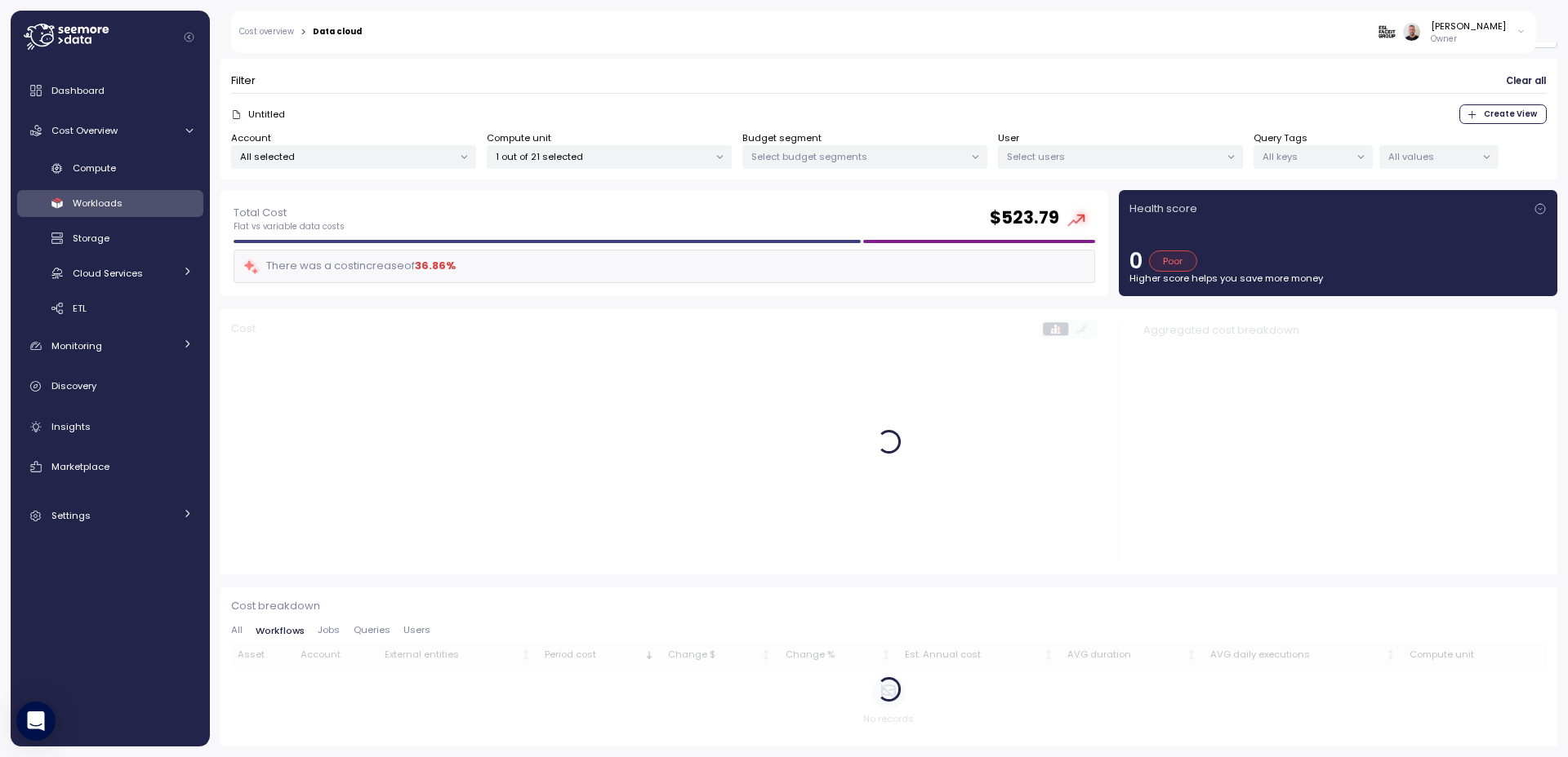
scroll to position [0, 0]
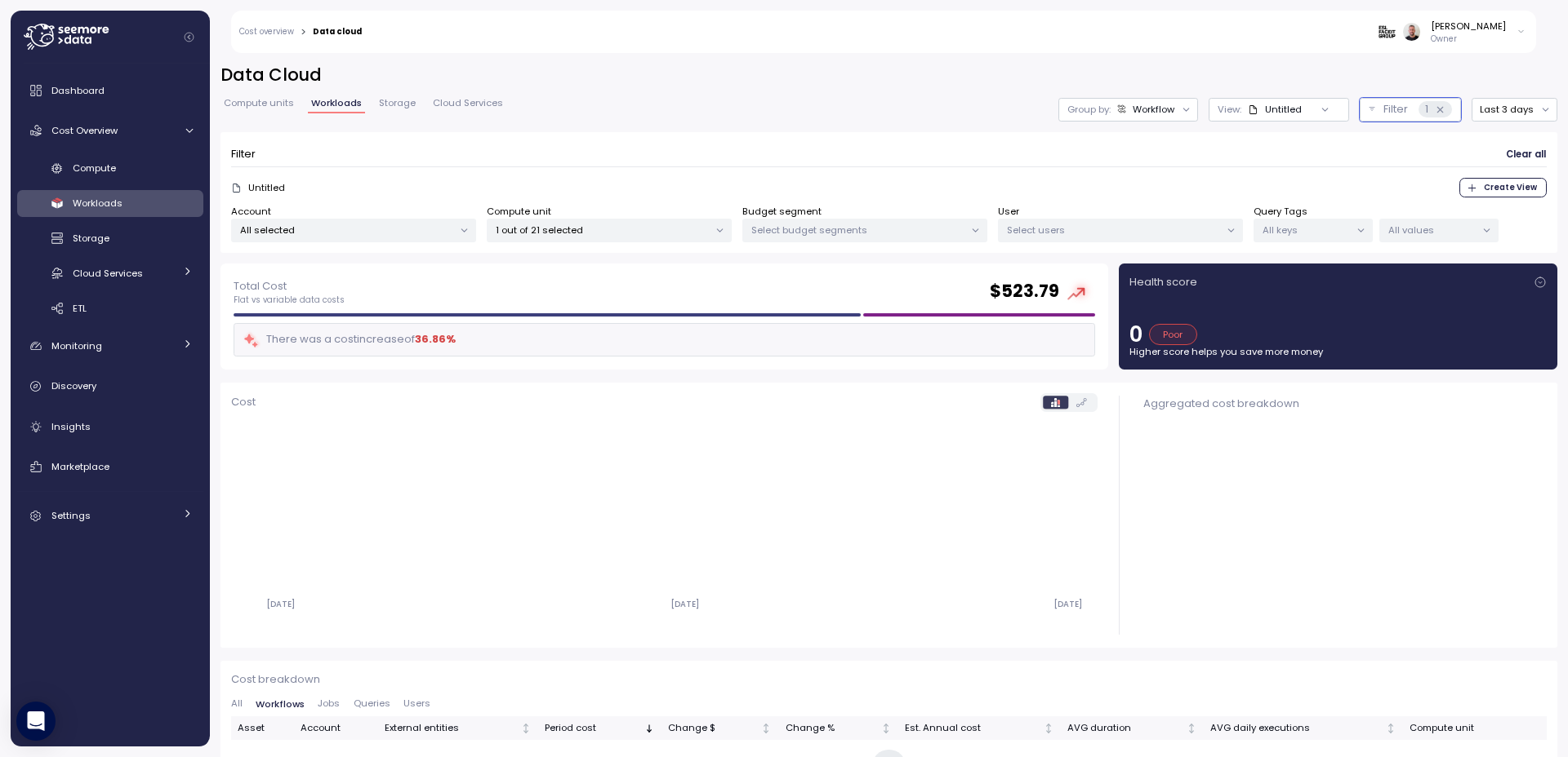
click at [1080, 404] on label at bounding box center [1081, 402] width 27 height 13
click at [1051, 403] on icon at bounding box center [1055, 402] width 9 height 9
click at [1509, 108] on button "Last 3 days" at bounding box center [1514, 109] width 86 height 24
click at [1511, 186] on div "Last 7 days" at bounding box center [1506, 184] width 53 height 13
click at [392, 155] on div "Filter Clear all" at bounding box center [889, 154] width 1315 height 24
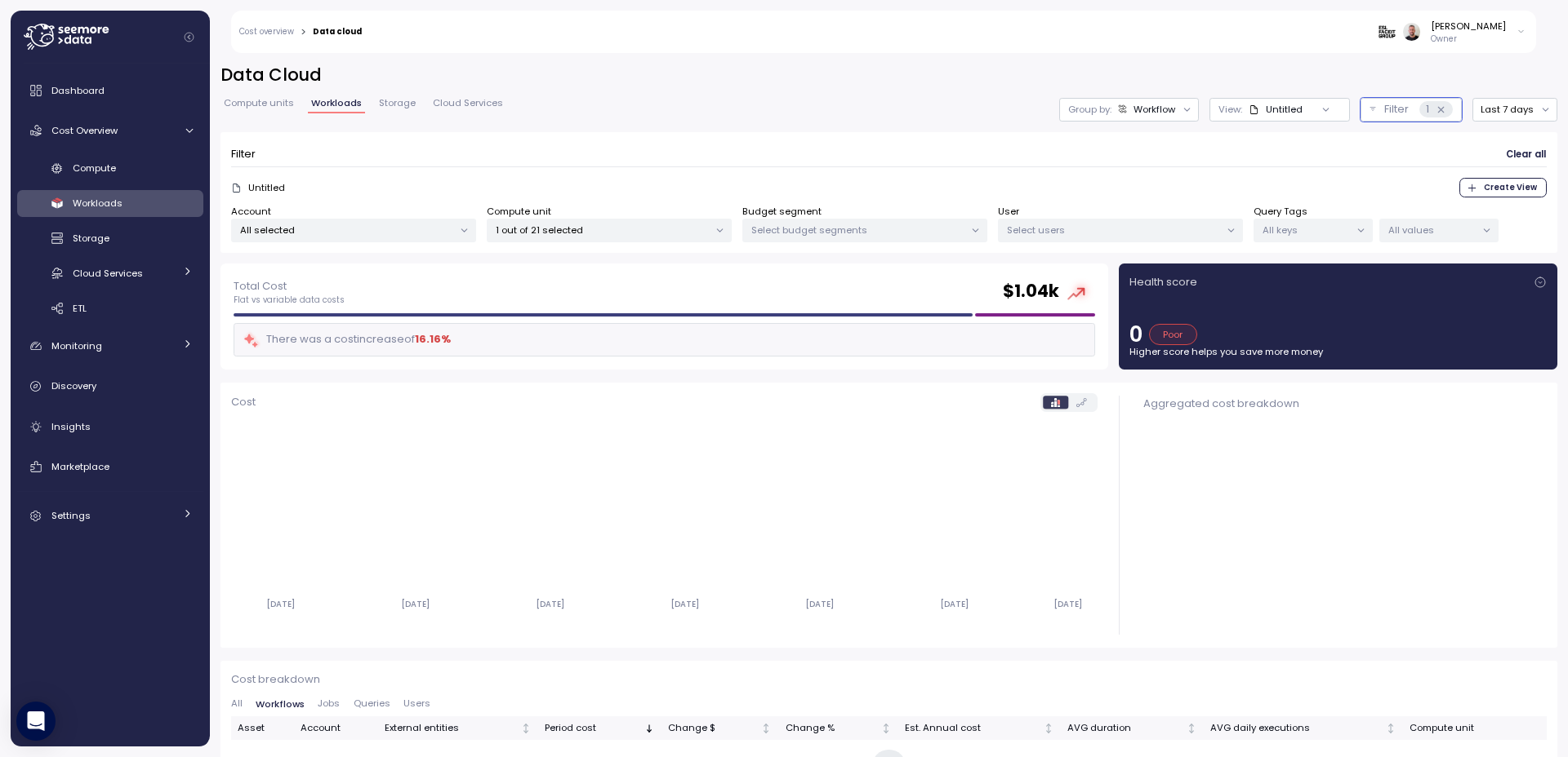
click at [1120, 112] on div "Workflow" at bounding box center [1146, 109] width 58 height 13
click at [1523, 108] on button "Last 7 days" at bounding box center [1515, 109] width 85 height 24
click at [1513, 211] on div "Last 14 days" at bounding box center [1509, 207] width 57 height 13
click at [120, 466] on div "Marketplace" at bounding box center [122, 466] width 141 height 16
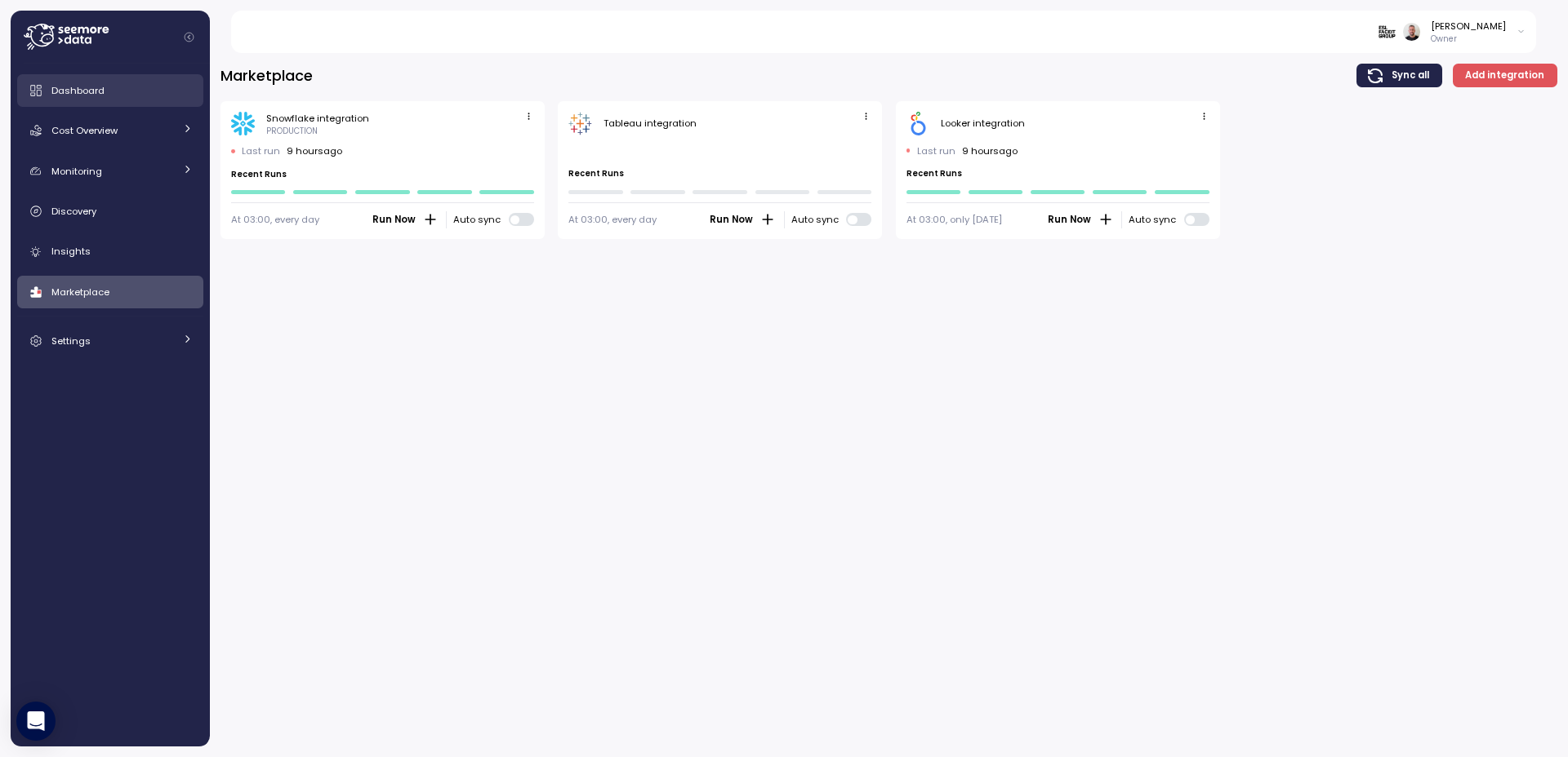
click at [103, 92] on div "Dashboard" at bounding box center [122, 90] width 141 height 16
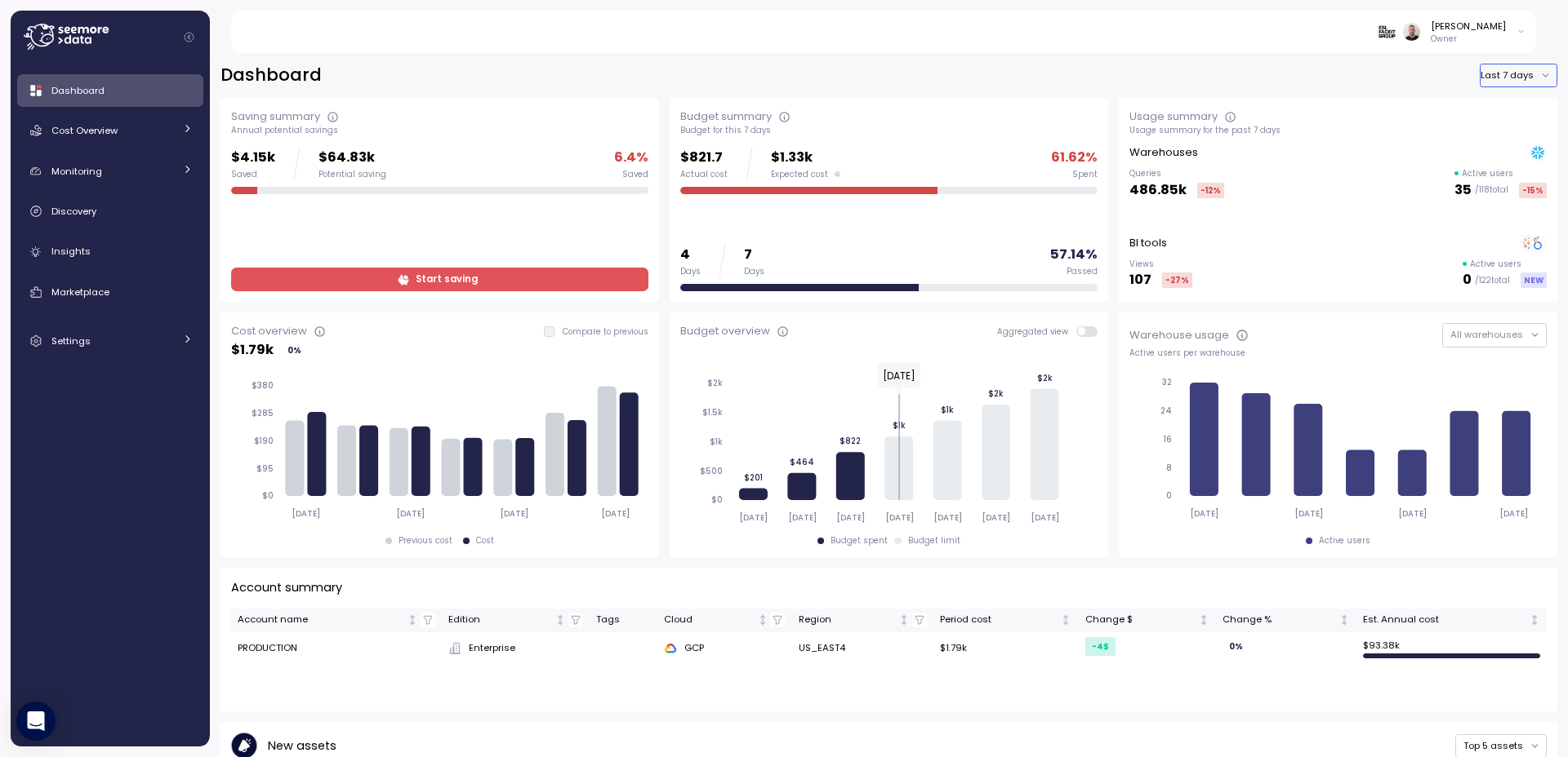
click at [1479, 74] on button "Last 7 days" at bounding box center [1517, 75] width 77 height 24
click at [1530, 173] on div "Last year" at bounding box center [1509, 172] width 87 height 13
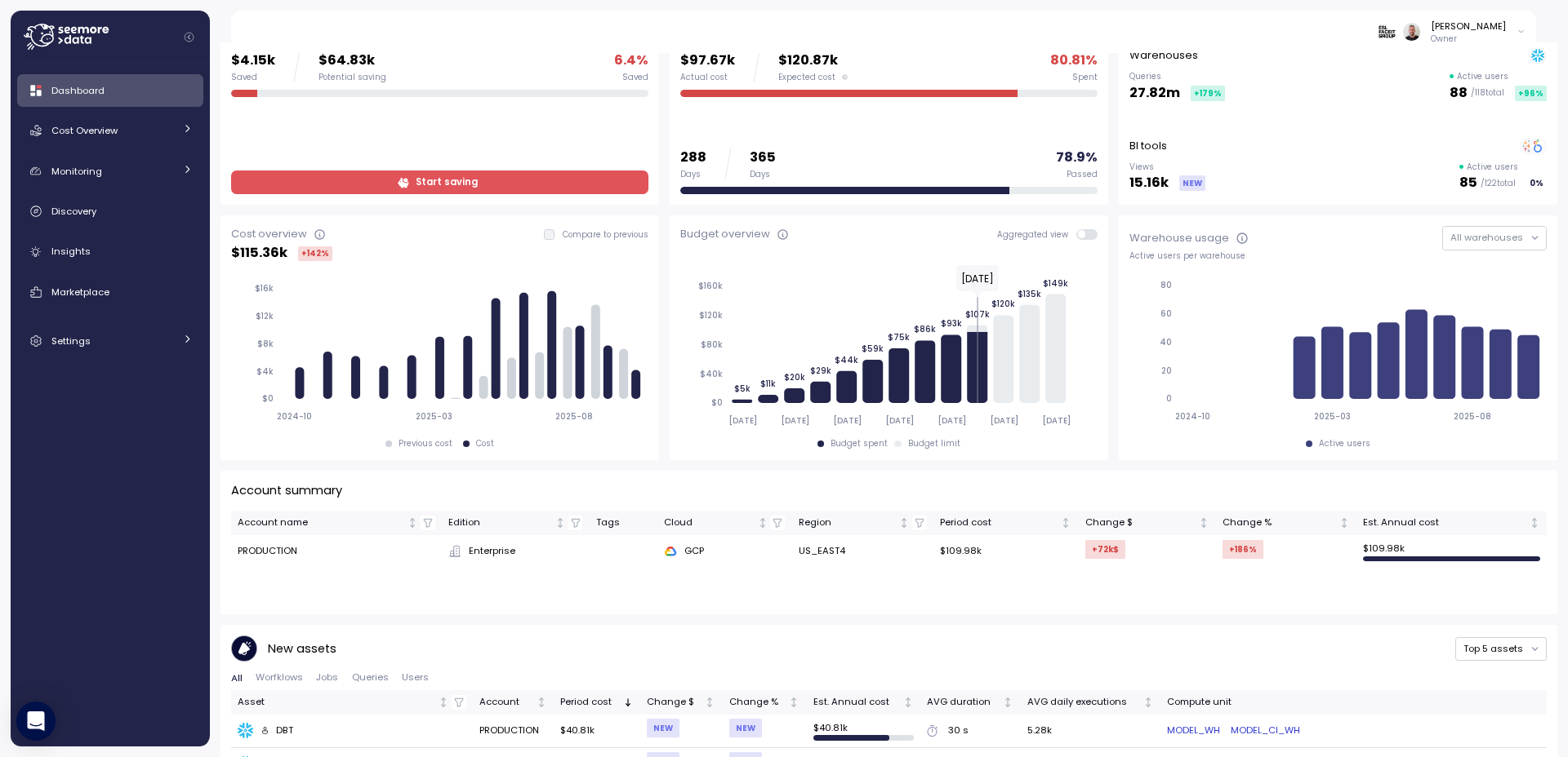
scroll to position [98, 0]
click at [134, 122] on div "Cost Overview" at bounding box center [113, 130] width 122 height 16
click at [140, 215] on link "Workloads" at bounding box center [110, 204] width 186 height 27
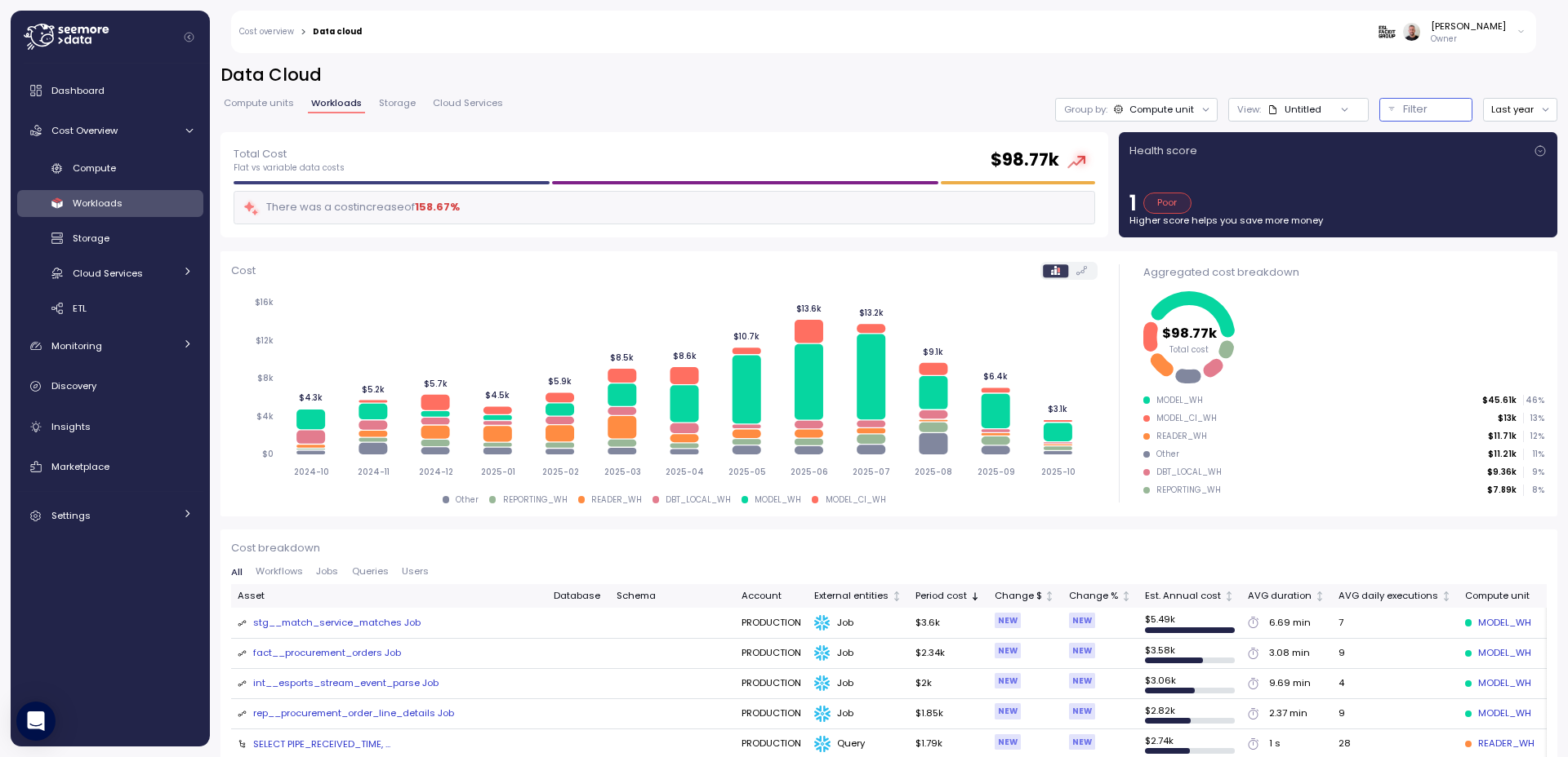
click at [1382, 106] on button "Filter" at bounding box center [1425, 109] width 93 height 24
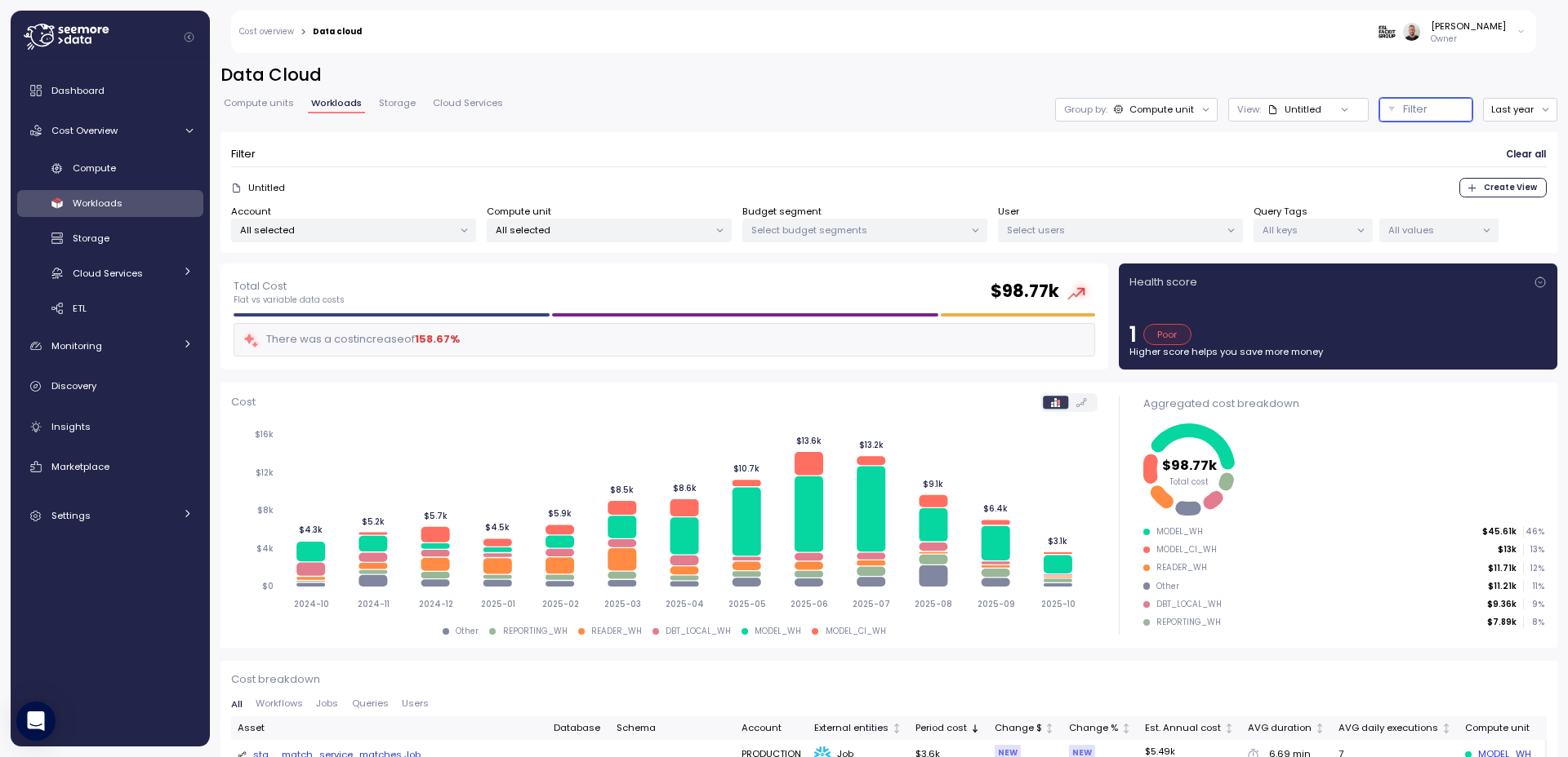
click at [553, 229] on p "All selected" at bounding box center [602, 230] width 213 height 13
click at [552, 269] on input at bounding box center [609, 267] width 230 height 20
type input "*"
type input "*****"
click at [702, 375] on span "only" at bounding box center [702, 374] width 19 height 18
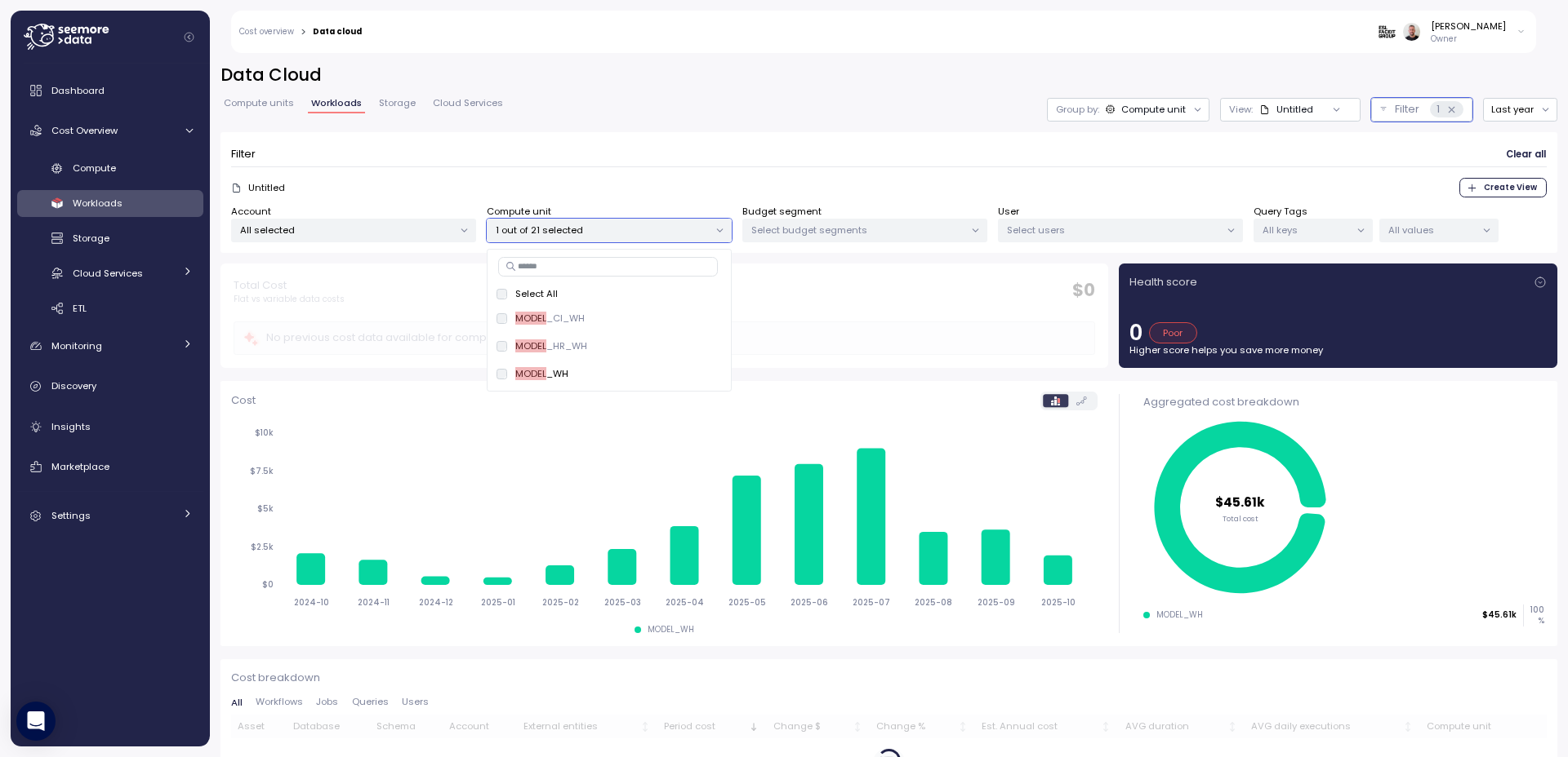
click at [734, 93] on div "Data Cloud Compute units Workloads Storage Cloud Services Group by: Compute uni…" at bounding box center [889, 164] width 1337 height 200
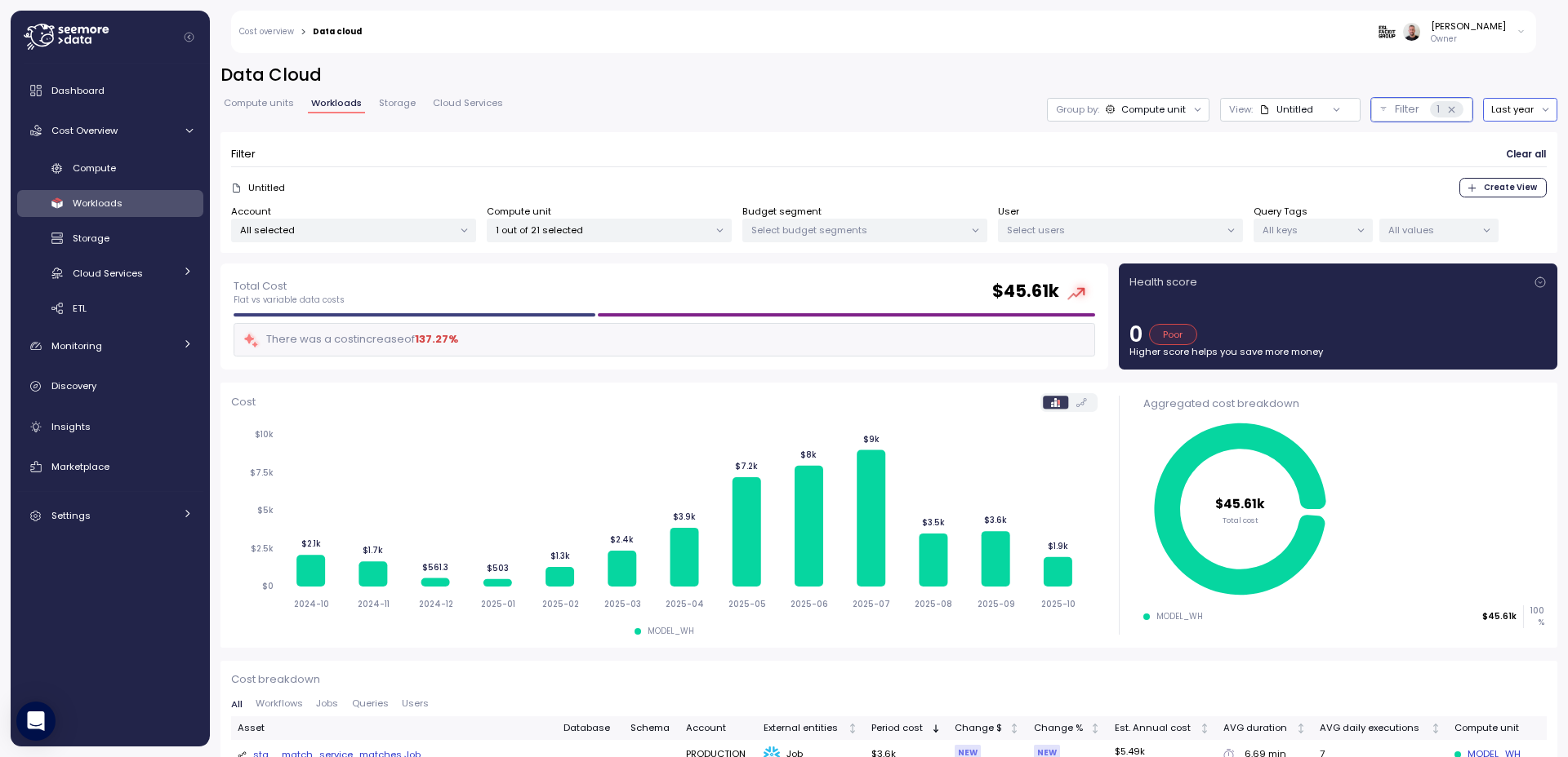
click at [1512, 109] on button "Last year" at bounding box center [1520, 109] width 74 height 24
click at [756, 113] on div "Compute units Workloads Storage Cloud Services Group by: Compute unit View : Un…" at bounding box center [889, 109] width 1337 height 24
click at [1509, 116] on button "Last year" at bounding box center [1520, 109] width 74 height 24
click at [1511, 118] on button "Last year" at bounding box center [1520, 109] width 74 height 24
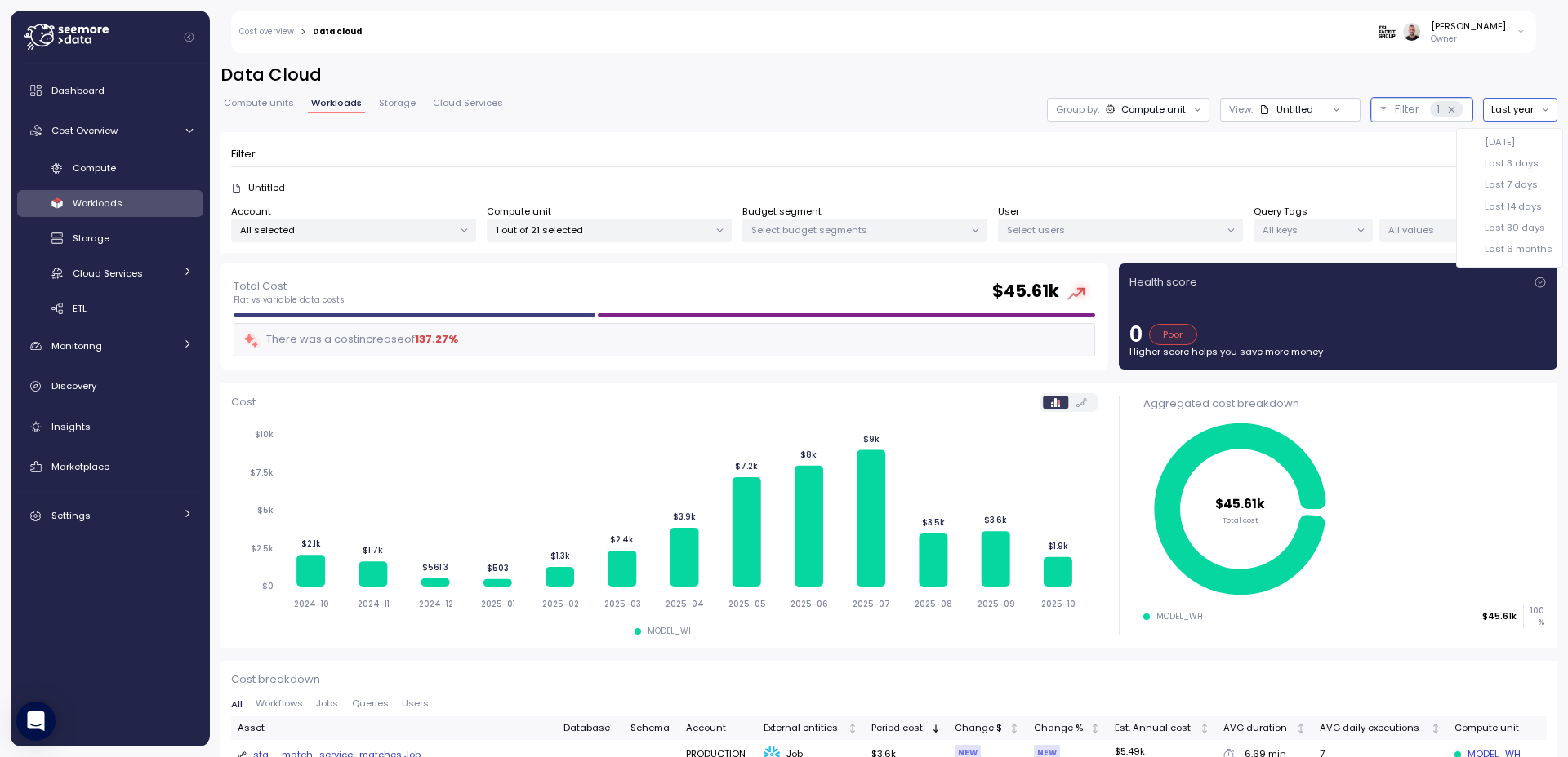
click at [1510, 142] on div "[DATE]" at bounding box center [1500, 142] width 30 height 13
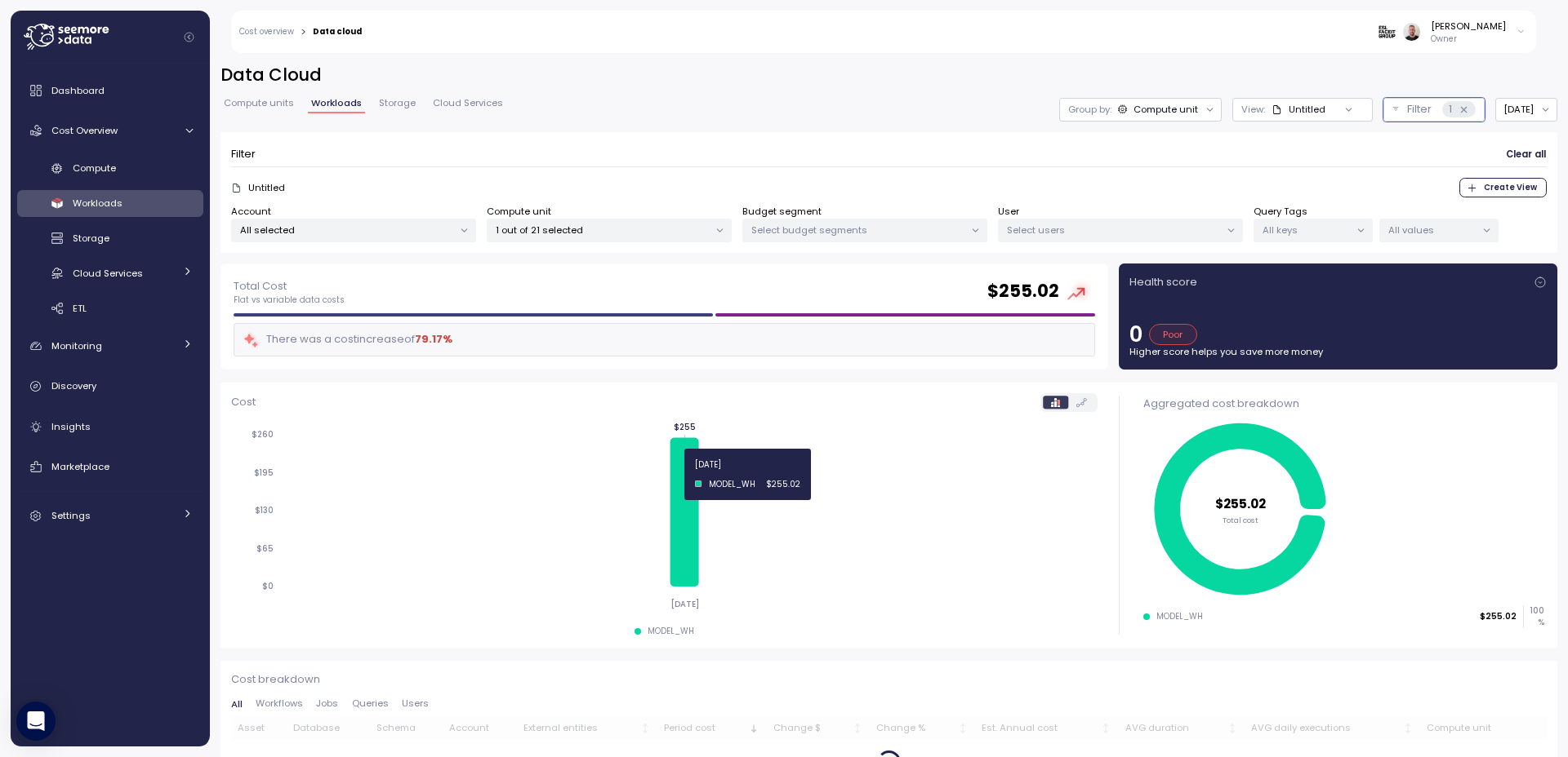
click at [678, 474] on icon at bounding box center [684, 512] width 28 height 149
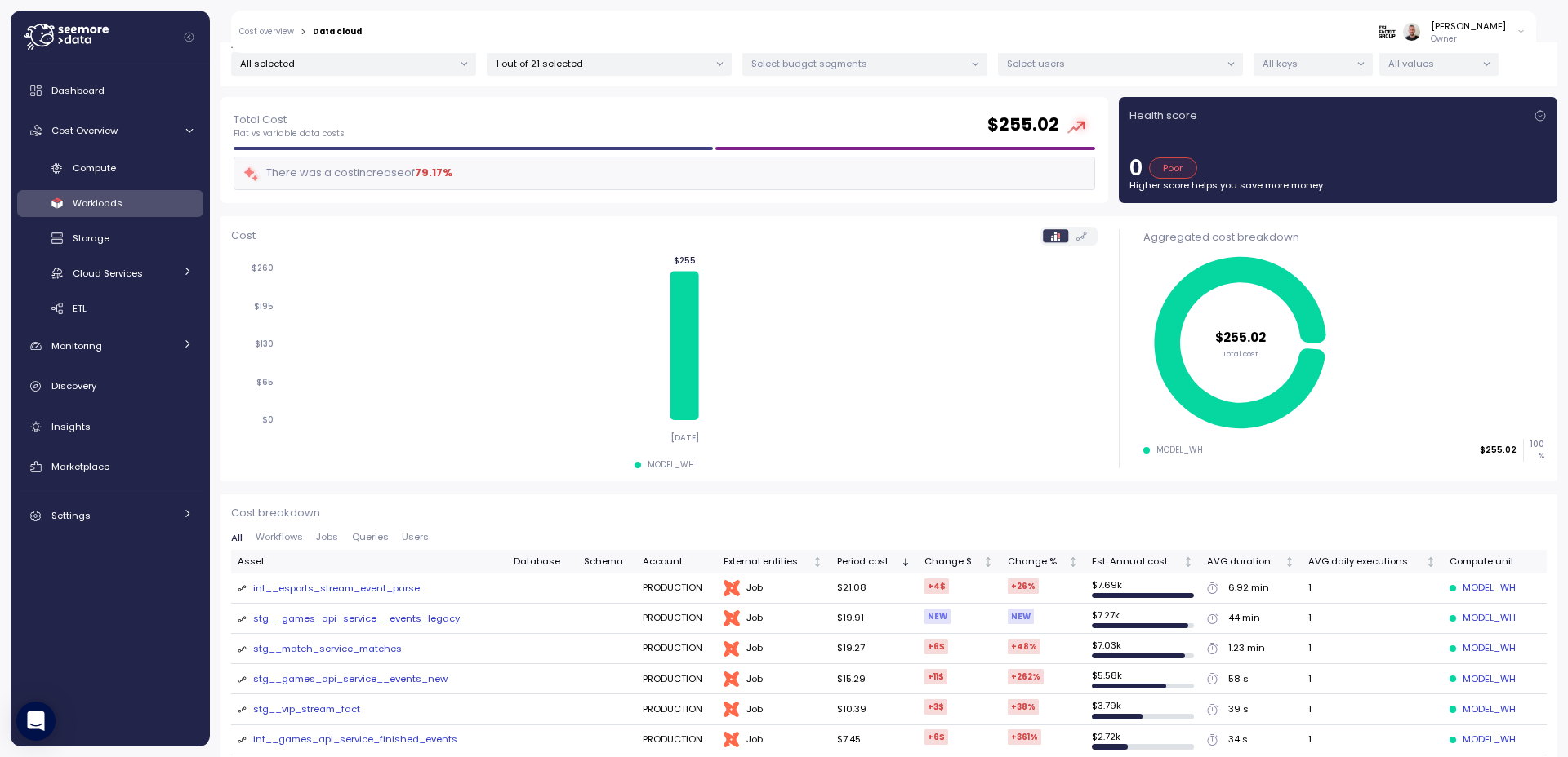
scroll to position [196, 0]
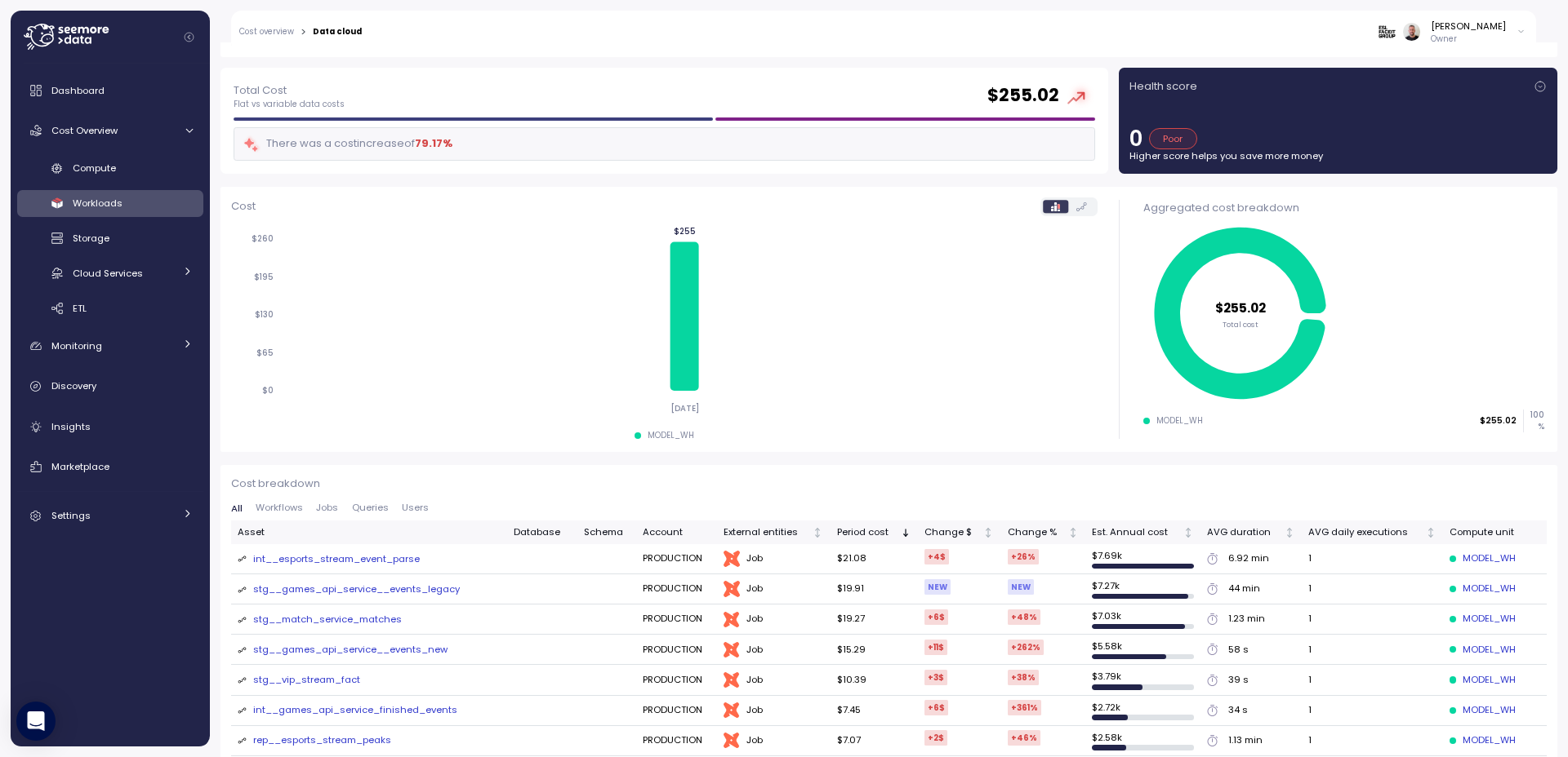
click at [278, 516] on div "All Workflows Jobs Queries Users" at bounding box center [889, 512] width 1315 height 18
click at [275, 512] on span "Workflows" at bounding box center [278, 508] width 47 height 9
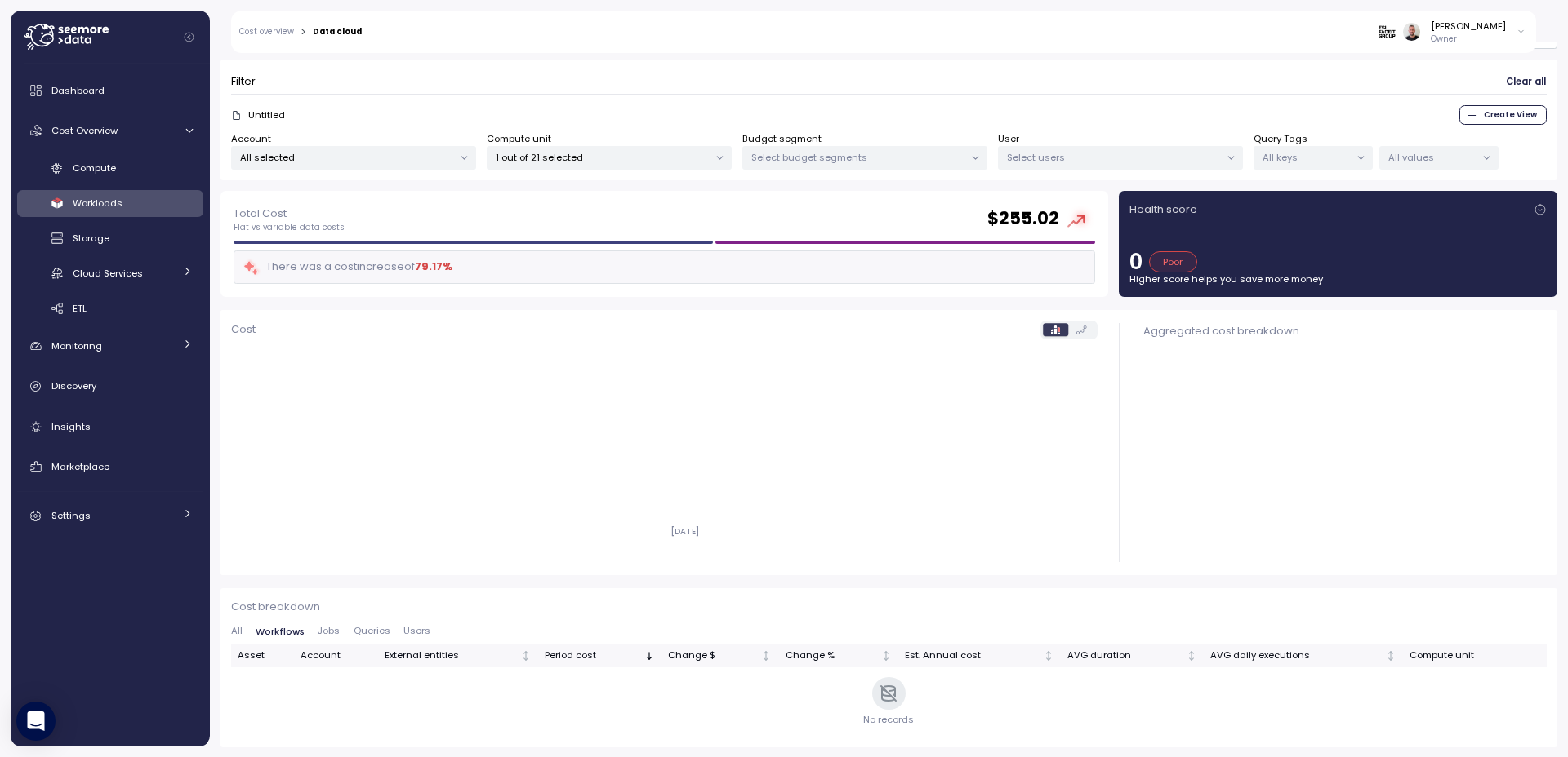
scroll to position [74, 0]
click at [330, 630] on span "Jobs" at bounding box center [328, 630] width 22 height 9
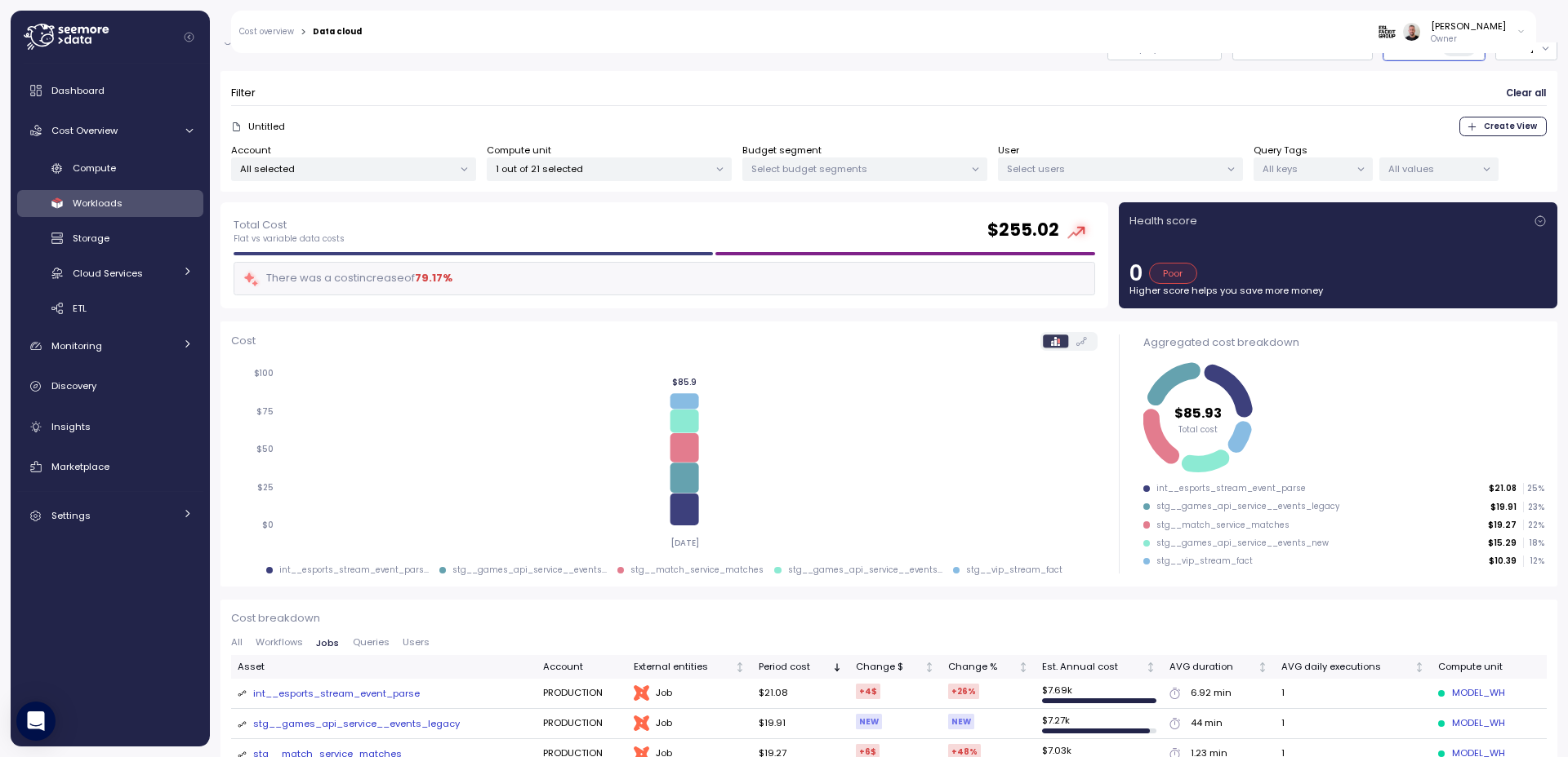
scroll to position [0, 0]
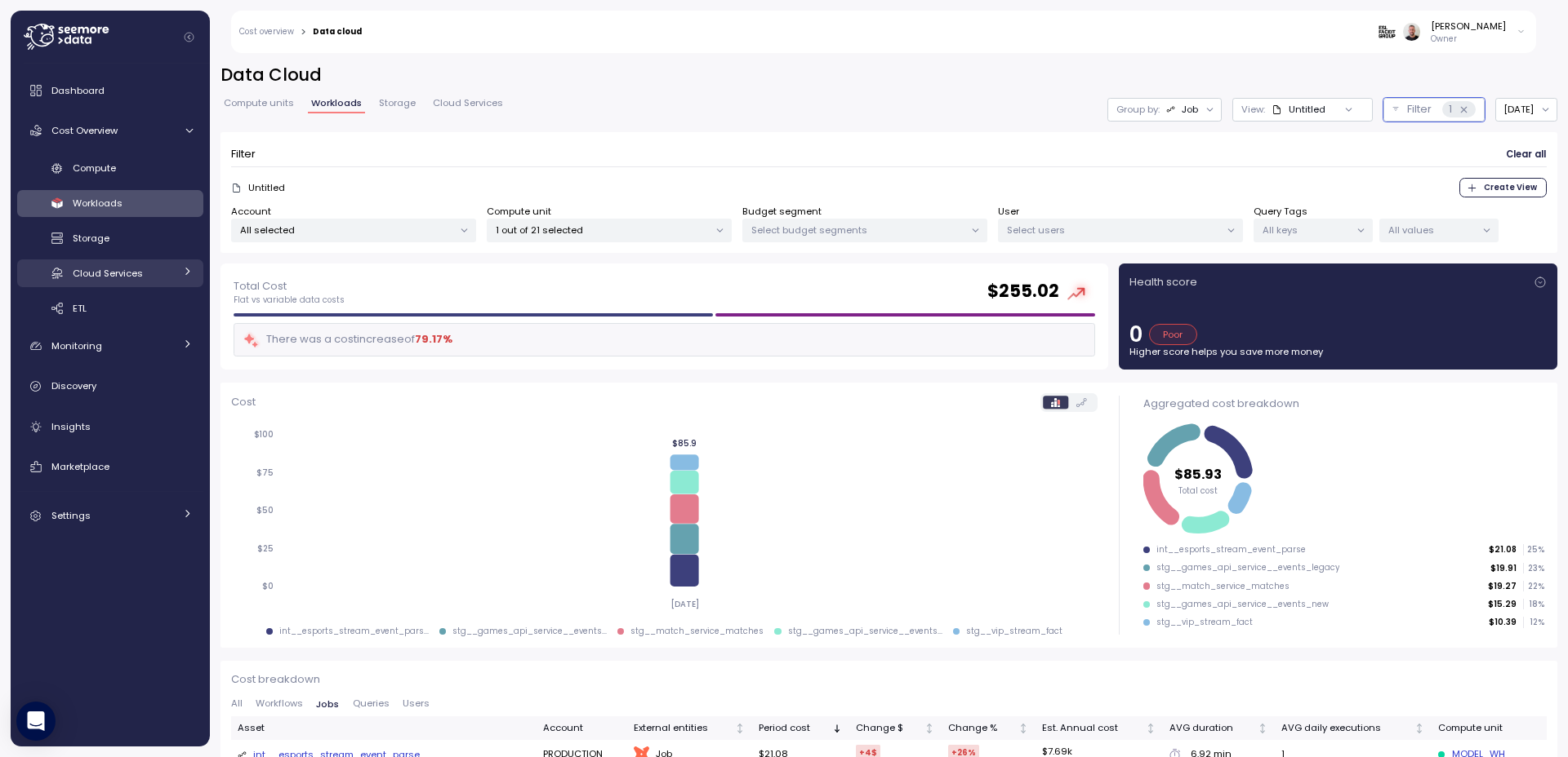
click at [180, 277] on link "Cloud Services" at bounding box center [110, 273] width 186 height 27
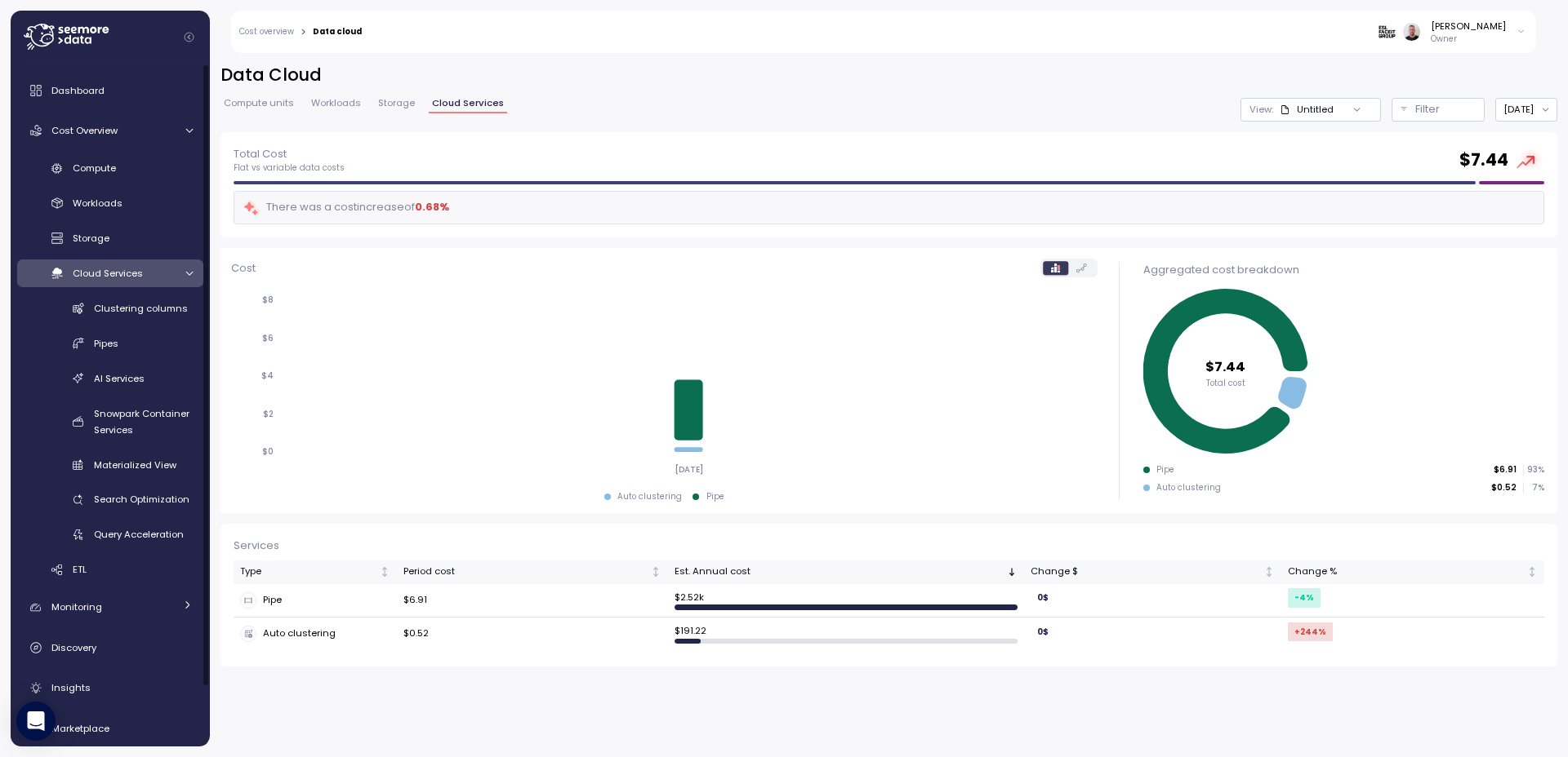
click at [180, 277] on div at bounding box center [187, 274] width 16 height 11
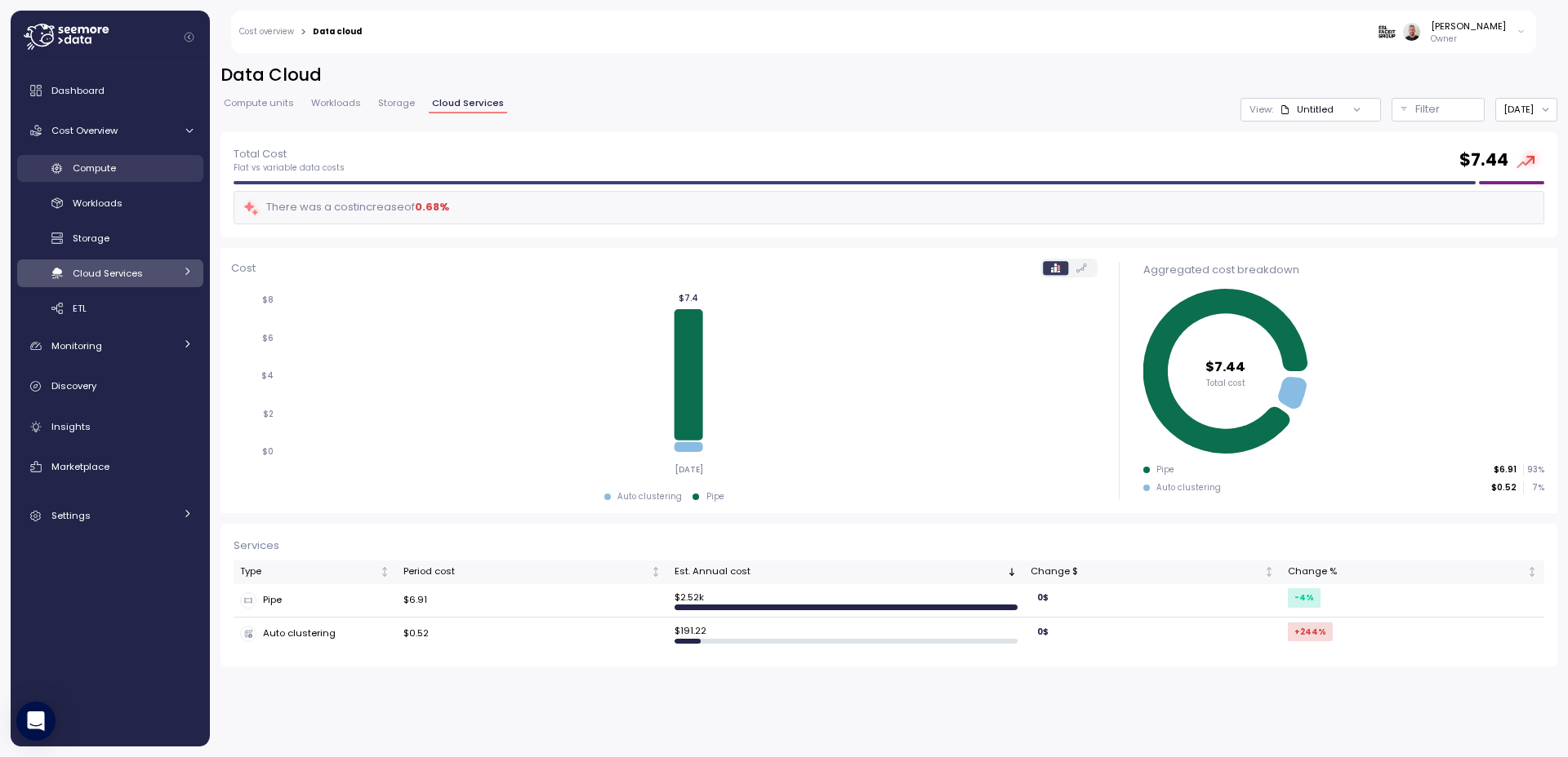
click at [91, 168] on span "Compute" at bounding box center [94, 168] width 43 height 13
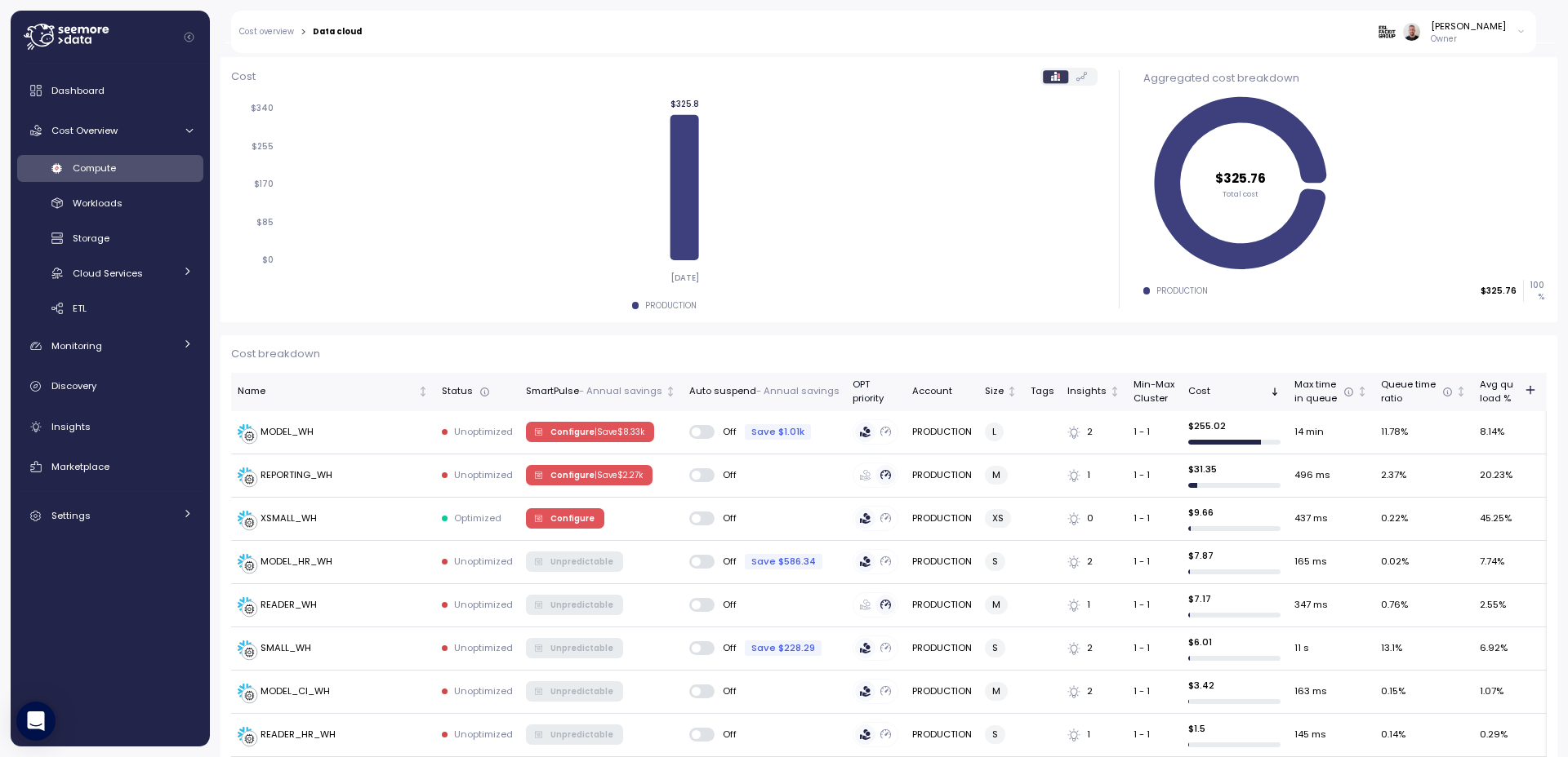
scroll to position [196, 0]
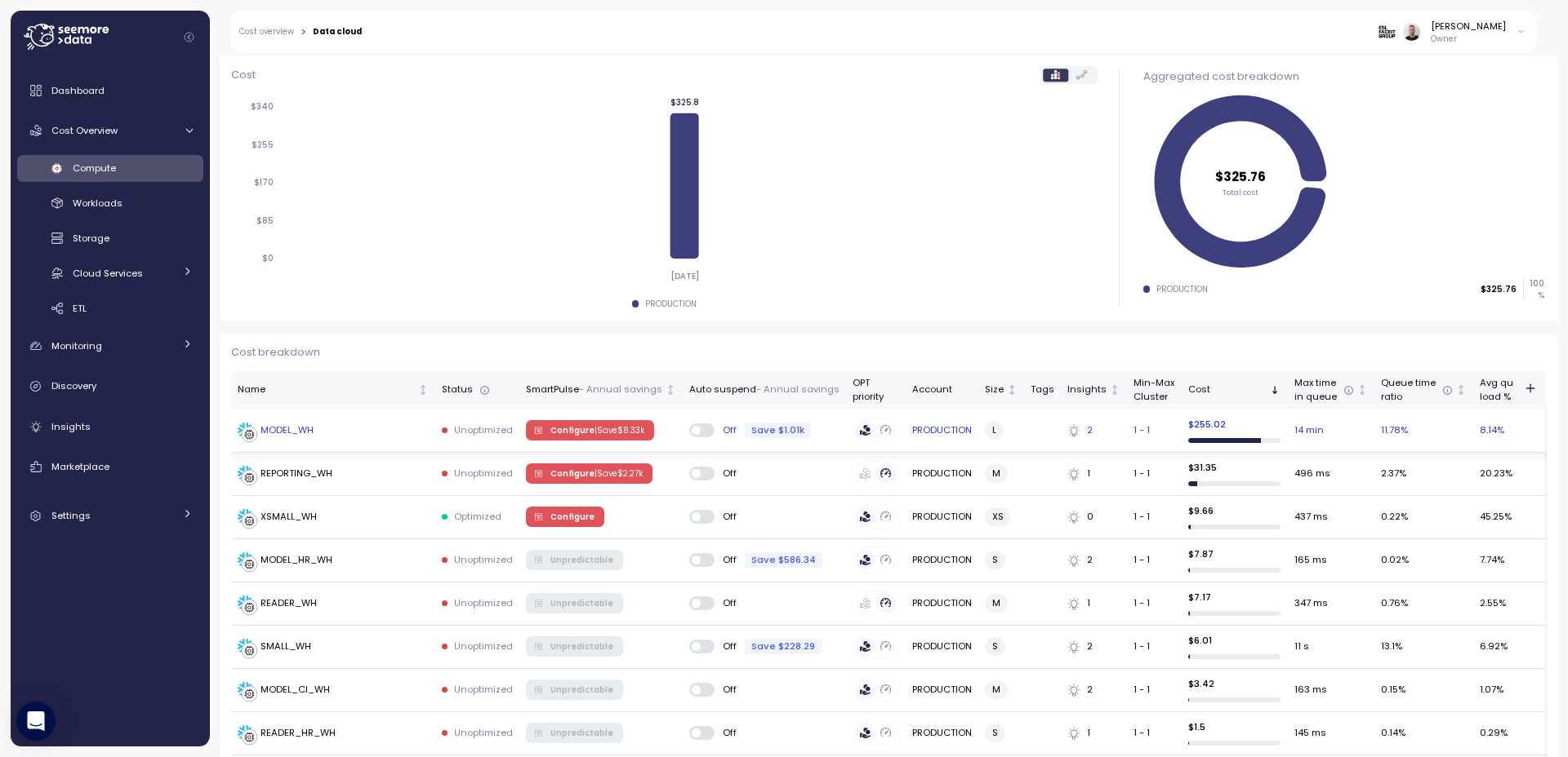
click at [294, 436] on div "MODEL_WH" at bounding box center [287, 431] width 53 height 14
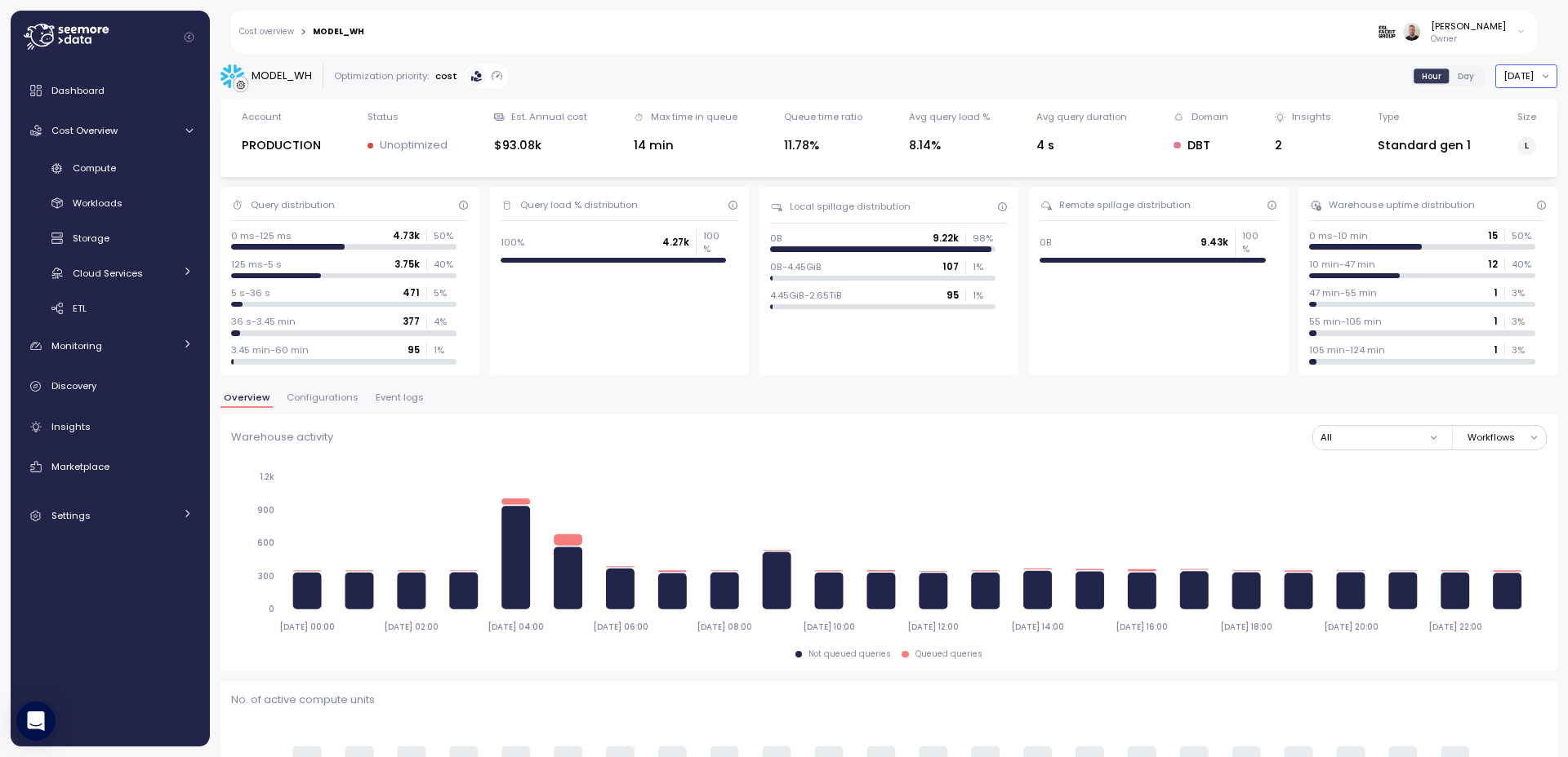
click at [1495, 70] on button "[DATE]" at bounding box center [1526, 76] width 62 height 24
click at [1506, 131] on div "Last 3 days" at bounding box center [1509, 129] width 54 height 13
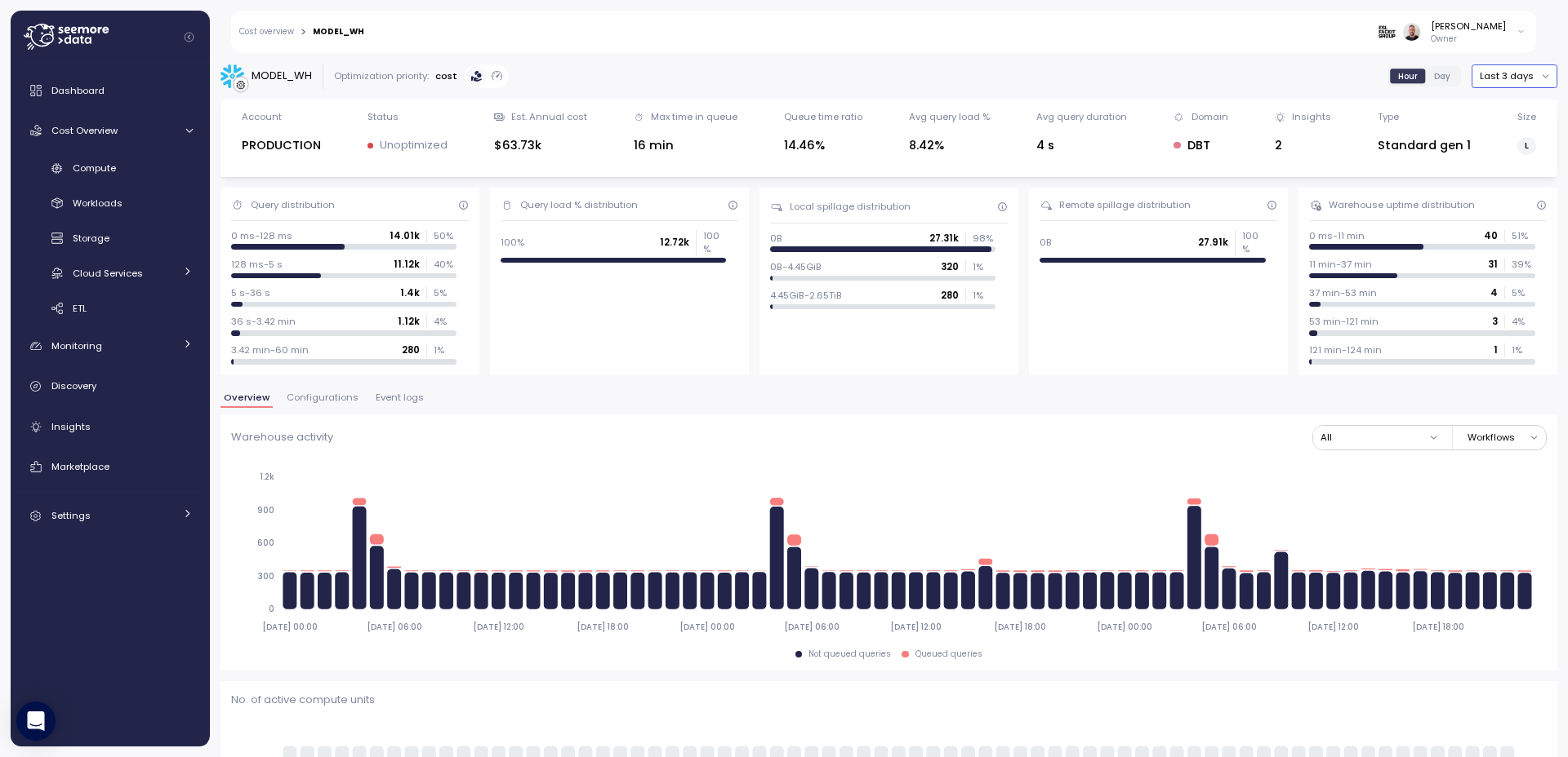
click at [1507, 78] on button "Last 3 days" at bounding box center [1514, 76] width 86 height 24
click at [1511, 148] on div "Last 7 days" at bounding box center [1506, 152] width 53 height 13
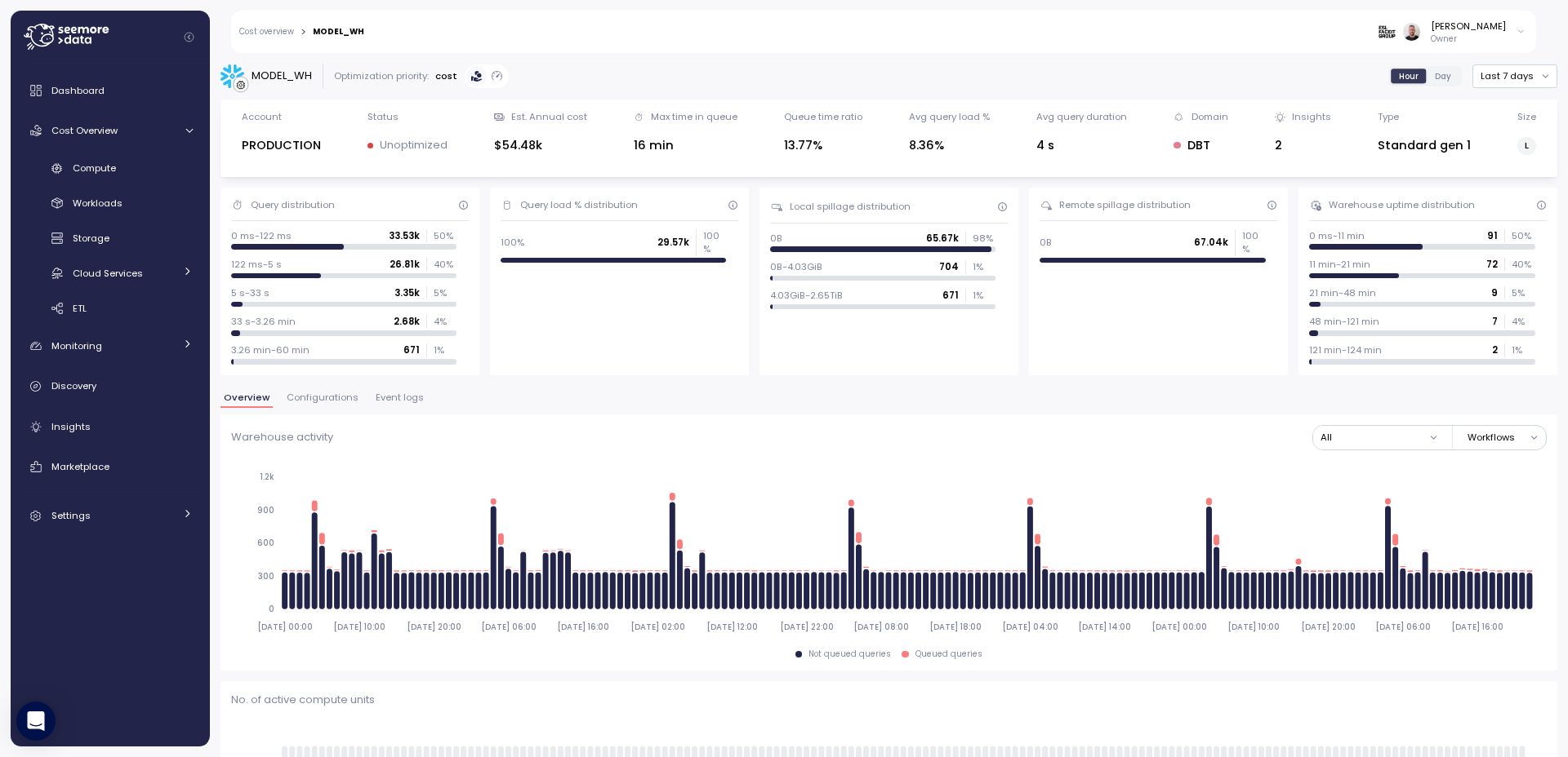
click at [394, 397] on span "Event logs" at bounding box center [400, 398] width 48 height 9
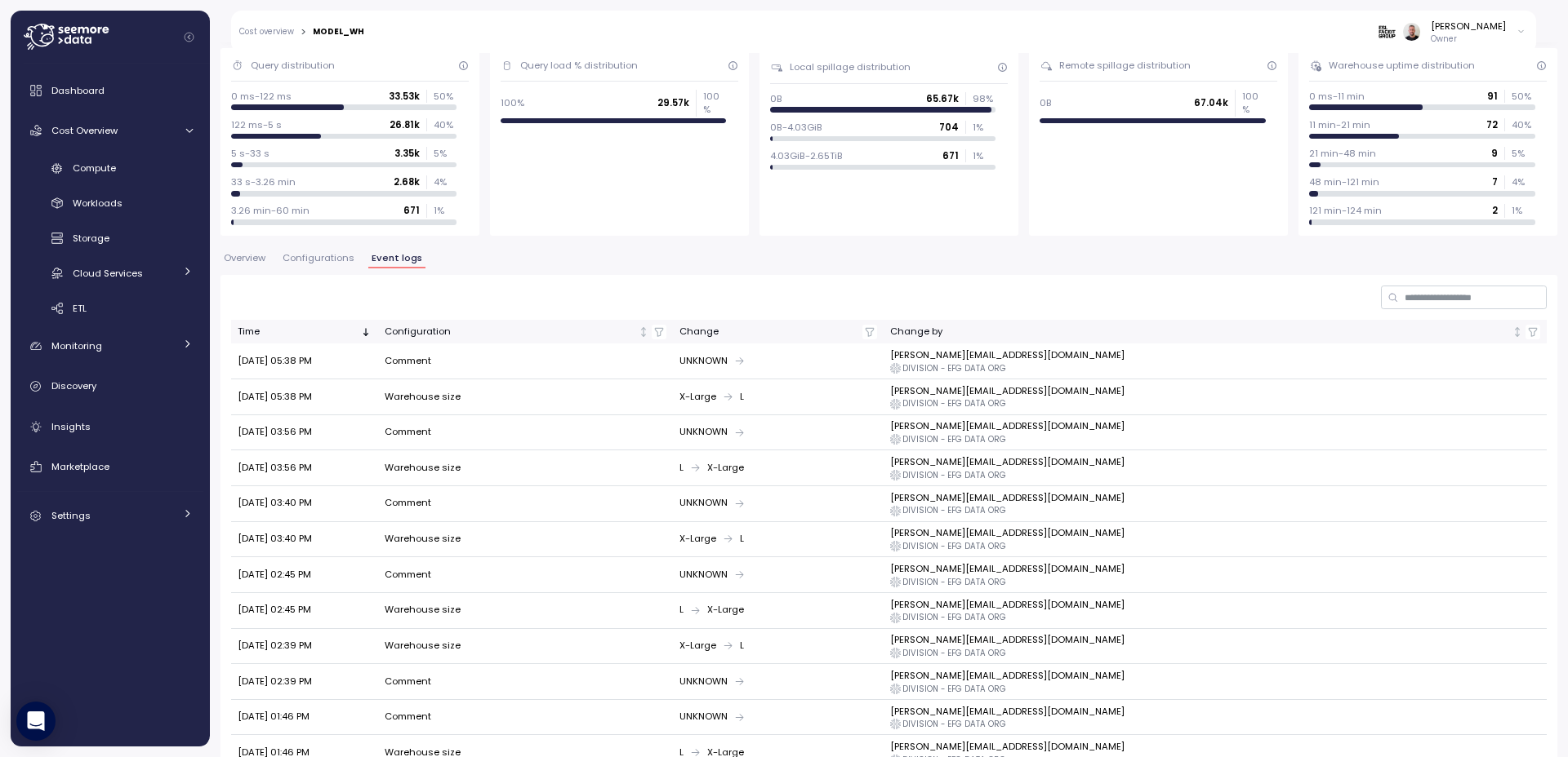
scroll to position [195, 0]
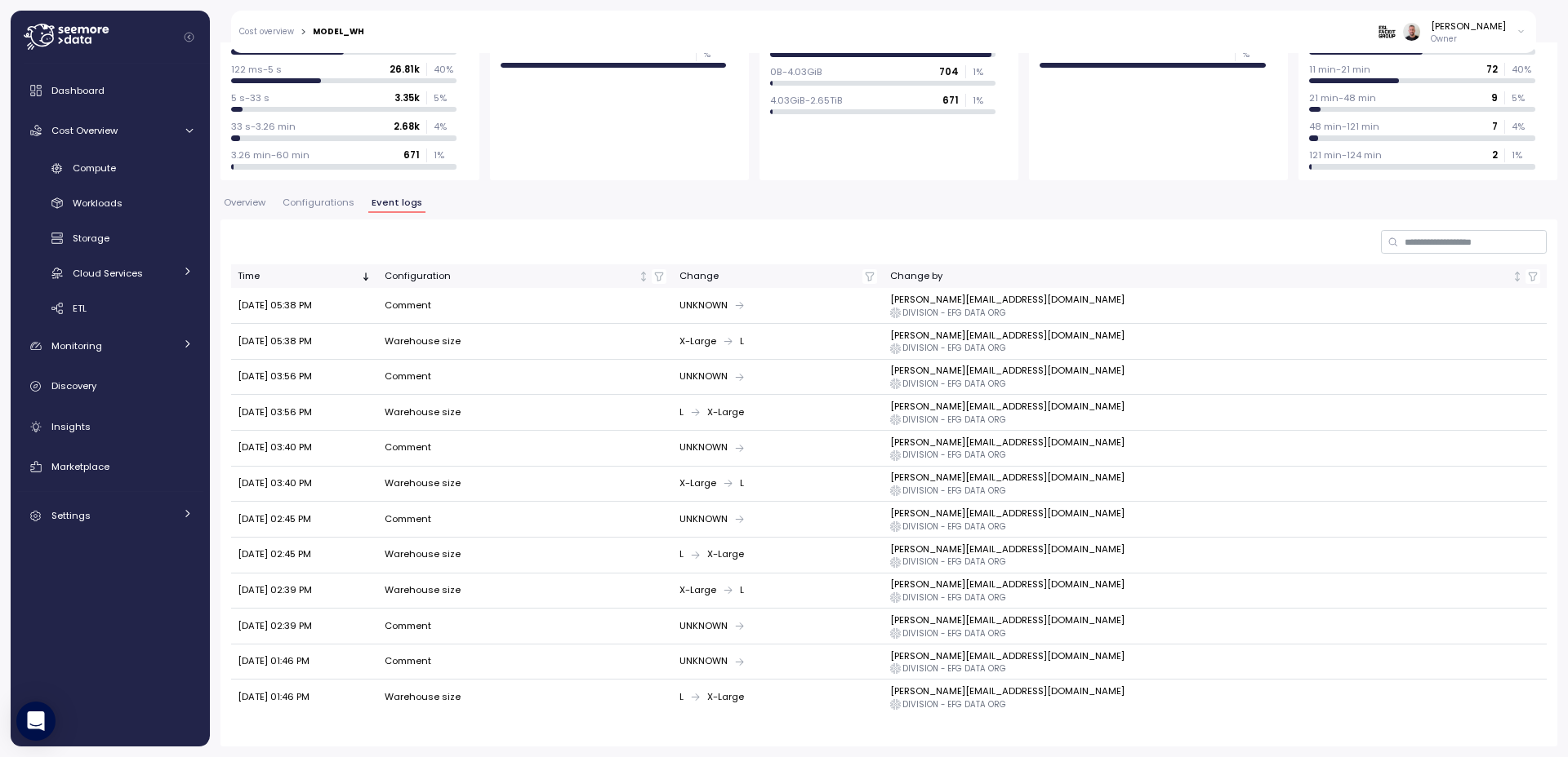
click at [308, 195] on div "MODEL_WH Optimization priority: cost Hour Day Last 7 days Account PRODUCTION St…" at bounding box center [889, 308] width 1337 height 878
click at [311, 202] on span "Configurations" at bounding box center [318, 203] width 72 height 9
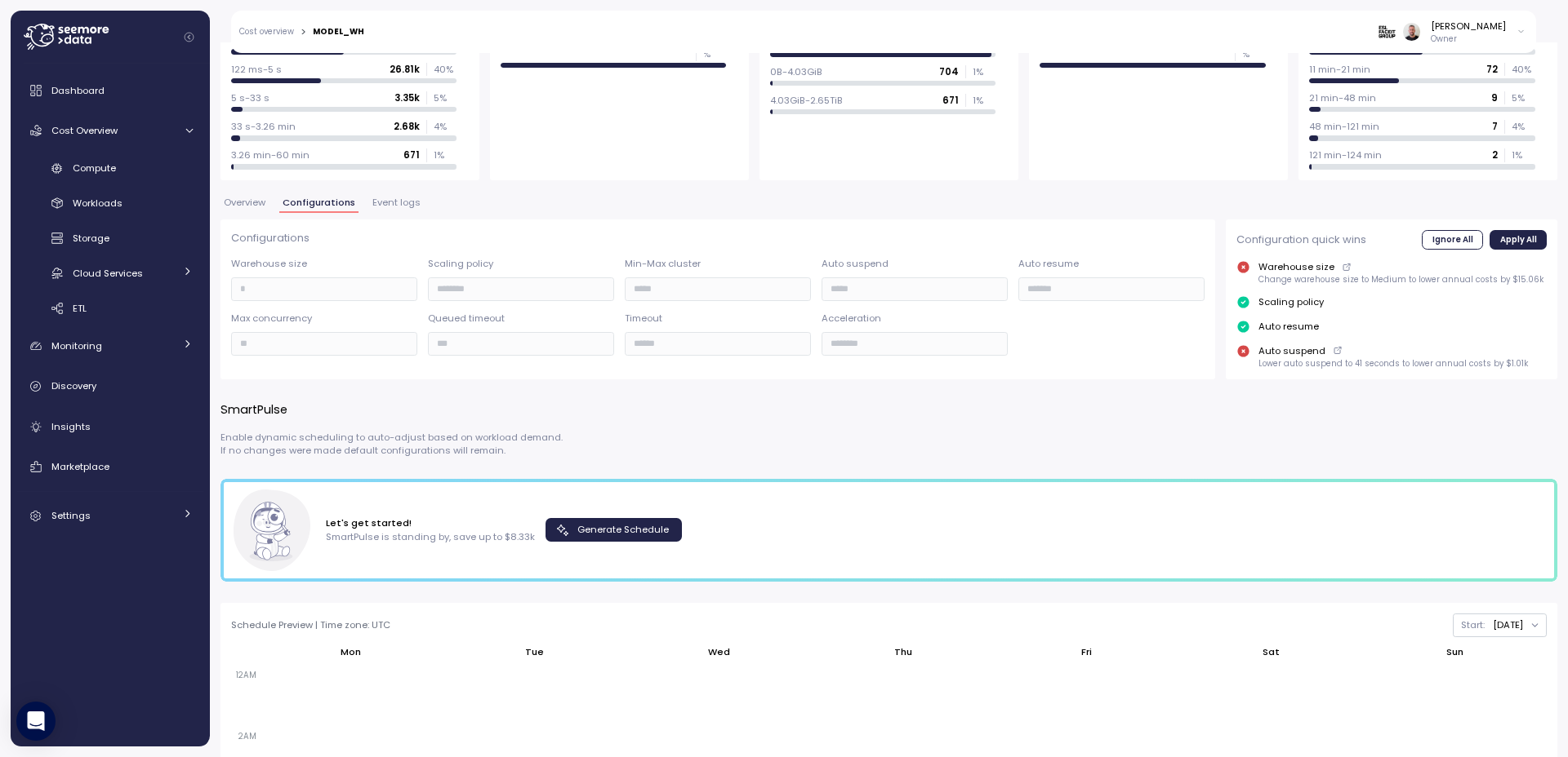
click at [239, 207] on span "Overview" at bounding box center [244, 203] width 42 height 9
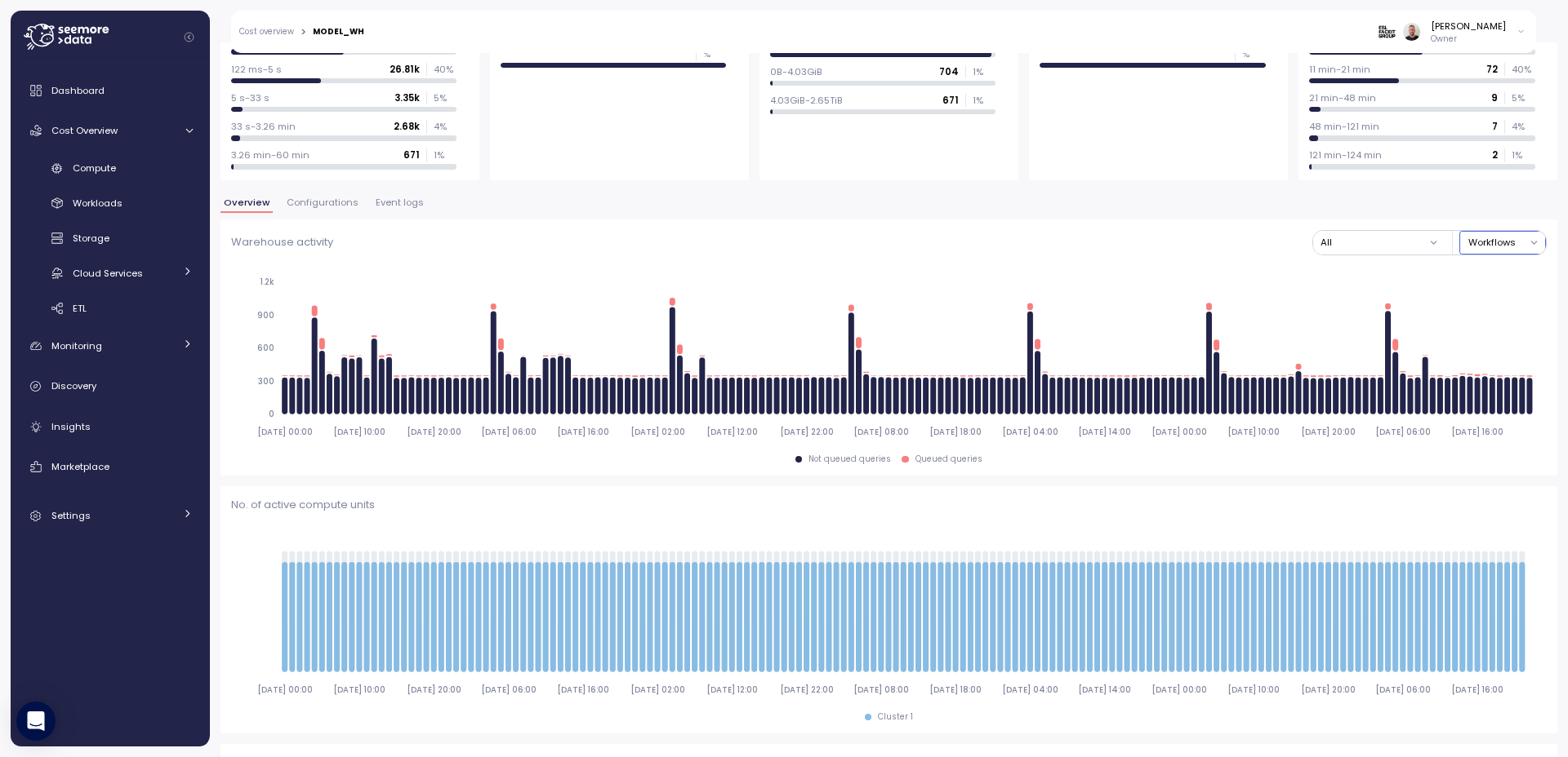
click at [1509, 242] on button "Workflows" at bounding box center [1502, 243] width 87 height 24
click at [1506, 295] on div "Jobs" at bounding box center [1490, 297] width 73 height 13
click at [1397, 234] on button "All" at bounding box center [1379, 243] width 133 height 24
click at [1464, 245] on button "Jobs" at bounding box center [1502, 243] width 87 height 24
click at [1480, 279] on div "Workflows" at bounding box center [1495, 275] width 47 height 13
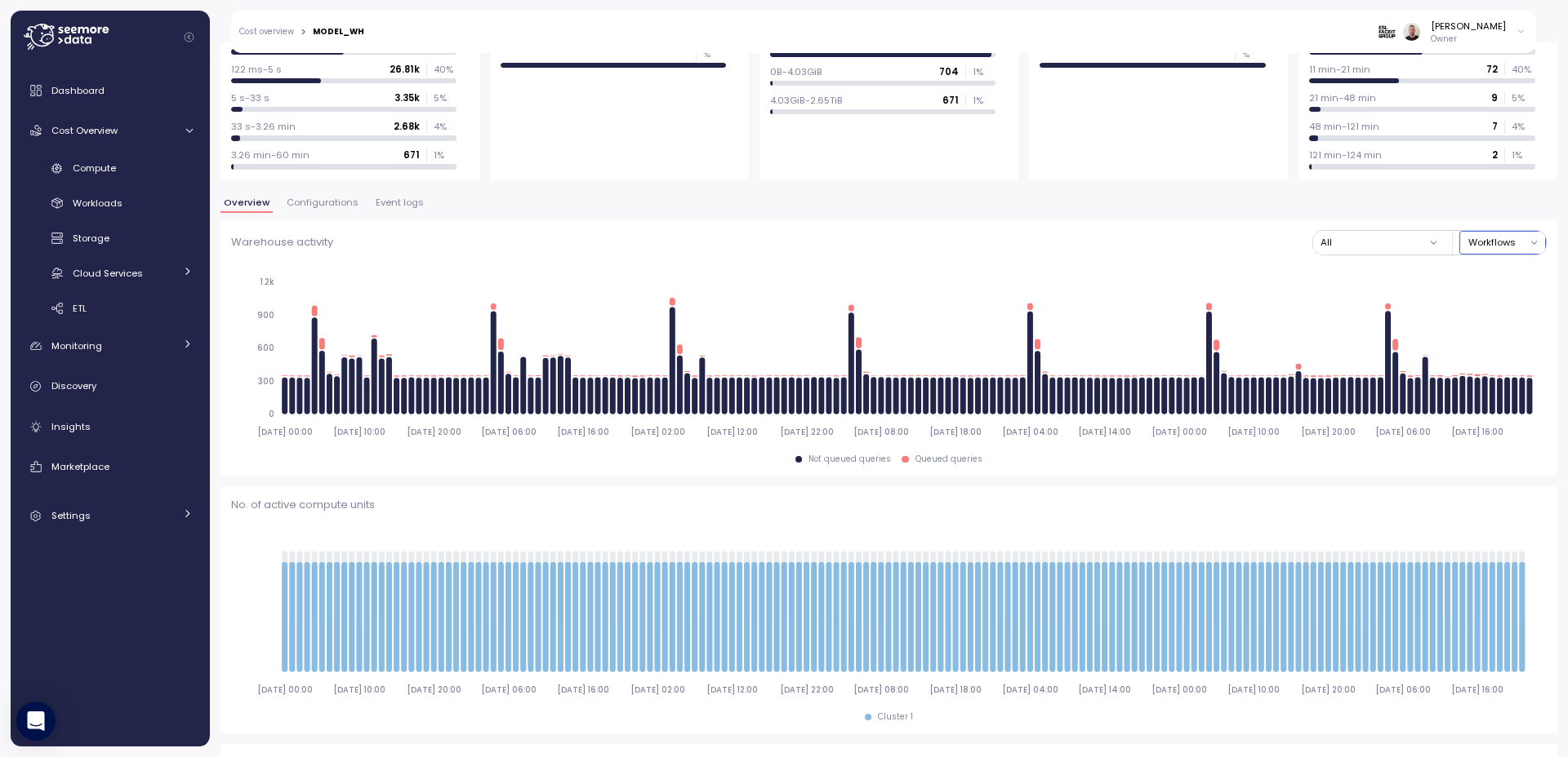
click at [1478, 239] on button "Workflows" at bounding box center [1502, 243] width 87 height 24
click at [1477, 291] on div "Jobs" at bounding box center [1483, 297] width 22 height 13
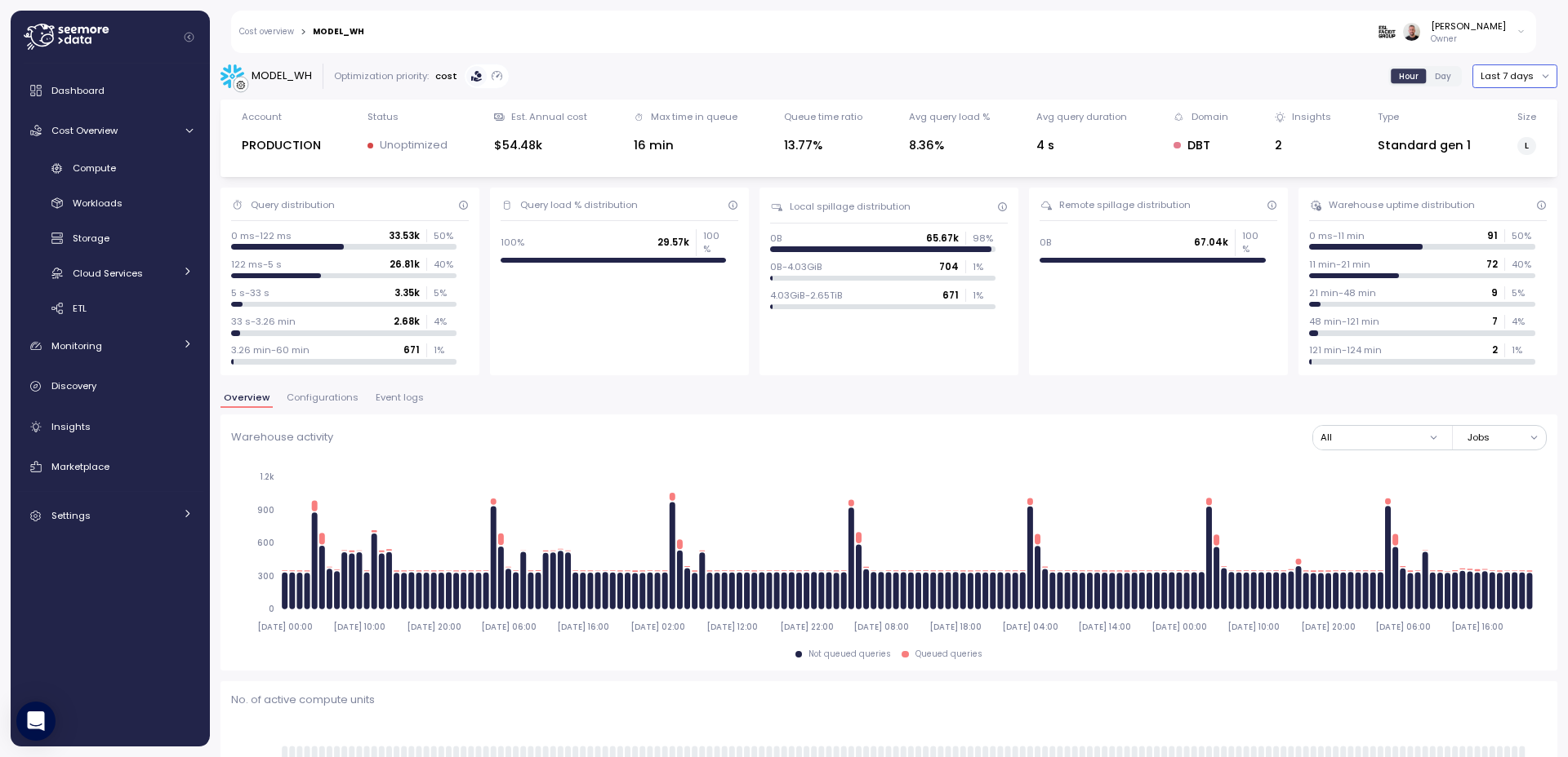
click at [1497, 72] on button "Last 7 days" at bounding box center [1515, 76] width 85 height 24
click at [1514, 188] on div "Last 30 days" at bounding box center [1510, 194] width 60 height 13
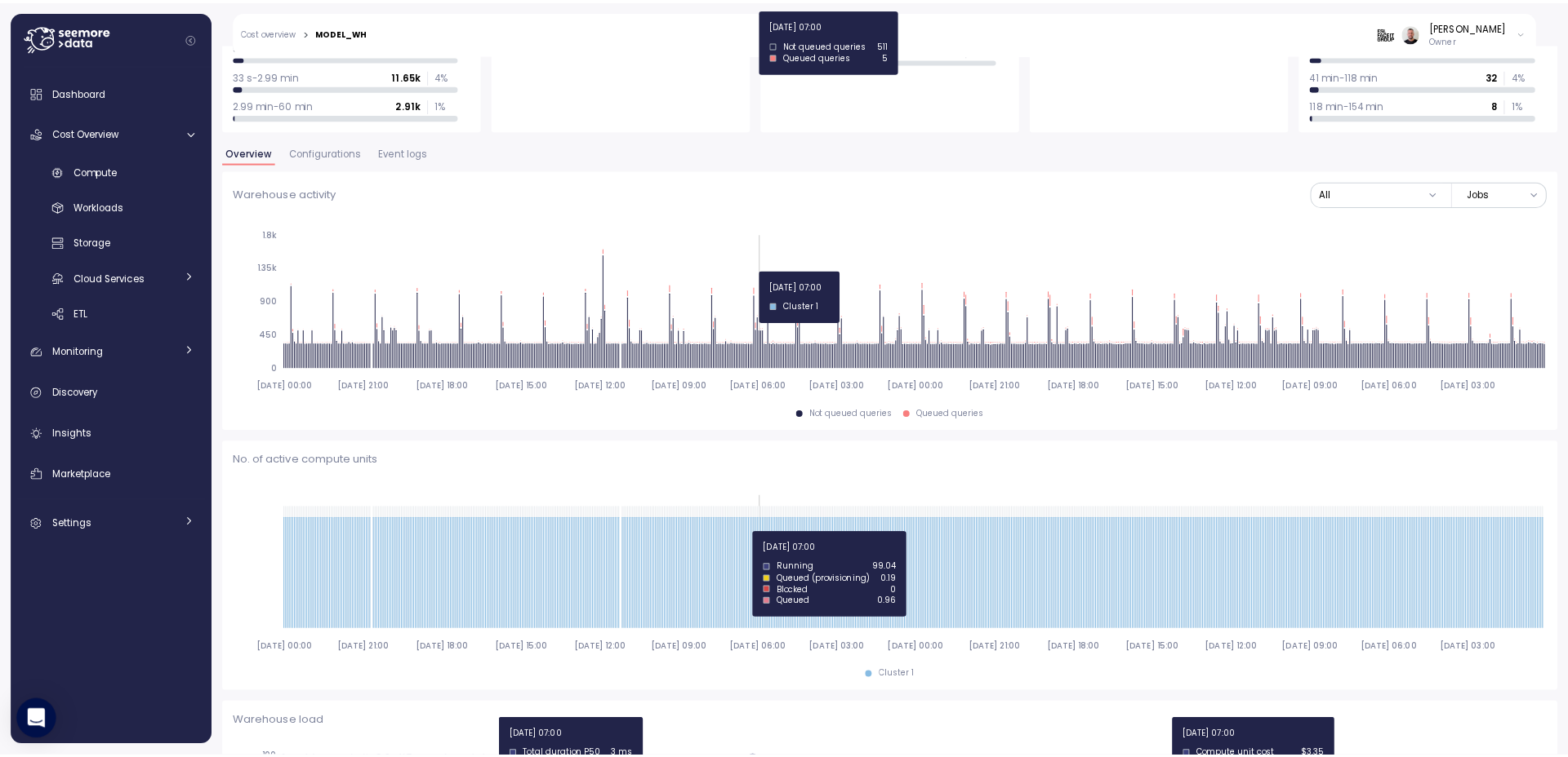
scroll to position [196, 0]
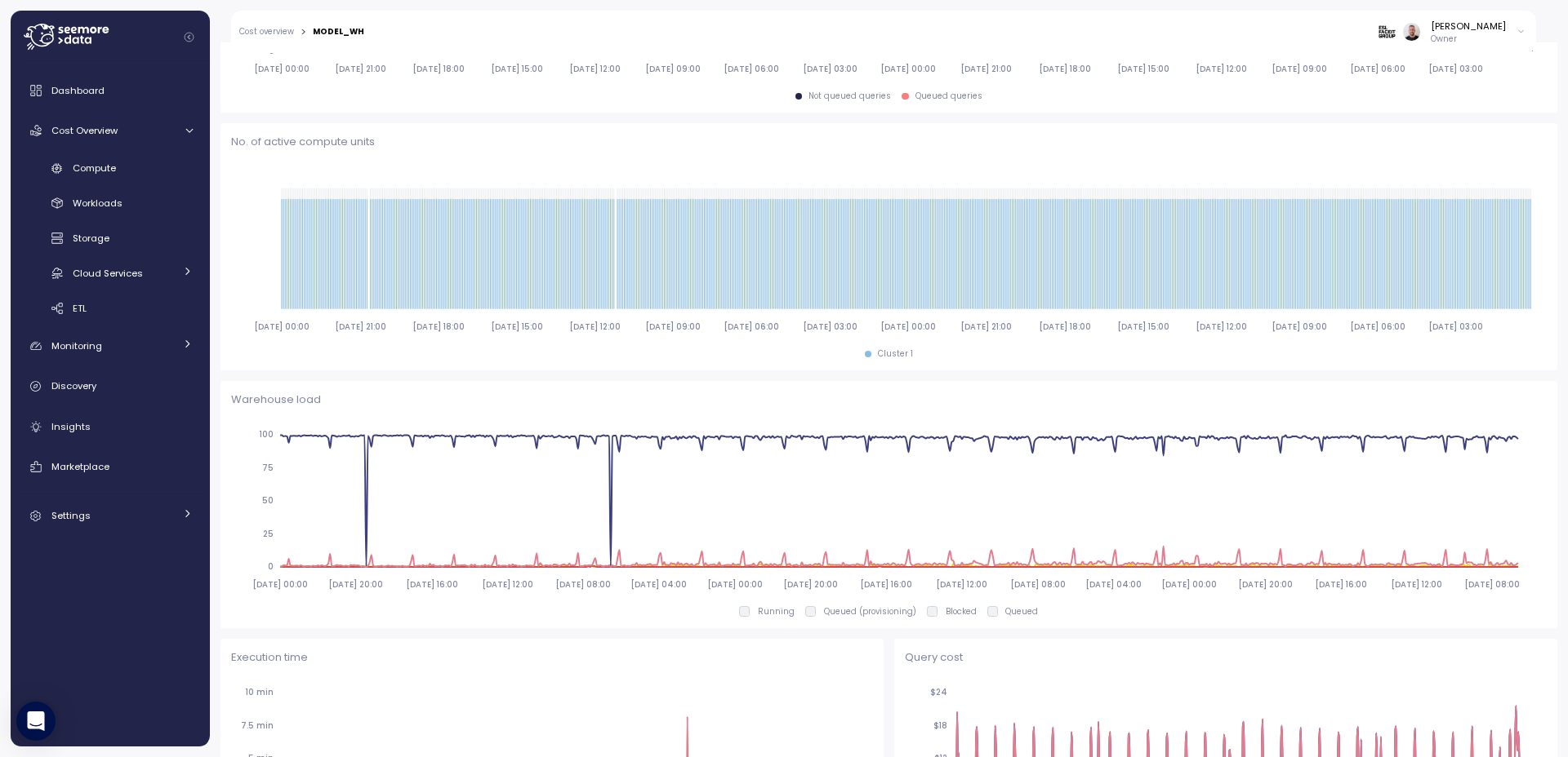
scroll to position [293, 0]
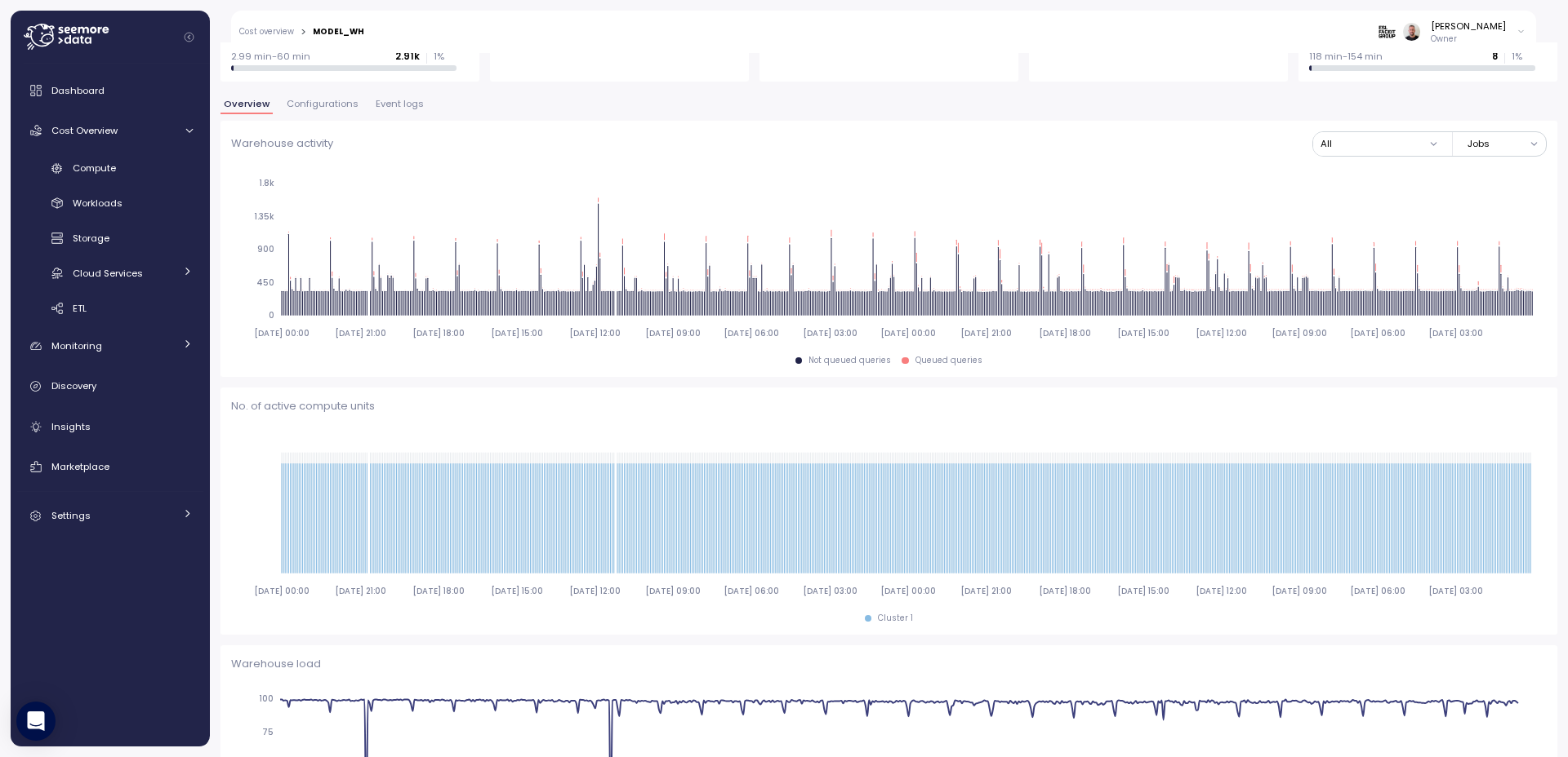
click at [387, 99] on span "Event logs" at bounding box center [400, 104] width 48 height 9
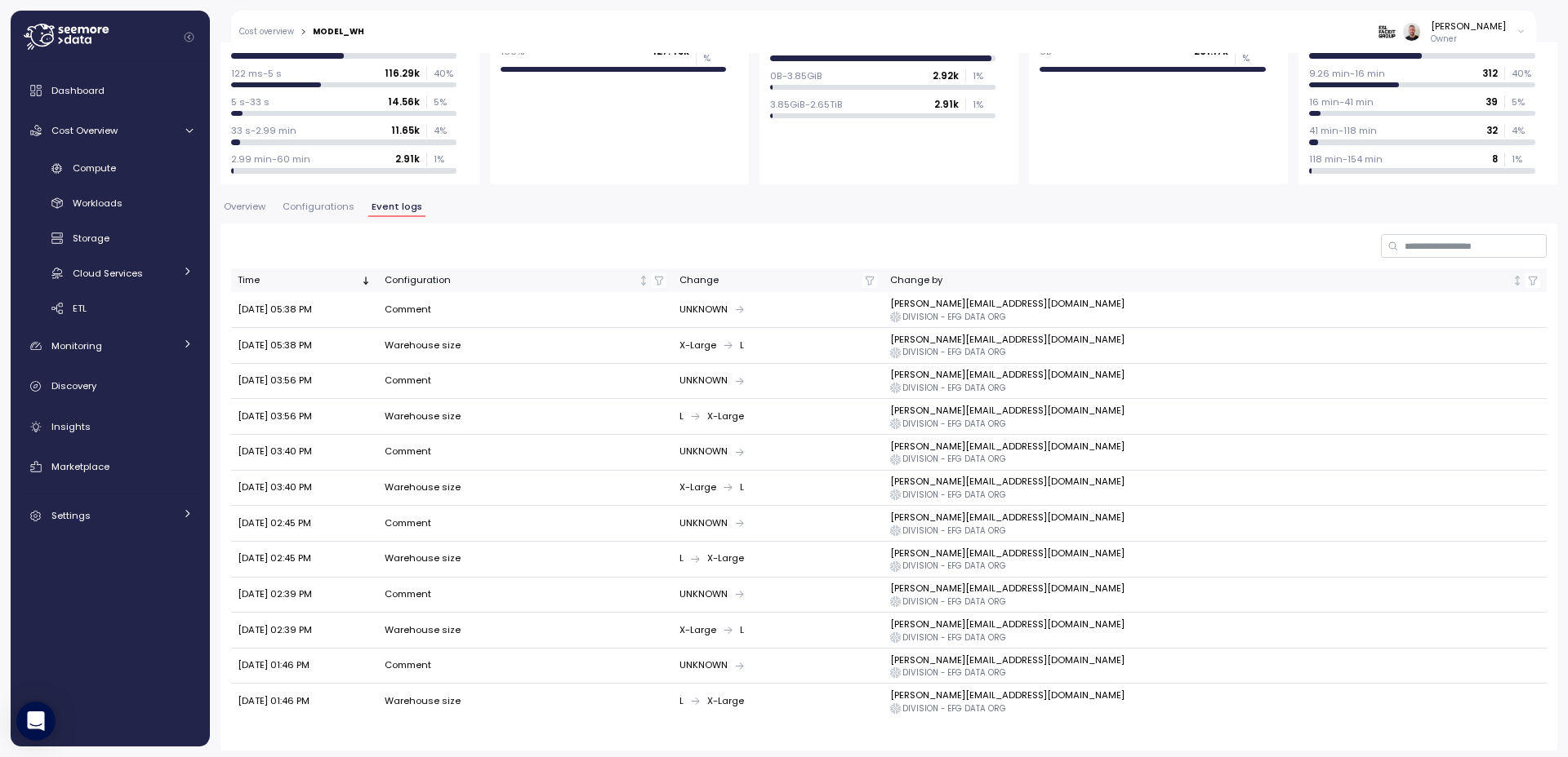
scroll to position [195, 0]
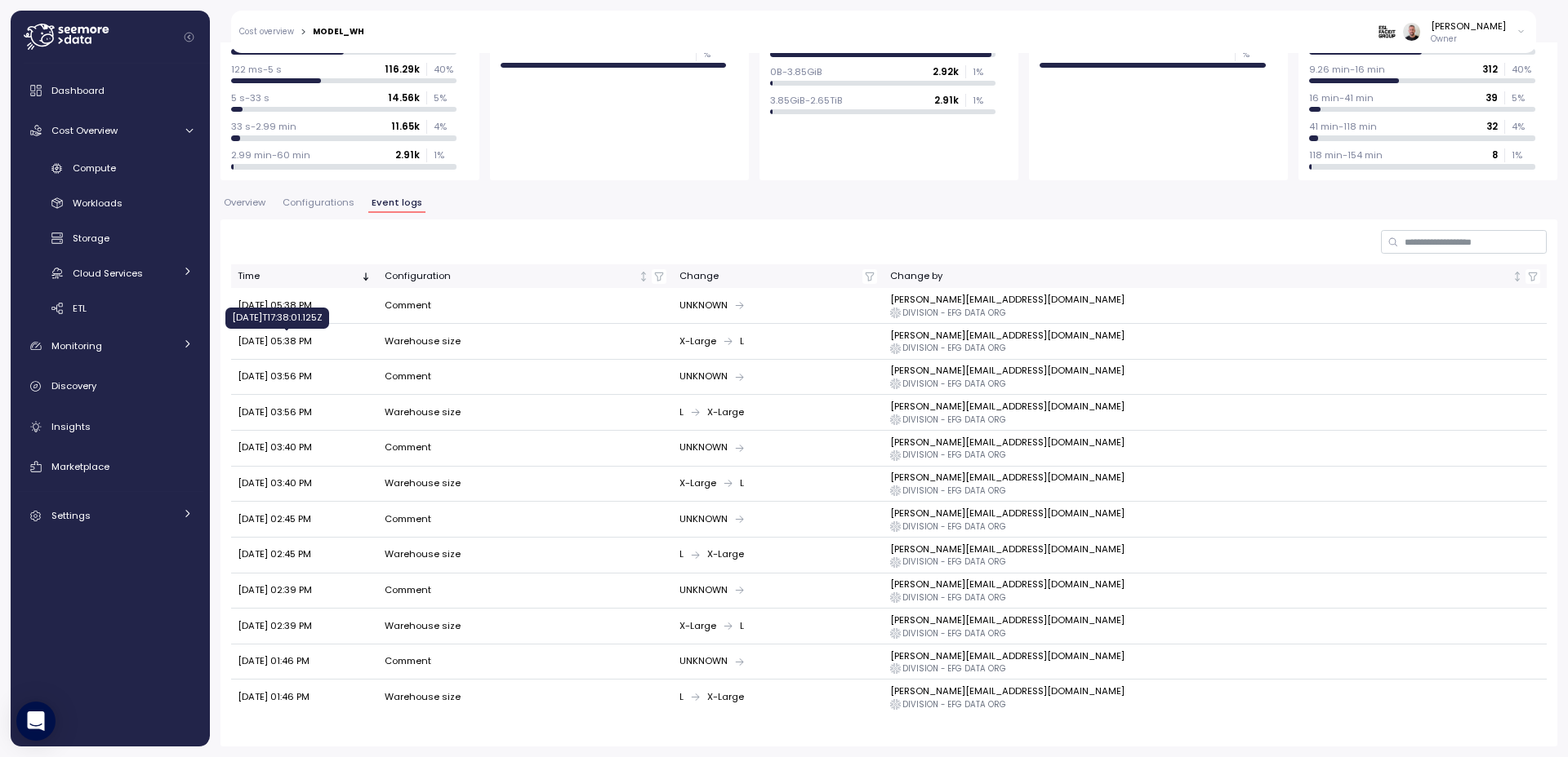
drag, startPoint x: 295, startPoint y: 342, endPoint x: 328, endPoint y: 345, distance: 33.1
click at [312, 345] on span "Oct 14, 2025 05:38 PM" at bounding box center [275, 340] width 74 height 13
drag, startPoint x: 275, startPoint y: 417, endPoint x: 316, endPoint y: 418, distance: 41.0
click at [316, 418] on td "Oct 14, 2025 03:56 PM" at bounding box center [305, 413] width 147 height 36
click at [230, 204] on span "Overview" at bounding box center [244, 203] width 42 height 9
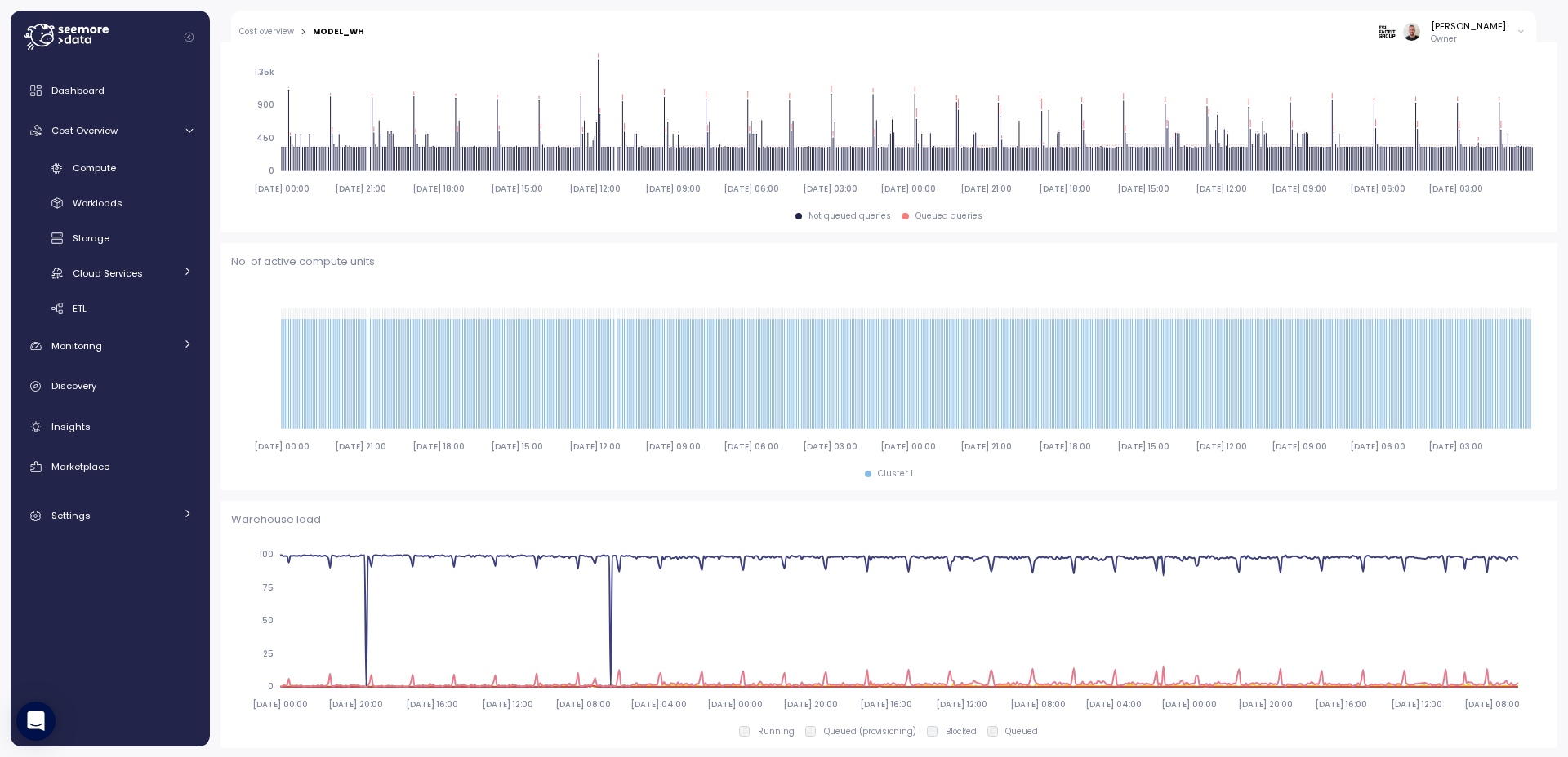
scroll to position [684, 0]
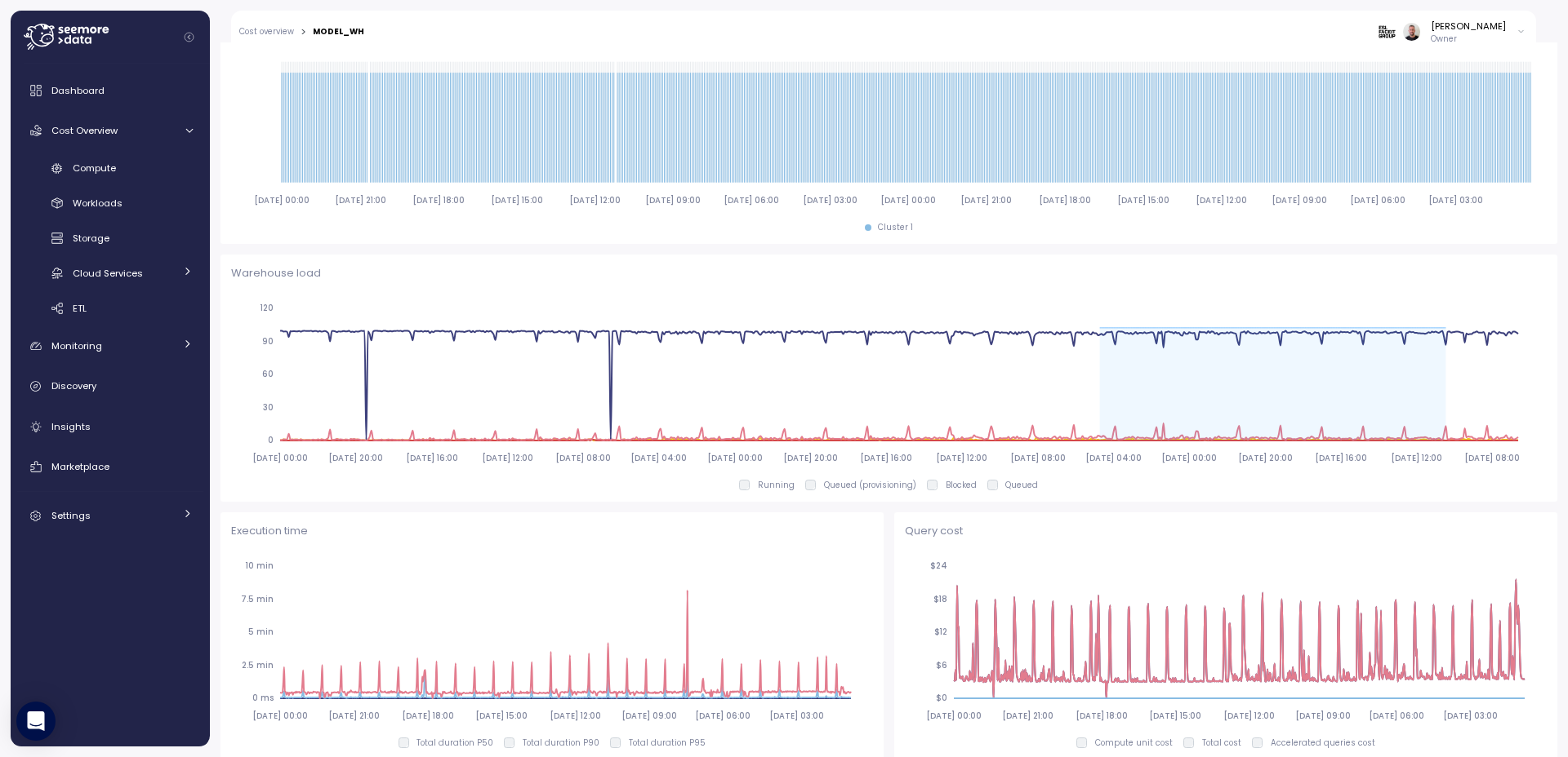
click at [879, 486] on p "Queued (provisioning)" at bounding box center [870, 485] width 92 height 12
click at [875, 488] on p "Queued (provisioning)" at bounding box center [870, 485] width 92 height 12
click at [874, 488] on p "Queued (provisioning)" at bounding box center [870, 485] width 92 height 12
drag, startPoint x: 856, startPoint y: 488, endPoint x: 904, endPoint y: 488, distance: 48.0
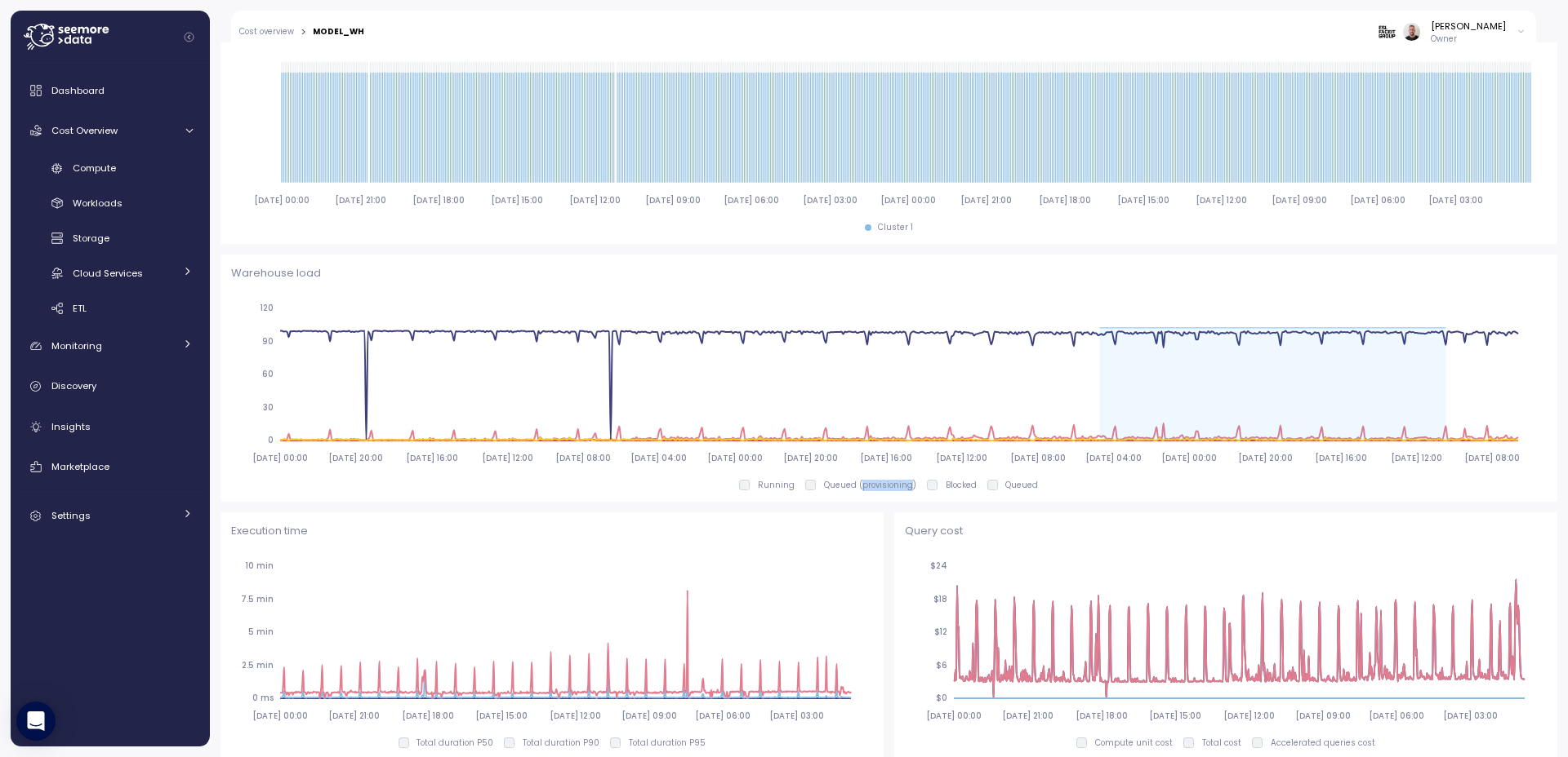
click at [904, 488] on p "Queued (provisioning)" at bounding box center [870, 485] width 92 height 12
copy p "provisioning"
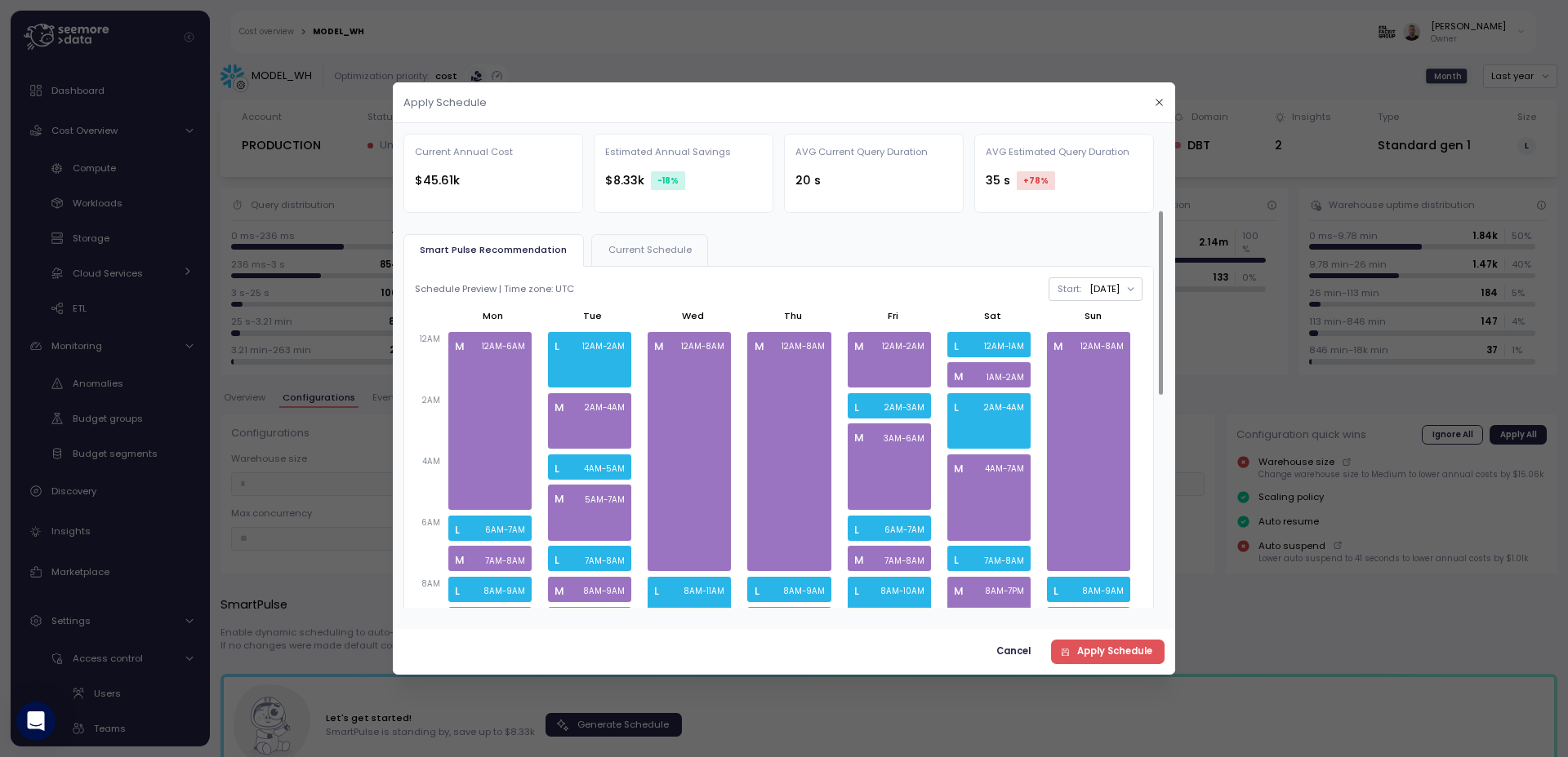
scroll to position [196, 0]
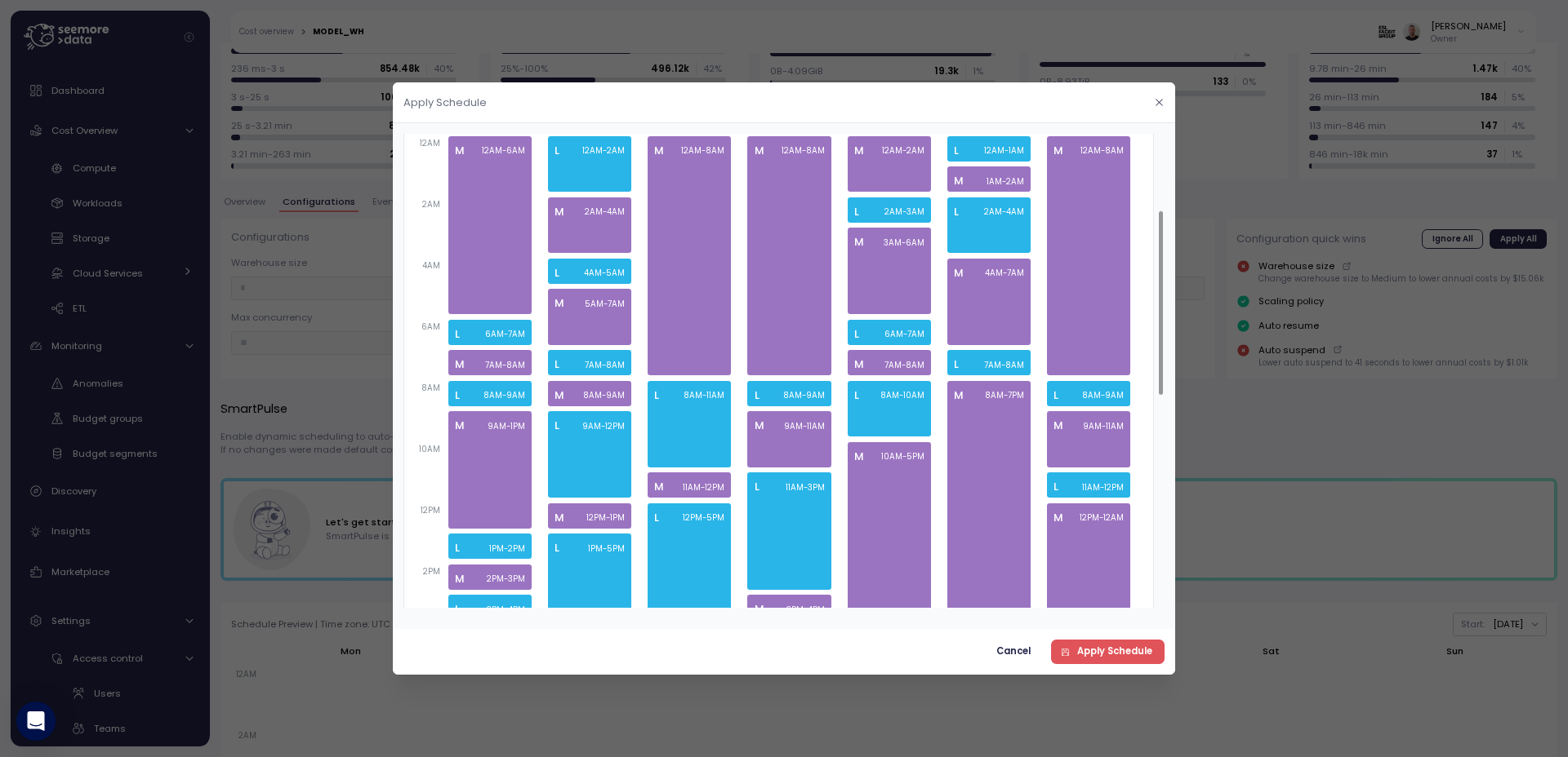
click at [1161, 105] on icon "button" at bounding box center [1159, 103] width 11 height 11
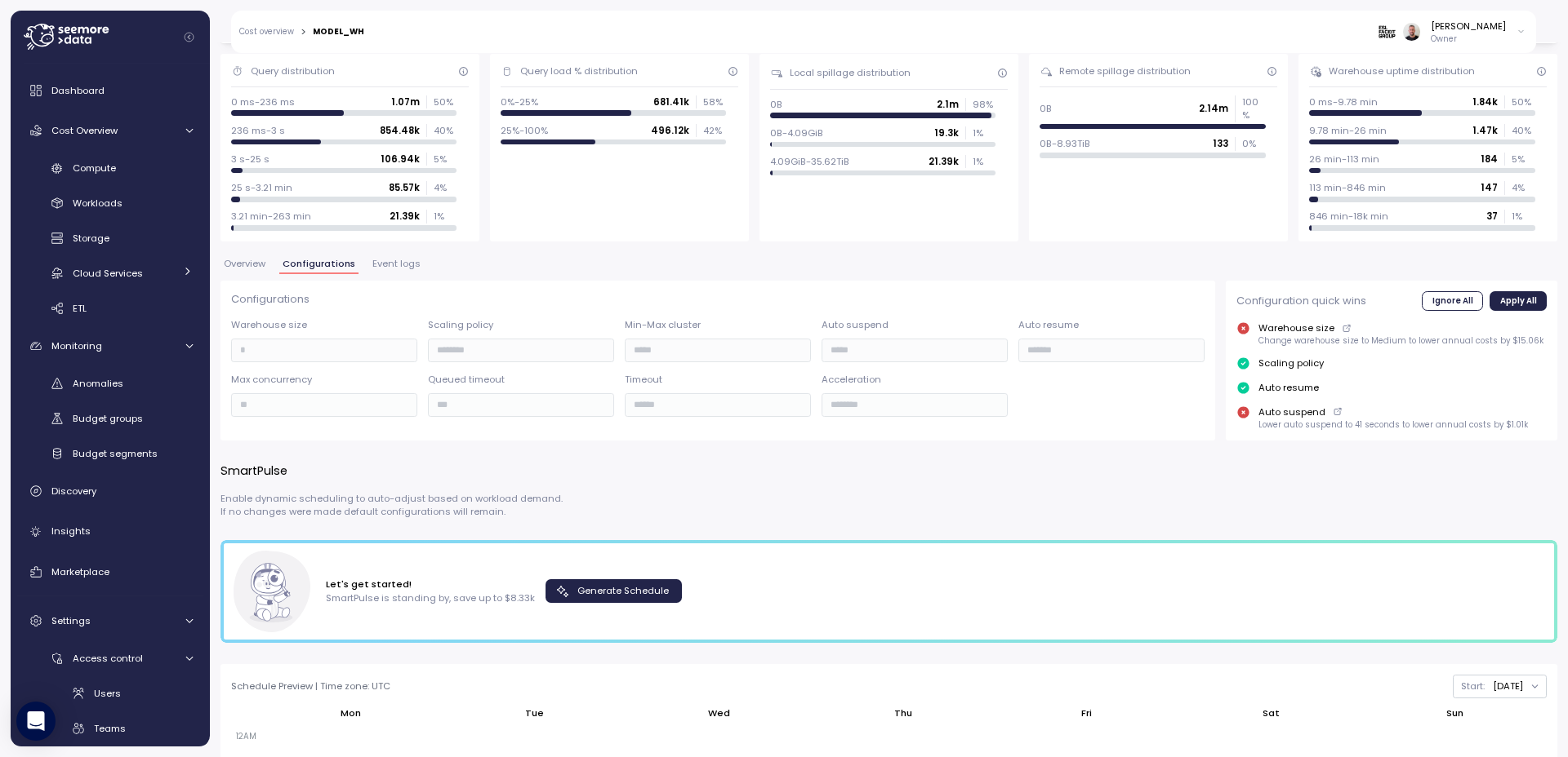
scroll to position [0, 0]
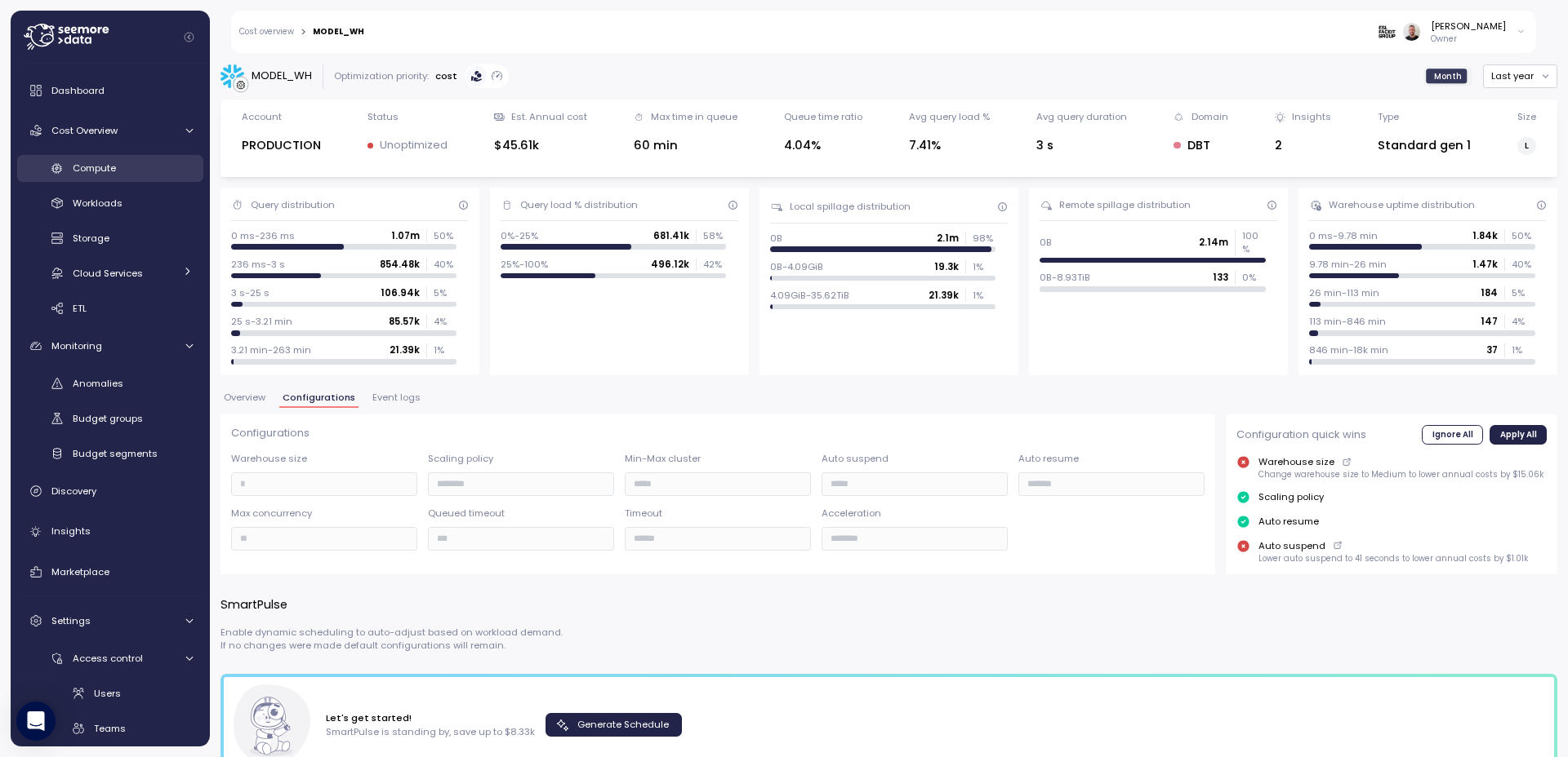
click at [103, 171] on span "Compute" at bounding box center [94, 168] width 43 height 13
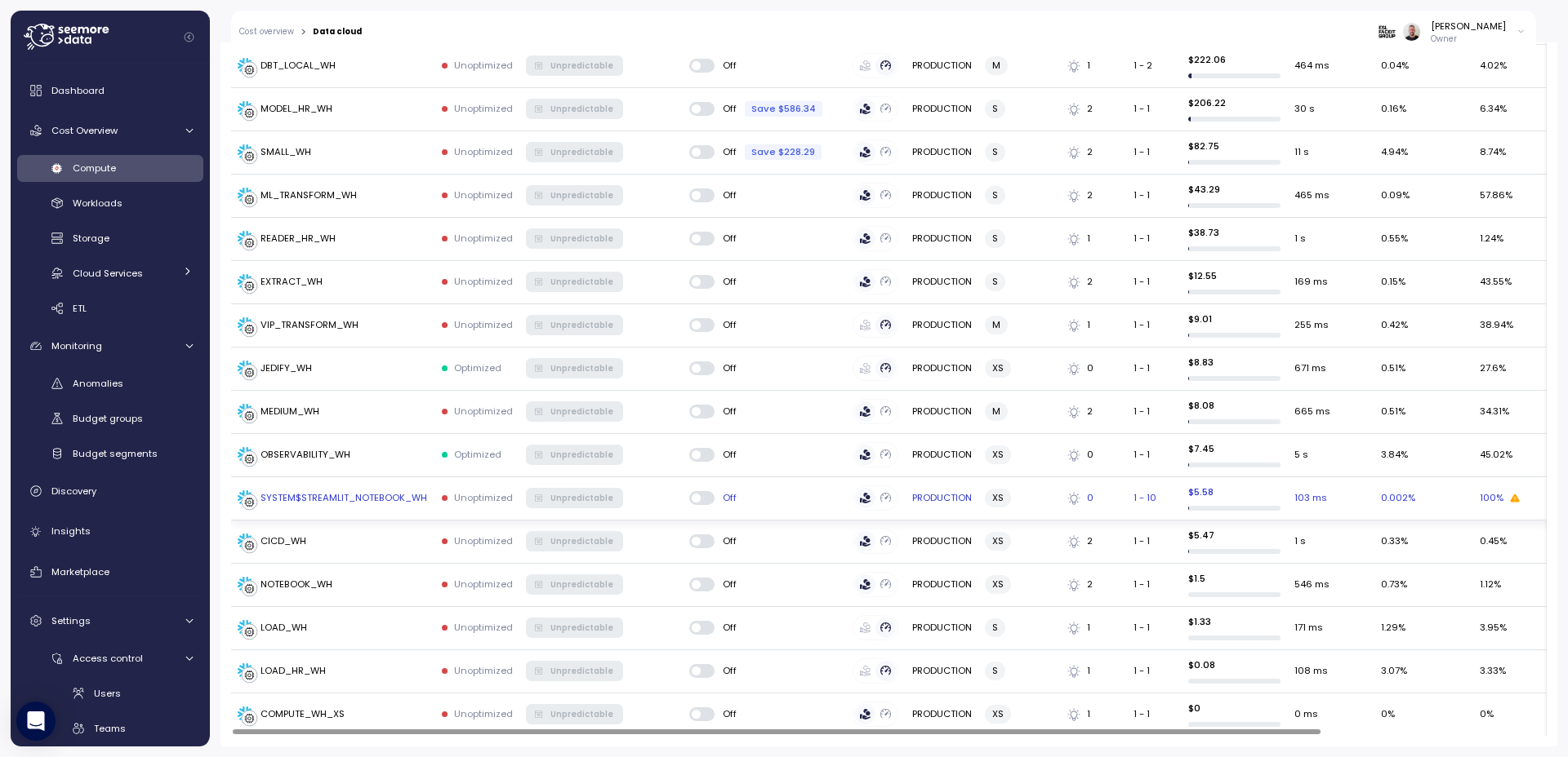
scroll to position [386, 0]
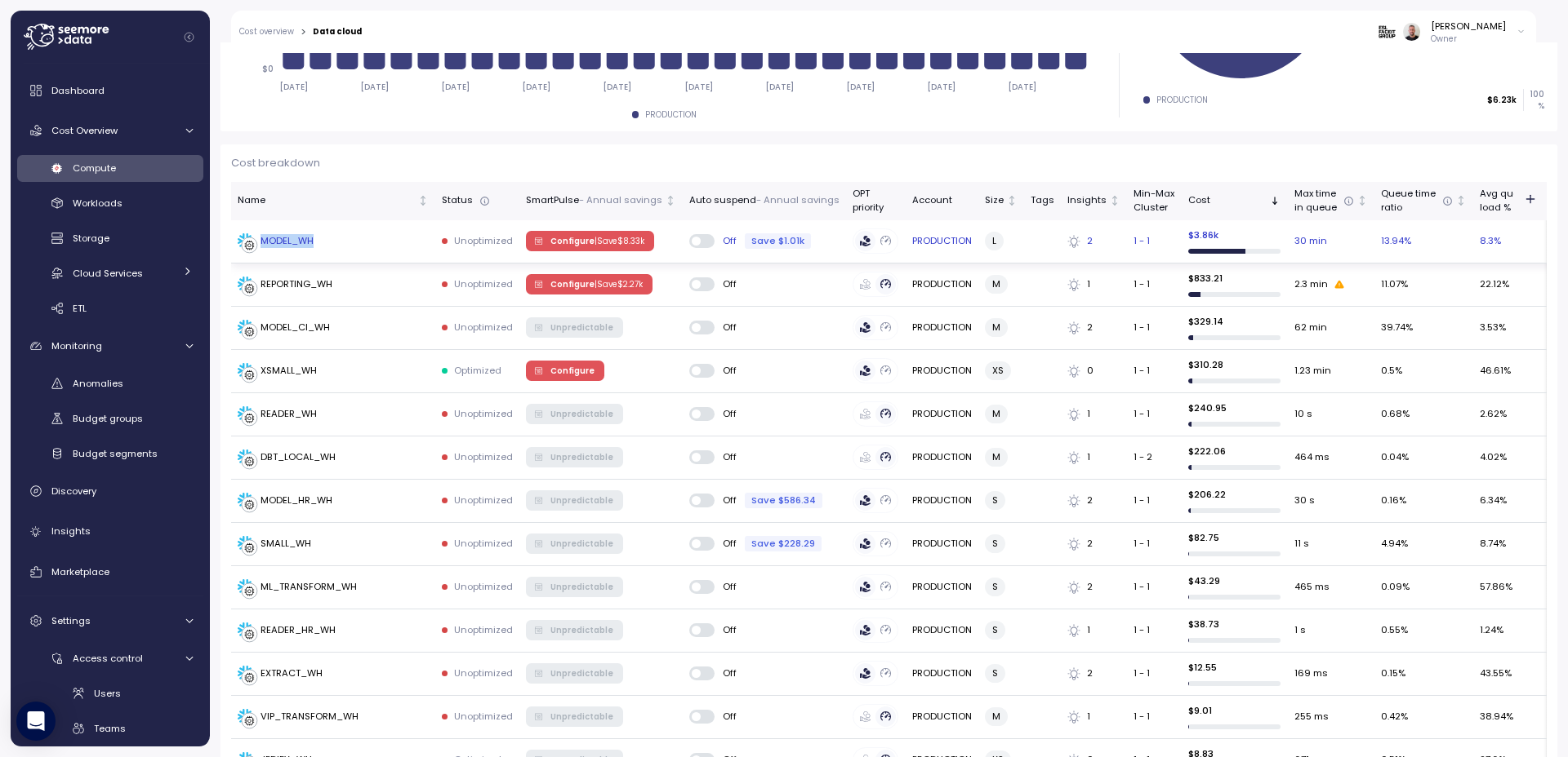
copy div "MODEL_WH"
drag, startPoint x: 325, startPoint y: 244, endPoint x: 263, endPoint y: 242, distance: 62.0
click at [263, 242] on div "MODEL_WH" at bounding box center [333, 241] width 191 height 16
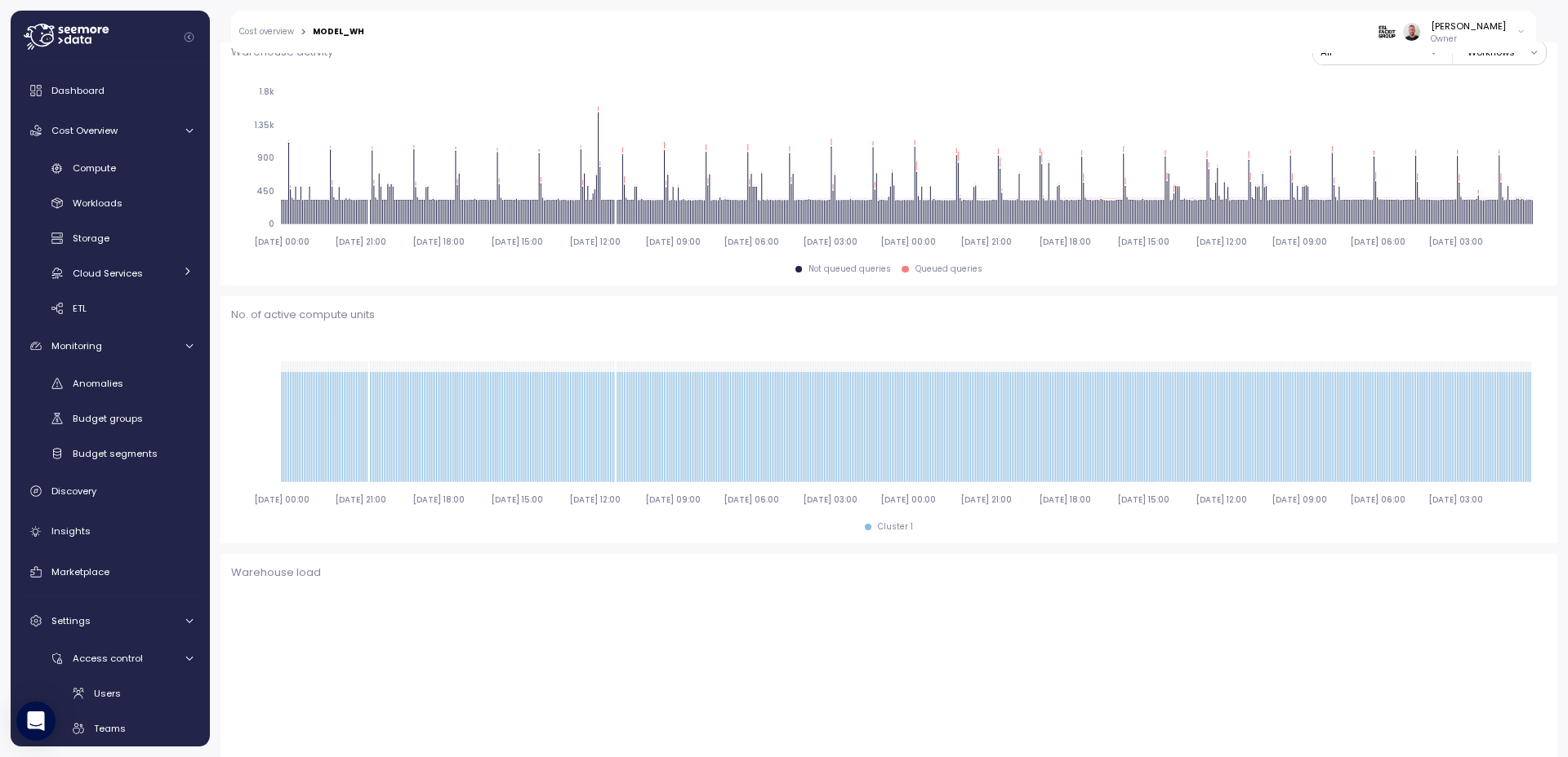
scroll to position [550, 0]
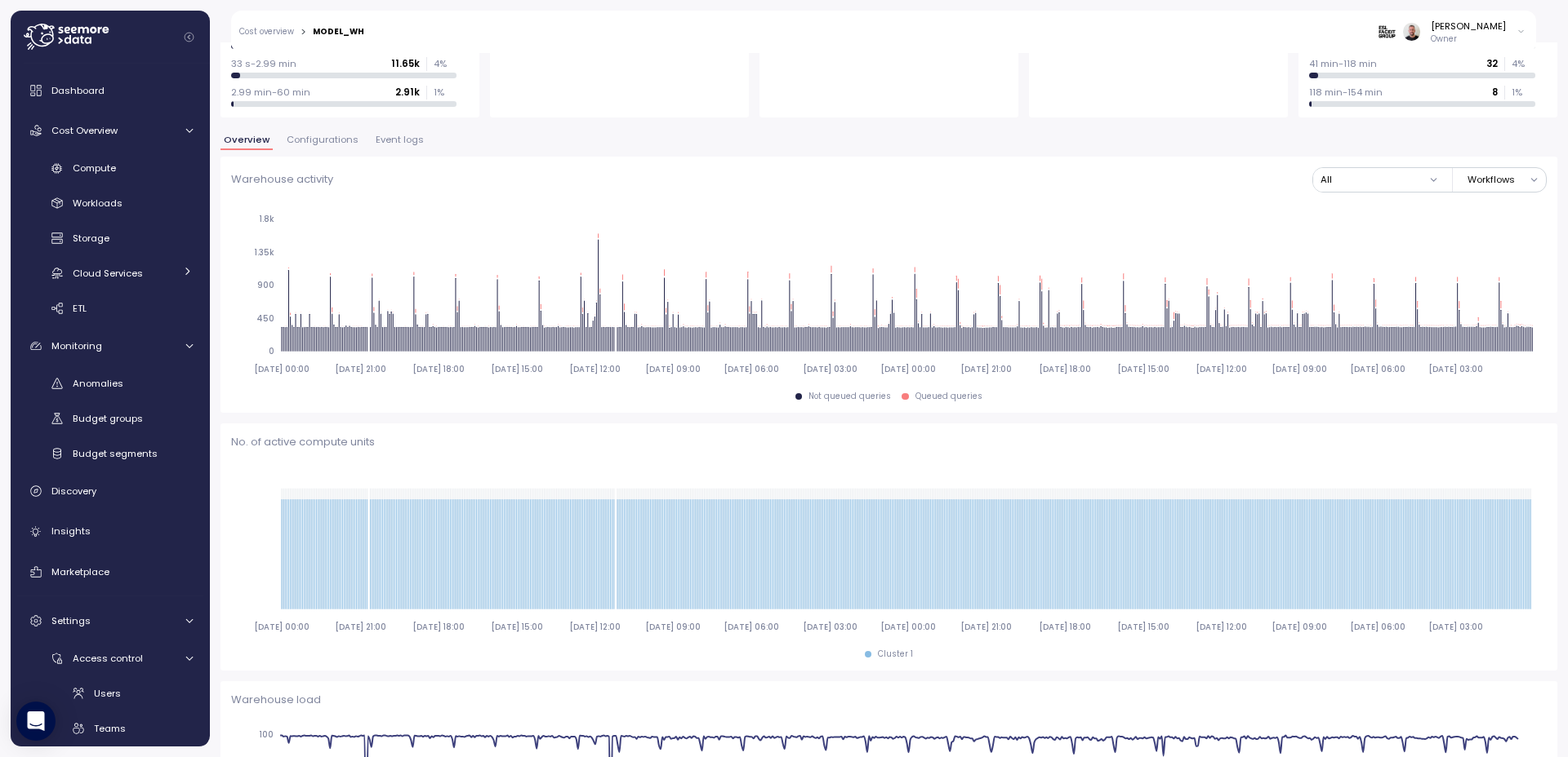
scroll to position [256, 0]
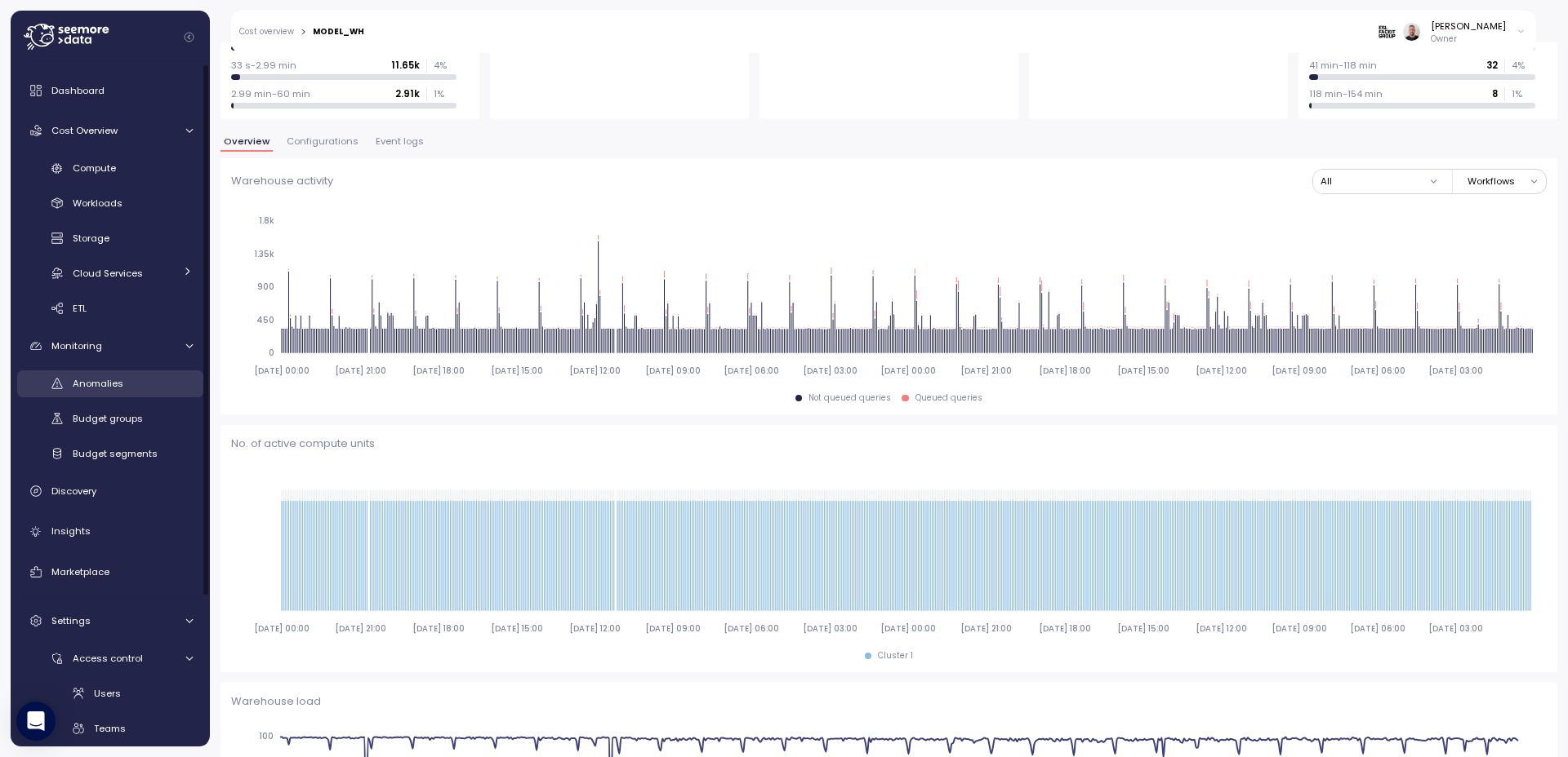
click at [99, 385] on span "Anomalies" at bounding box center [98, 383] width 51 height 13
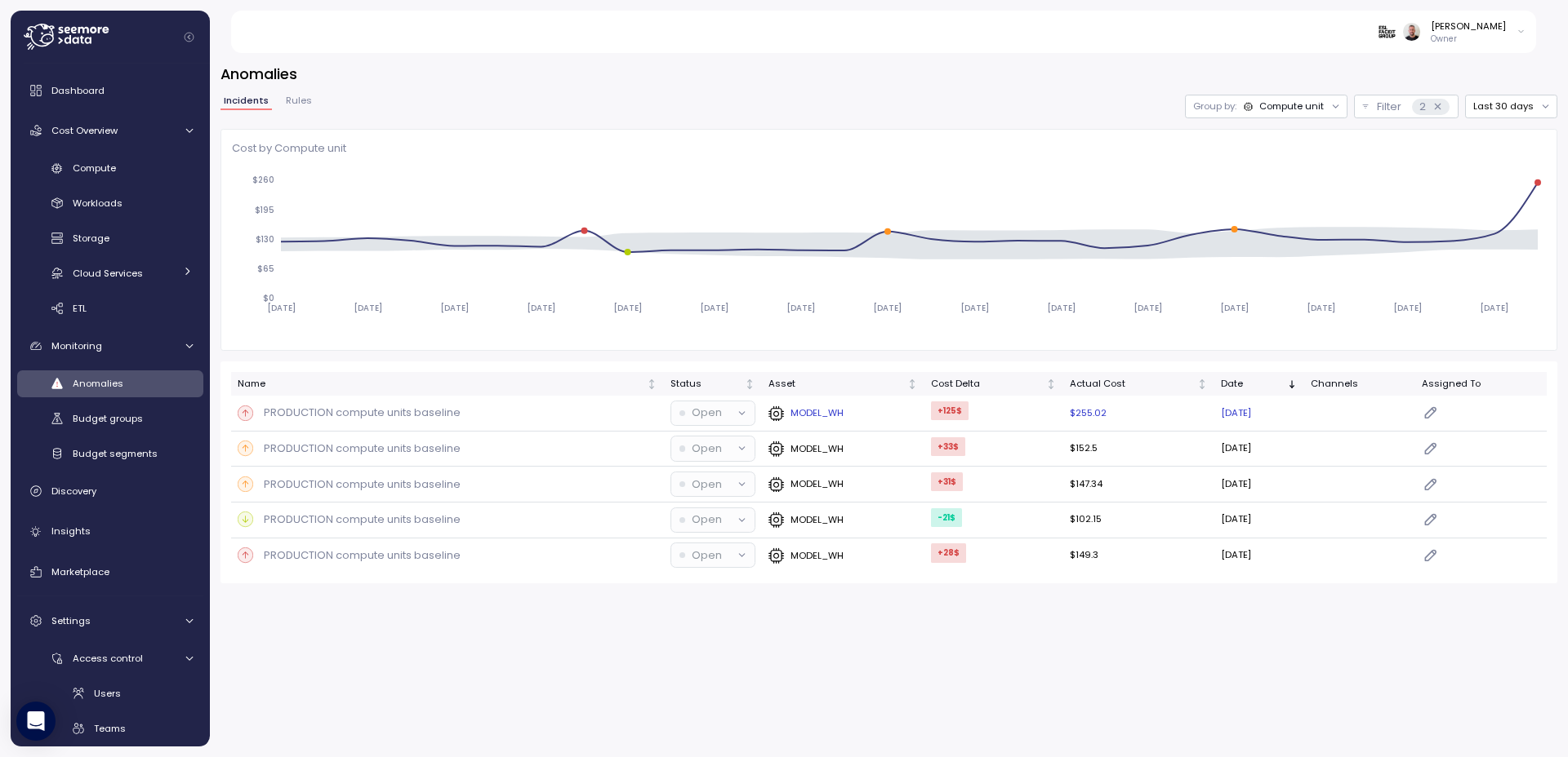
click at [1087, 413] on td "$255.02" at bounding box center [1139, 414] width 151 height 36
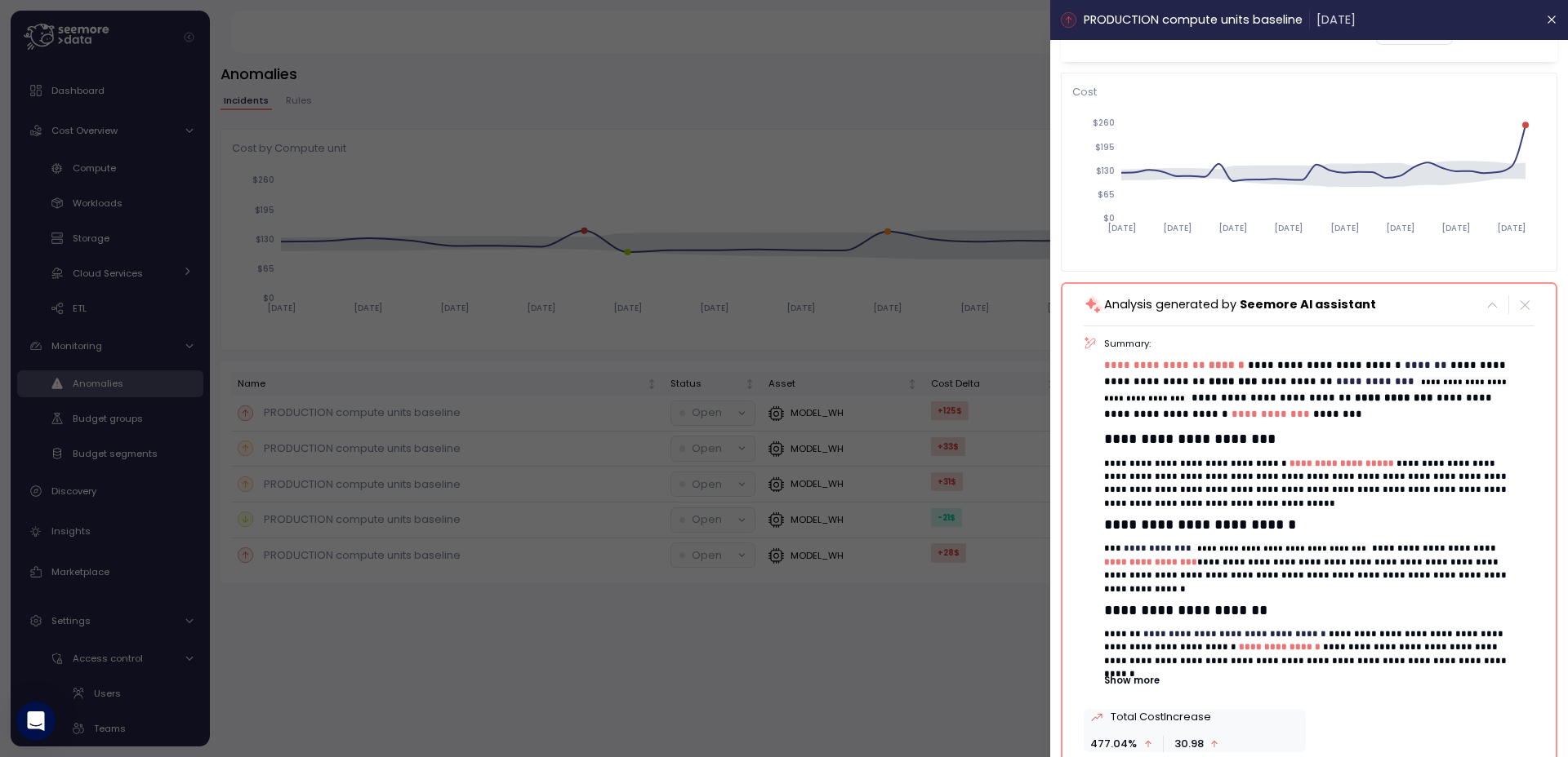
scroll to position [57, 0]
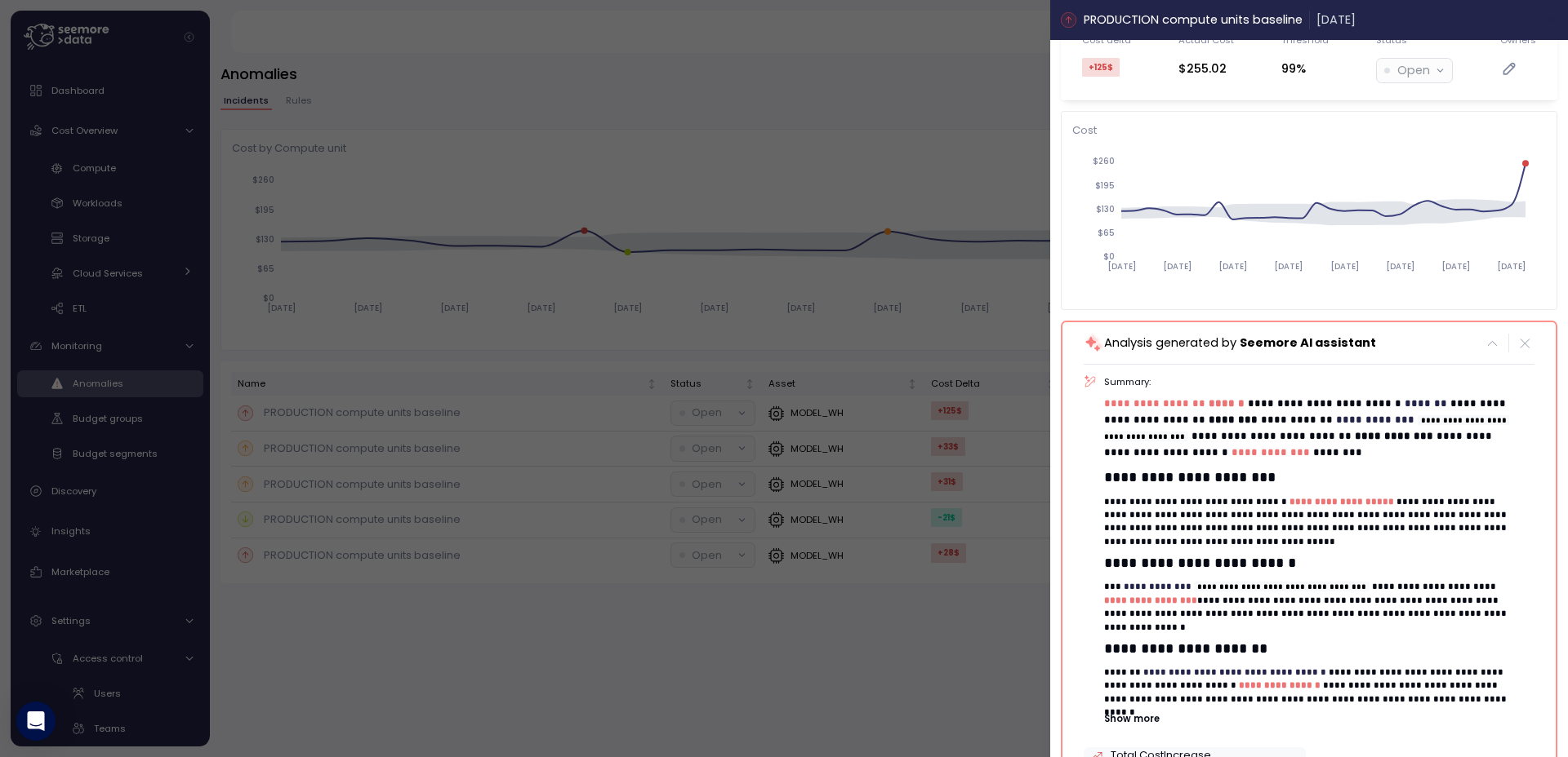
click at [1541, 26] on button "button" at bounding box center [1550, 20] width 19 height 19
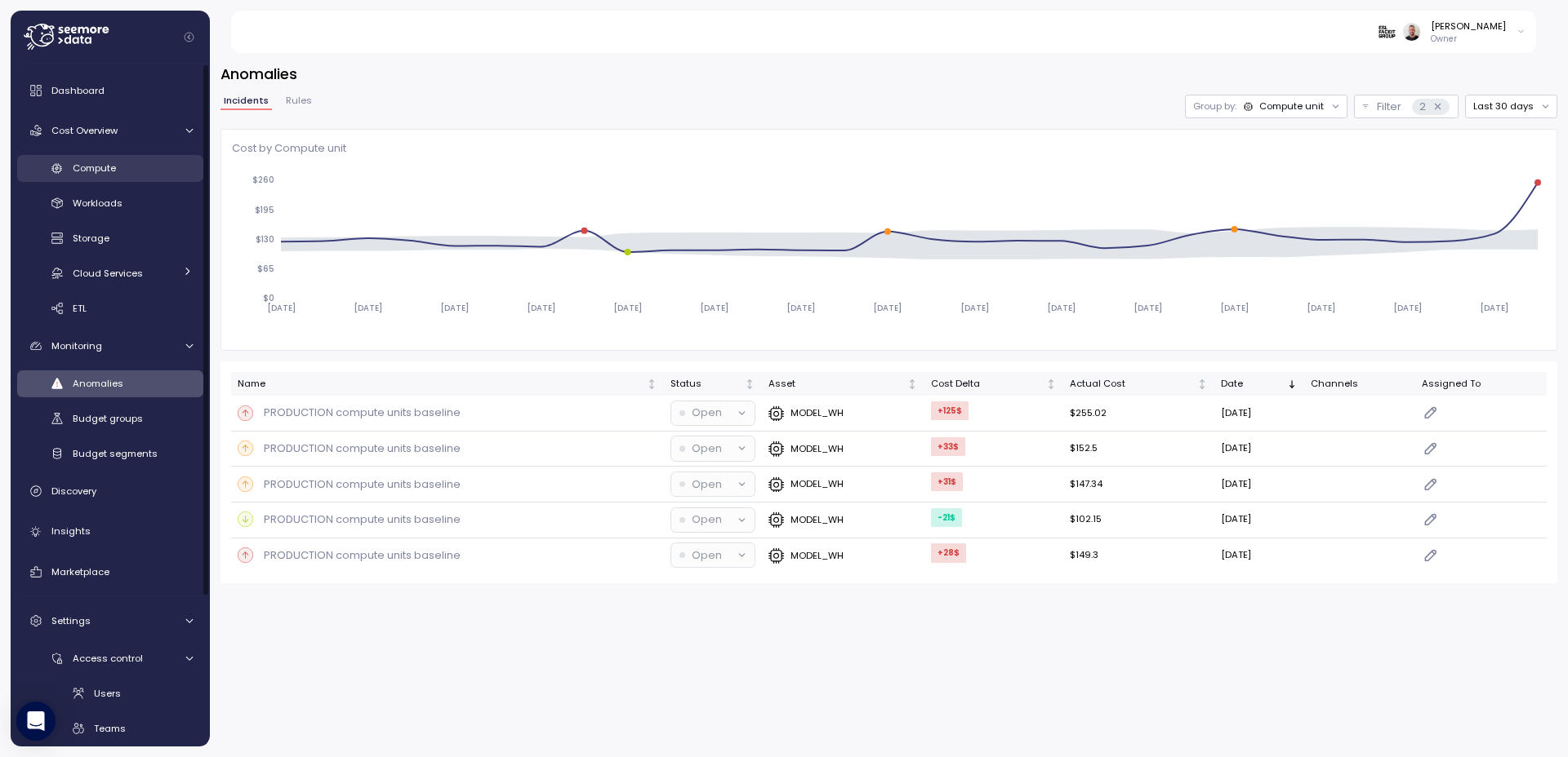
click at [106, 161] on span "Compute" at bounding box center [94, 168] width 43 height 13
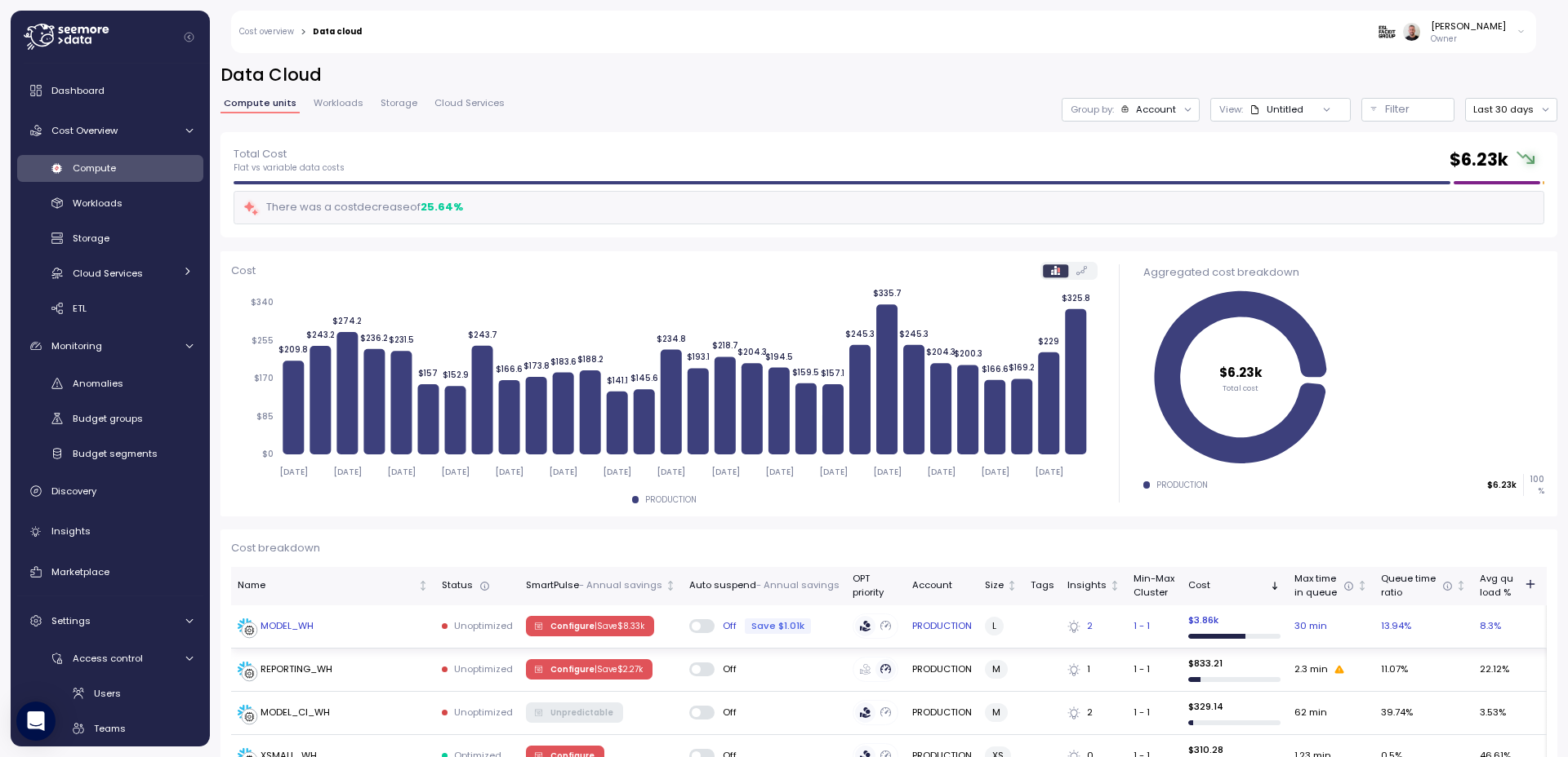
click at [602, 629] on p "| Save $ 8.33k" at bounding box center [619, 627] width 50 height 12
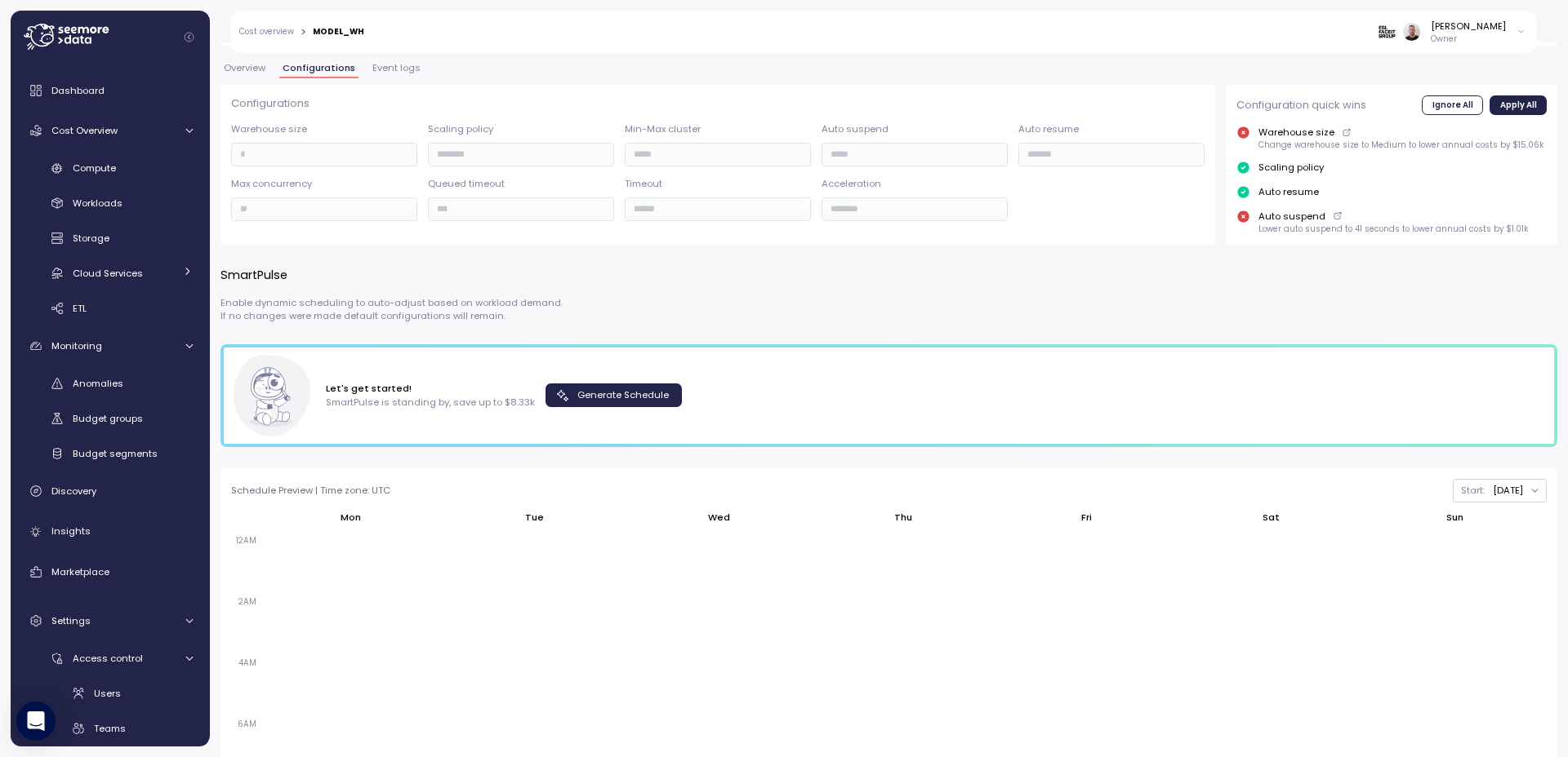
scroll to position [392, 0]
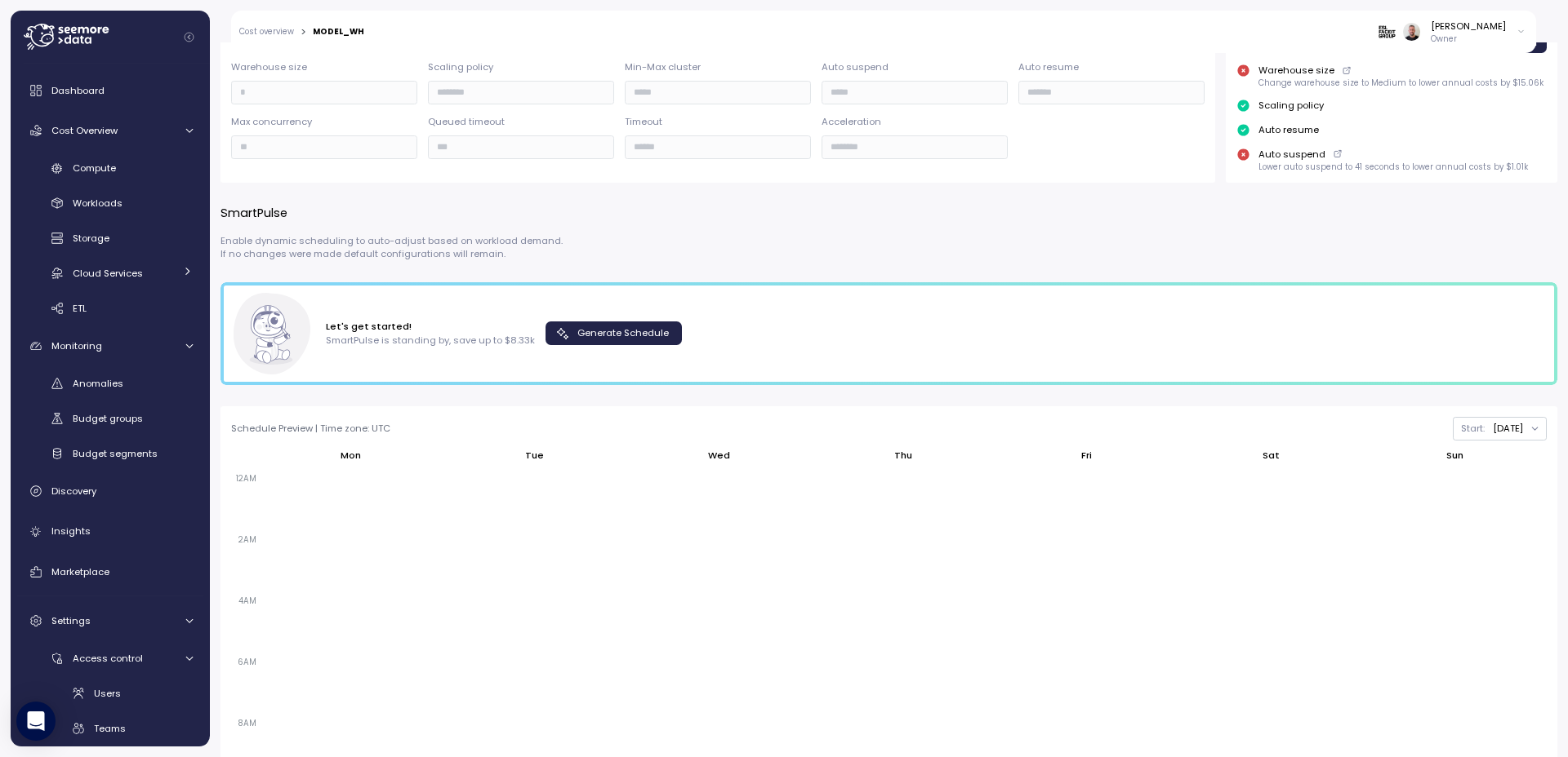
click at [558, 322] on button "Generate Schedule" at bounding box center [614, 333] width 137 height 24
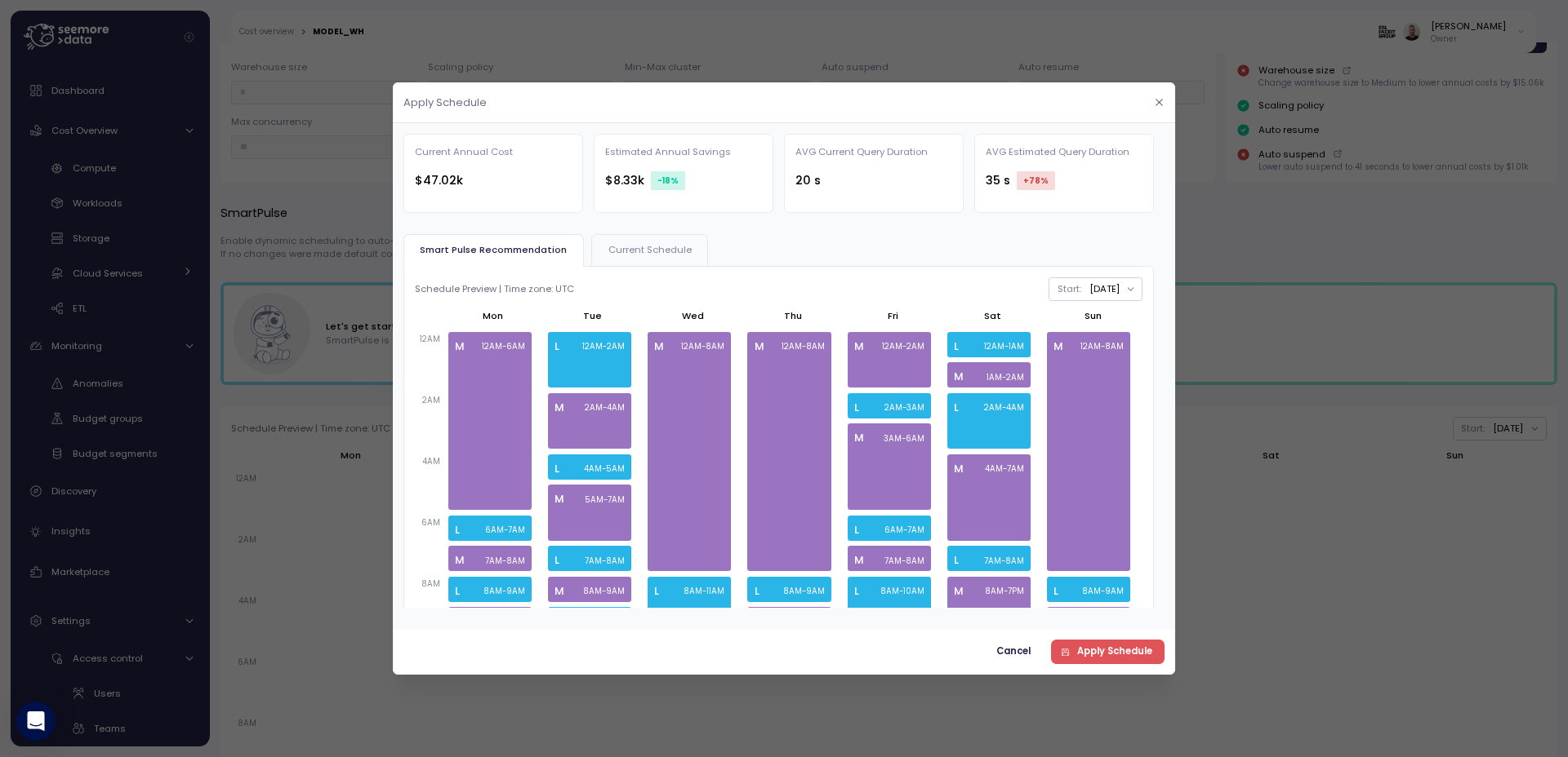
click at [1158, 98] on icon "button" at bounding box center [1159, 103] width 11 height 11
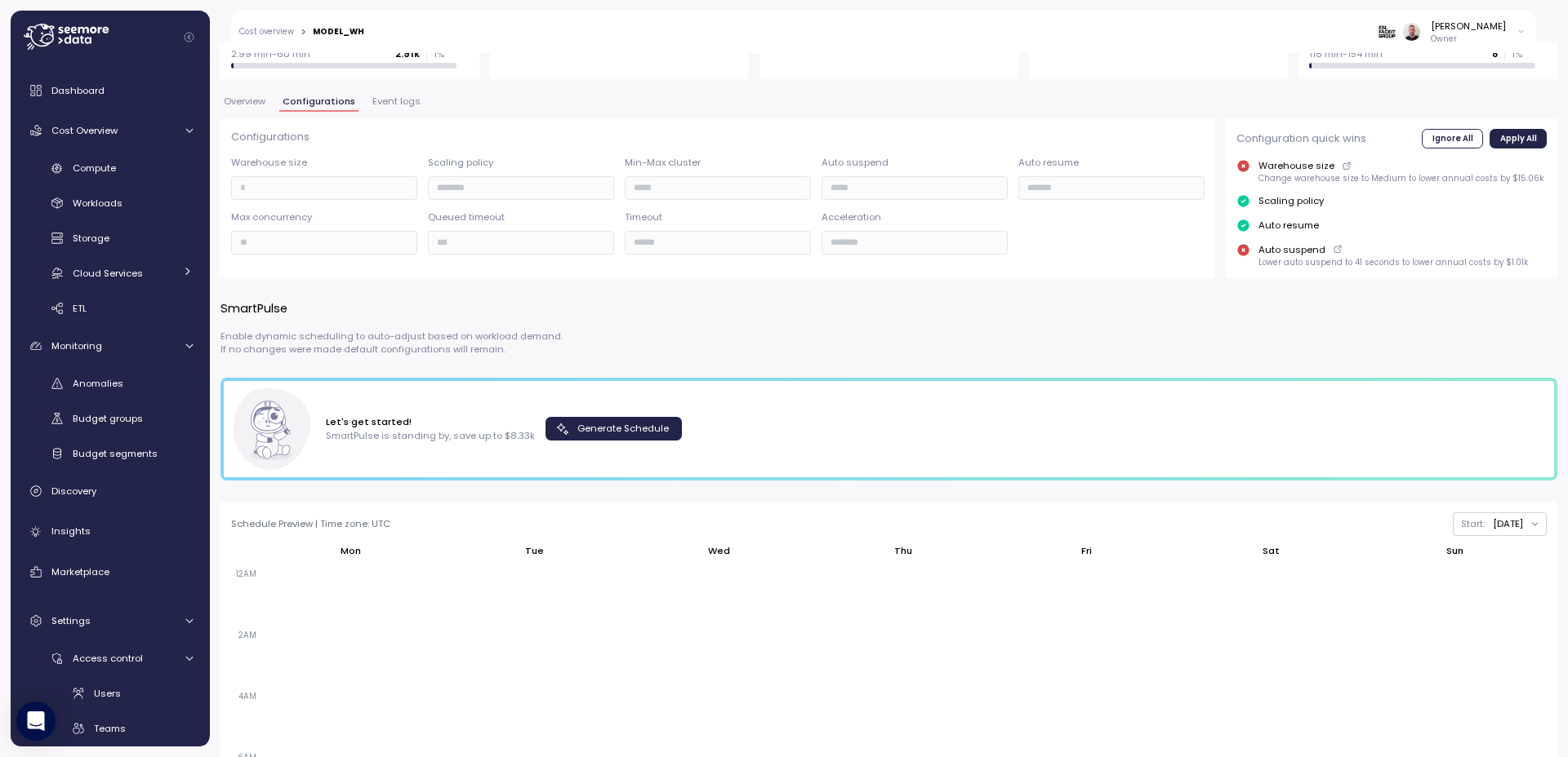
scroll to position [196, 0]
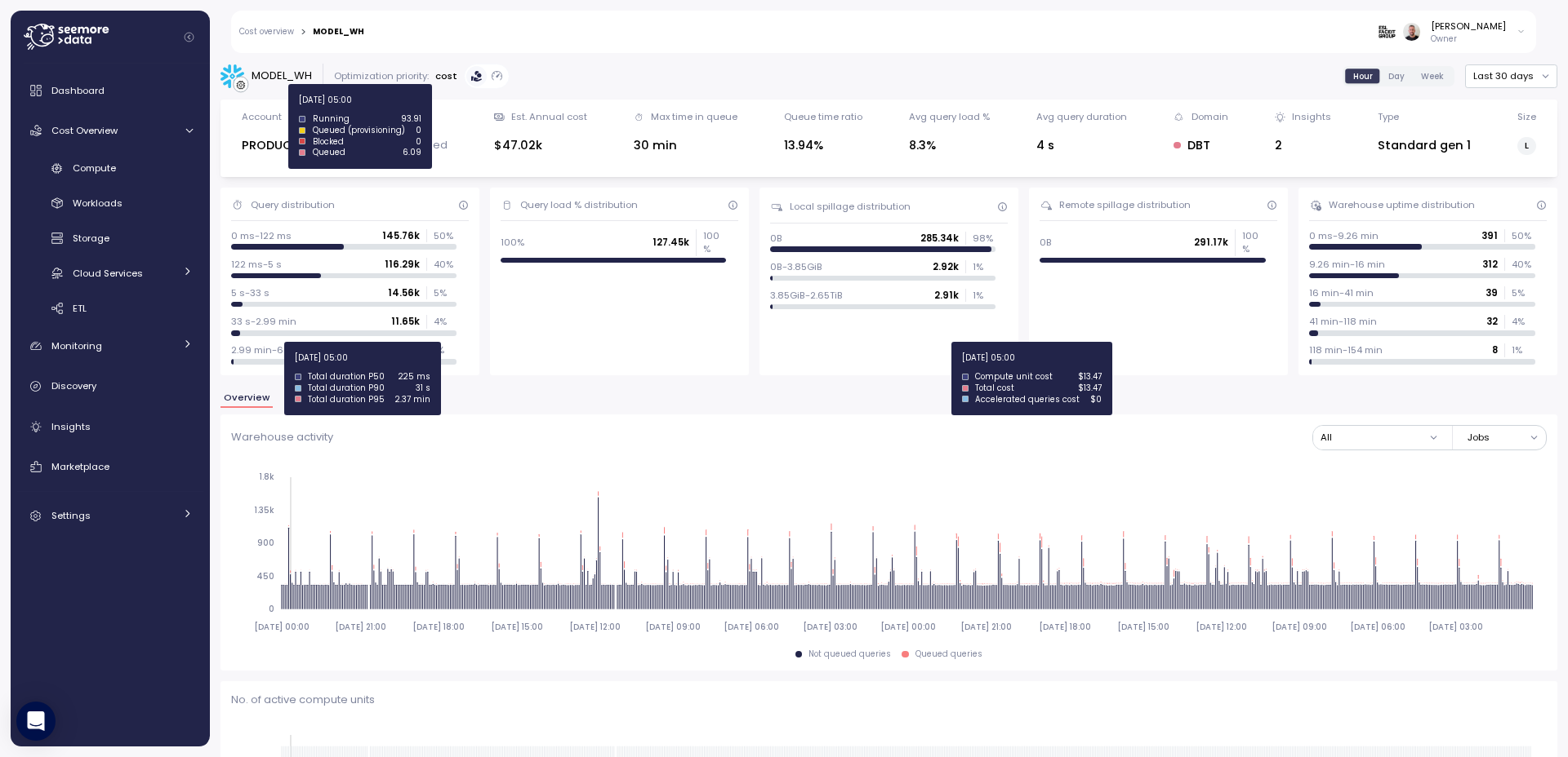
scroll to position [979, 0]
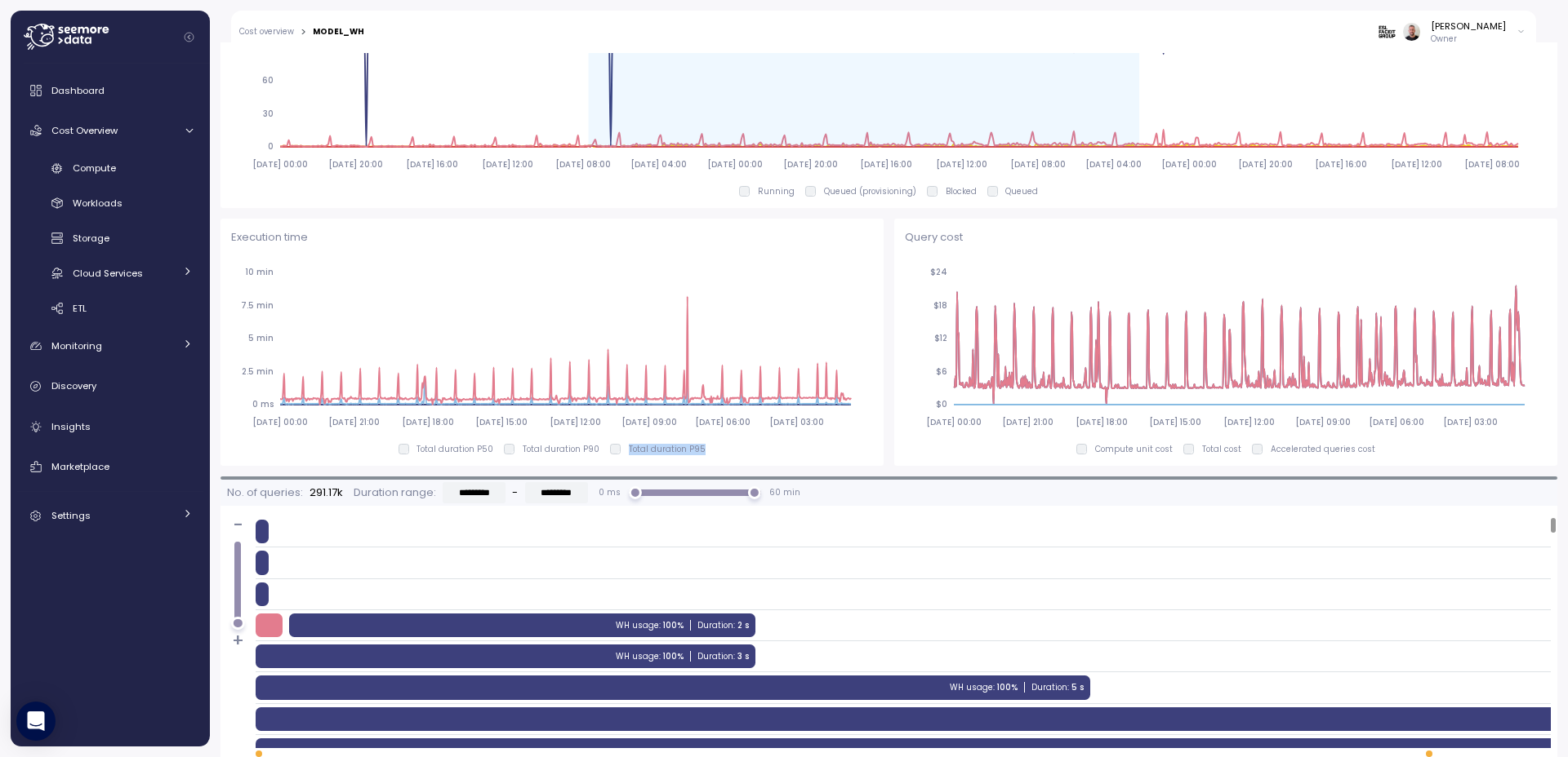
drag, startPoint x: 623, startPoint y: 449, endPoint x: 702, endPoint y: 452, distance: 79.1
click at [702, 452] on div "Total duration P50 Total duration P90 Total duration P95" at bounding box center [553, 449] width 642 height 12
copy p "Total duration P95"
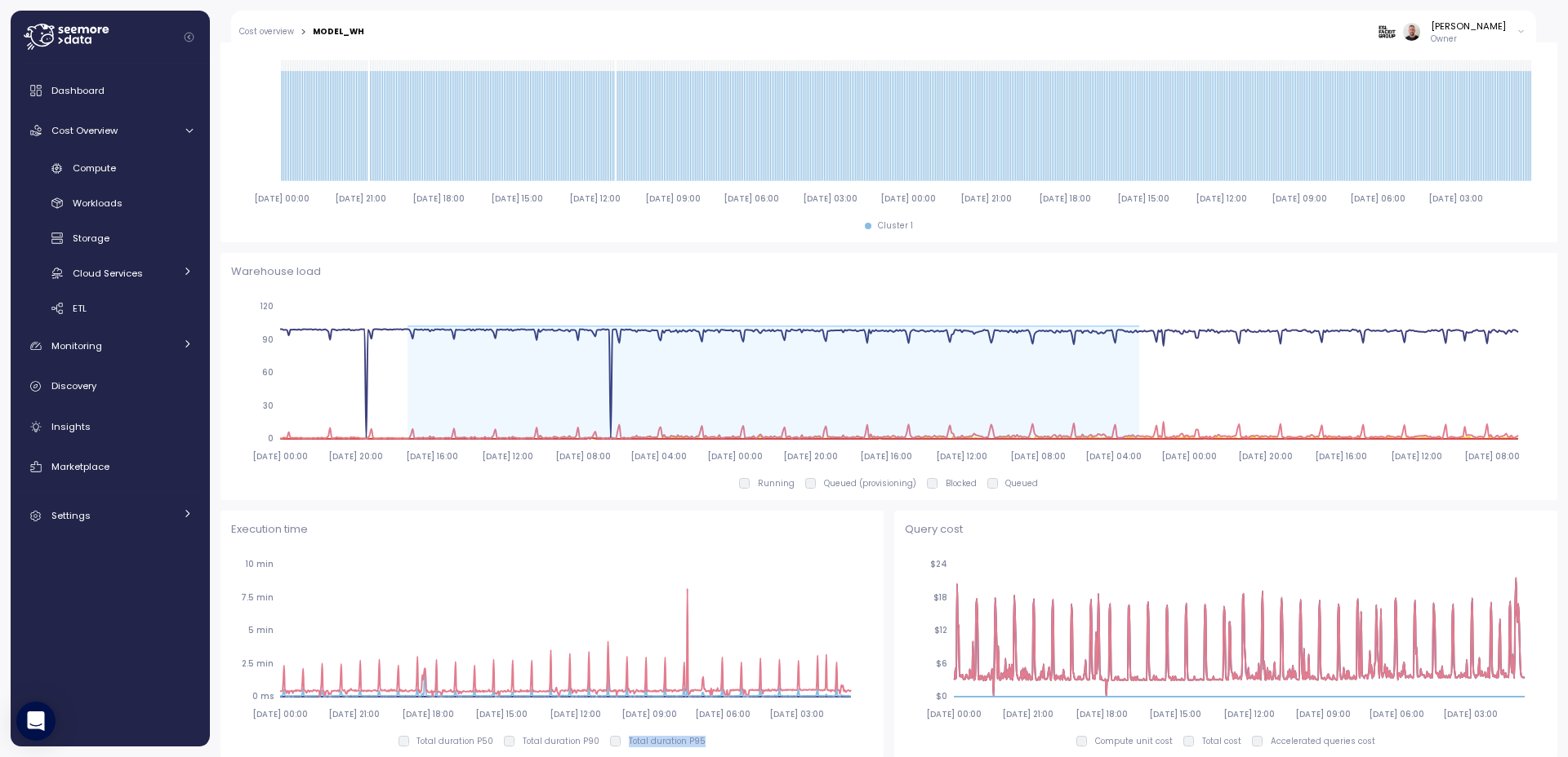
scroll to position [684, 0]
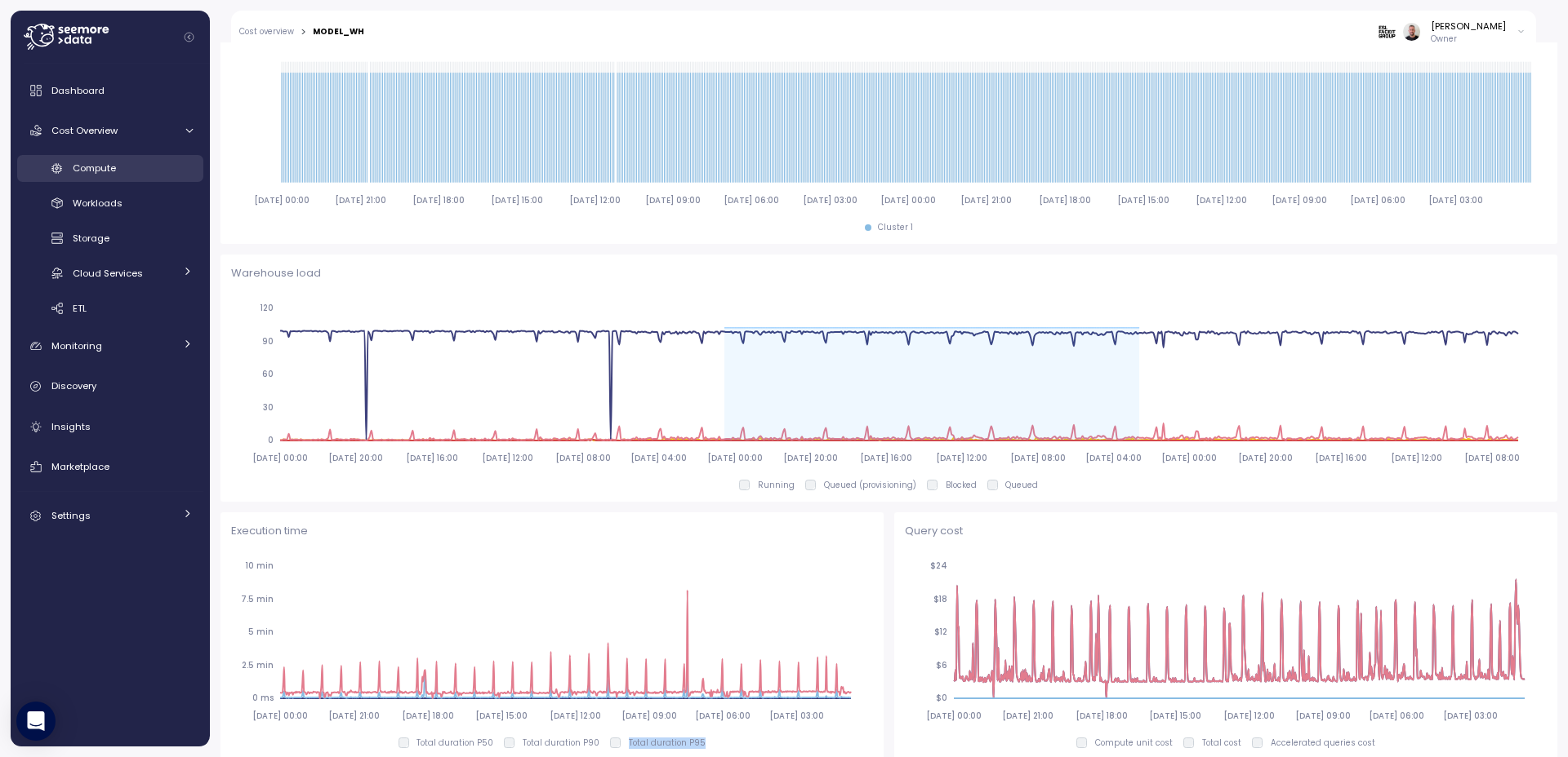
click at [103, 172] on span "Compute" at bounding box center [94, 168] width 43 height 13
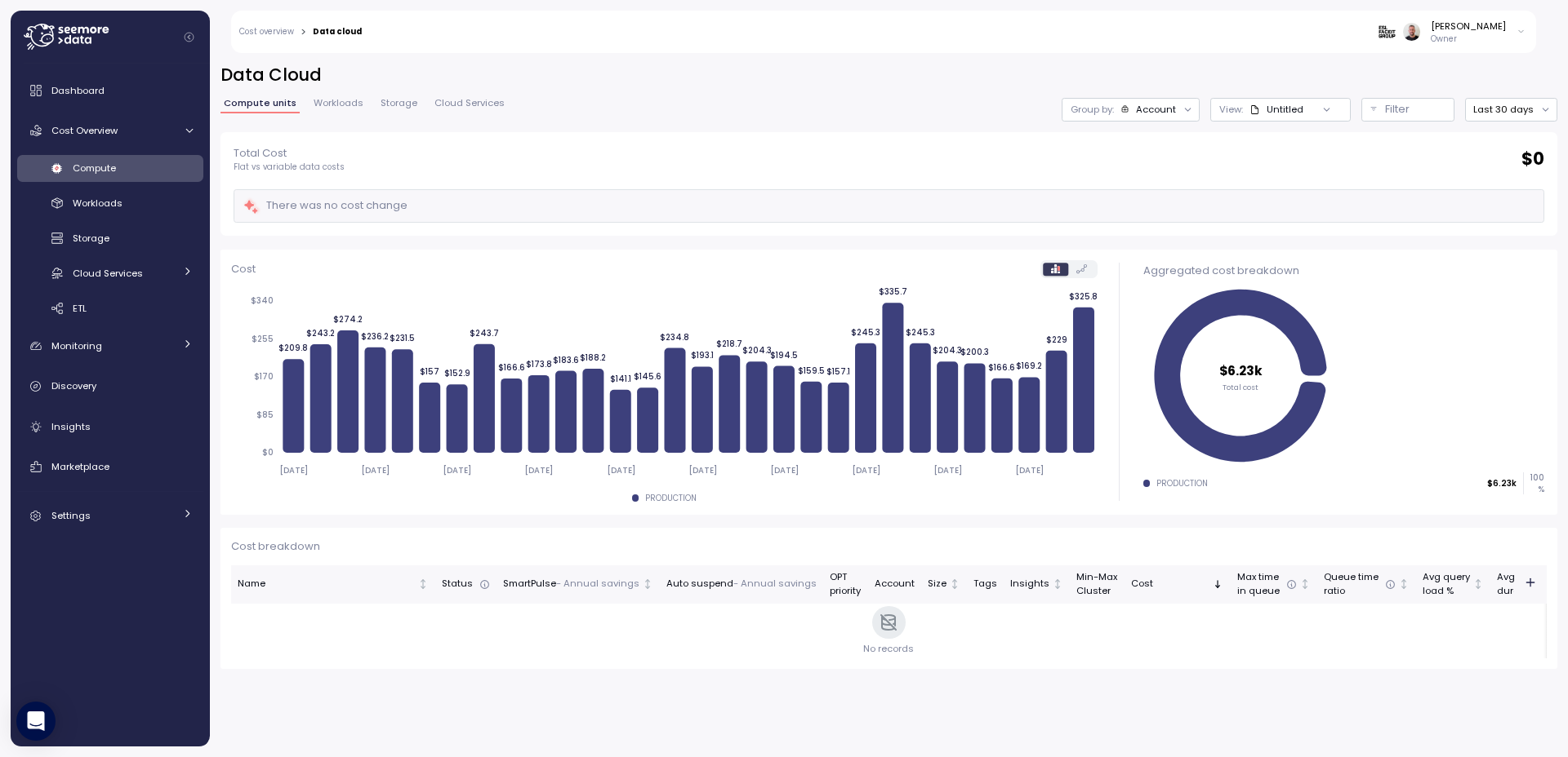
click at [1158, 110] on div "Account" at bounding box center [1156, 109] width 40 height 13
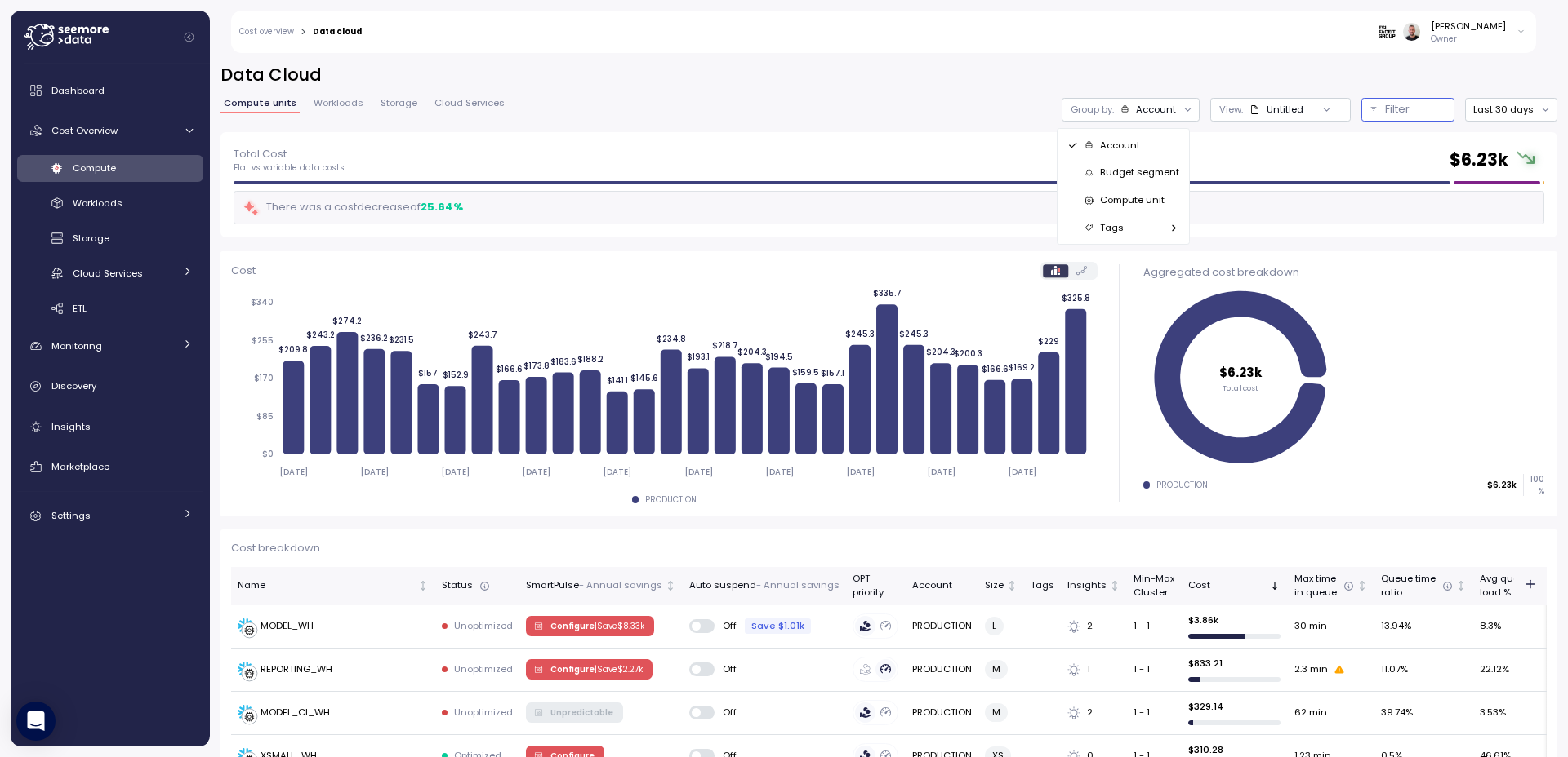
click at [1392, 112] on p "Filter" at bounding box center [1397, 109] width 25 height 16
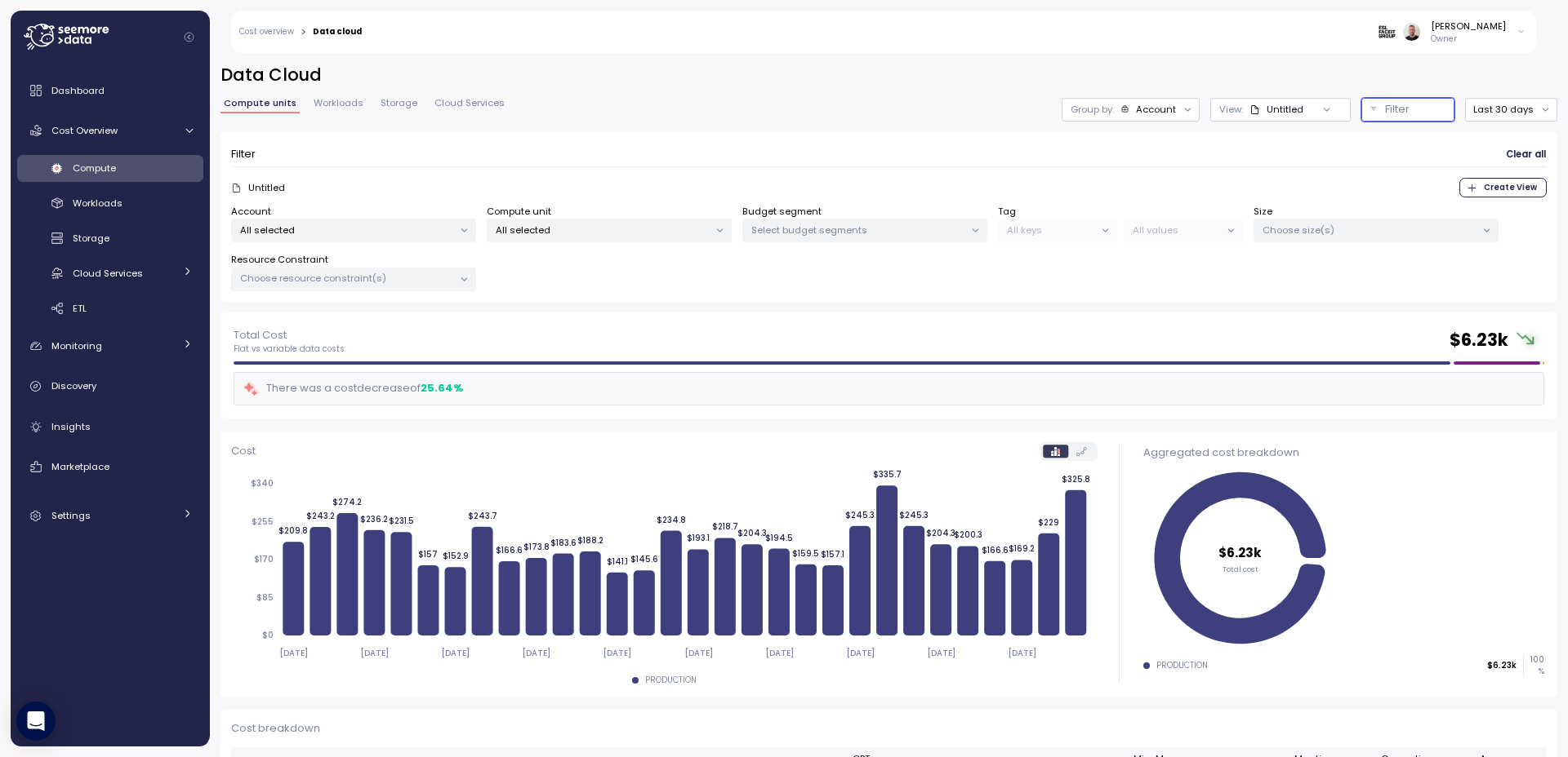
click at [619, 225] on p "All selected" at bounding box center [602, 230] width 213 height 13
click at [565, 269] on input at bounding box center [609, 267] width 230 height 20
type input "*******"
click at [451, 49] on div "[PERSON_NAME] Owner" at bounding box center [954, 32] width 1164 height 43
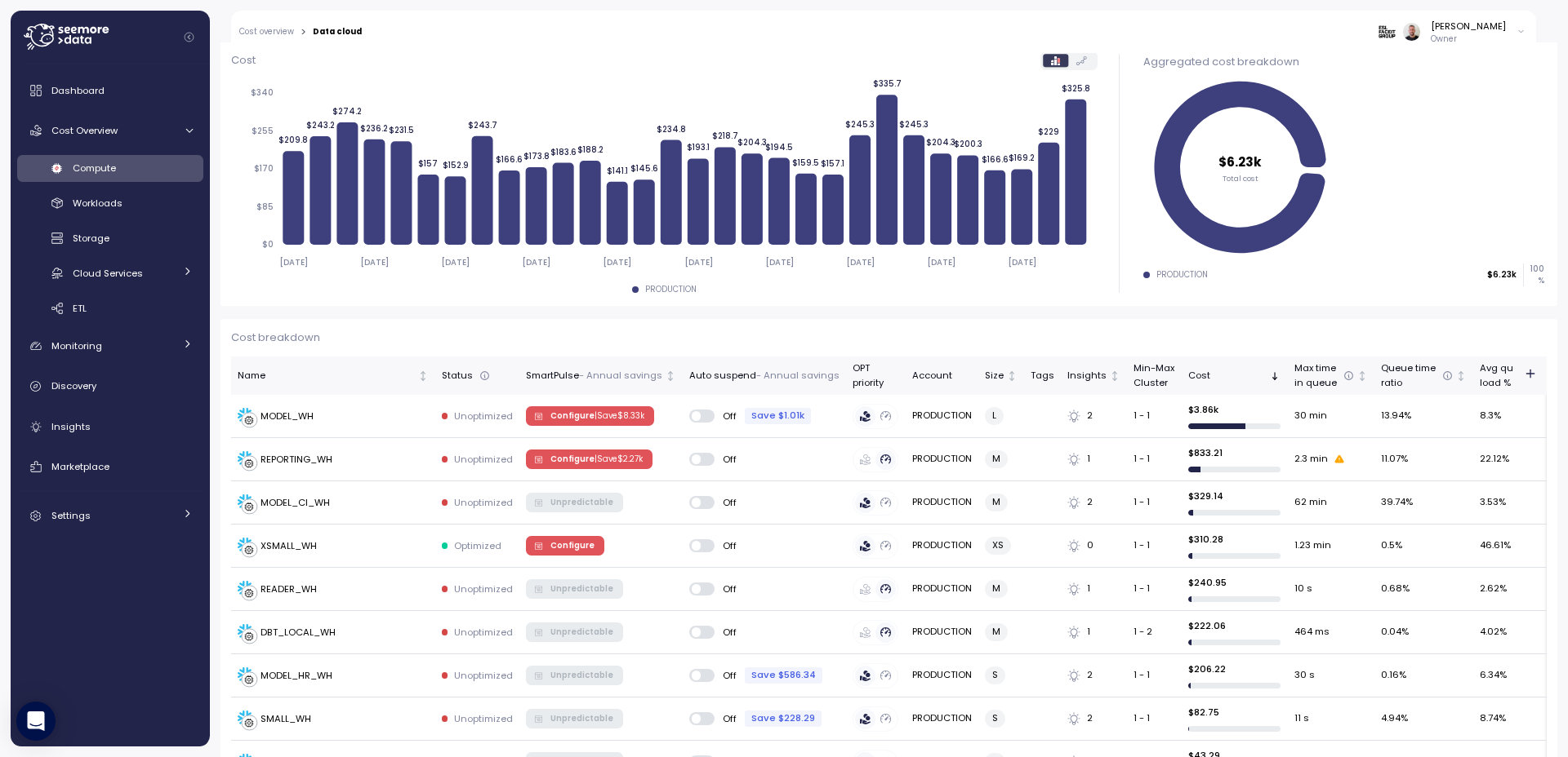
scroll to position [392, 0]
click at [380, 410] on div "MODEL_WH" at bounding box center [333, 415] width 191 height 16
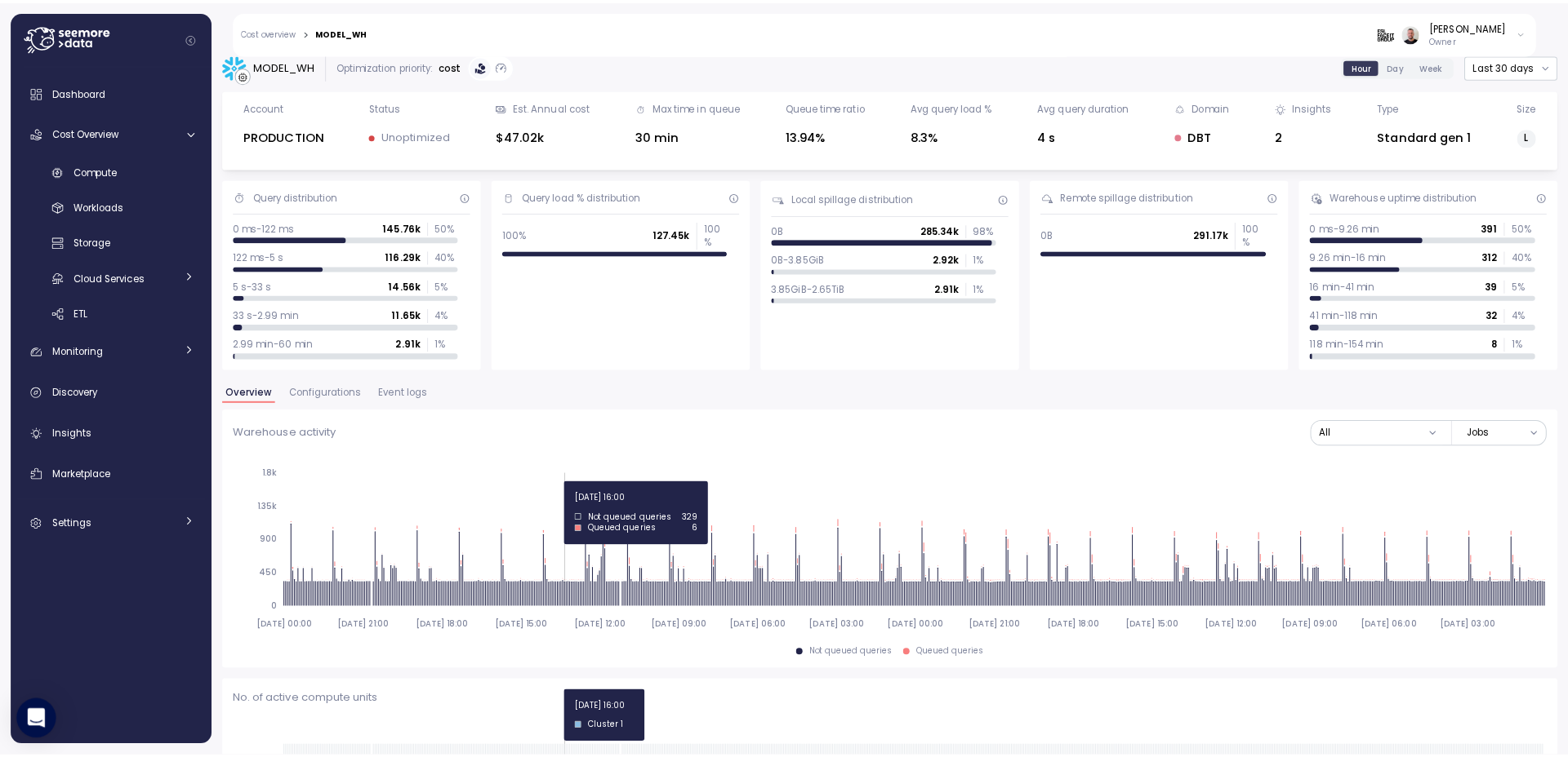
scroll to position [1, 0]
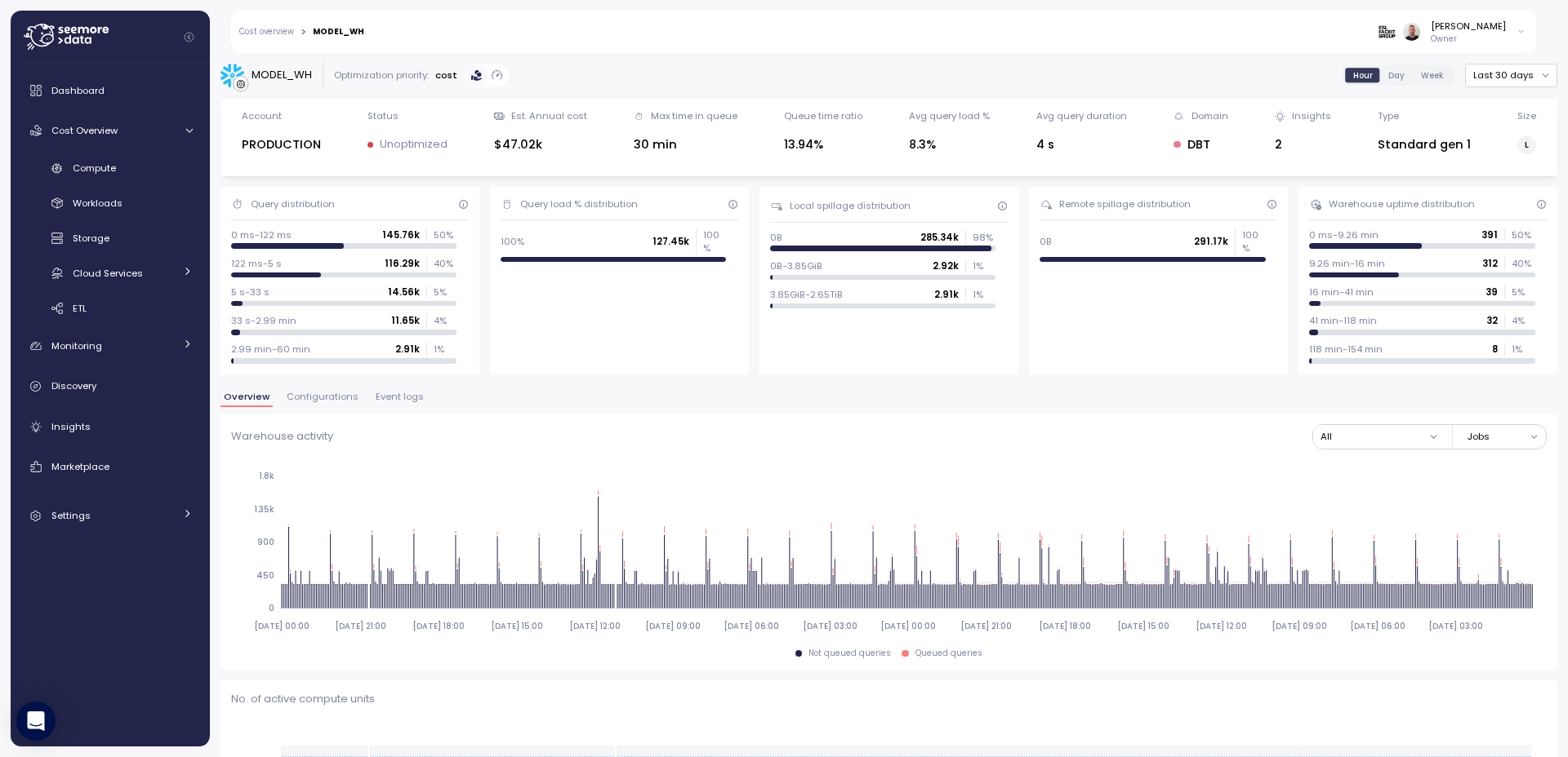
click at [396, 397] on span "Event logs" at bounding box center [400, 397] width 48 height 9
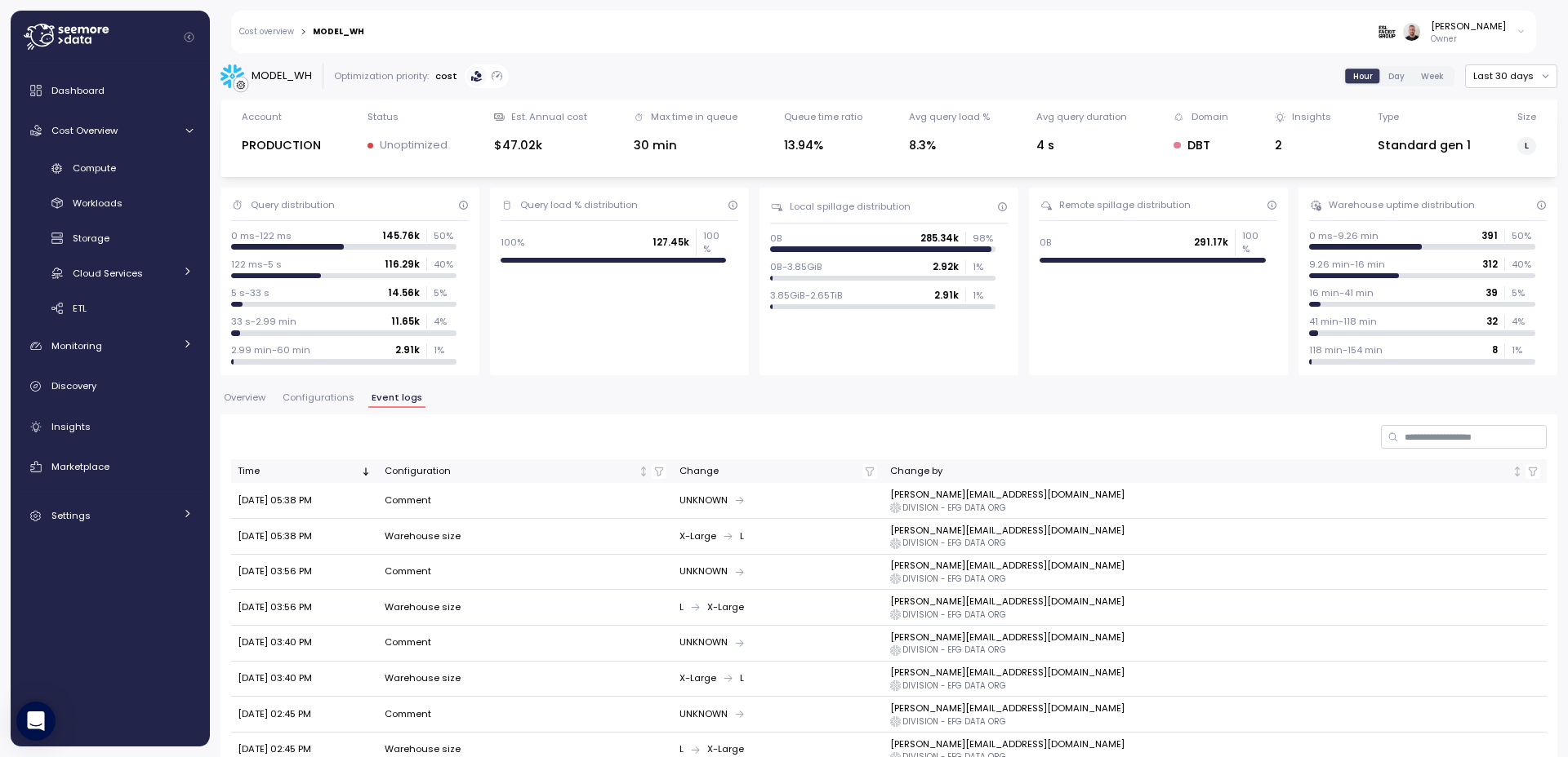
click at [244, 399] on span "Overview" at bounding box center [244, 398] width 42 height 9
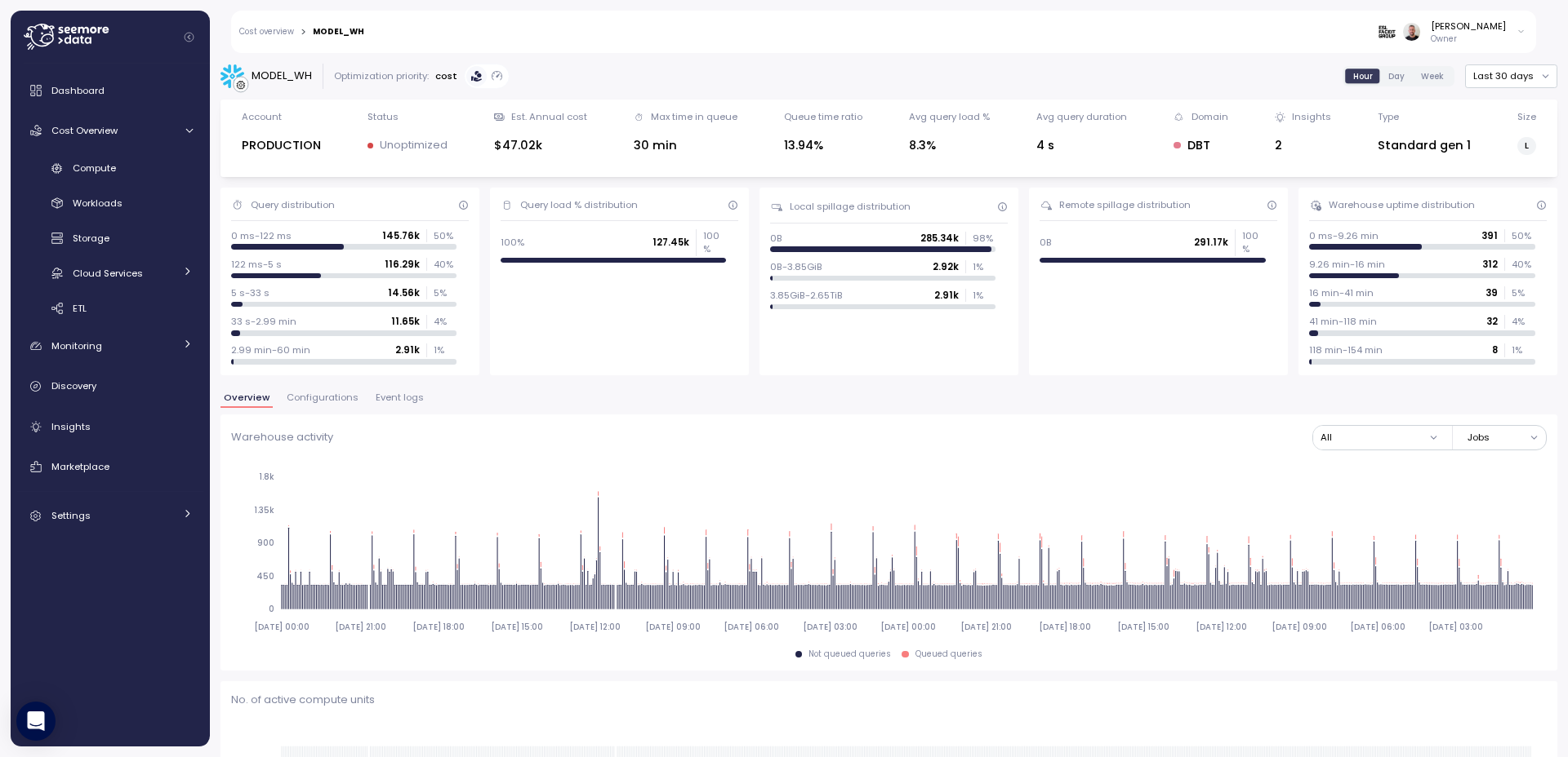
click at [242, 406] on button "Overview" at bounding box center [247, 401] width 52 height 14
click at [741, 410] on div "Overview Configurations Event logs" at bounding box center [889, 404] width 1337 height 21
click at [1513, 73] on button "Last 30 days" at bounding box center [1511, 76] width 92 height 24
click at [1501, 126] on div "Last 3 days" at bounding box center [1504, 129] width 54 height 13
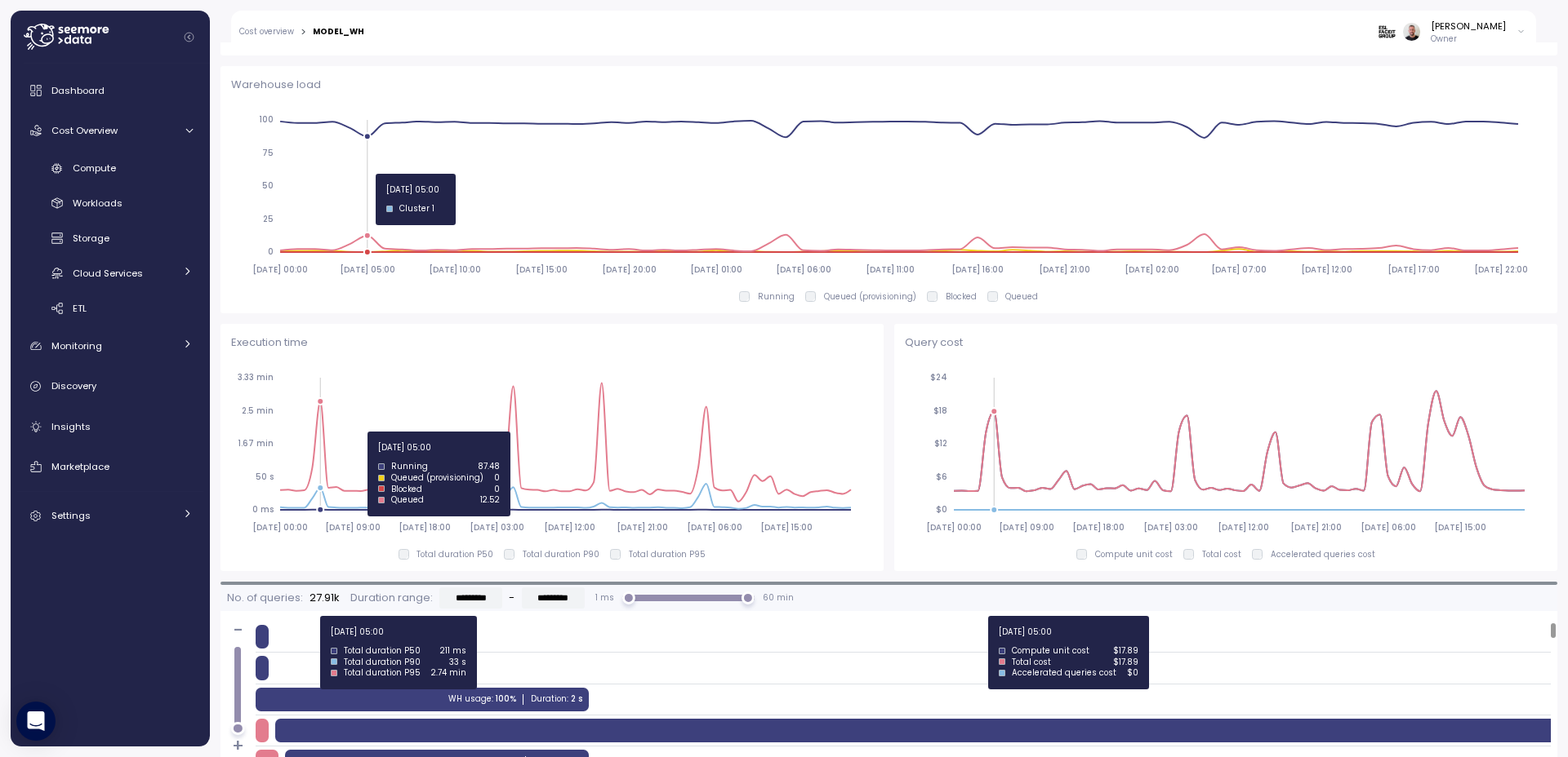
scroll to position [881, 0]
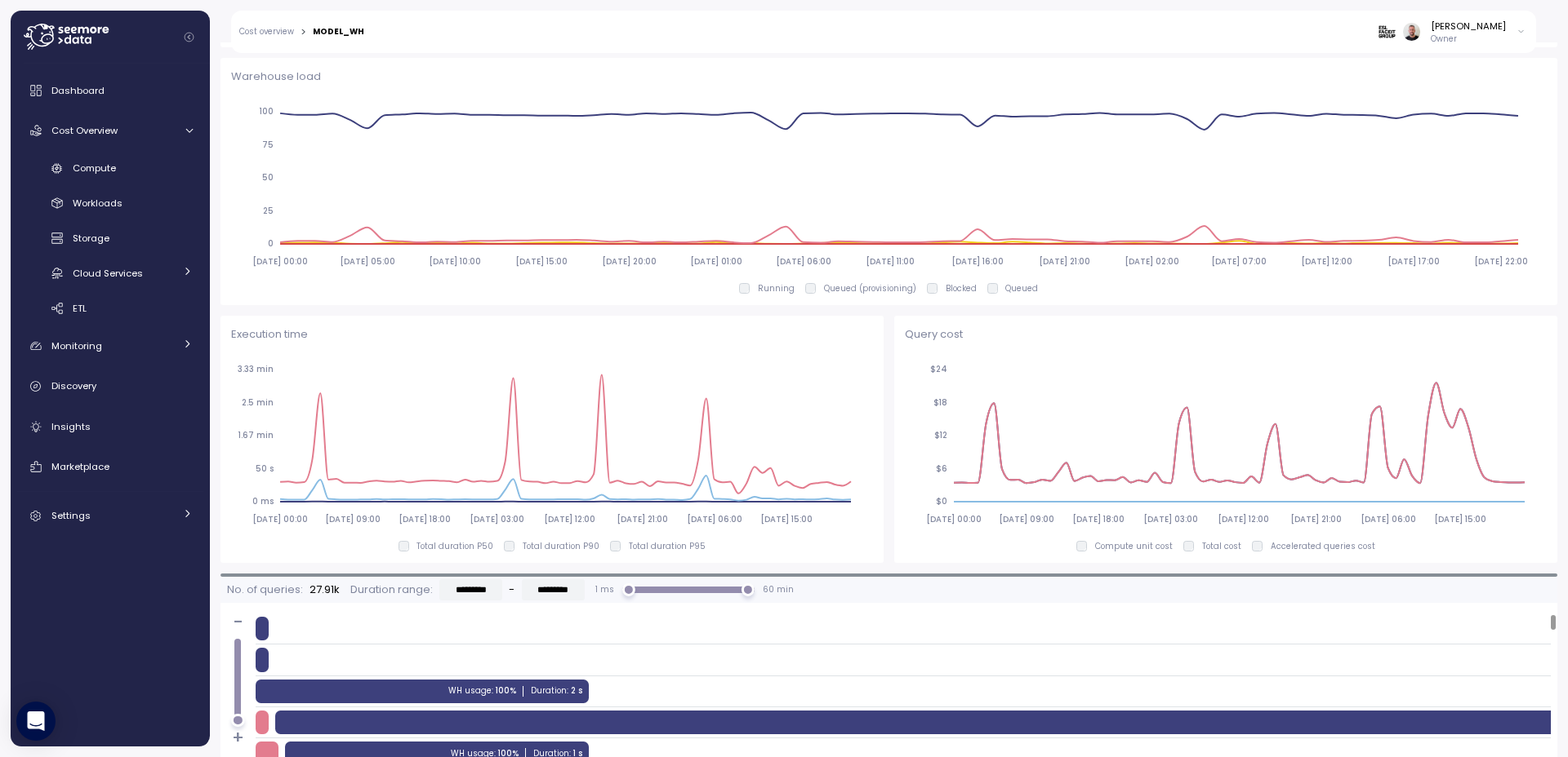
click at [143, 494] on div "Dashboard Cost Overview Compute Workloads Storage Cloud Services Clustering col…" at bounding box center [110, 303] width 186 height 458
click at [140, 511] on div "Settings" at bounding box center [113, 516] width 122 height 16
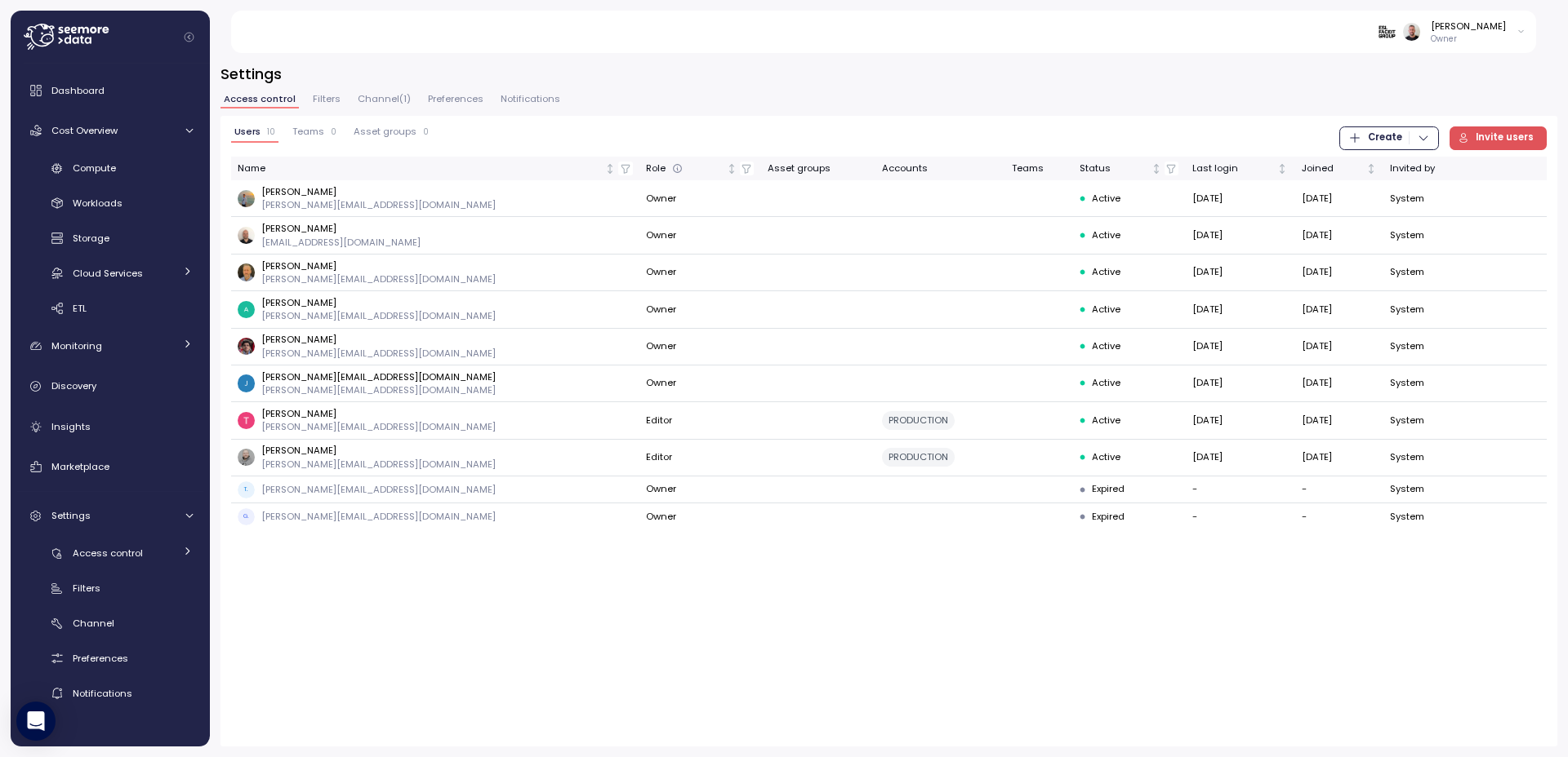
click at [385, 99] on span "Channel ( 1 )" at bounding box center [384, 99] width 53 height 9
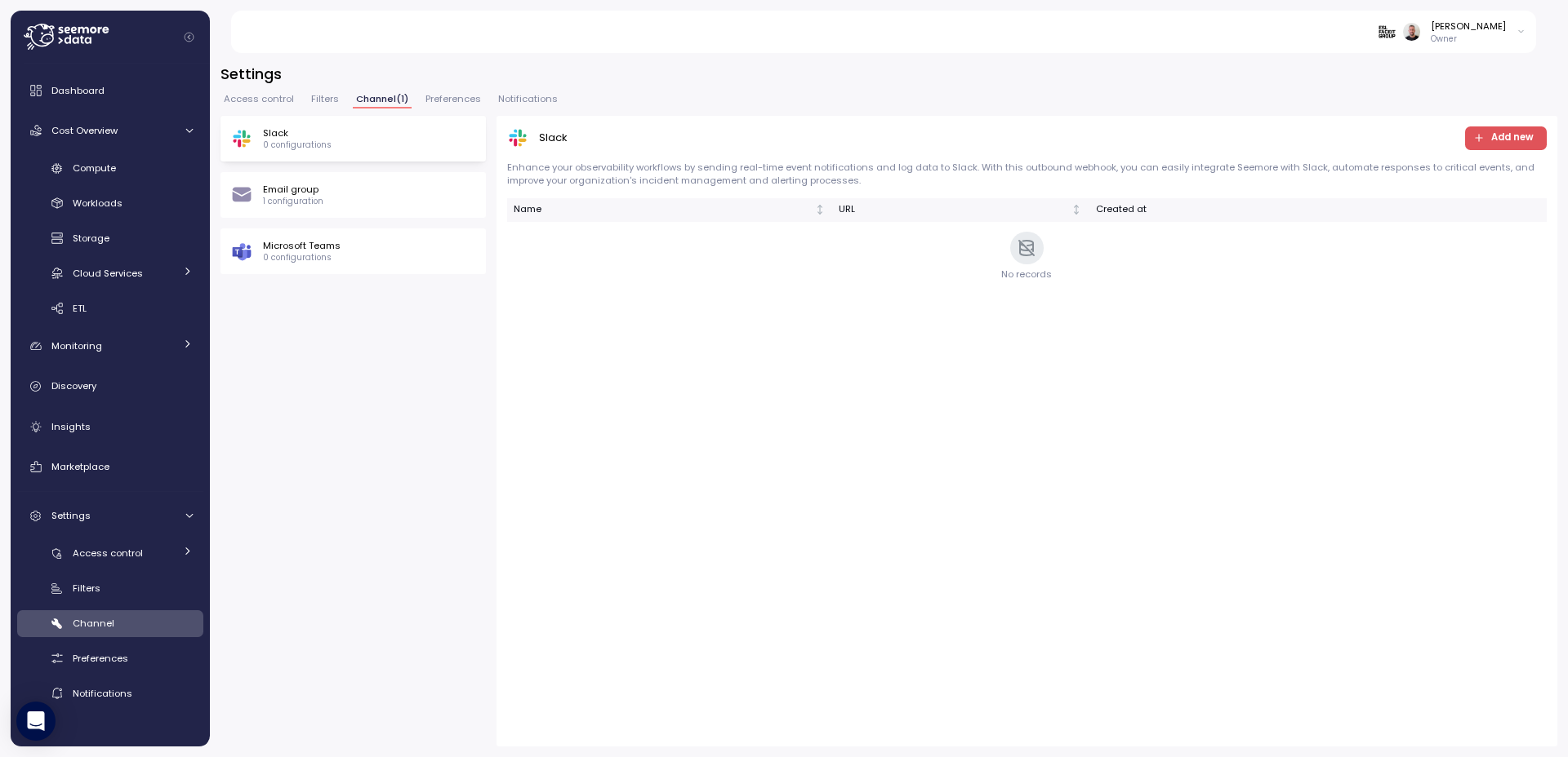
click at [242, 105] on button "Access control" at bounding box center [259, 102] width 77 height 14
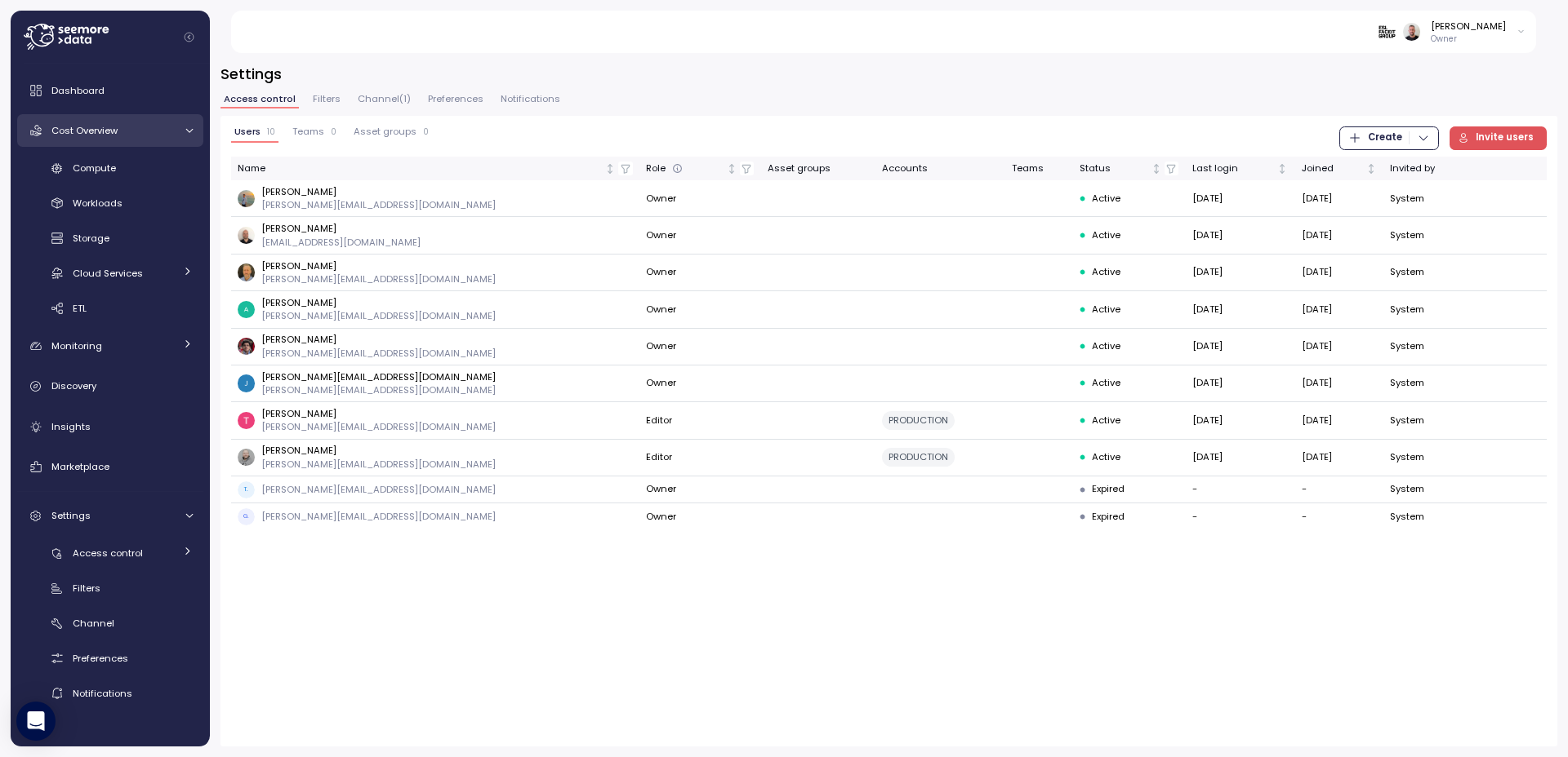
click at [119, 137] on div "Cost Overview" at bounding box center [113, 130] width 122 height 16
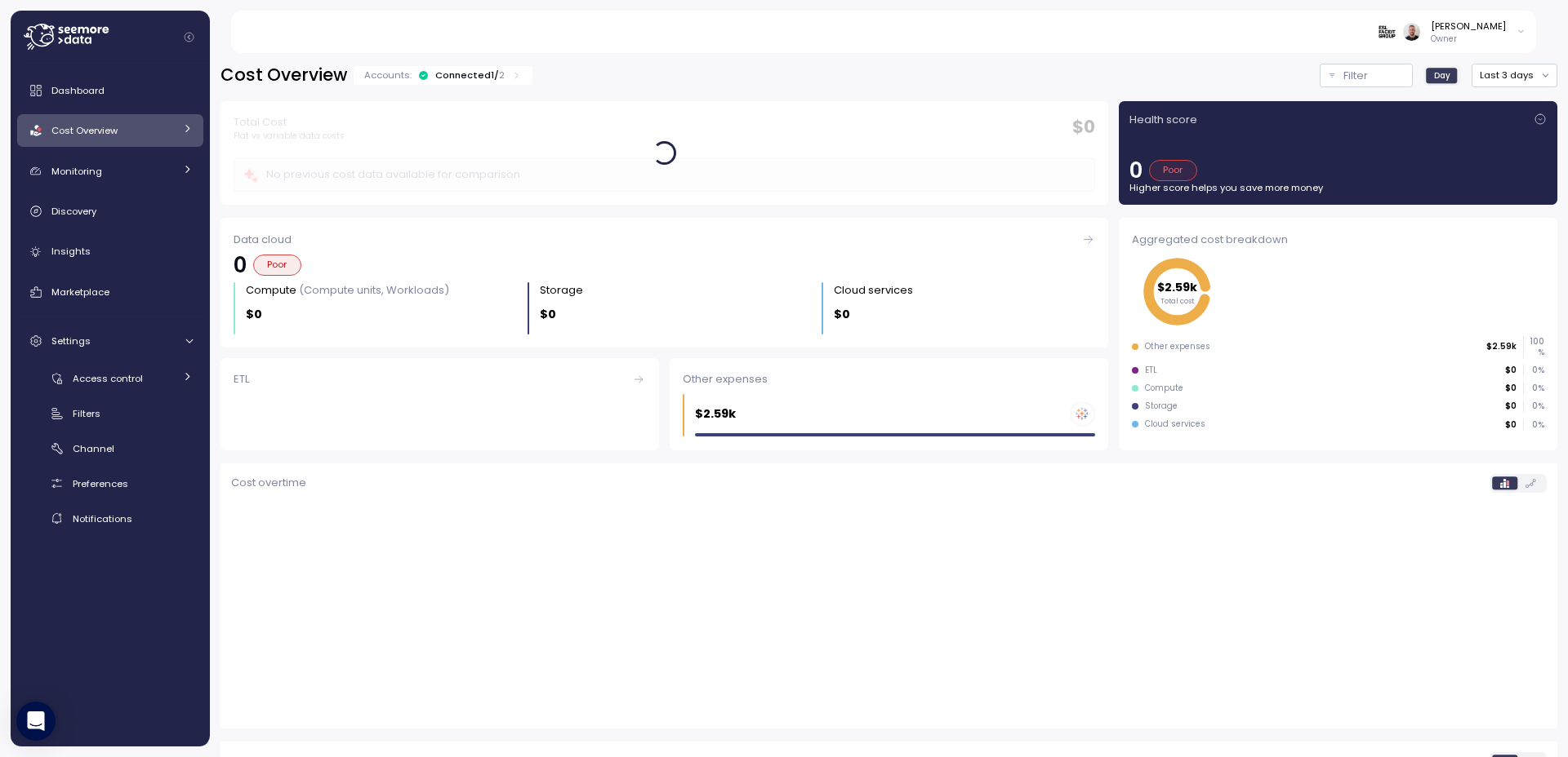
click at [461, 77] on div "Connected 1 / 2" at bounding box center [470, 74] width 69 height 13
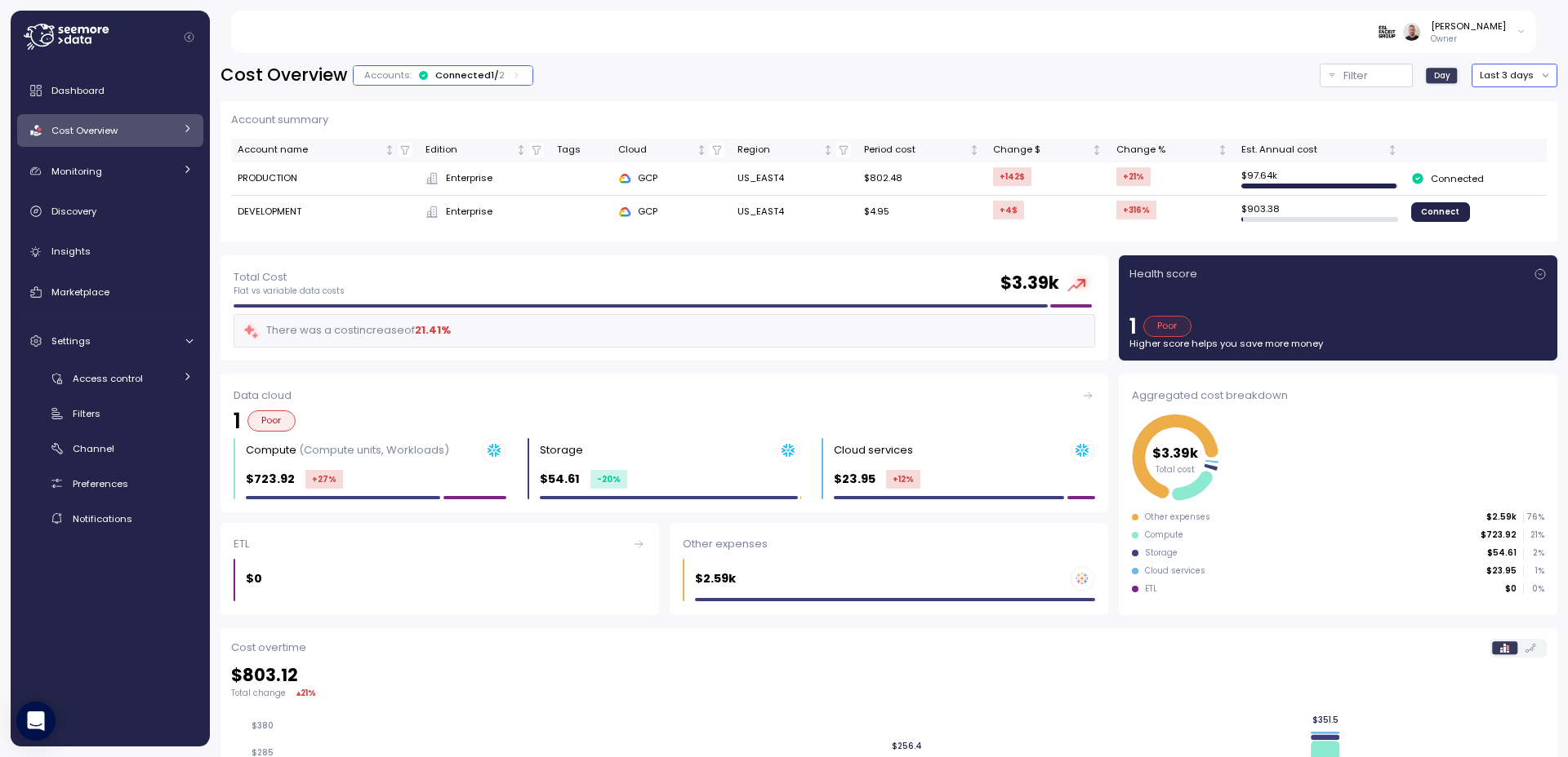
click at [1496, 82] on button "Last 3 days" at bounding box center [1514, 75] width 86 height 24
click at [1497, 221] on div "Last 6 months" at bounding box center [1513, 215] width 67 height 13
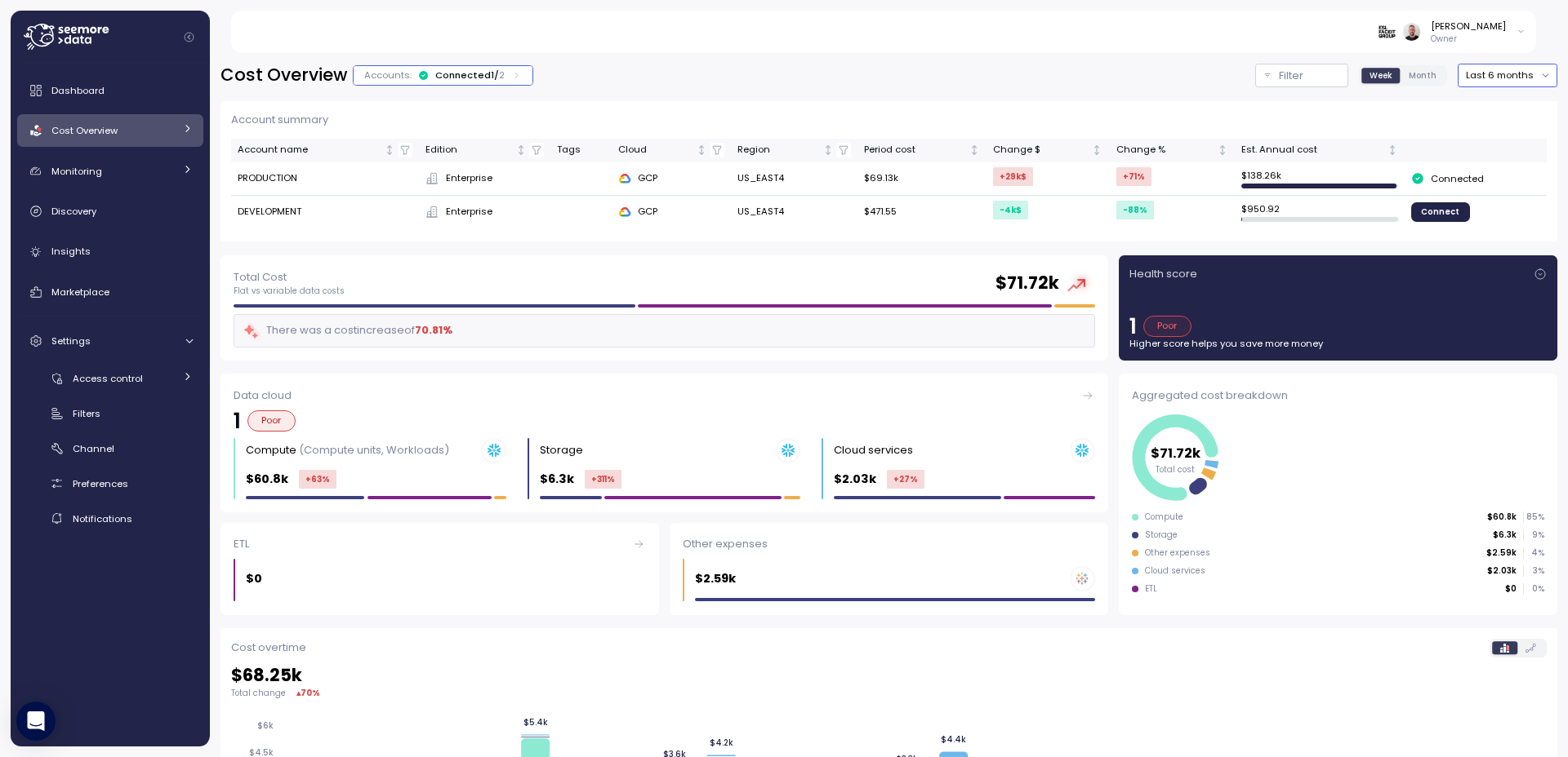
click at [1489, 75] on button "Last 6 months" at bounding box center [1507, 75] width 99 height 24
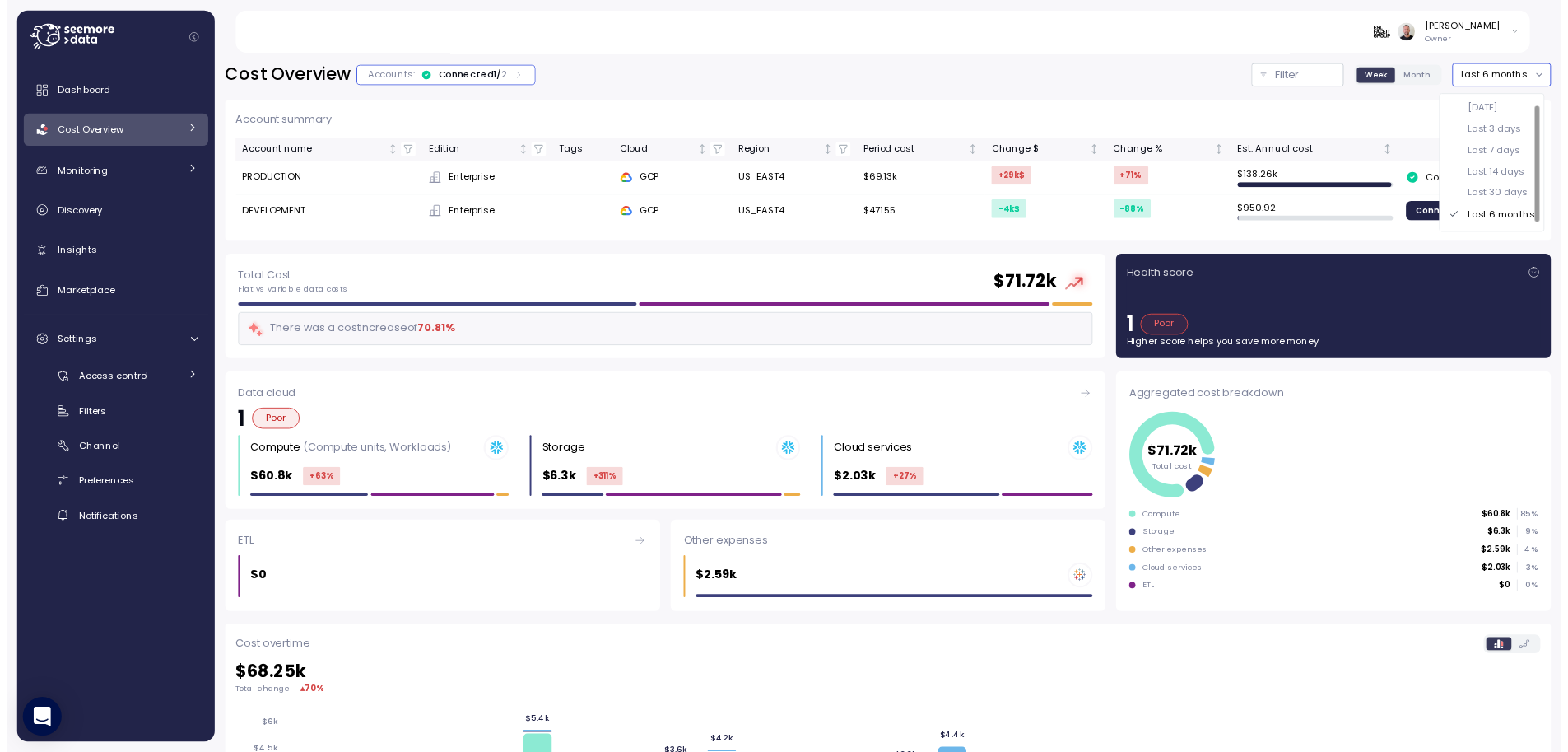
scroll to position [17, 0]
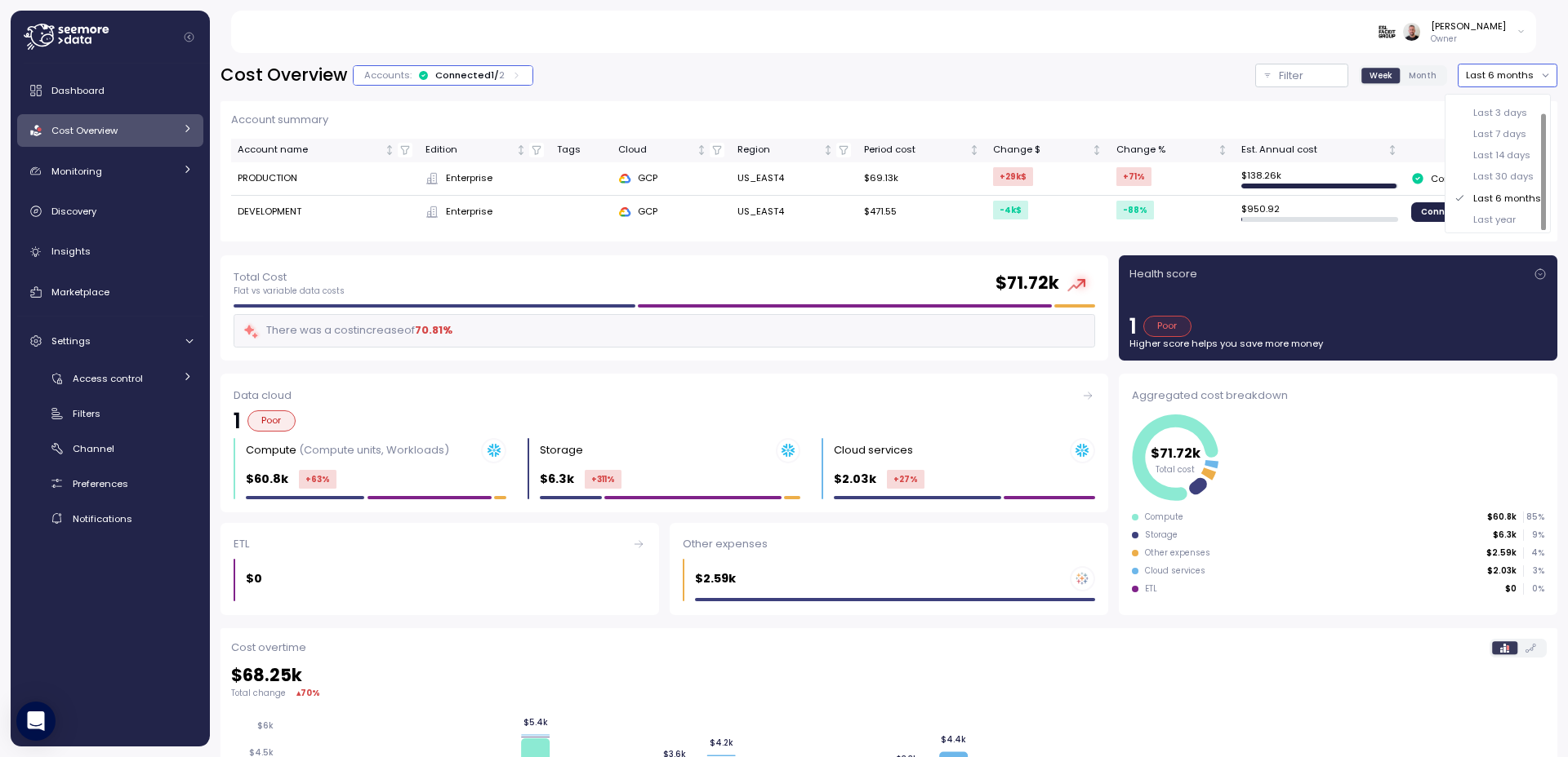
click at [1501, 221] on div "Last year" at bounding box center [1494, 219] width 43 height 13
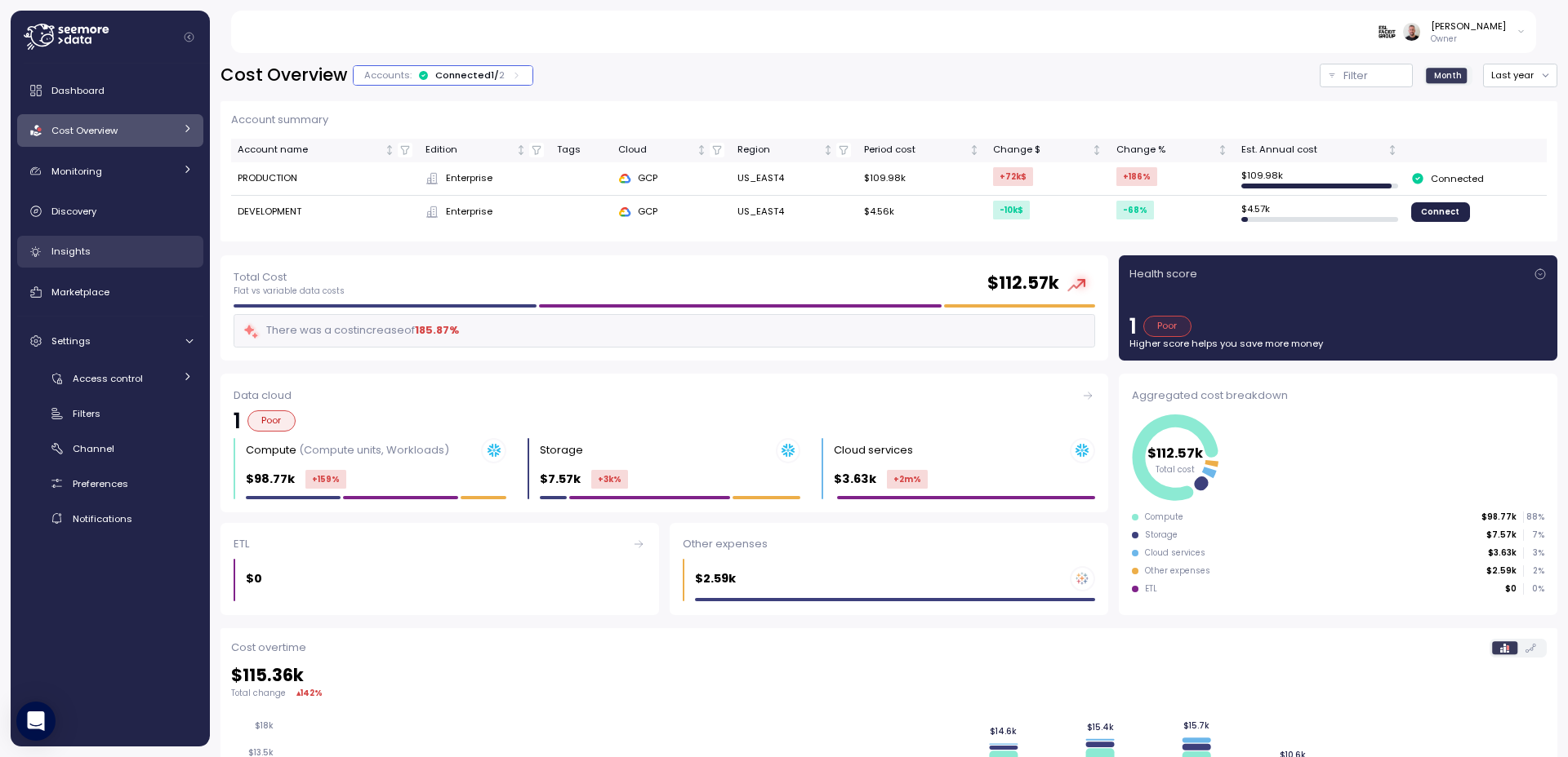
click at [118, 261] on link "Insights" at bounding box center [110, 252] width 186 height 33
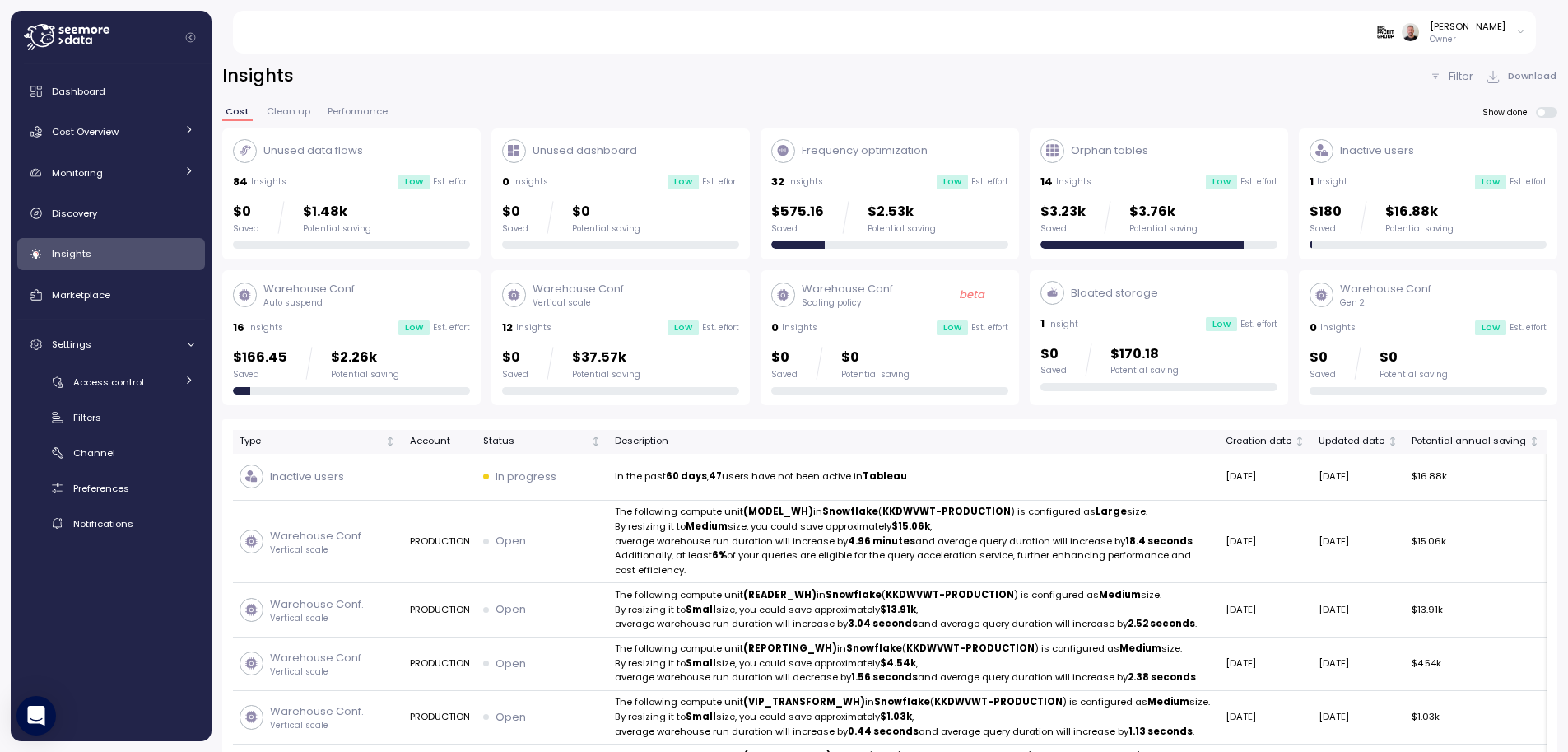
click at [858, 178] on div "32 Insights Low Est. effort" at bounding box center [889, 182] width 237 height 16
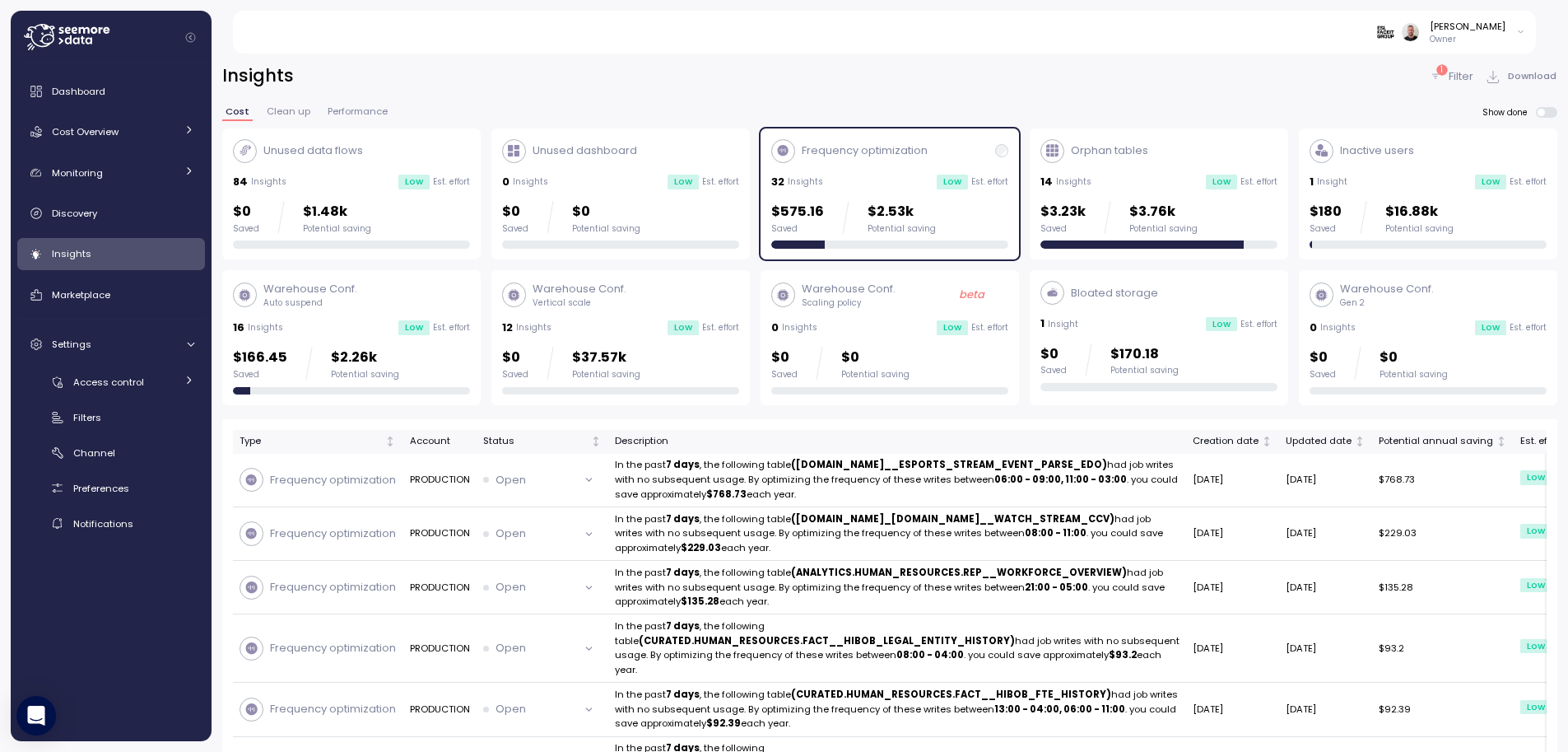
click at [1397, 178] on div "1 Insight Low Est. effort" at bounding box center [1428, 182] width 237 height 16
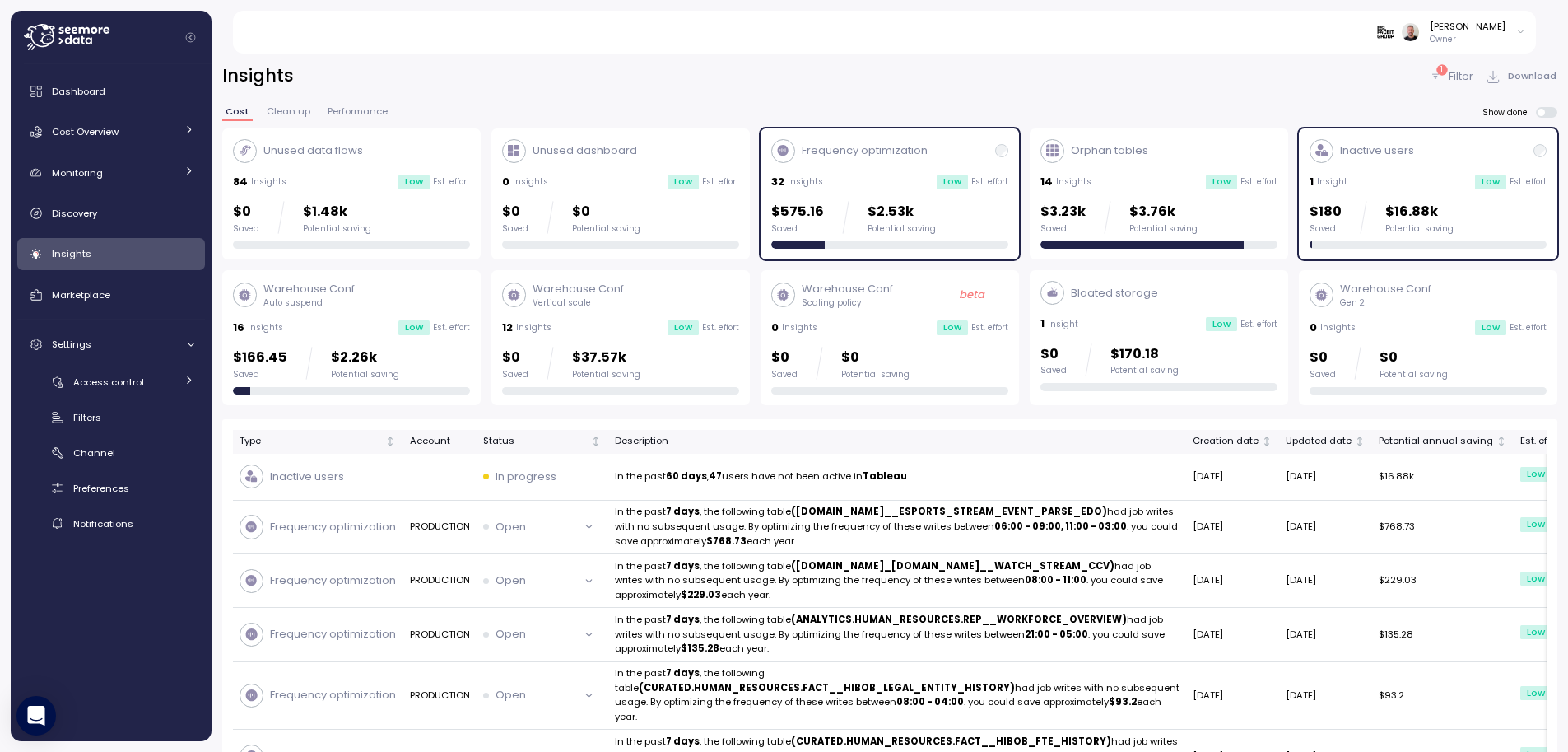
click at [906, 190] on div "Frequency optimization 32 Insights Low Est. effort $575.16 Saved $2.53k Potenti…" at bounding box center [889, 194] width 237 height 110
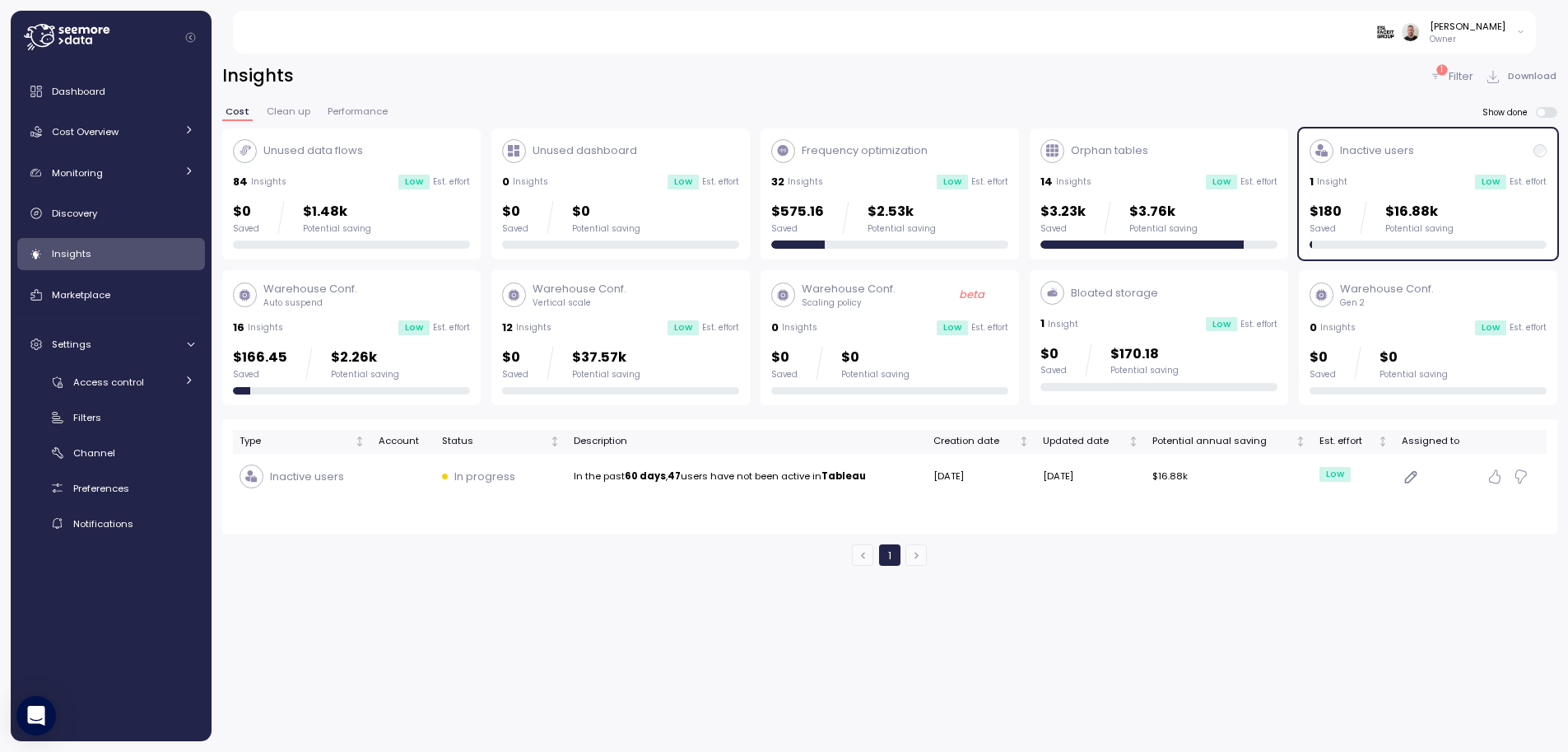
click at [1310, 182] on div "1 Insight Low Est. effort" at bounding box center [1428, 182] width 237 height 16
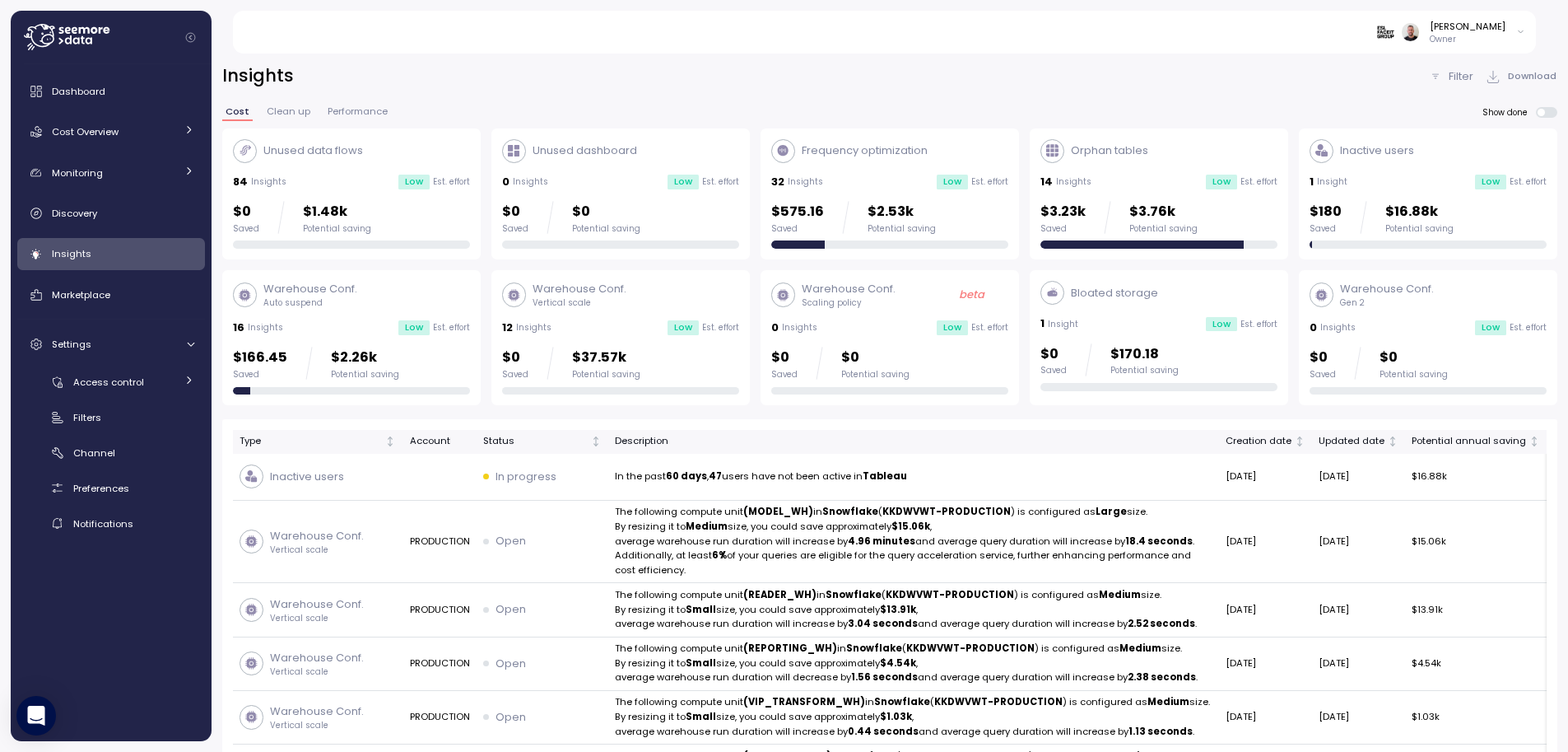
click at [868, 188] on div "32 Insights Low Est. effort" at bounding box center [889, 182] width 237 height 16
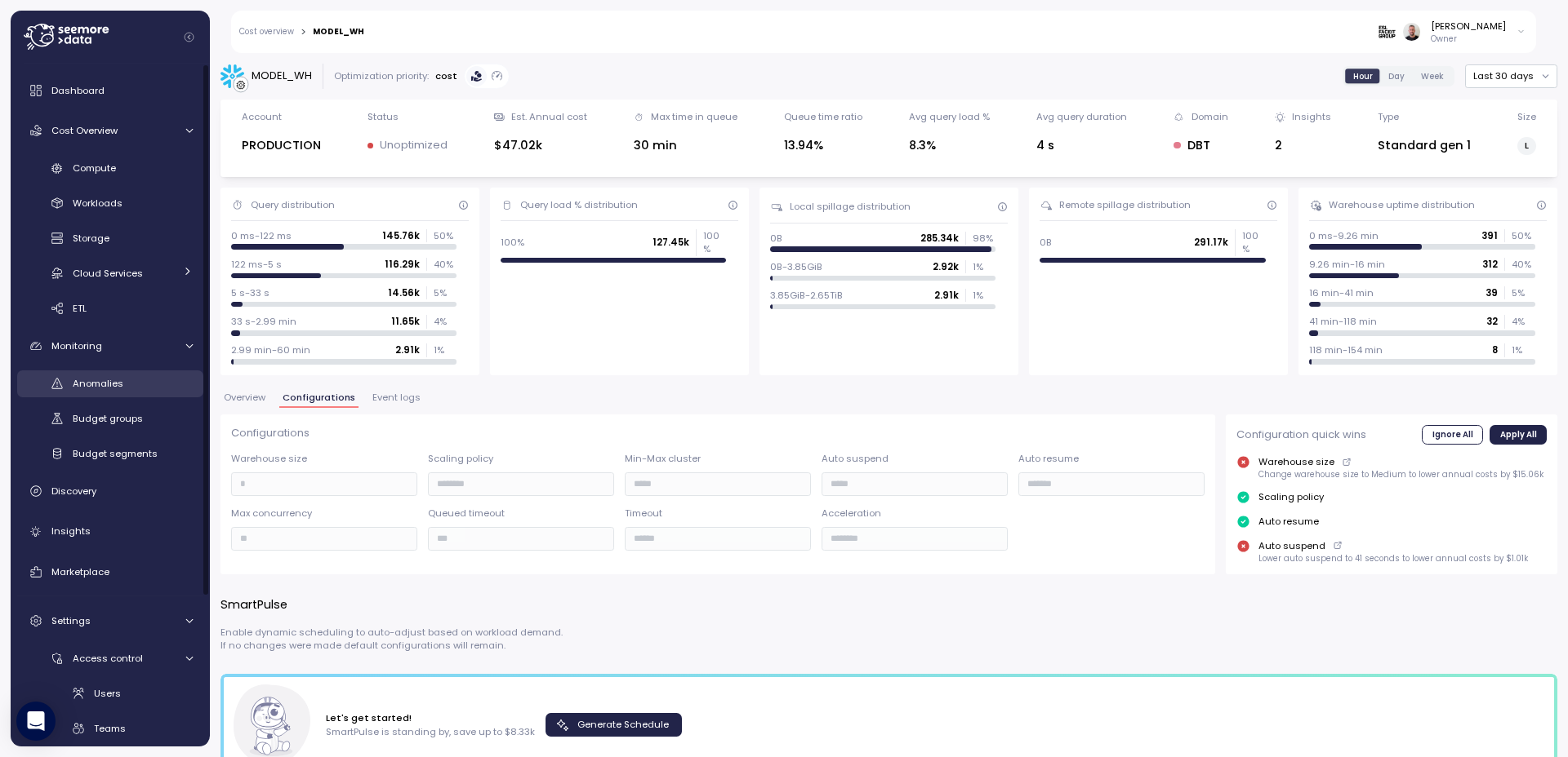
click at [97, 379] on span "Anomalies" at bounding box center [98, 383] width 51 height 13
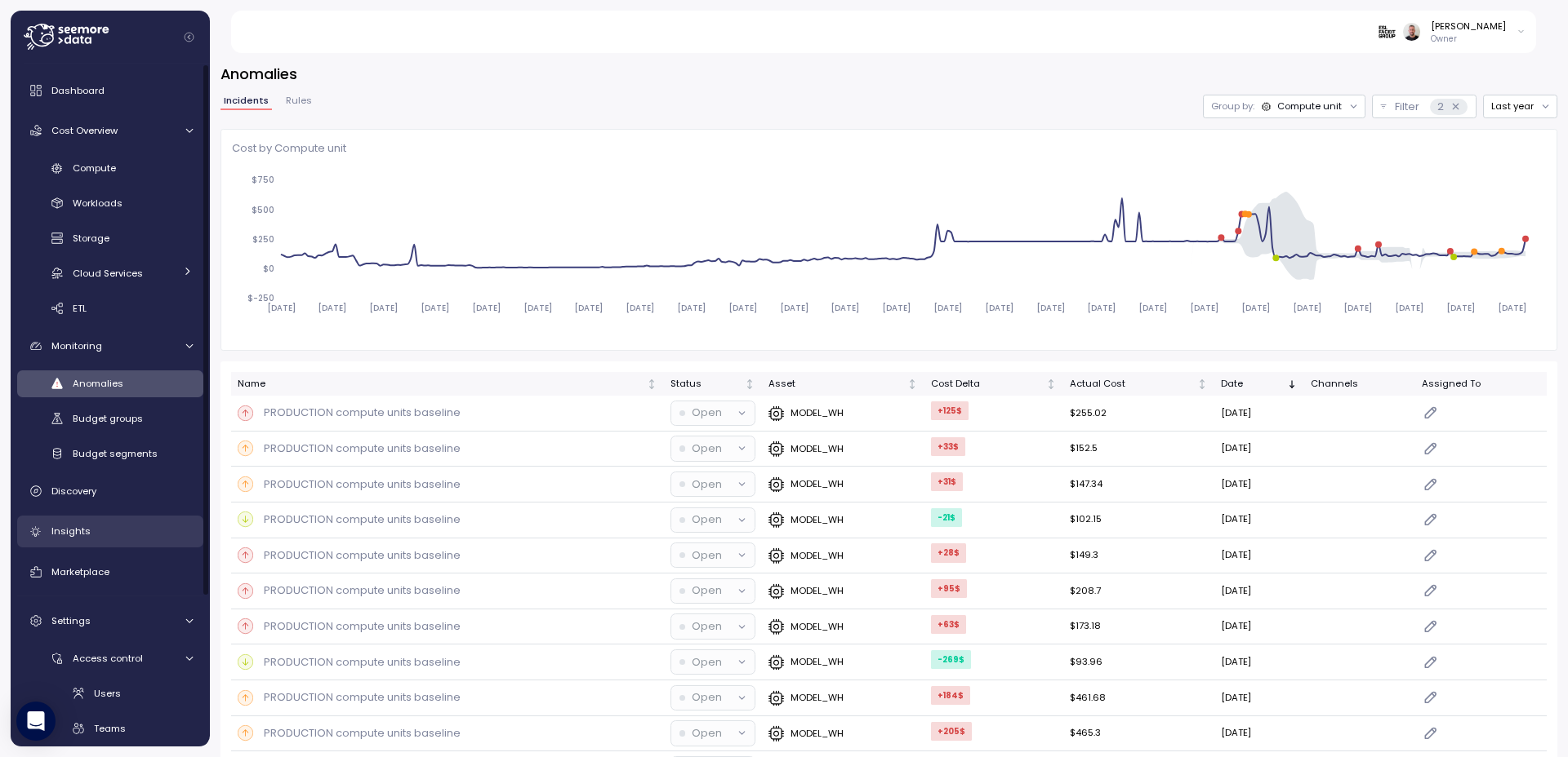
click at [82, 531] on span "Insights" at bounding box center [71, 531] width 39 height 13
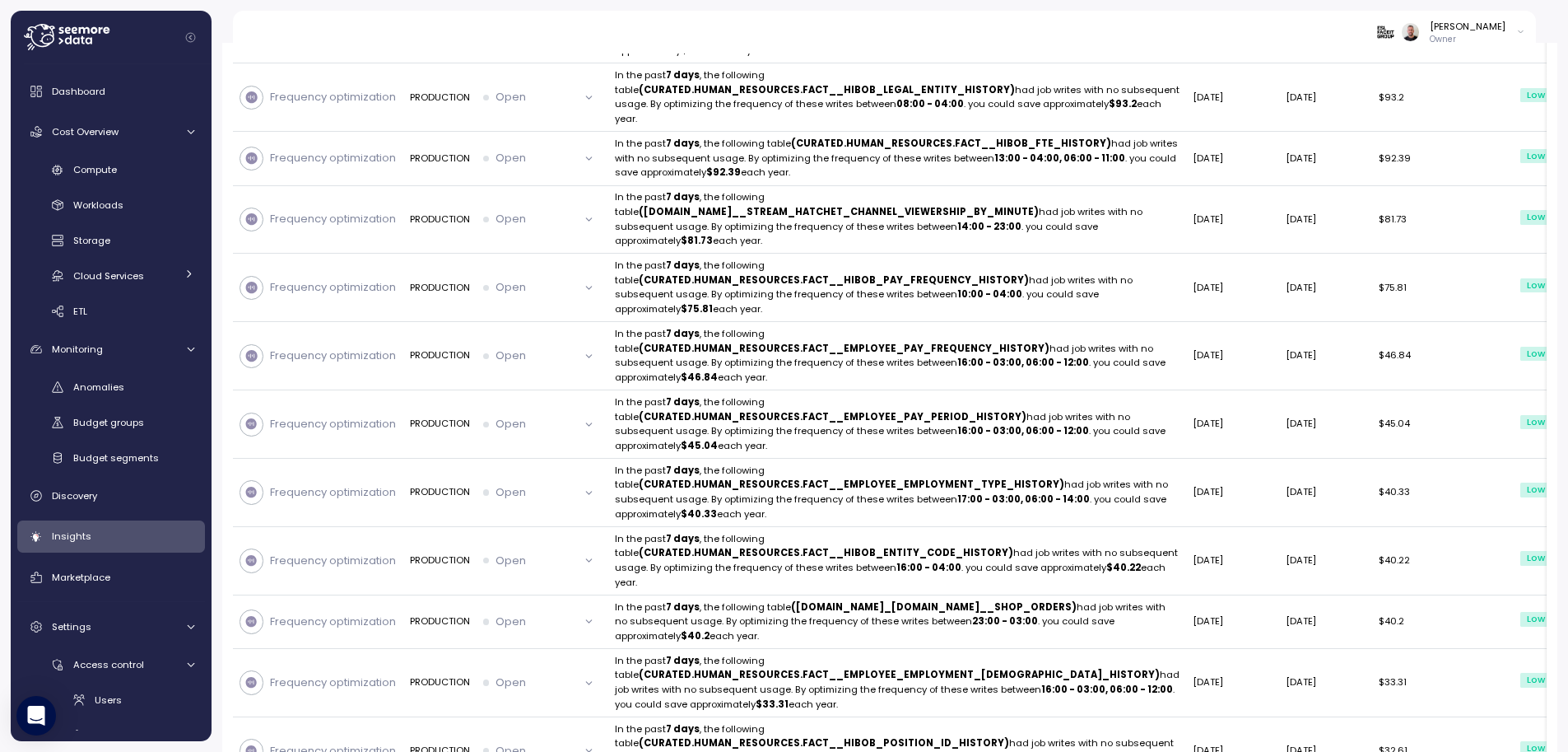
scroll to position [593, 0]
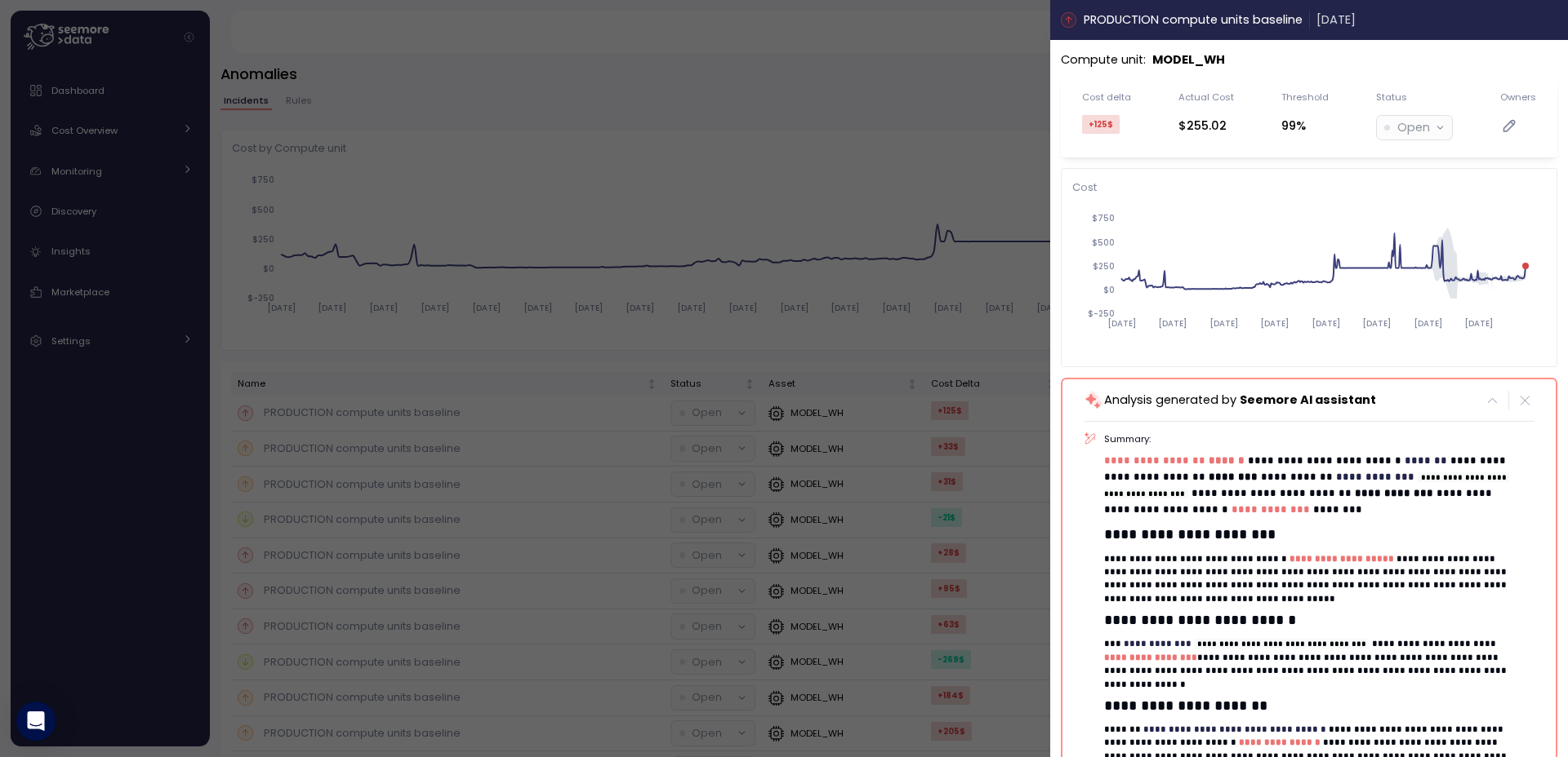
click at [1545, 24] on icon "button" at bounding box center [1551, 20] width 13 height 13
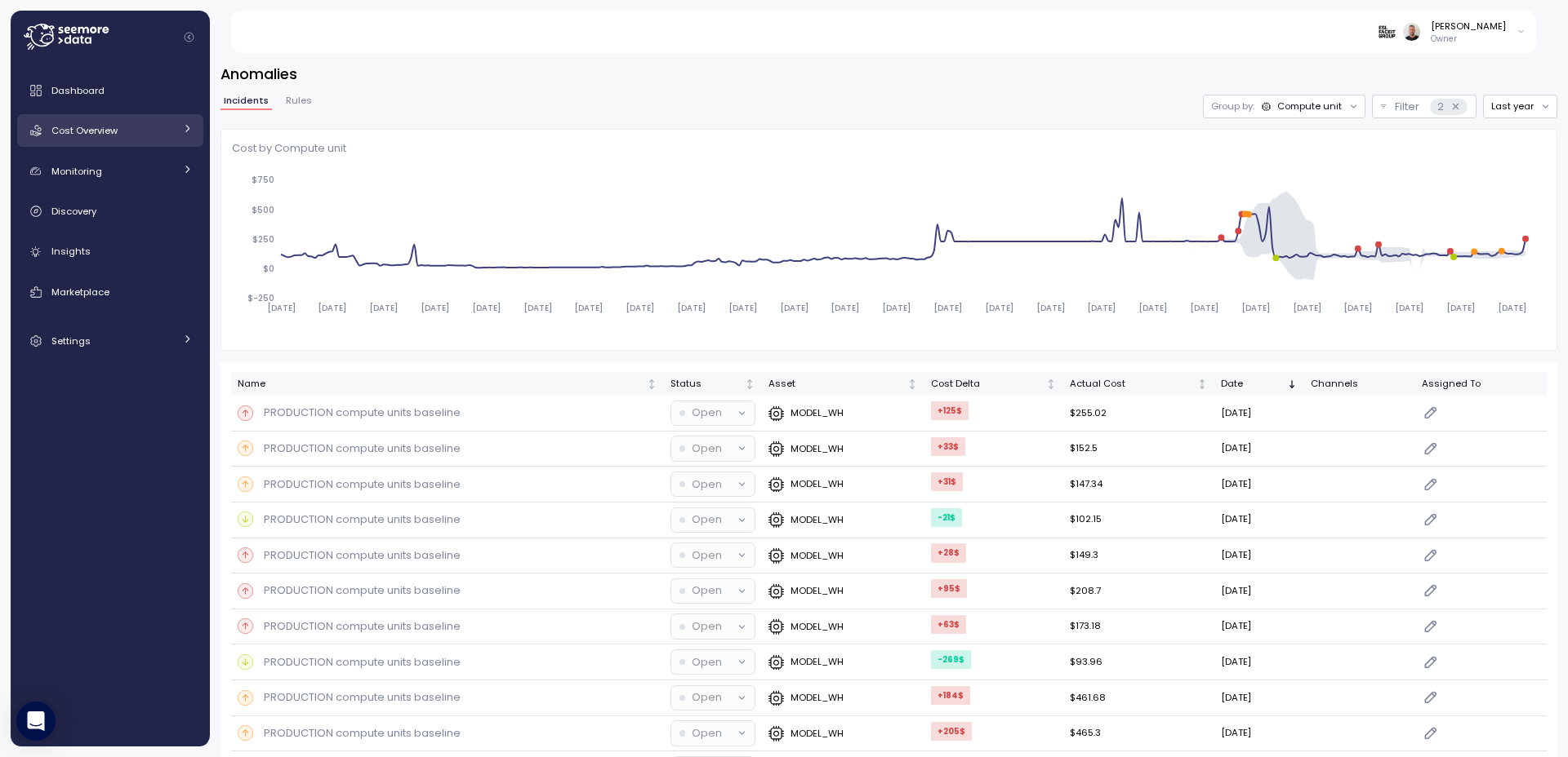
click at [116, 139] on link "Cost Overview" at bounding box center [110, 130] width 186 height 33
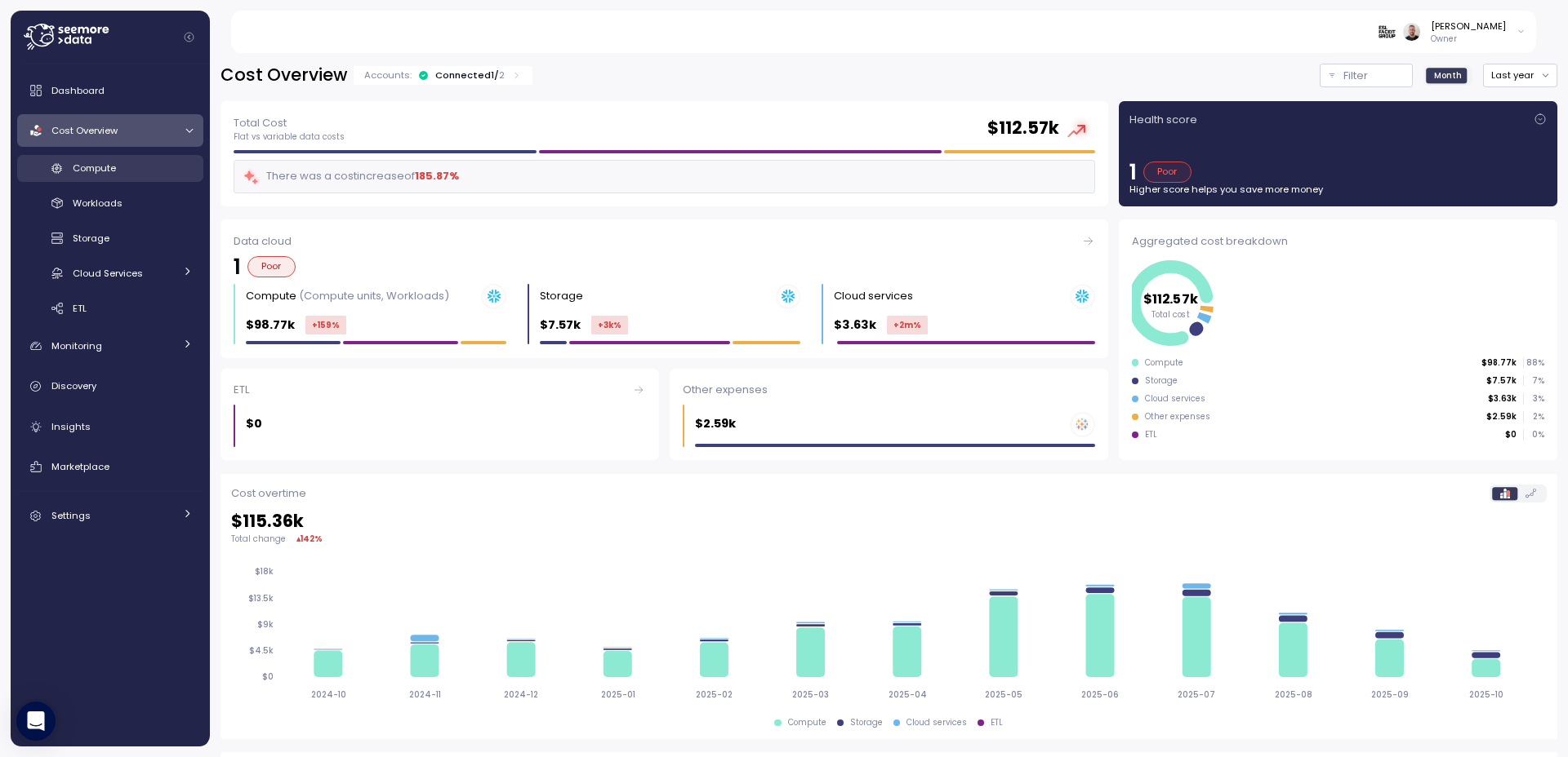
click at [99, 176] on div "Compute" at bounding box center [132, 168] width 120 height 16
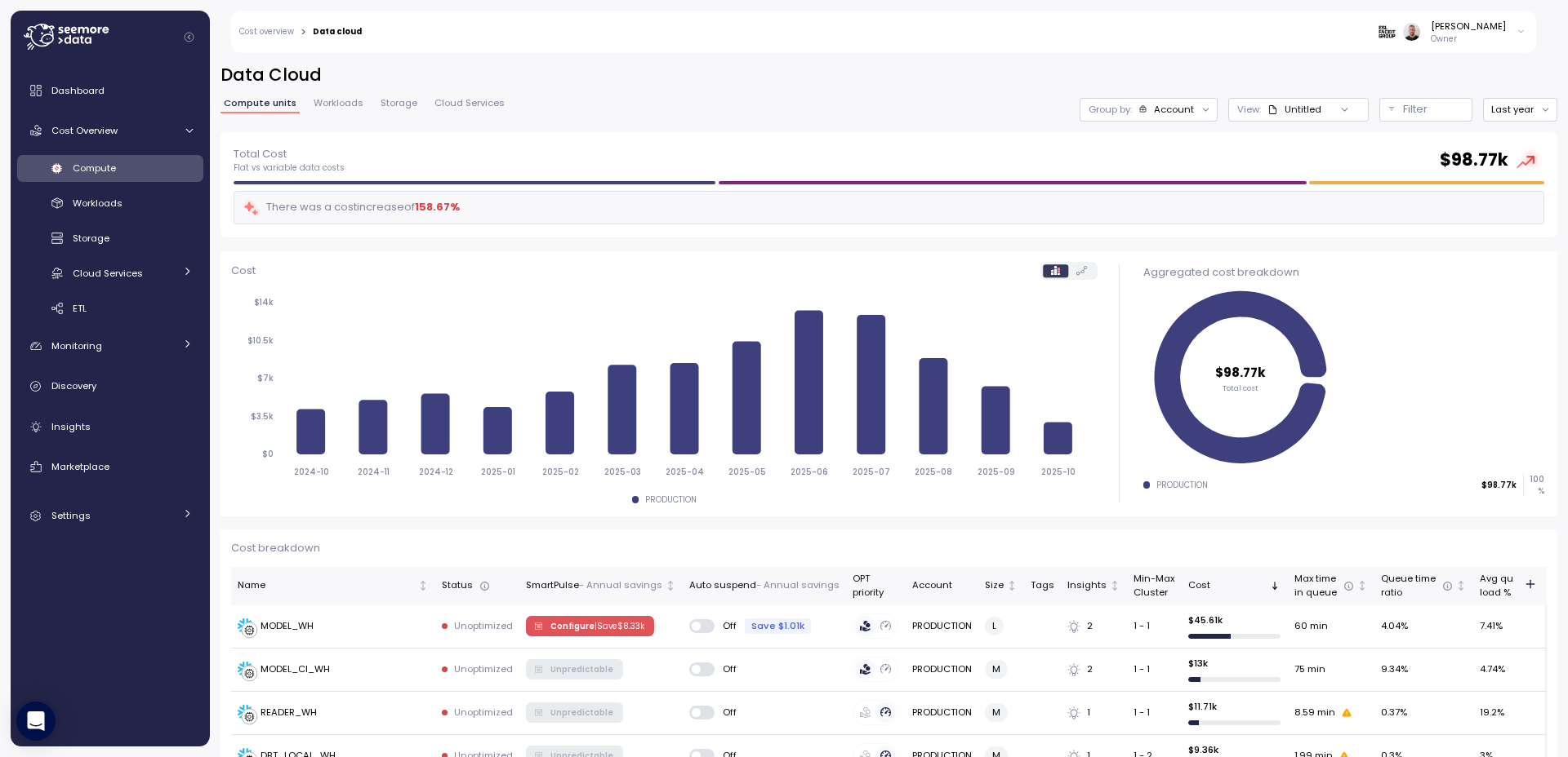
click at [1170, 110] on div "Account" at bounding box center [1173, 109] width 40 height 13
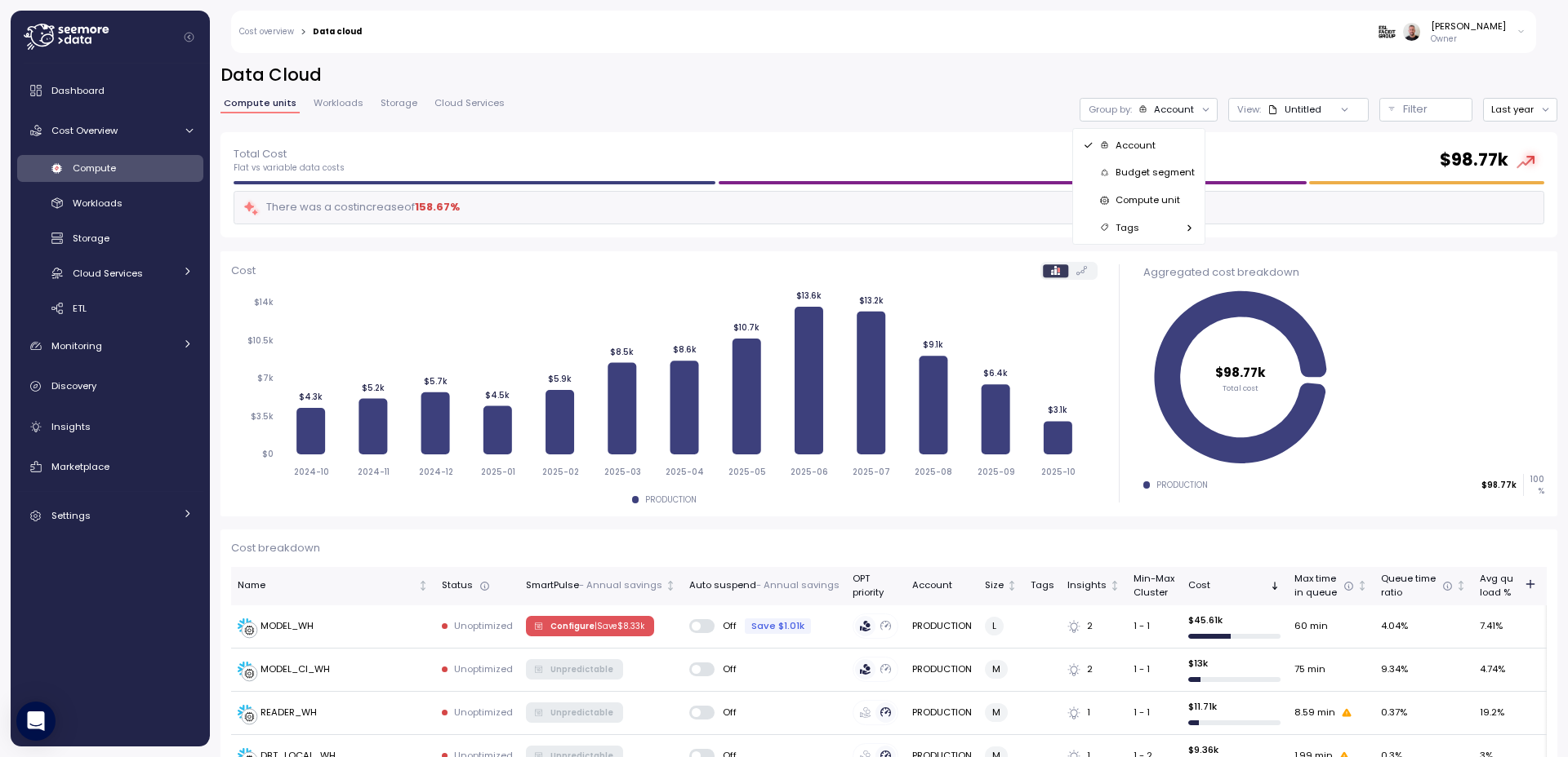
click at [1169, 202] on p "Compute unit" at bounding box center [1148, 199] width 65 height 13
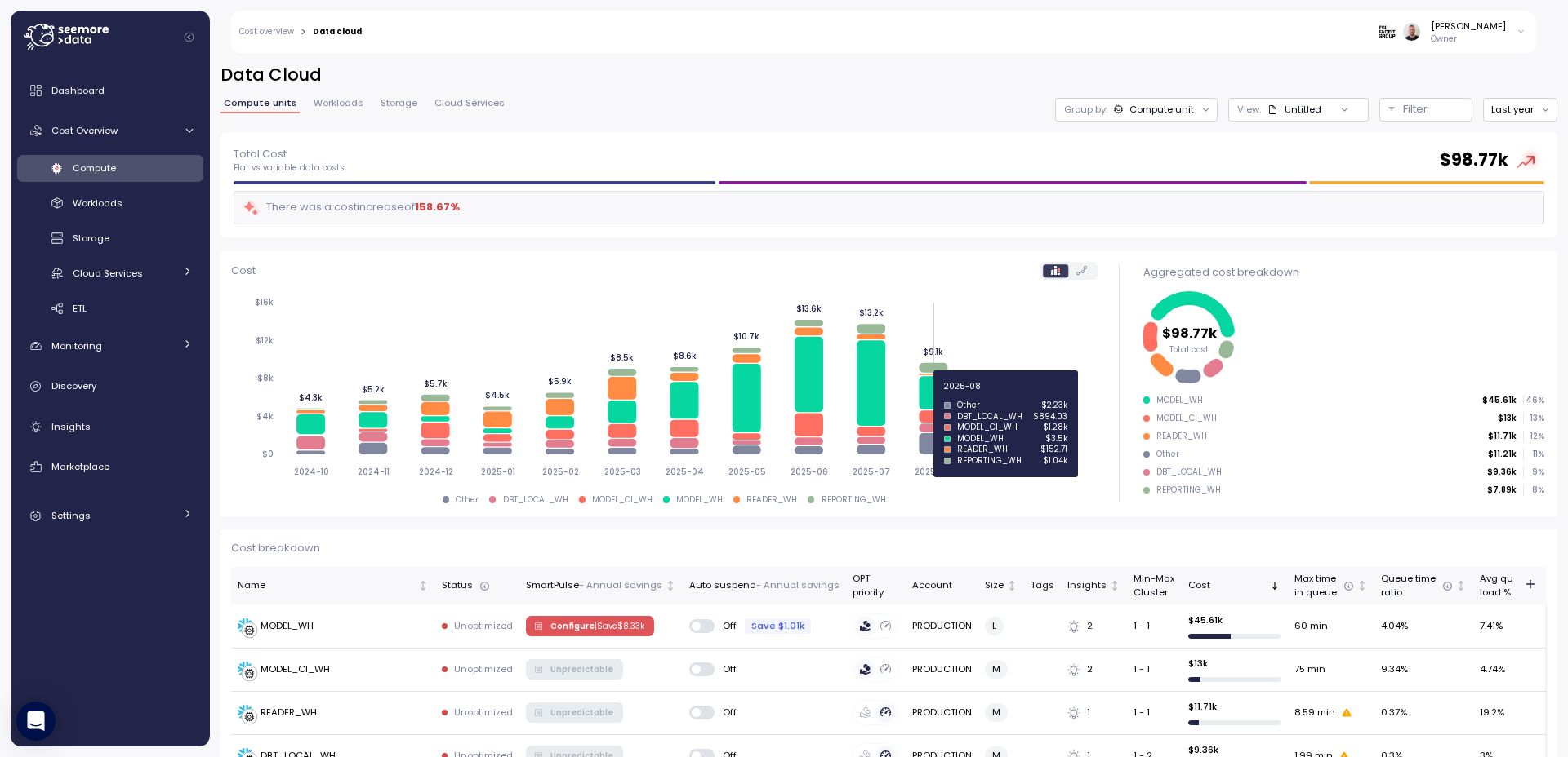
click at [923, 393] on icon at bounding box center [933, 394] width 28 height 34
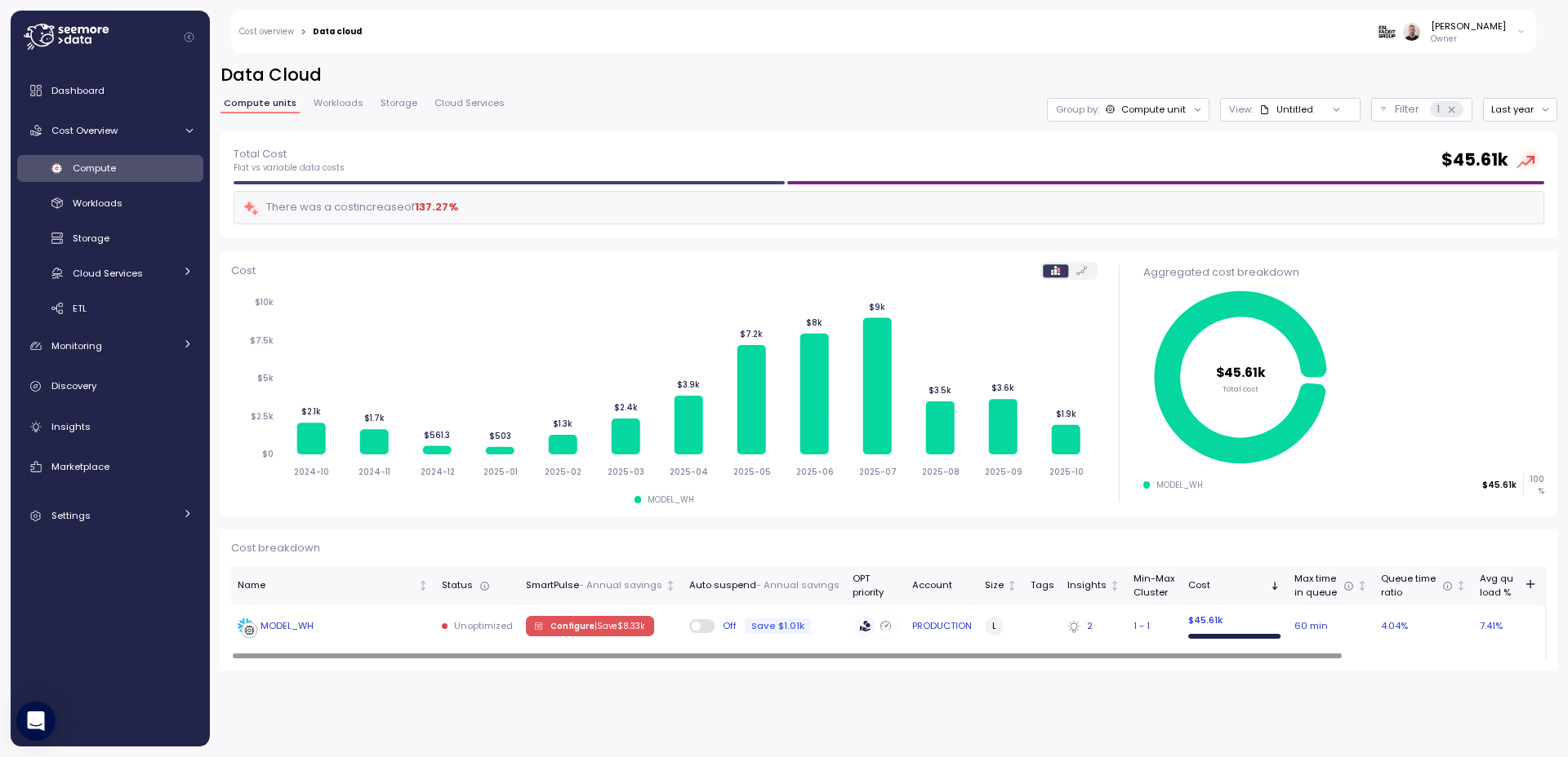
click at [267, 628] on div "MODEL_WH" at bounding box center [287, 627] width 53 height 14
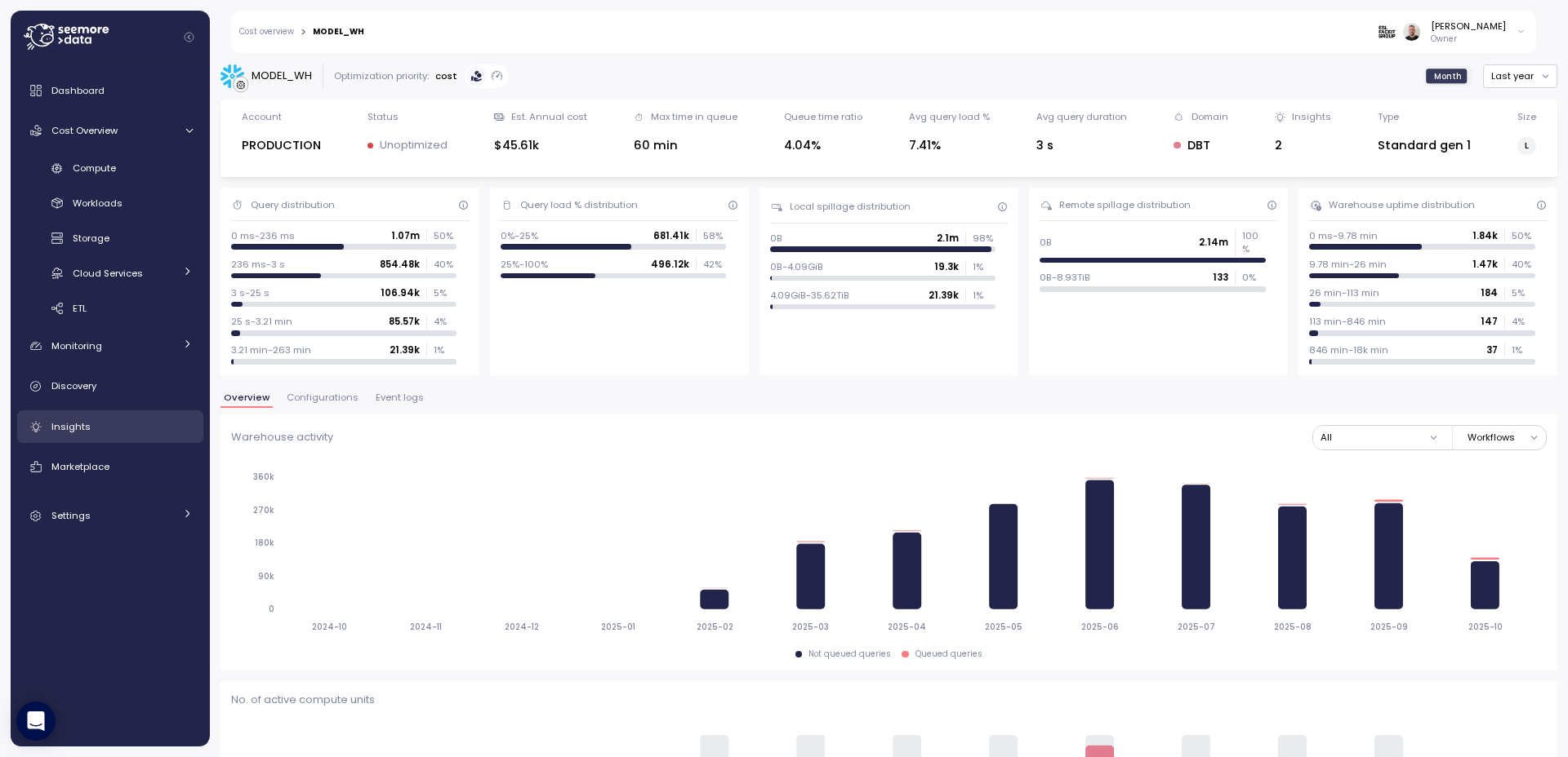
click at [73, 425] on span "Insights" at bounding box center [71, 426] width 39 height 13
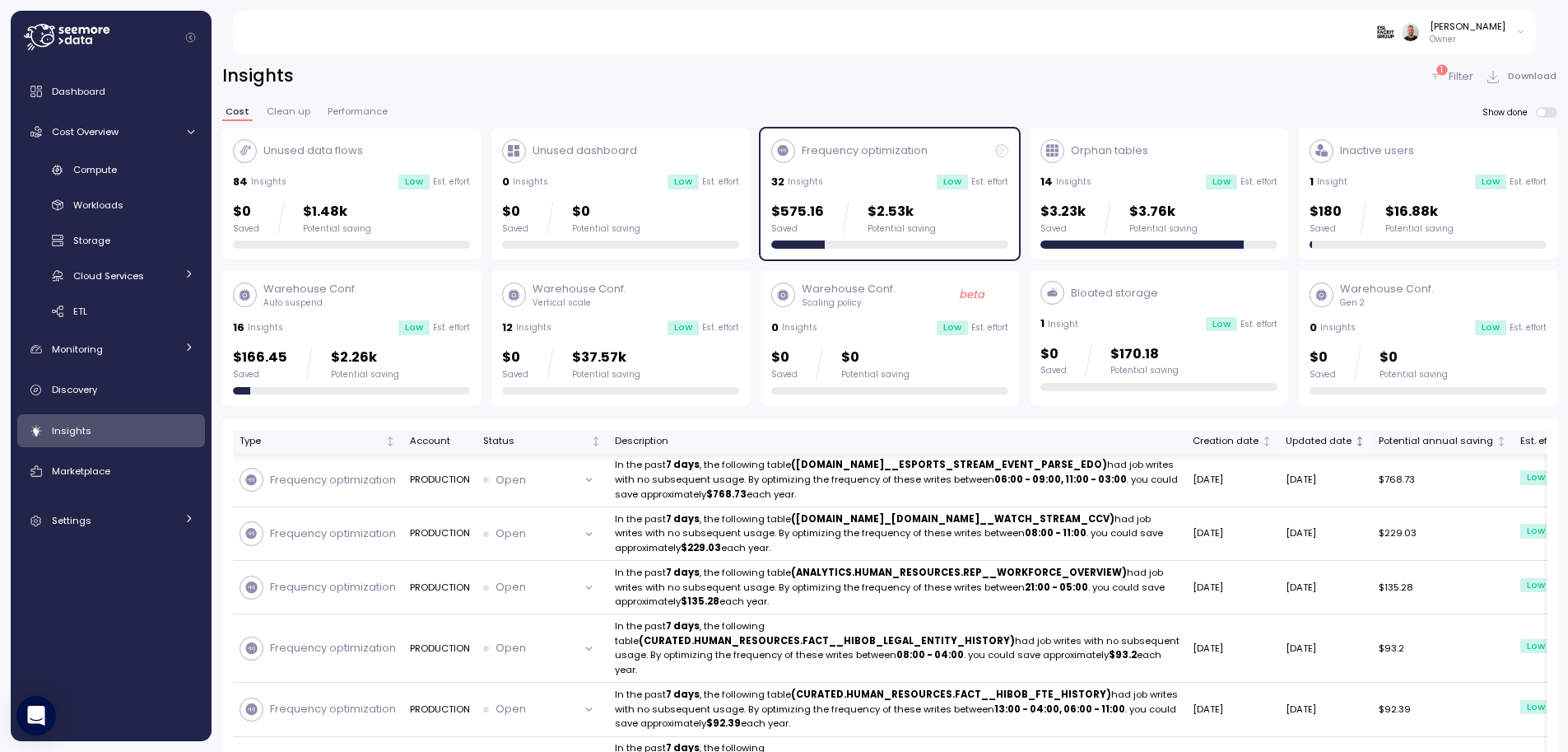
click at [1286, 443] on div "Updated date" at bounding box center [1319, 441] width 66 height 15
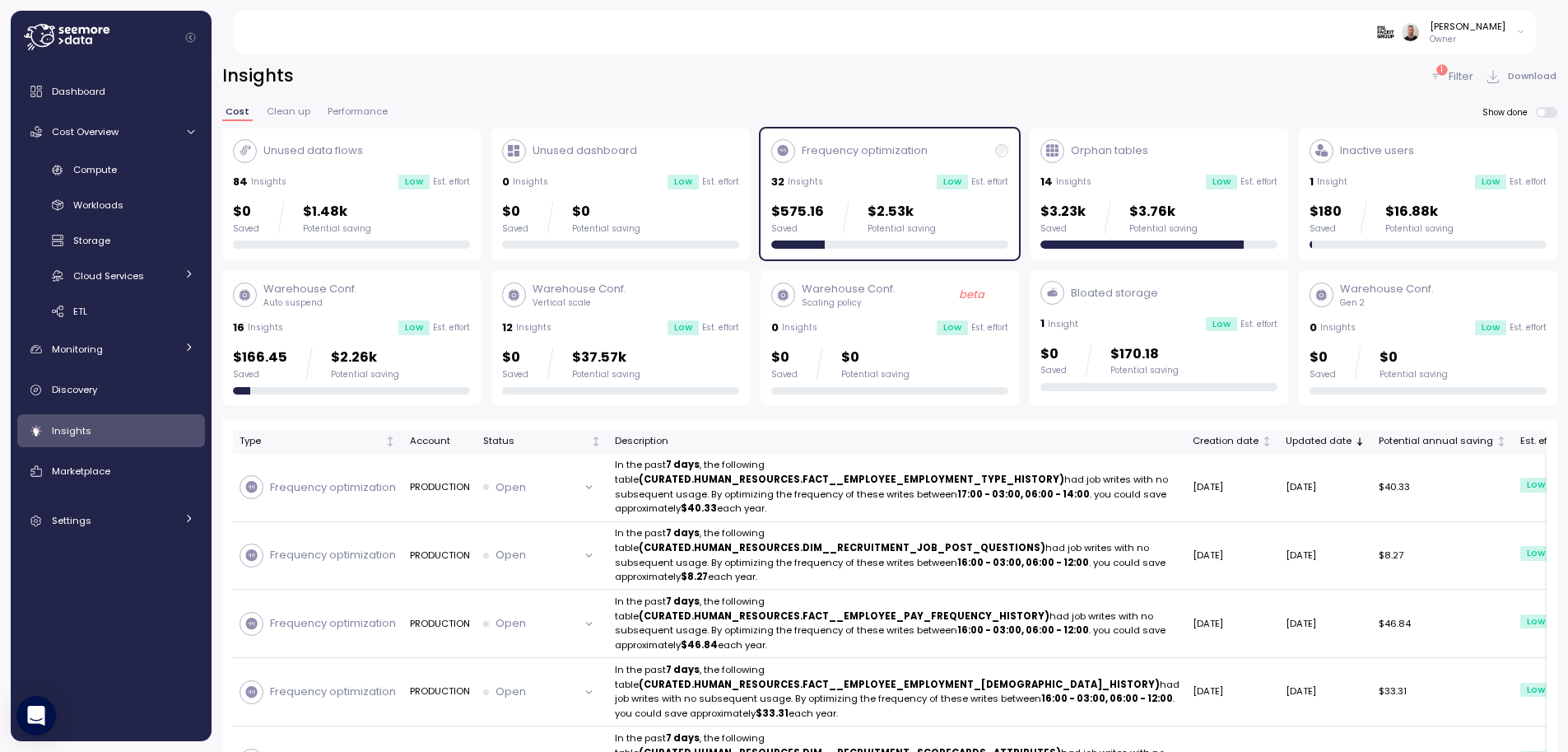
click at [856, 186] on div "32 Insights Low Est. effort" at bounding box center [889, 182] width 237 height 16
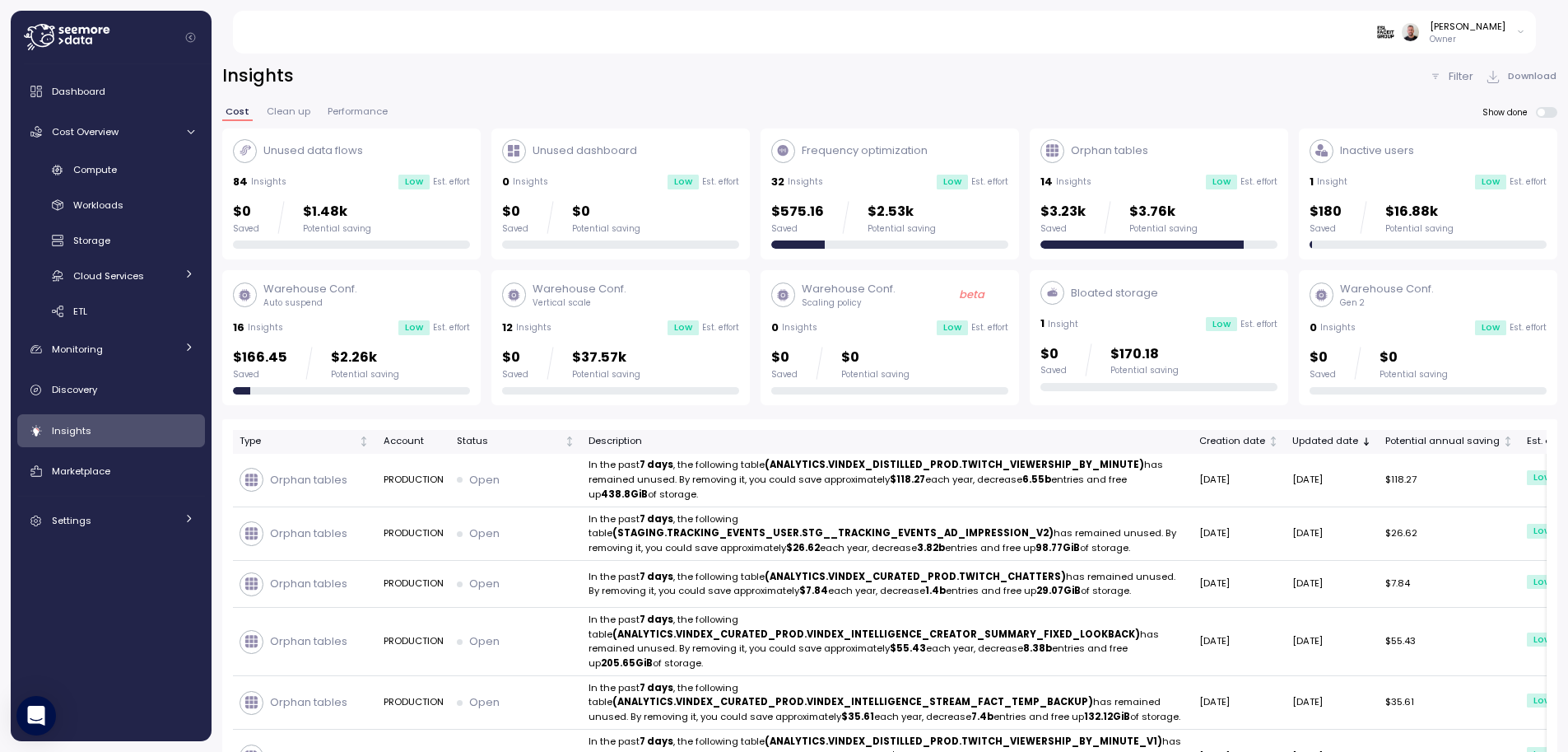
click at [583, 322] on div "12 Insights Low Est. effort" at bounding box center [620, 327] width 237 height 16
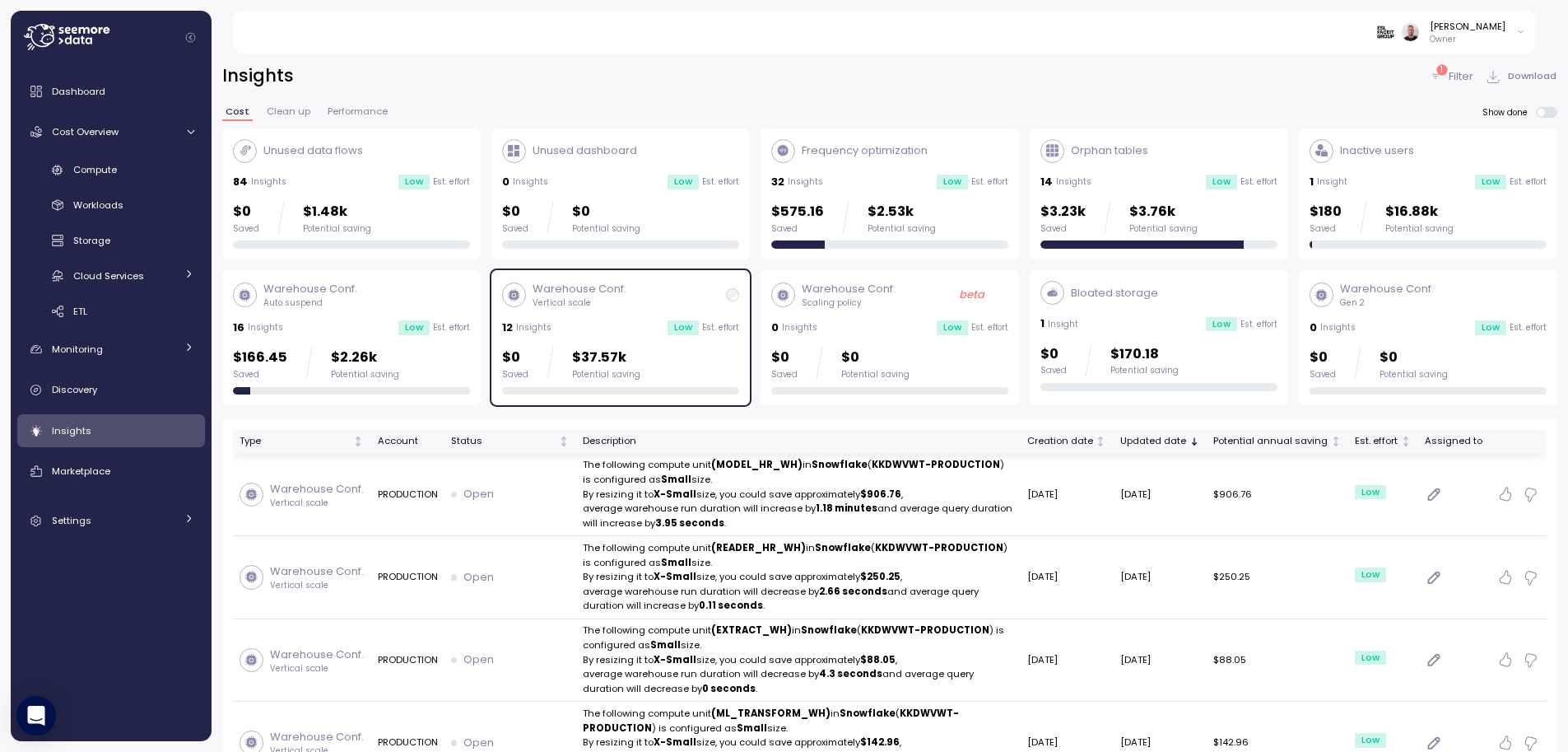
click at [638, 435] on div "Description" at bounding box center [798, 441] width 431 height 15
click at [395, 316] on div "Warehouse Conf. Auto suspend 16 Insights Low Est. effort $166.45 Saved $2.26k P…" at bounding box center [351, 337] width 237 height 114
click at [338, 306] on p "Auto suspend" at bounding box center [310, 302] width 94 height 12
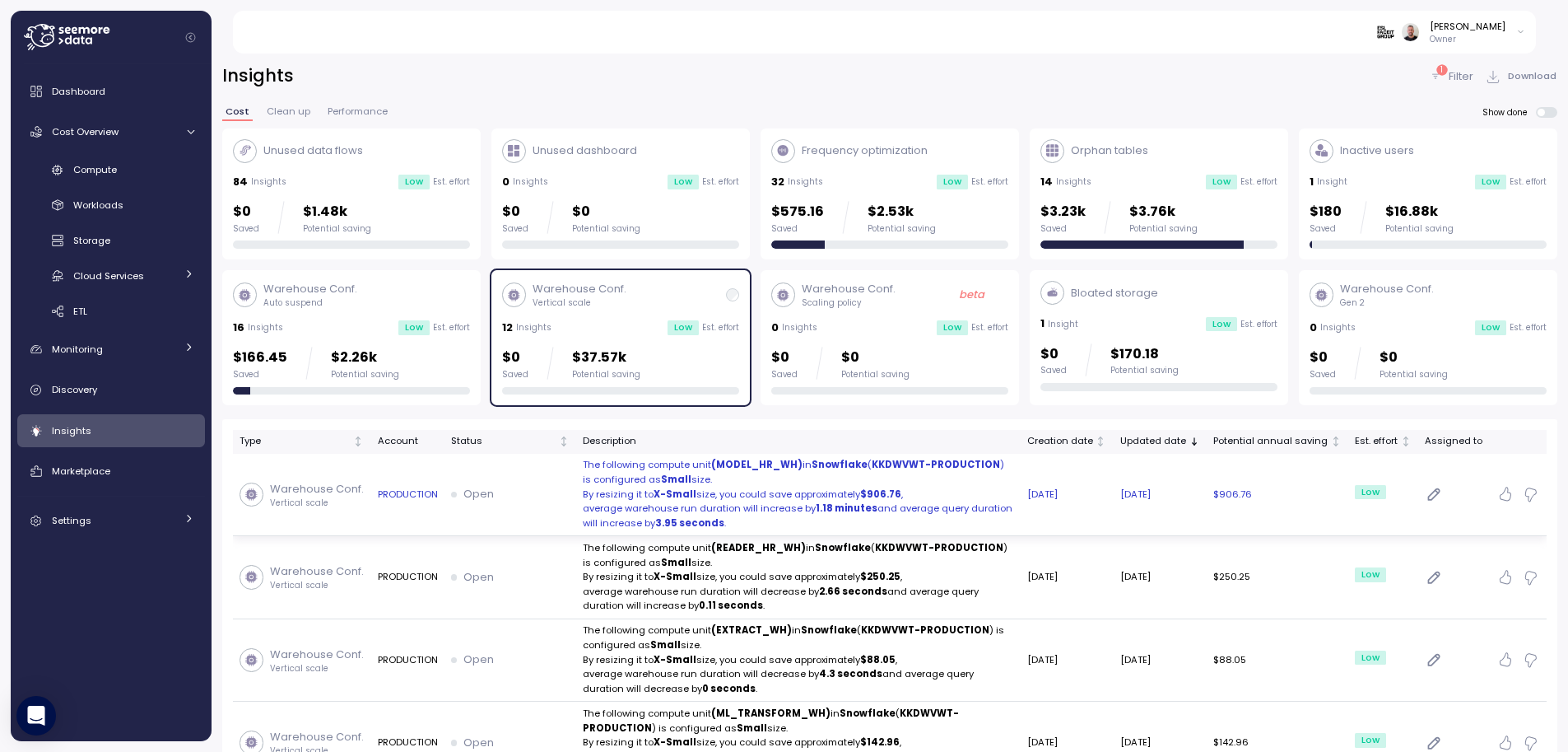
click at [821, 483] on p "The following compute unit (MODEL_HR_WH) in Snowflake ( KKDWVWT-PRODUCTION ) is…" at bounding box center [798, 472] width 431 height 29
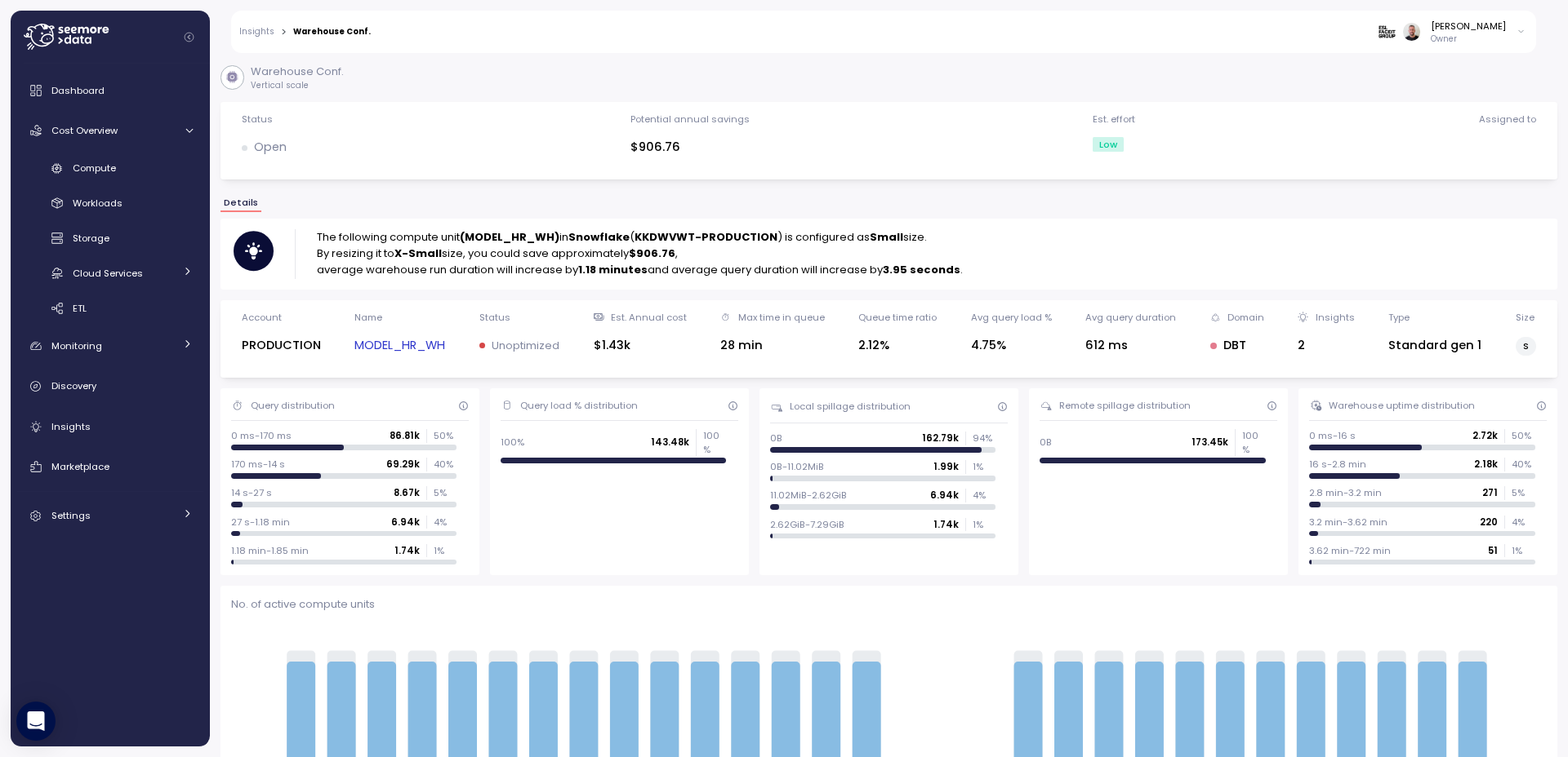
click at [530, 242] on strong "(MODEL_HR_WH)" at bounding box center [509, 237] width 99 height 15
click at [103, 235] on span "Storage" at bounding box center [90, 238] width 36 height 13
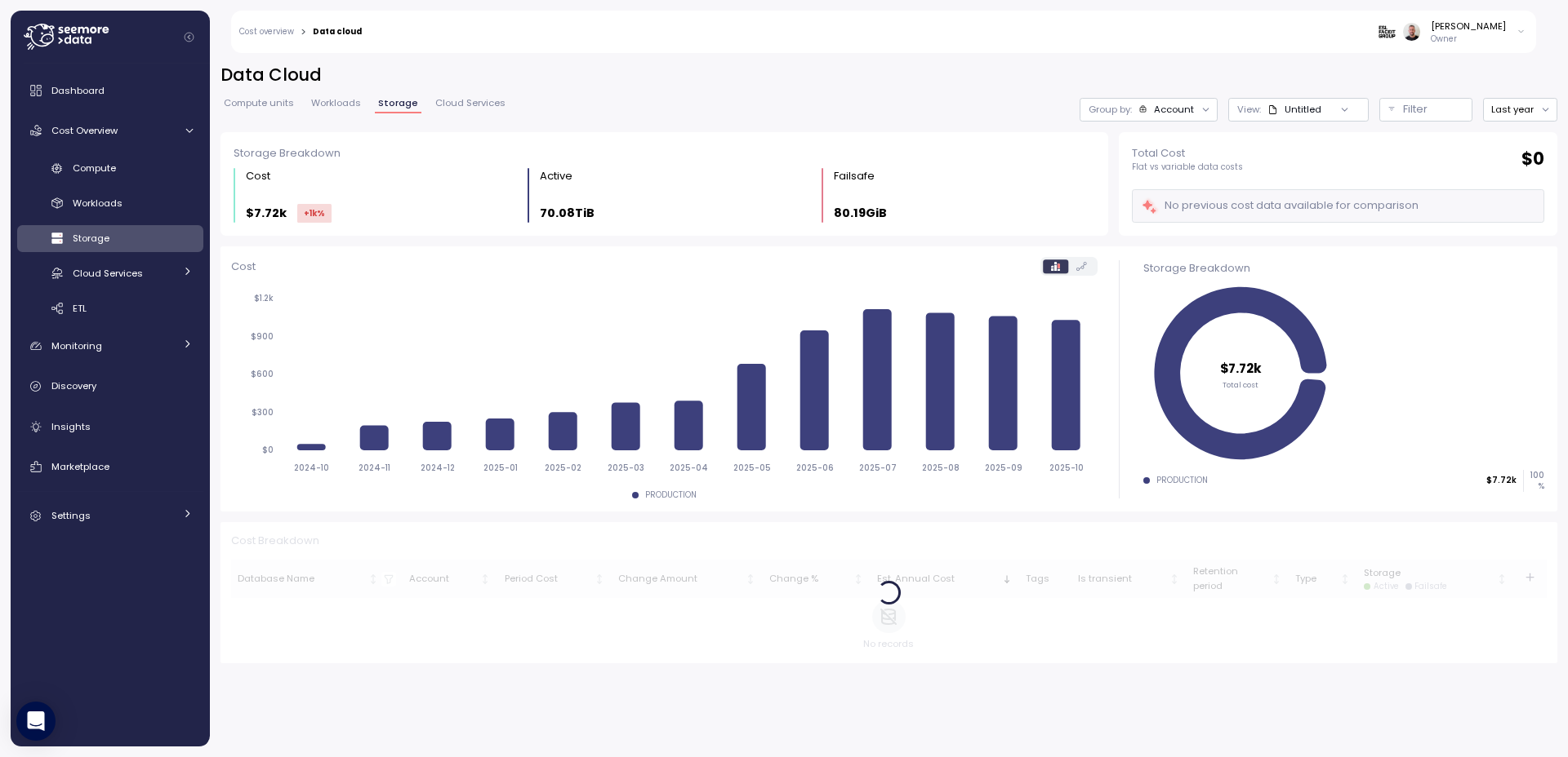
click at [268, 108] on span "Compute units" at bounding box center [258, 103] width 70 height 9
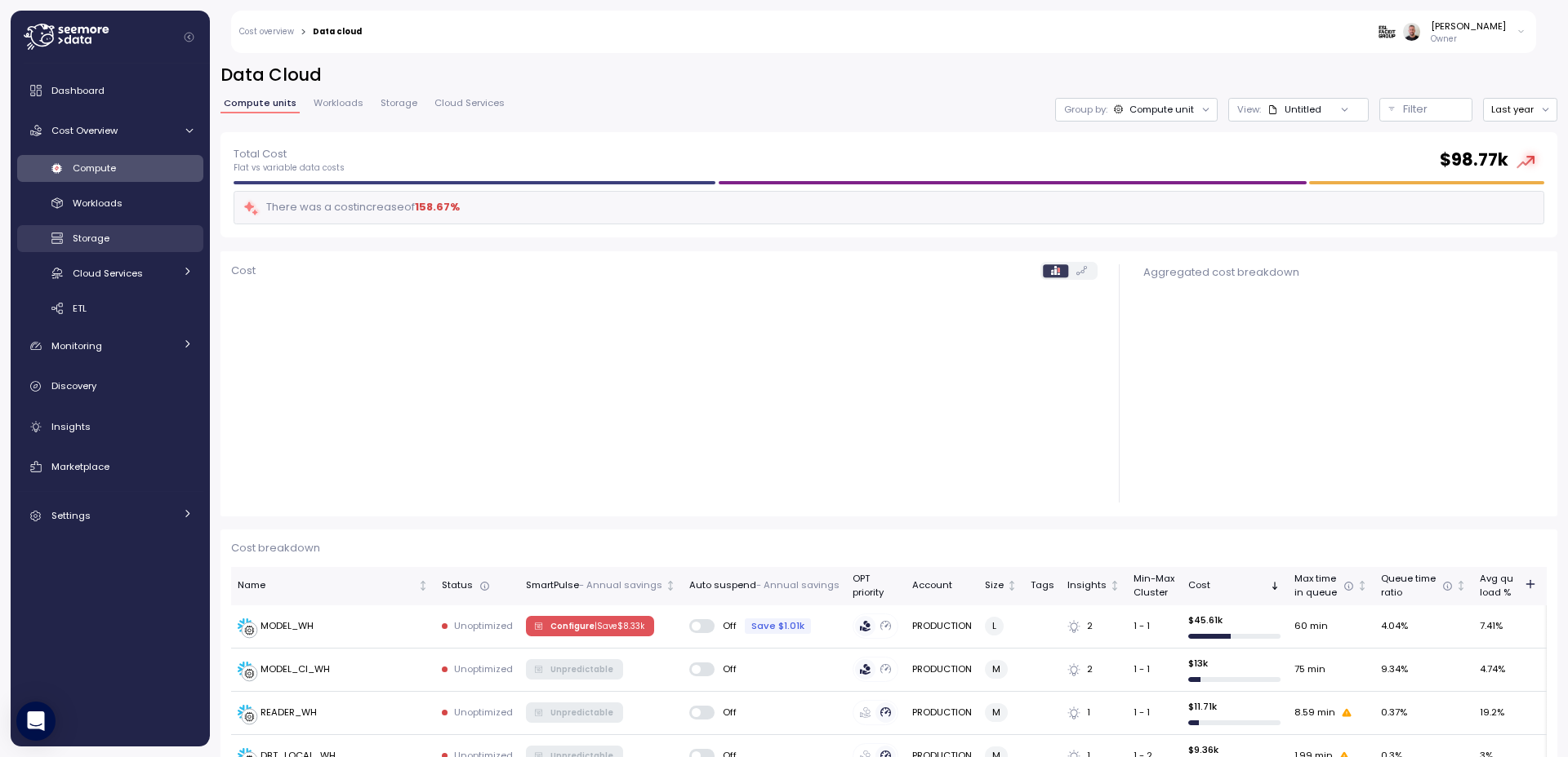
click at [104, 232] on span "Storage" at bounding box center [90, 238] width 36 height 13
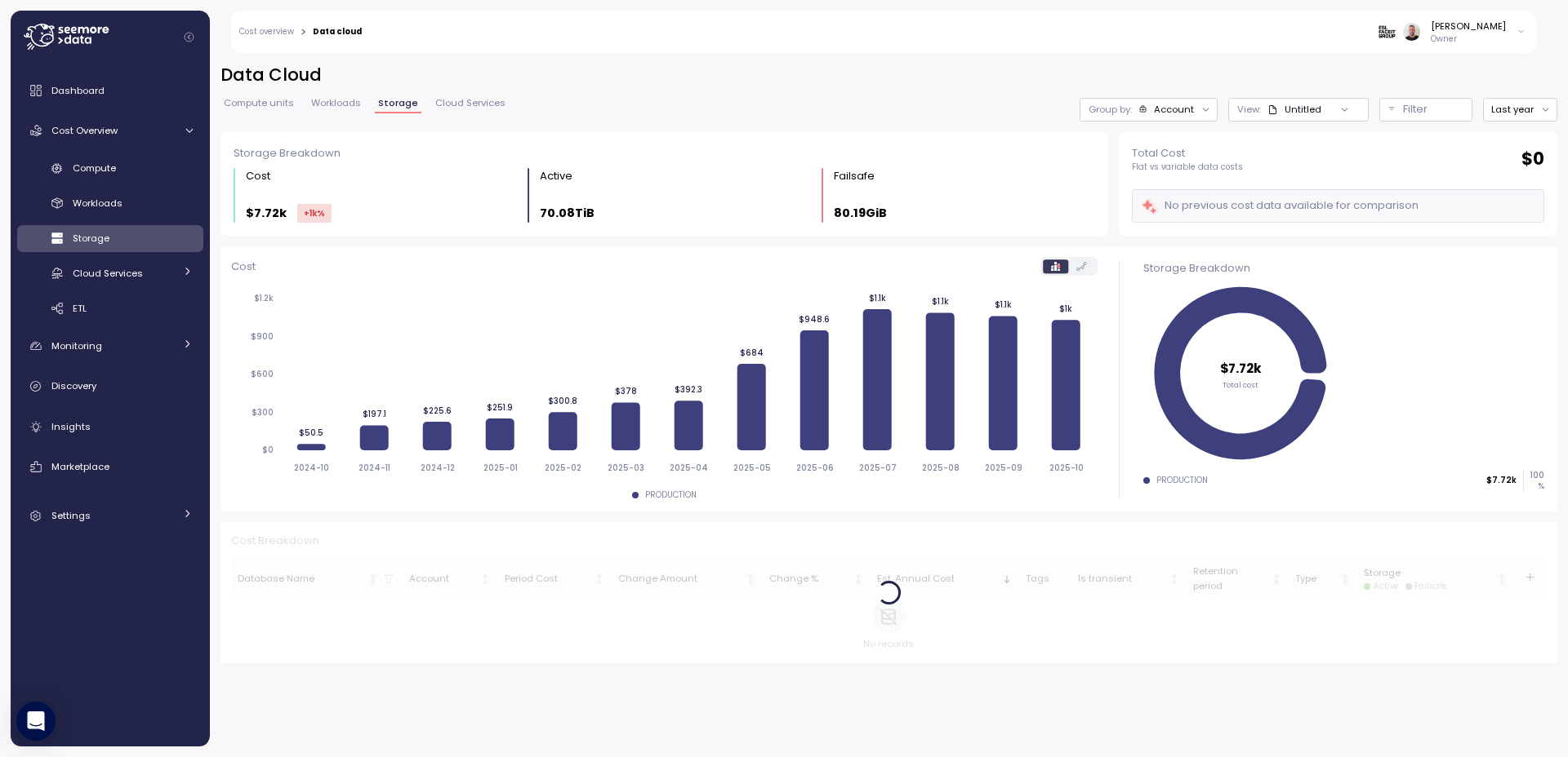
click at [1196, 106] on div at bounding box center [1206, 109] width 23 height 23
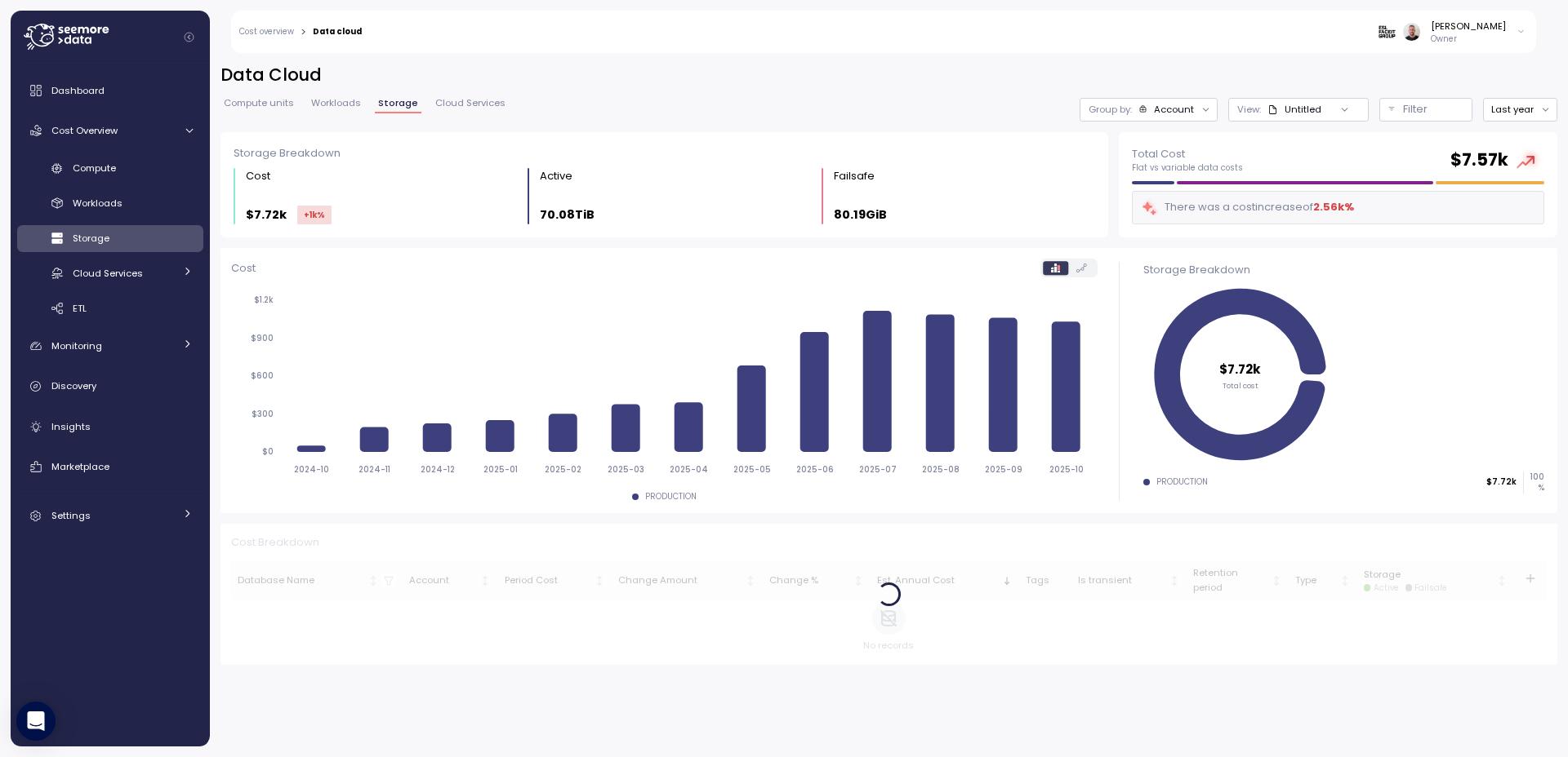
click at [1194, 110] on div "Account" at bounding box center [1173, 109] width 40 height 13
click at [1171, 173] on p "Database" at bounding box center [1167, 172] width 46 height 13
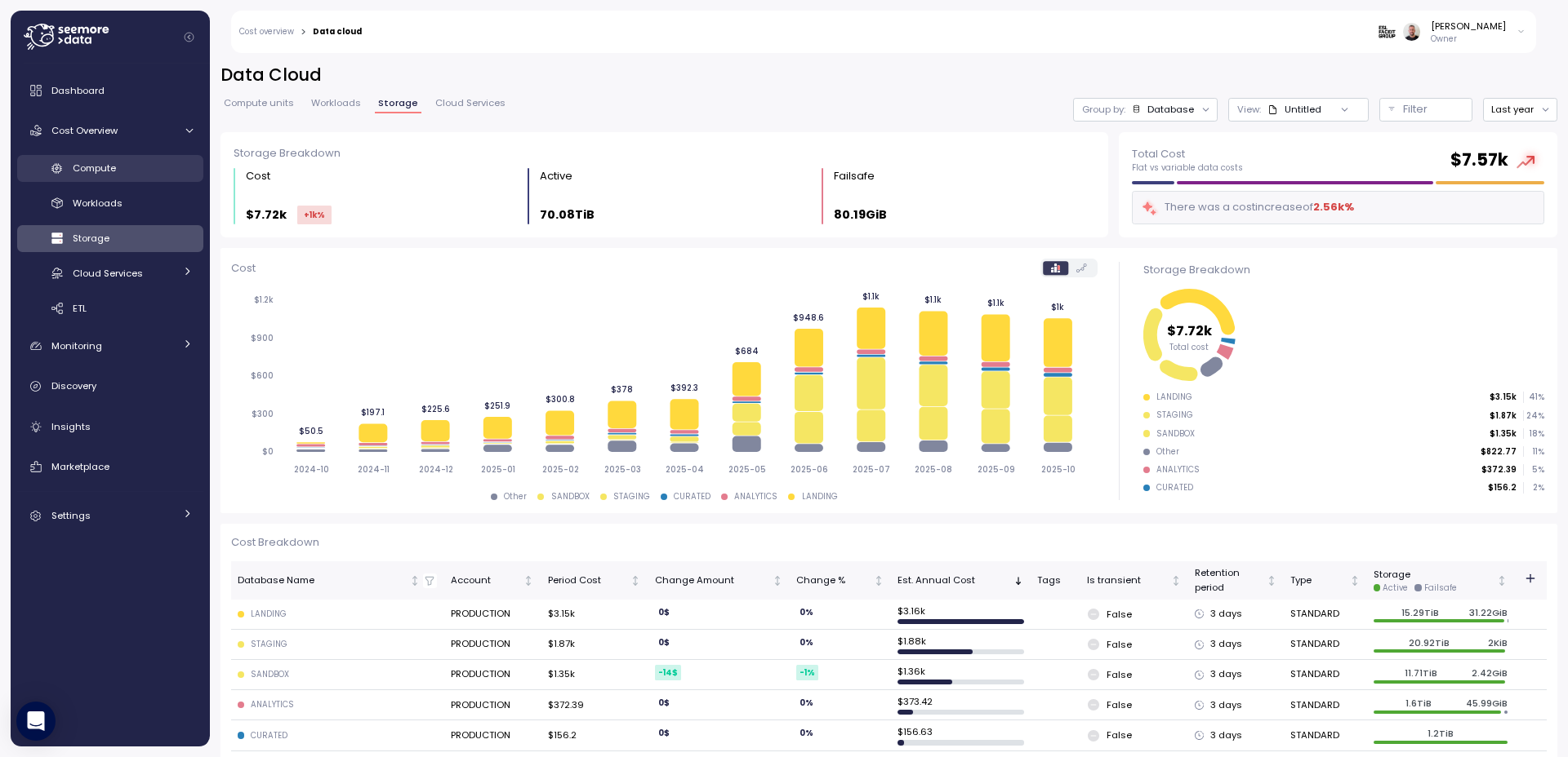
click at [87, 171] on span "Compute" at bounding box center [94, 168] width 43 height 13
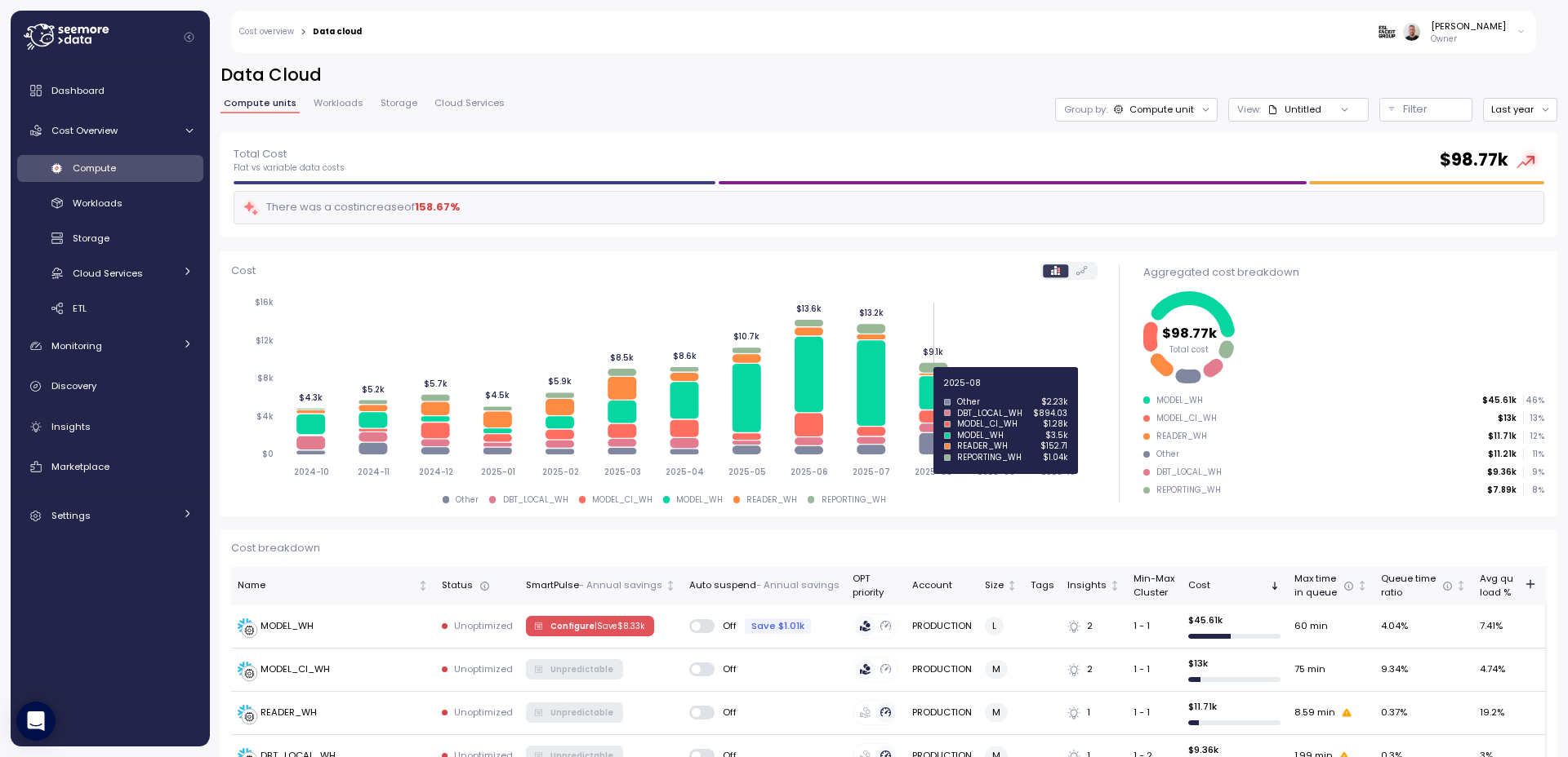
click at [930, 392] on icon at bounding box center [933, 394] width 28 height 34
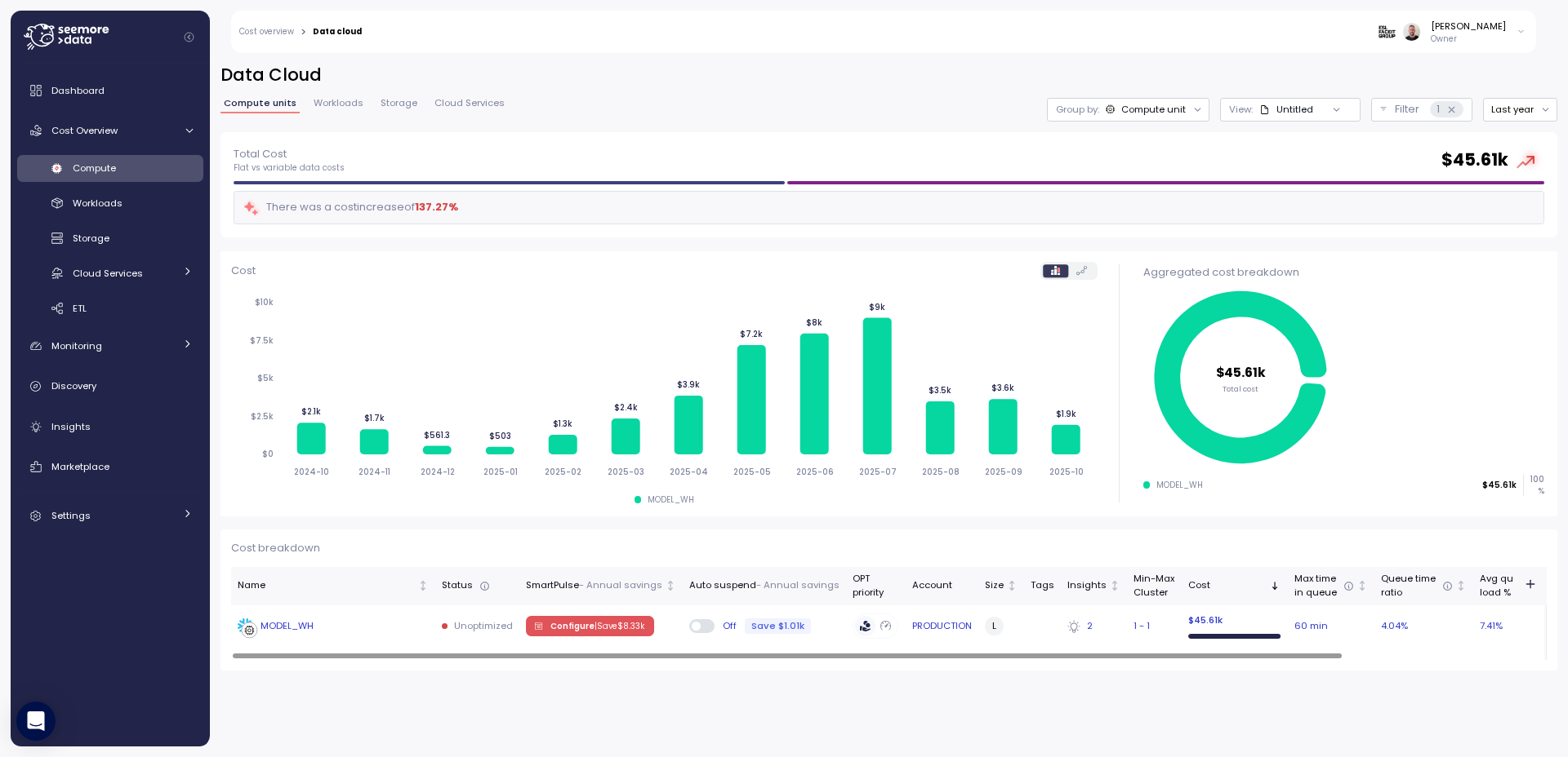
click at [289, 626] on div "MODEL_WH" at bounding box center [287, 627] width 53 height 14
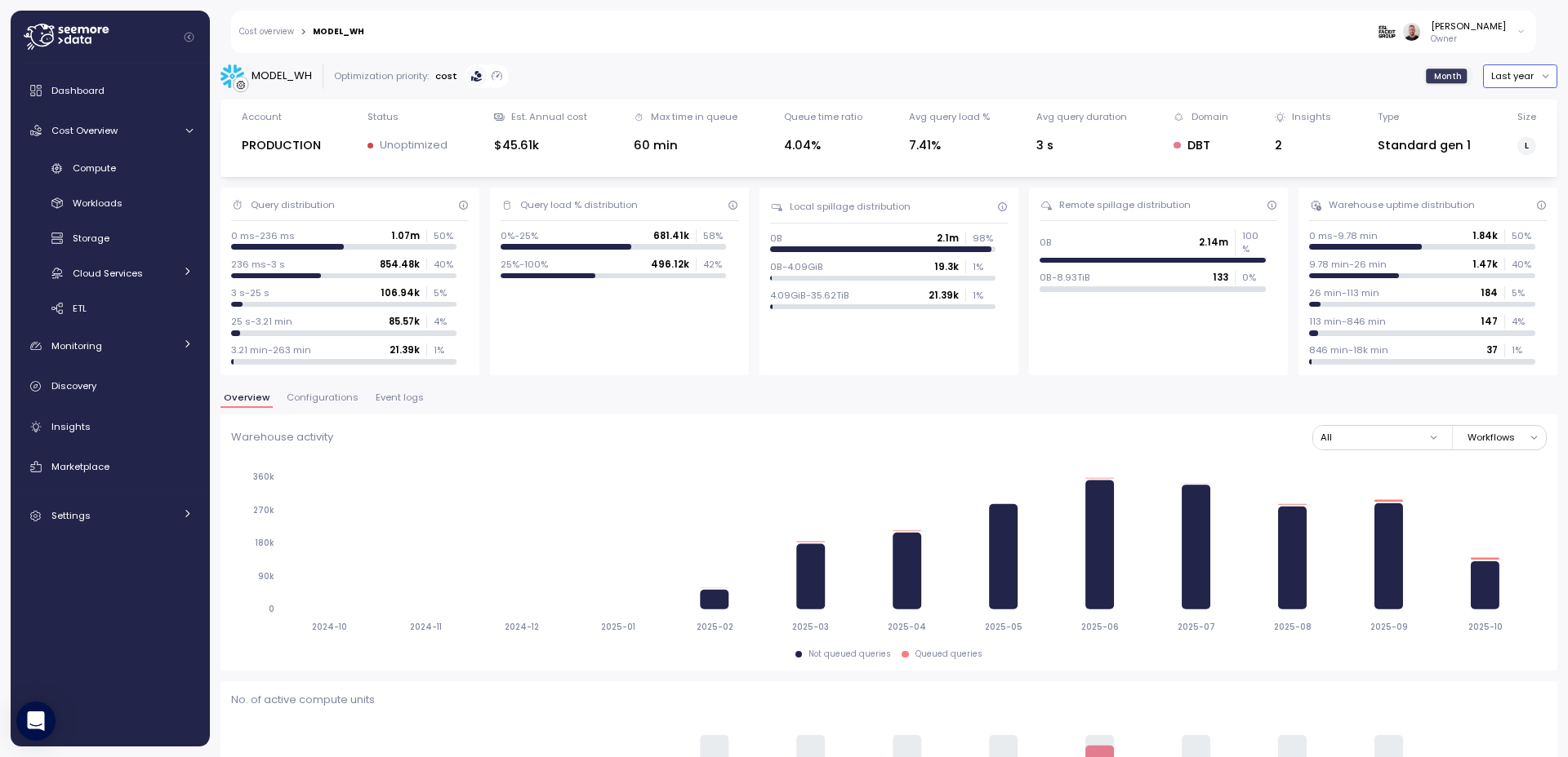
click at [1504, 82] on button "Last year" at bounding box center [1520, 76] width 74 height 24
click at [1522, 169] on div "Last 14 days" at bounding box center [1513, 173] width 57 height 13
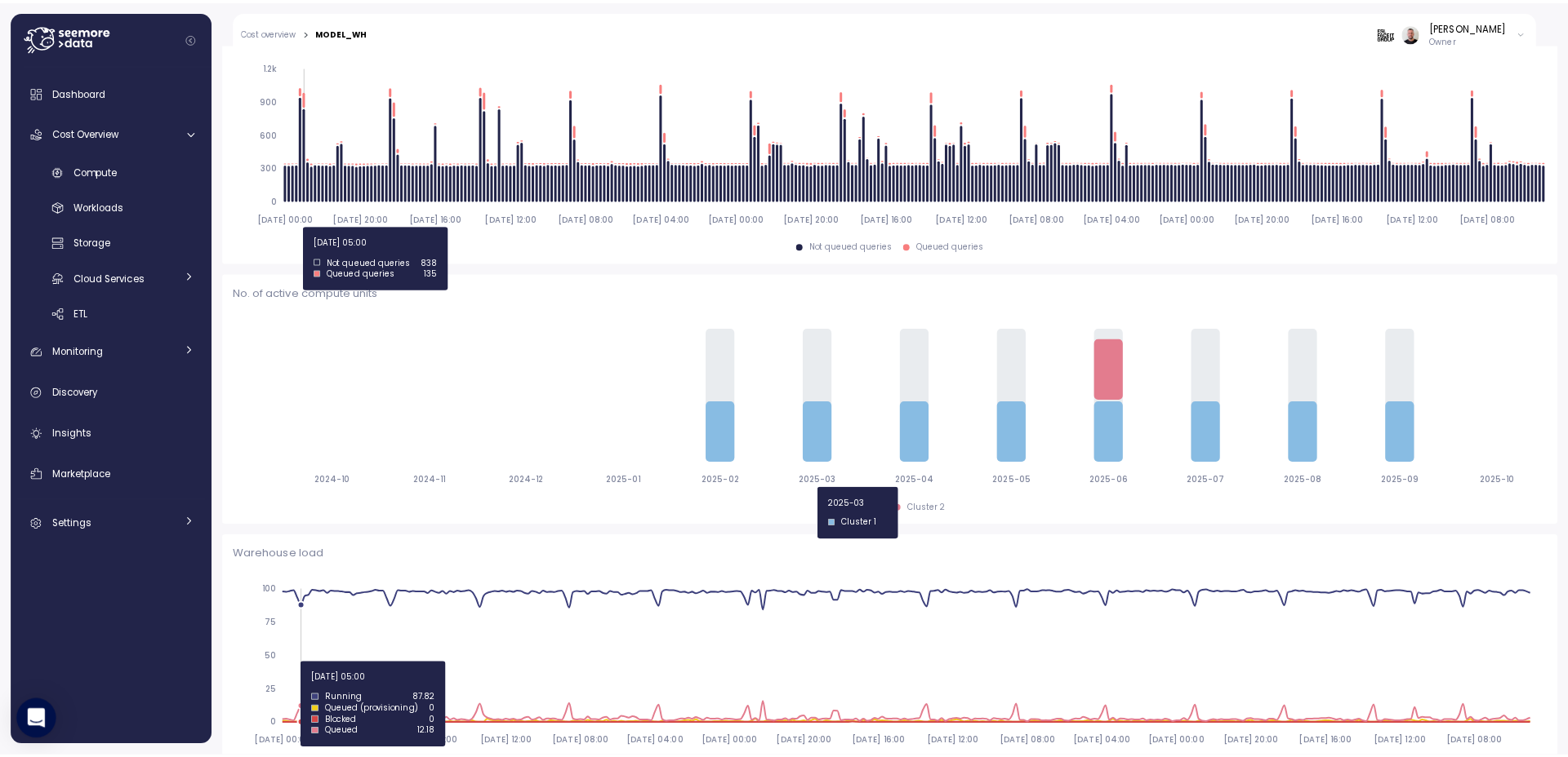
scroll to position [597, 0]
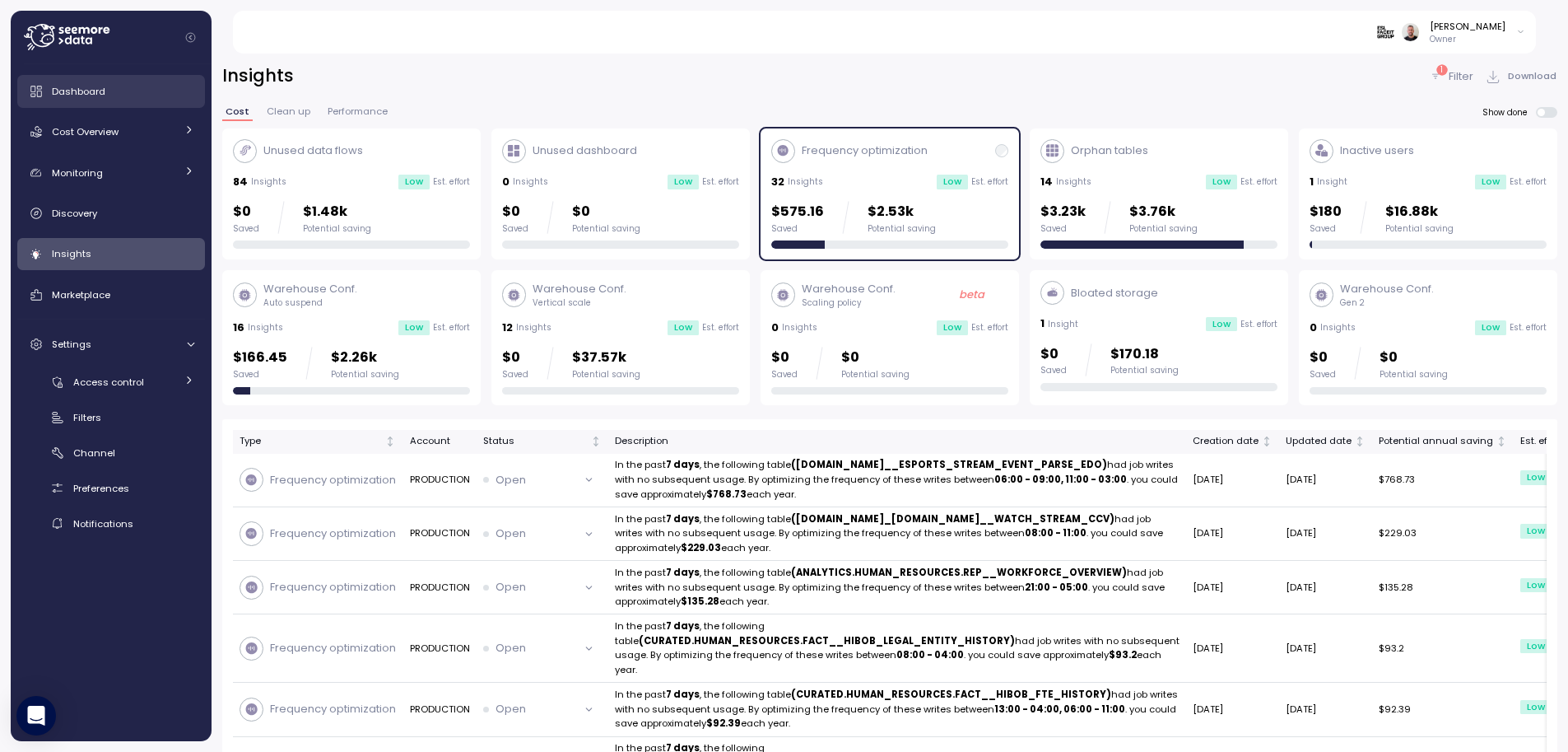
click at [119, 96] on div "Dashboard" at bounding box center [122, 91] width 142 height 16
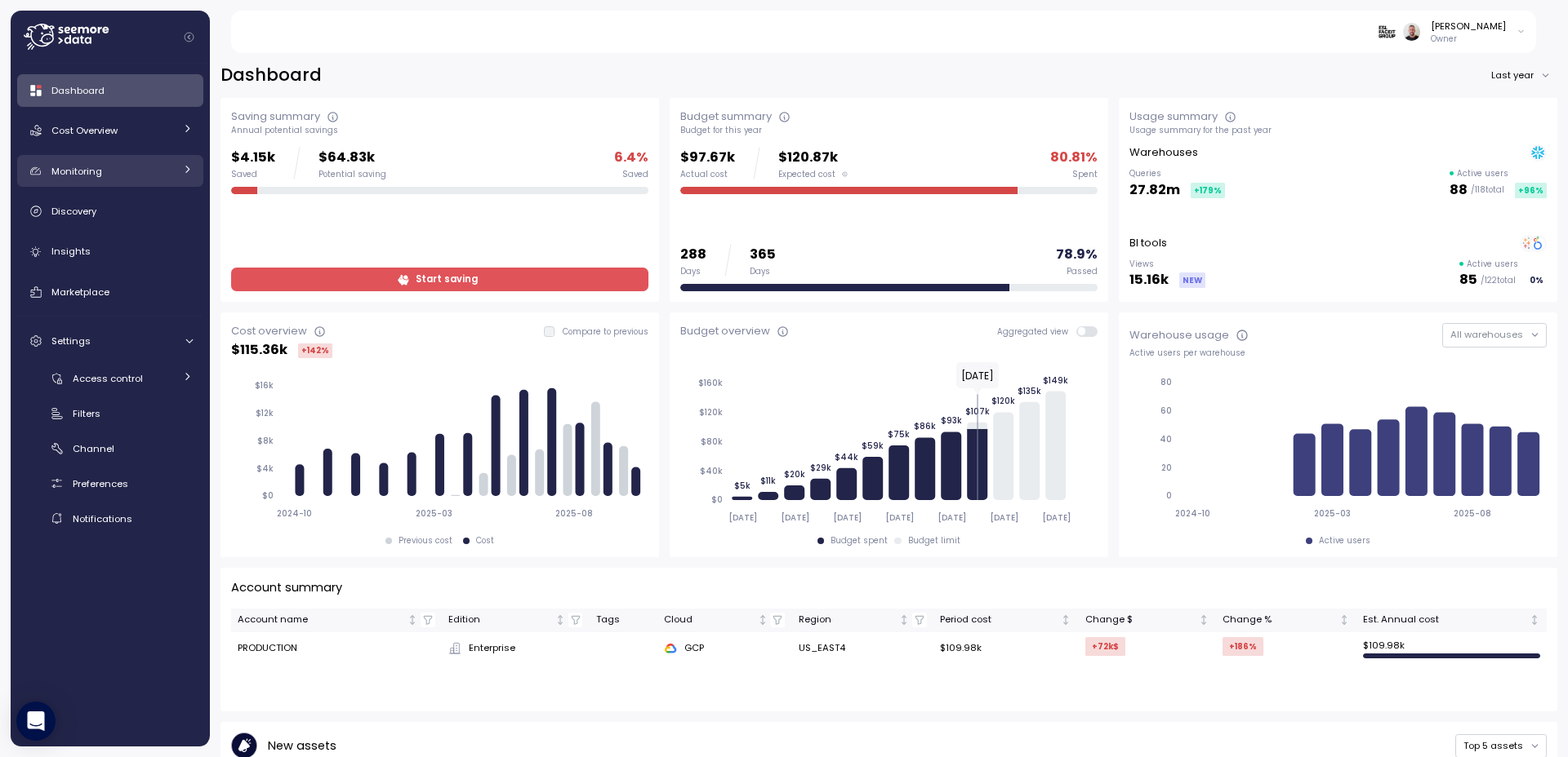
click at [135, 180] on link "Monitoring" at bounding box center [110, 171] width 186 height 33
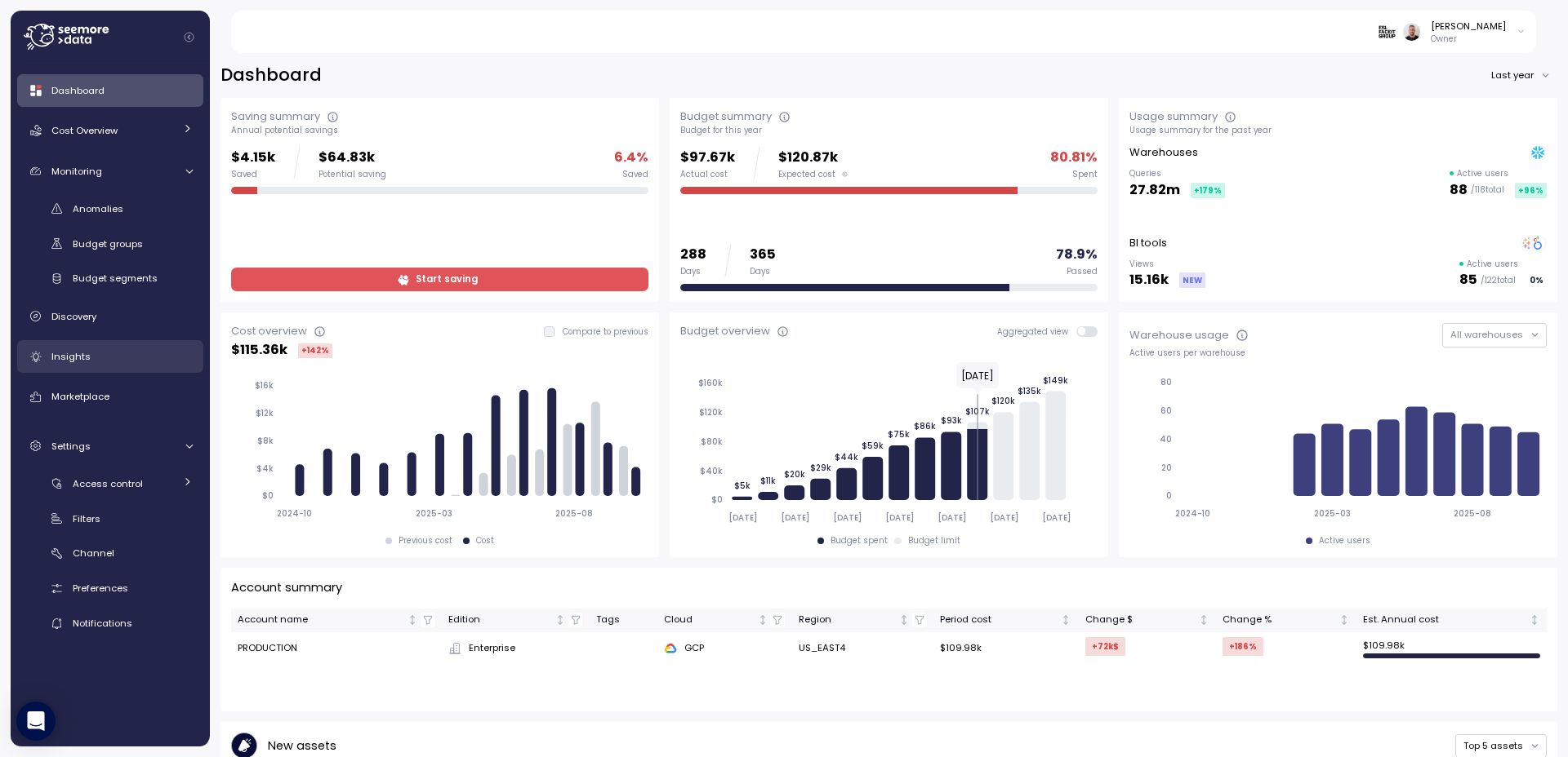
click at [73, 365] on link "Insights" at bounding box center [110, 356] width 186 height 33
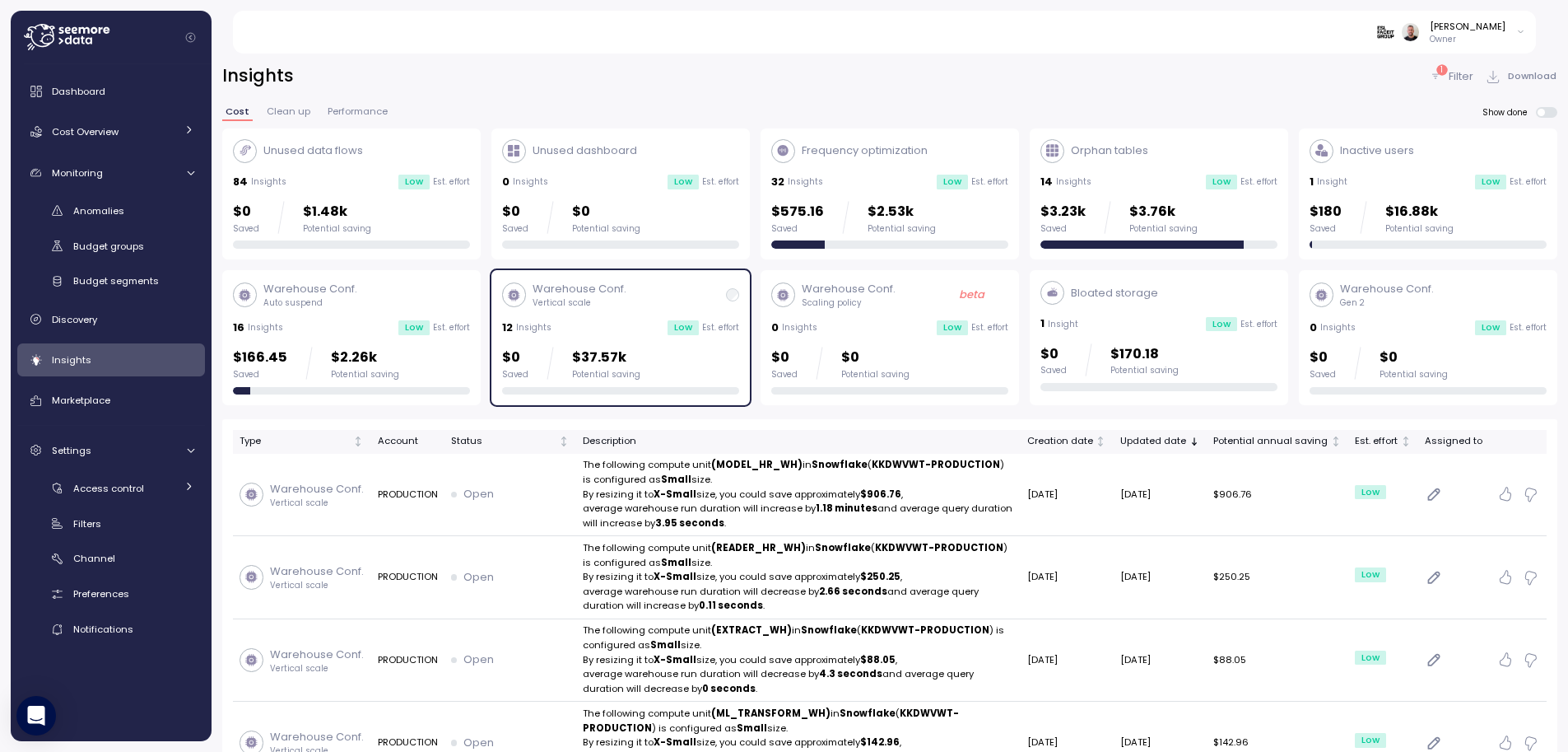
click at [642, 317] on div "Warehouse Conf. Vertical scale 12 Insights Low Est. effort $0 Saved $37.57k Pot…" at bounding box center [620, 337] width 237 height 114
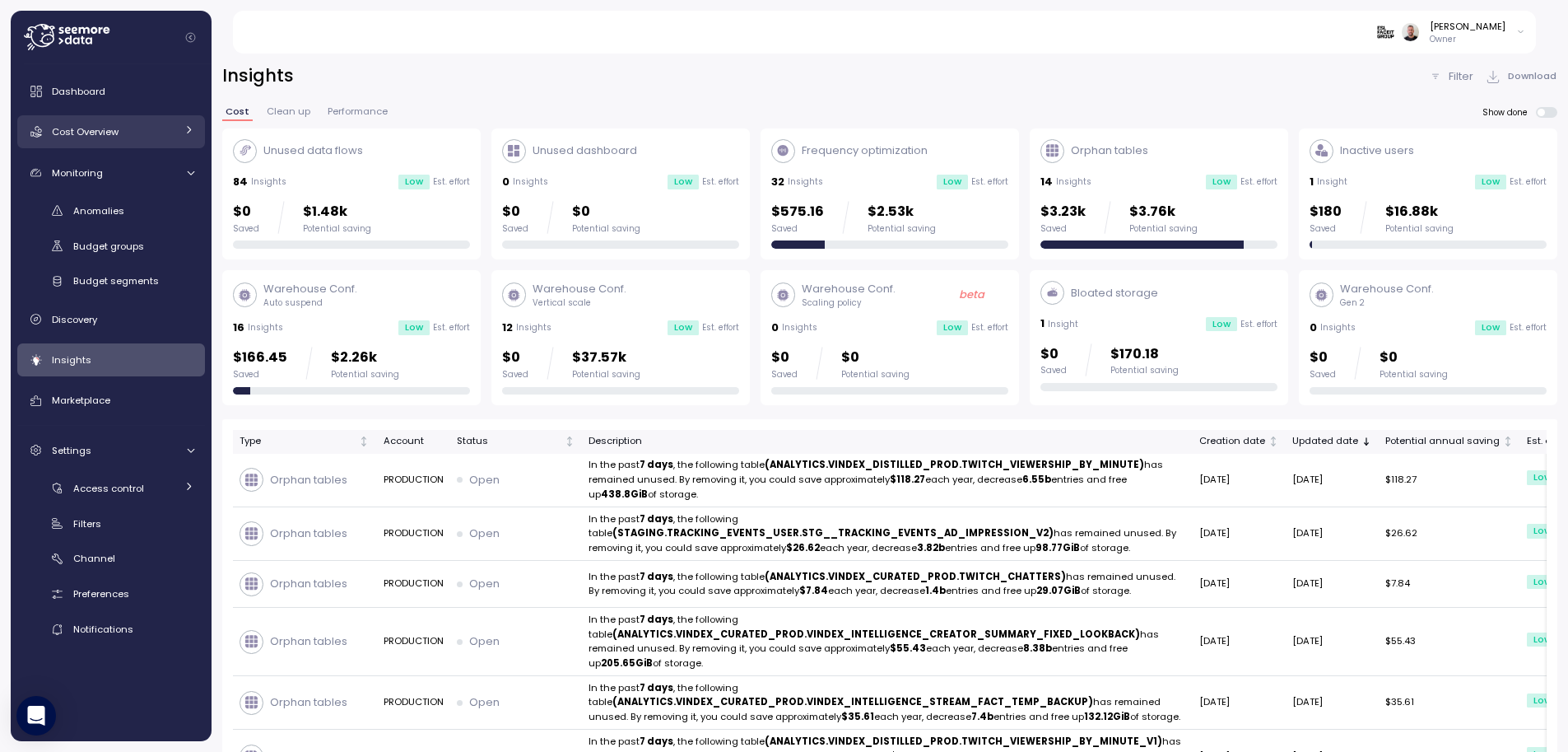
click at [98, 132] on span "Cost Overview" at bounding box center [85, 131] width 67 height 13
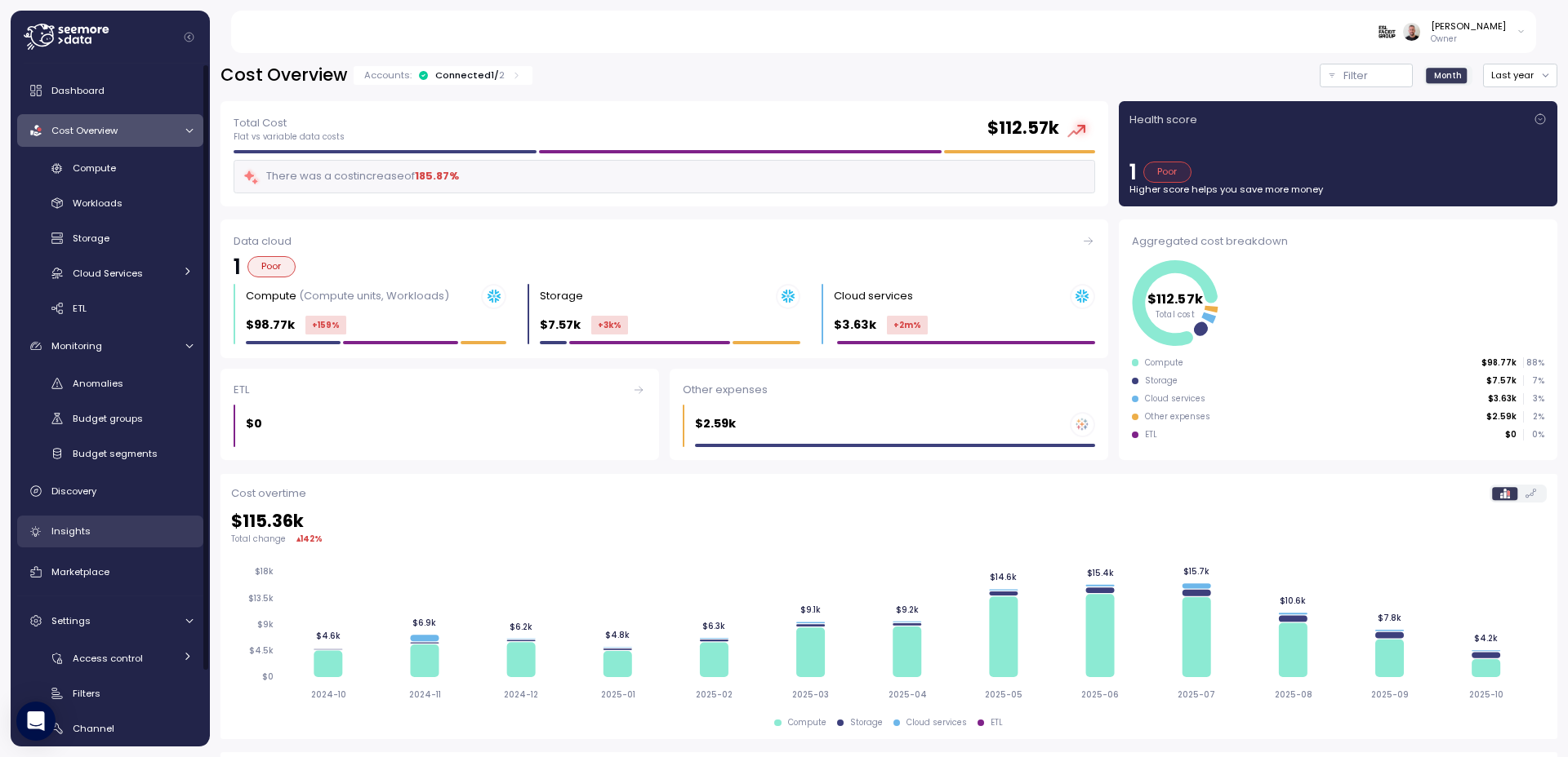
click at [64, 532] on span "Insights" at bounding box center [71, 531] width 39 height 13
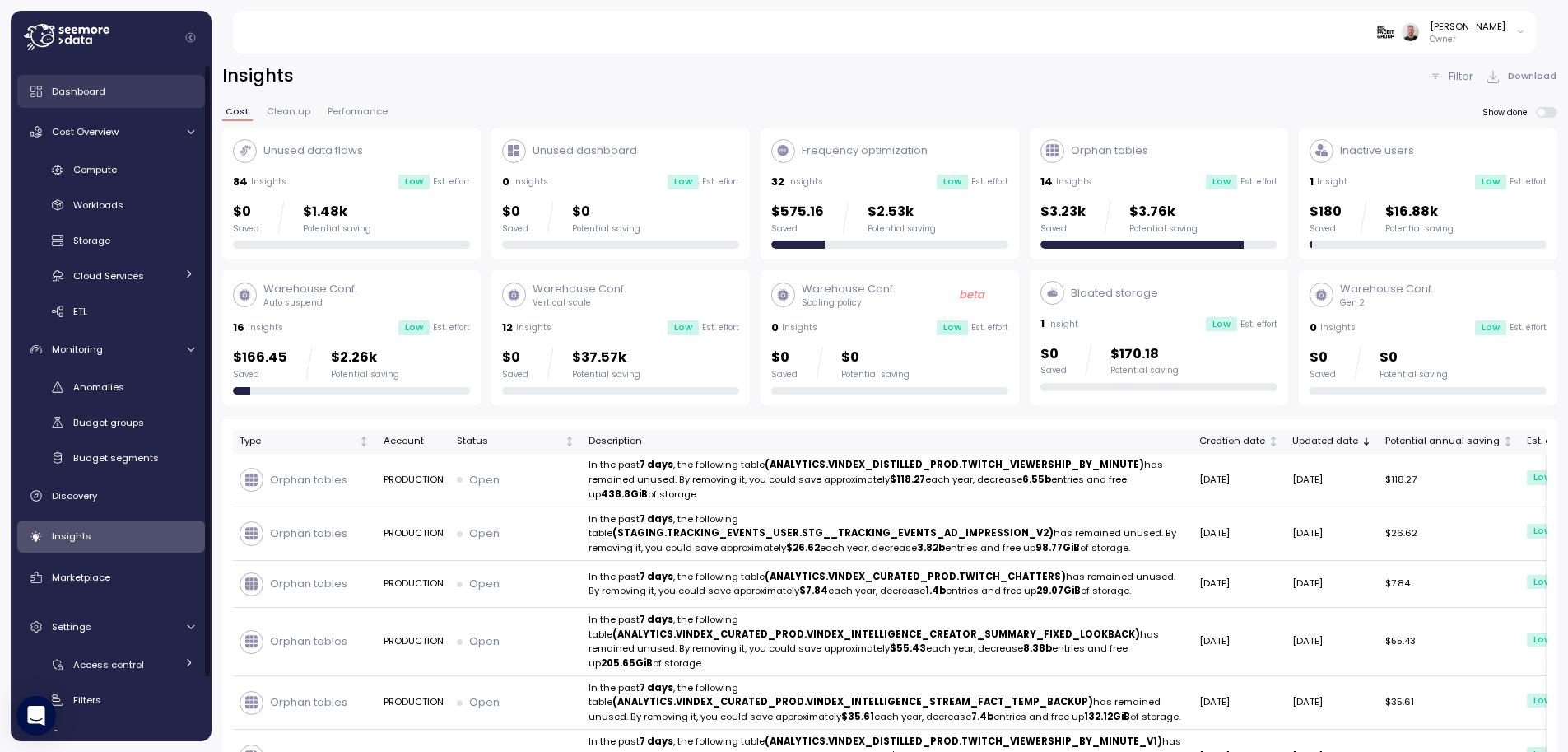
click at [93, 92] on span "Dashboard" at bounding box center [79, 91] width 54 height 13
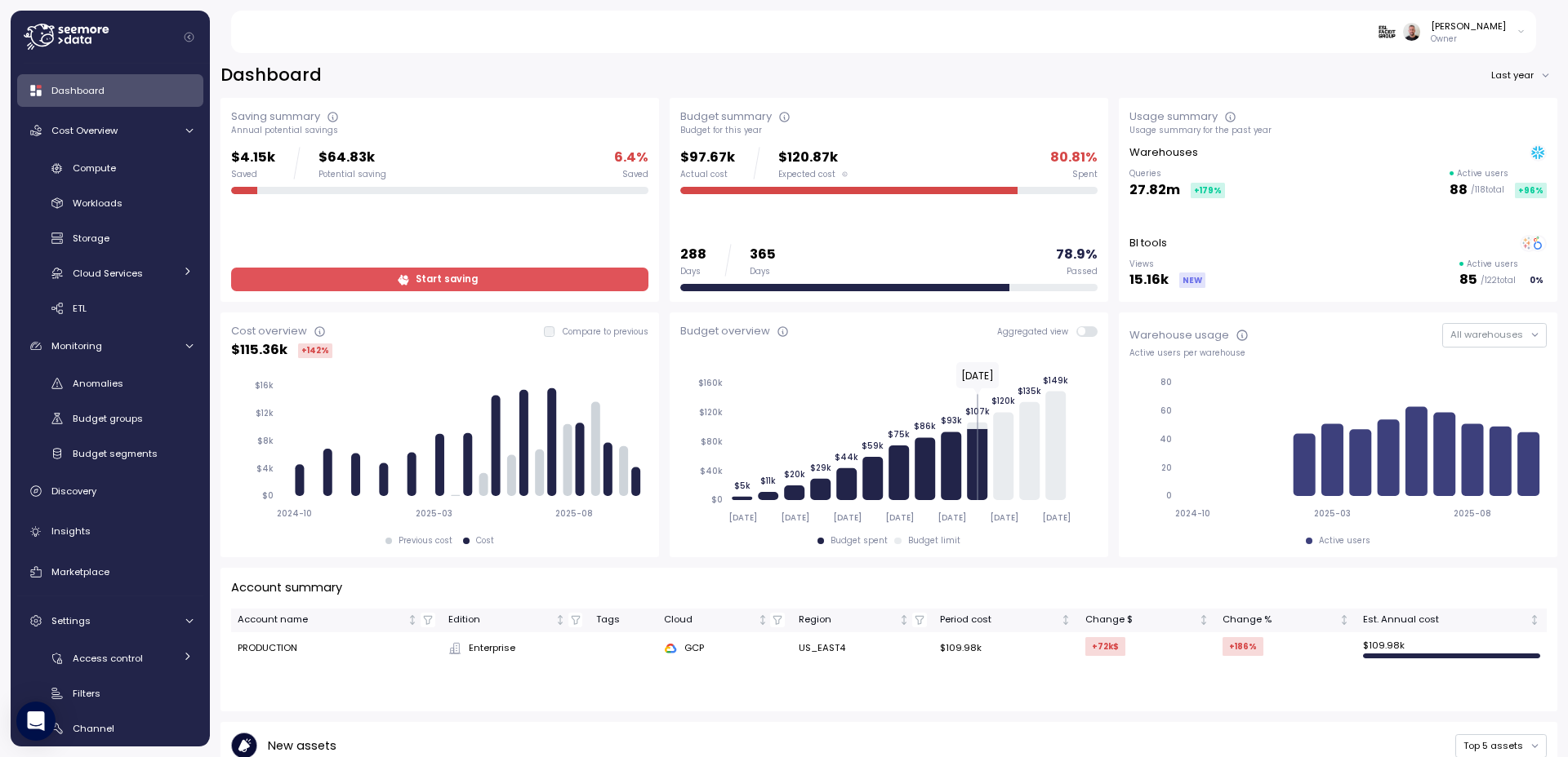
click at [1086, 332] on span at bounding box center [1092, 332] width 13 height 11
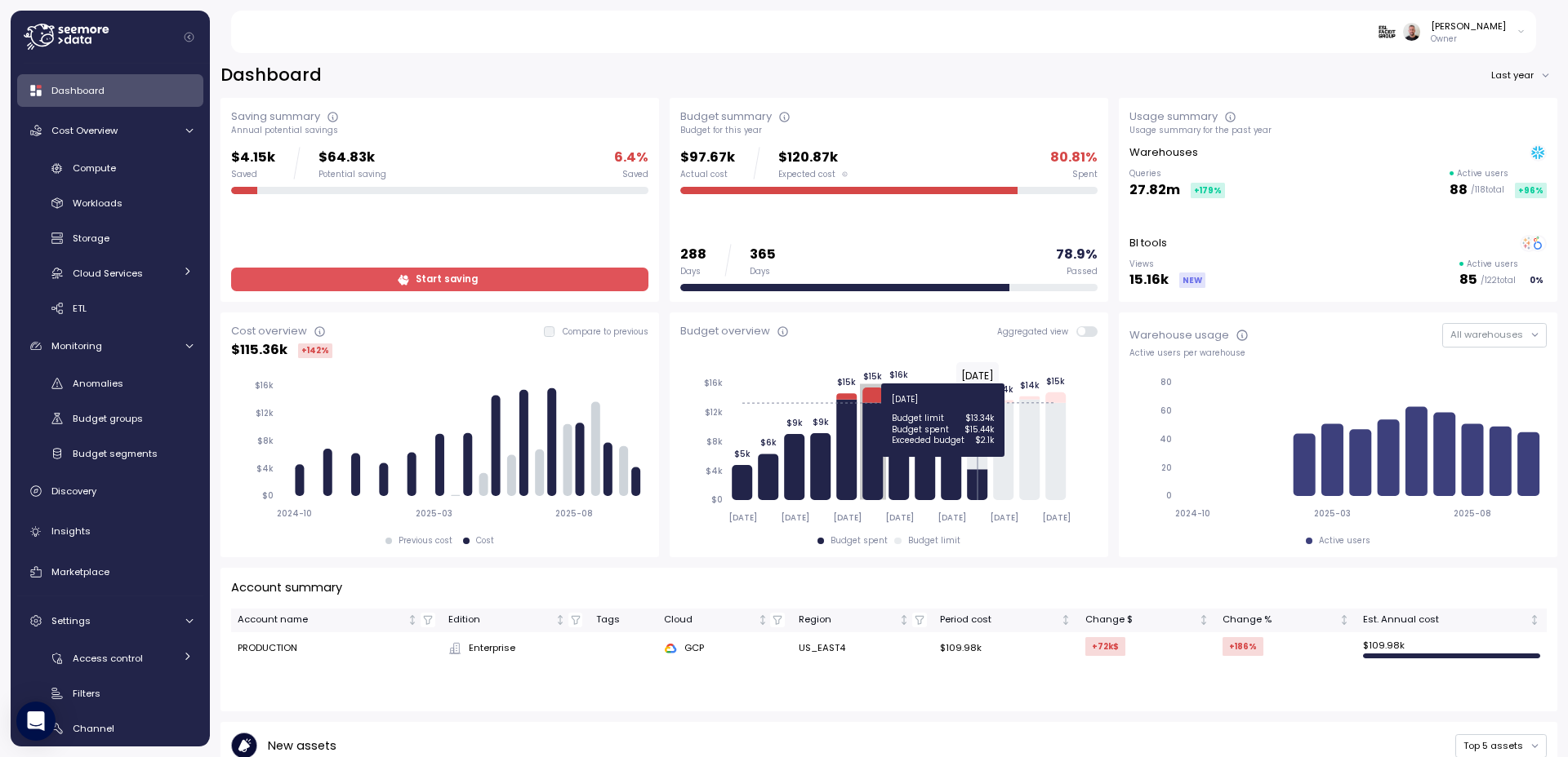
click at [866, 441] on icon at bounding box center [872, 452] width 20 height 98
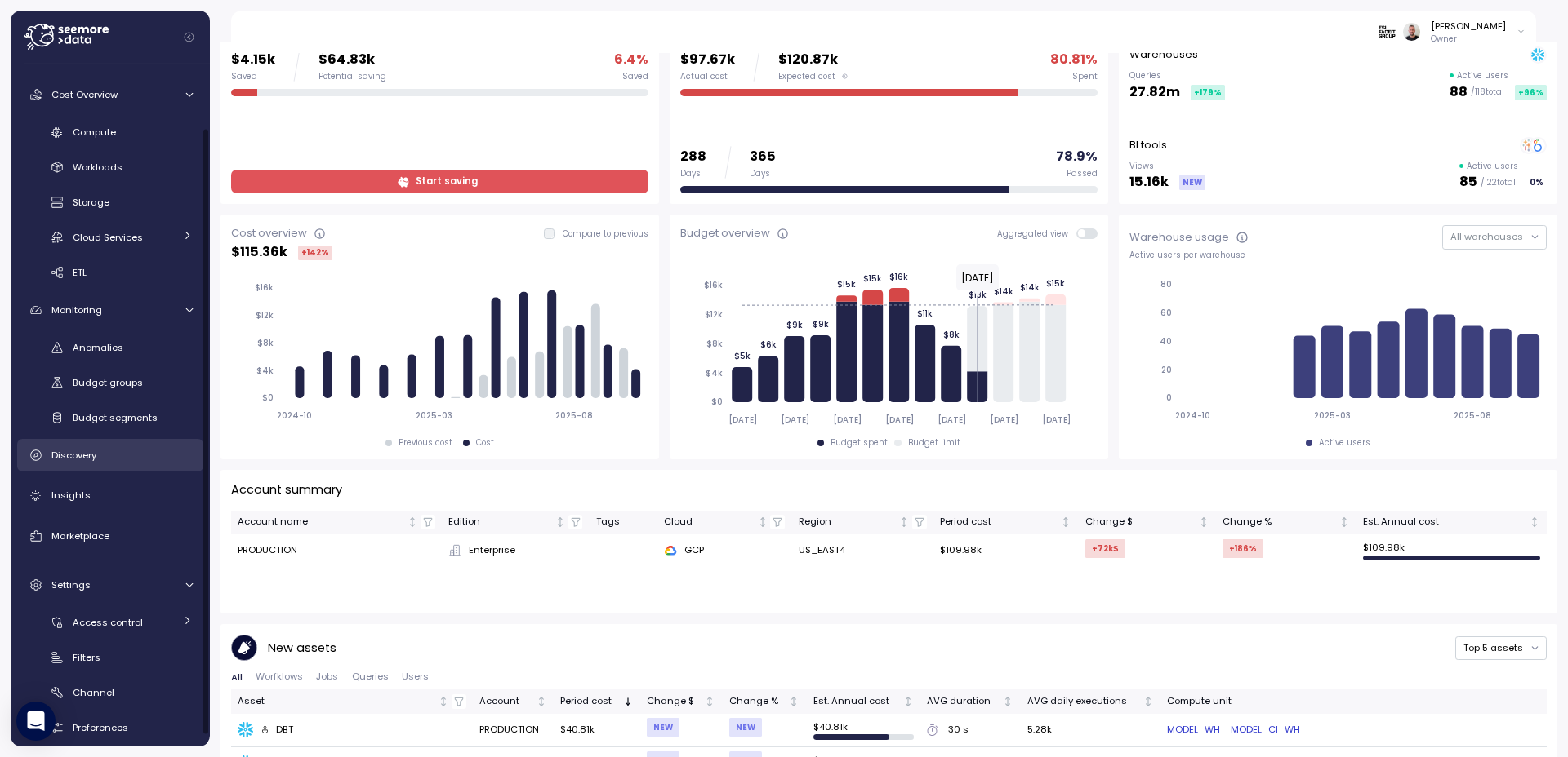
scroll to position [84, 0]
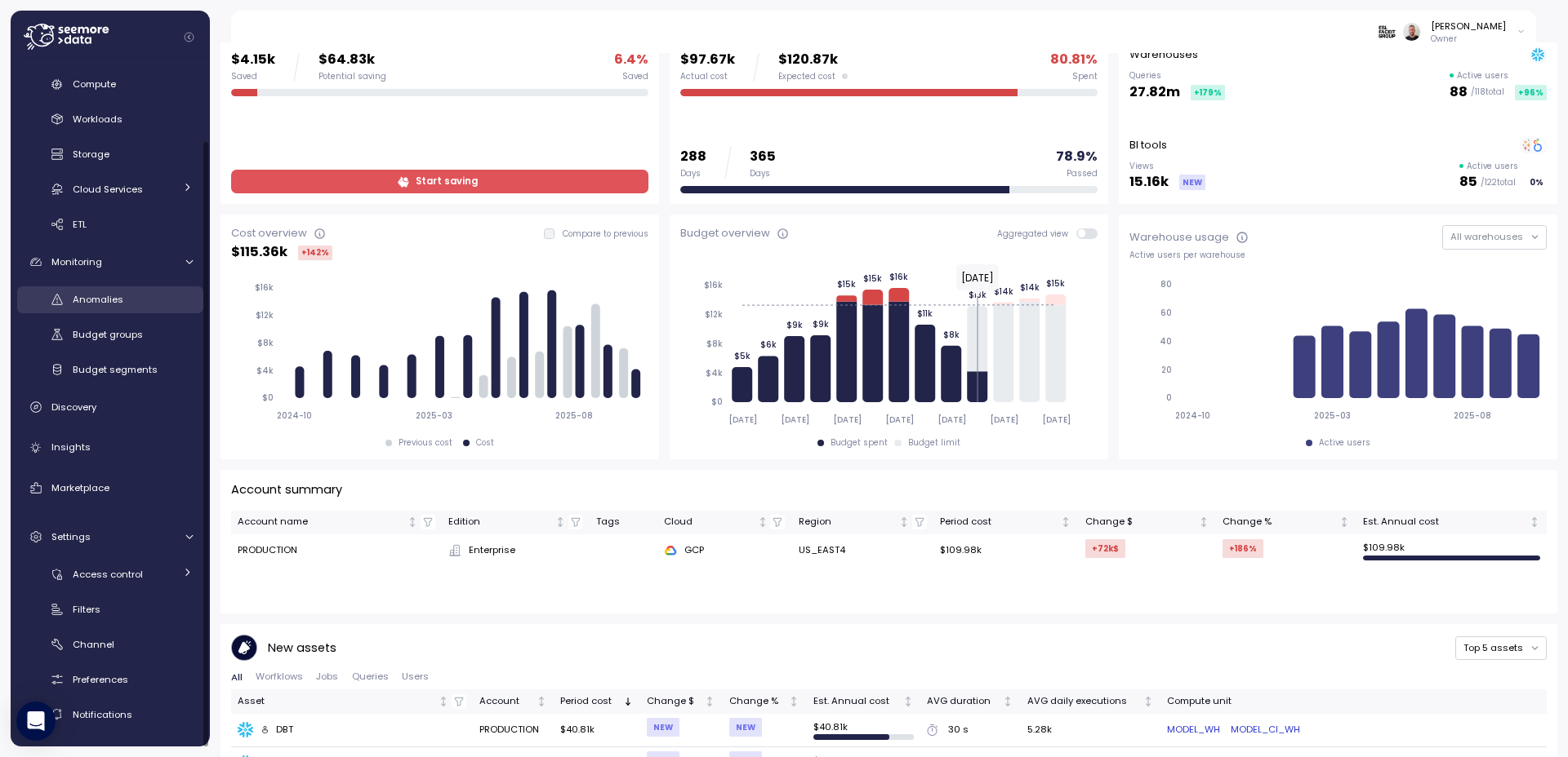
click at [98, 301] on span "Anomalies" at bounding box center [98, 300] width 51 height 13
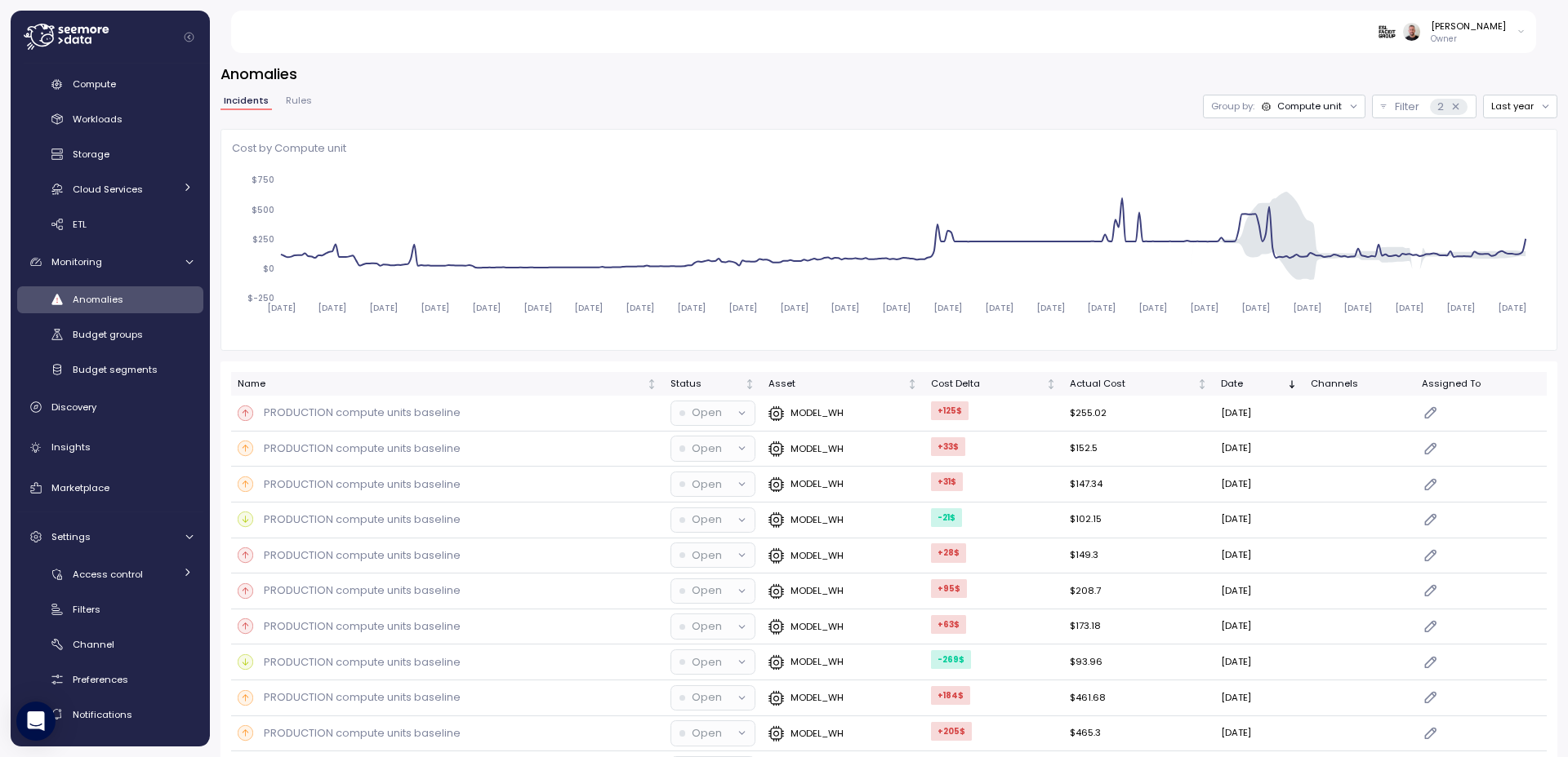
click at [1301, 102] on div "Compute unit" at bounding box center [1309, 105] width 65 height 13
click at [1395, 105] on p "Filter" at bounding box center [1407, 106] width 25 height 16
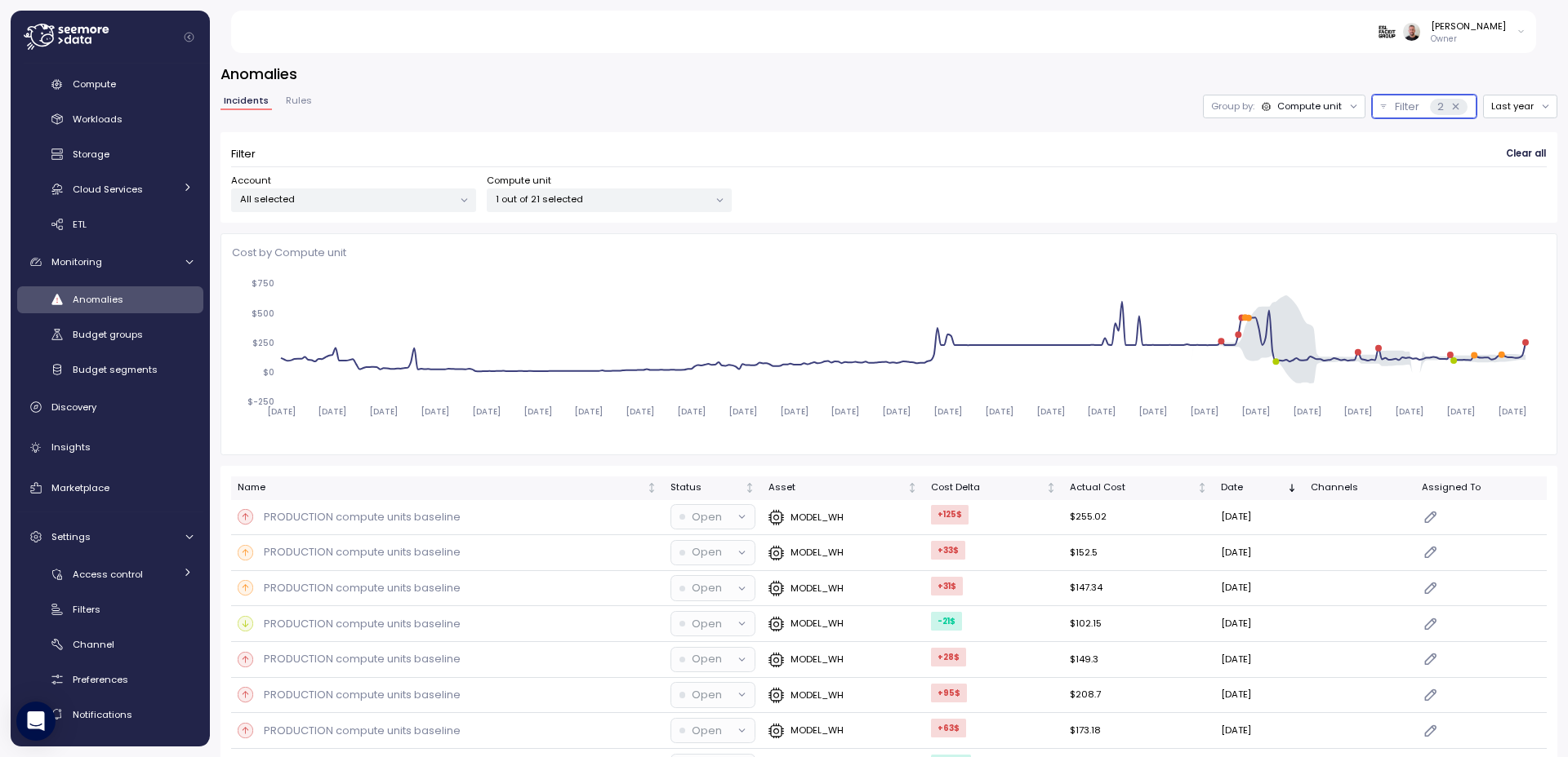
click at [376, 199] on p "All selected" at bounding box center [347, 199] width 213 height 13
drag, startPoint x: 568, startPoint y: 167, endPoint x: 568, endPoint y: 175, distance: 8.0
click at [569, 170] on form "Filter Clear all Account All selected Compute unit 1 out of 21 selected" at bounding box center [889, 177] width 1315 height 69
click at [570, 186] on div "Compute unit 1 out of 21 selected" at bounding box center [609, 192] width 245 height 38
click at [573, 204] on p "1 out of 21 selected" at bounding box center [602, 199] width 213 height 13
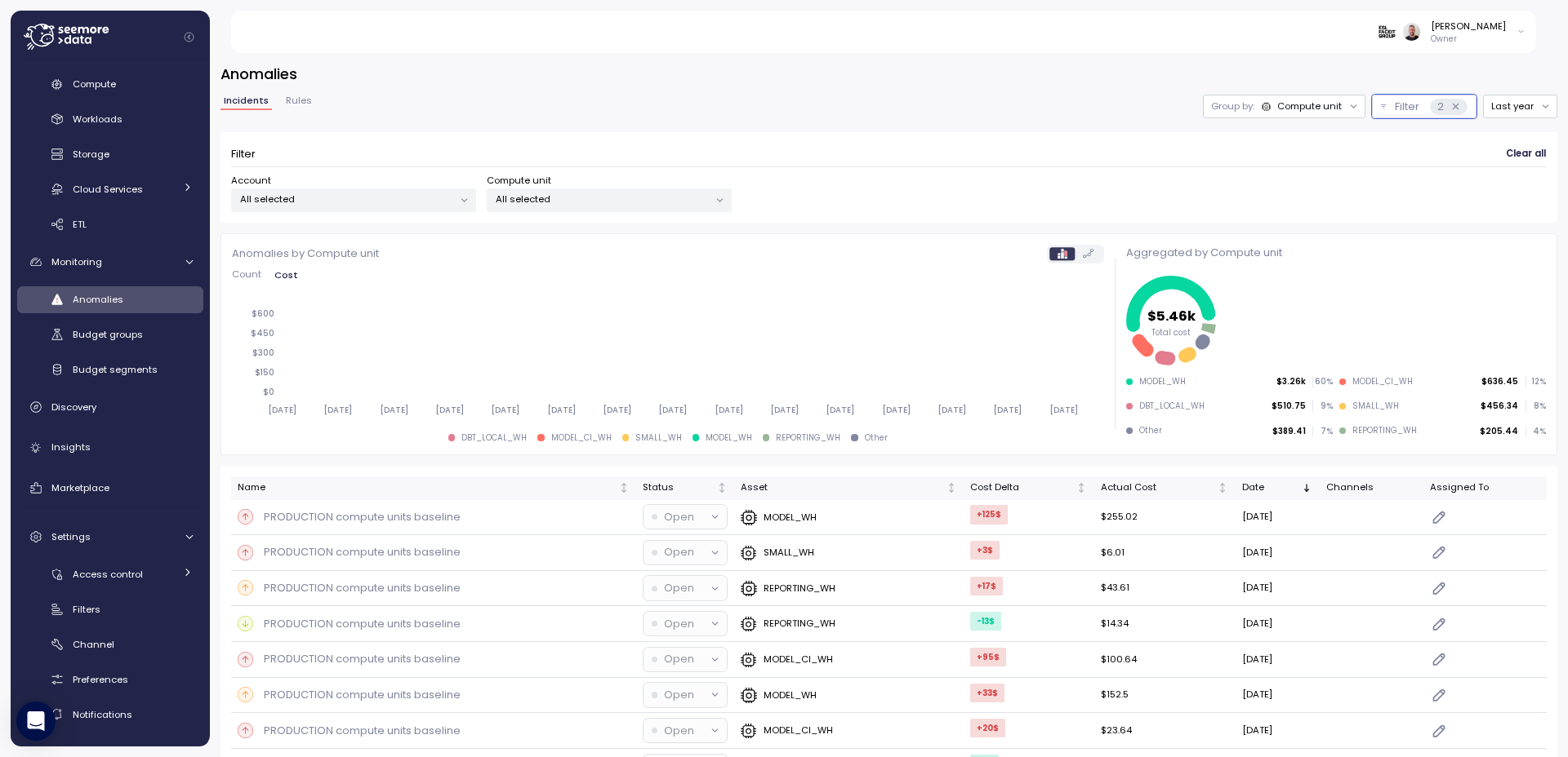
drag, startPoint x: 717, startPoint y: 98, endPoint x: 722, endPoint y: 106, distance: 9.4
click at [722, 106] on div "Incidents Rules Group by: Compute unit Filter 2 Last year" at bounding box center [889, 106] width 1337 height 24
click at [782, 515] on p "MODEL_WH" at bounding box center [790, 517] width 53 height 13
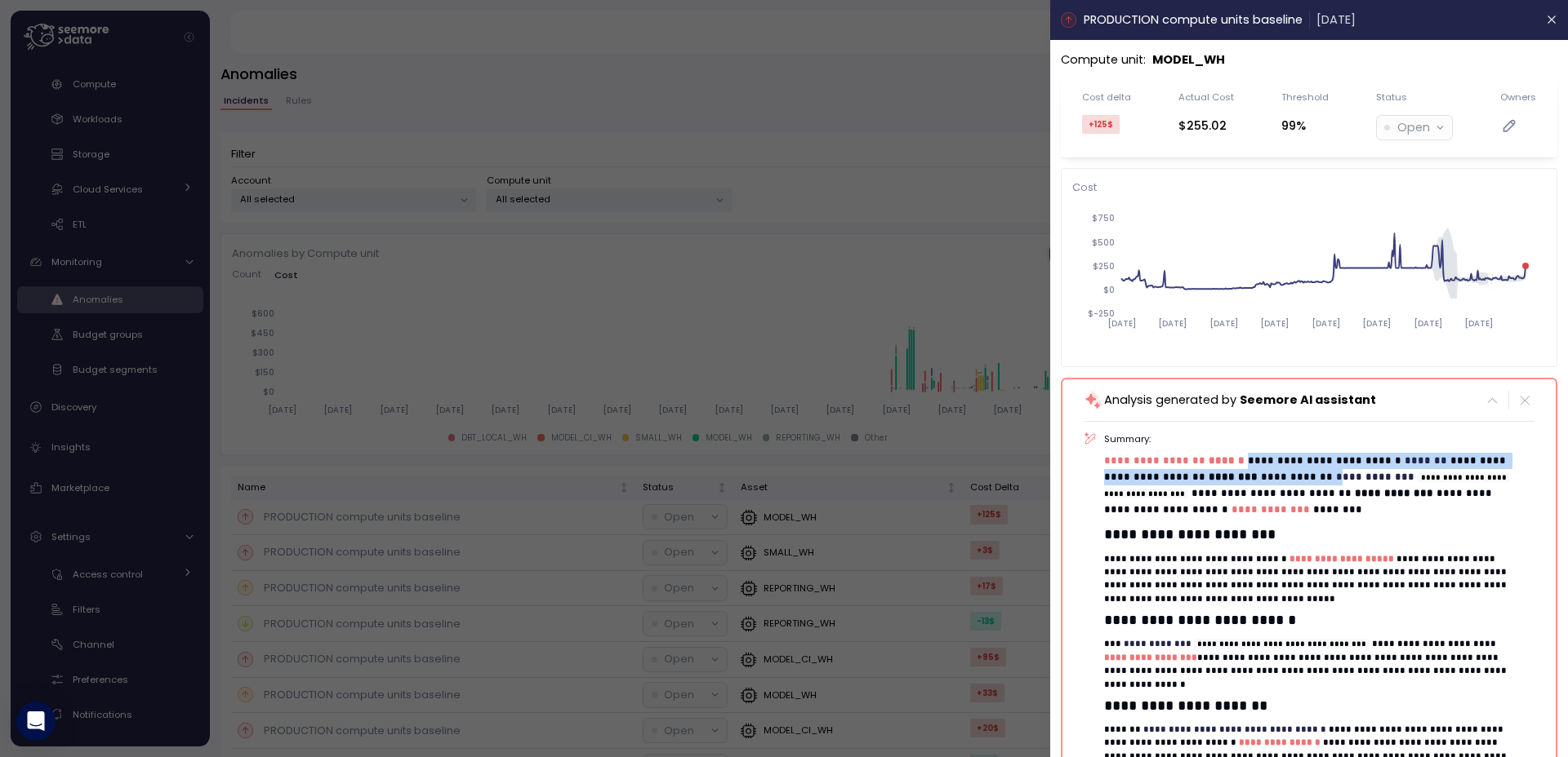
drag, startPoint x: 1243, startPoint y: 464, endPoint x: 1298, endPoint y: 480, distance: 57.3
click at [1298, 480] on p "**********" at bounding box center [1313, 486] width 418 height 66
click at [480, 319] on div at bounding box center [784, 378] width 1568 height 757
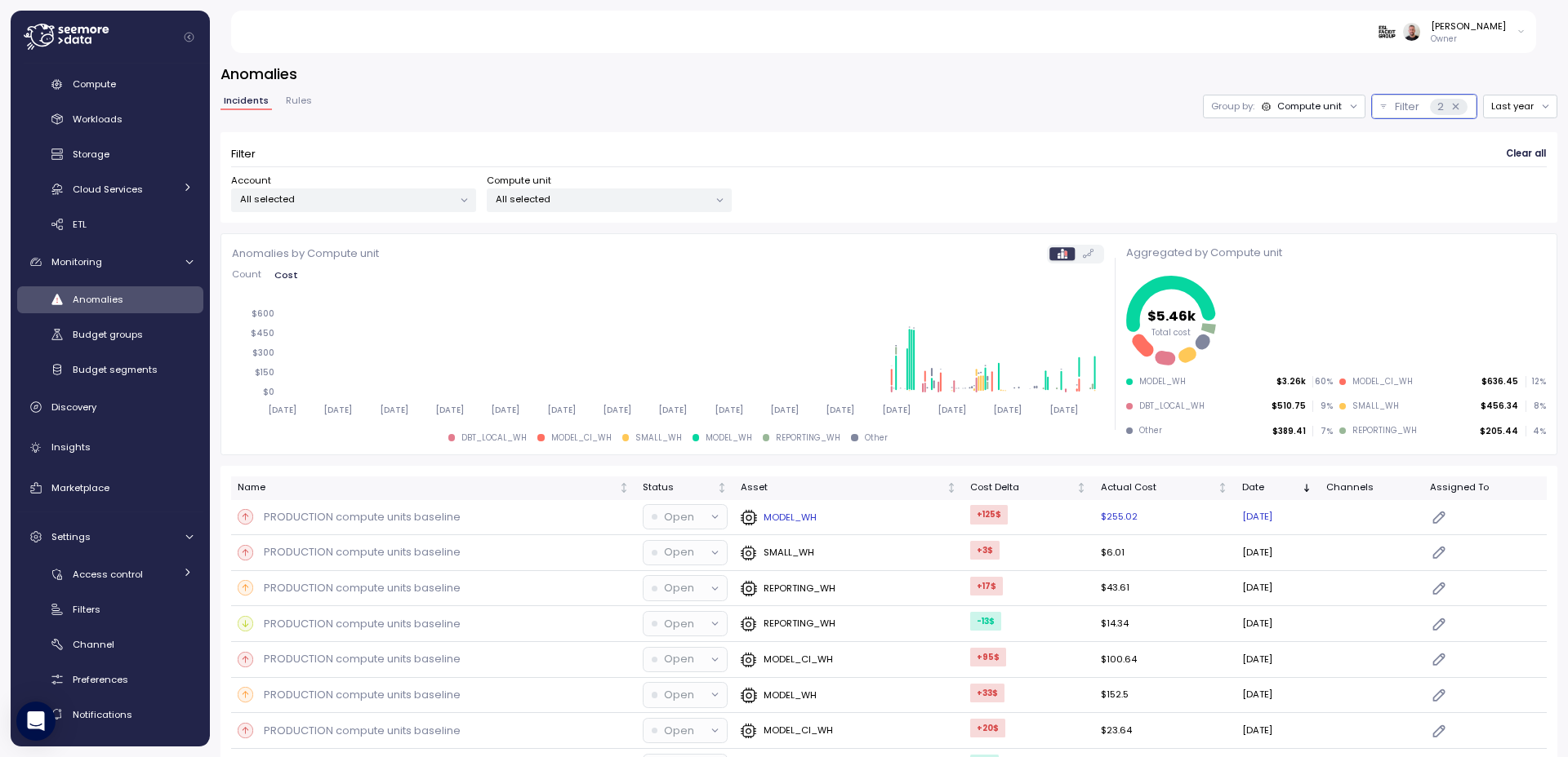
click at [781, 521] on p "MODEL_WH" at bounding box center [790, 517] width 53 height 13
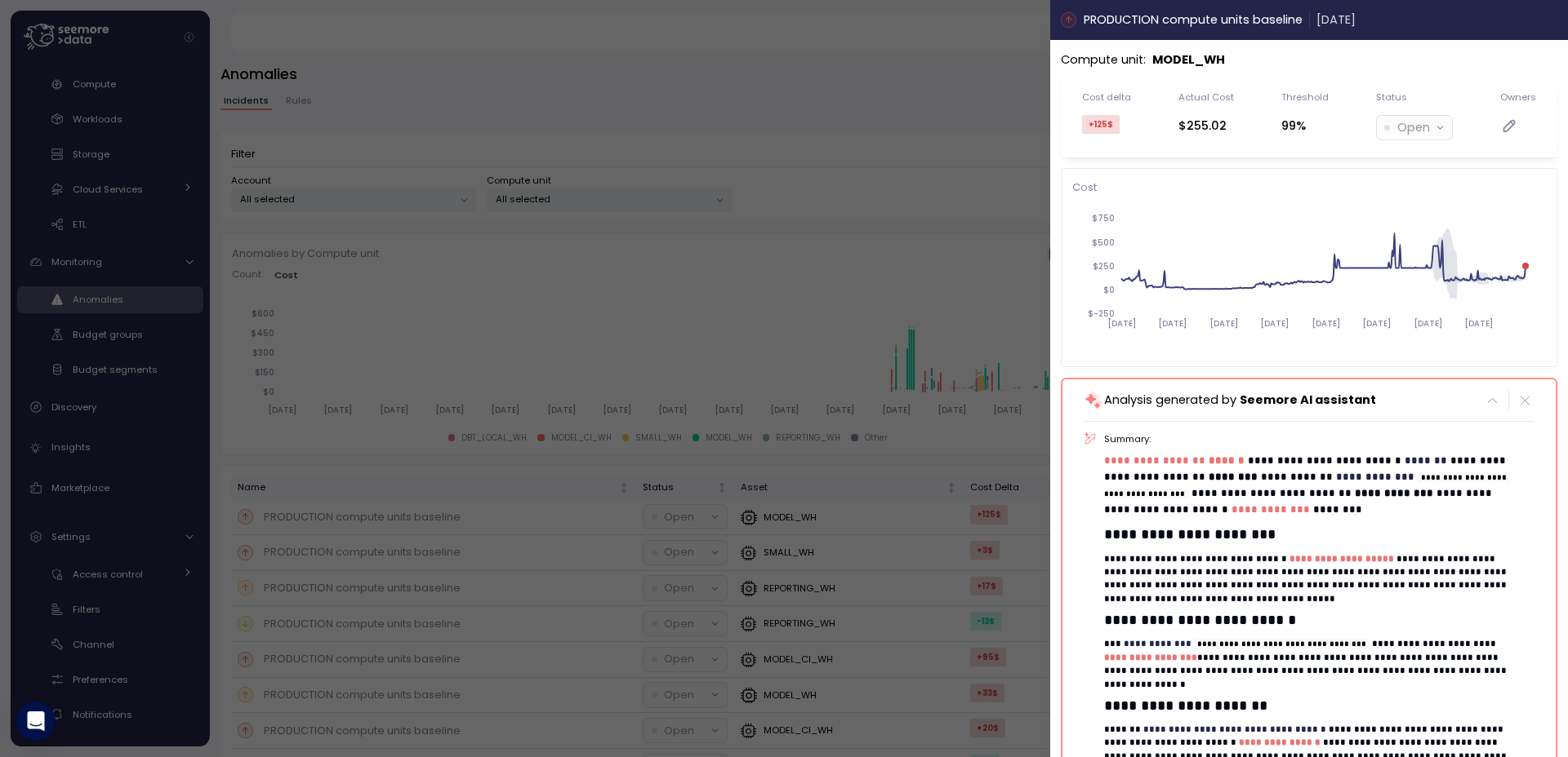
click at [1541, 27] on button "button" at bounding box center [1550, 20] width 19 height 19
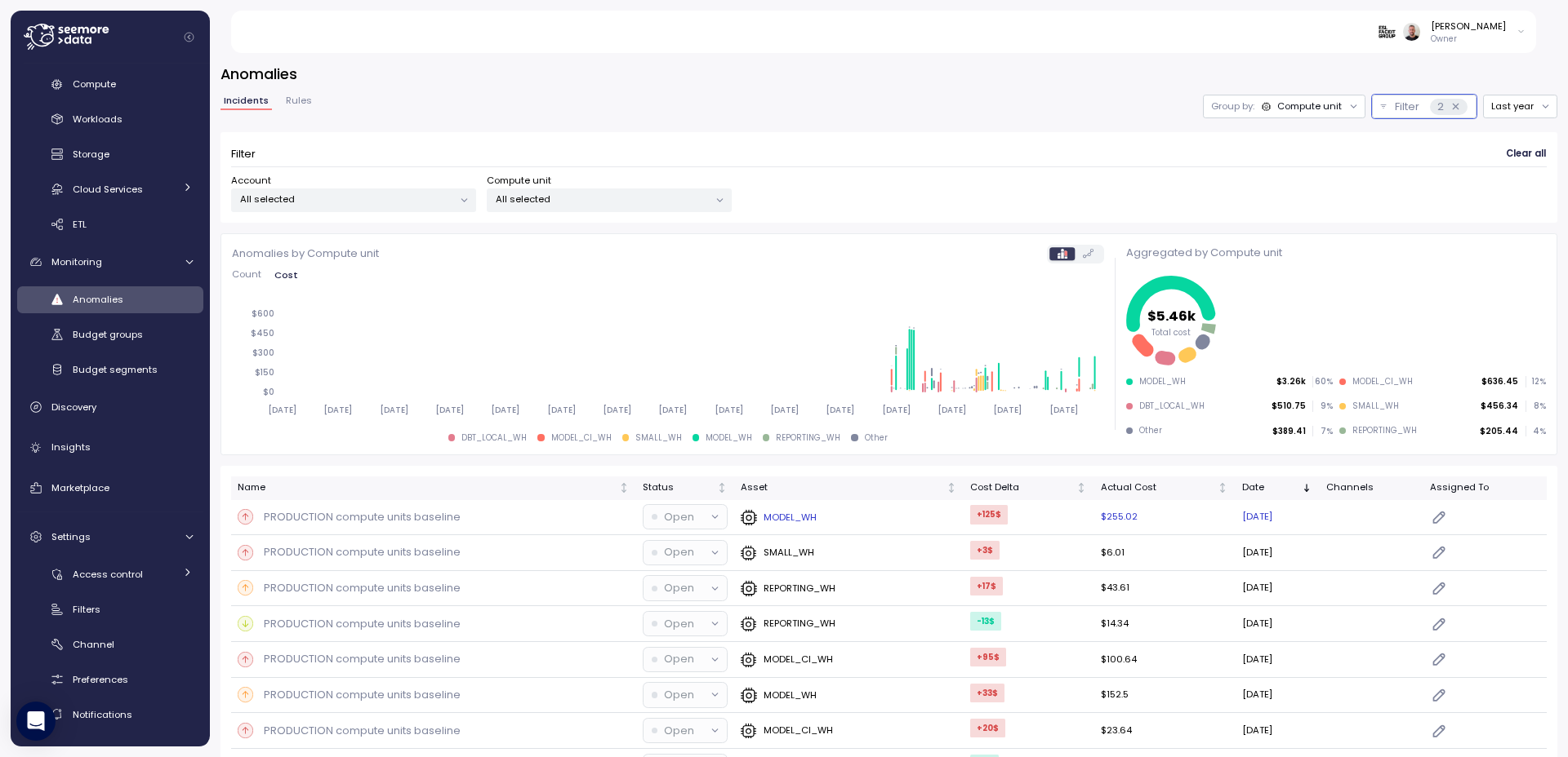
click at [776, 516] on p "MODEL_WH" at bounding box center [790, 517] width 53 height 13
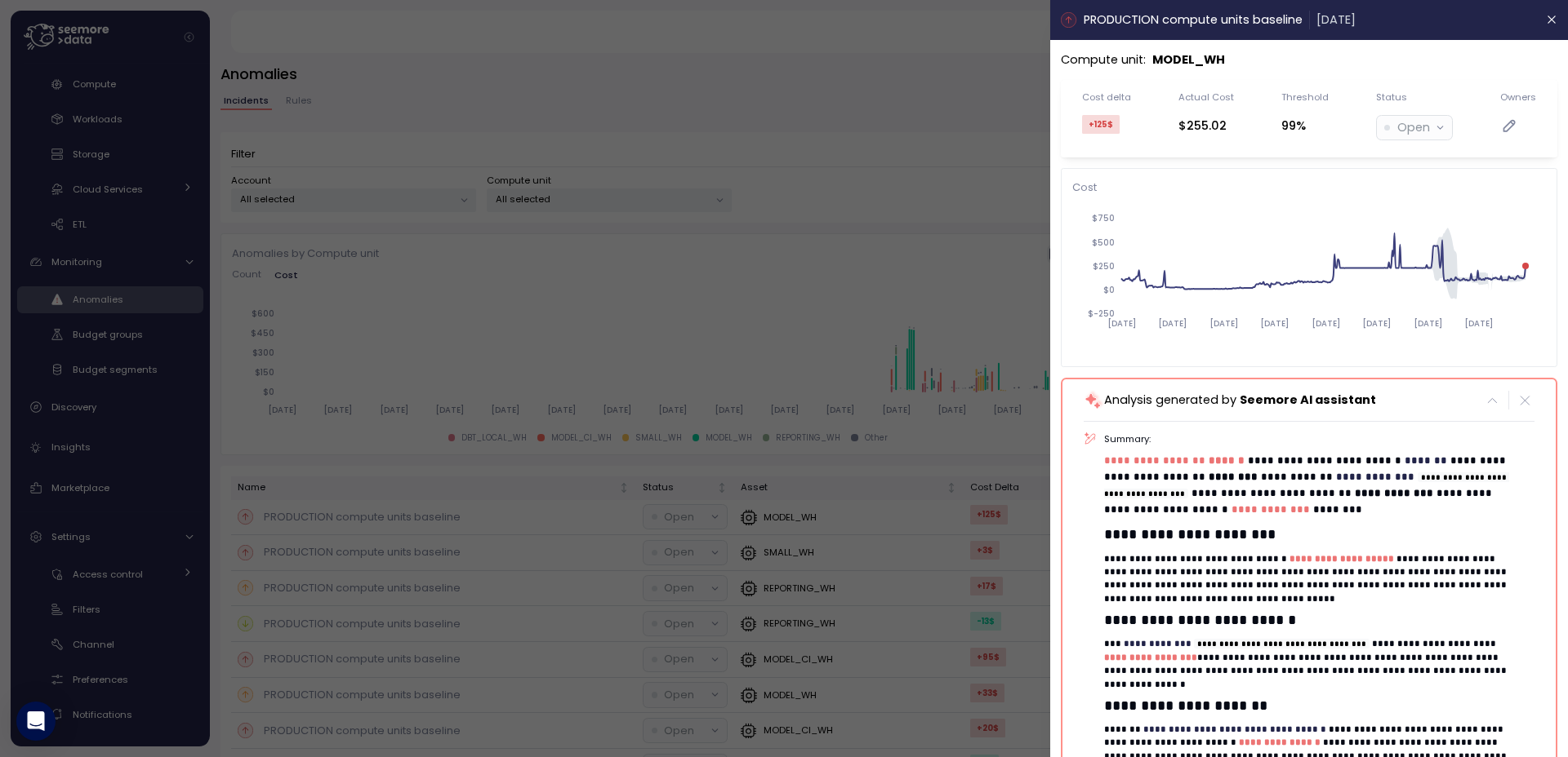
click at [1192, 59] on p "MODEL_WH" at bounding box center [1188, 59] width 73 height 19
copy p "MODEL_WH"
drag, startPoint x: 1192, startPoint y: 59, endPoint x: 1330, endPoint y: 281, distance: 261.4
click at [1330, 281] on circle at bounding box center [1329, 283] width 6 height 6
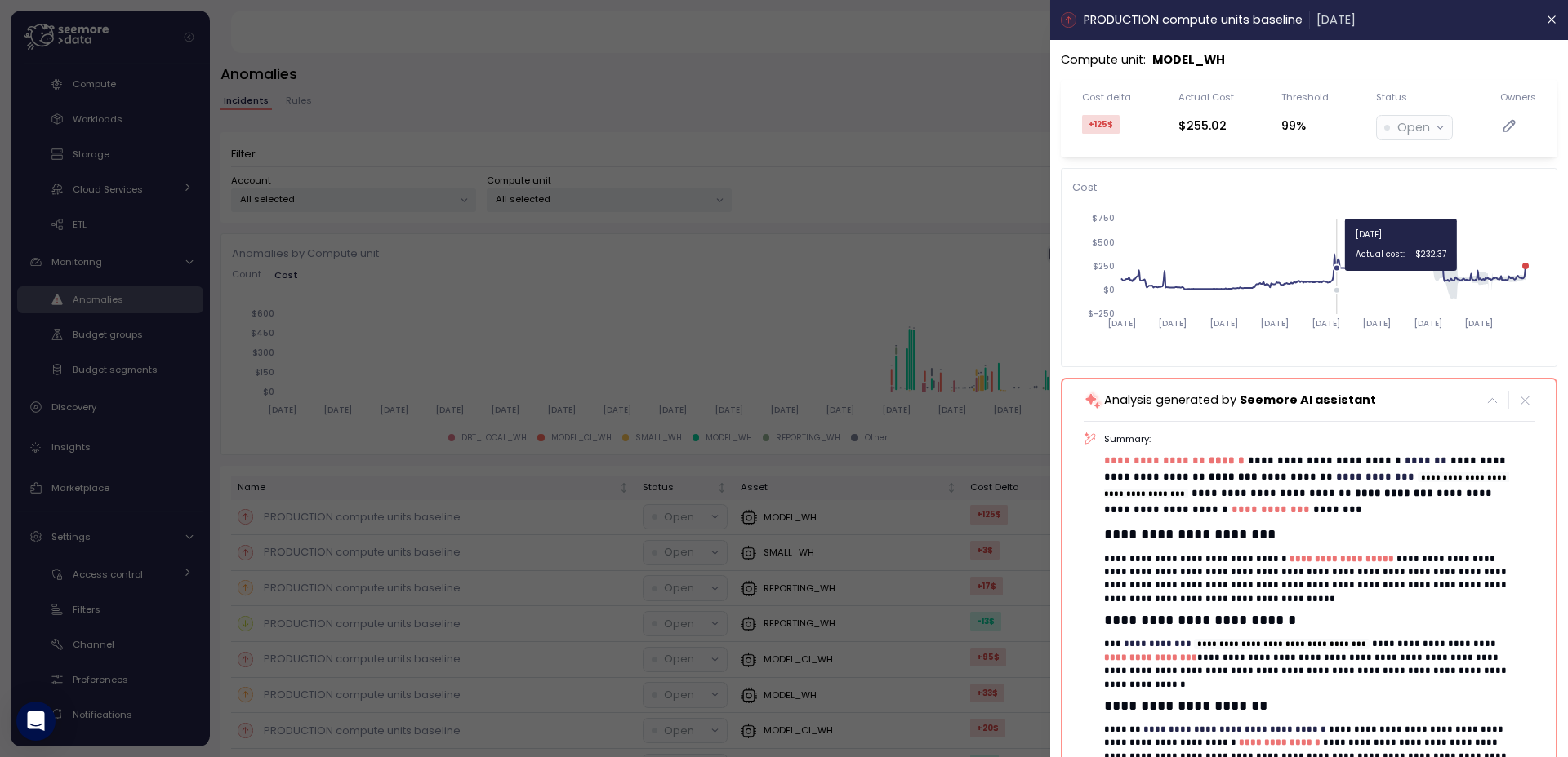
click at [1336, 258] on icon "2024-10-15 2024-11-30 2025-01-15 2025-03-02 2025-04-17 2025-06-02 2025-07-18 20…" at bounding box center [1303, 278] width 461 height 152
drag, startPoint x: 1532, startPoint y: 25, endPoint x: 885, endPoint y: 592, distance: 860.3
click at [1545, 24] on icon "button" at bounding box center [1551, 20] width 13 height 13
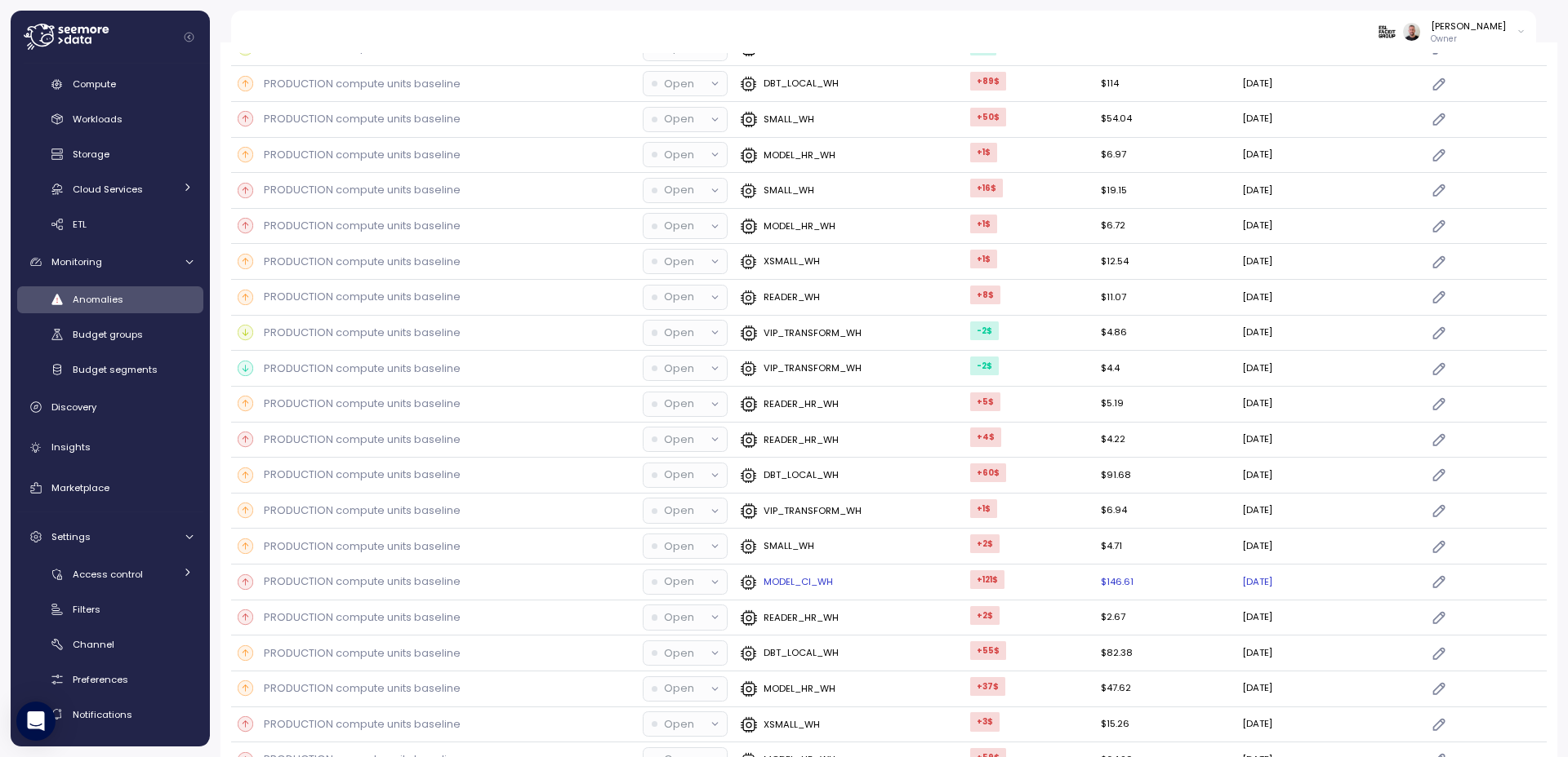
scroll to position [1763, 0]
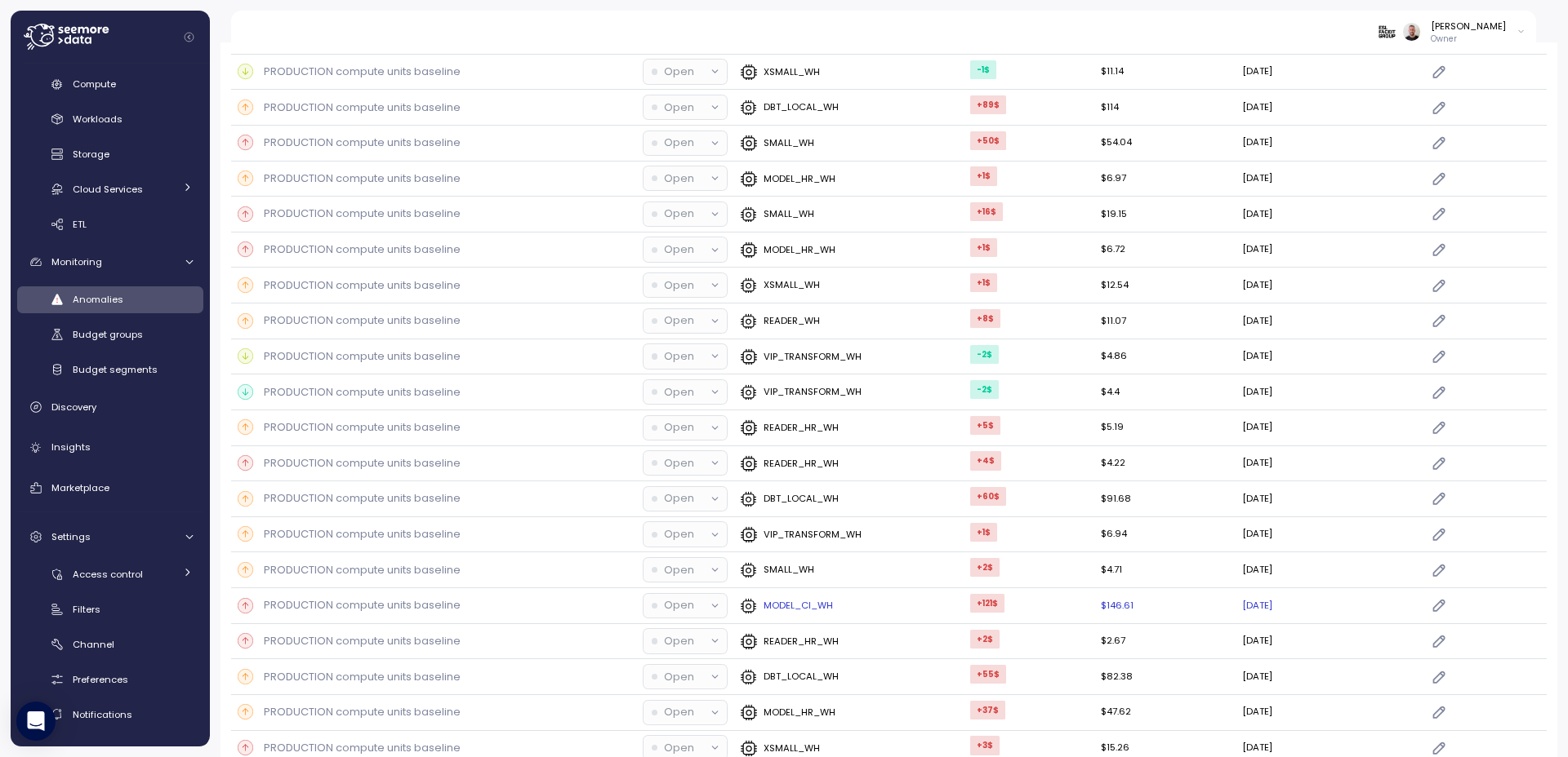
click at [788, 606] on p "MODEL_CI_WH" at bounding box center [798, 605] width 69 height 13
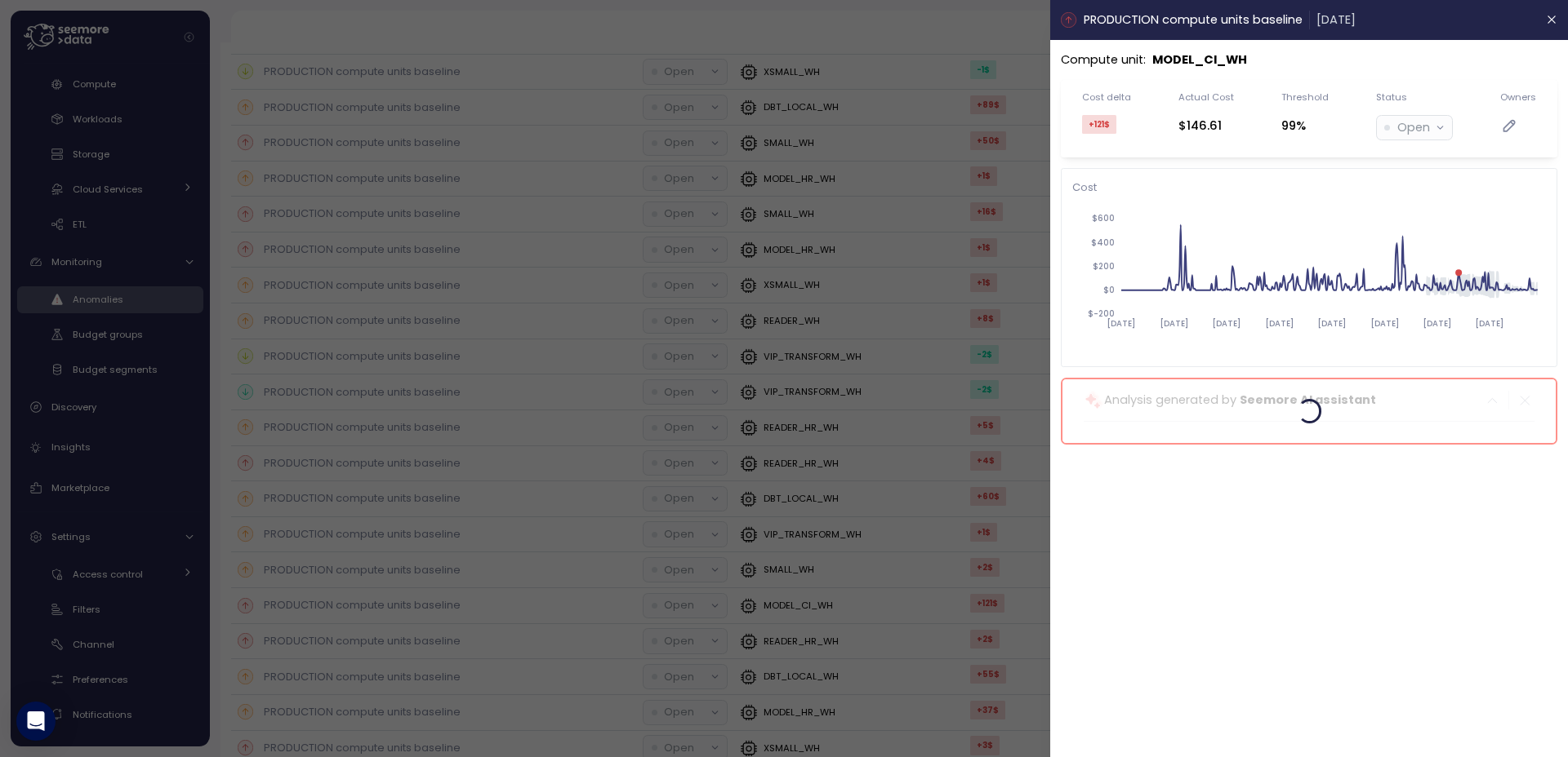
drag, startPoint x: 1548, startPoint y: 24, endPoint x: 1231, endPoint y: 327, distance: 438.5
click at [1549, 24] on icon "button" at bounding box center [1551, 20] width 13 height 13
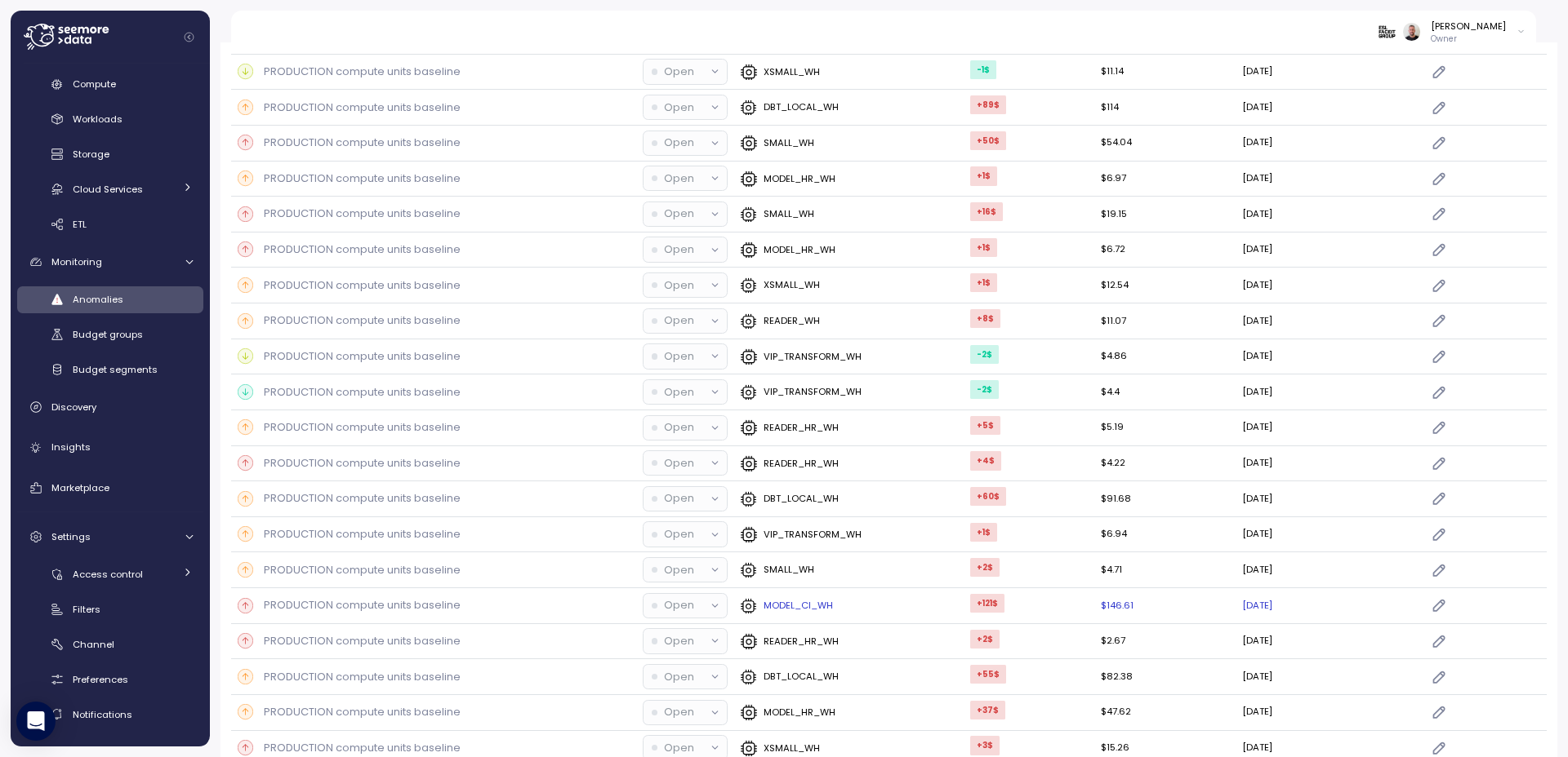
click at [789, 613] on p "MODEL_CI_WH" at bounding box center [798, 605] width 69 height 13
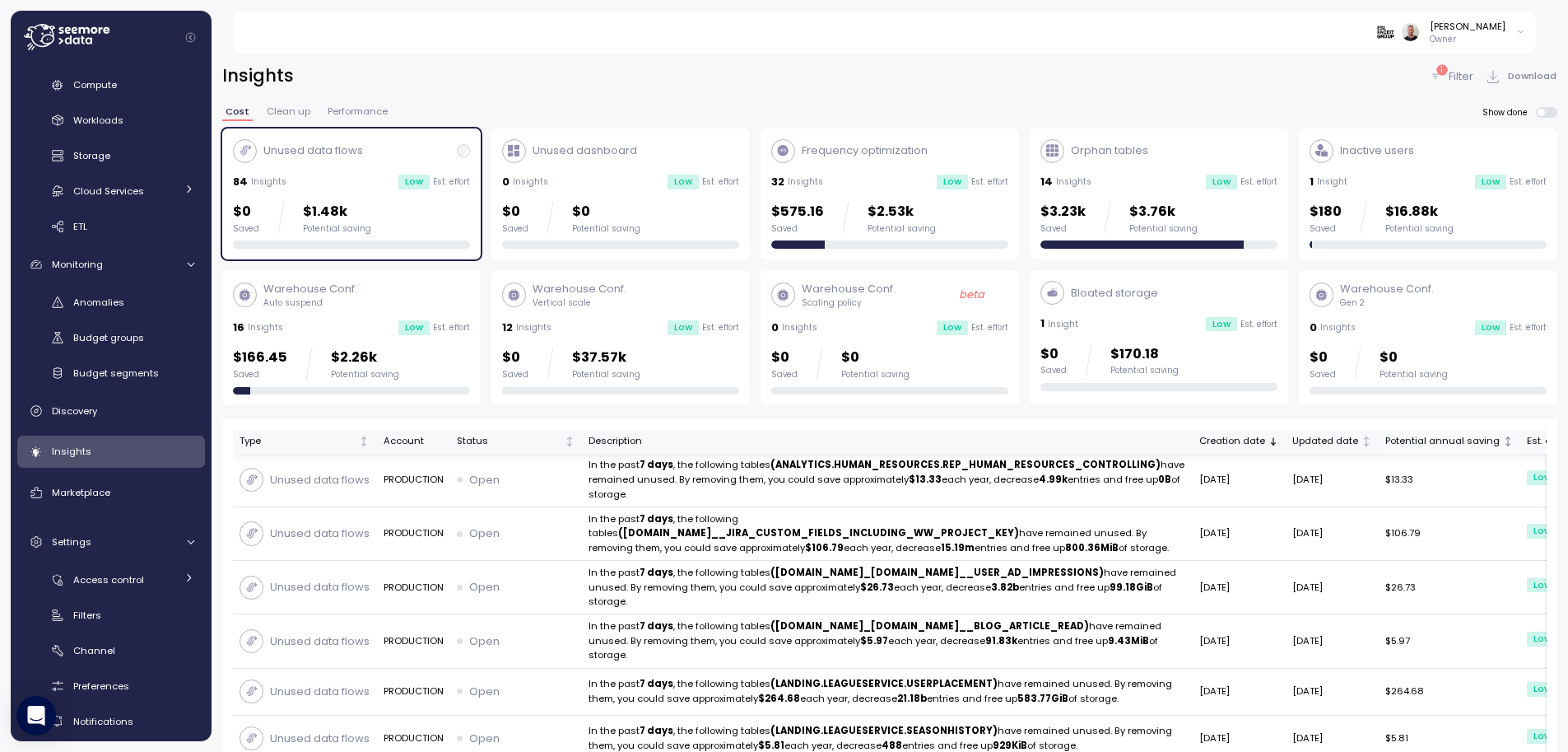
click at [1386, 444] on div "Potential annual saving" at bounding box center [1443, 441] width 114 height 15
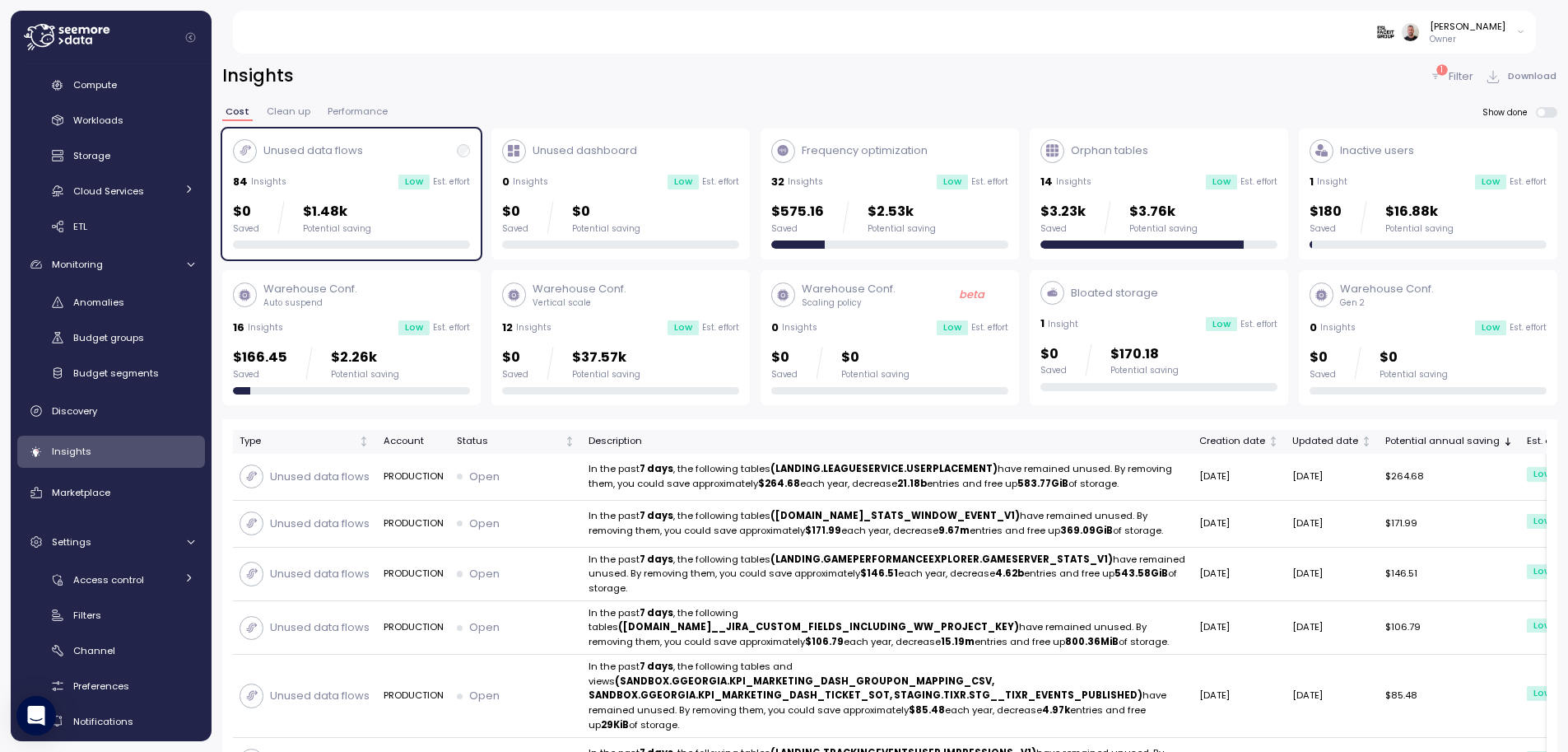
click at [821, 165] on div "Frequency optimization 32 Insights Low Est. effort $575.16 Saved $2.53k Potenti…" at bounding box center [889, 194] width 237 height 110
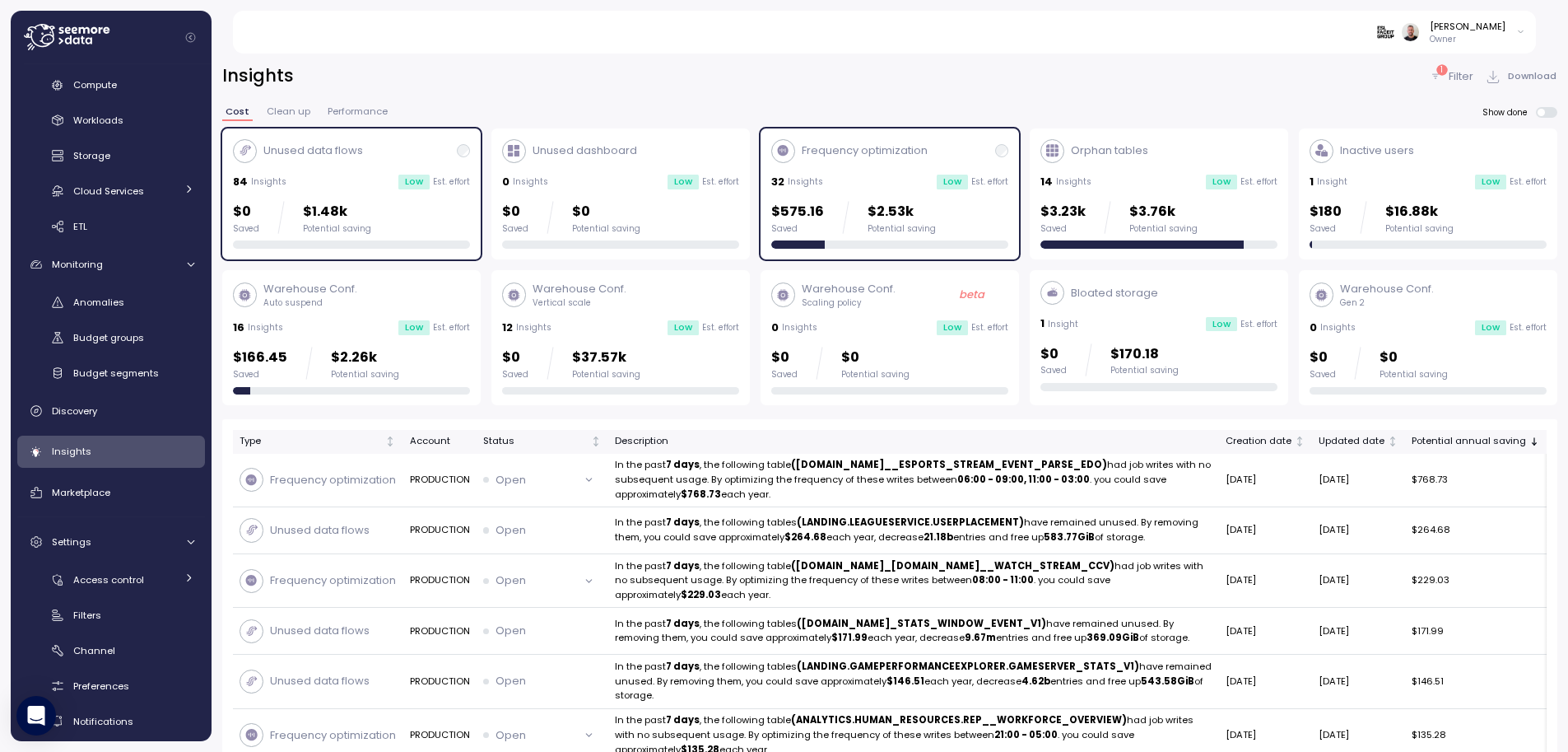
click at [470, 224] on div "Unused data flows 84 Insights Low Est. effort $0 Saved $1.48k Potential saving" at bounding box center [351, 194] width 258 height 131
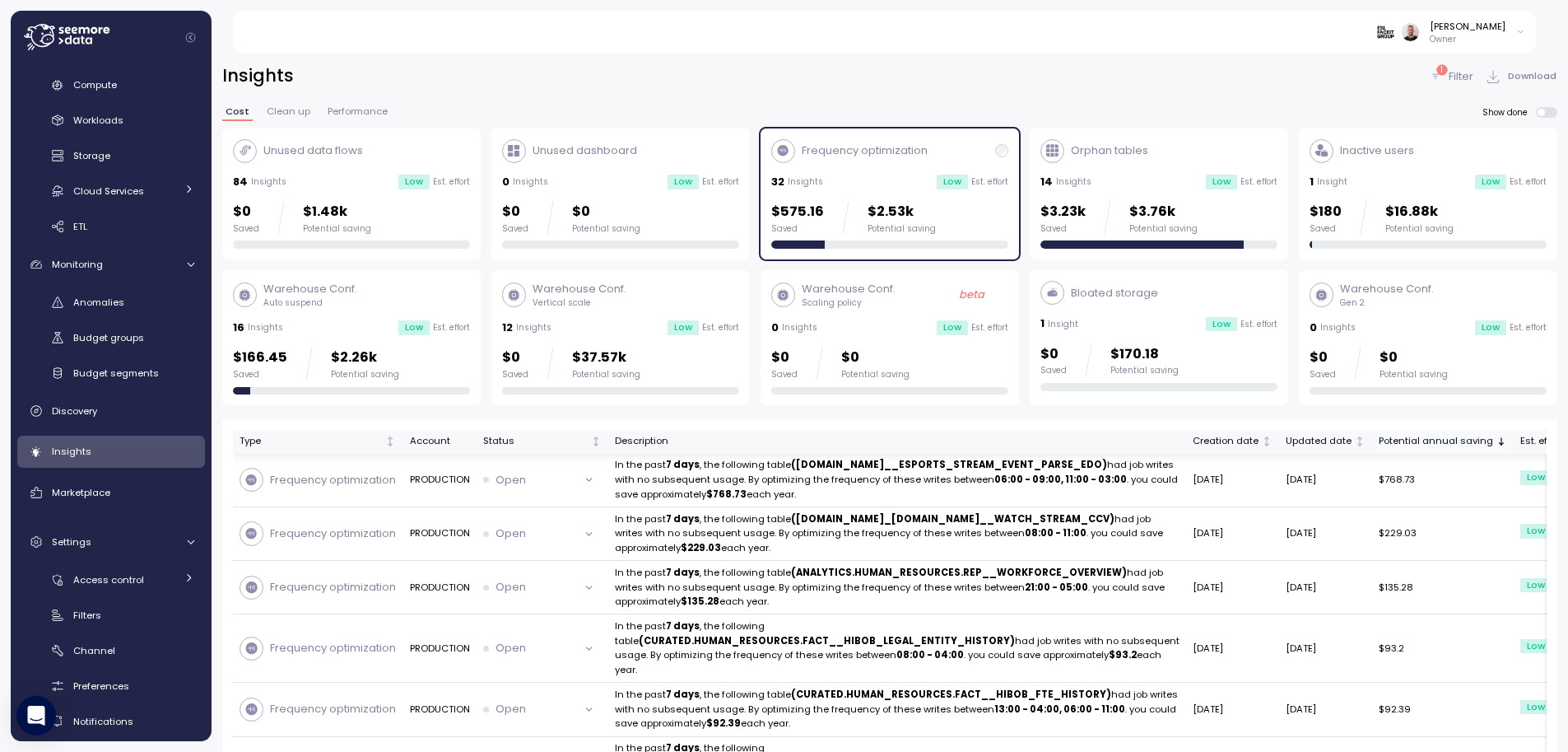
click at [1378, 438] on div "Potential annual saving" at bounding box center [1436, 441] width 114 height 15
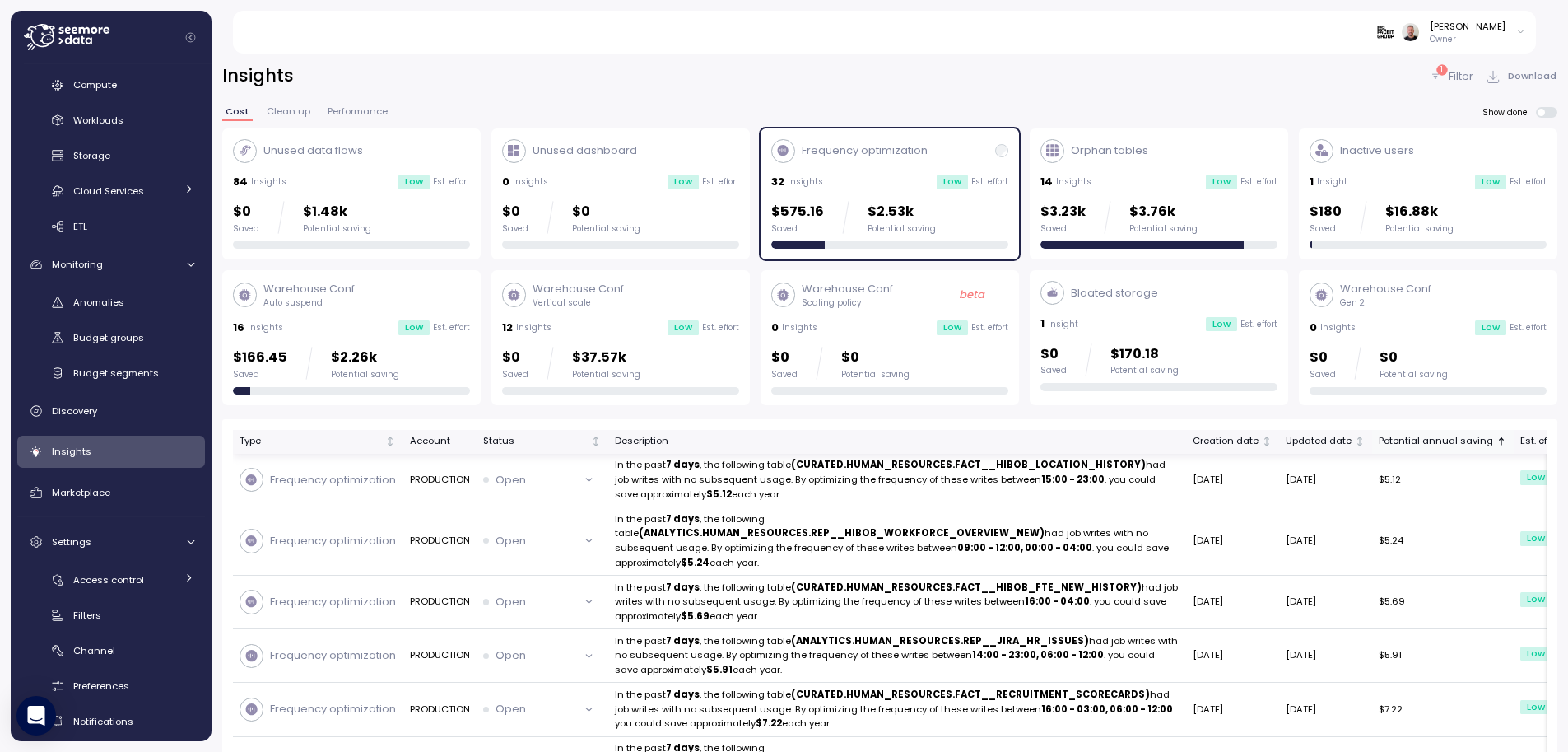
click at [1378, 442] on div "Potential annual saving" at bounding box center [1436, 441] width 114 height 15
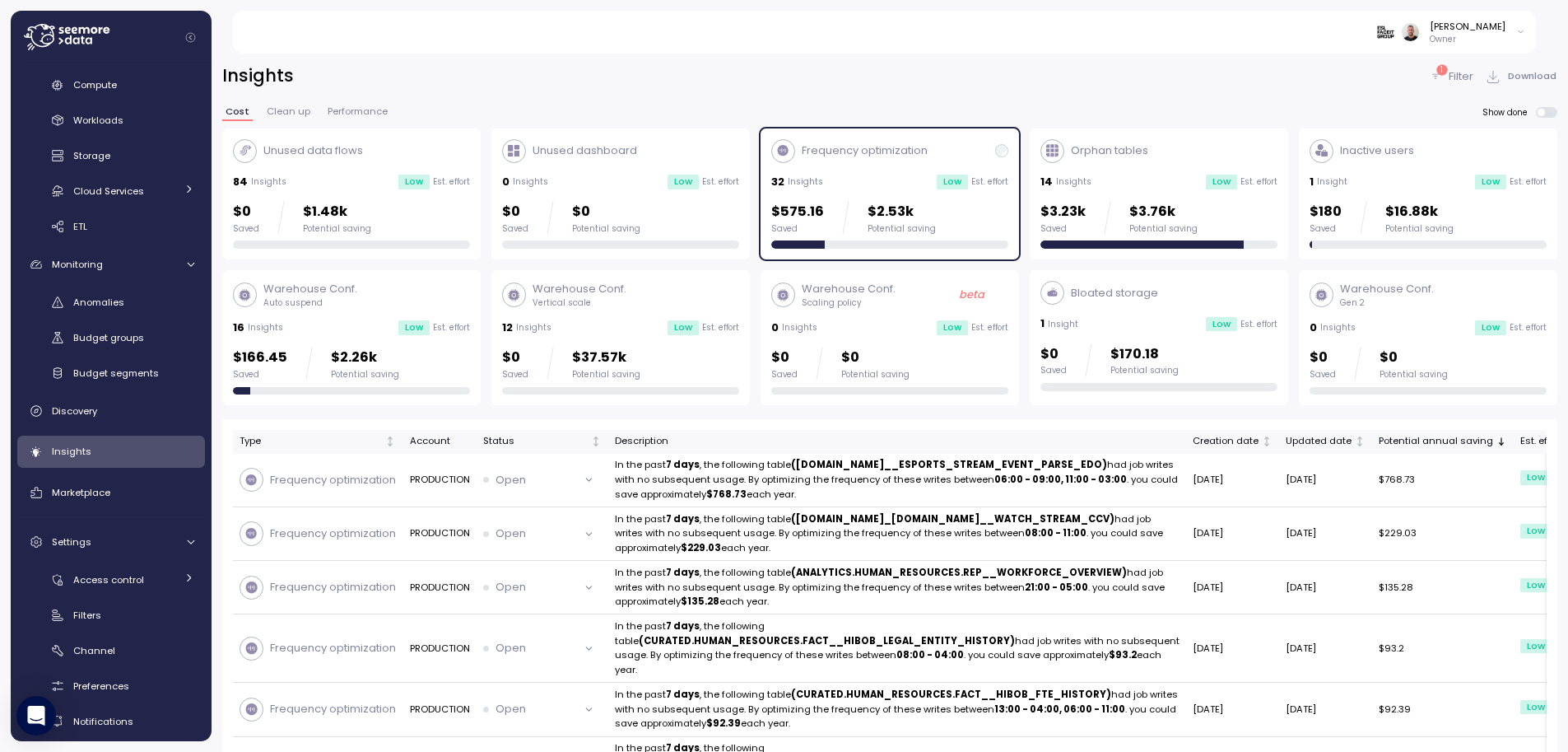
click at [1126, 215] on div "$3.23k Saved $3.76k Potential saving" at bounding box center [1119, 217] width 157 height 33
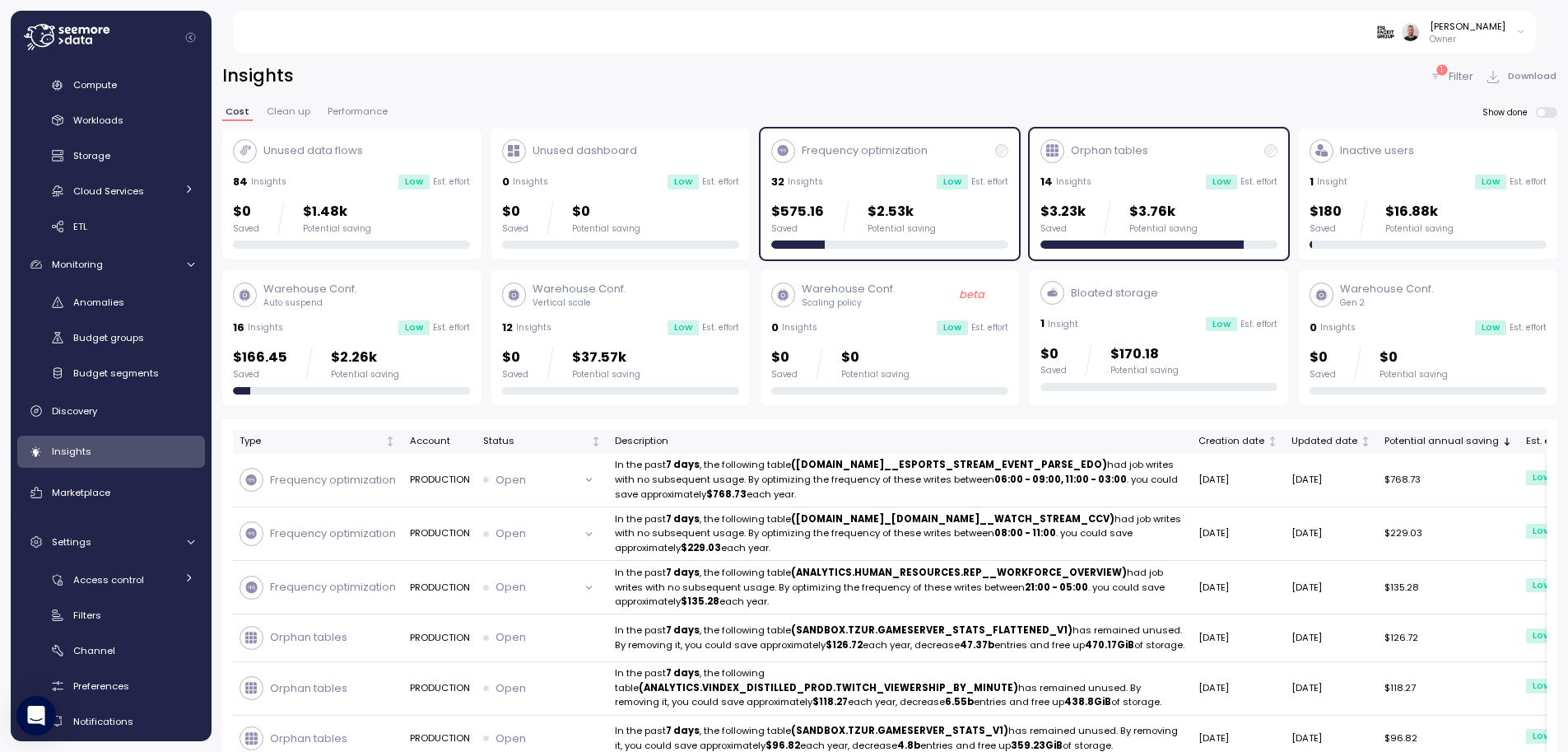
click at [842, 255] on div "Frequency optimization 32 Insights Low Est. effort $575.16 Saved $2.53k Potenti…" at bounding box center [889, 194] width 258 height 131
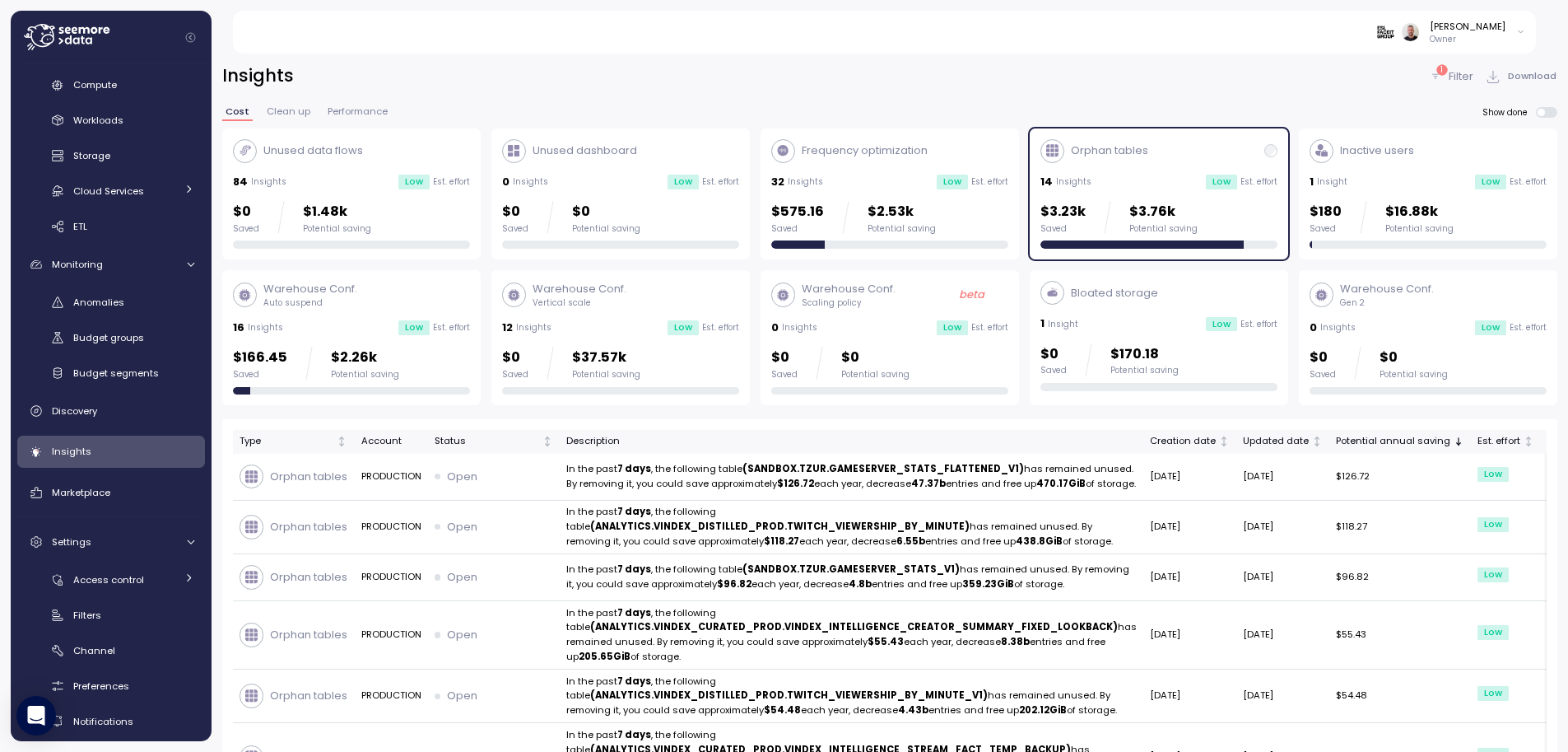
click at [586, 307] on p "Vertical scale" at bounding box center [579, 302] width 94 height 12
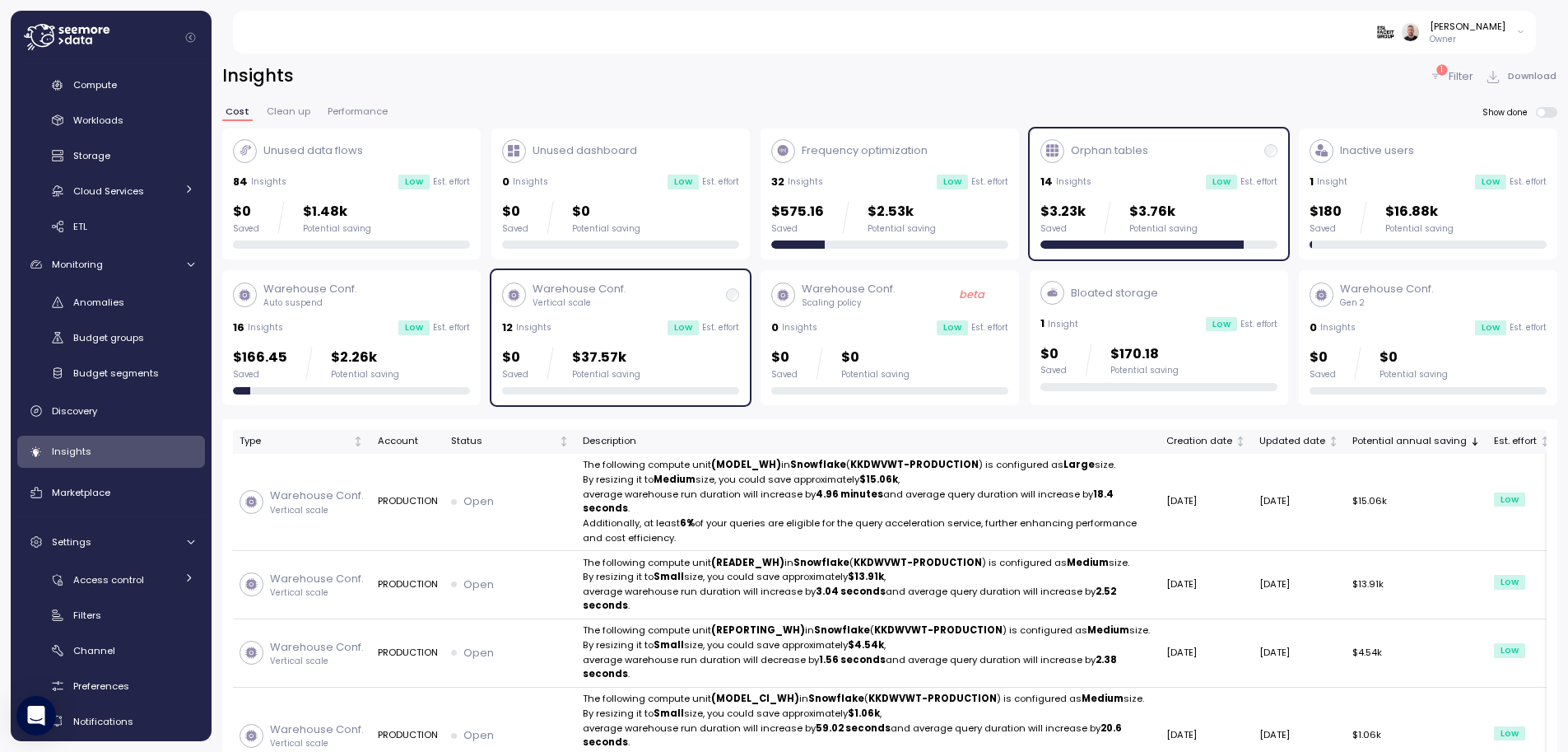
click at [426, 381] on div "$166.45 Saved $2.26k Potential saving" at bounding box center [351, 370] width 237 height 47
click at [623, 338] on div "Warehouse Conf. Vertical scale 12 Insights Low Est. effort $0 Saved $37.57k Pot…" at bounding box center [620, 337] width 237 height 114
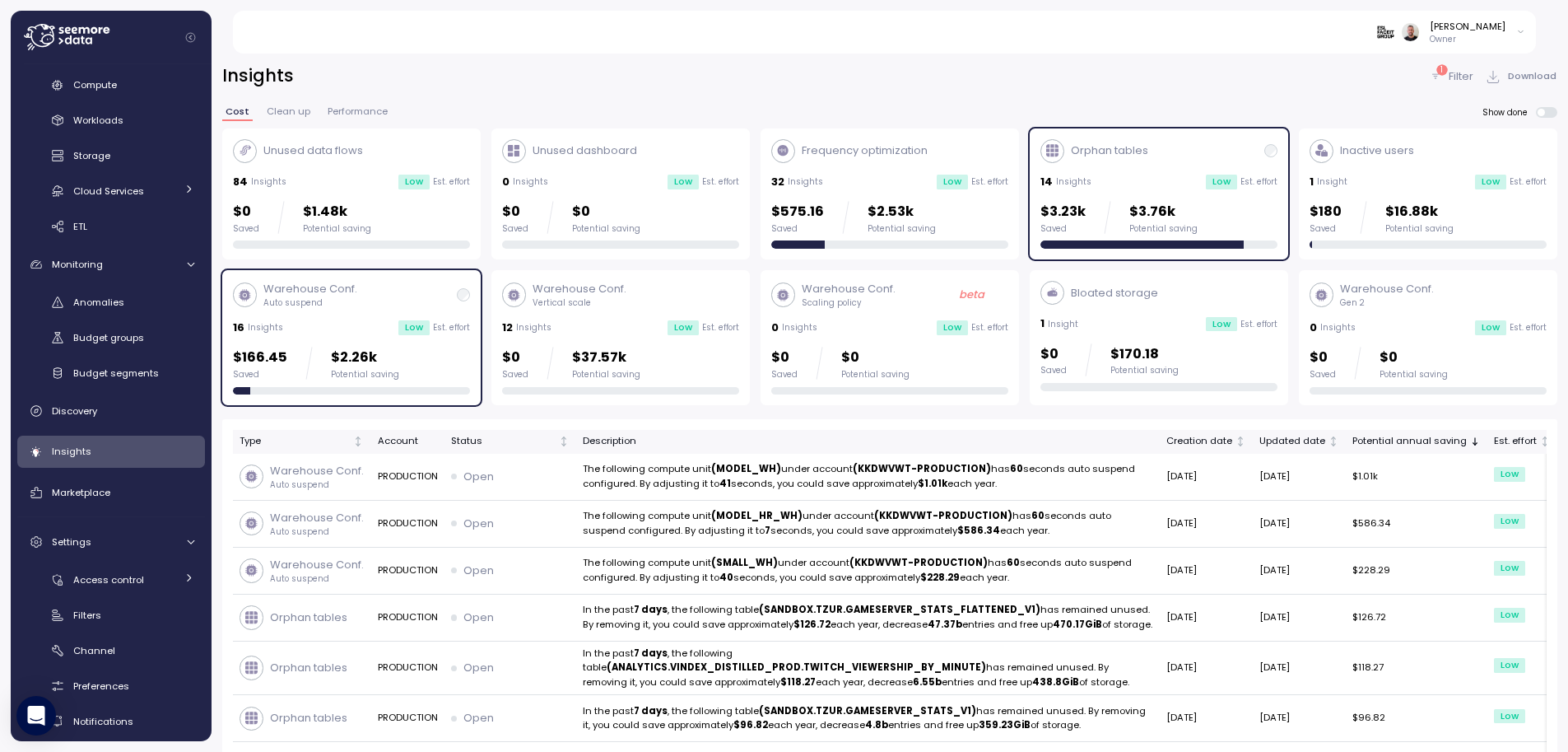
click at [441, 384] on div "$166.45 Saved $2.26k Potential saving" at bounding box center [351, 370] width 237 height 47
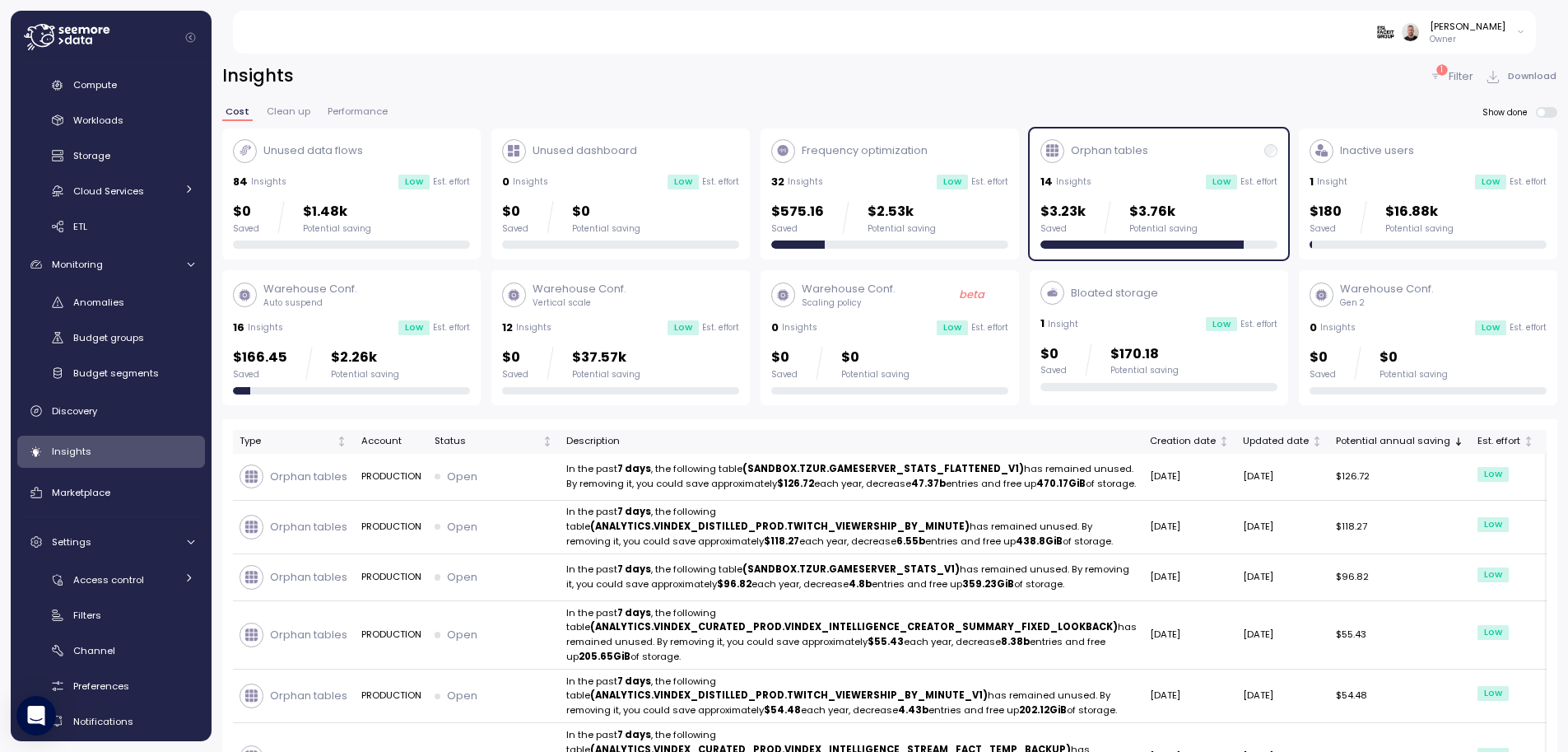
click at [674, 345] on div "Warehouse Conf. Vertical scale 12 Insights Low Est. effort $0 Saved $37.57k Pot…" at bounding box center [620, 337] width 237 height 114
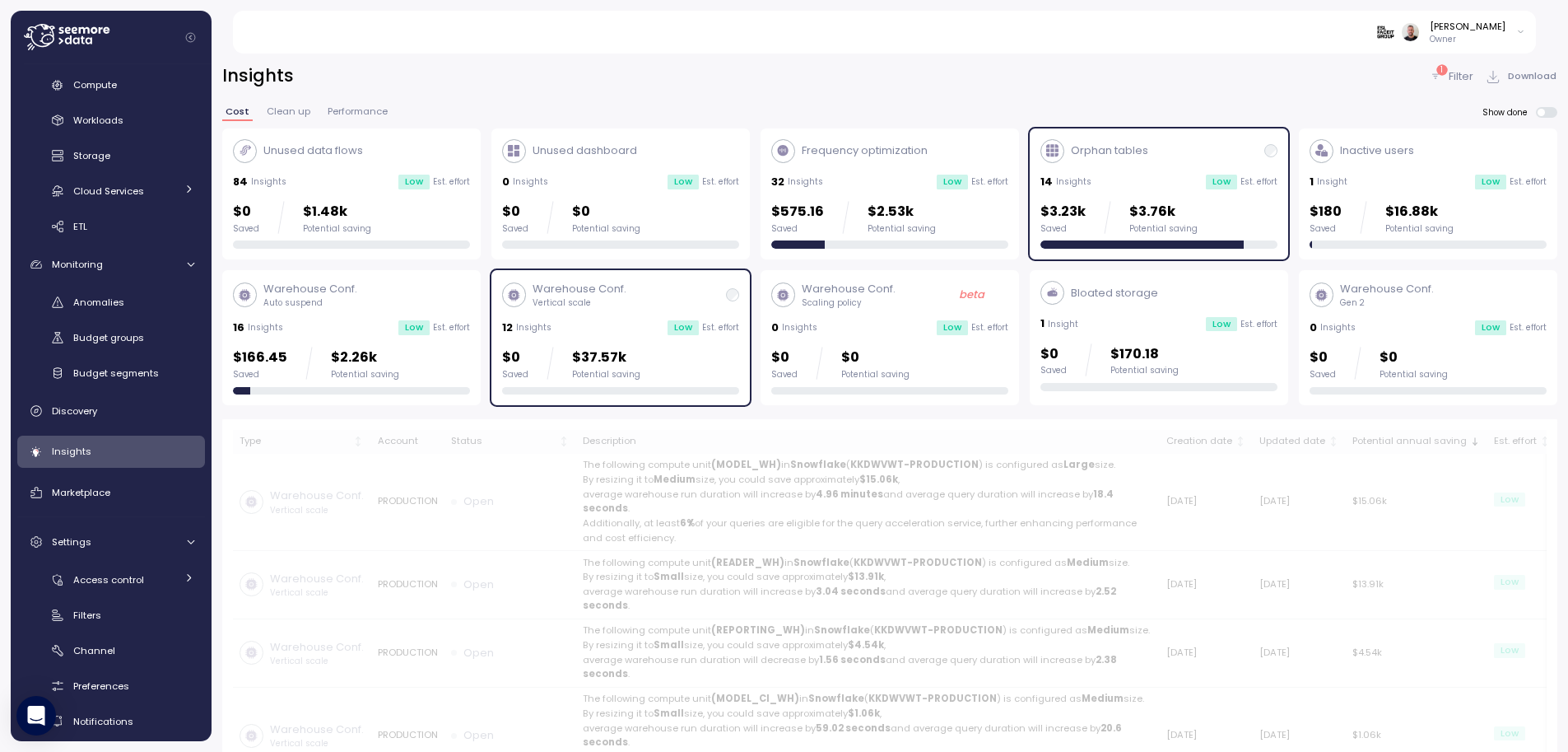
click at [493, 390] on div "Warehouse Conf. Vertical scale 12 Insights Low Est. effort $0 Saved $37.57k Pot…" at bounding box center [620, 337] width 258 height 135
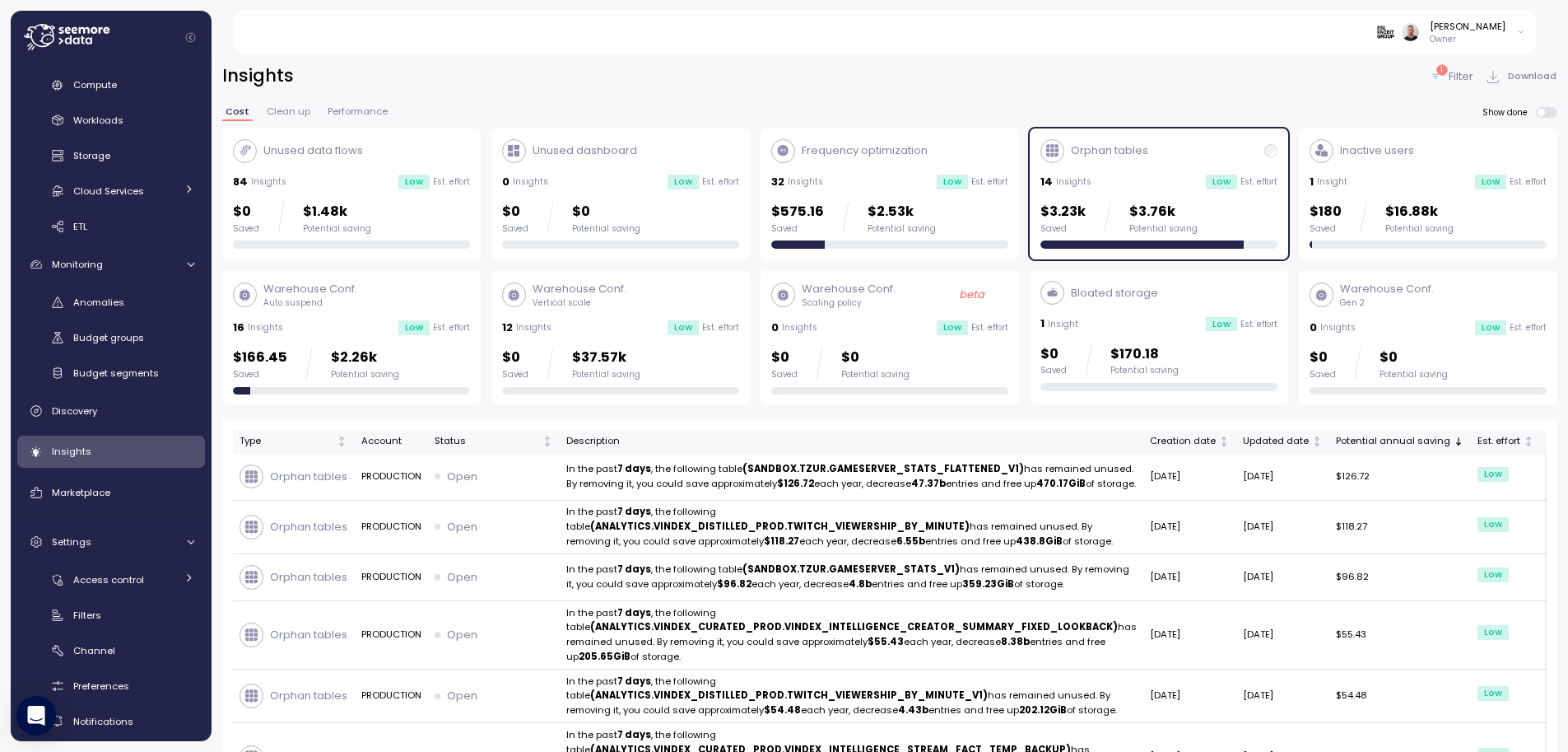
click at [426, 393] on div at bounding box center [351, 391] width 237 height 8
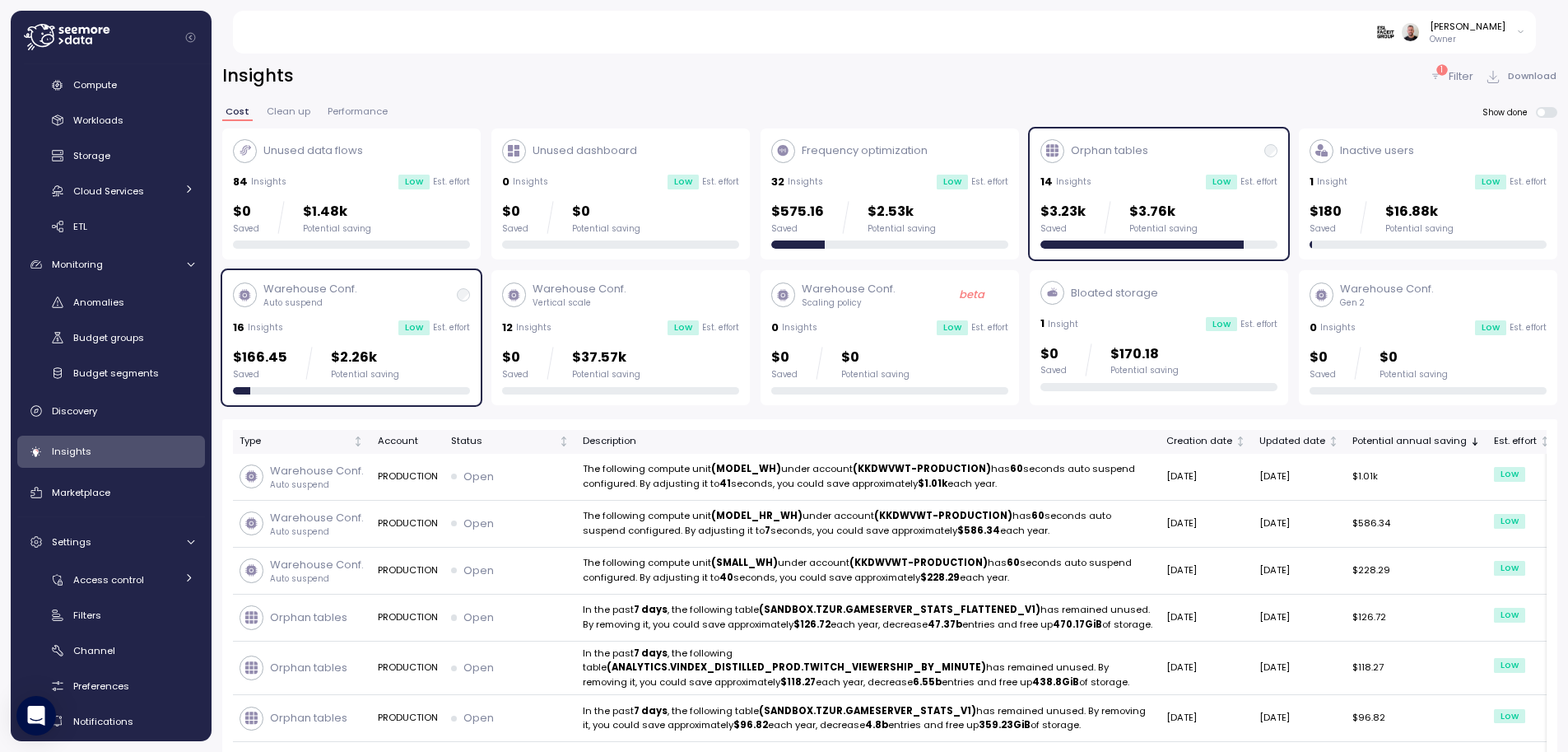
click at [550, 376] on div "$0 Saved $37.57k Potential saving" at bounding box center [571, 363] width 139 height 33
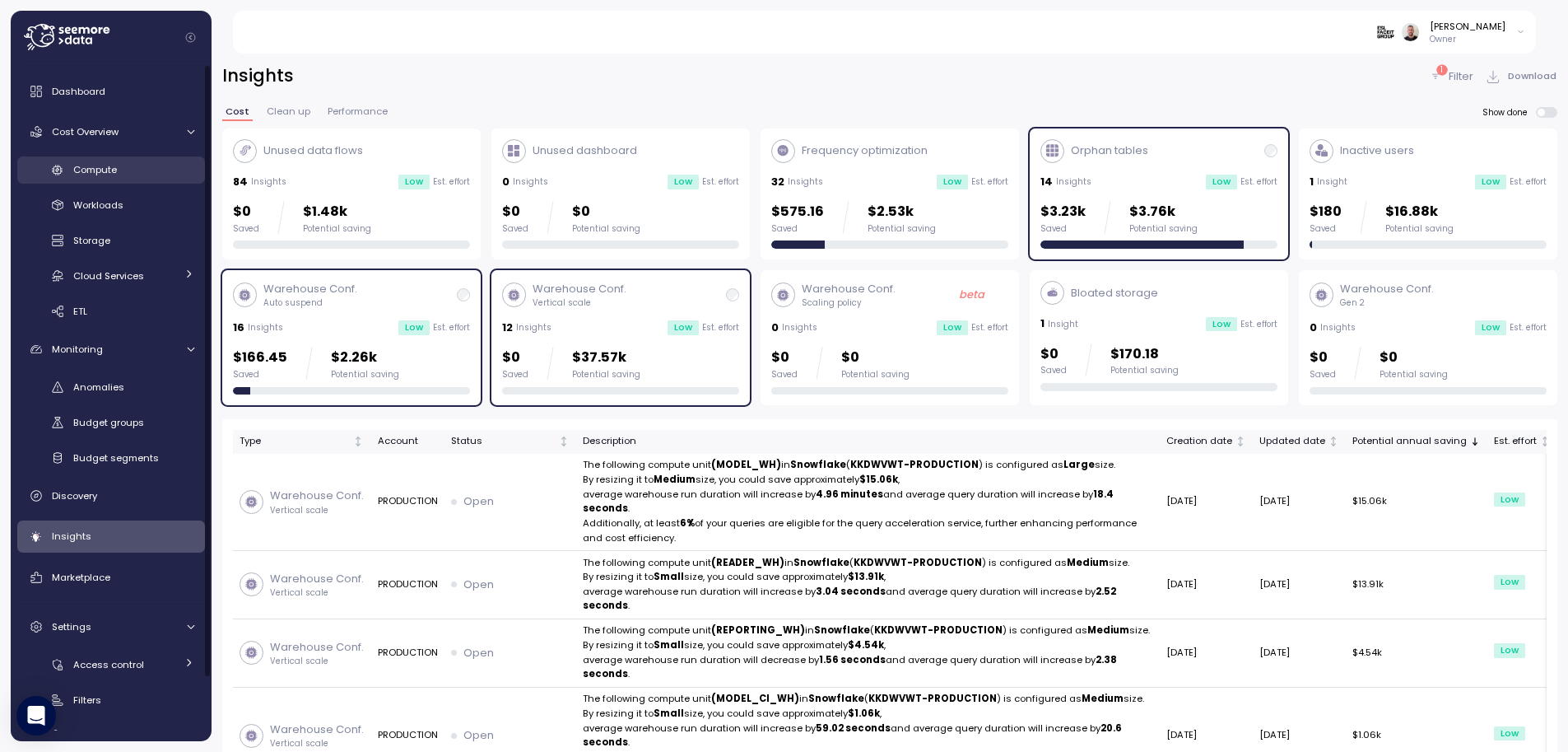
click at [167, 172] on div "Compute" at bounding box center [133, 169] width 121 height 16
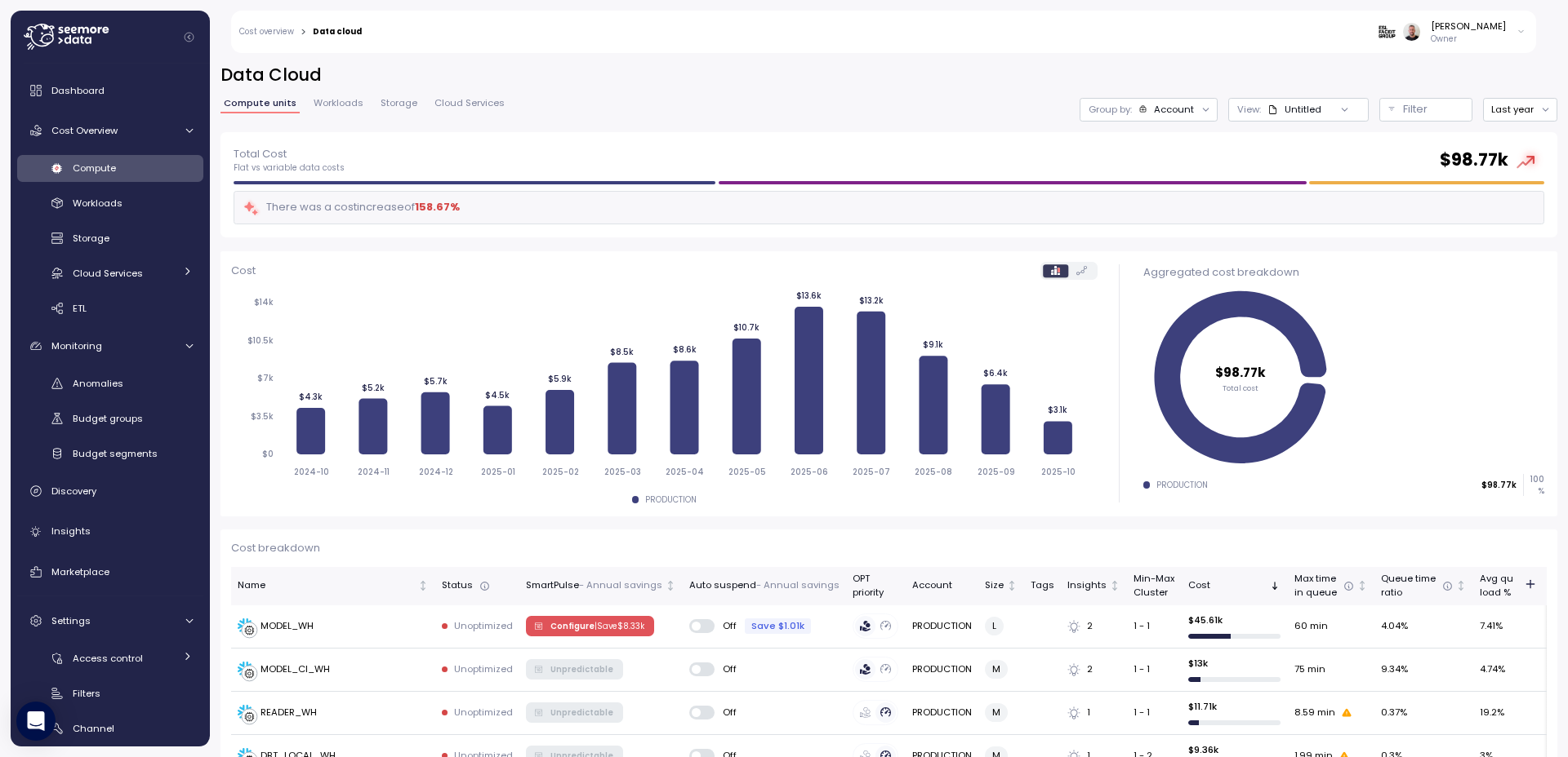
scroll to position [196, 0]
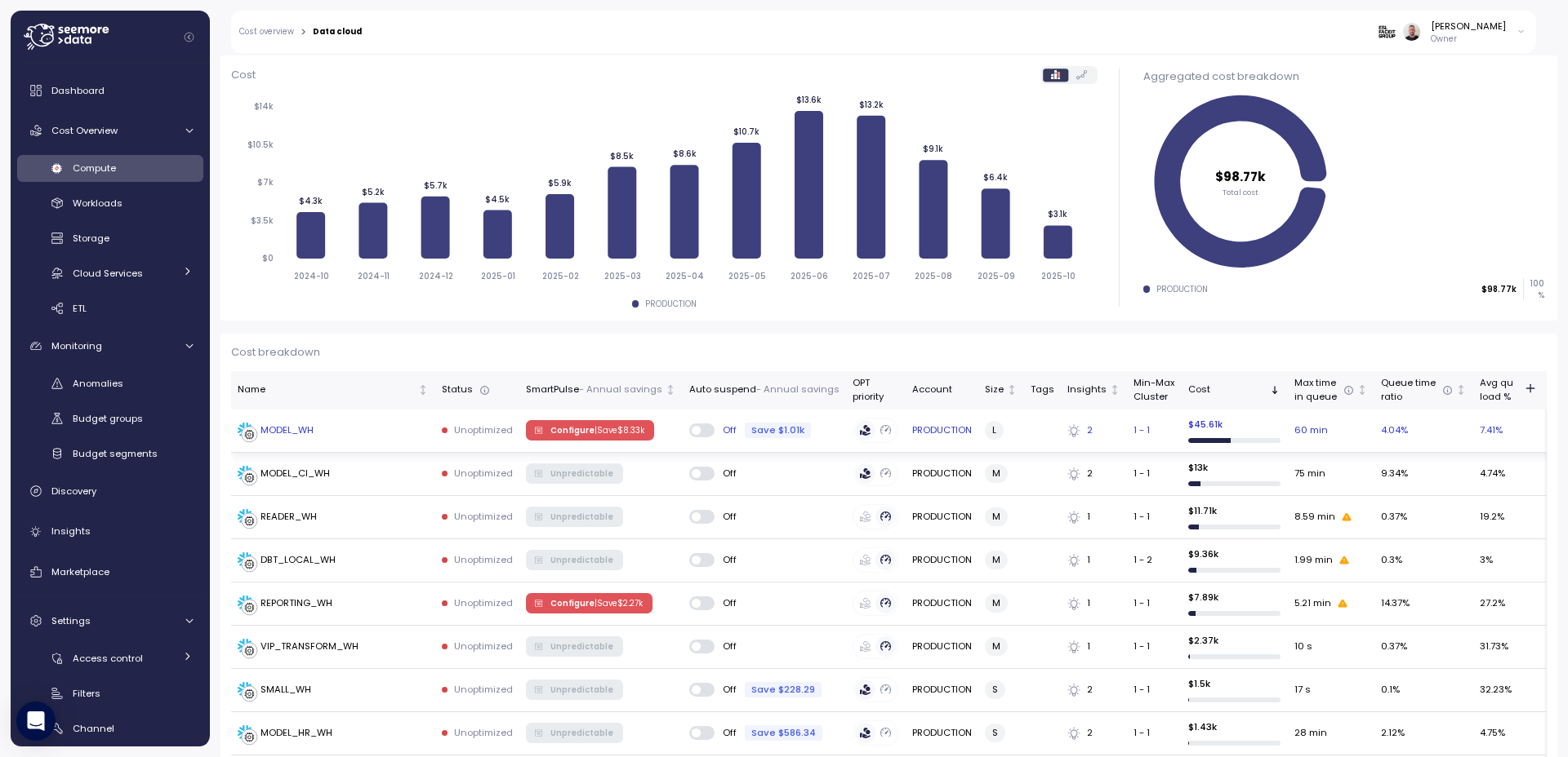
click at [596, 426] on p "| Save $ 8.33k" at bounding box center [619, 431] width 50 height 12
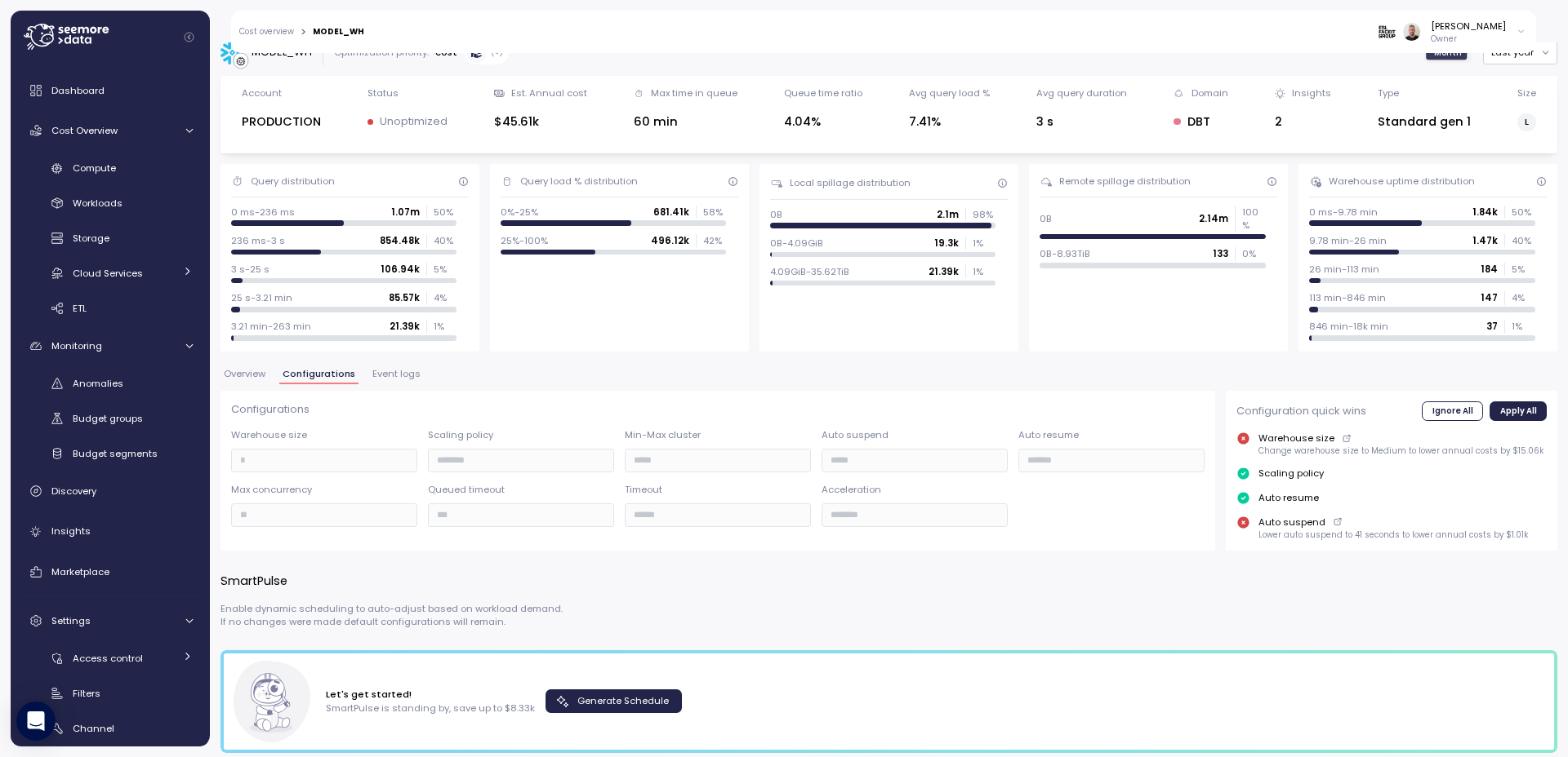
scroll to position [20, 0]
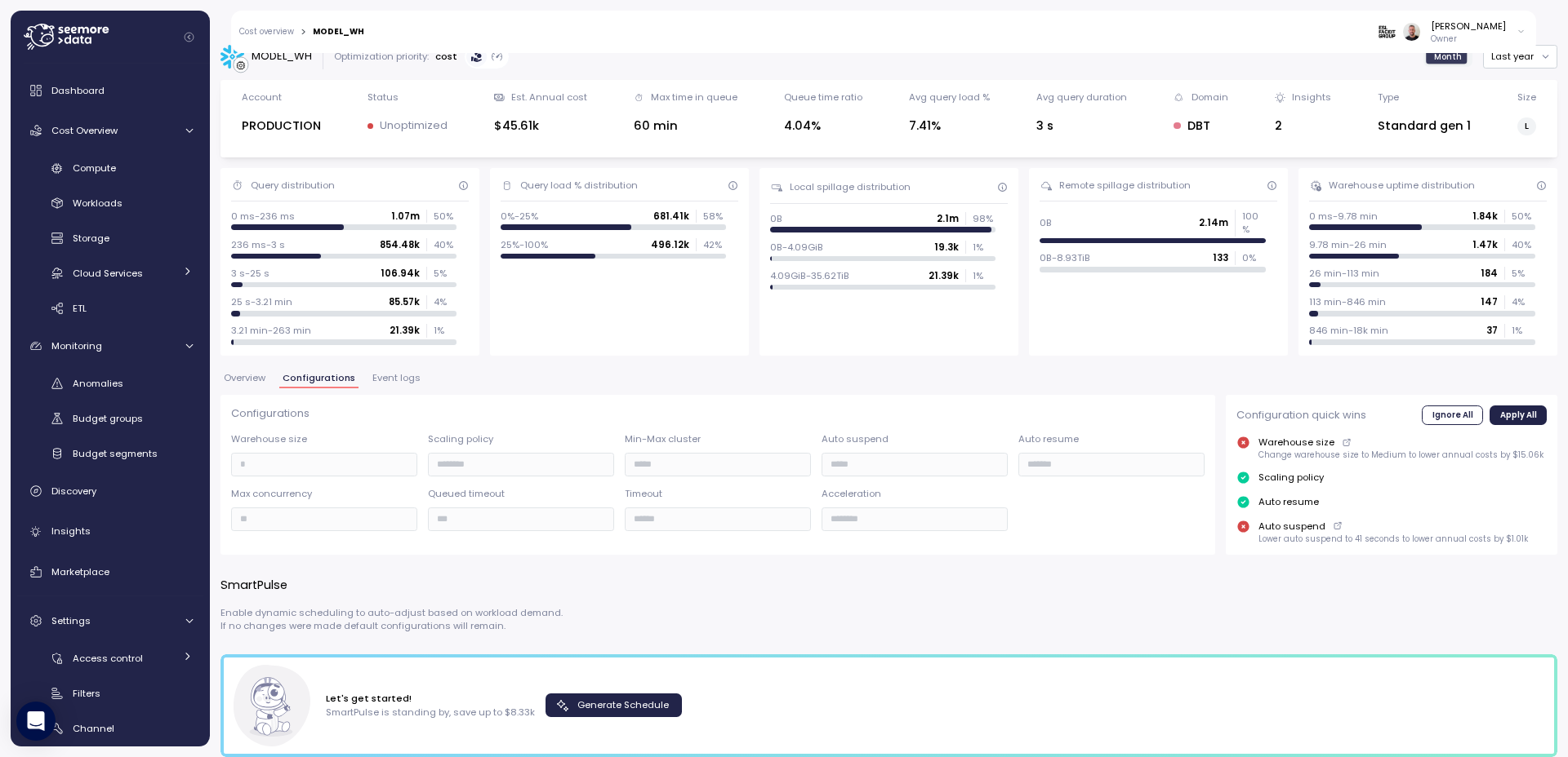
click at [614, 700] on span "Generate Schedule" at bounding box center [623, 706] width 91 height 22
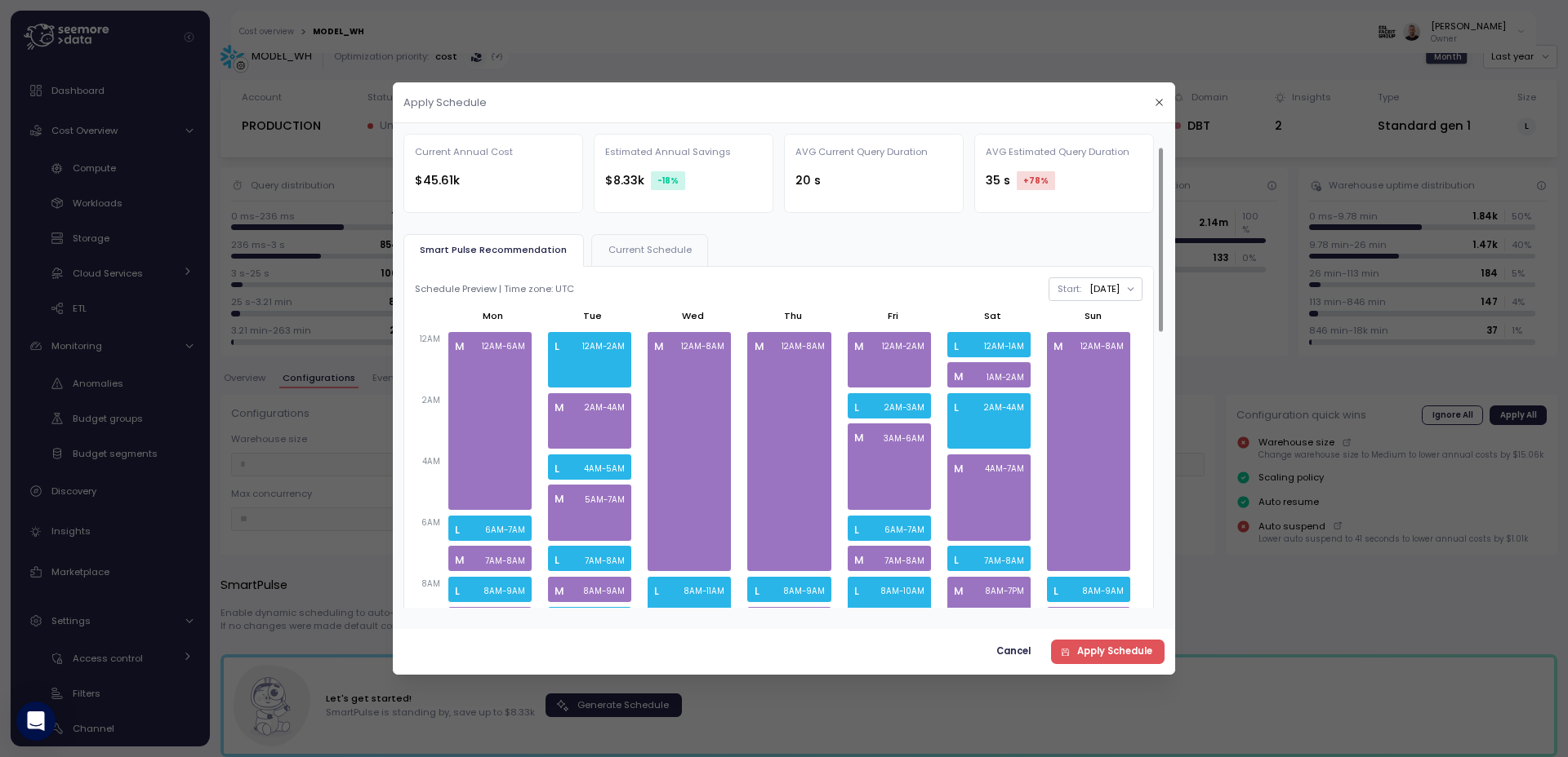
scroll to position [98, 0]
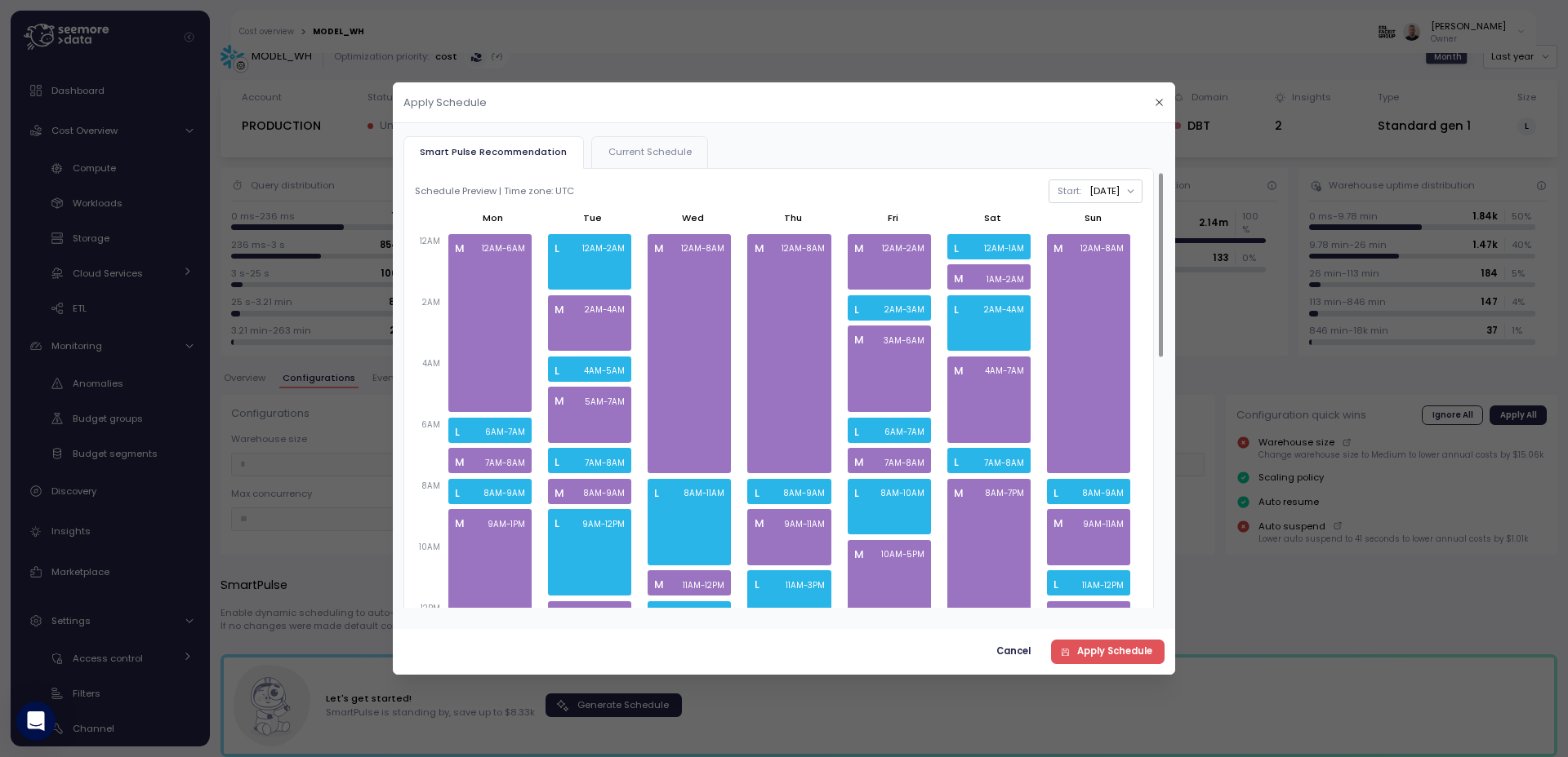
click at [663, 149] on span "Current Schedule" at bounding box center [650, 152] width 83 height 9
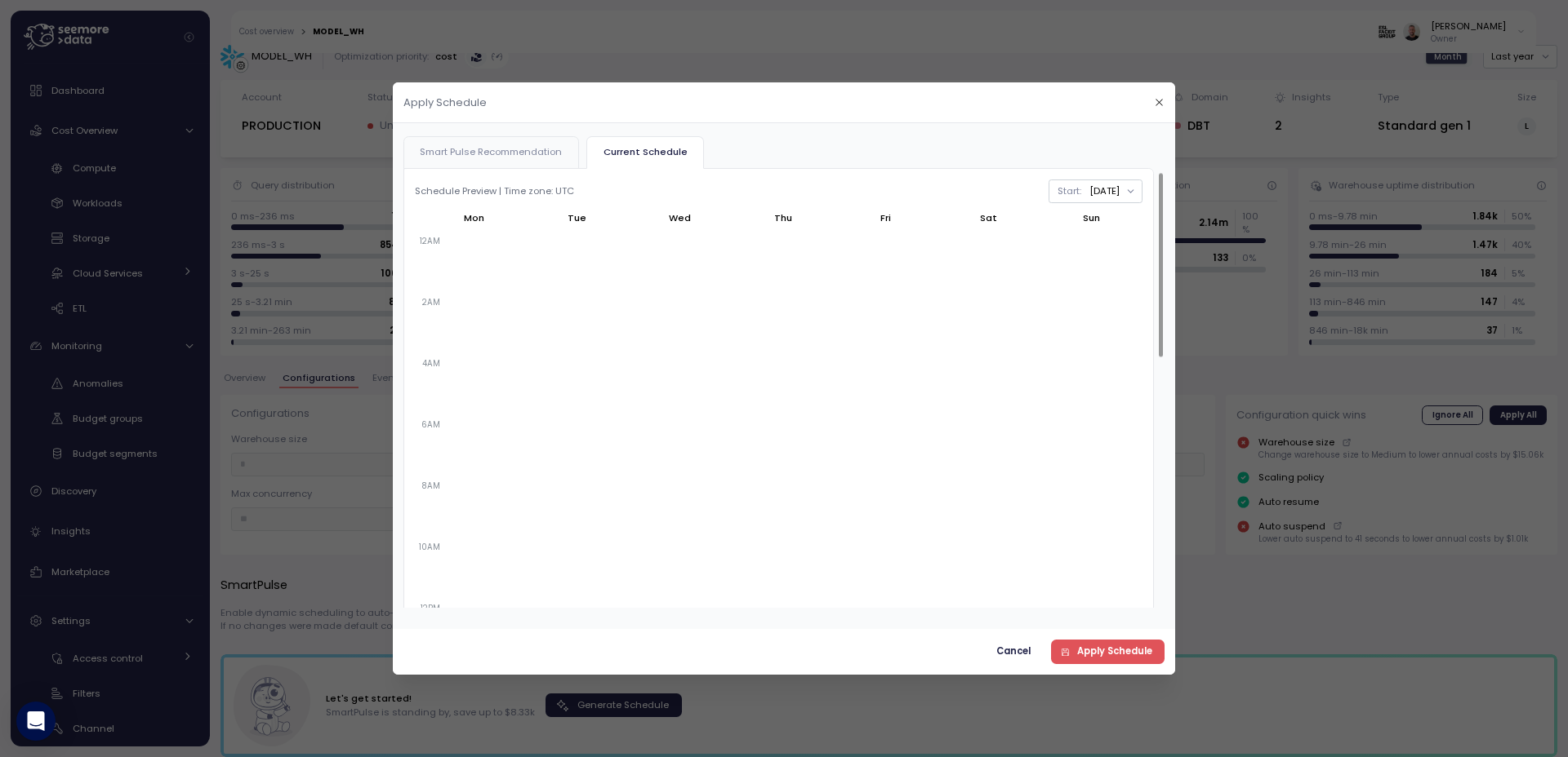
click at [524, 148] on span "Smart Pulse Recommendation" at bounding box center [490, 152] width 142 height 9
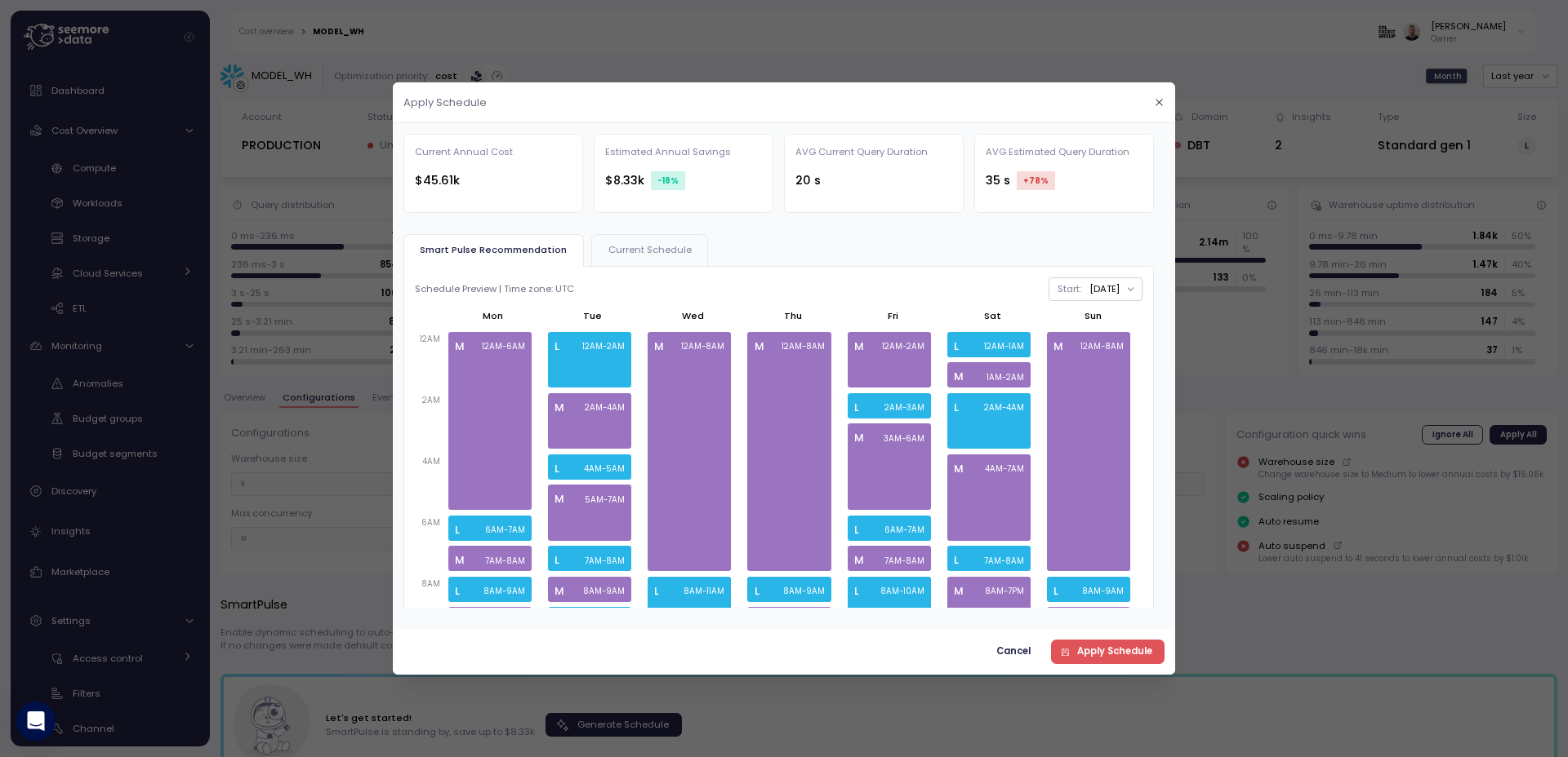
scroll to position [98, 0]
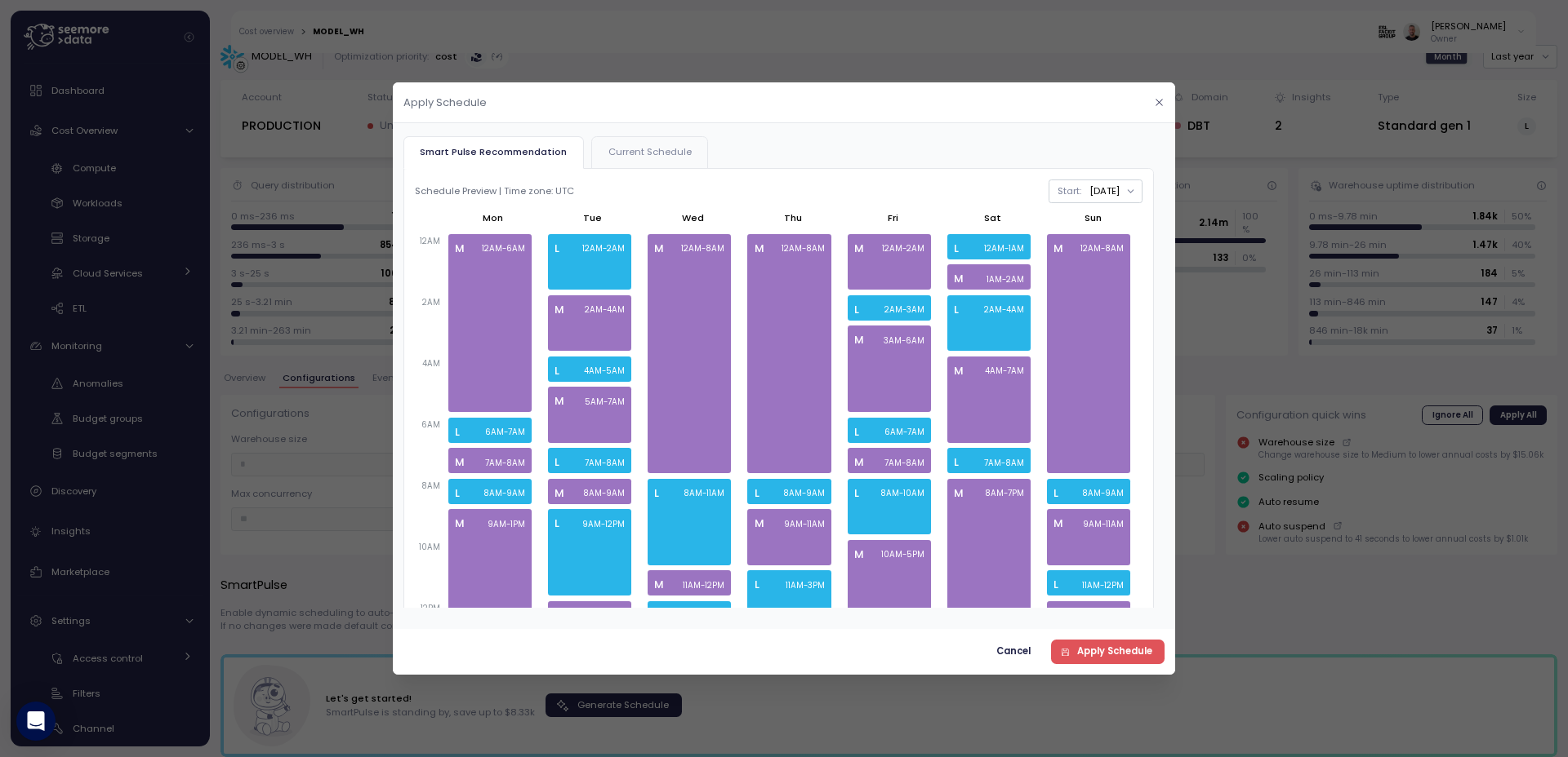
click at [1157, 100] on icon "button" at bounding box center [1159, 103] width 11 height 11
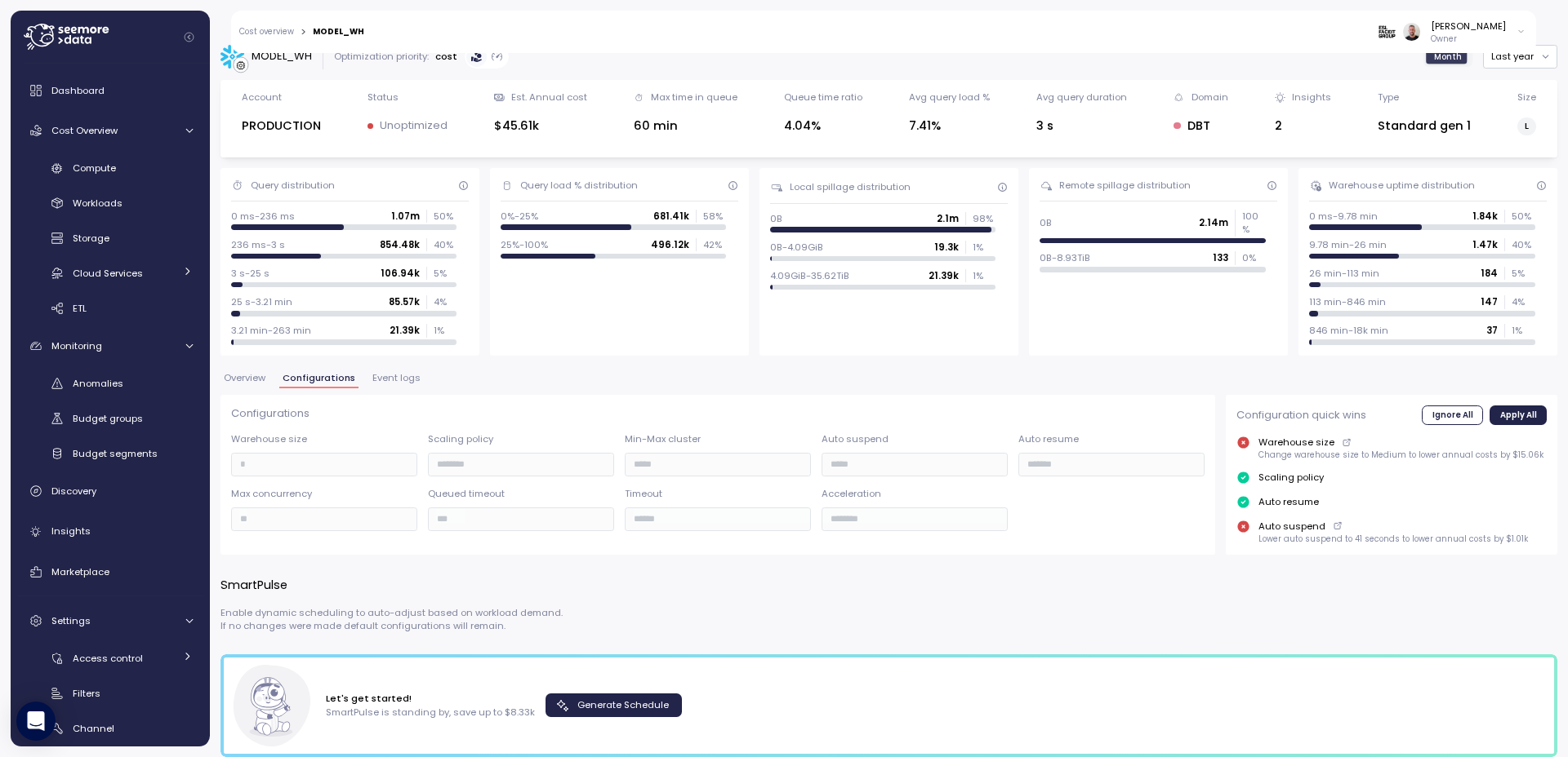
drag, startPoint x: 426, startPoint y: 369, endPoint x: 417, endPoint y: 383, distance: 16.6
click at [417, 382] on span "Event logs" at bounding box center [396, 378] width 48 height 9
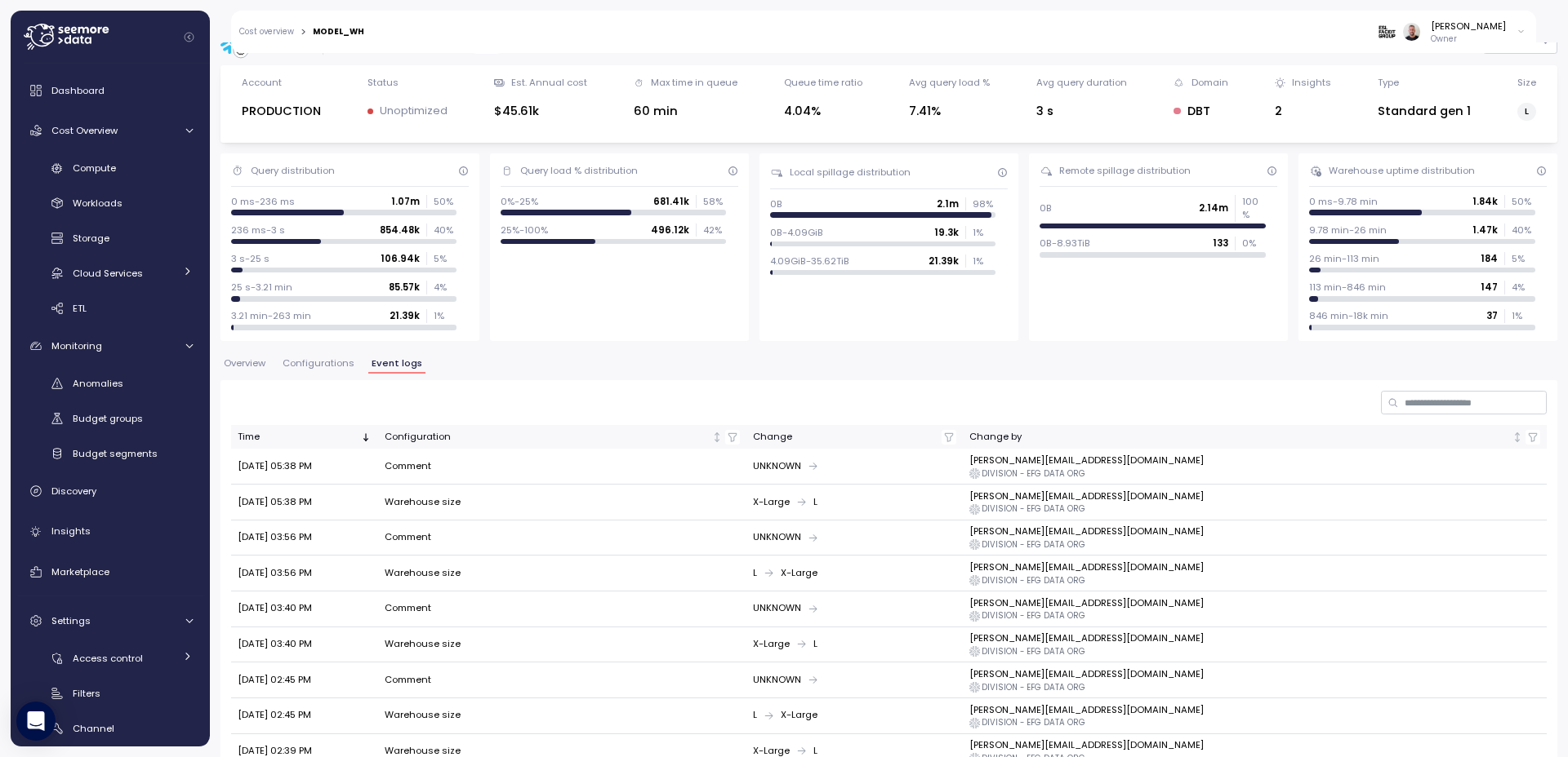
scroll to position [98, 0]
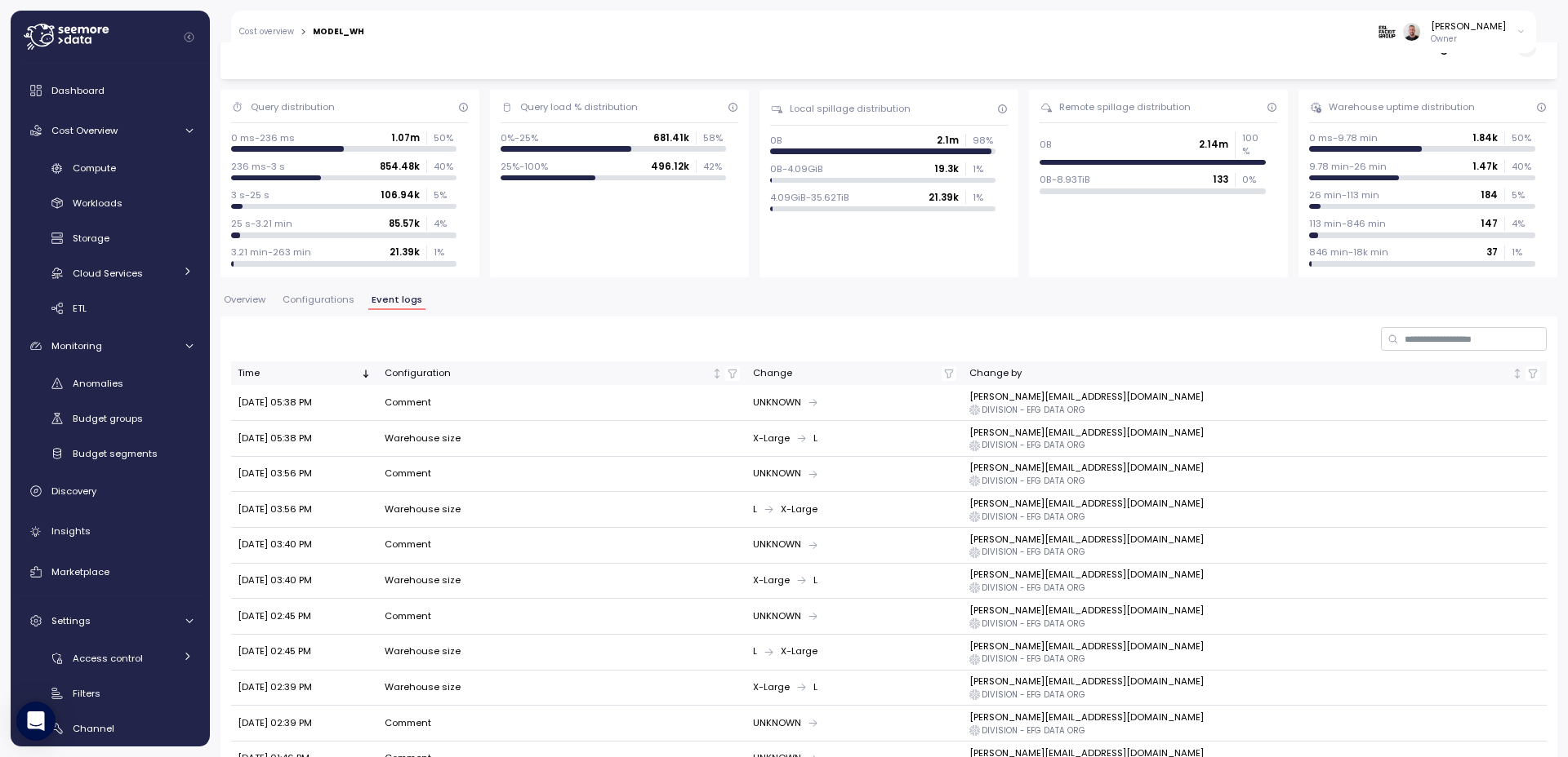
click at [318, 303] on span "Configurations" at bounding box center [318, 300] width 72 height 9
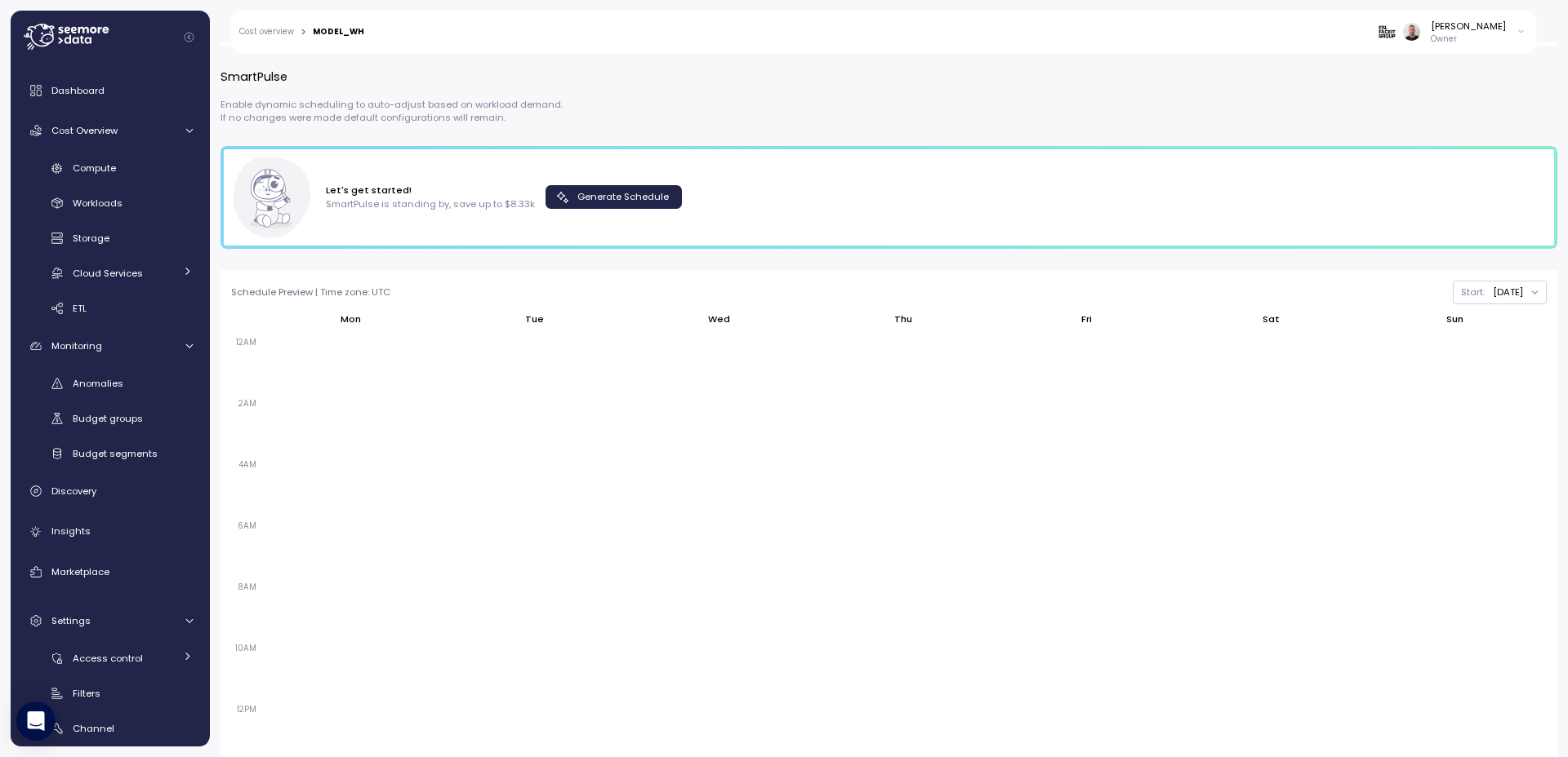
scroll to position [588, 0]
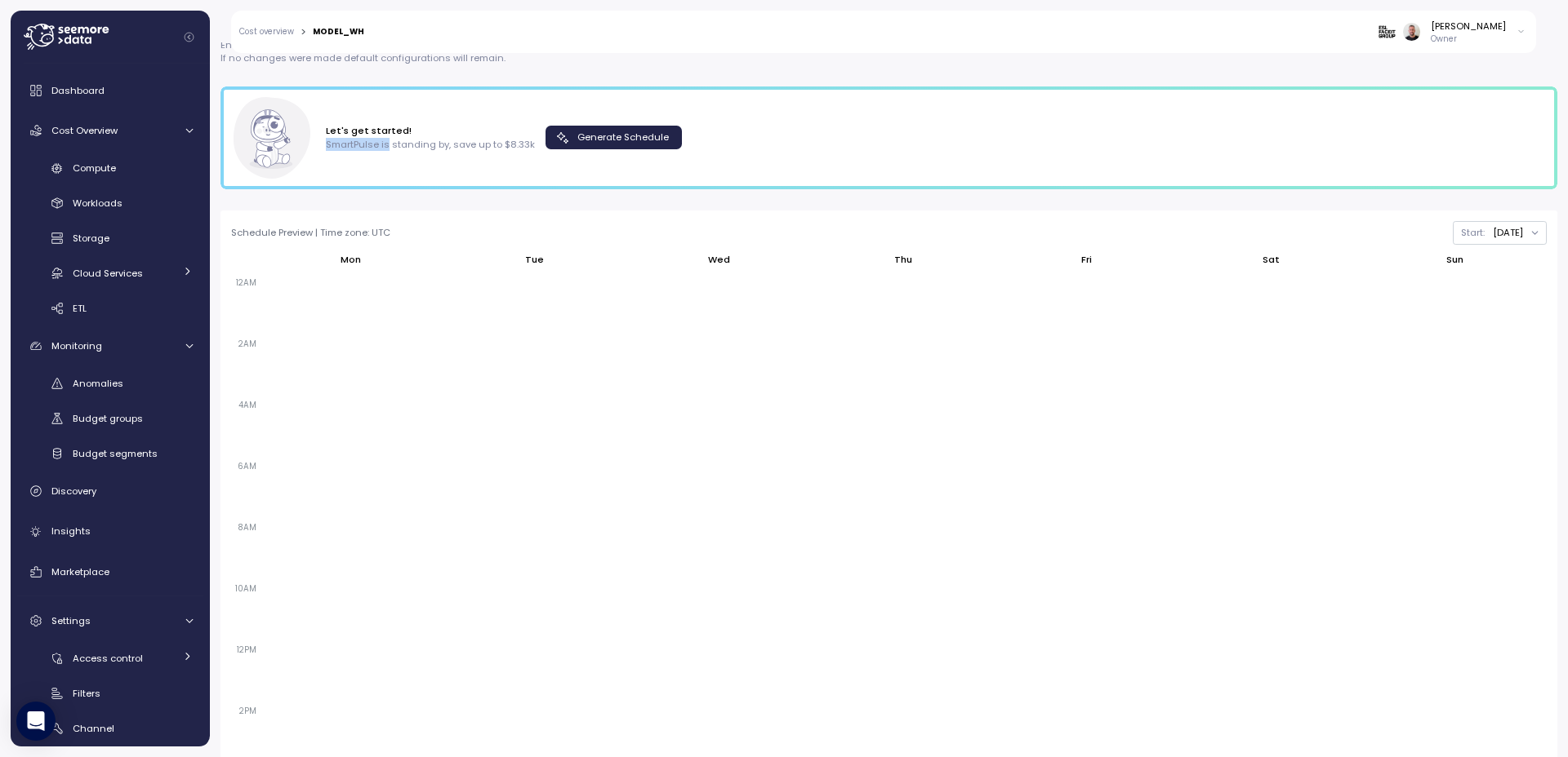
drag, startPoint x: 388, startPoint y: 142, endPoint x: 499, endPoint y: 131, distance: 111.5
click at [499, 131] on div "Let's get started! SmartPulse is standing by , save up to $8.33k" at bounding box center [430, 137] width 209 height 27
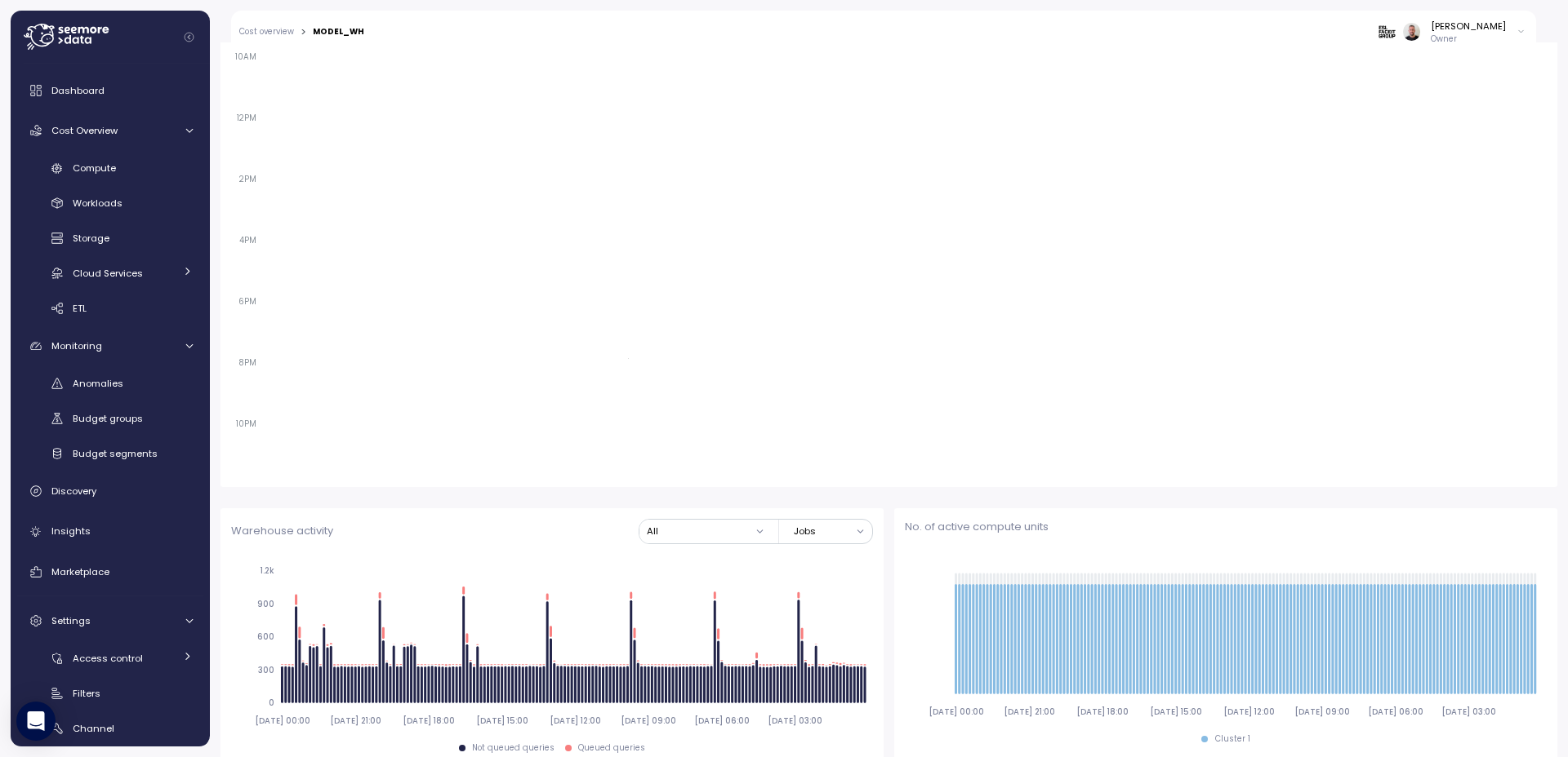
scroll to position [1137, 0]
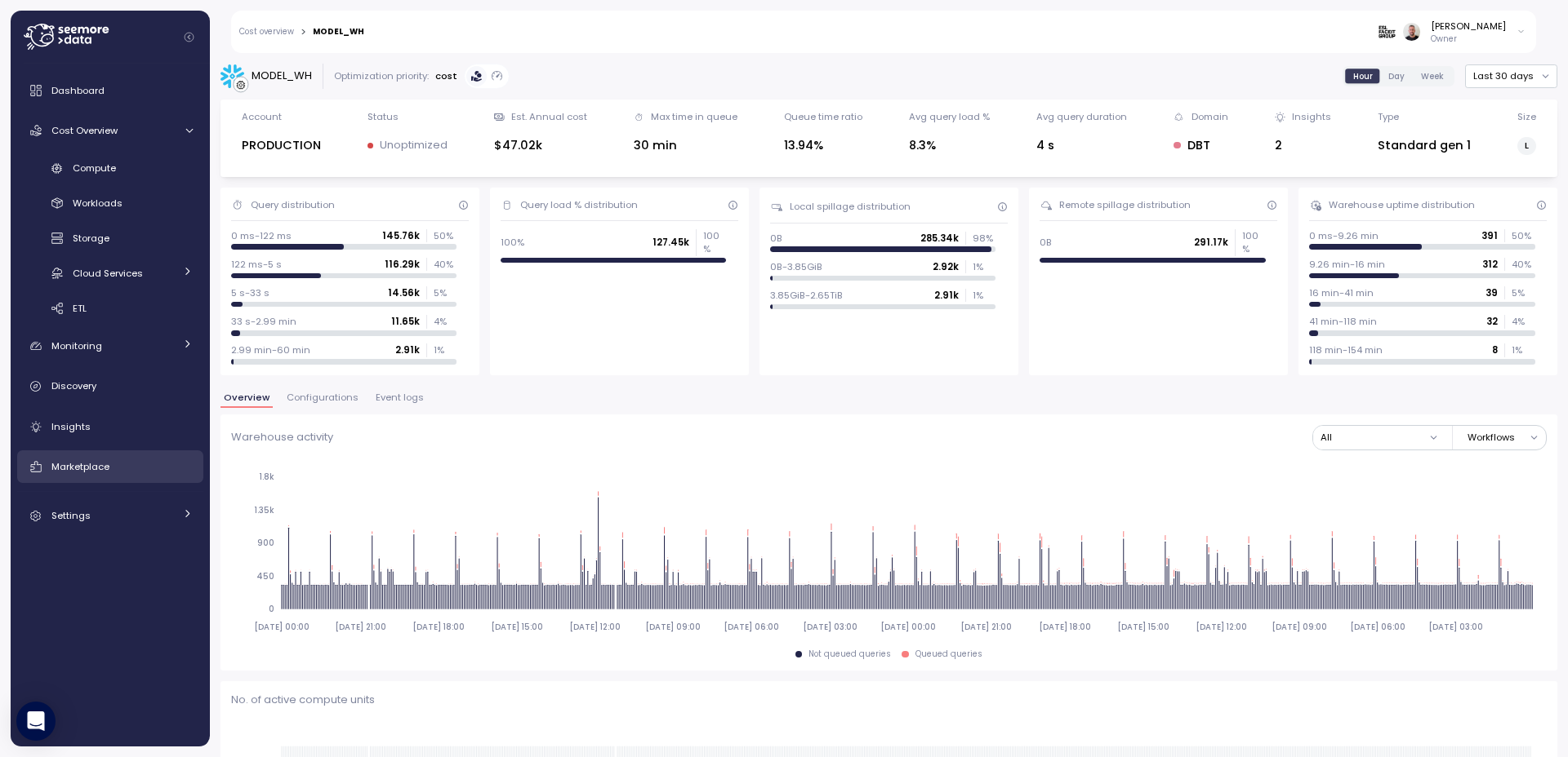
click at [72, 461] on span "Marketplace" at bounding box center [80, 466] width 58 height 13
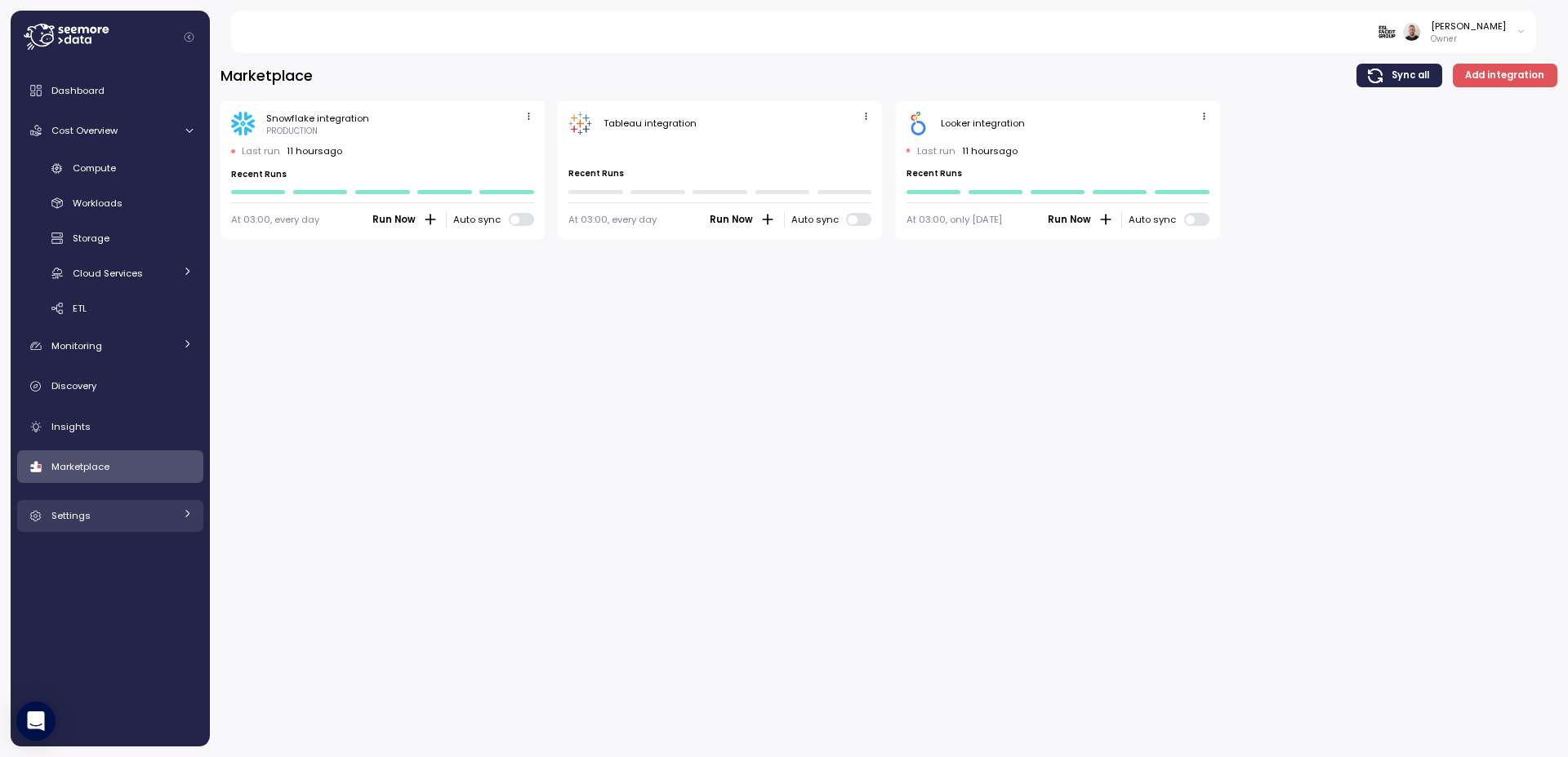
click at [95, 514] on div "Settings" at bounding box center [113, 516] width 122 height 16
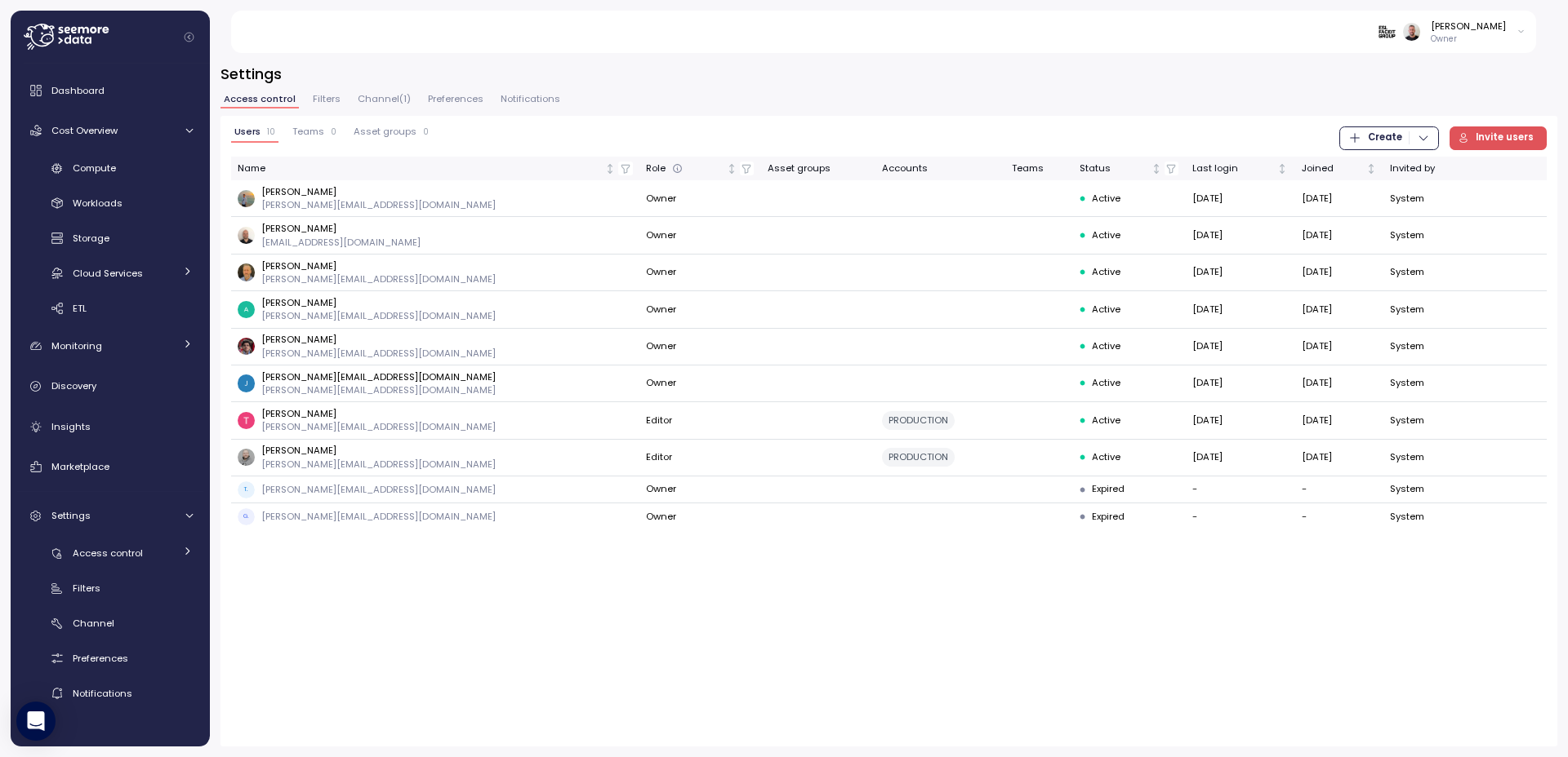
click at [454, 95] on span "Preferences" at bounding box center [455, 99] width 56 height 9
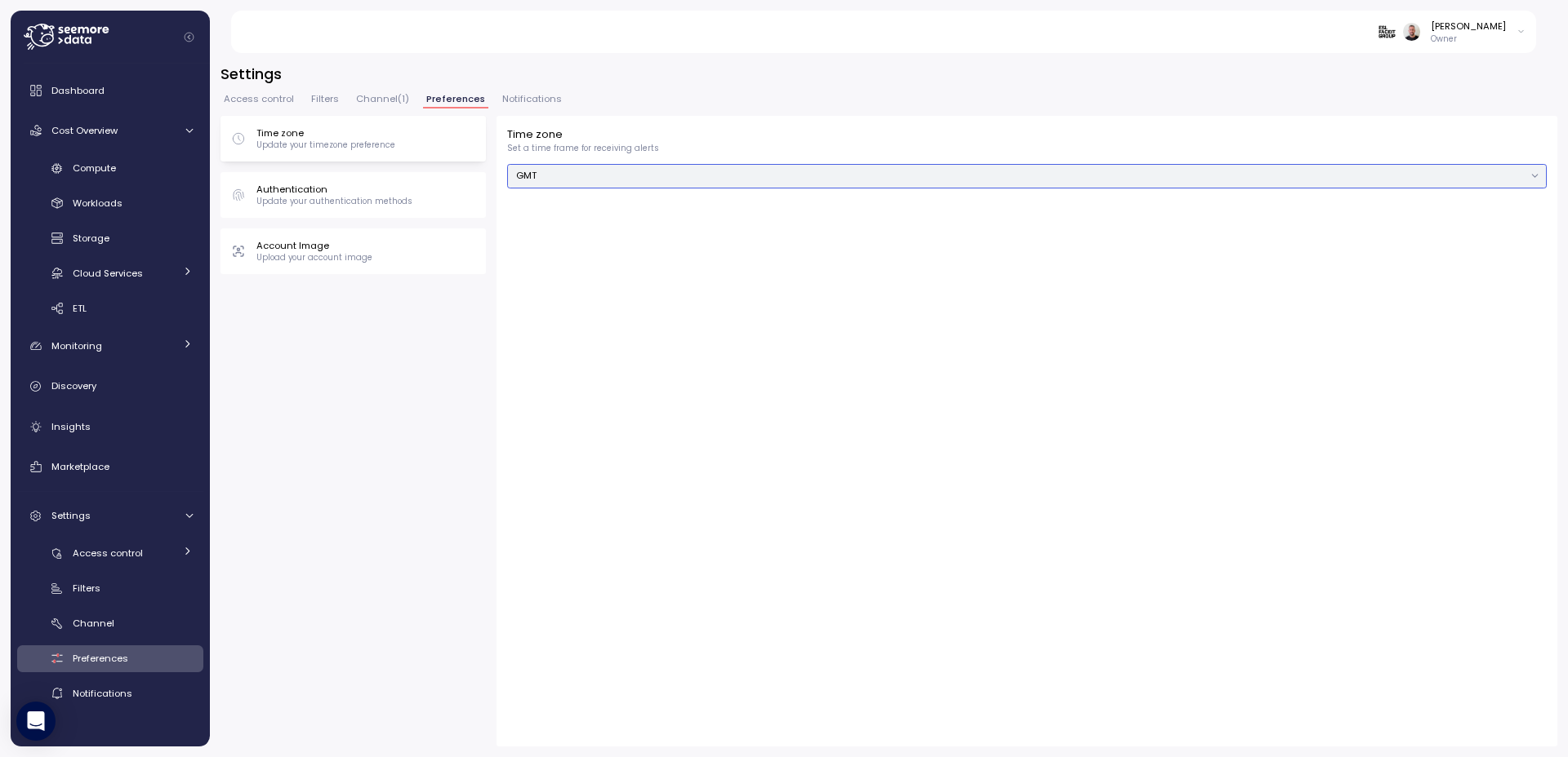
click at [583, 176] on button "GMT" at bounding box center [1027, 176] width 1039 height 24
click at [562, 101] on div "Access control Filters Channel ( 1 ) Preferences Notifications" at bounding box center [889, 105] width 1337 height 21
